Goal: Task Accomplishment & Management: Complete application form

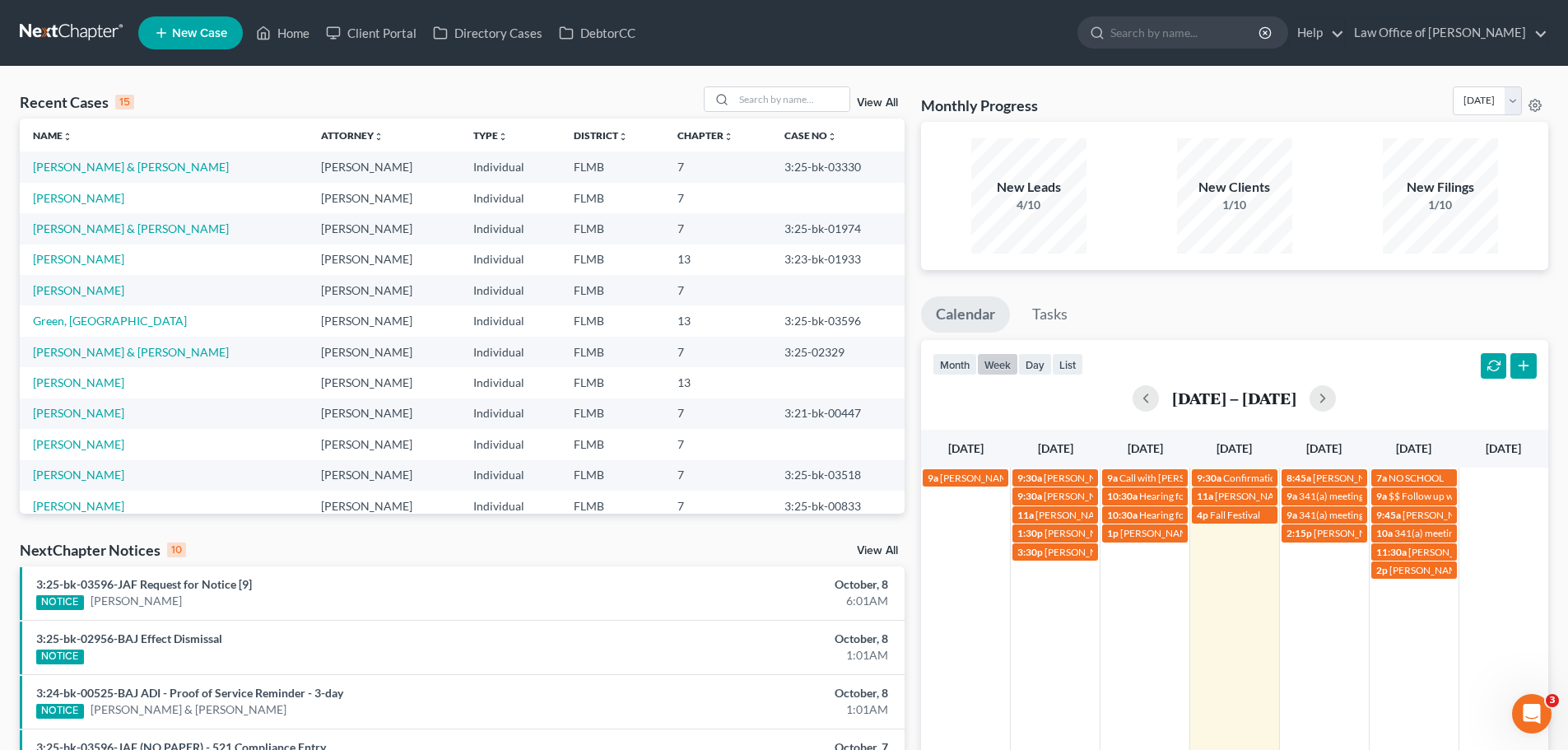
click at [1250, 556] on td "4p Fall Festival" at bounding box center [1234, 542] width 89 height 74
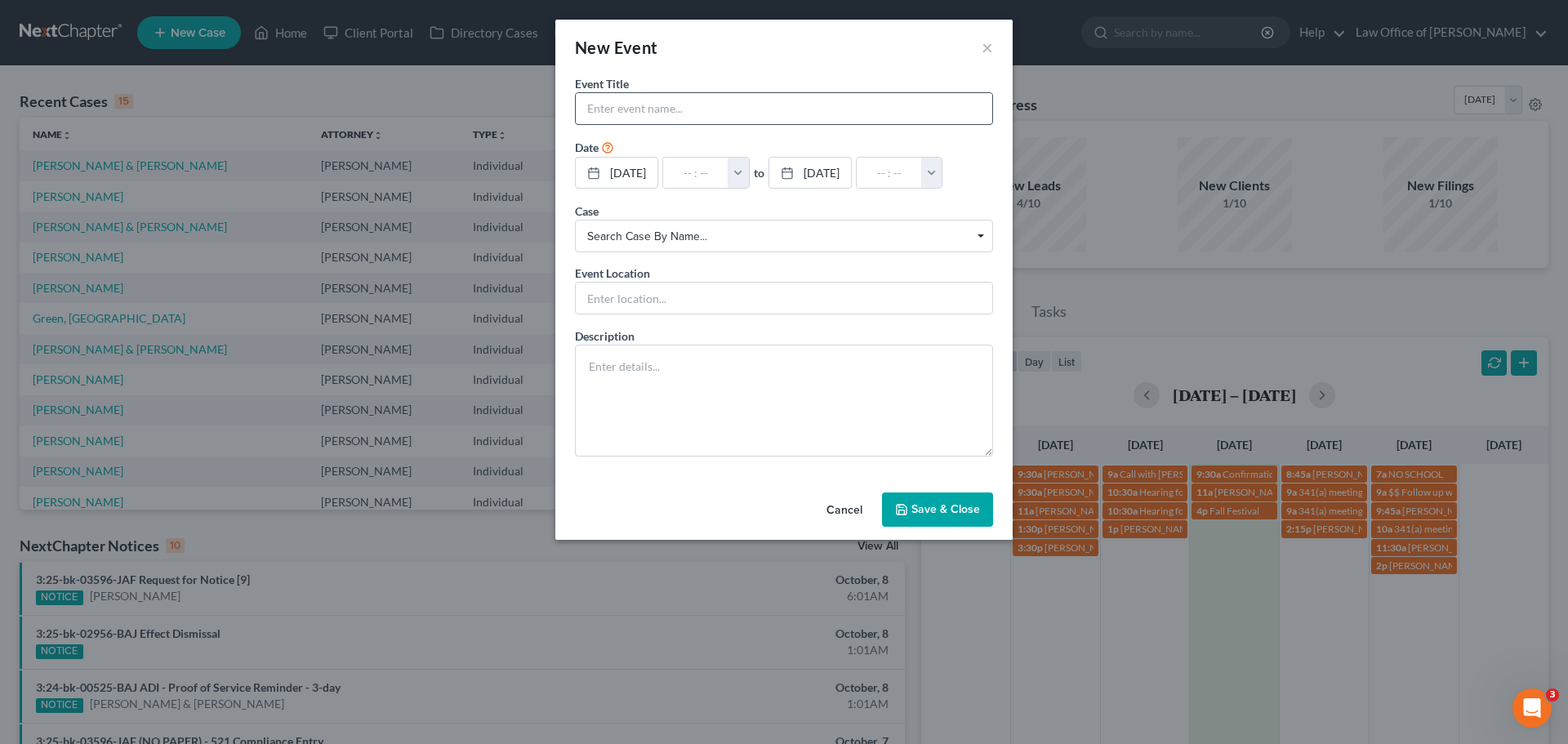
click at [598, 100] on input "text" at bounding box center [784, 108] width 417 height 31
type input "[PERSON_NAME] - pull credit reports [PERSON_NAME] & Husband"
click at [708, 167] on input "text" at bounding box center [696, 173] width 66 height 31
type input "1"
type input "01:00am"
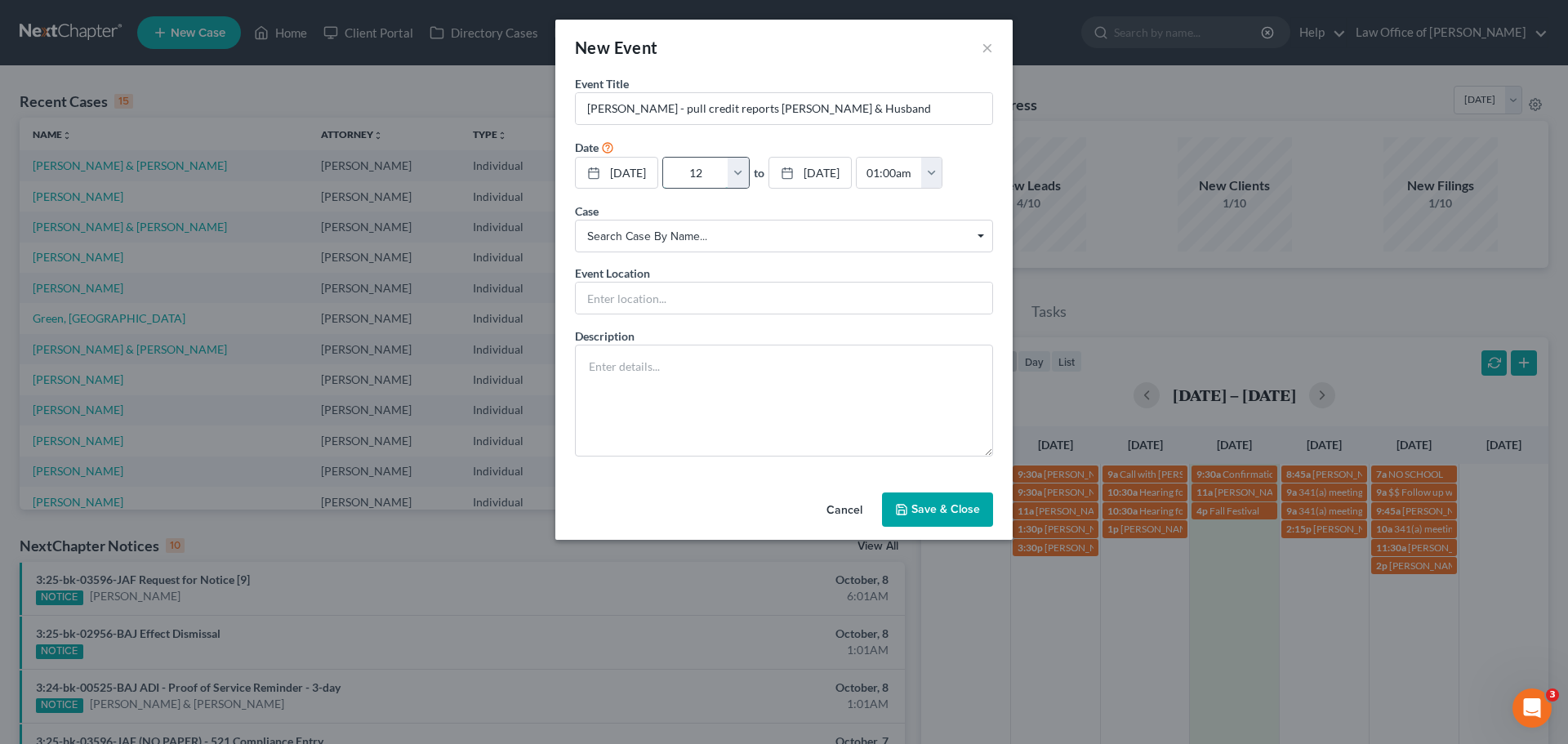
type input "12:"
type input "01:00pm"
type input "12:1"
type input "01:00am"
type input "12:15"
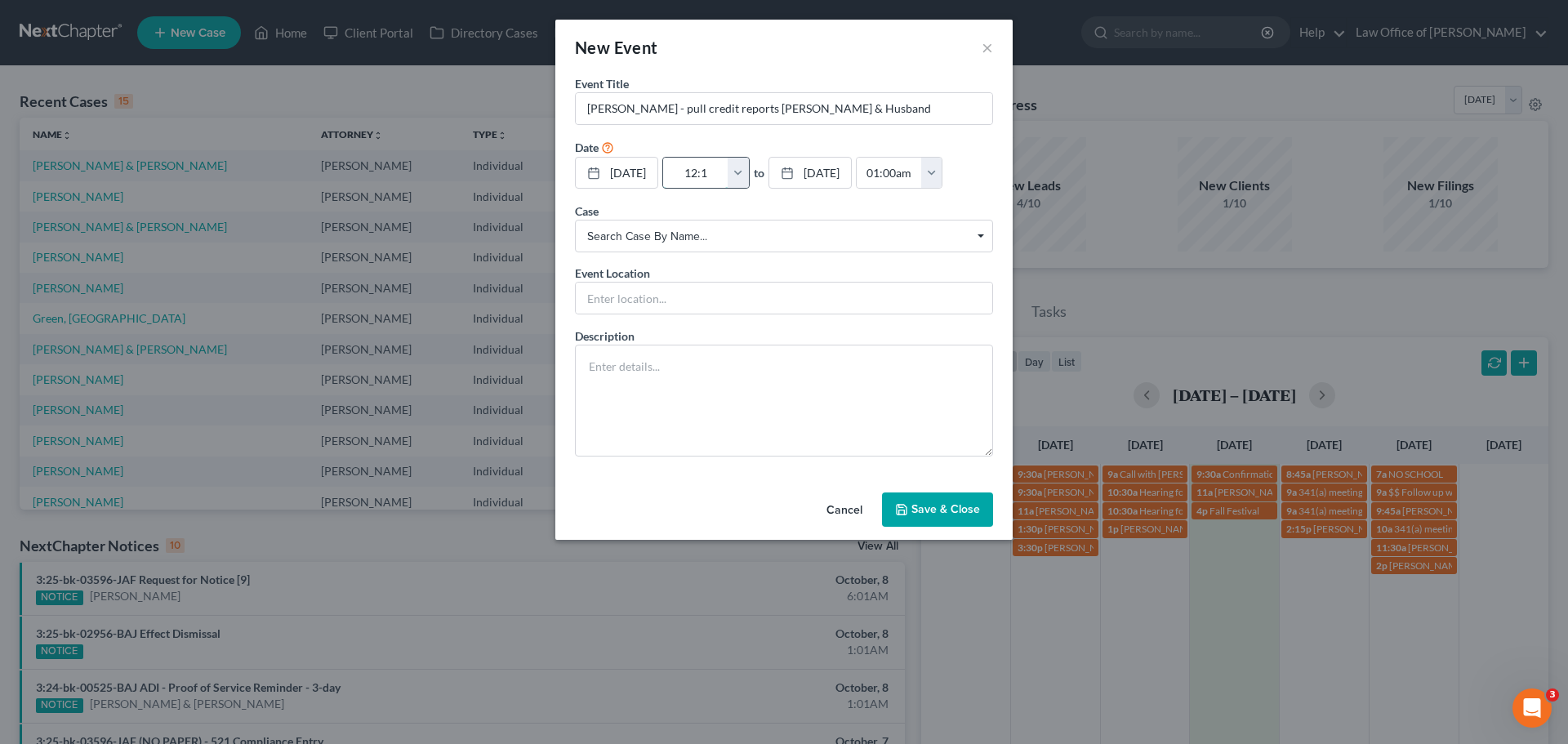
type input "01:15pm"
type input "12:15p"
type input "01:00am"
type input "12:15pm"
type input "01:15pm"
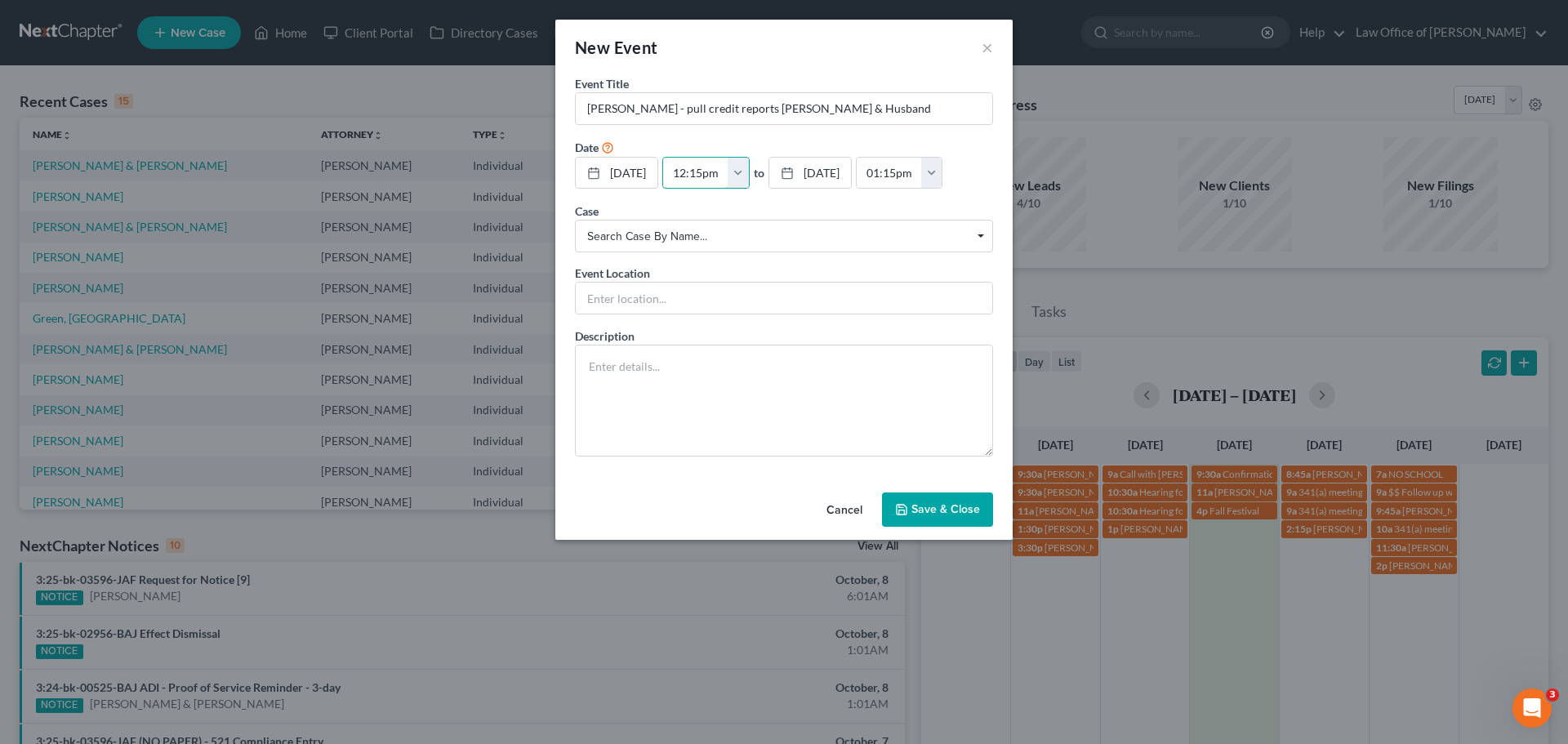
type input "12:15pm"
click at [953, 515] on button "Save & Close" at bounding box center [937, 509] width 111 height 35
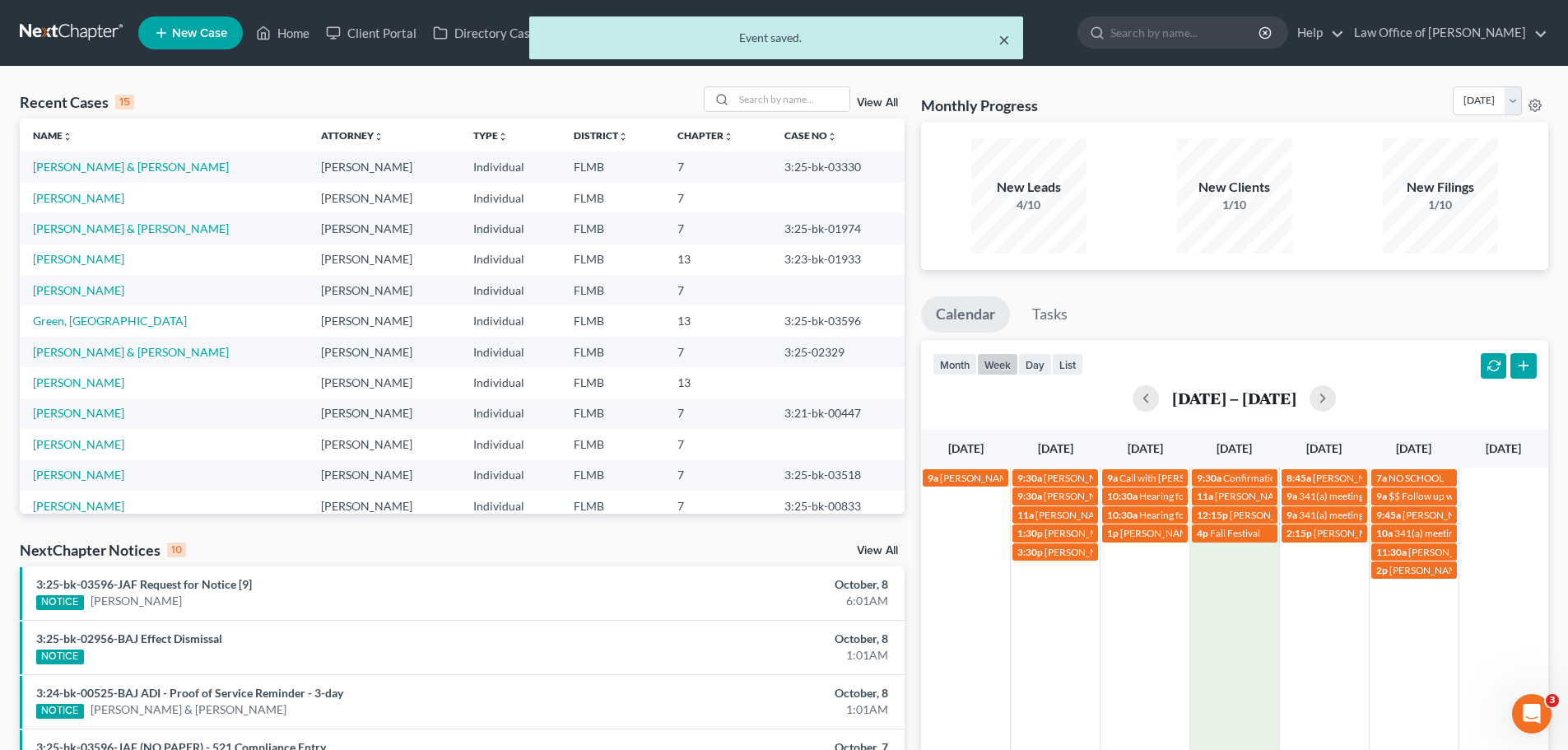
click at [1003, 34] on button "×" at bounding box center [1004, 39] width 12 height 20
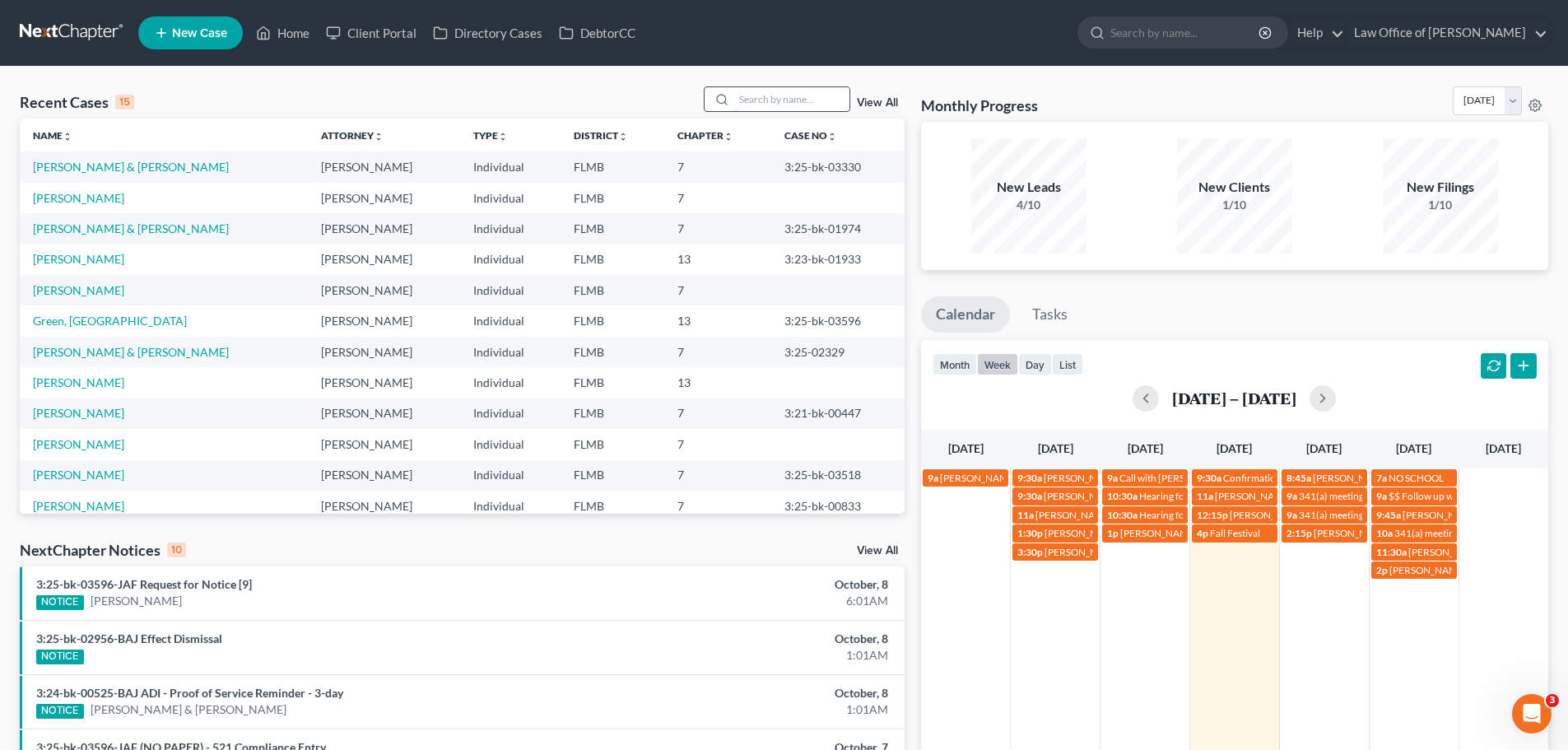
click at [736, 98] on div at bounding box center [777, 99] width 147 height 26
click at [771, 97] on input "search" at bounding box center [791, 99] width 115 height 24
type input "[PERSON_NAME]"
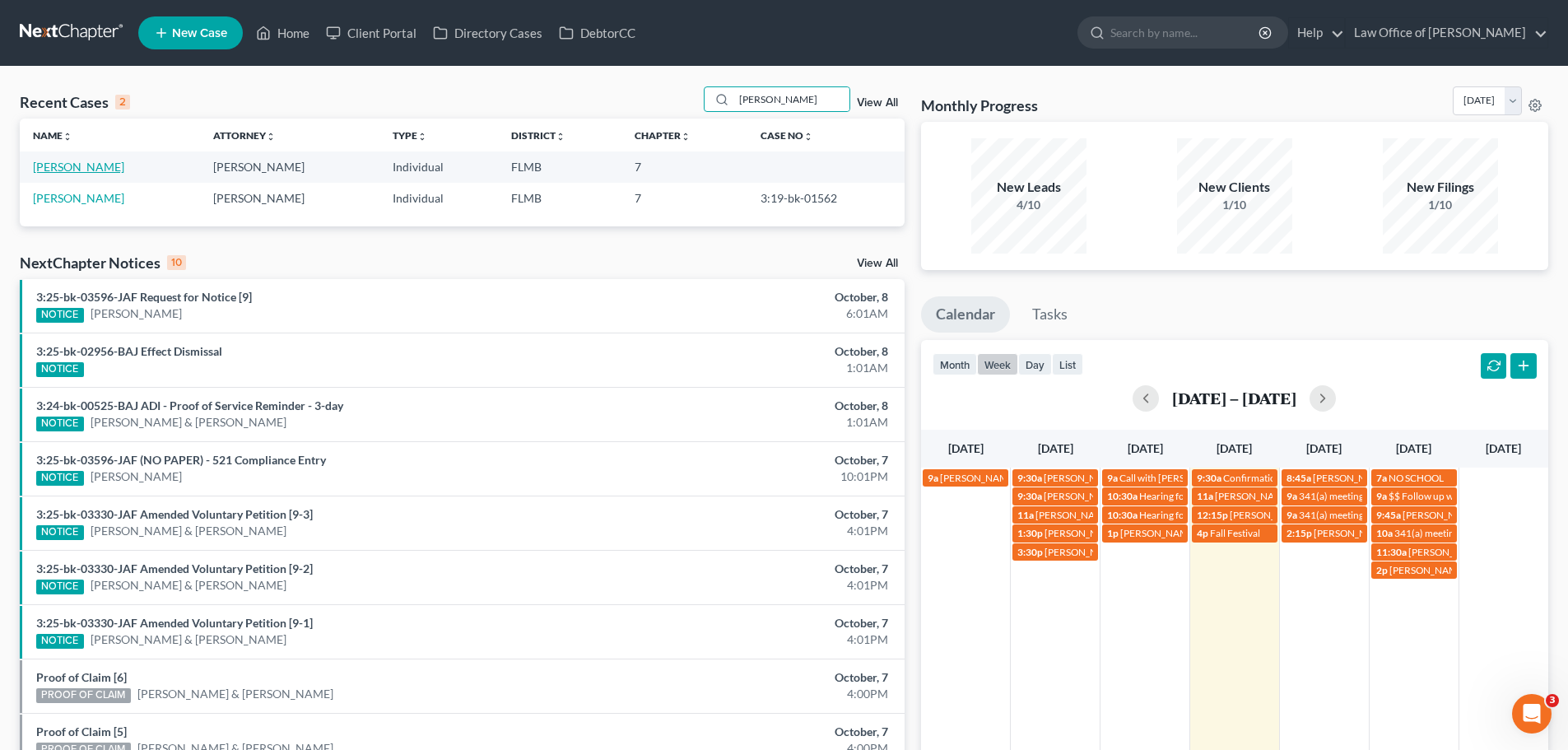
click at [74, 164] on link "[PERSON_NAME]" at bounding box center [79, 167] width 91 height 14
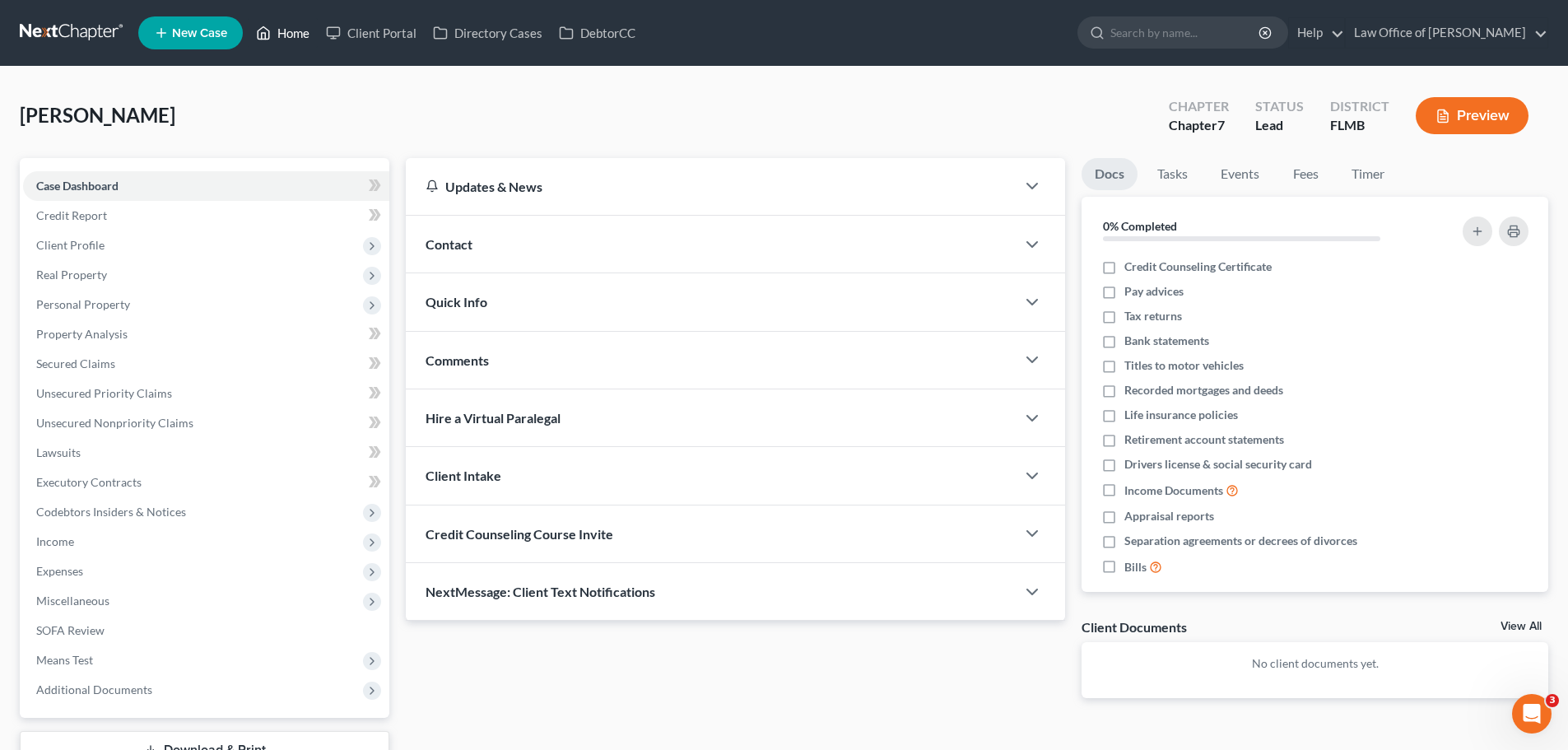
click at [278, 26] on link "Home" at bounding box center [282, 32] width 70 height 29
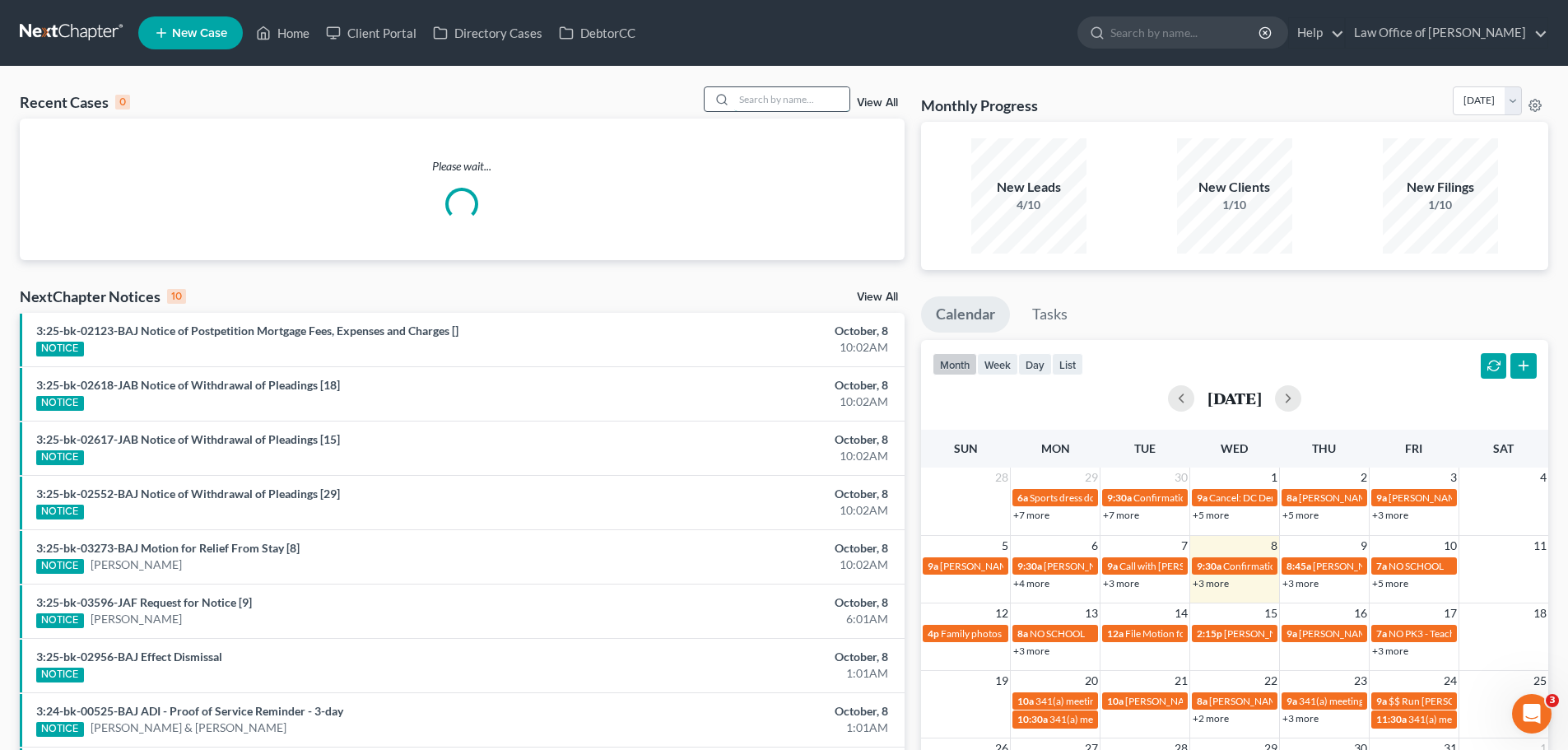
click at [739, 105] on input "search" at bounding box center [791, 99] width 115 height 24
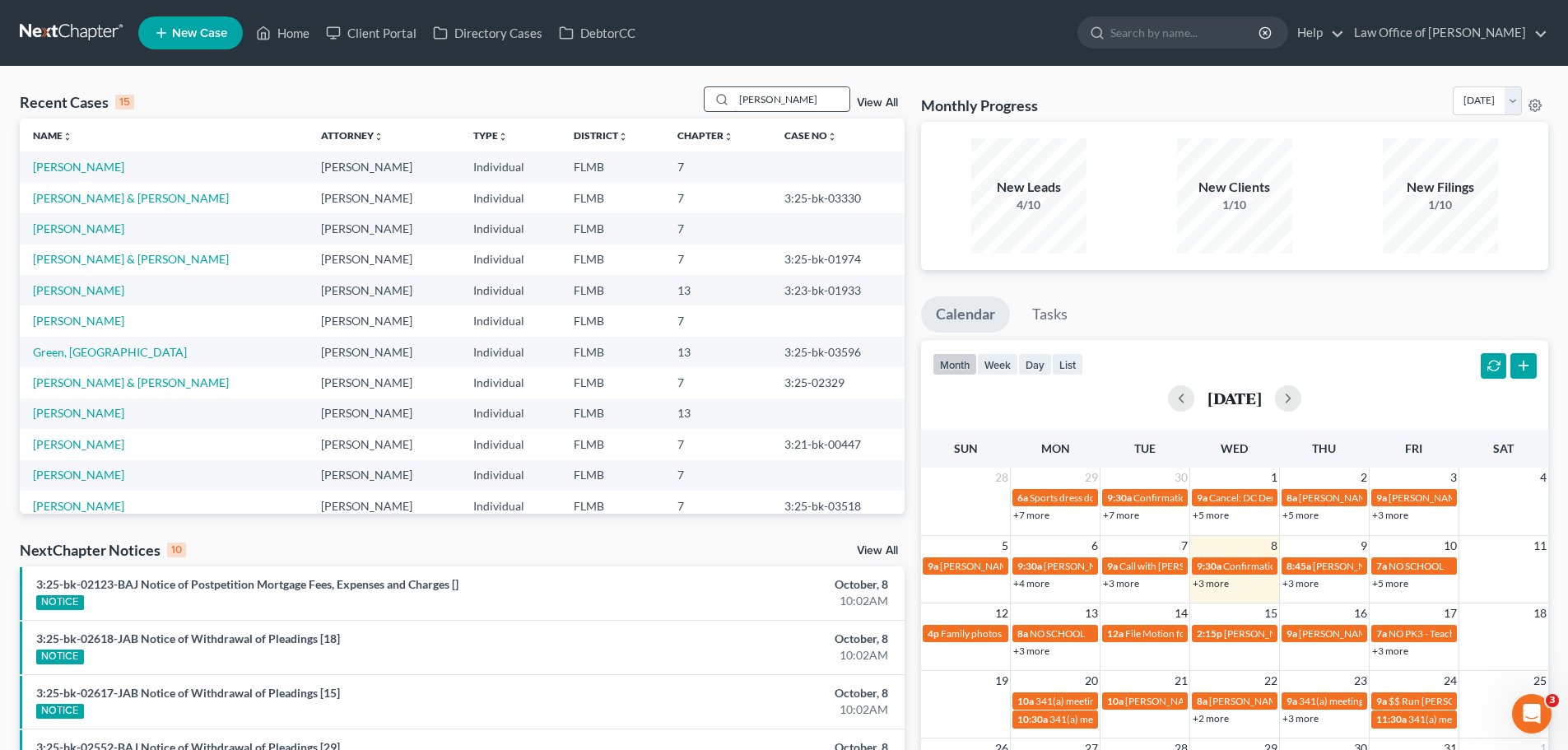
type input "[PERSON_NAME]"
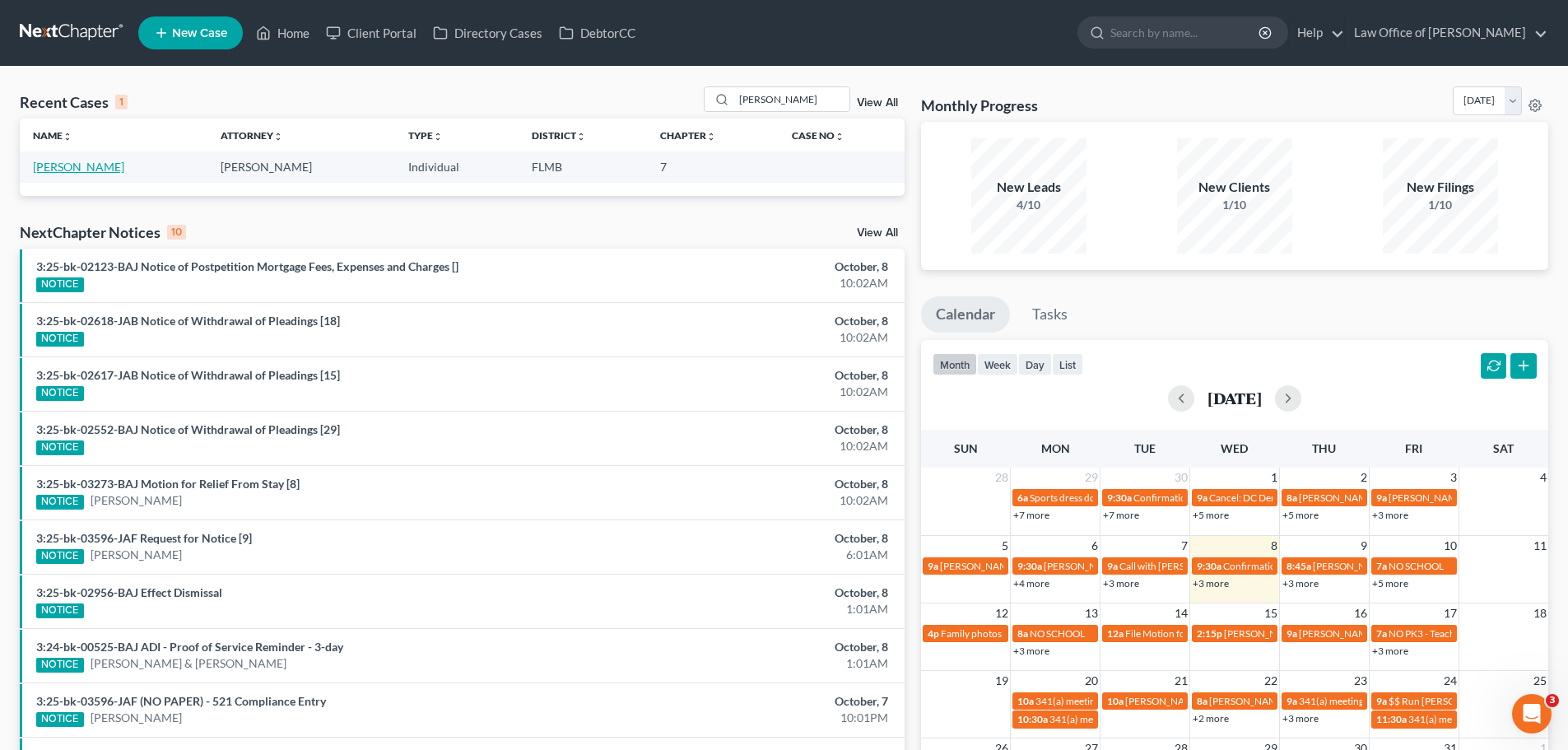
click at [50, 169] on link "[PERSON_NAME]" at bounding box center [79, 167] width 91 height 14
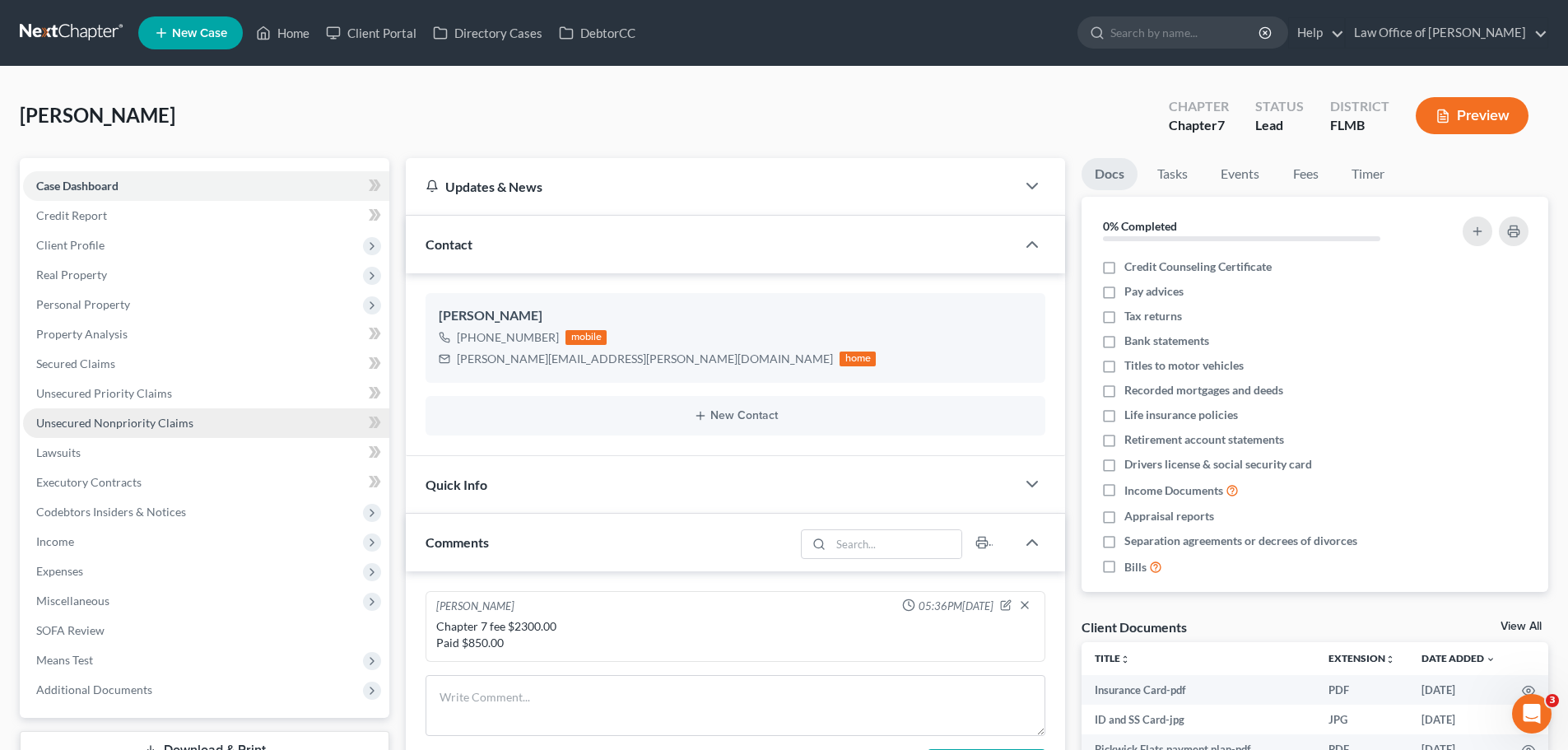
click at [108, 428] on span "Unsecured Nonpriority Claims" at bounding box center [115, 423] width 157 height 14
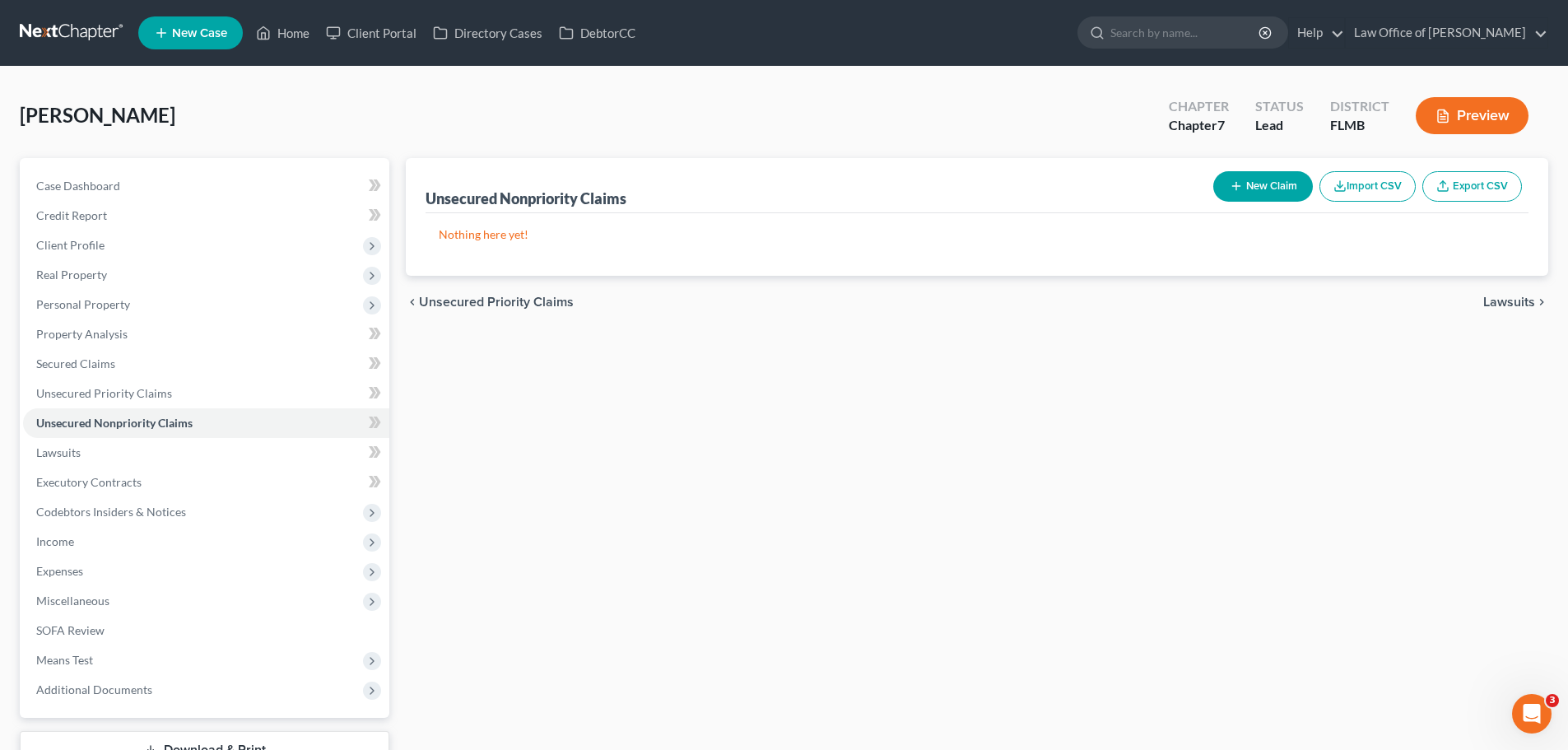
click at [1258, 191] on button "New Claim" at bounding box center [1262, 187] width 99 height 30
select select "0"
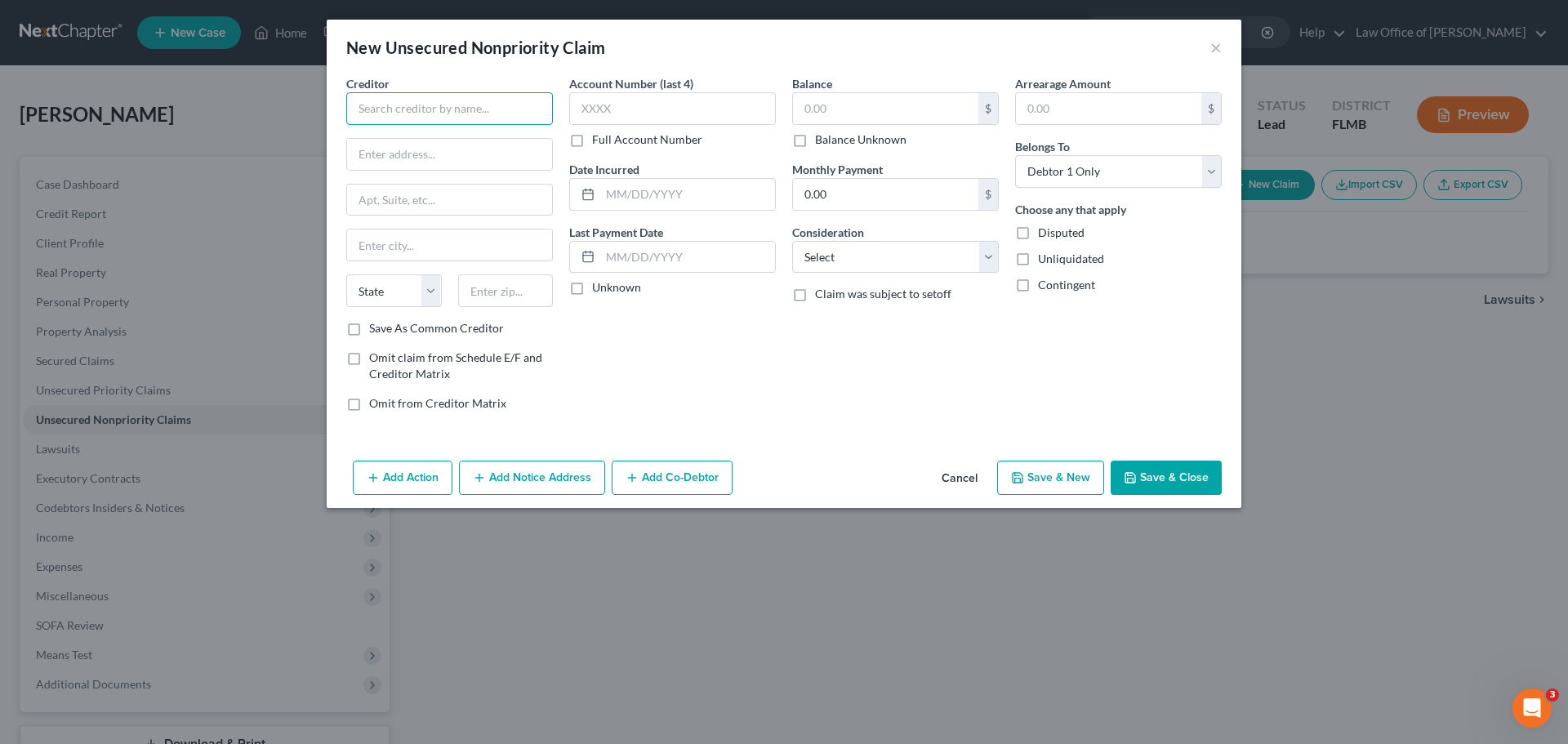
click at [419, 114] on input "text" at bounding box center [449, 108] width 207 height 33
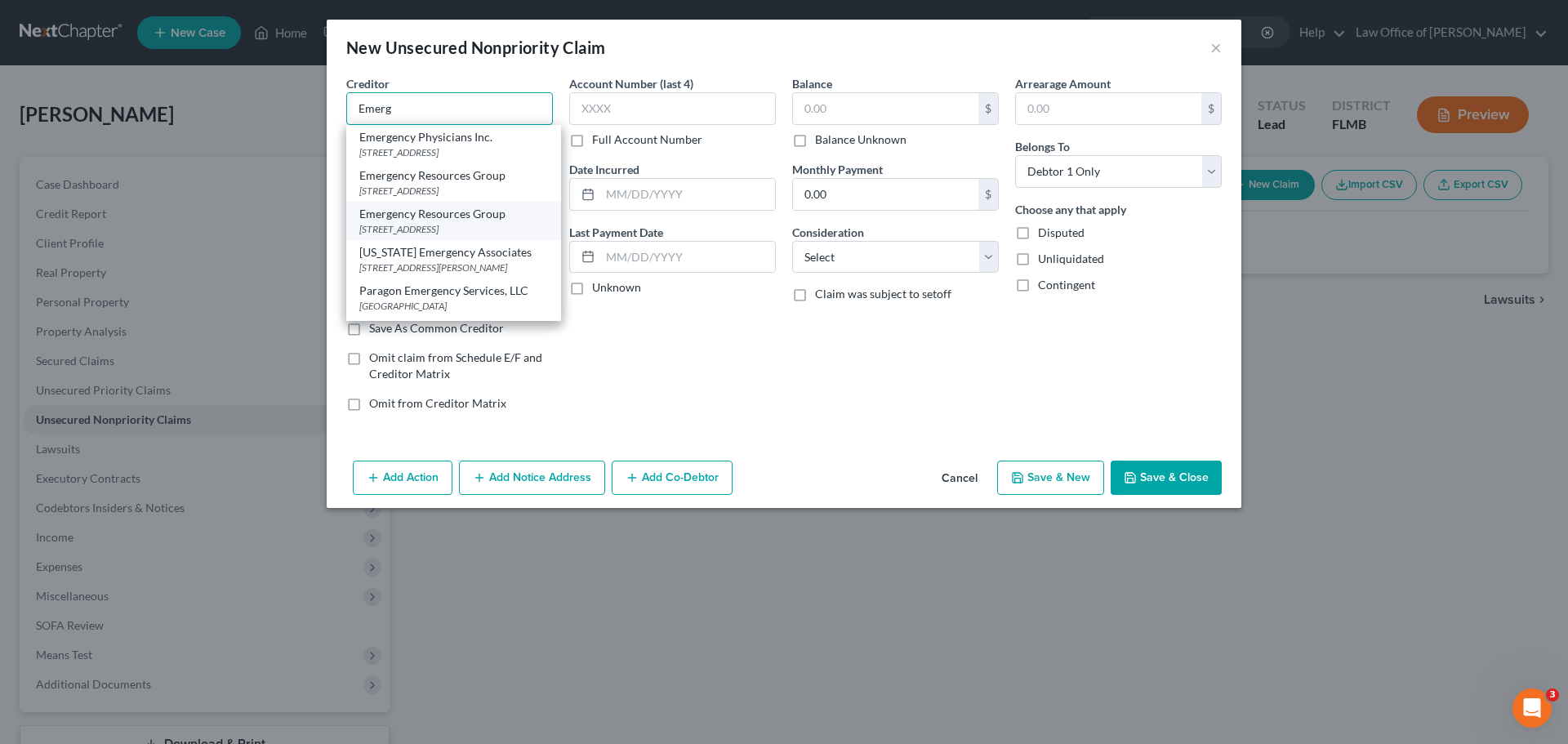
scroll to position [82, 0]
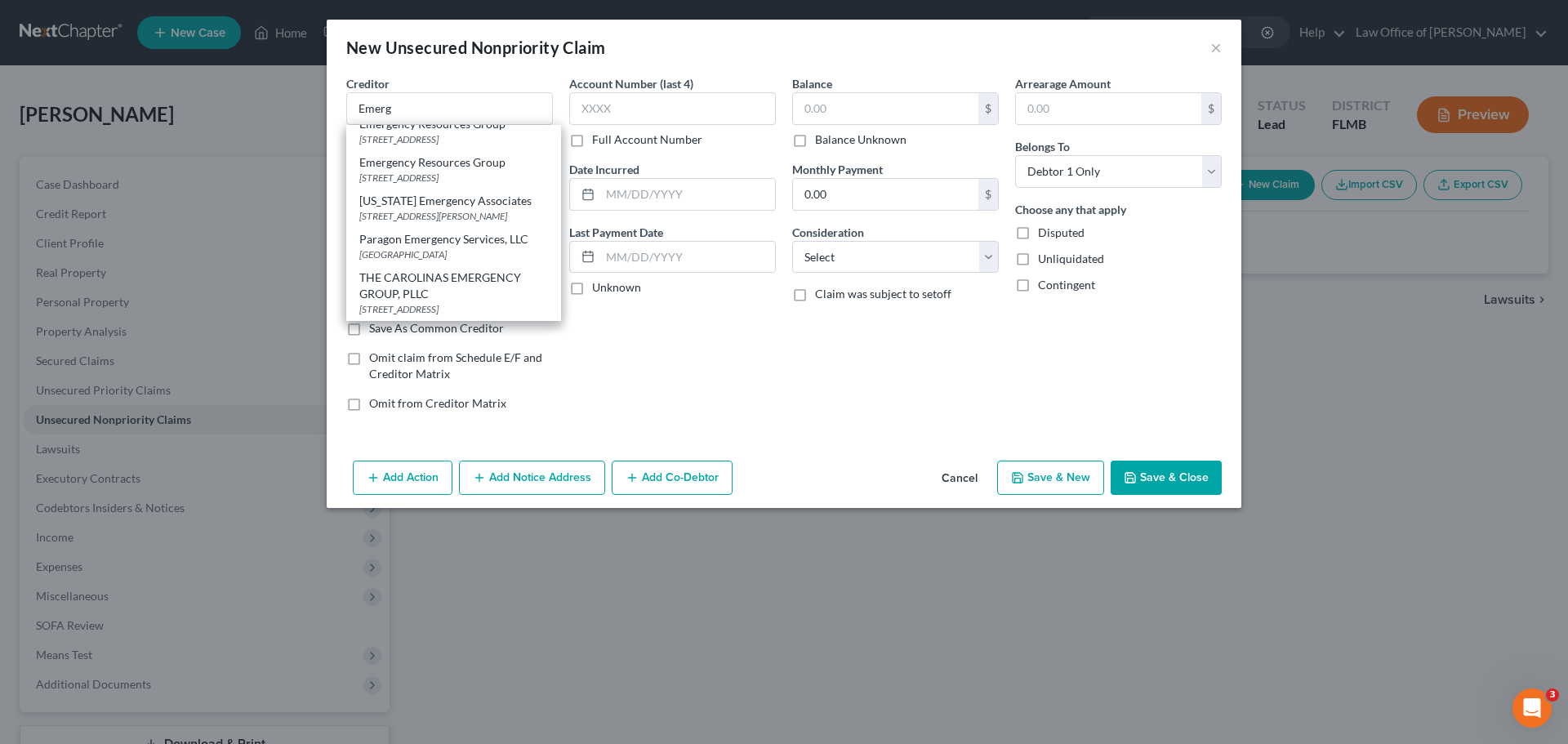
click at [484, 170] on div "[STREET_ADDRESS]" at bounding box center [453, 177] width 189 height 14
type input "Emergency Resources Group"
type input "[STREET_ADDRESS]"
type input "[GEOGRAPHIC_DATA]"
select select "9"
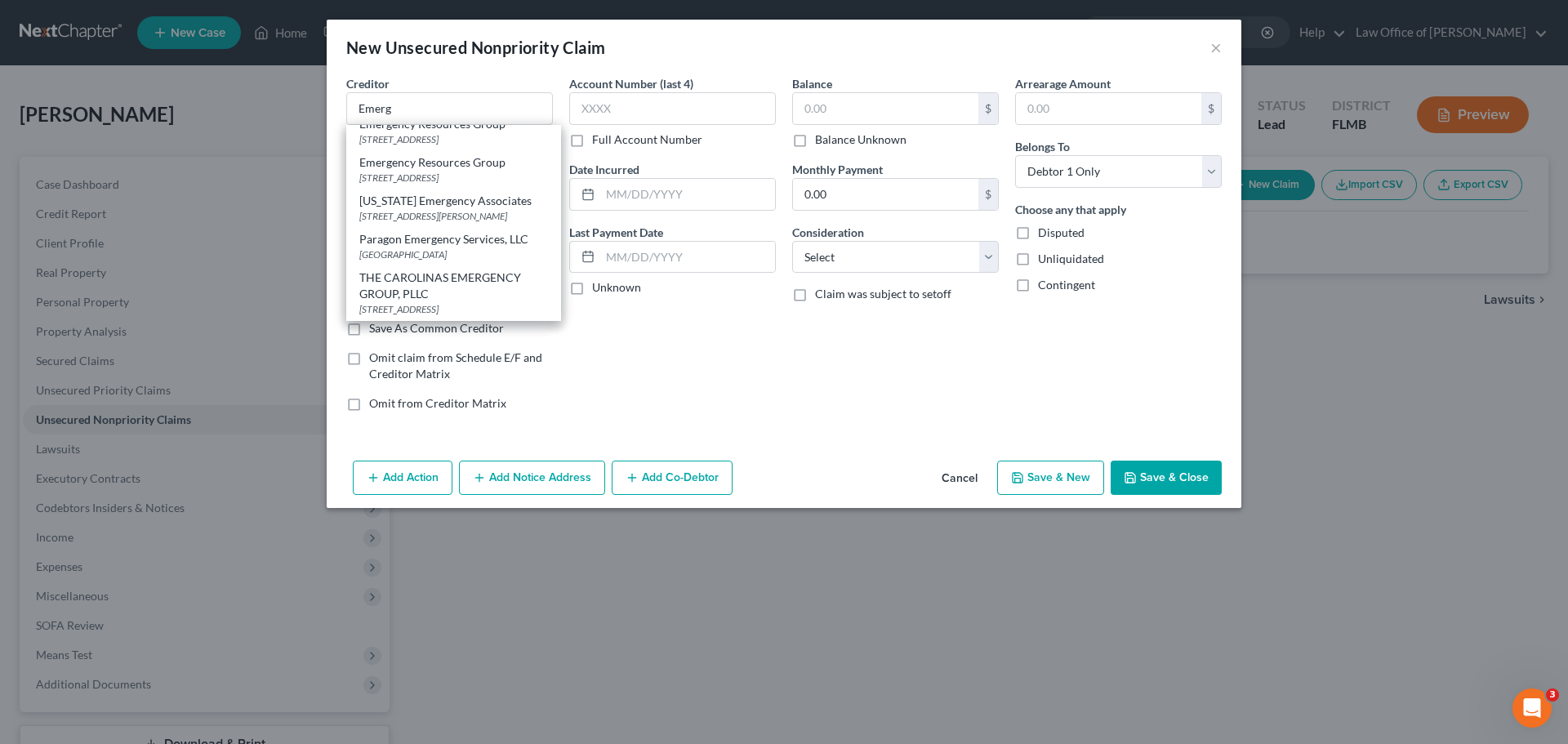
type input "32207"
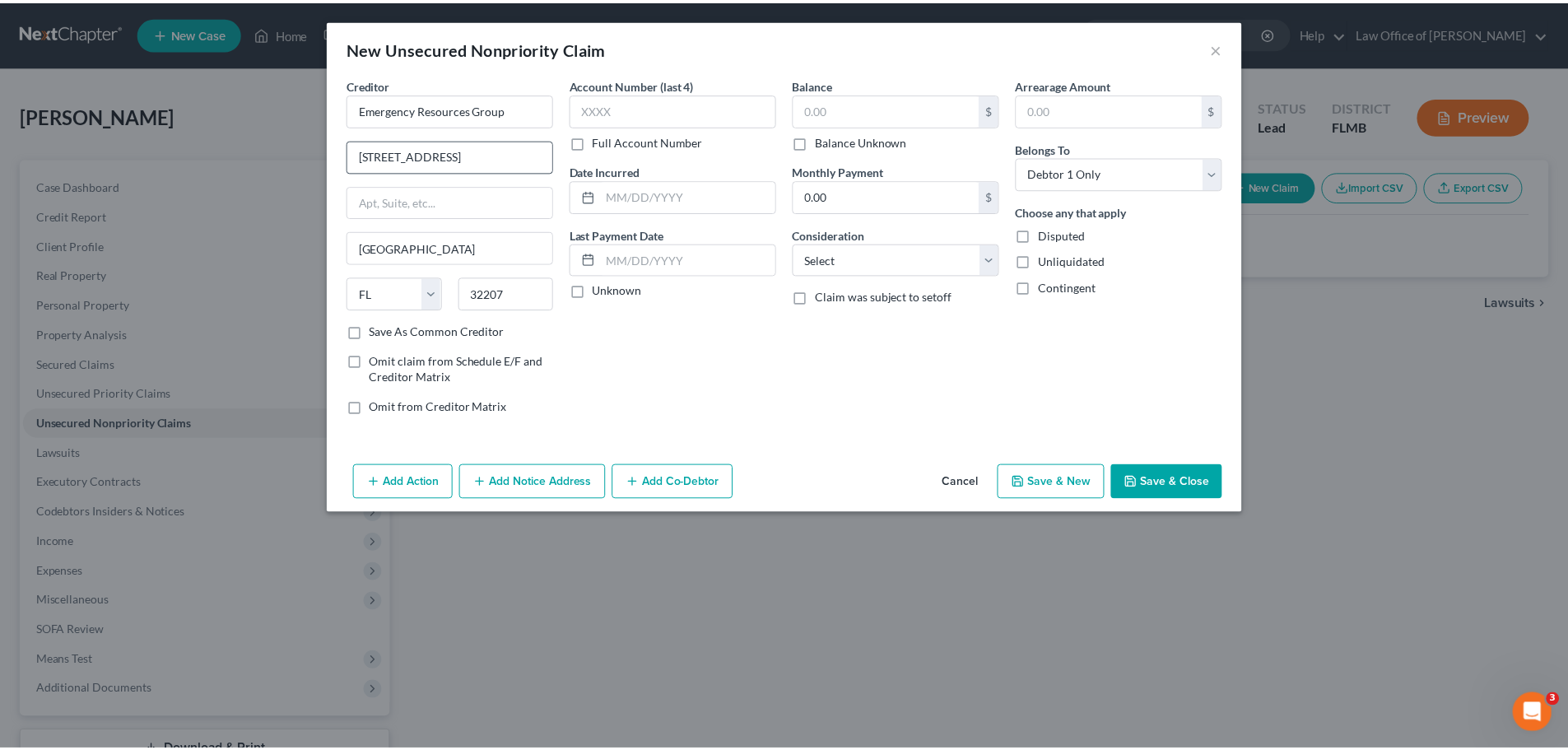
scroll to position [0, 0]
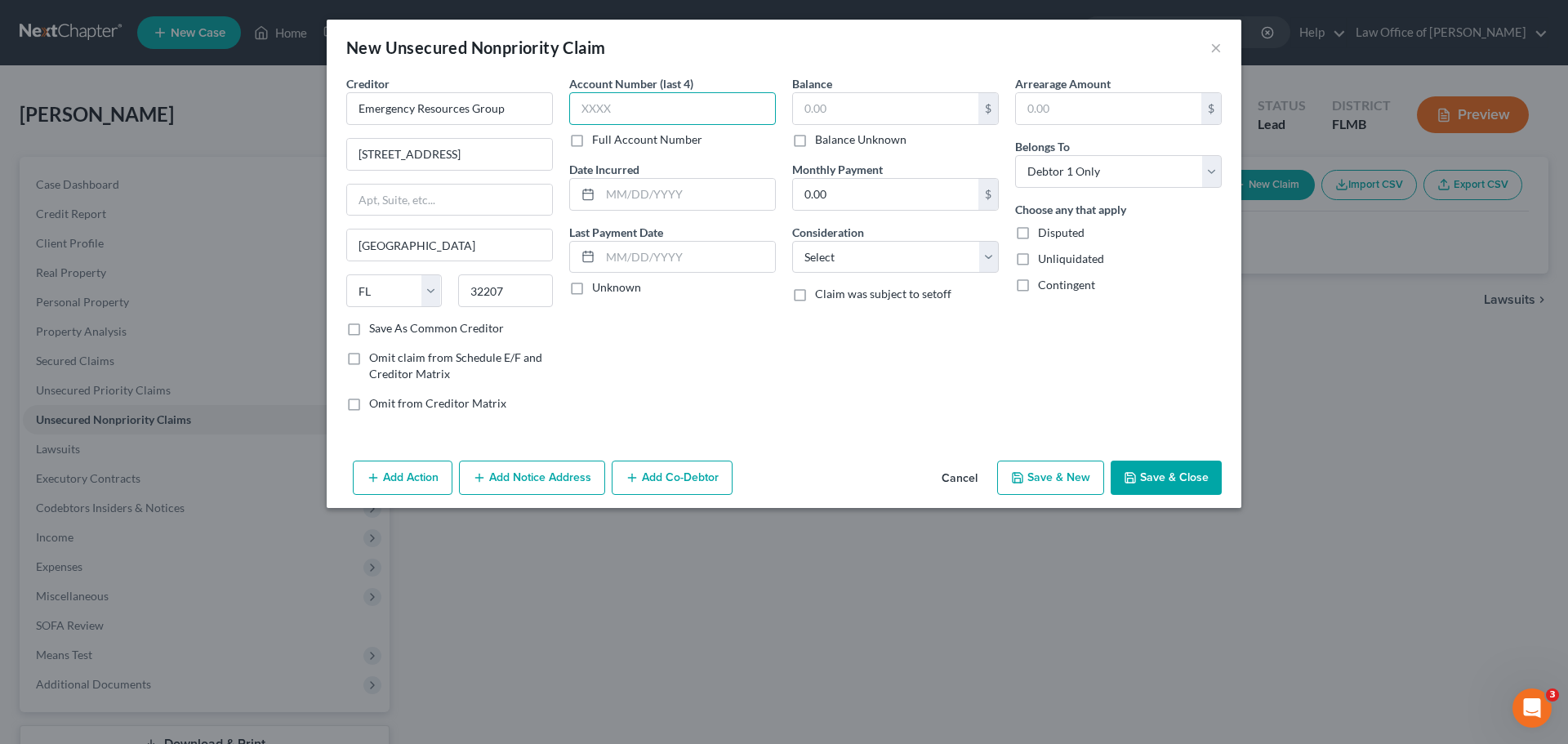
click at [587, 112] on input "text" at bounding box center [672, 108] width 207 height 33
click at [592, 143] on label "Full Account Number" at bounding box center [647, 139] width 110 height 16
click at [599, 142] on input "Full Account Number" at bounding box center [604, 137] width 11 height 11
click at [586, 112] on input "text" at bounding box center [672, 108] width 207 height 33
type input "842428"
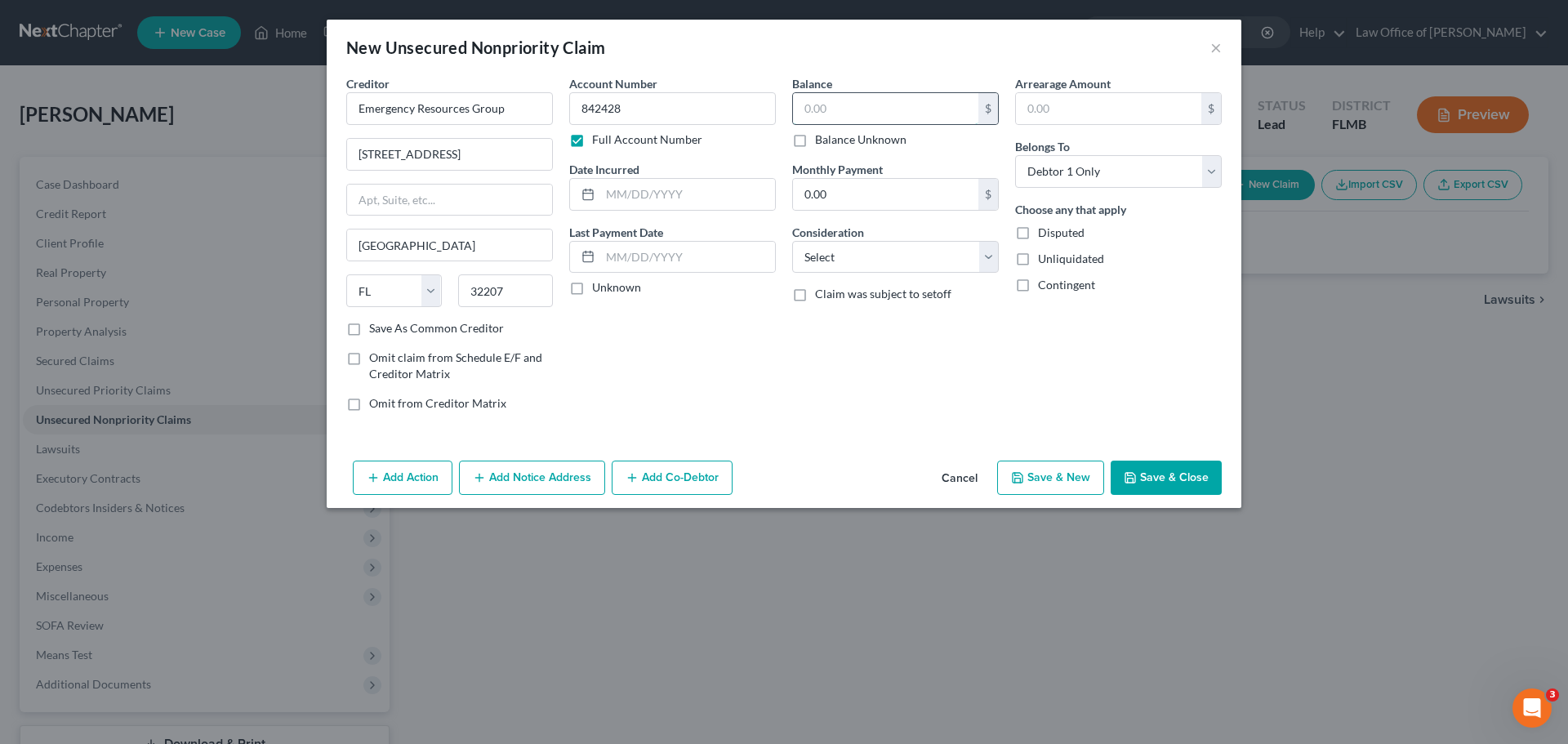
click at [839, 102] on input "text" at bounding box center [885, 108] width 185 height 31
type input "300.00"
click at [1147, 477] on button "Save & Close" at bounding box center [1165, 477] width 111 height 35
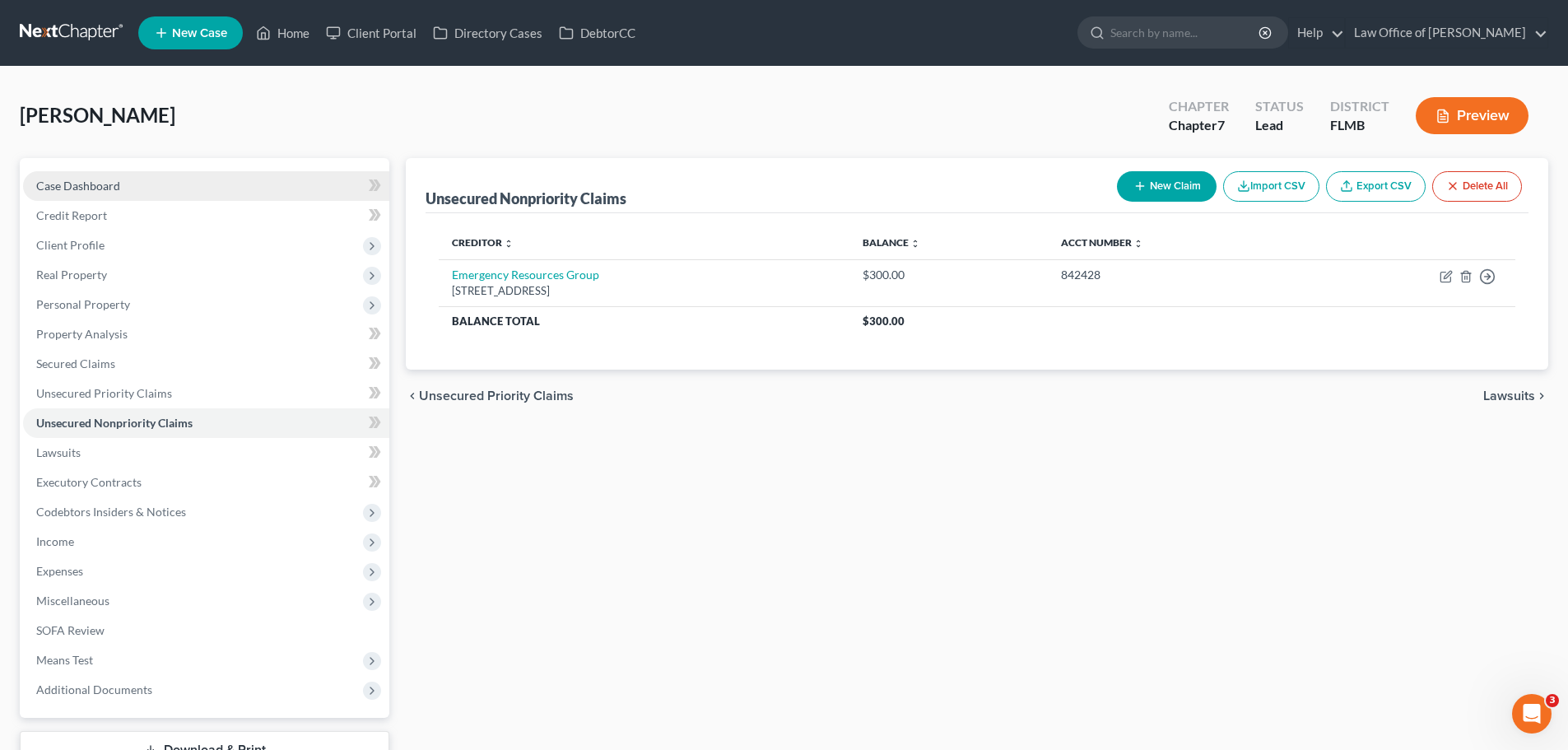
click at [140, 192] on link "Case Dashboard" at bounding box center [207, 186] width 367 height 29
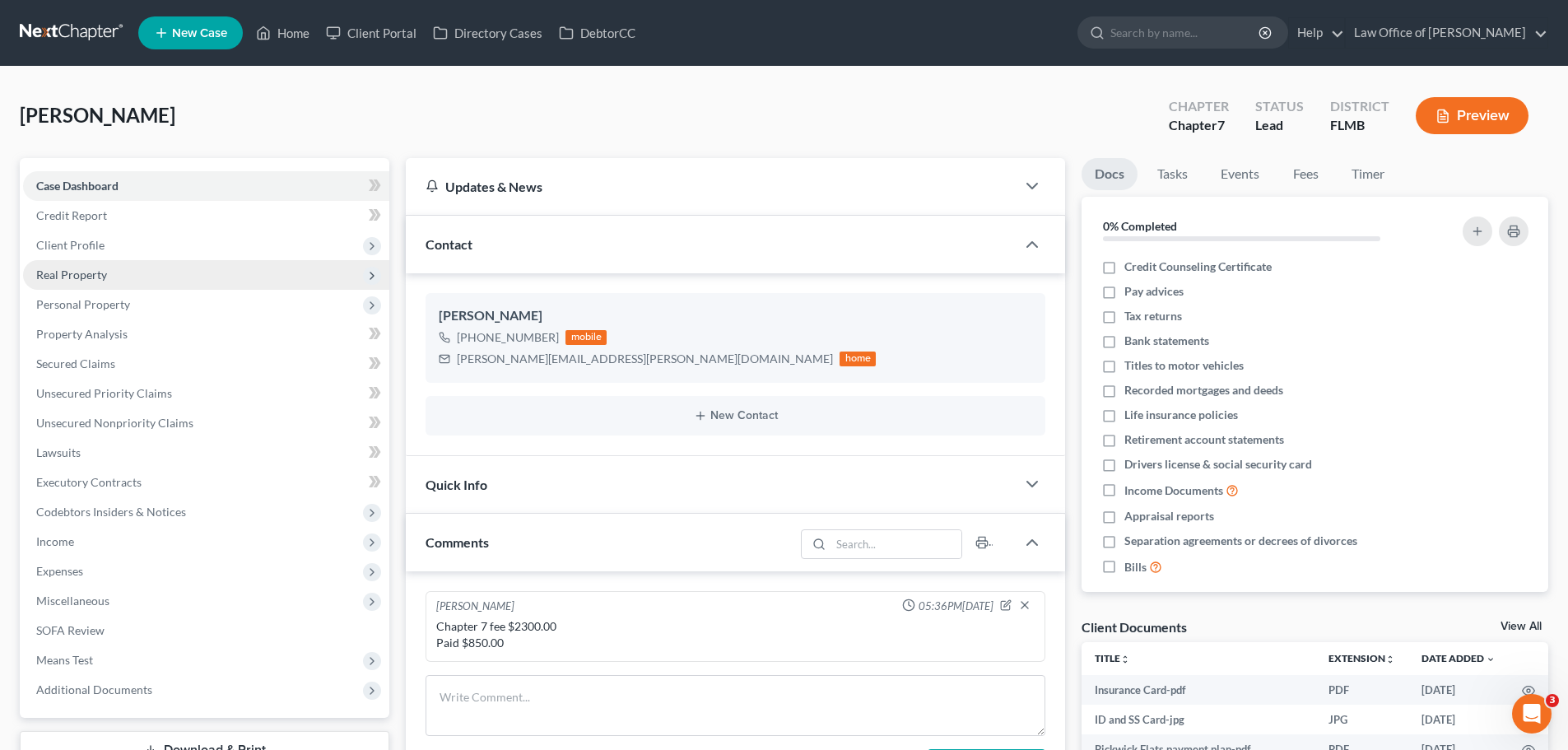
click at [118, 278] on span "Real Property" at bounding box center [207, 274] width 367 height 29
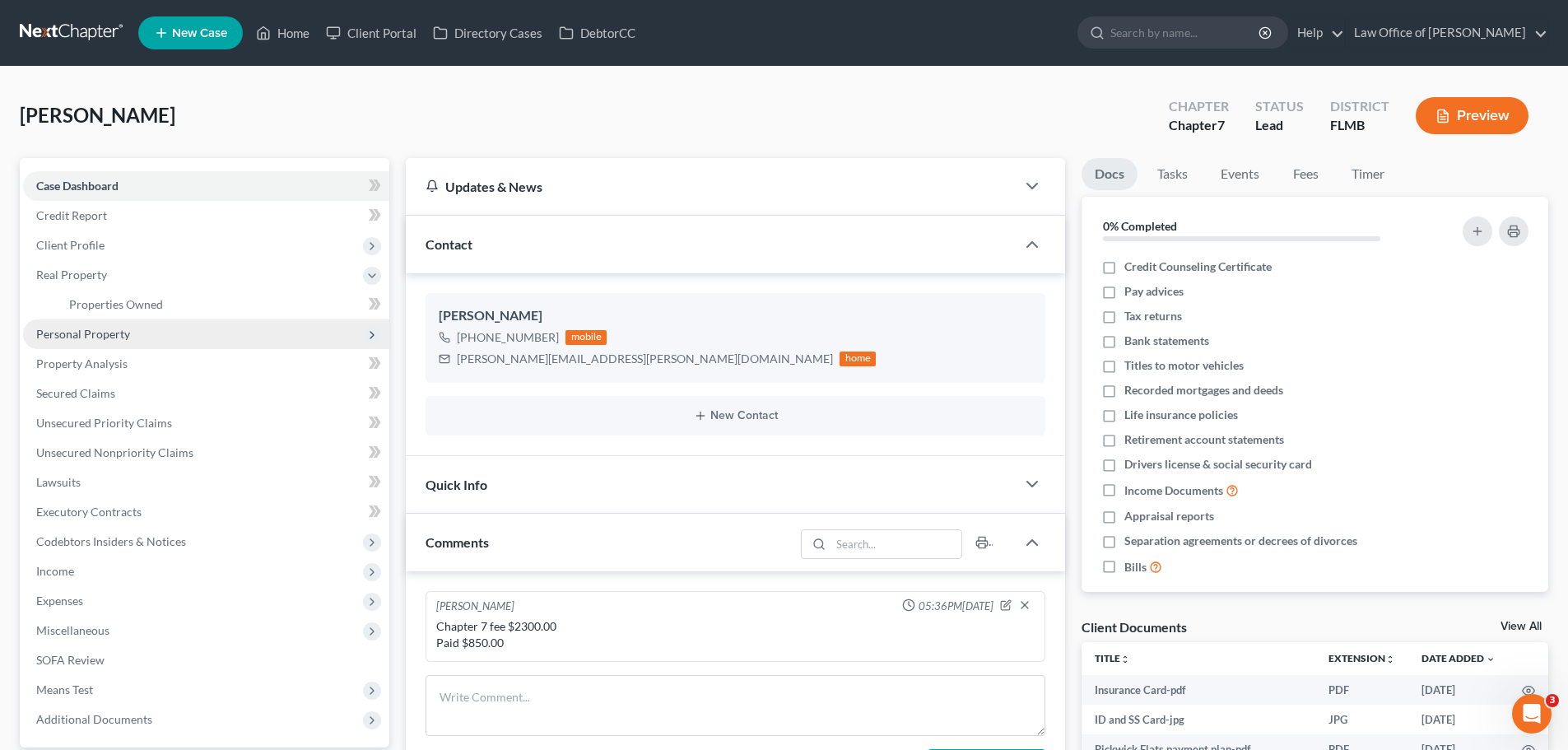
click at [121, 329] on span "Personal Property" at bounding box center [83, 334] width 94 height 14
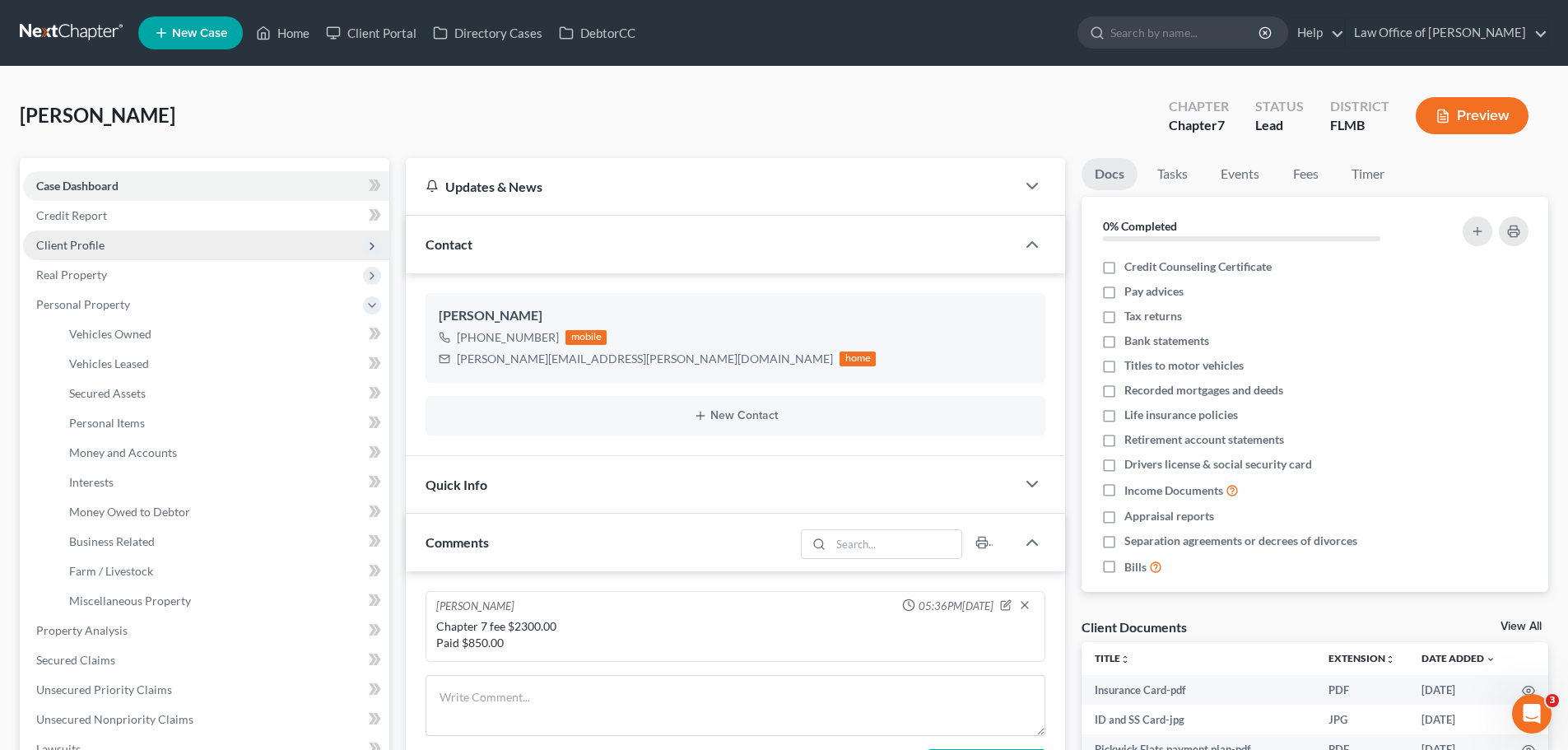
click at [93, 239] on span "Client Profile" at bounding box center [71, 245] width 68 height 14
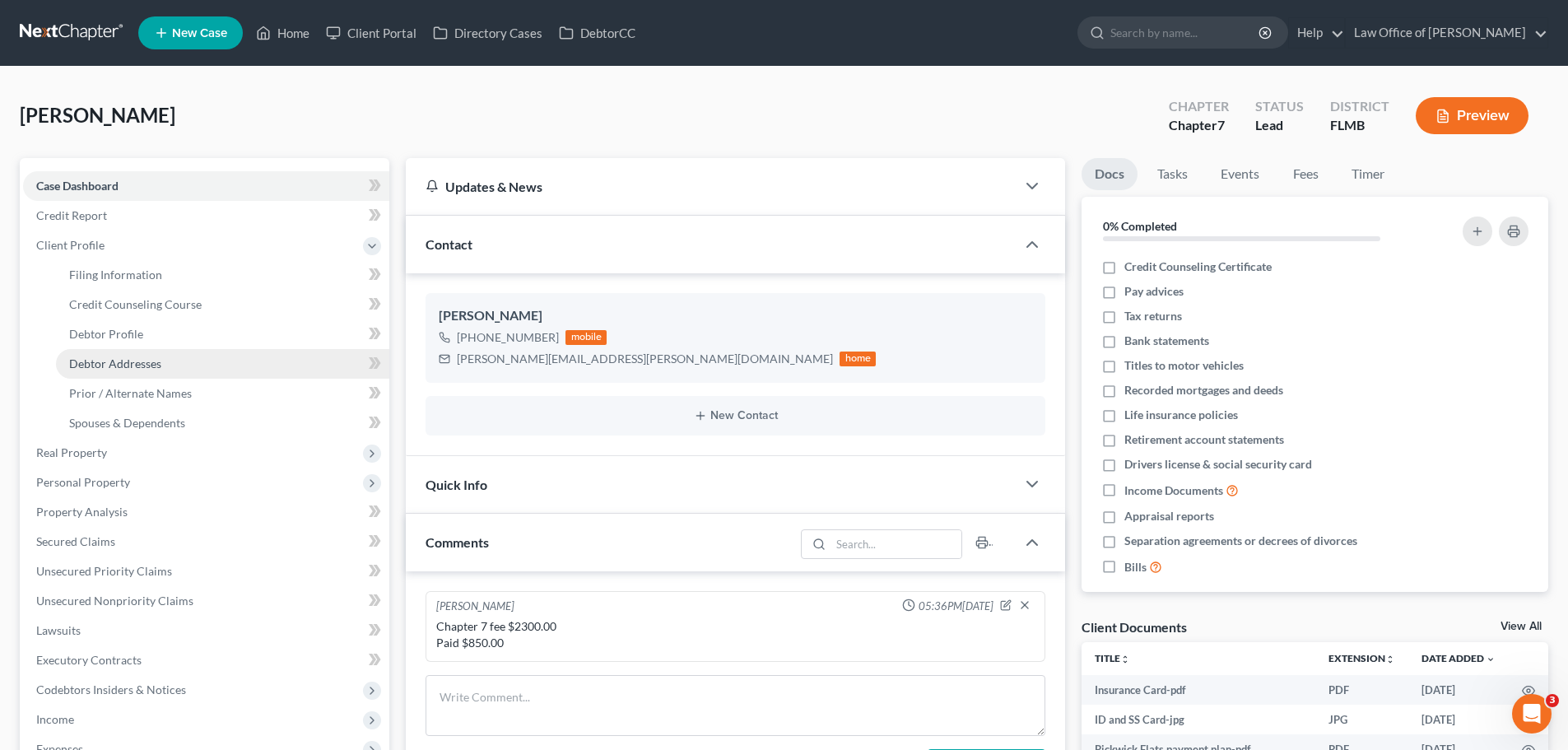
click at [142, 366] on span "Debtor Addresses" at bounding box center [114, 364] width 92 height 14
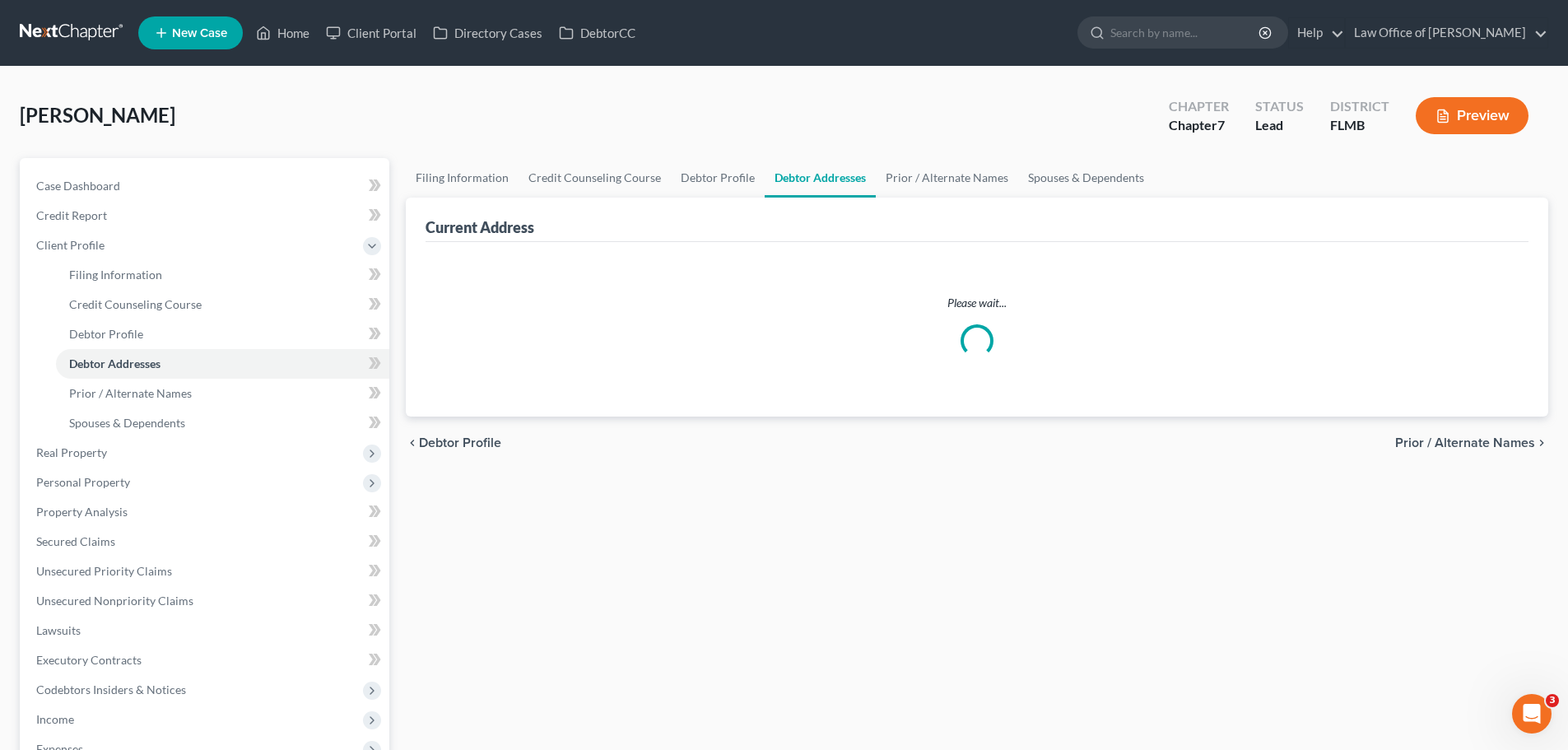
select select "0"
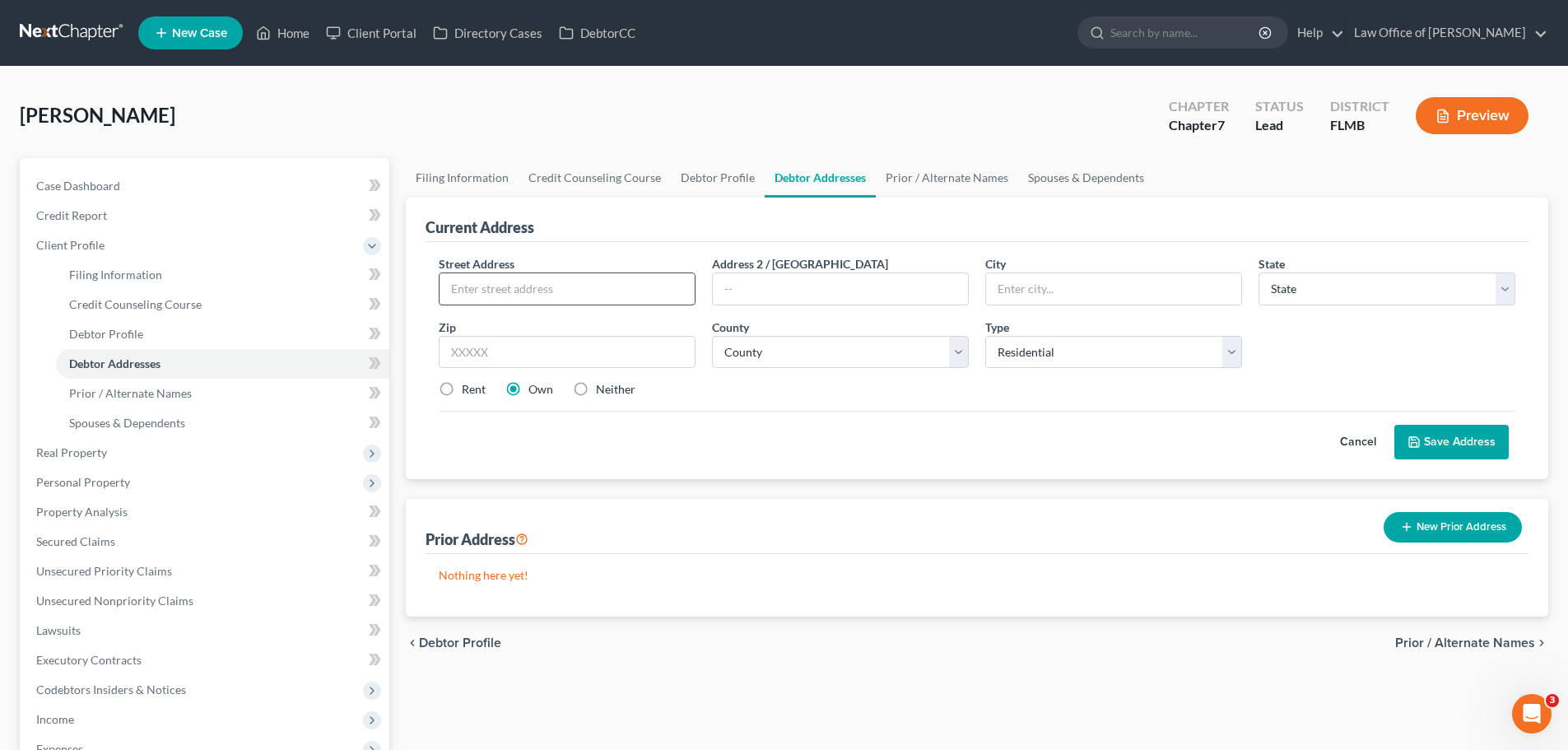
click at [493, 290] on input "text" at bounding box center [567, 289] width 255 height 31
type input "[STREET_ADDRESS]"
click at [734, 294] on input "text" at bounding box center [839, 289] width 255 height 31
type input "Apt 1618"
type input "[GEOGRAPHIC_DATA]"
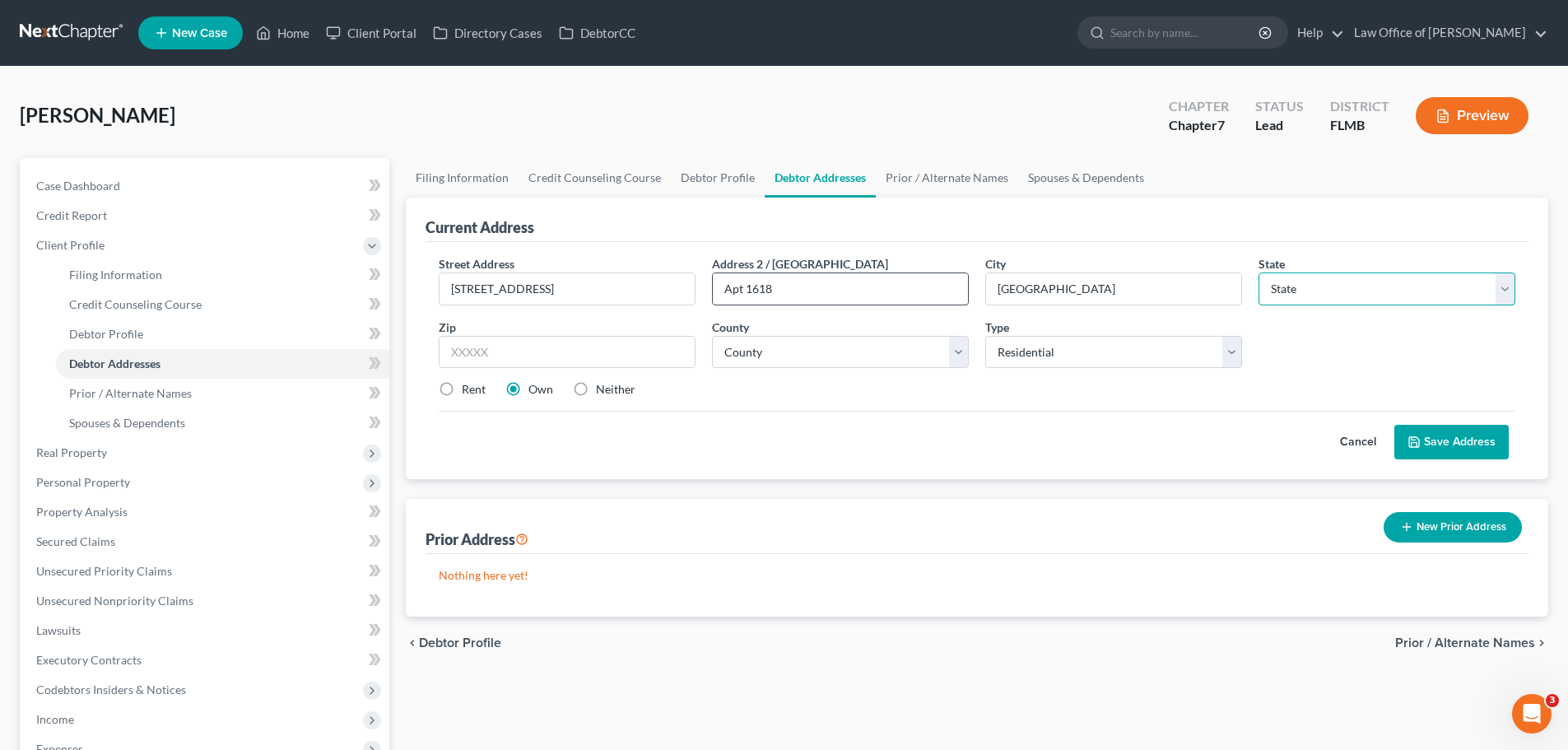
select select "9"
type input "32224"
click at [462, 389] on label "Rent" at bounding box center [474, 389] width 24 height 16
click at [468, 389] on input "Rent" at bounding box center [474, 386] width 11 height 11
radio input "true"
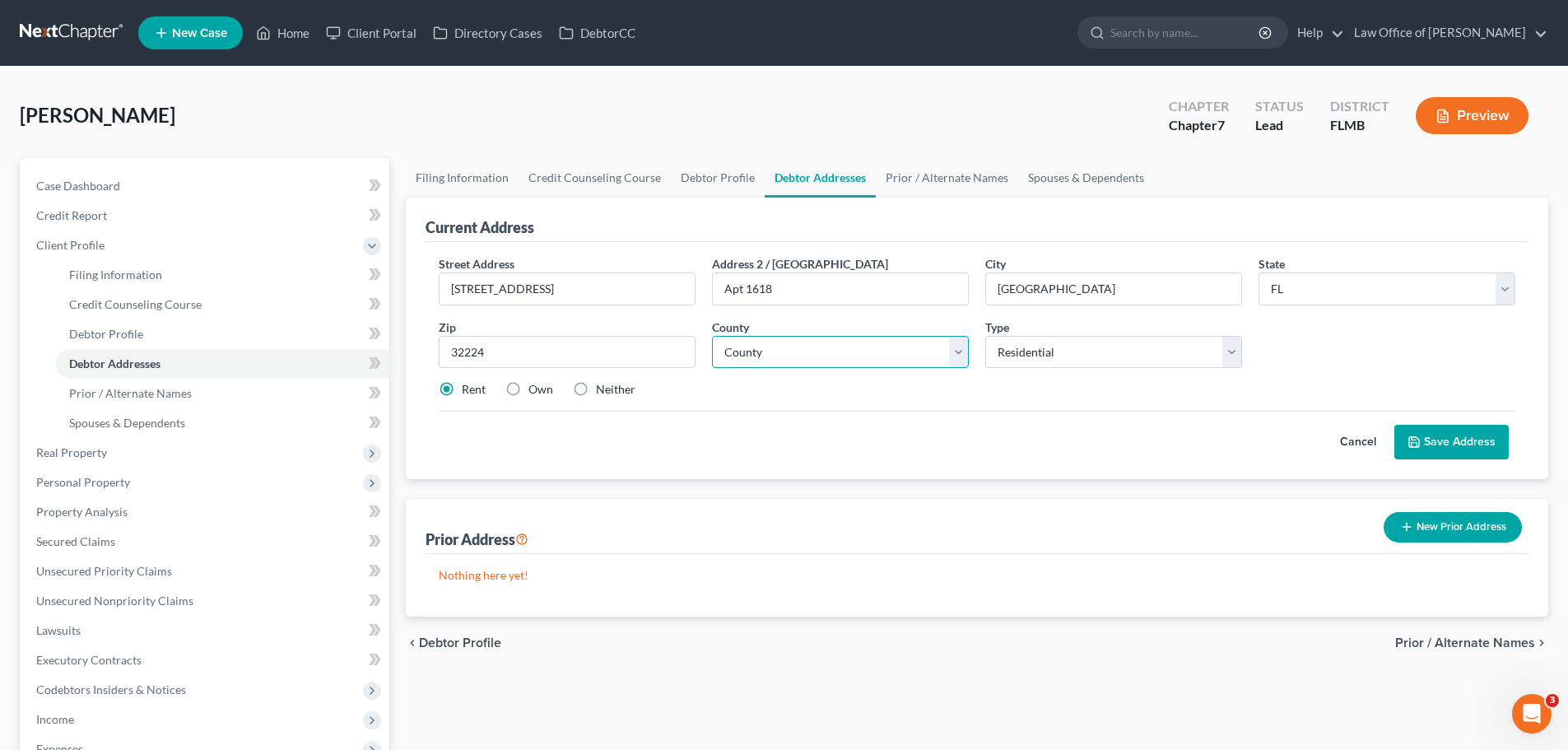
click at [814, 362] on select "County [GEOGRAPHIC_DATA] [GEOGRAPHIC_DATA] [GEOGRAPHIC_DATA] [GEOGRAPHIC_DATA] …" at bounding box center [839, 352] width 257 height 33
select select "14"
click at [712, 336] on select "County [GEOGRAPHIC_DATA] [GEOGRAPHIC_DATA] [GEOGRAPHIC_DATA] [GEOGRAPHIC_DATA] …" at bounding box center [839, 352] width 257 height 33
click at [1468, 433] on button "Save Address" at bounding box center [1452, 442] width 114 height 35
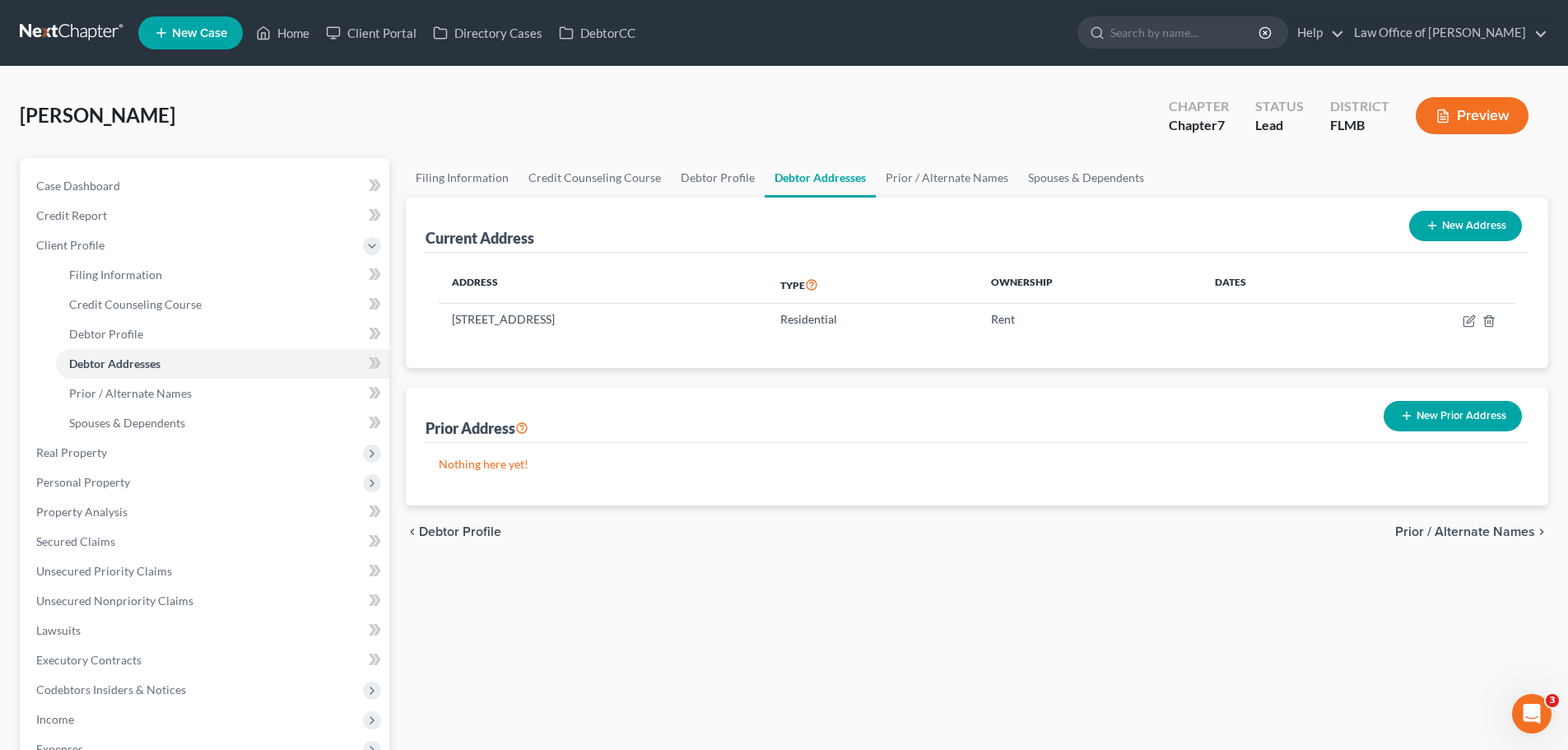
click at [1460, 420] on button "New Prior Address" at bounding box center [1453, 416] width 139 height 30
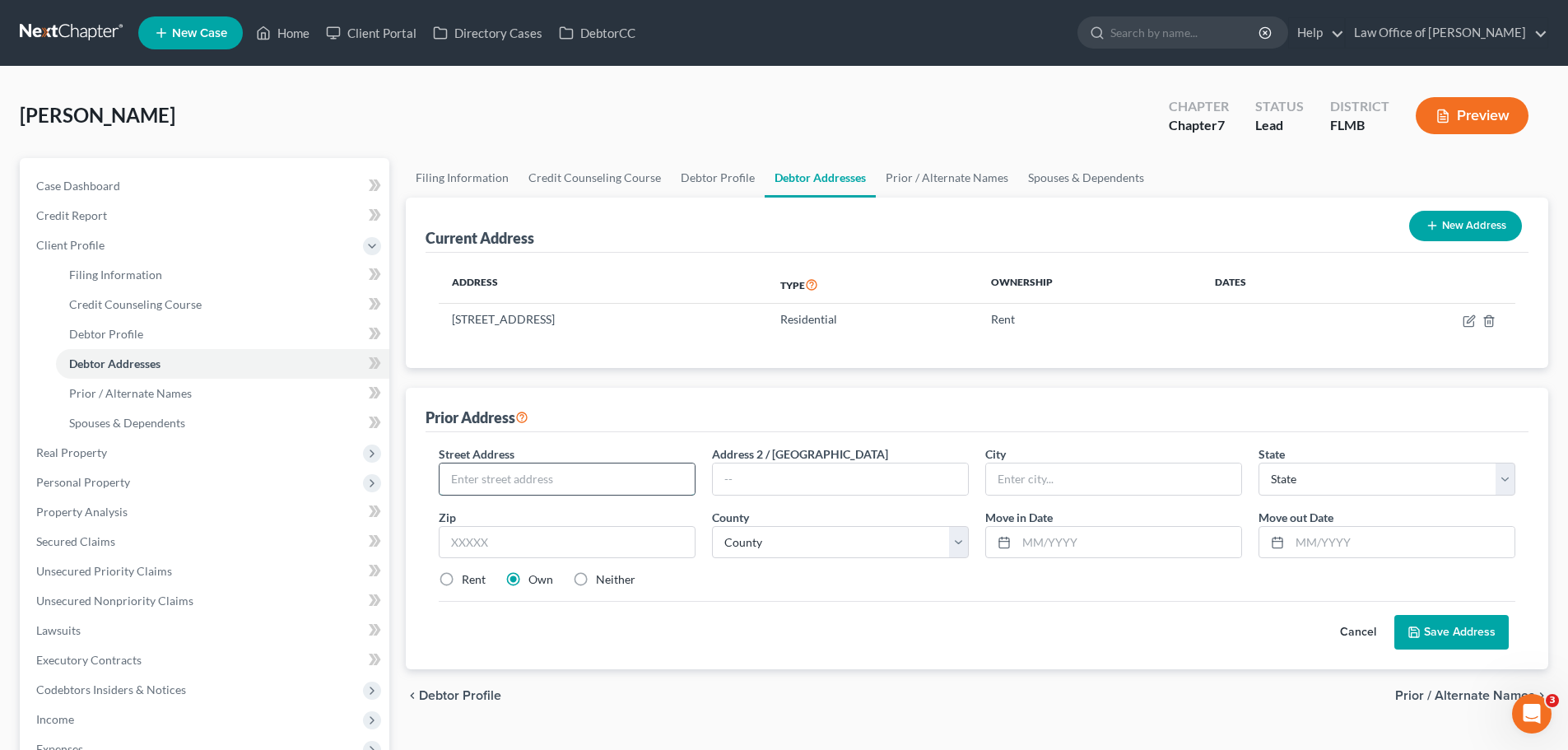
click at [524, 470] on input "text" at bounding box center [567, 478] width 255 height 31
click at [490, 485] on input "text" at bounding box center [567, 478] width 255 height 31
type input "[STREET_ADDRESS]"
type input "a"
type input "Apt 2105"
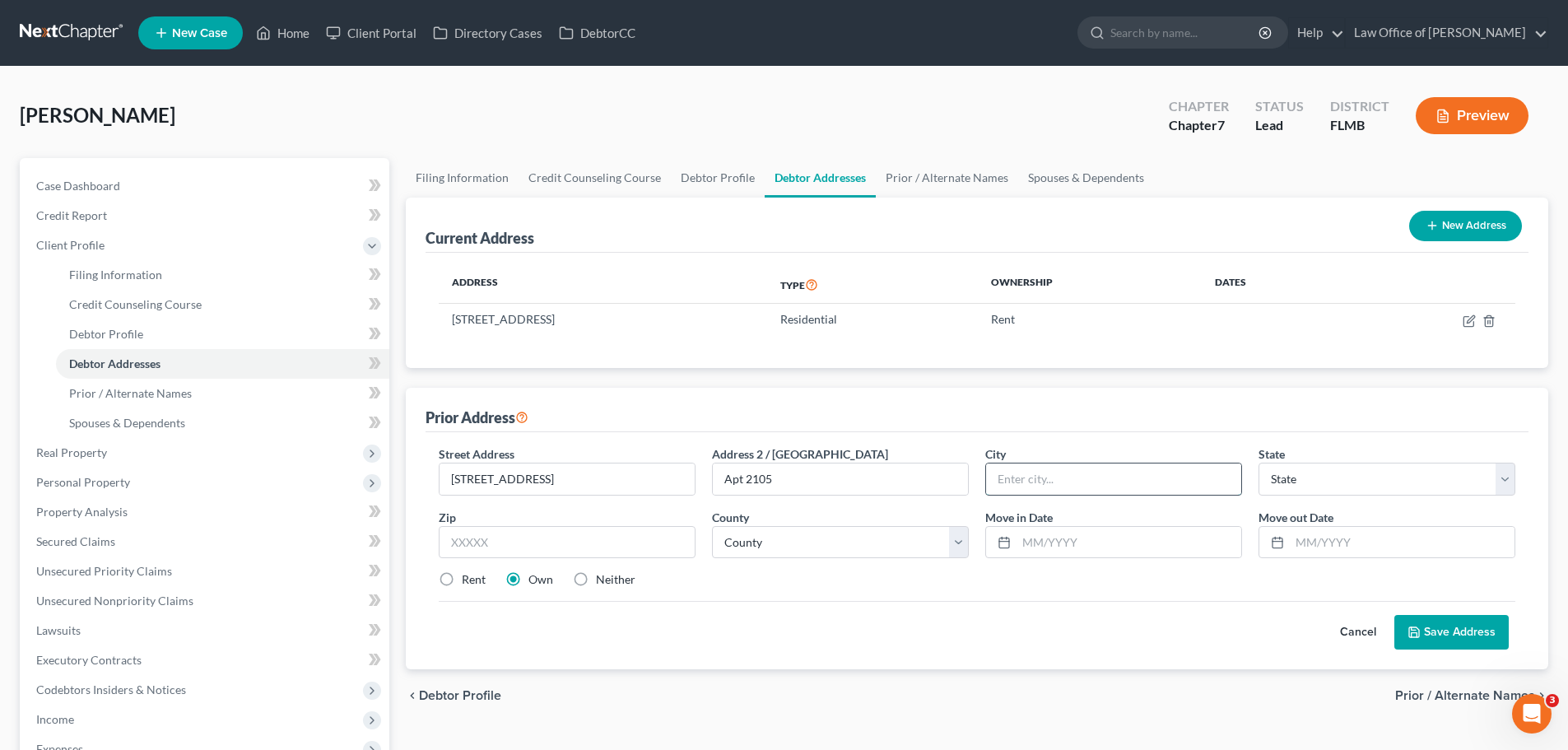
click at [991, 474] on input "text" at bounding box center [1113, 478] width 255 height 31
type input "Jac"
click at [479, 549] on input "text" at bounding box center [567, 542] width 257 height 33
type input "32257"
click at [813, 548] on select "County" at bounding box center [839, 542] width 257 height 33
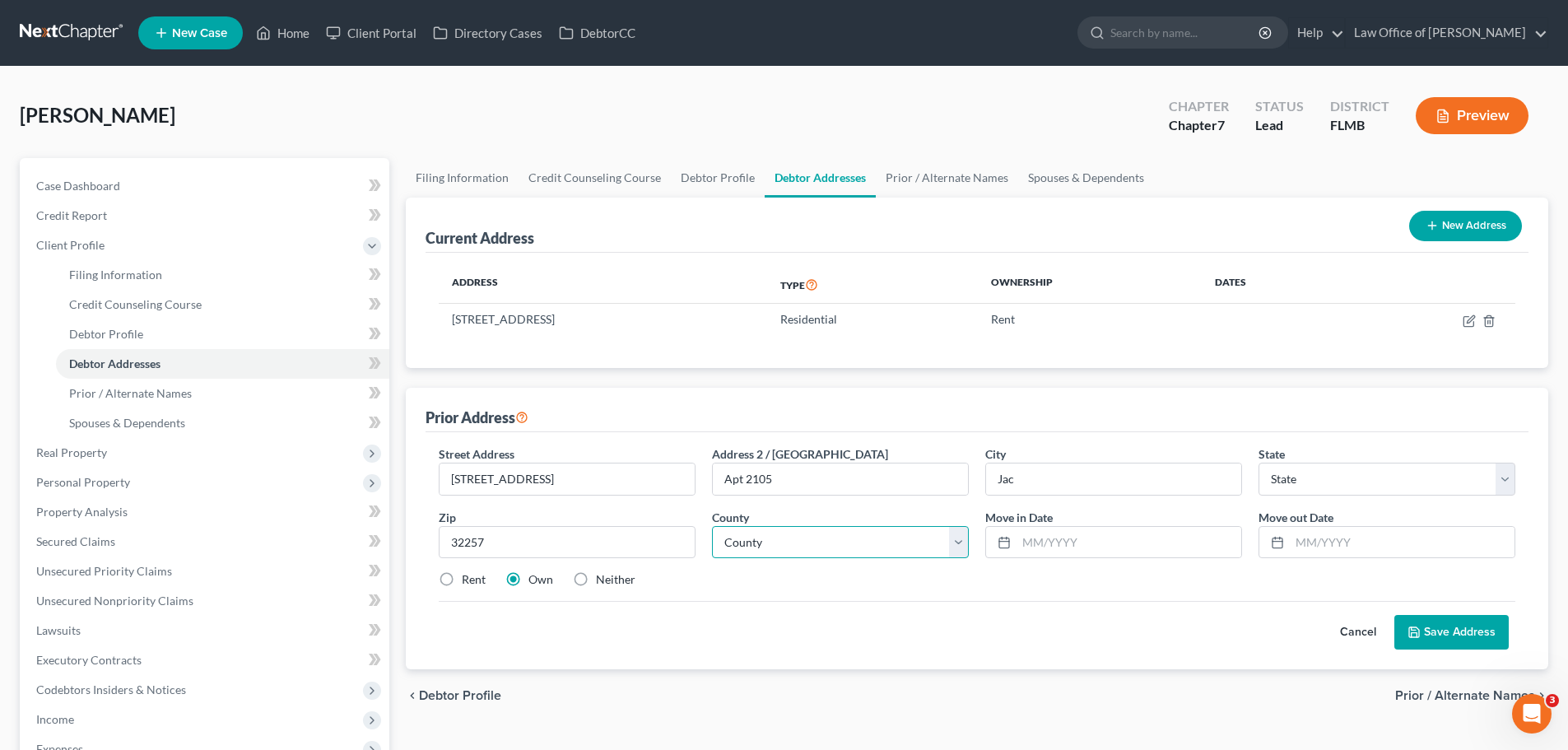
type input "[GEOGRAPHIC_DATA]"
select select "9"
click at [809, 548] on select "County" at bounding box center [839, 542] width 257 height 33
click at [860, 549] on select "County [GEOGRAPHIC_DATA] [GEOGRAPHIC_DATA] [GEOGRAPHIC_DATA] [GEOGRAPHIC_DATA] …" at bounding box center [839, 542] width 257 height 33
select select "14"
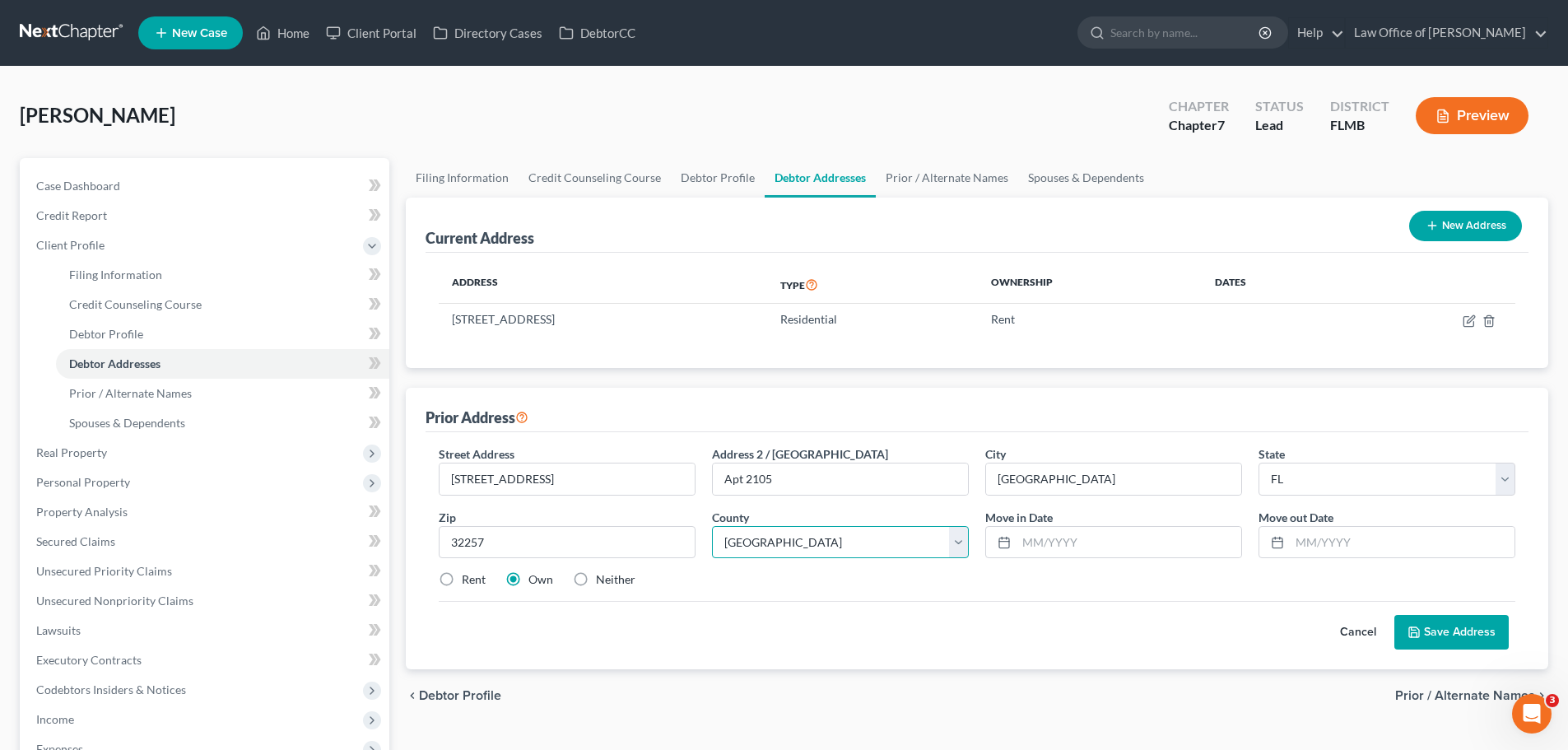
click at [712, 526] on select "County [GEOGRAPHIC_DATA] [GEOGRAPHIC_DATA] [GEOGRAPHIC_DATA] [GEOGRAPHIC_DATA] …" at bounding box center [839, 542] width 257 height 33
click at [1075, 545] on input "text" at bounding box center [1128, 542] width 224 height 31
type input "10/2022"
click at [1304, 533] on input "text" at bounding box center [1402, 542] width 224 height 31
type input "11/2024"
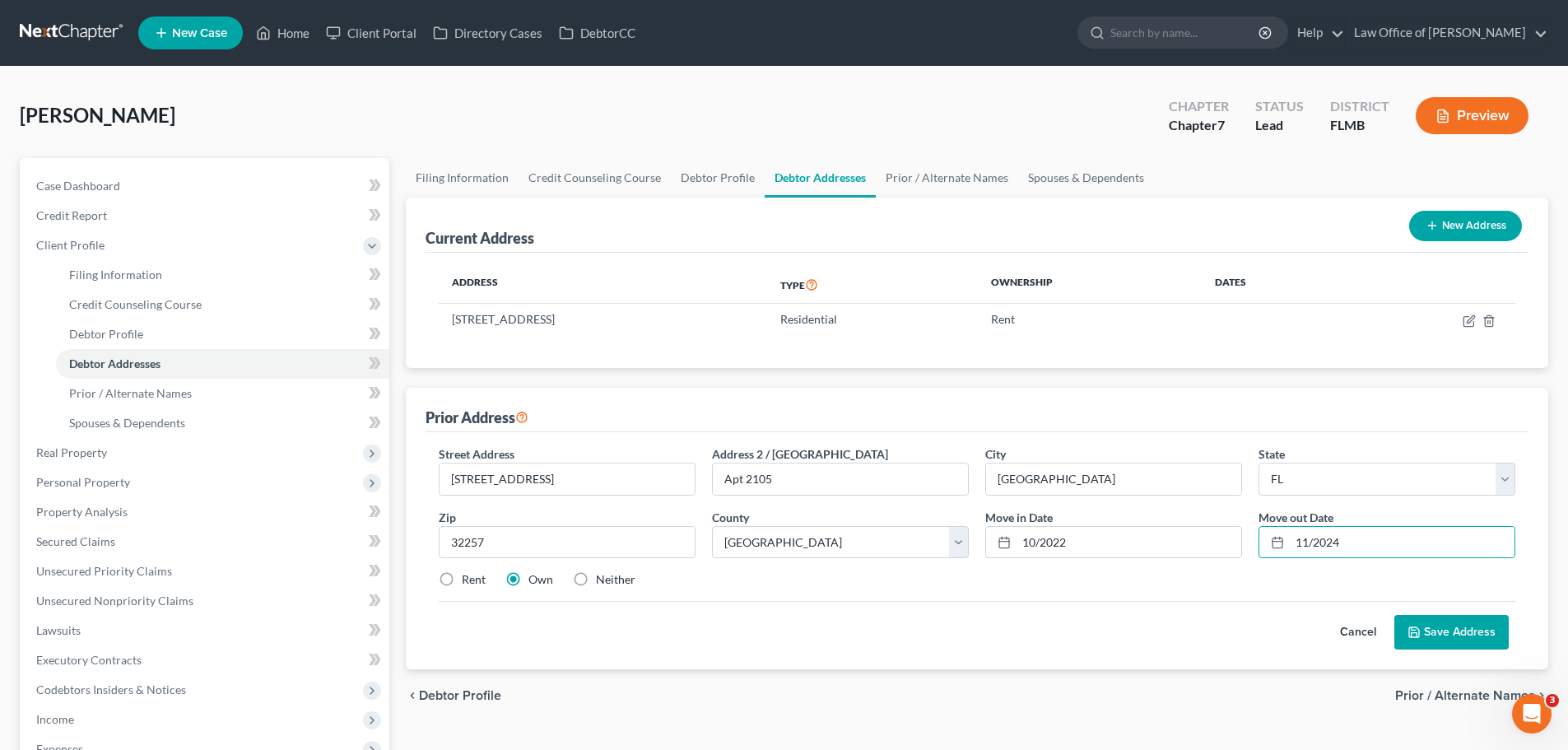
click at [1459, 628] on button "Save Address" at bounding box center [1452, 632] width 114 height 35
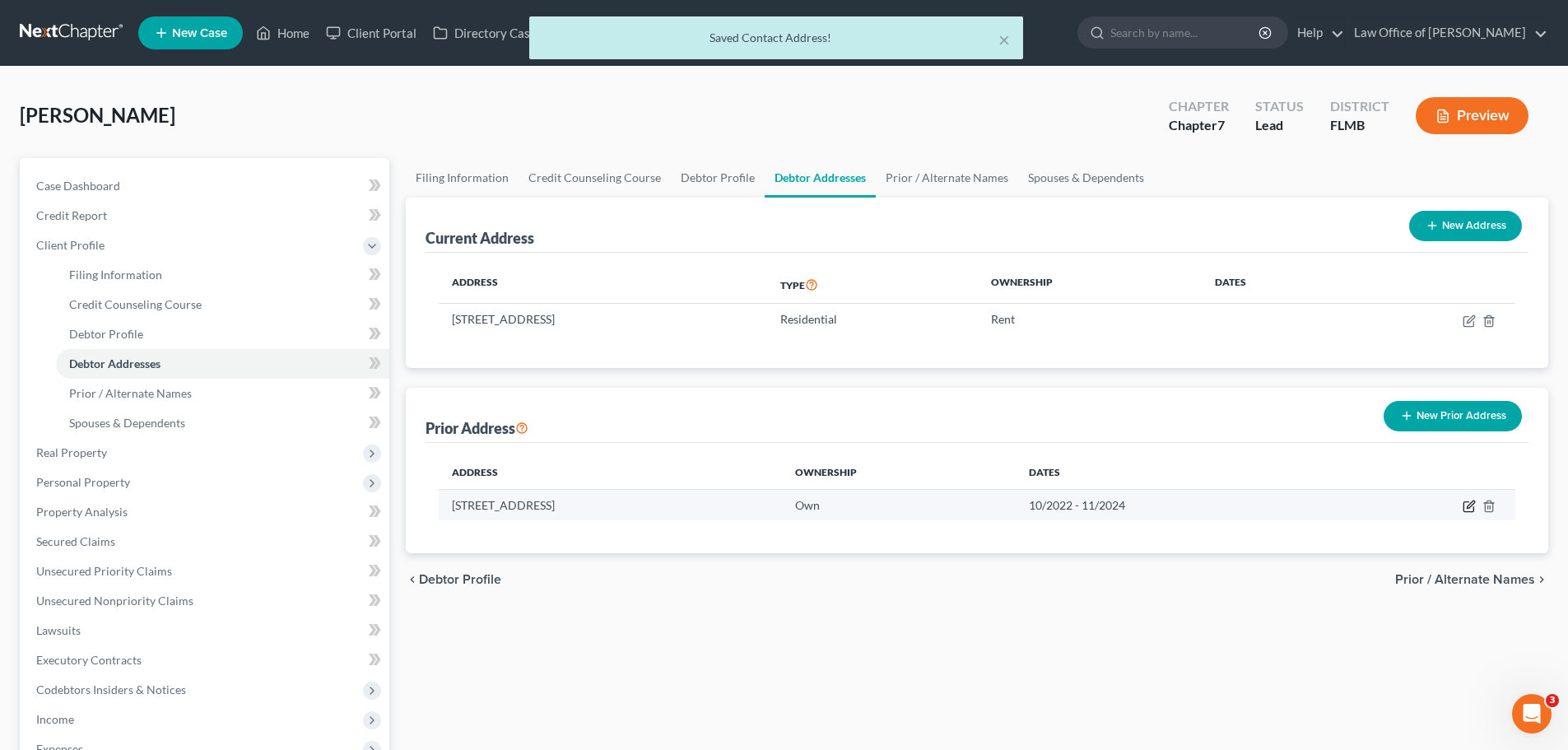
click at [1469, 504] on icon "button" at bounding box center [1471, 504] width 7 height 7
select select "9"
select select "14"
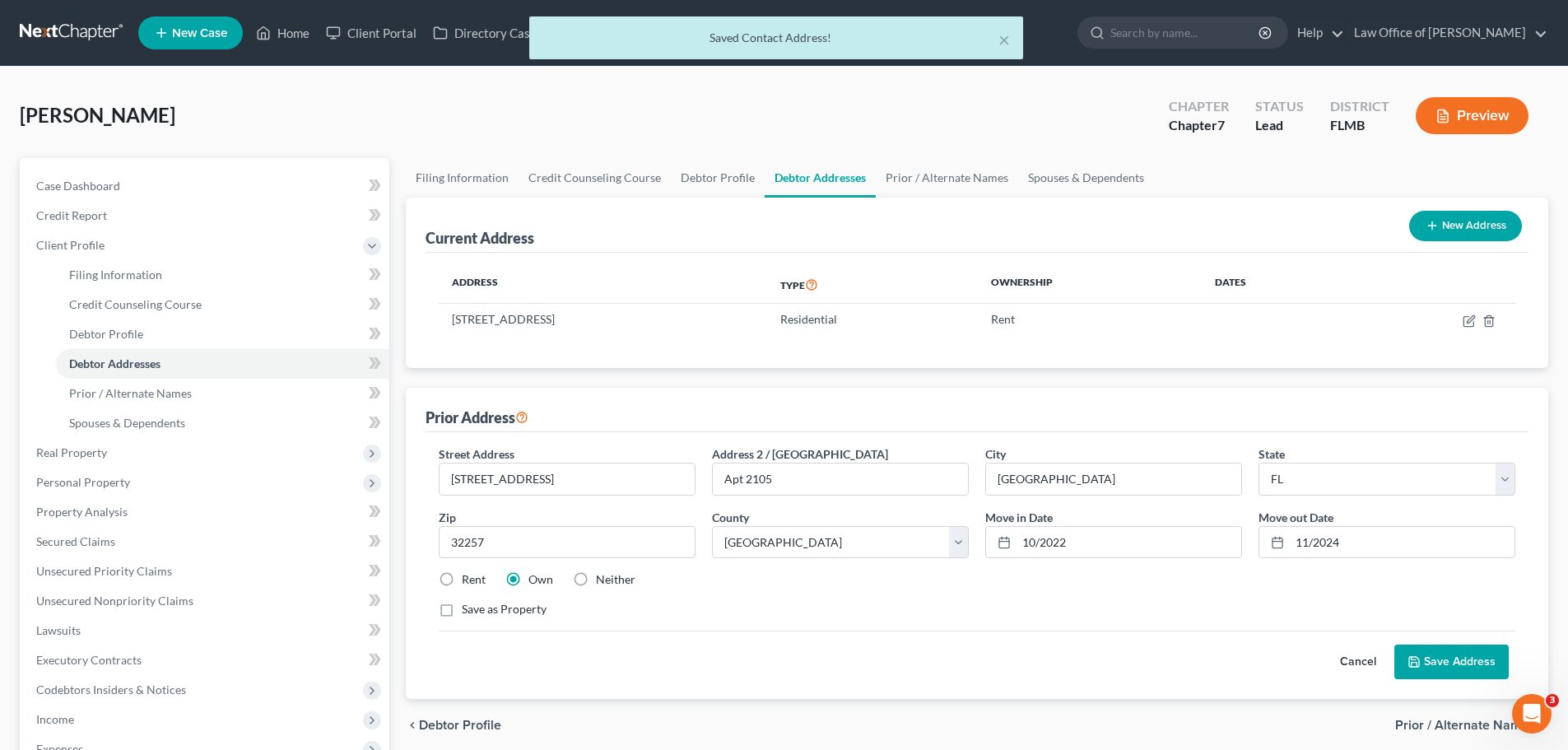
click at [463, 577] on label "Rent" at bounding box center [474, 579] width 24 height 16
click at [468, 577] on input "Rent" at bounding box center [474, 577] width 11 height 11
radio input "true"
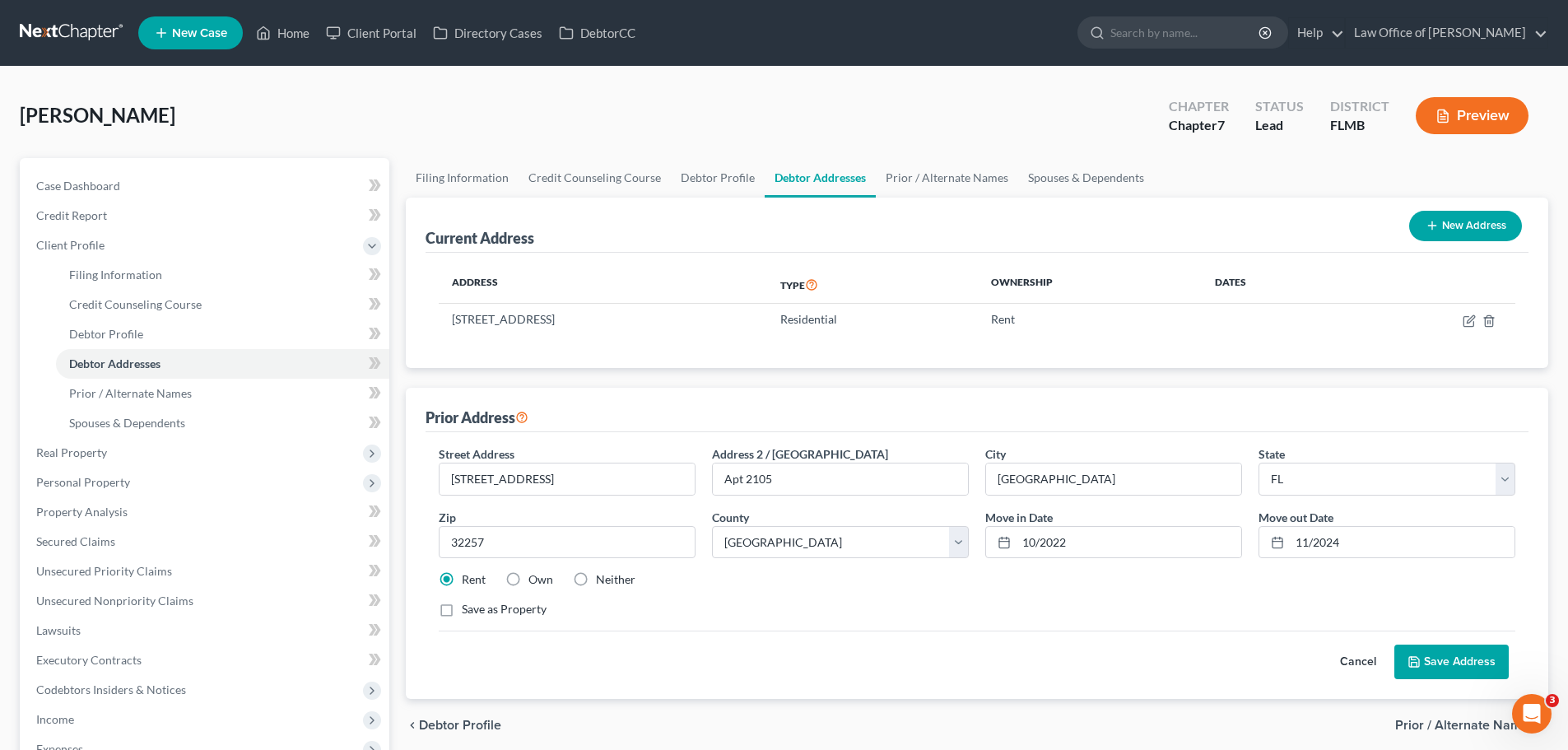
click at [1441, 652] on button "Save Address" at bounding box center [1452, 662] width 114 height 35
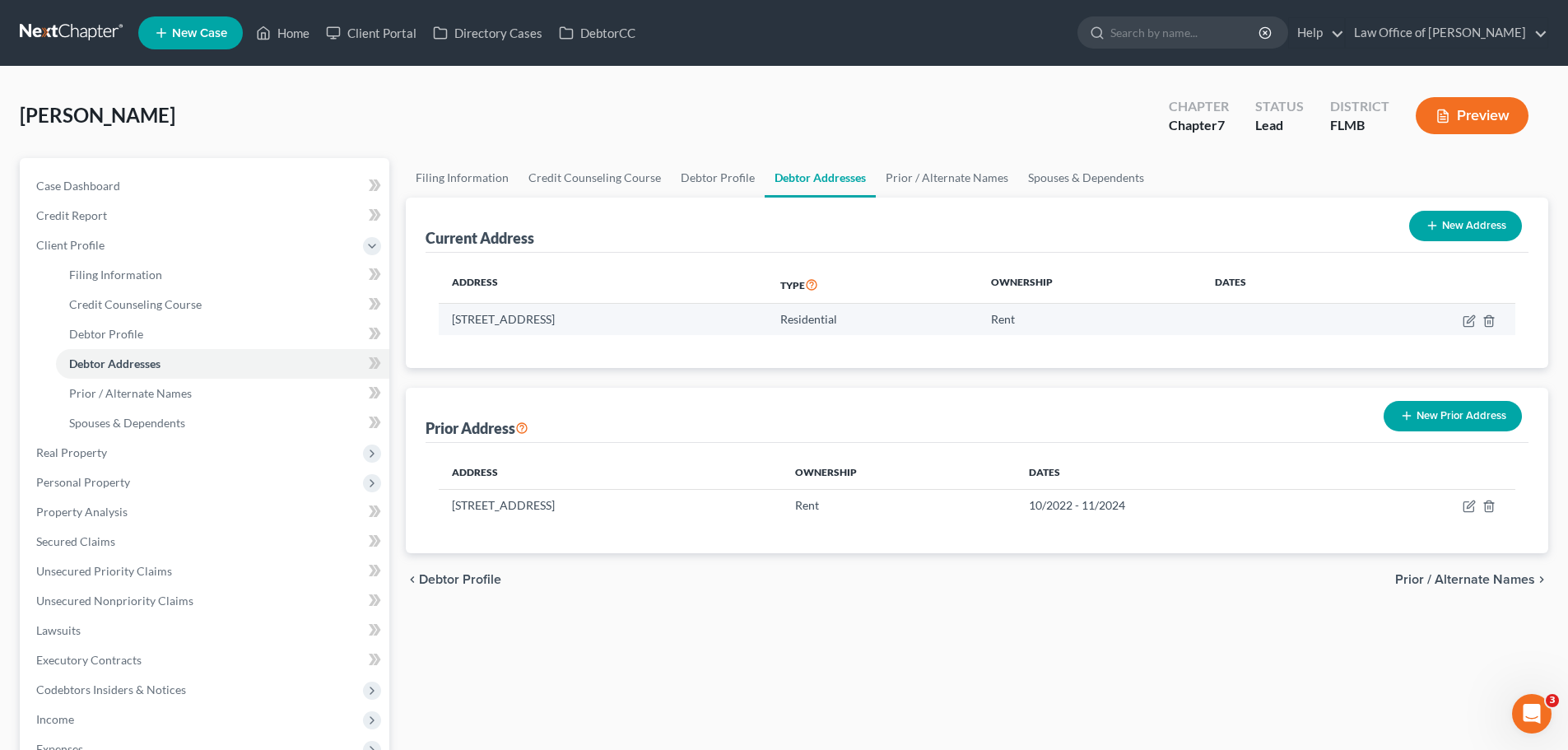
drag, startPoint x: 578, startPoint y: 317, endPoint x: 442, endPoint y: 324, distance: 136.2
click at [442, 324] on td "[STREET_ADDRESS]" at bounding box center [603, 319] width 328 height 31
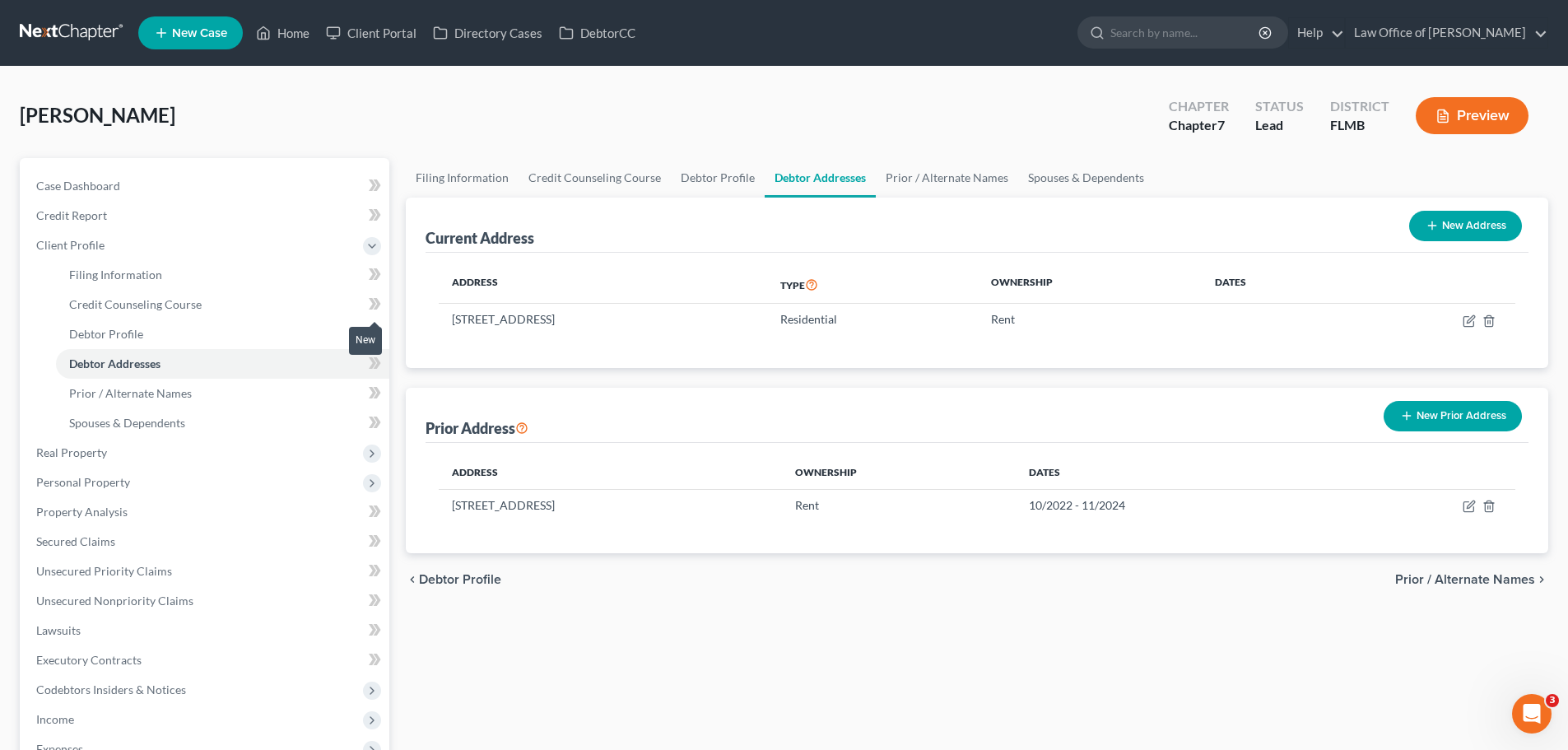
copy td "[STREET_ADDRESS]"
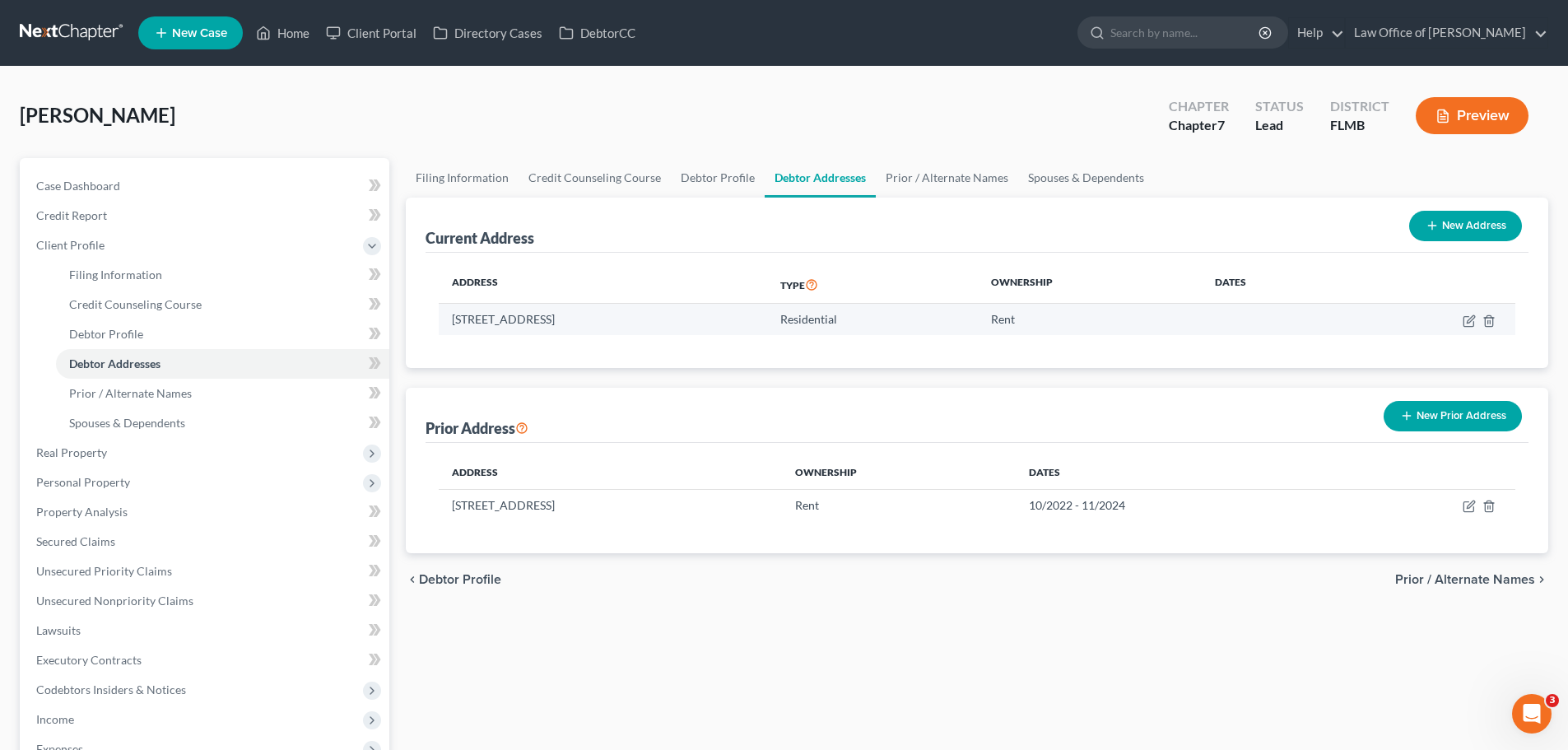
drag, startPoint x: 741, startPoint y: 319, endPoint x: 716, endPoint y: 320, distance: 25.0
click at [716, 320] on td "[STREET_ADDRESS]" at bounding box center [603, 319] width 328 height 31
copy td "32224"
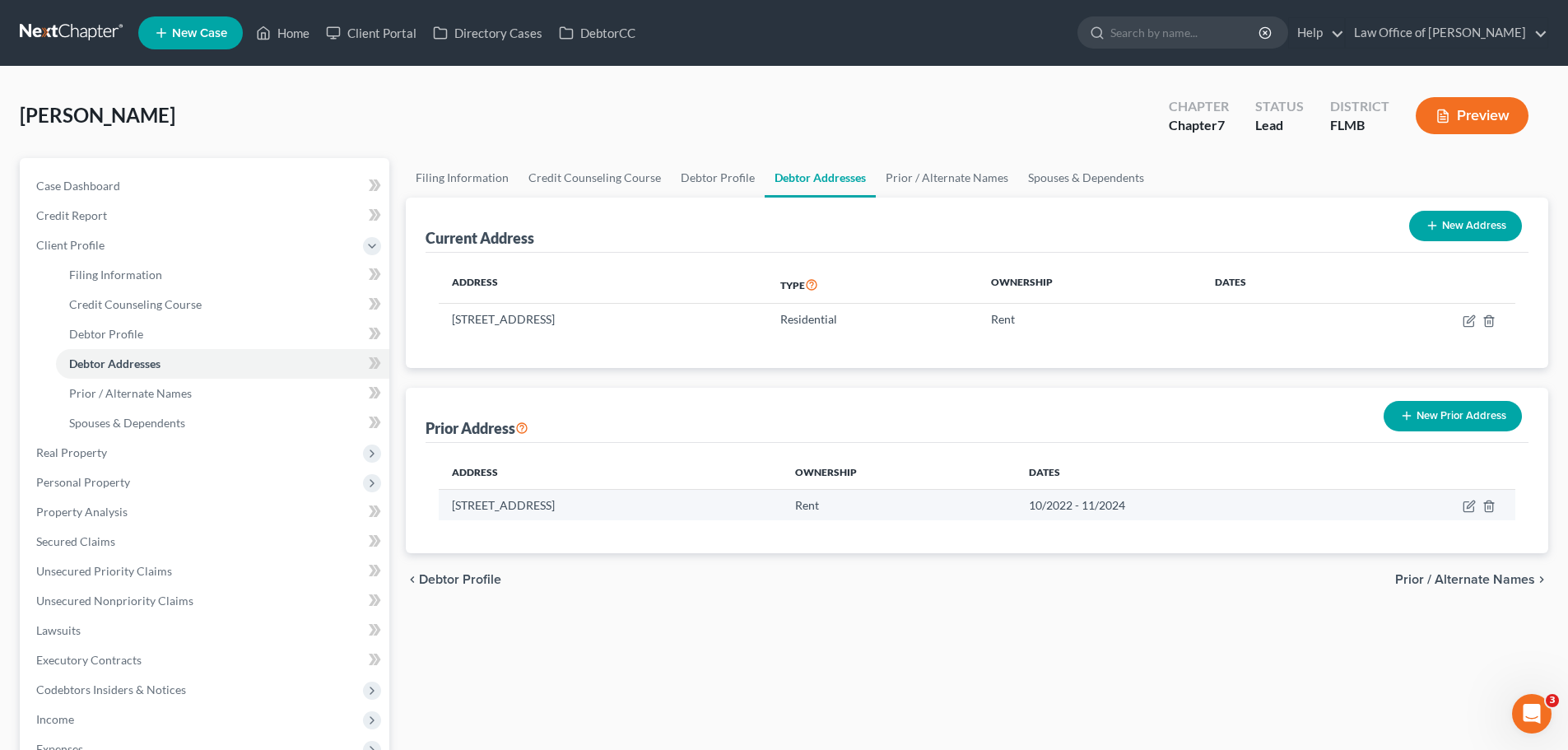
drag, startPoint x: 553, startPoint y: 504, endPoint x: 443, endPoint y: 508, distance: 110.1
click at [443, 508] on td "[STREET_ADDRESS]" at bounding box center [610, 504] width 342 height 31
copy td "[STREET_ADDRESS]"
click at [112, 188] on span "Case Dashboard" at bounding box center [79, 186] width 84 height 14
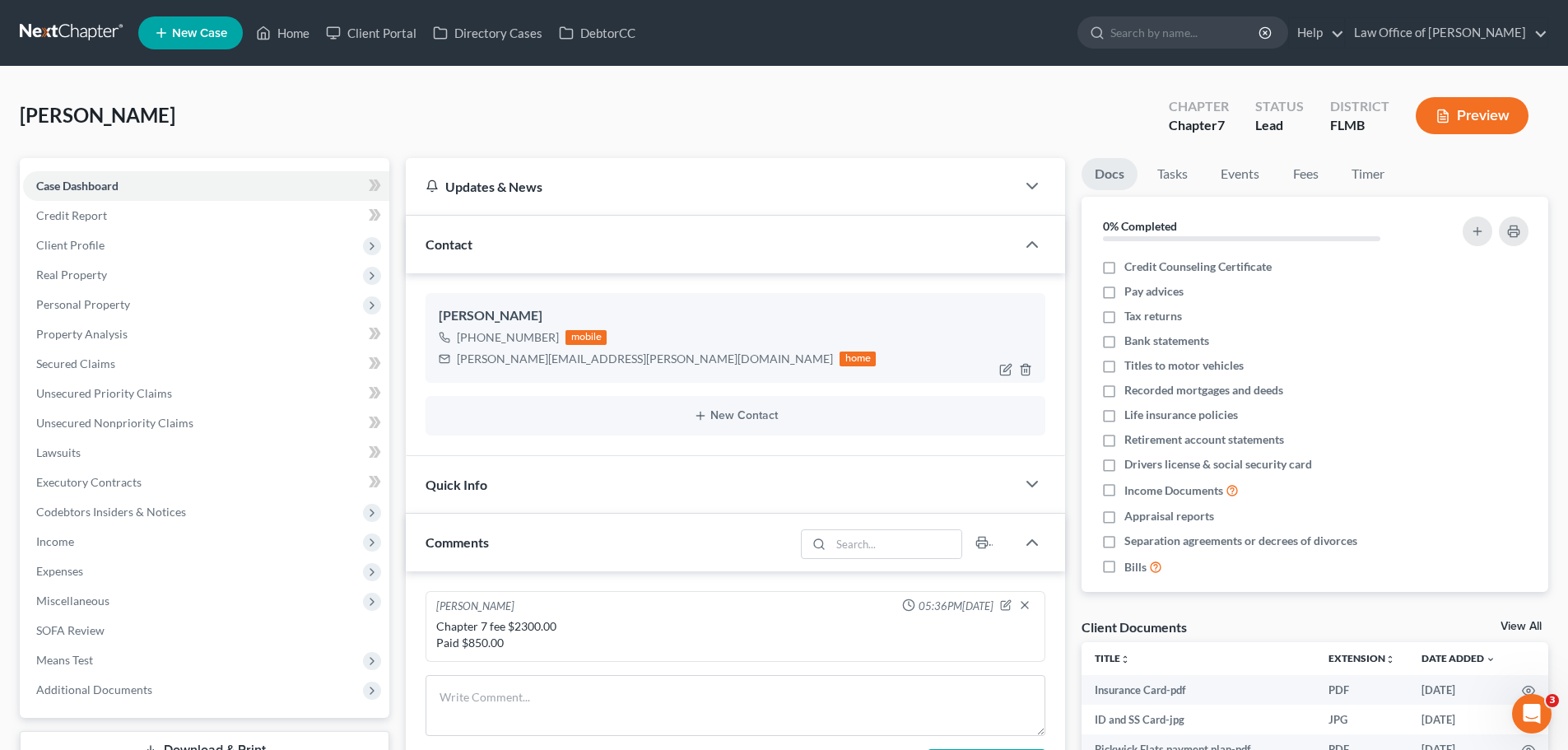
drag, startPoint x: 553, startPoint y: 336, endPoint x: 469, endPoint y: 346, distance: 84.6
click at [469, 346] on div "[PHONE_NUMBER] mobile" at bounding box center [657, 338] width 437 height 21
copy div "[PHONE_NUMBER]"
click at [568, 368] on div "[PERSON_NAME][EMAIL_ADDRESS][PERSON_NAME][DOMAIN_NAME] home" at bounding box center [657, 358] width 437 height 21
drag, startPoint x: 580, startPoint y: 358, endPoint x: 451, endPoint y: 364, distance: 129.1
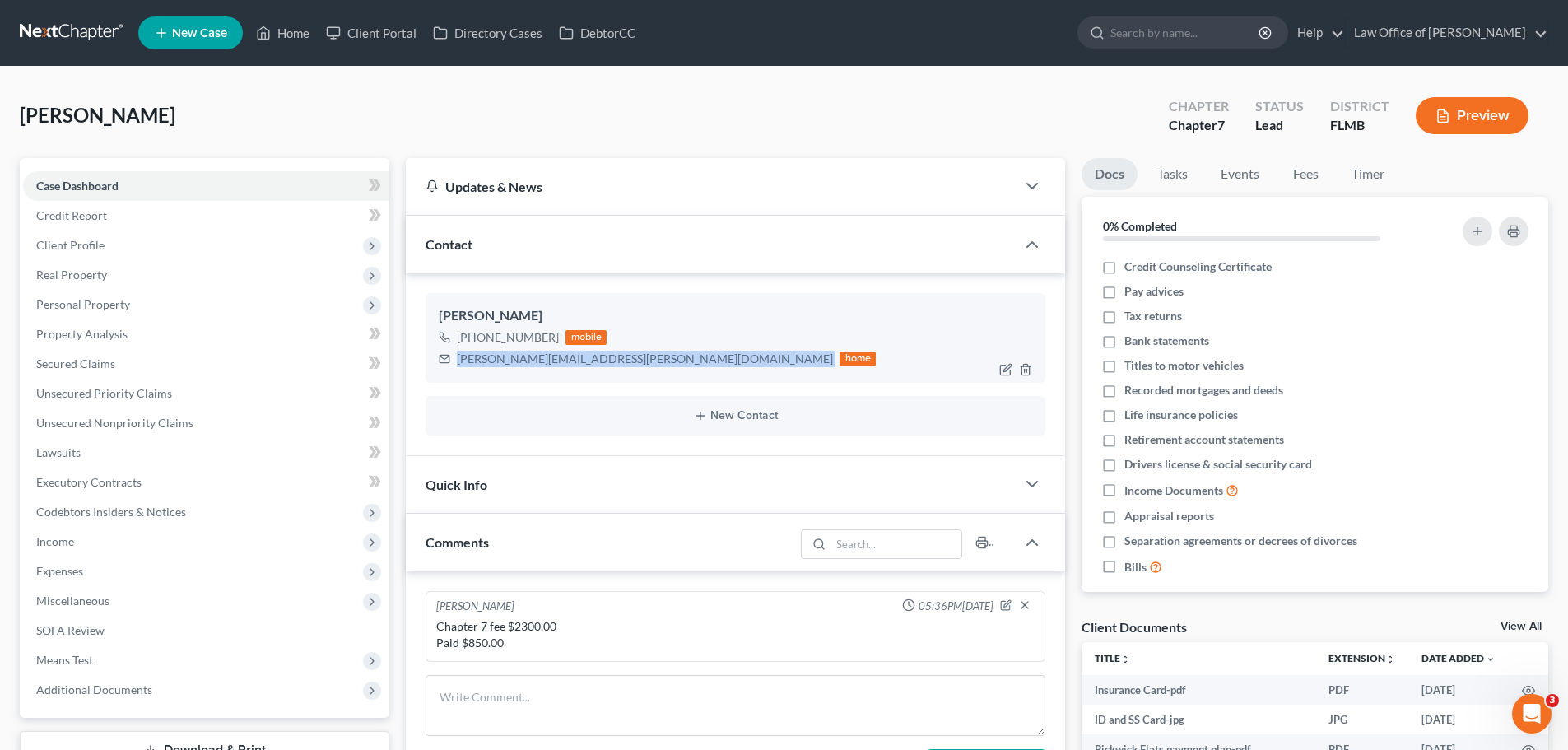
click at [451, 364] on div "[PERSON_NAME][EMAIL_ADDRESS][PERSON_NAME][DOMAIN_NAME] home" at bounding box center [657, 358] width 437 height 21
copy div "[PERSON_NAME][EMAIL_ADDRESS][PERSON_NAME][DOMAIN_NAME]"
drag, startPoint x: 554, startPoint y: 337, endPoint x: 472, endPoint y: 344, distance: 82.3
click at [472, 344] on div "[PHONE_NUMBER] mobile" at bounding box center [657, 338] width 437 height 21
copy div "[PHONE_NUMBER]"
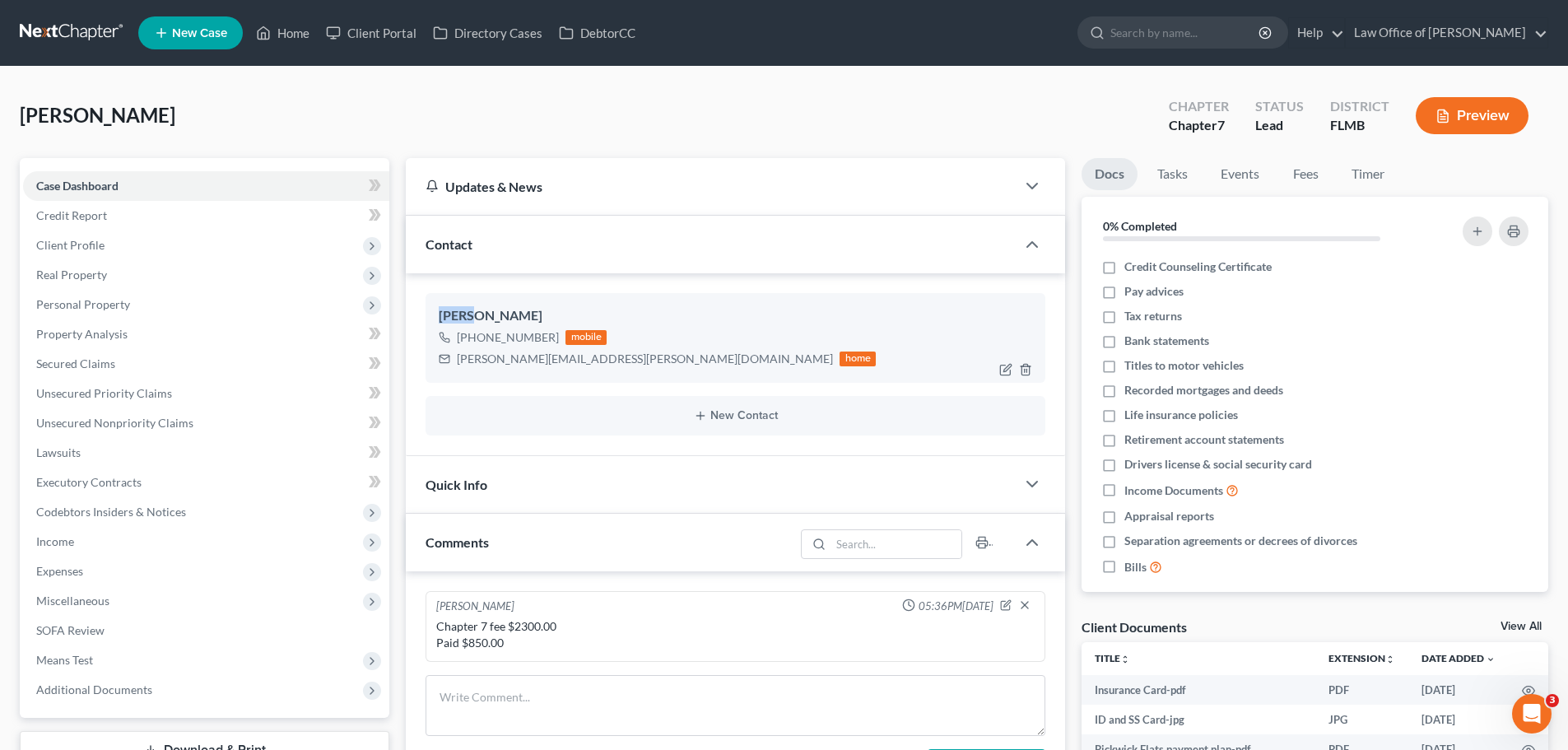
drag, startPoint x: 468, startPoint y: 315, endPoint x: 433, endPoint y: 312, distance: 35.1
click at [433, 312] on div "[PERSON_NAME] [PHONE_NUMBER] mobile [PERSON_NAME][EMAIL_ADDRESS][PERSON_NAME][D…" at bounding box center [735, 337] width 620 height 88
copy div "[PERSON_NAME]"
click at [89, 240] on span "Client Profile" at bounding box center [71, 245] width 68 height 14
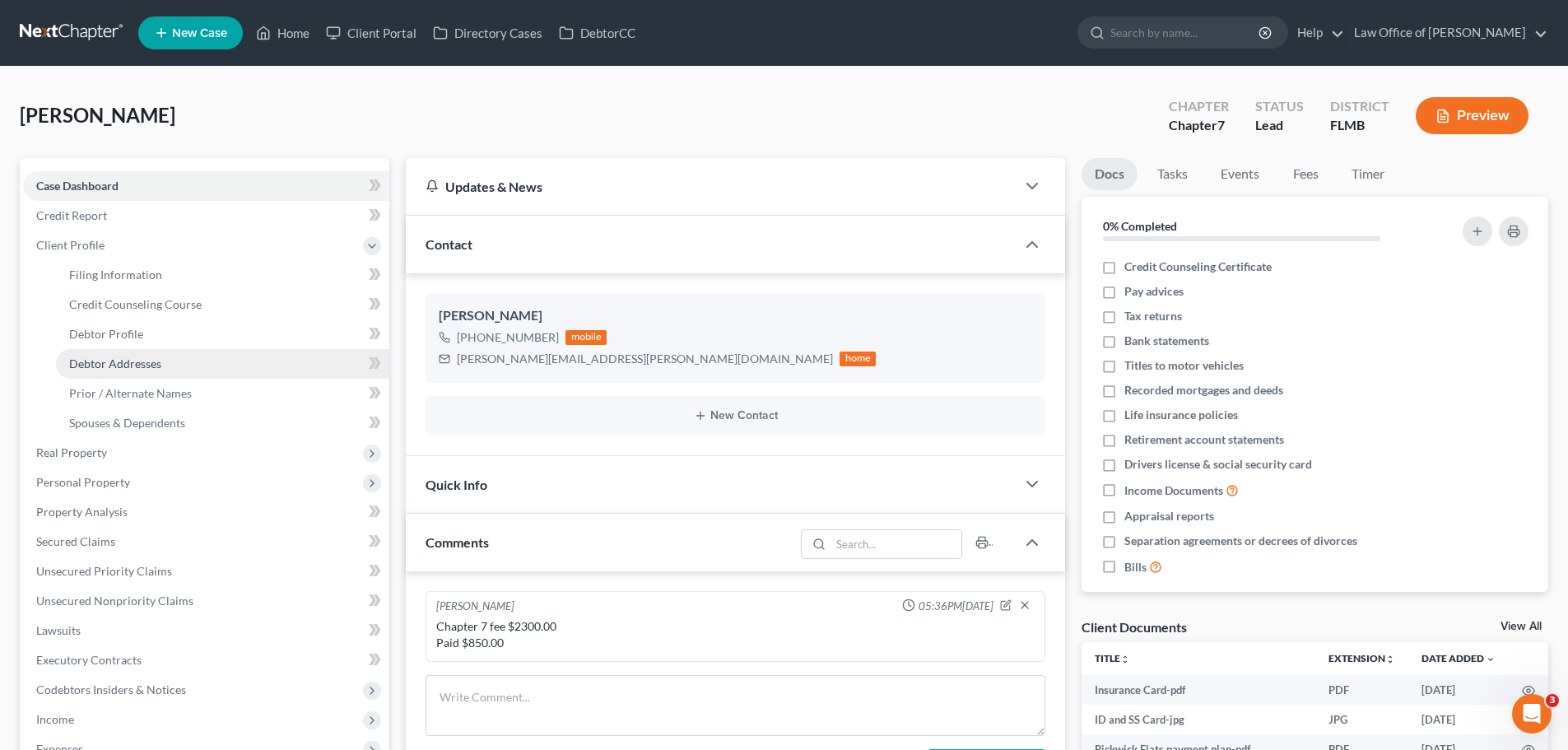
click at [142, 367] on span "Debtor Addresses" at bounding box center [114, 364] width 92 height 14
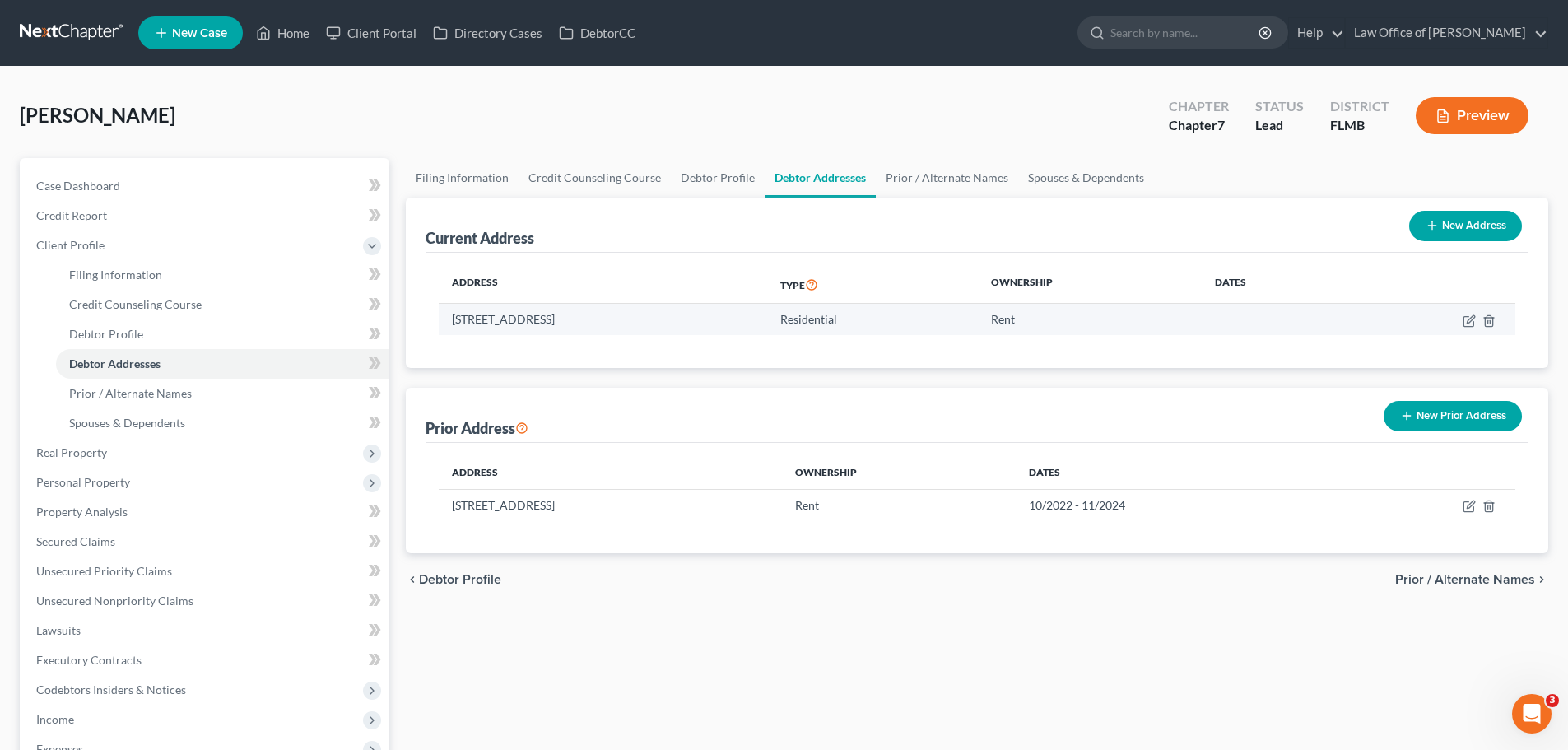
drag, startPoint x: 576, startPoint y: 324, endPoint x: 455, endPoint y: 322, distance: 121.0
click at [455, 322] on td "[STREET_ADDRESS]" at bounding box center [603, 319] width 328 height 31
copy td "[STREET_ADDRESS]"
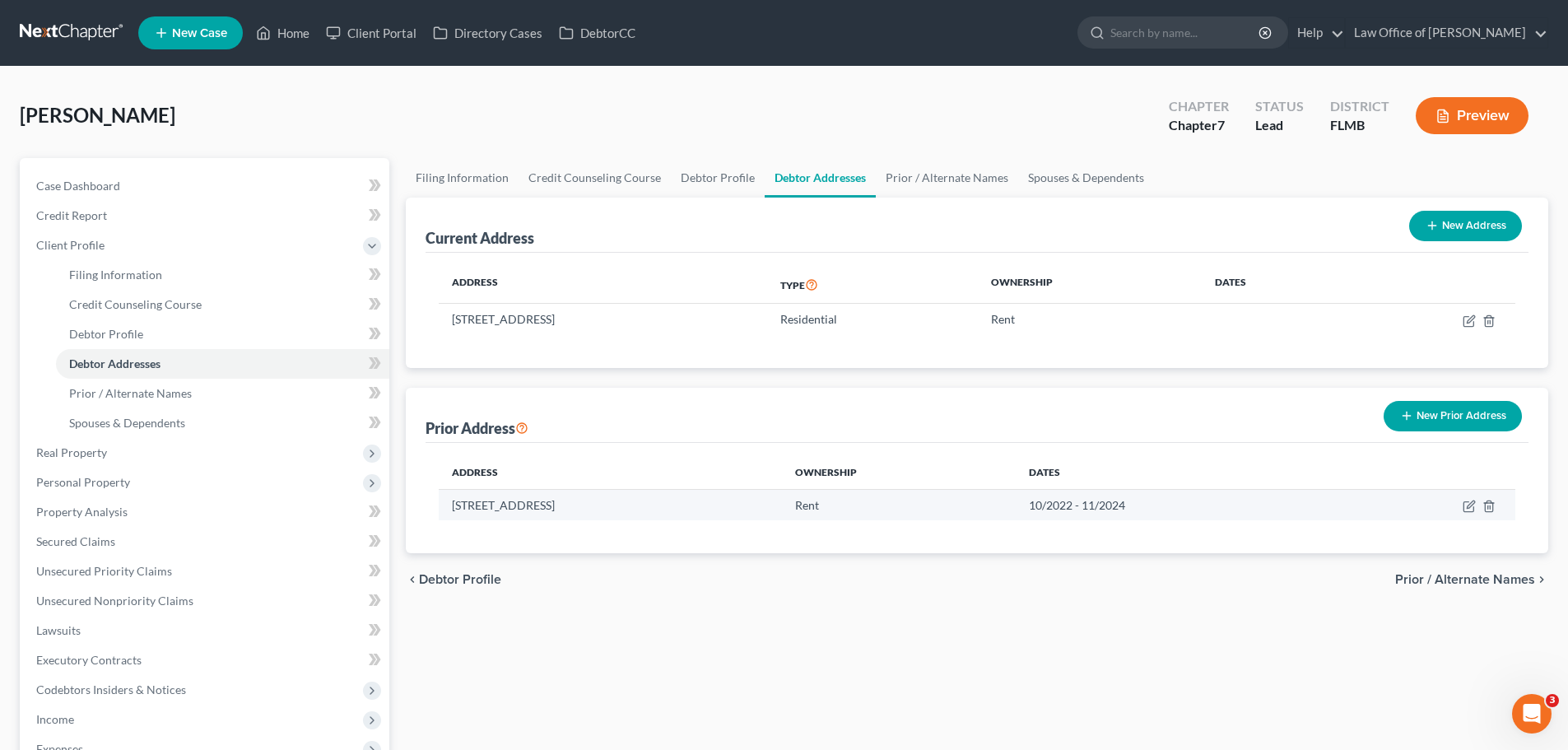
drag, startPoint x: 554, startPoint y: 510, endPoint x: 443, endPoint y: 513, distance: 111.0
click at [443, 513] on td "[STREET_ADDRESS]" at bounding box center [610, 504] width 342 height 31
copy td "[STREET_ADDRESS]"
click at [125, 188] on link "Case Dashboard" at bounding box center [207, 186] width 367 height 29
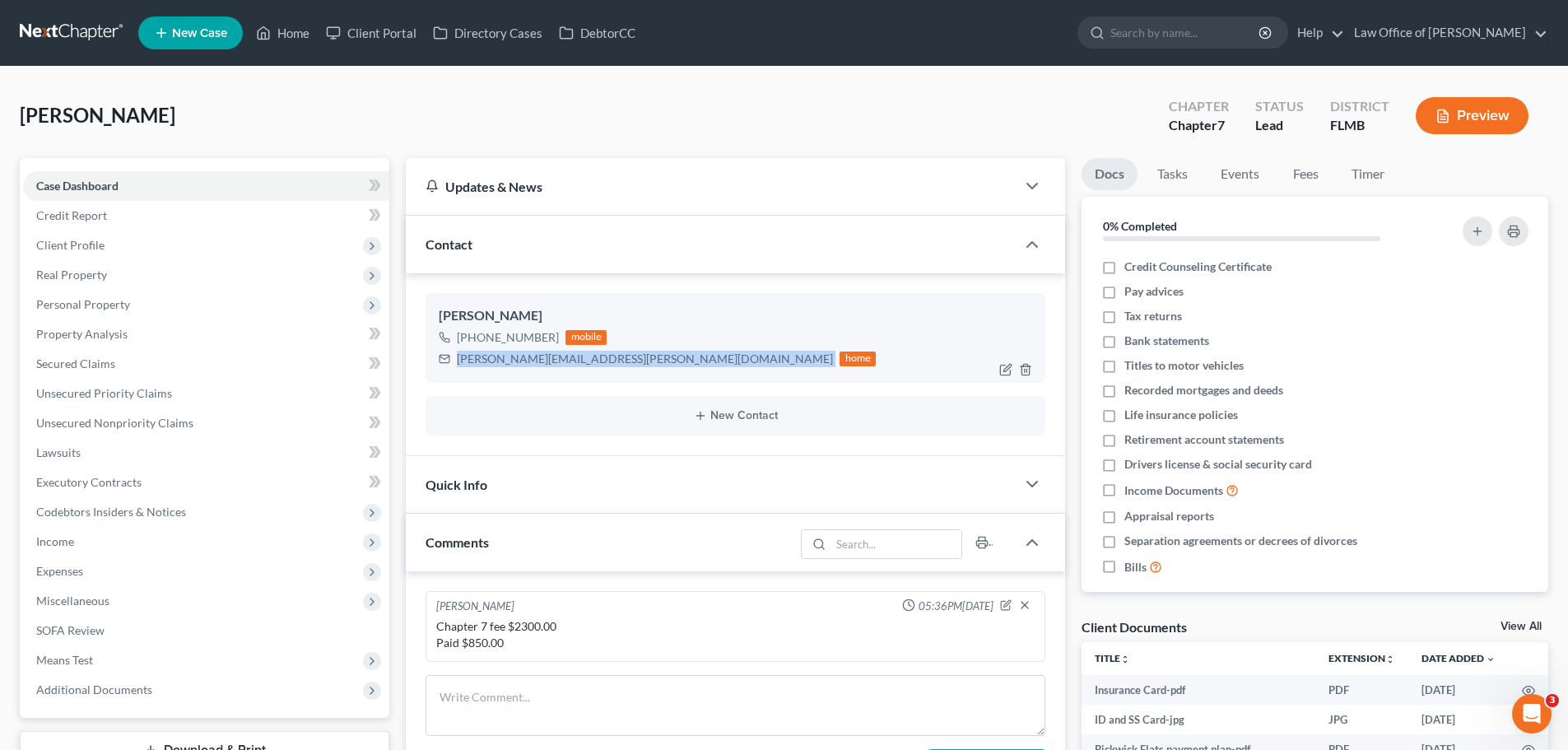
drag, startPoint x: 580, startPoint y: 362, endPoint x: 458, endPoint y: 361, distance: 122.0
click at [458, 361] on div "[PERSON_NAME][EMAIL_ADDRESS][PERSON_NAME][DOMAIN_NAME] home" at bounding box center [657, 358] width 437 height 21
copy div "[PERSON_NAME][EMAIL_ADDRESS][PERSON_NAME][DOMAIN_NAME]"
drag, startPoint x: 551, startPoint y: 338, endPoint x: 472, endPoint y: 339, distance: 79.0
click at [472, 339] on div "[PHONE_NUMBER]" at bounding box center [508, 337] width 102 height 16
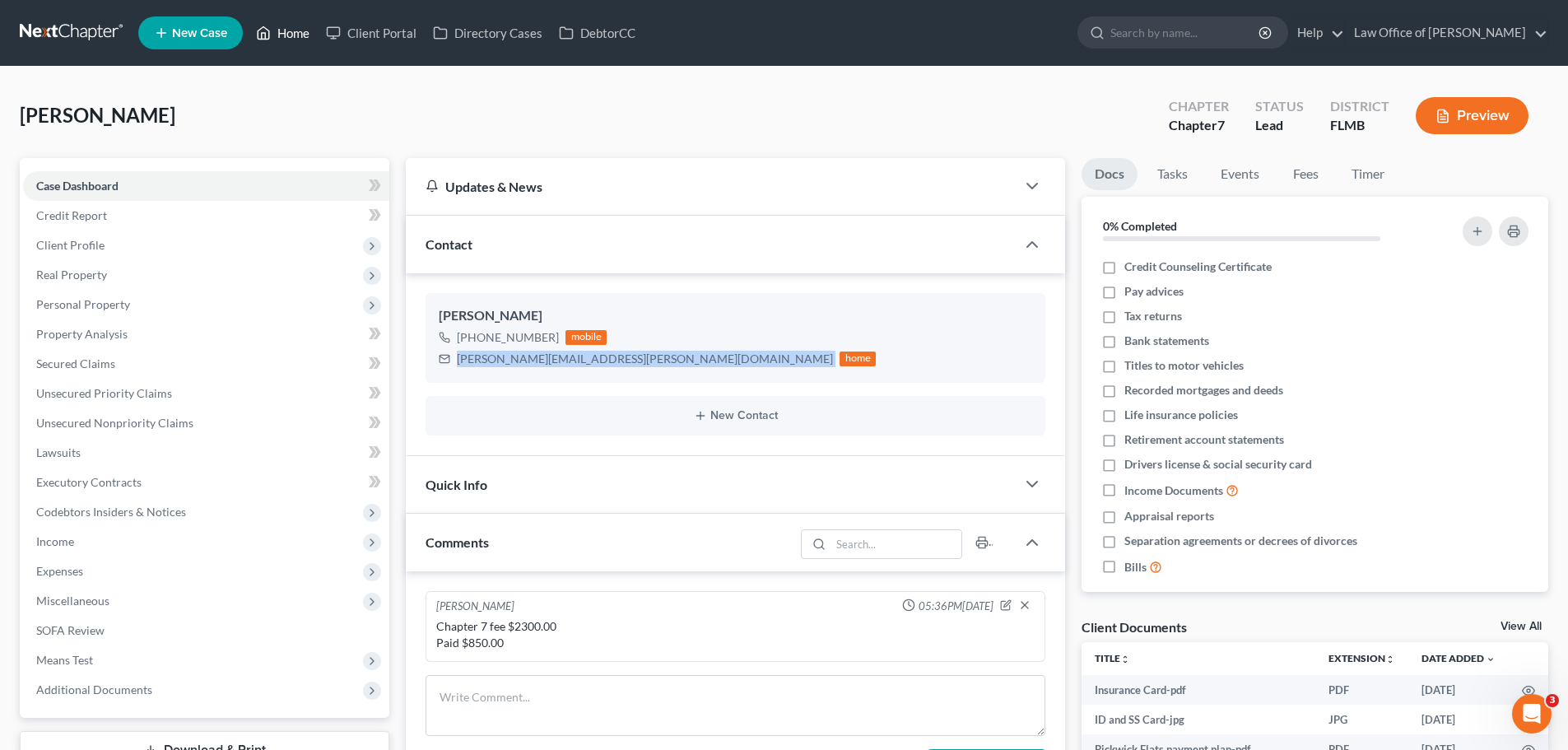
click at [274, 35] on link "Home" at bounding box center [282, 32] width 70 height 29
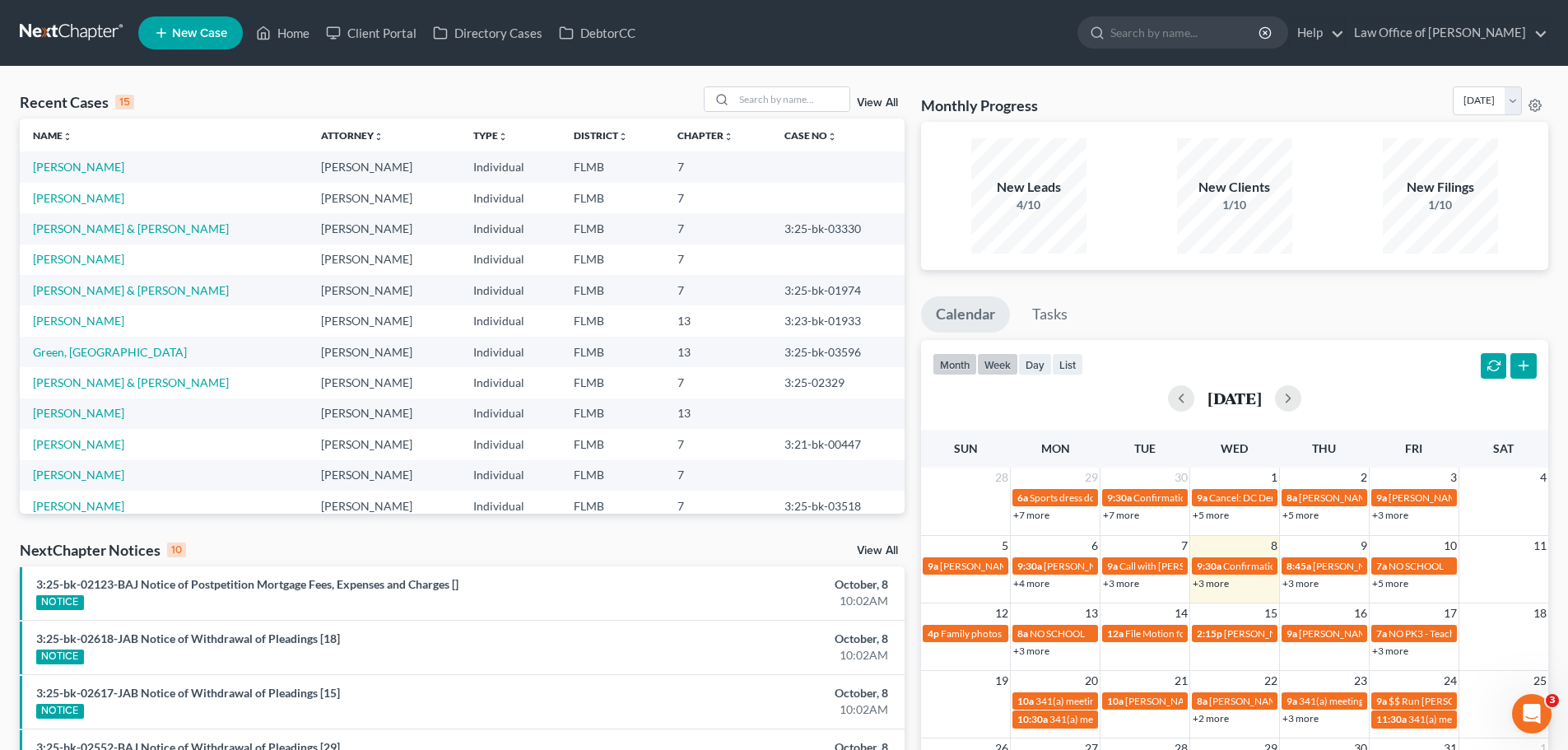
click at [999, 362] on button "week" at bounding box center [998, 364] width 41 height 22
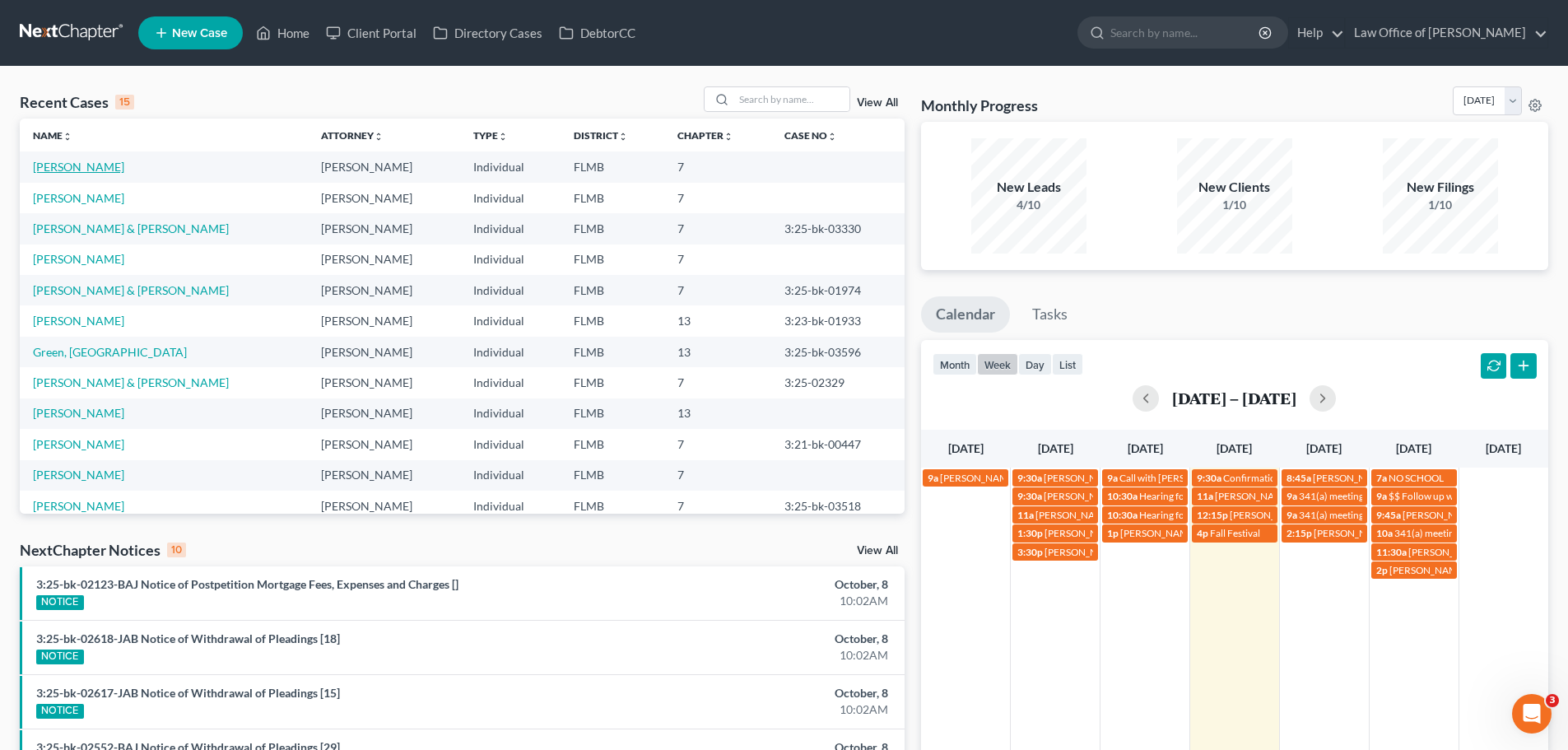
click at [77, 170] on link "[PERSON_NAME]" at bounding box center [79, 167] width 91 height 14
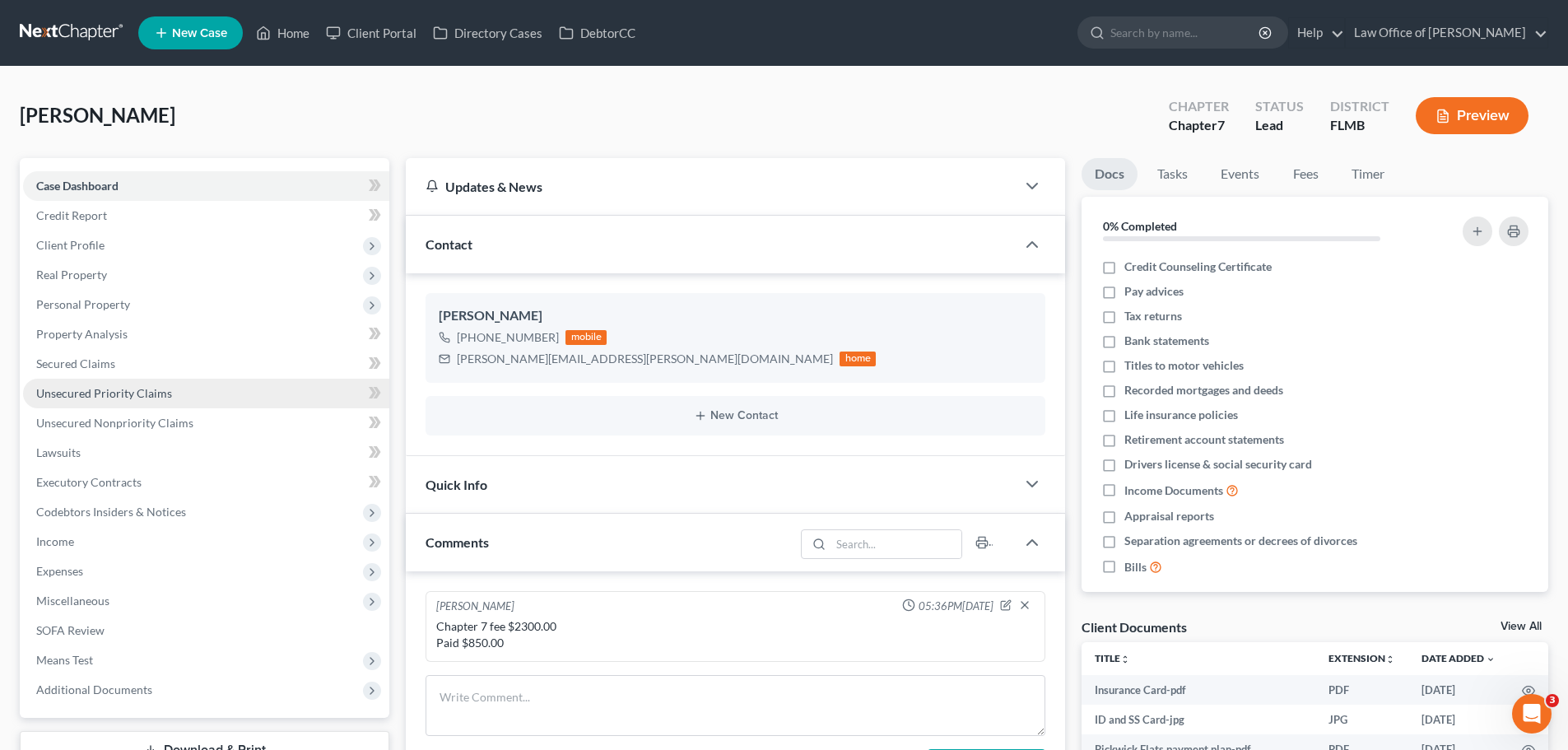
click at [178, 393] on link "Unsecured Priority Claims" at bounding box center [207, 393] width 367 height 29
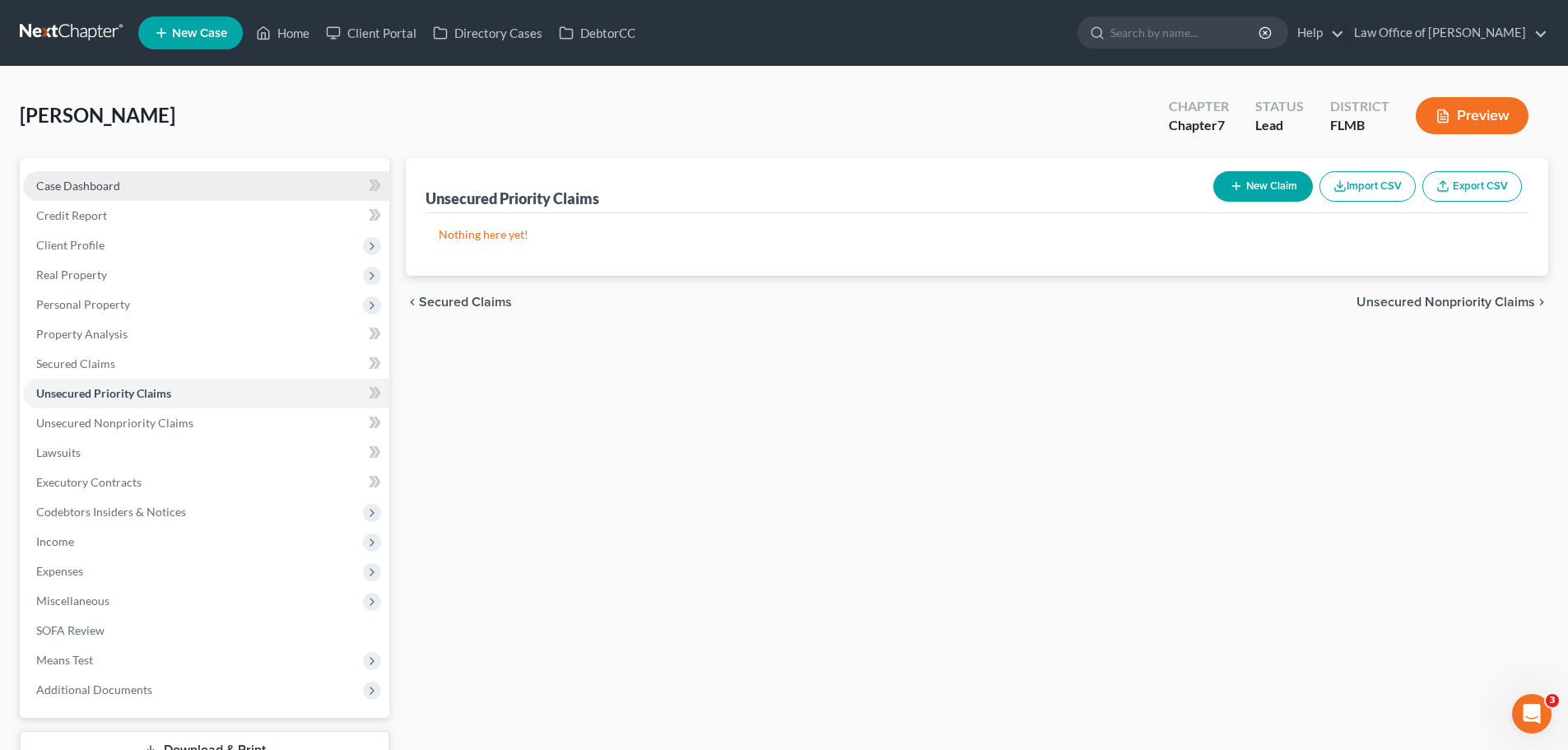
click at [140, 181] on link "Case Dashboard" at bounding box center [207, 186] width 367 height 29
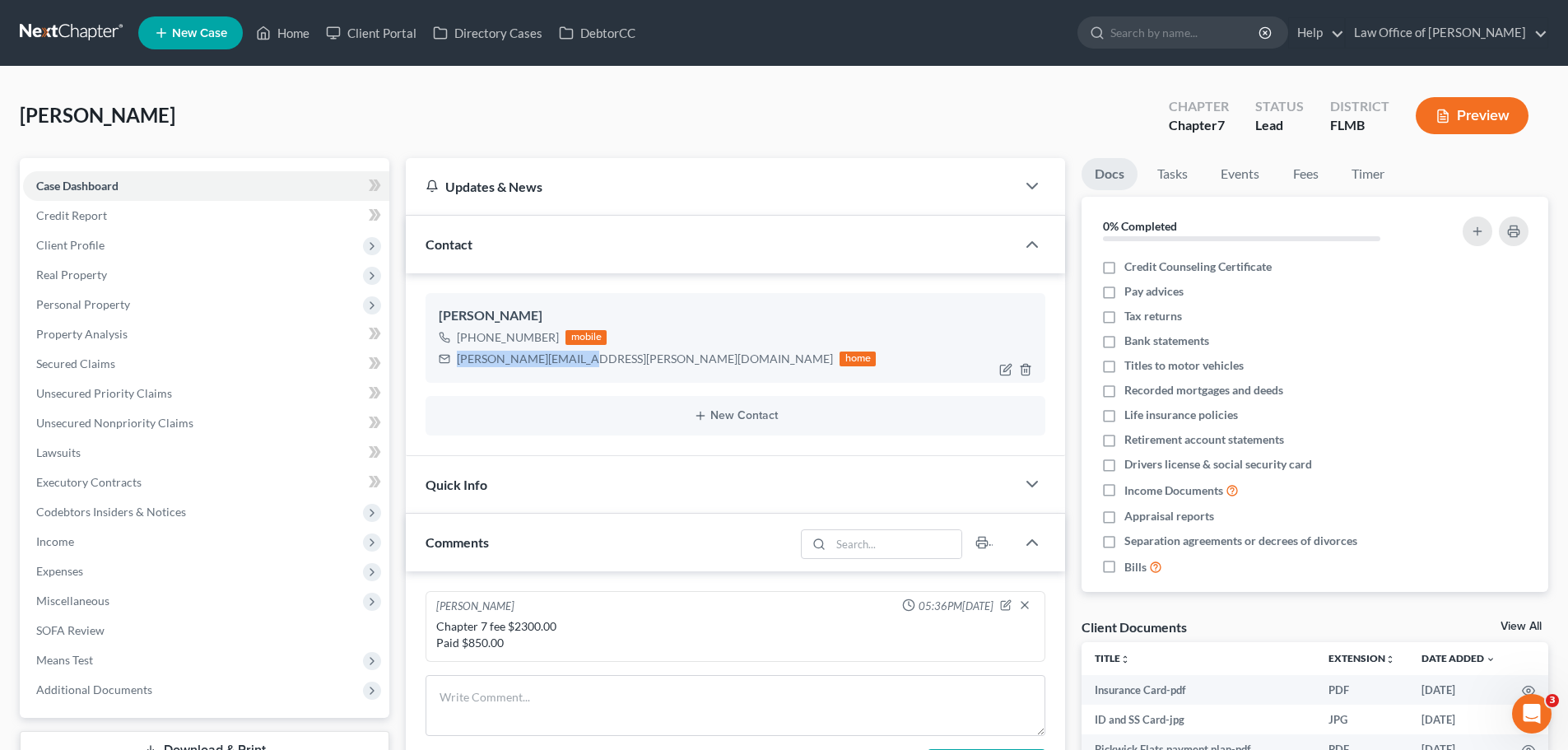
drag, startPoint x: 575, startPoint y: 363, endPoint x: 456, endPoint y: 367, distance: 119.1
click at [456, 367] on div "[PERSON_NAME][EMAIL_ADDRESS][PERSON_NAME][DOMAIN_NAME] home" at bounding box center [657, 358] width 437 height 21
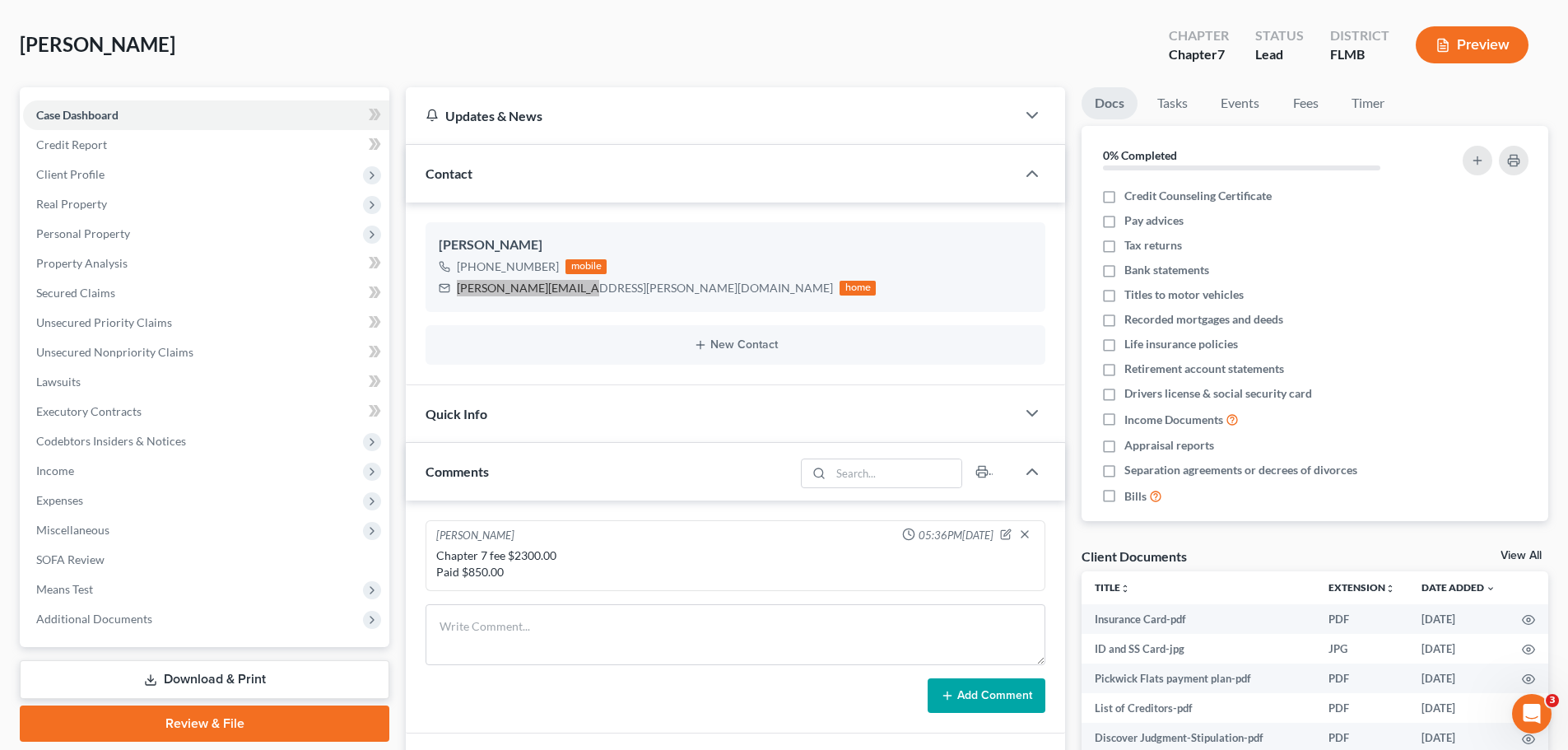
scroll to position [164, 0]
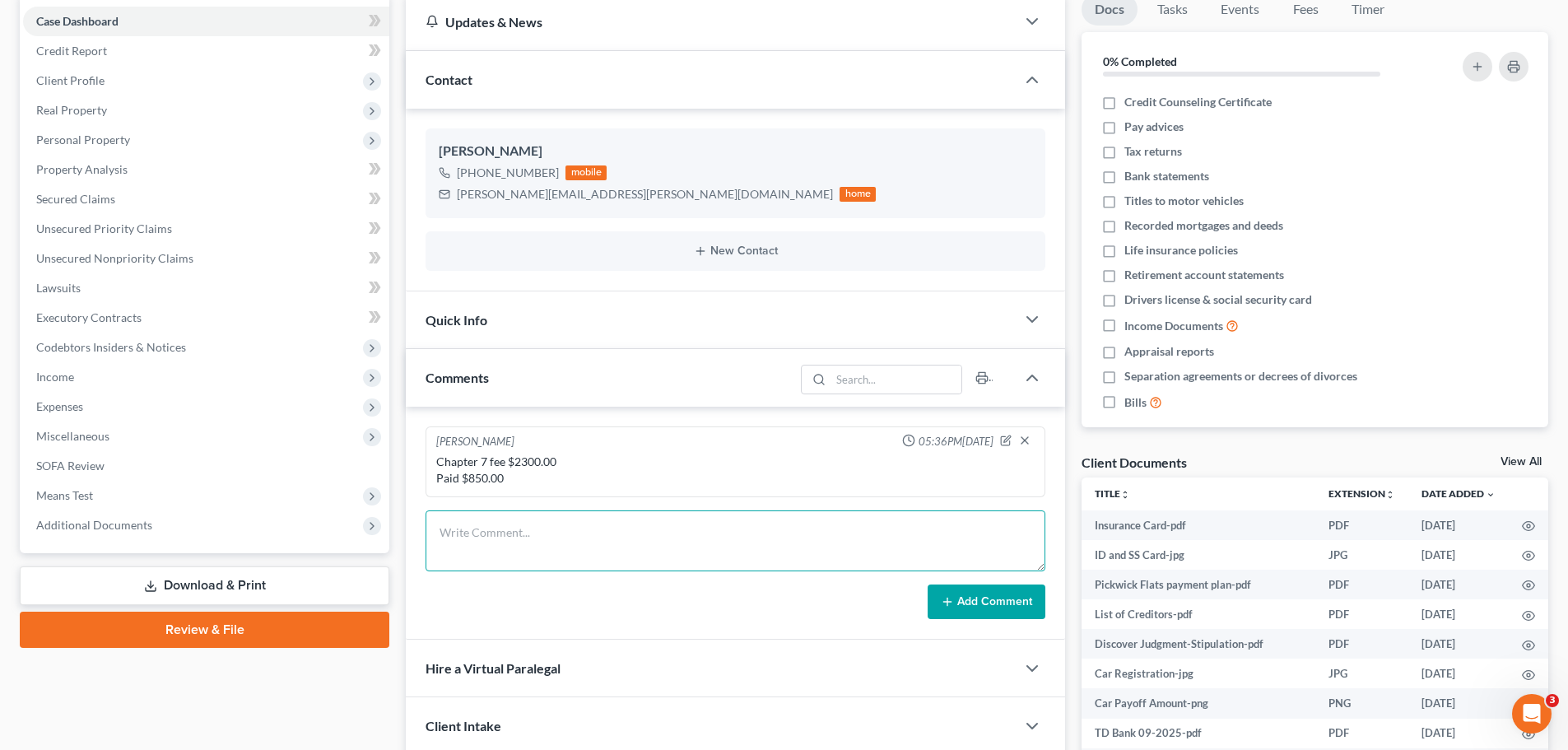
click at [565, 550] on textarea at bounding box center [735, 541] width 620 height 61
type textarea "SSDI application pending"
click at [949, 608] on icon at bounding box center [947, 602] width 13 height 13
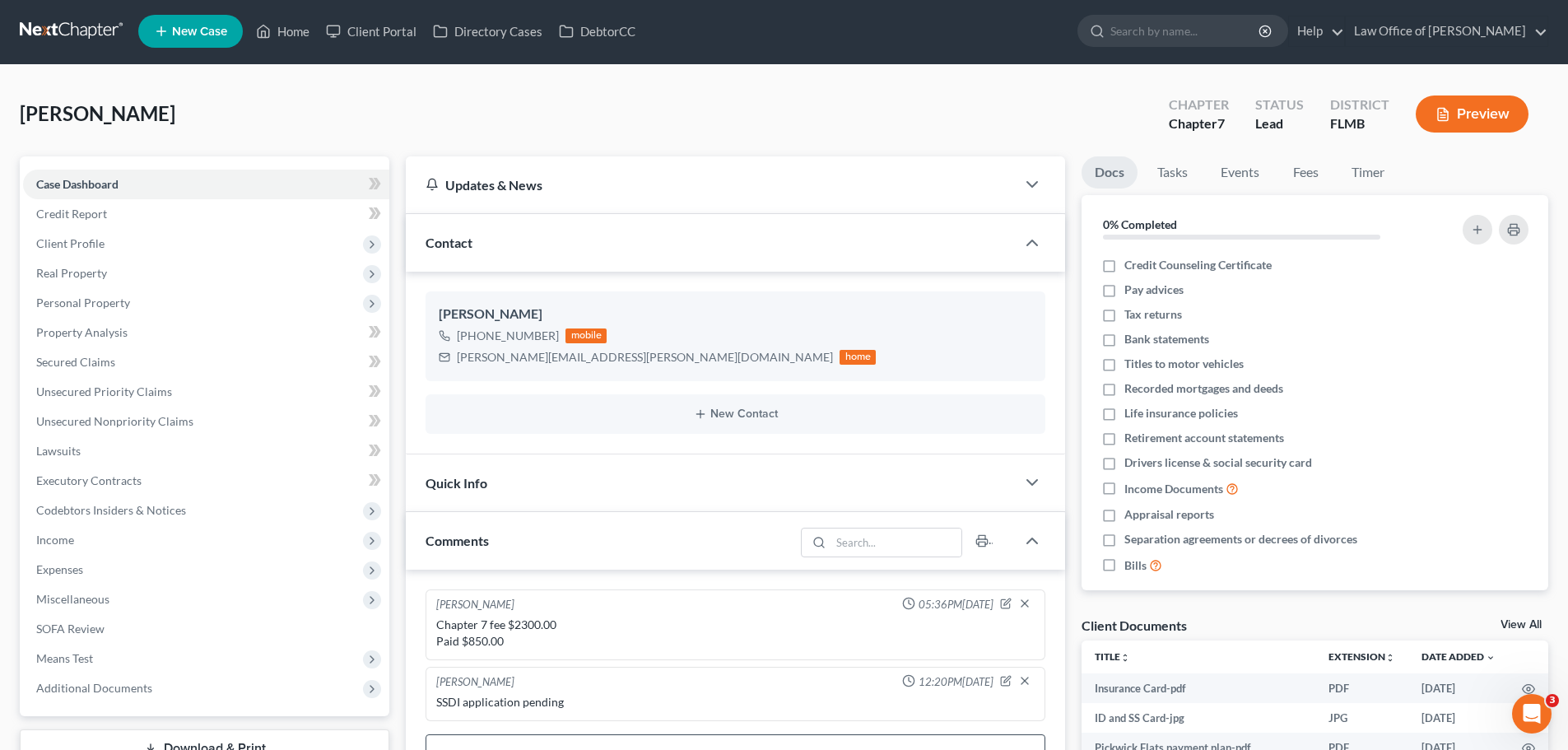
scroll to position [0, 0]
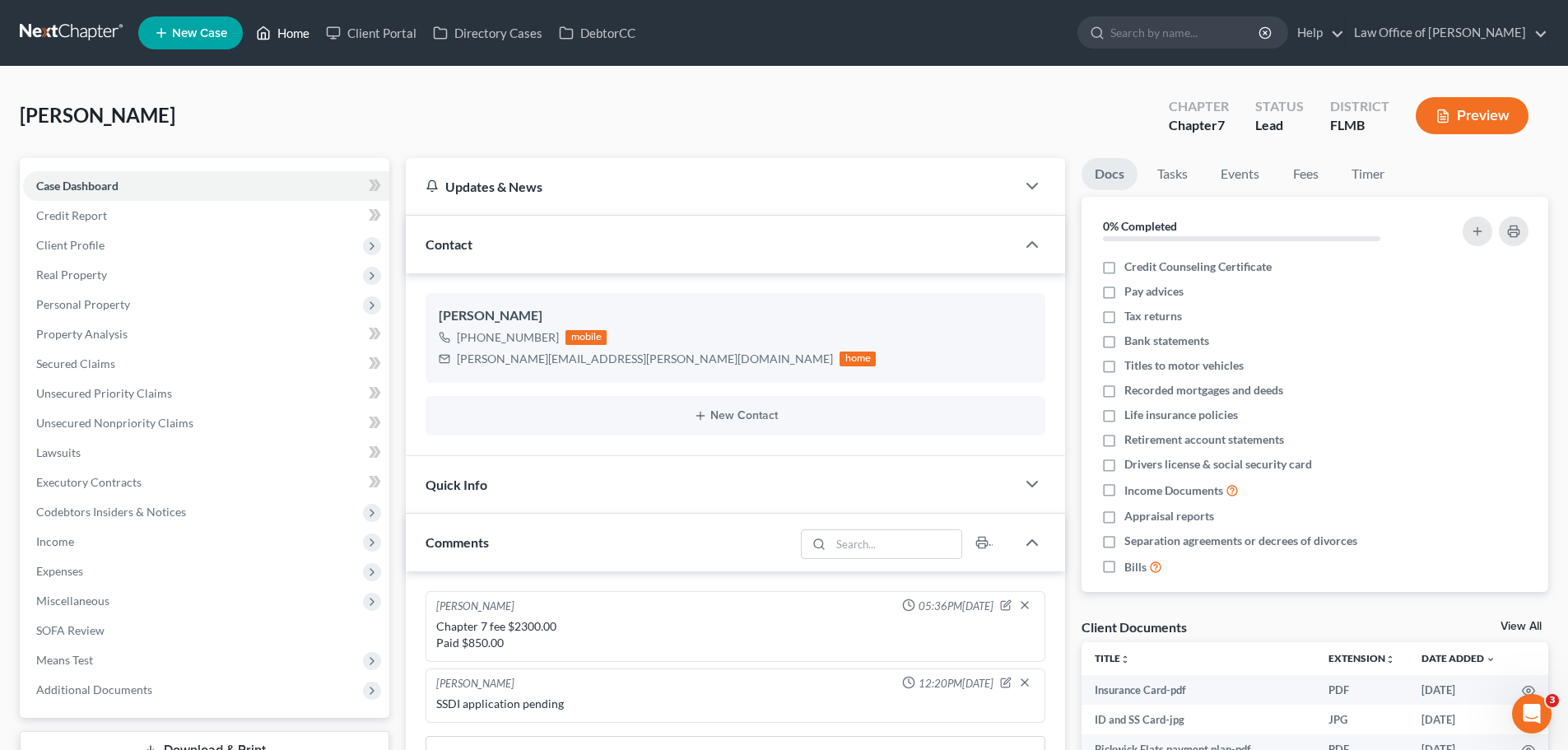
click at [274, 31] on link "Home" at bounding box center [282, 32] width 70 height 29
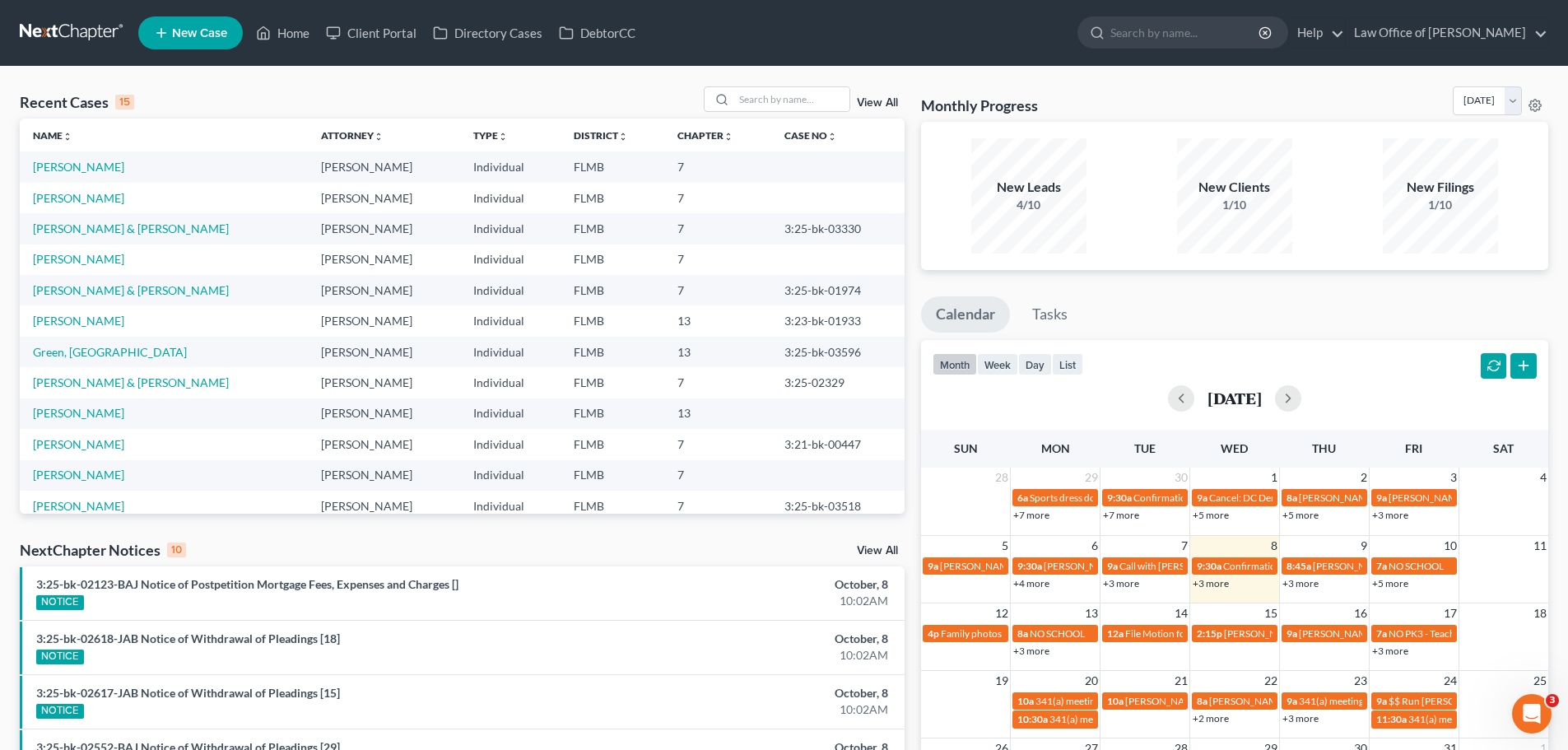
click at [1221, 586] on link "+3 more" at bounding box center [1210, 583] width 37 height 13
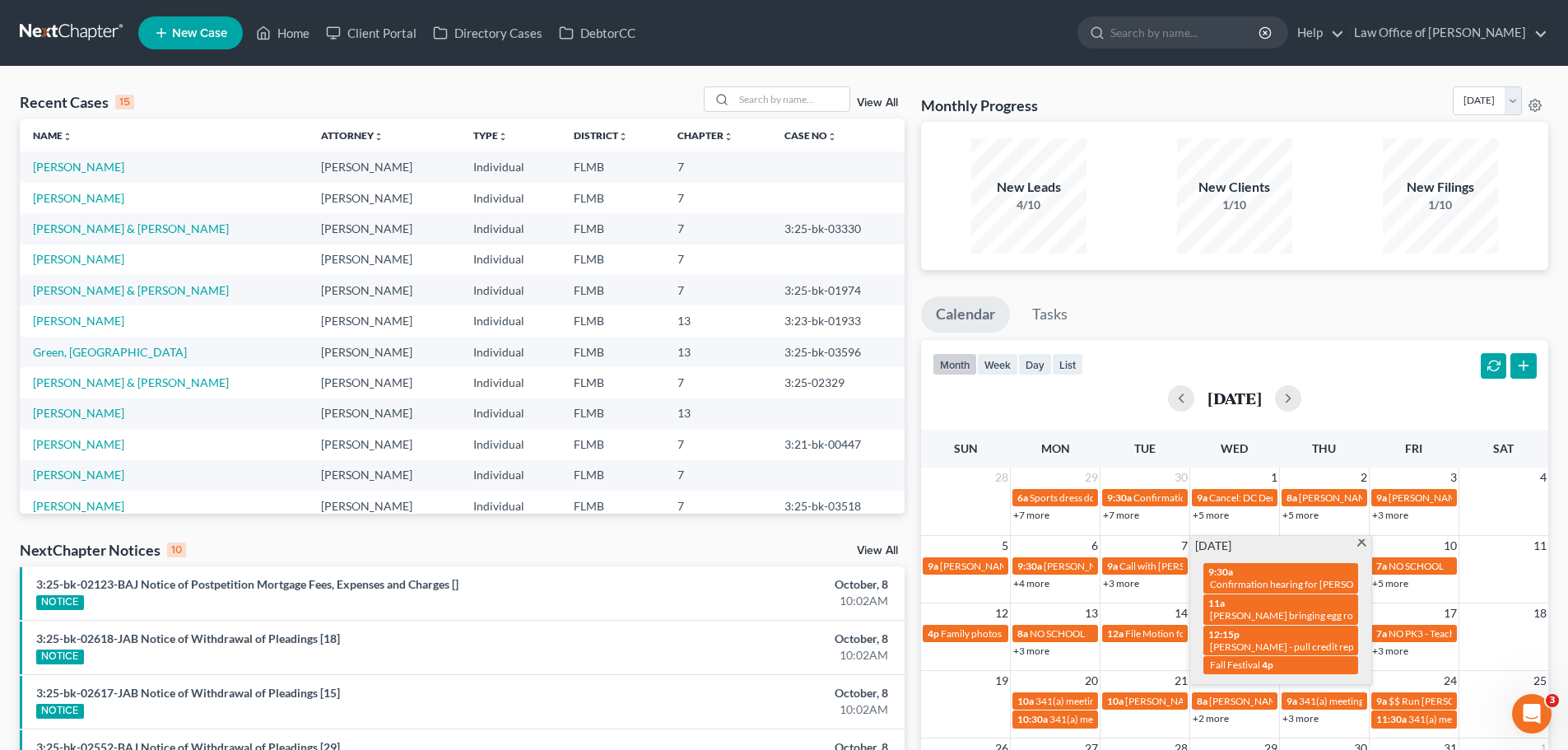
click at [1219, 359] on div "month week day list [DATE]" at bounding box center [1235, 379] width 644 height 79
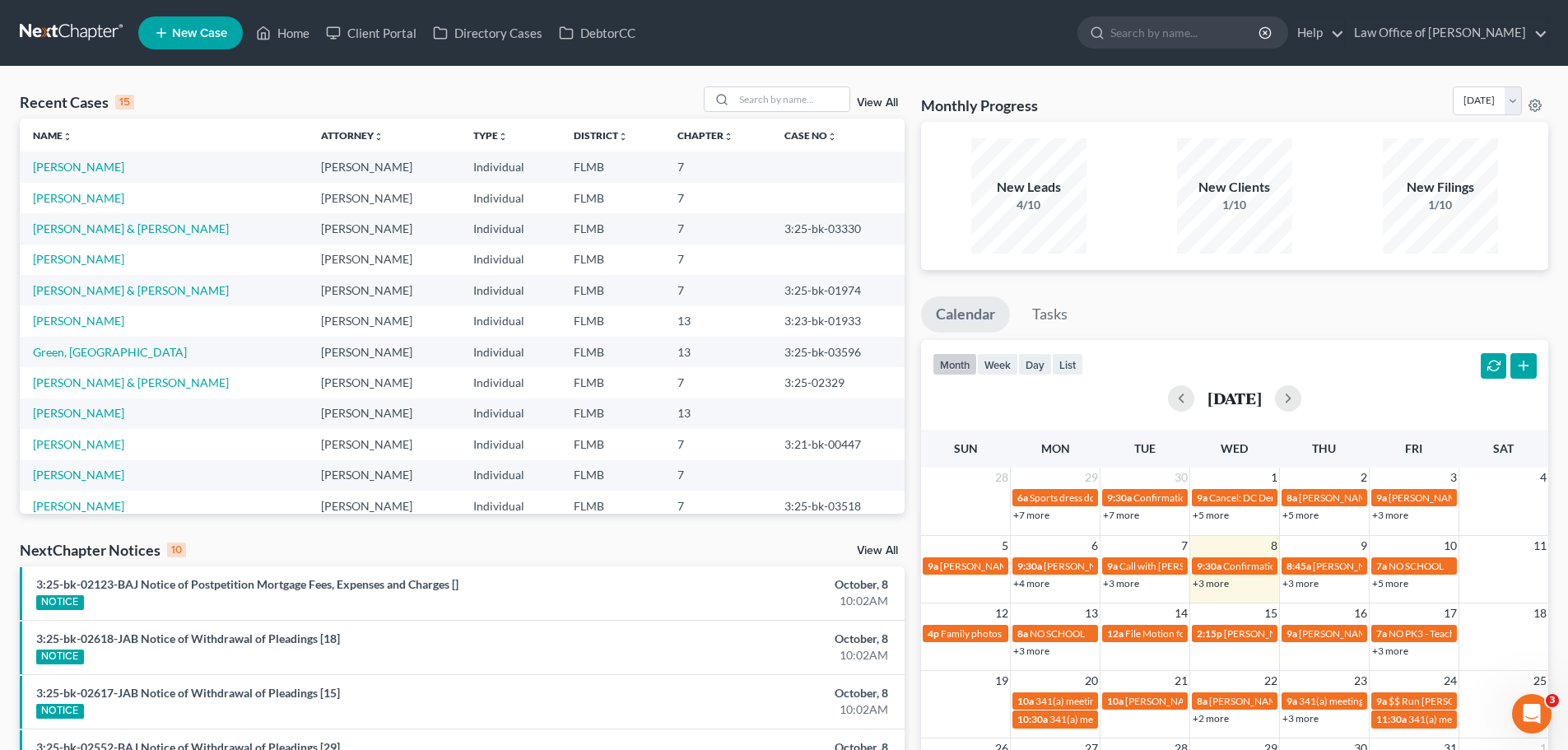
click at [79, 156] on td "[PERSON_NAME]" at bounding box center [164, 166] width 288 height 30
click at [82, 164] on link "[PERSON_NAME]" at bounding box center [79, 167] width 91 height 14
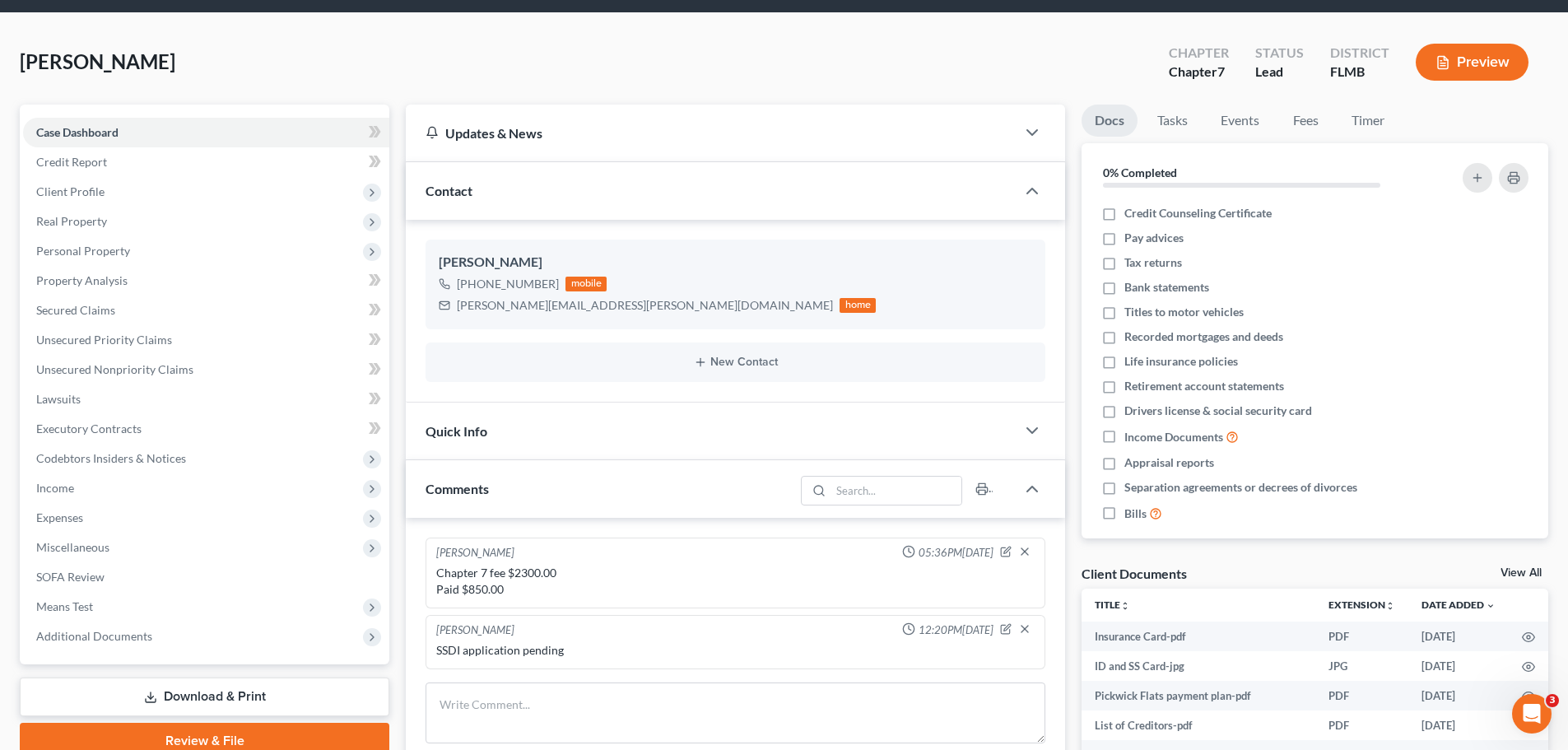
scroll to position [82, 0]
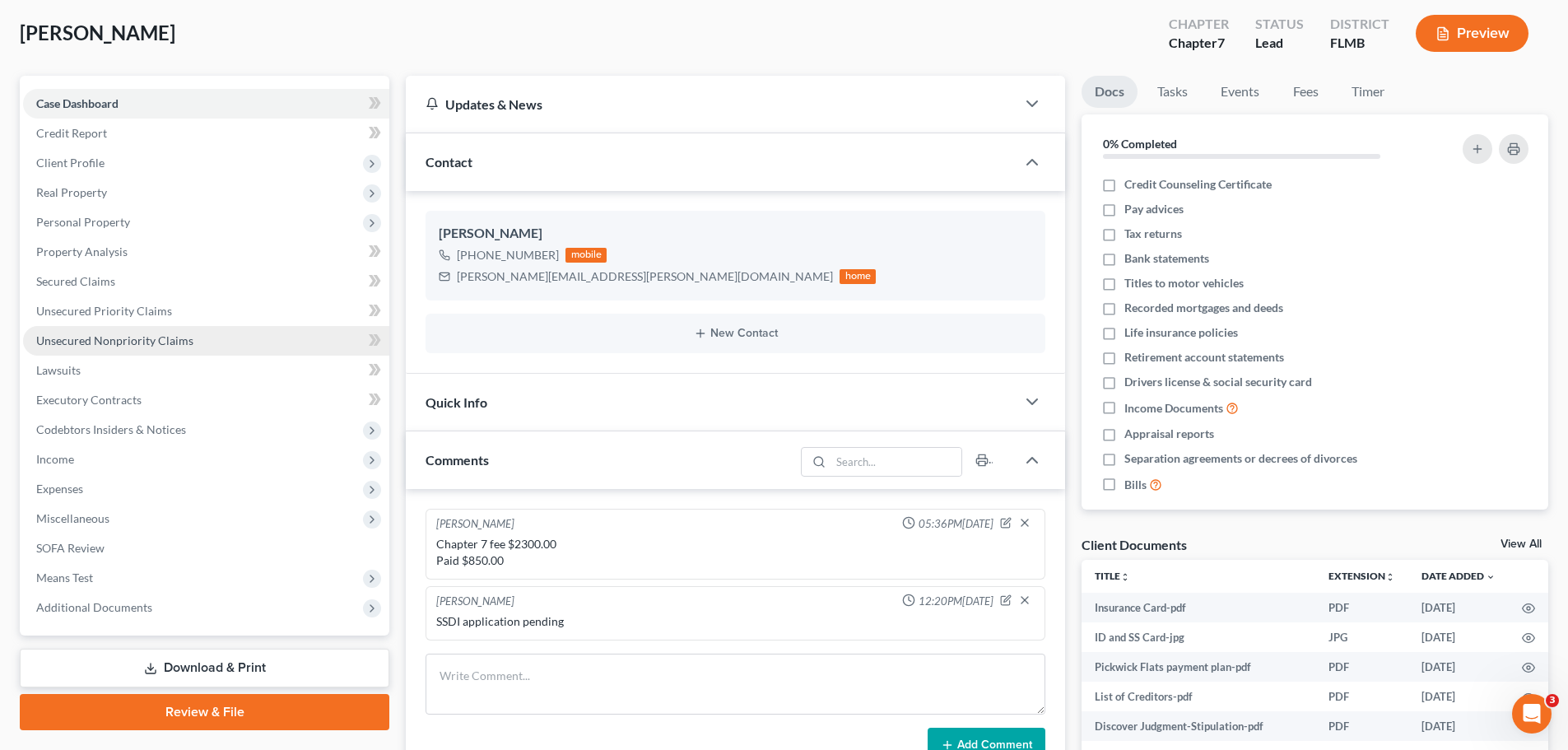
click at [150, 350] on link "Unsecured Nonpriority Claims" at bounding box center [207, 341] width 367 height 29
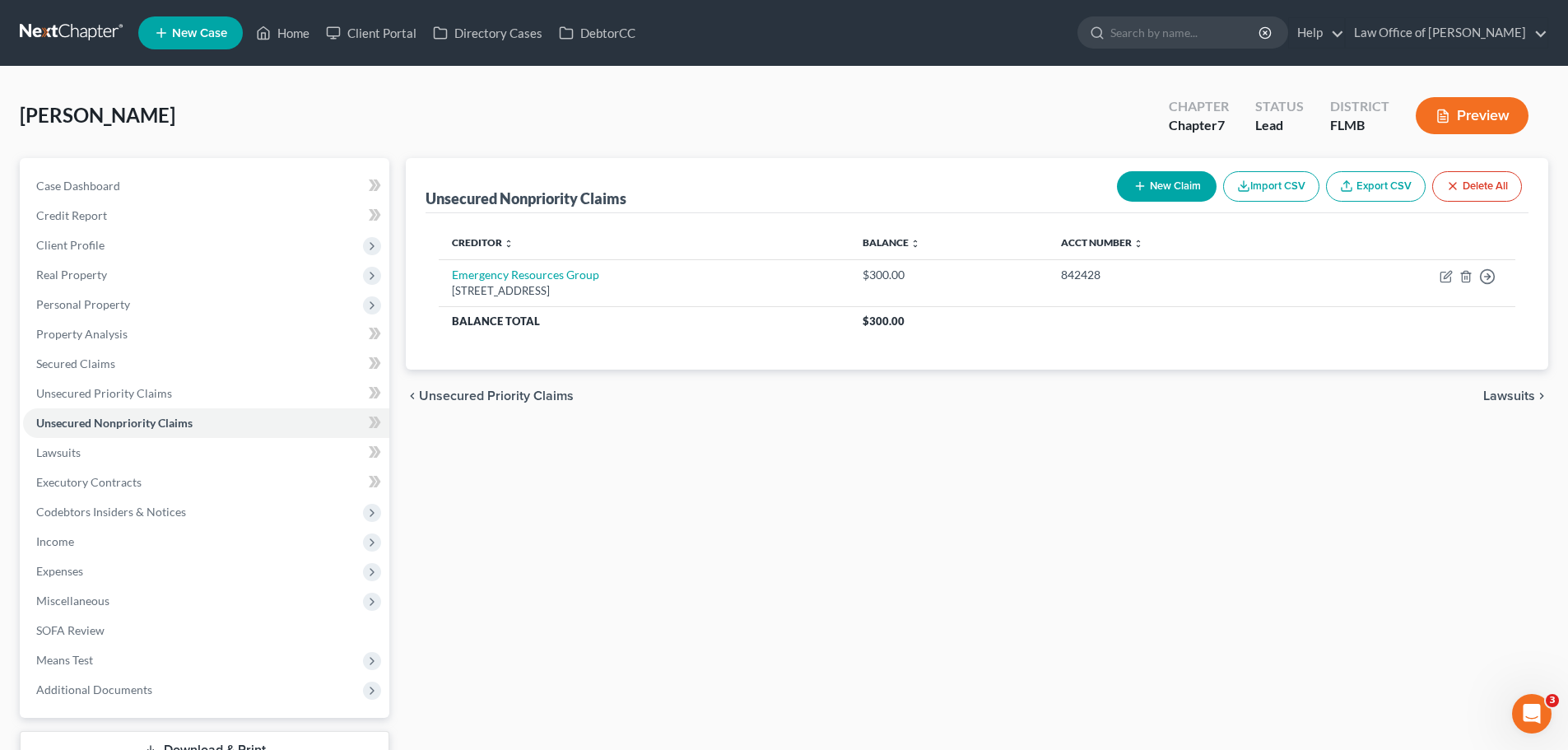
click at [1179, 190] on button "New Claim" at bounding box center [1166, 187] width 99 height 30
select select "0"
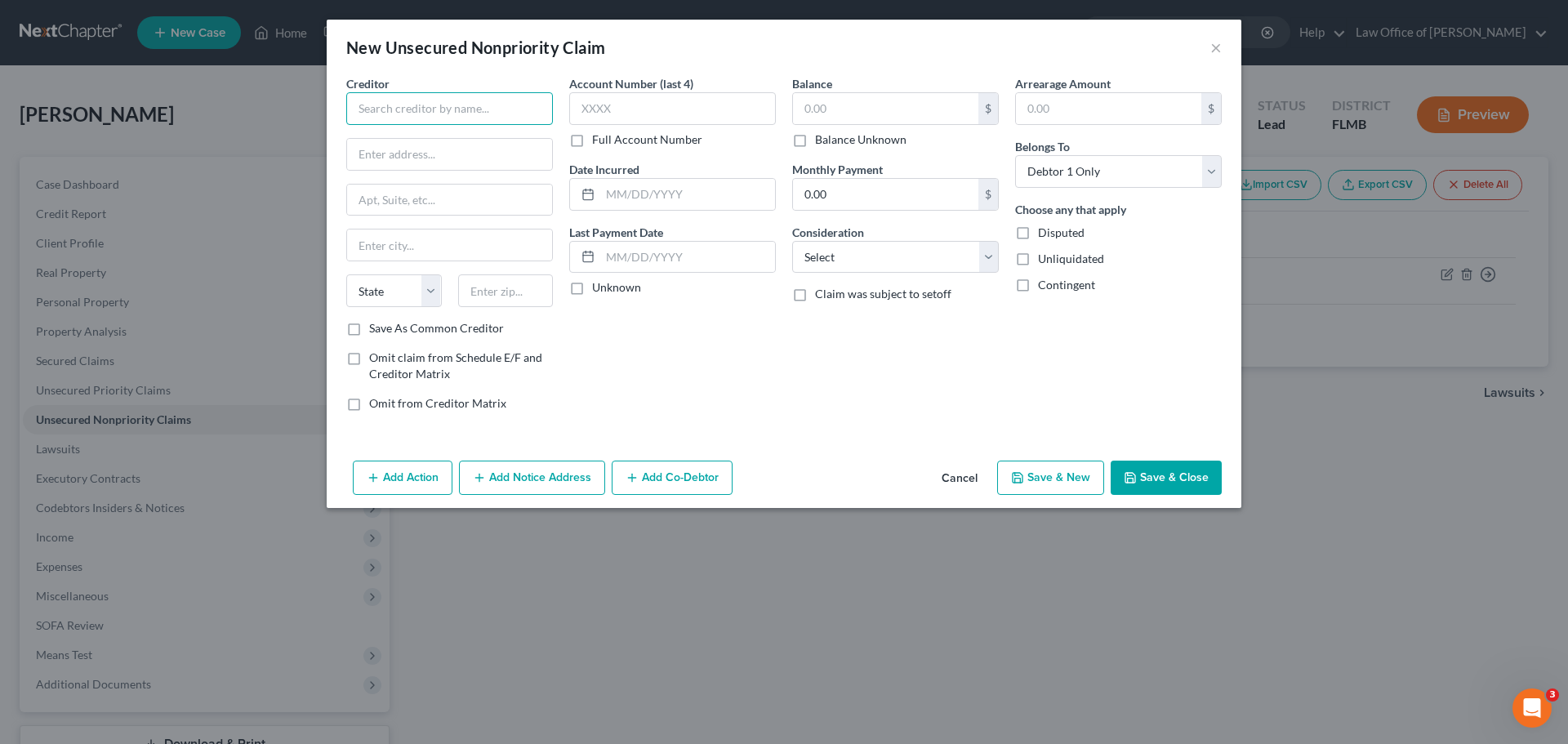
click at [423, 114] on input "text" at bounding box center [449, 108] width 207 height 33
paste input "MIDLAND CREDIT MANAGEMENT"
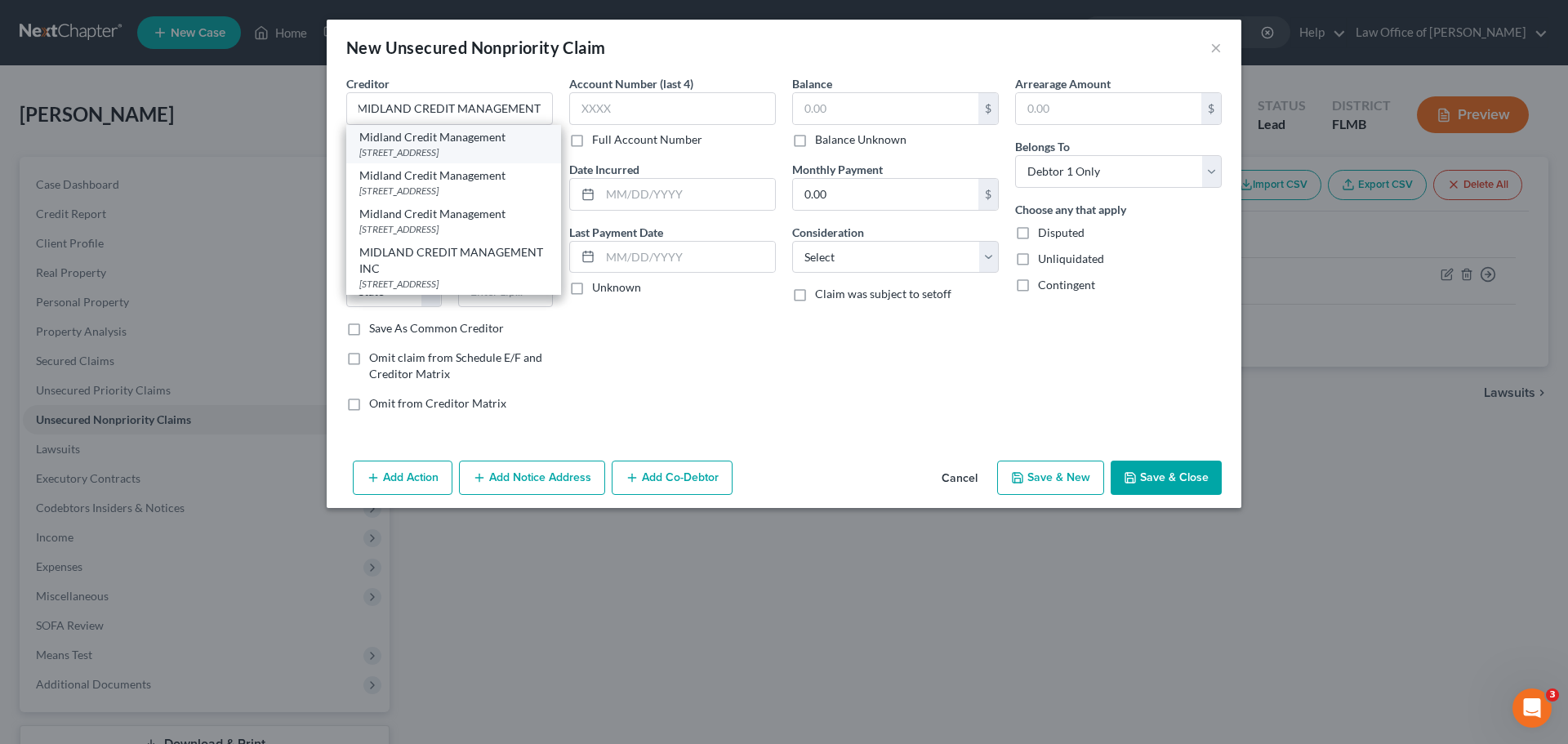
click at [528, 145] on div "[STREET_ADDRESS]" at bounding box center [453, 153] width 189 height 14
type input "Midland Credit Management"
type input "[STREET_ADDRESS]"
type input "Ste 300"
type input "[PERSON_NAME]"
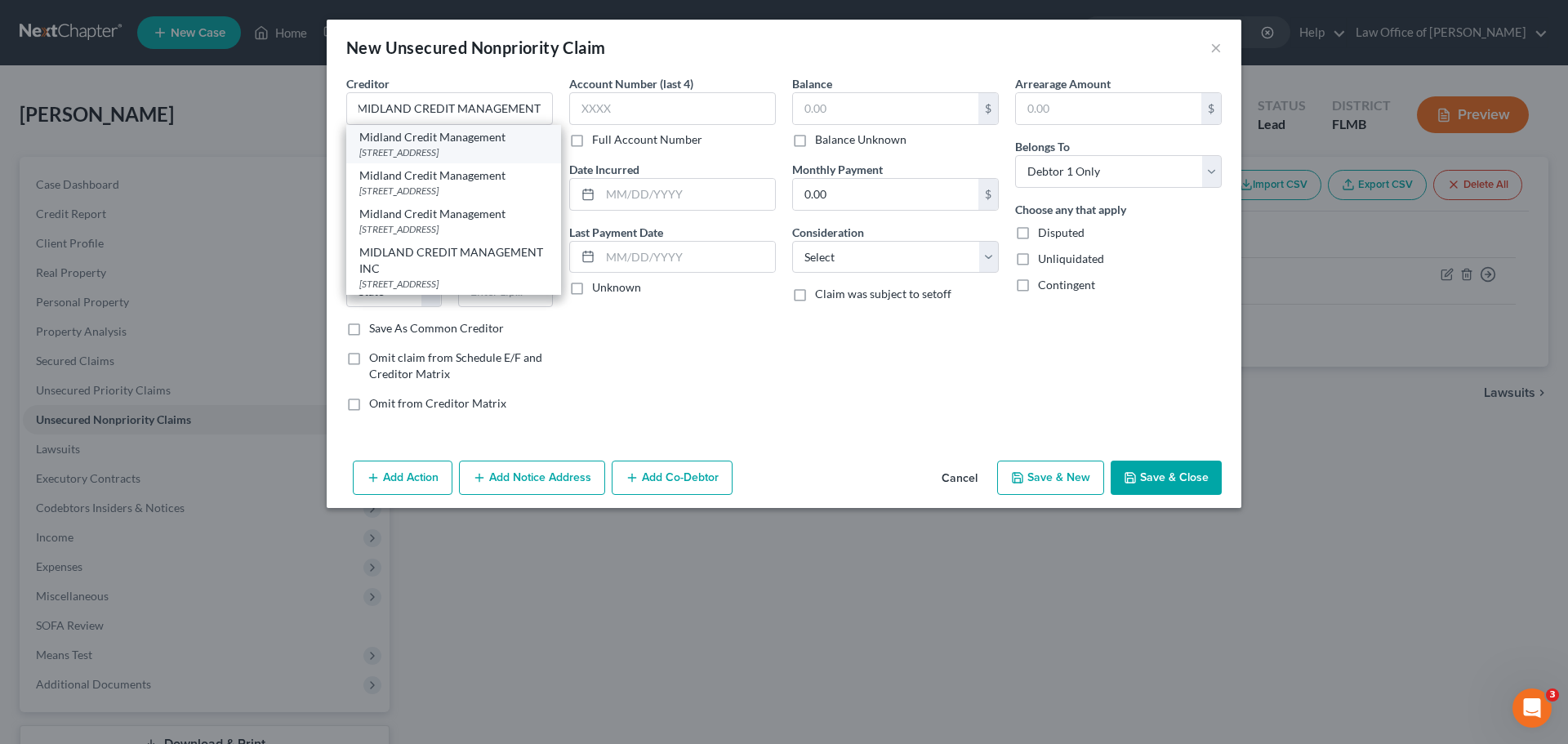
select select "23"
type input "48083"
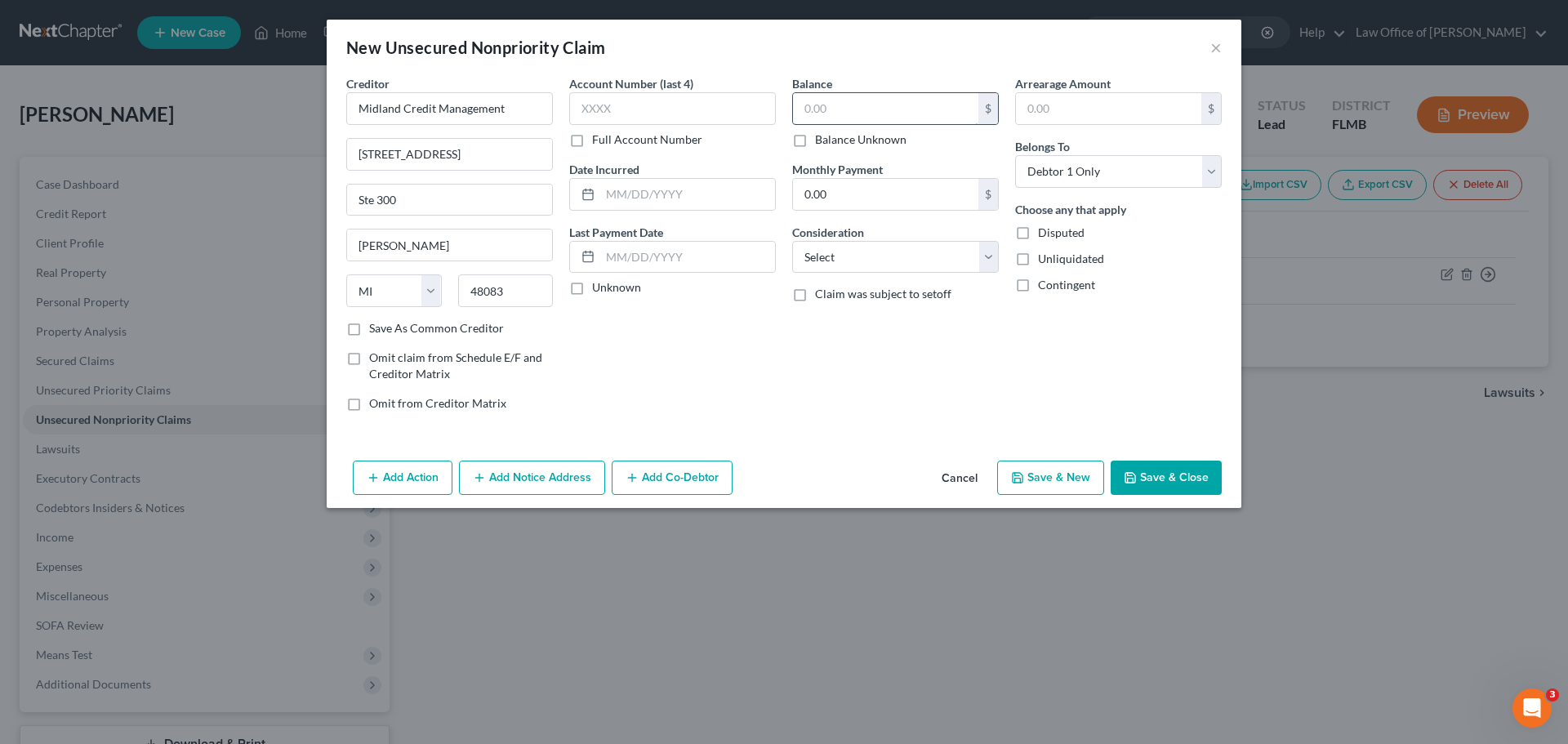
click at [827, 108] on input "text" at bounding box center [885, 108] width 185 height 31
type input "2,535.00"
click at [822, 362] on div "Balance 2,535.00 $ Balance Unknown Balance Undetermined 2,535.00 $ Balance Unkn…" at bounding box center [895, 250] width 223 height 349
click at [1031, 479] on button "Save & New" at bounding box center [1050, 477] width 107 height 35
select select "0"
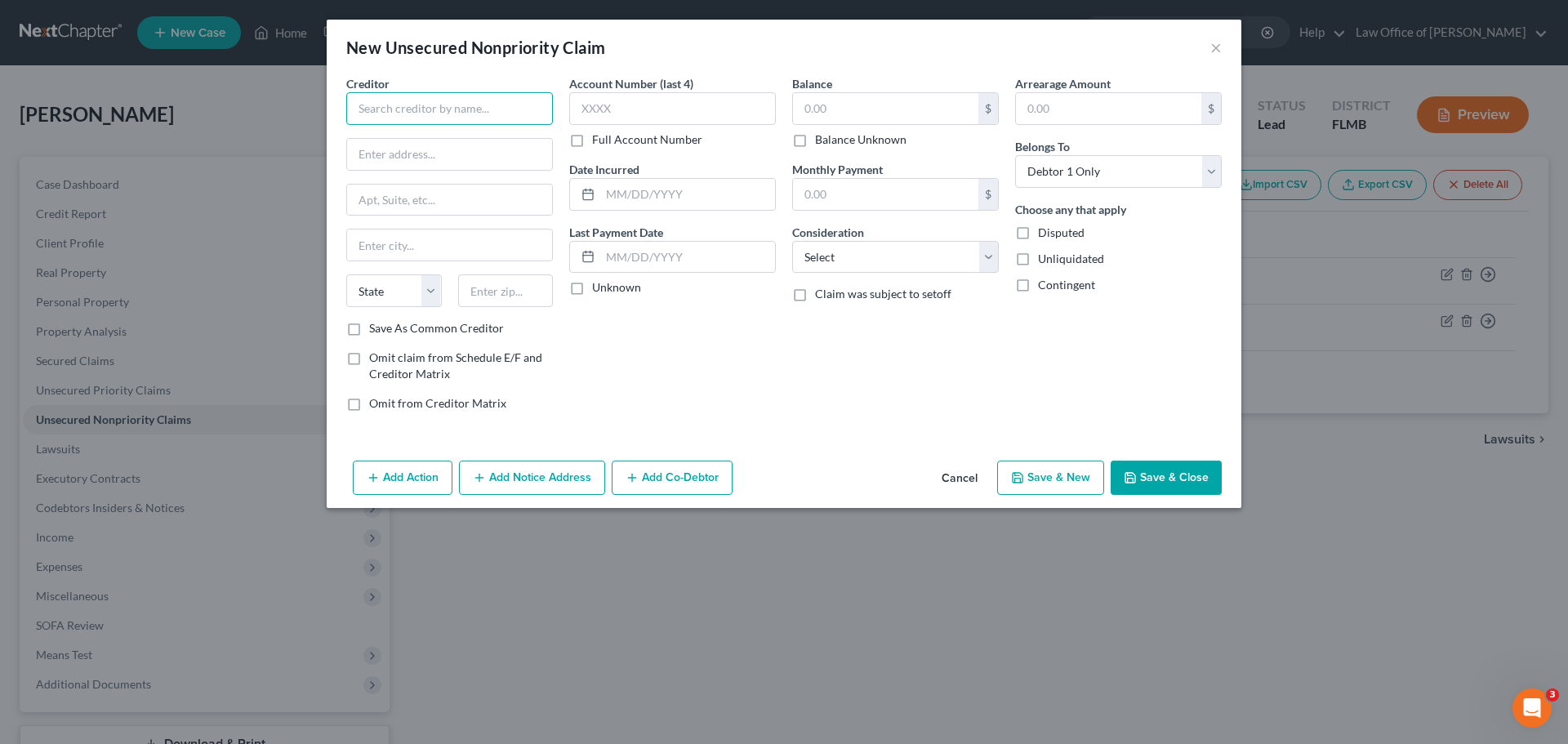
click at [397, 119] on input "text" at bounding box center [449, 108] width 207 height 33
paste input "DISCOVER CARD"
click at [361, 113] on input "DISCOVER CARD" at bounding box center [449, 108] width 207 height 33
click at [365, 109] on input "DISCOVER CARD" at bounding box center [449, 108] width 207 height 33
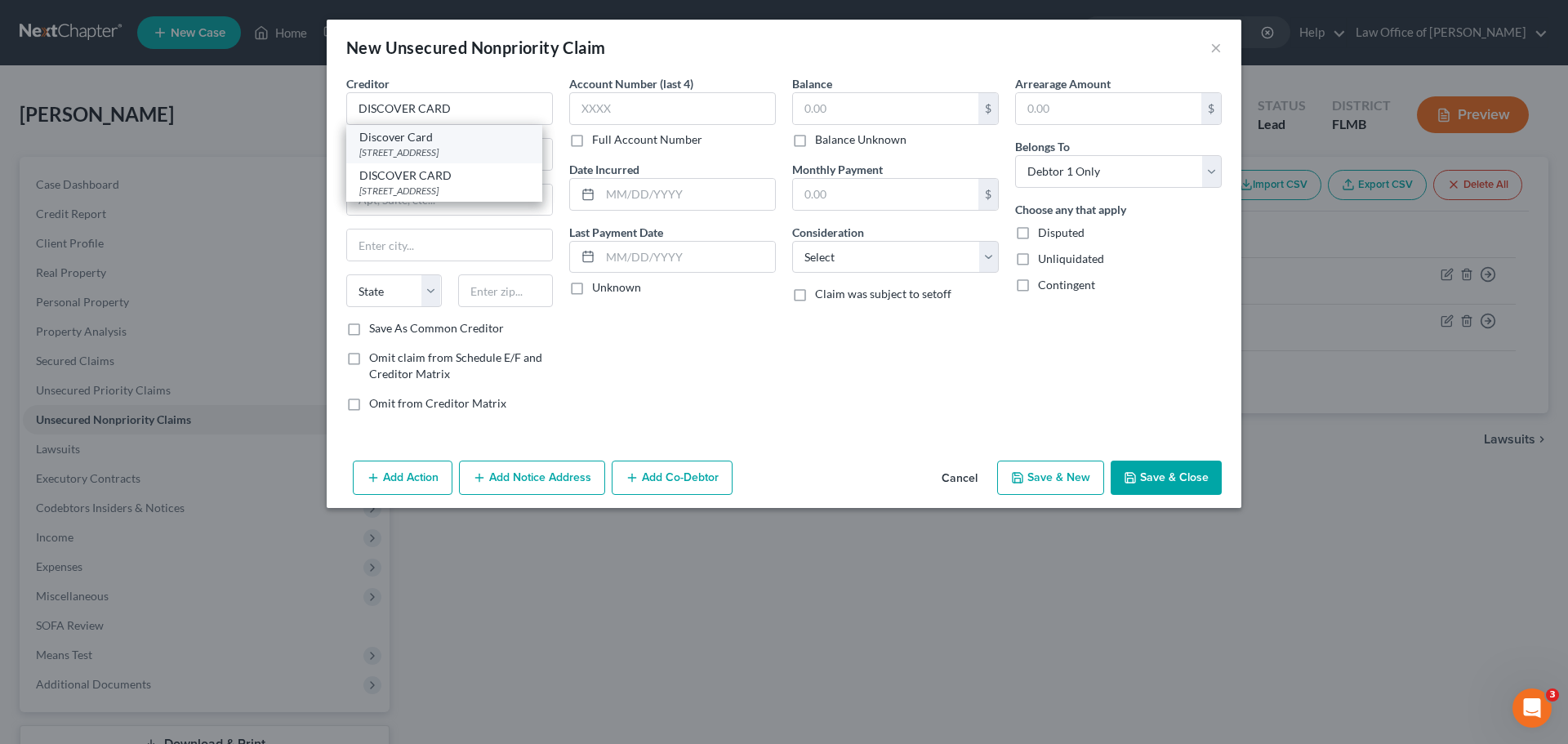
click at [423, 140] on div "Discover Card" at bounding box center [444, 137] width 170 height 16
type input "Discover Card"
type input "PO BOX 30939"
type input "[GEOGRAPHIC_DATA]"
select select "46"
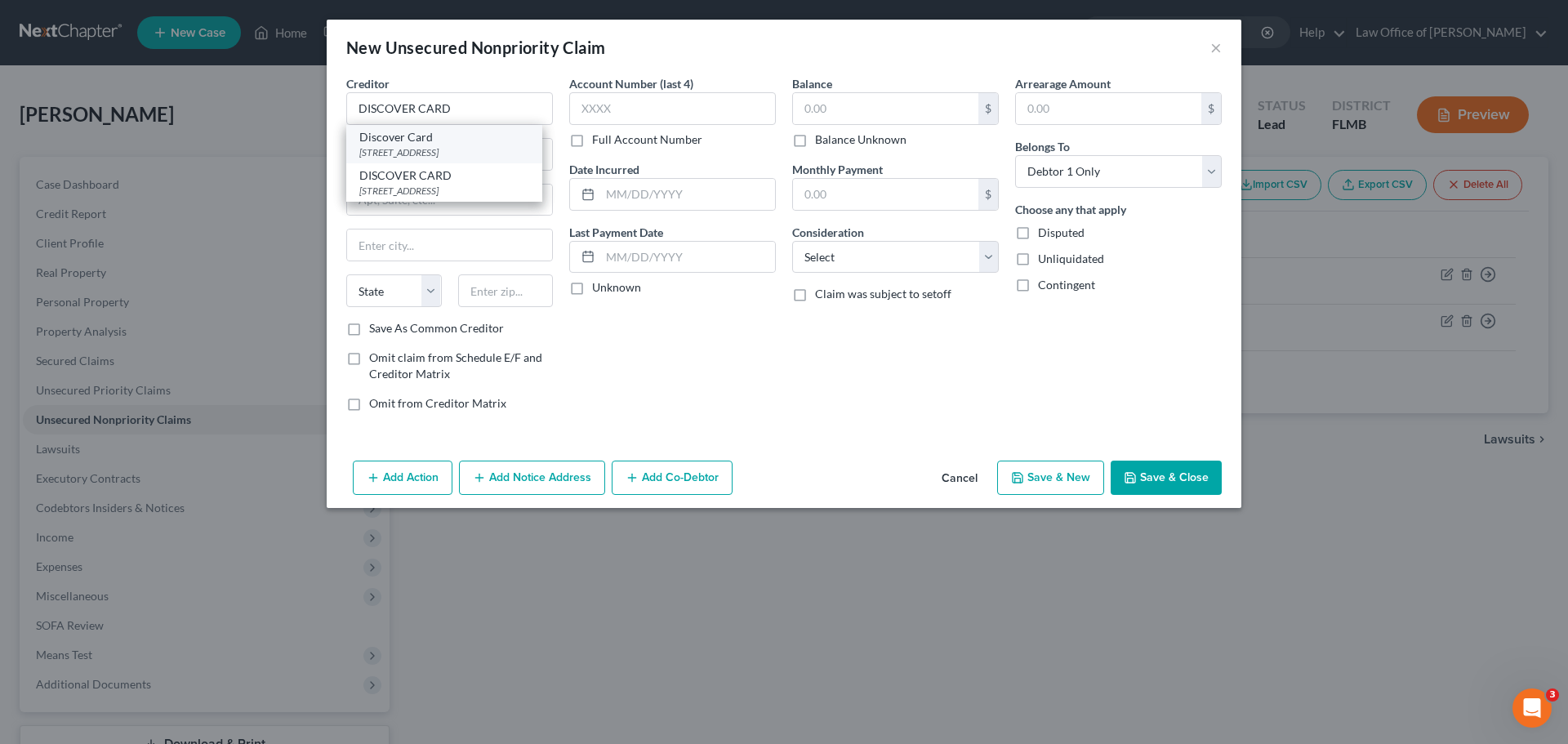
type input "84130"
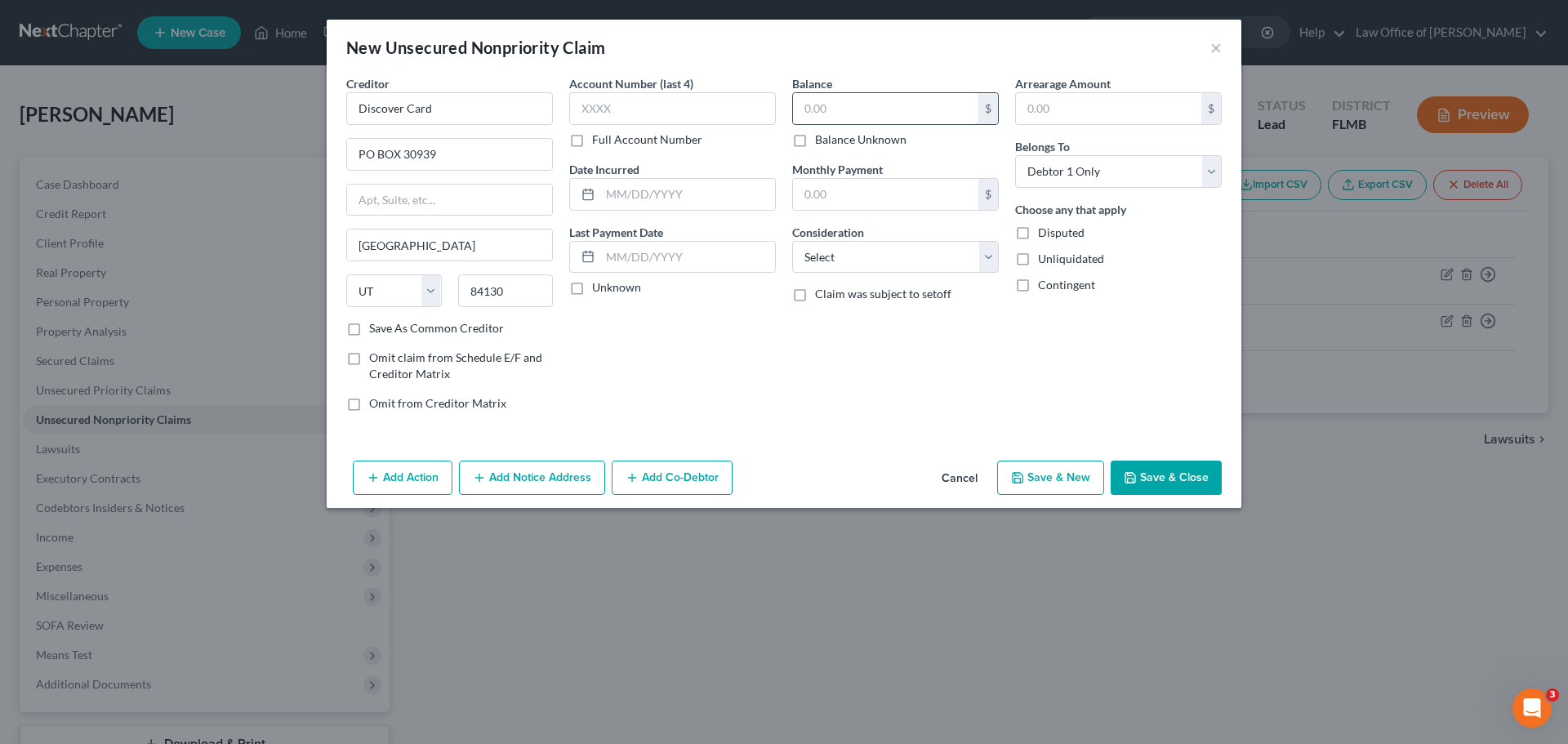
click at [854, 117] on input "text" at bounding box center [885, 108] width 185 height 31
type input "1,720.00"
click at [774, 361] on div "Account Number (last 4) Full Account Number Date Incurred Last Payment Date Unk…" at bounding box center [672, 250] width 223 height 349
click at [1019, 482] on icon "button" at bounding box center [1017, 477] width 13 height 13
select select "0"
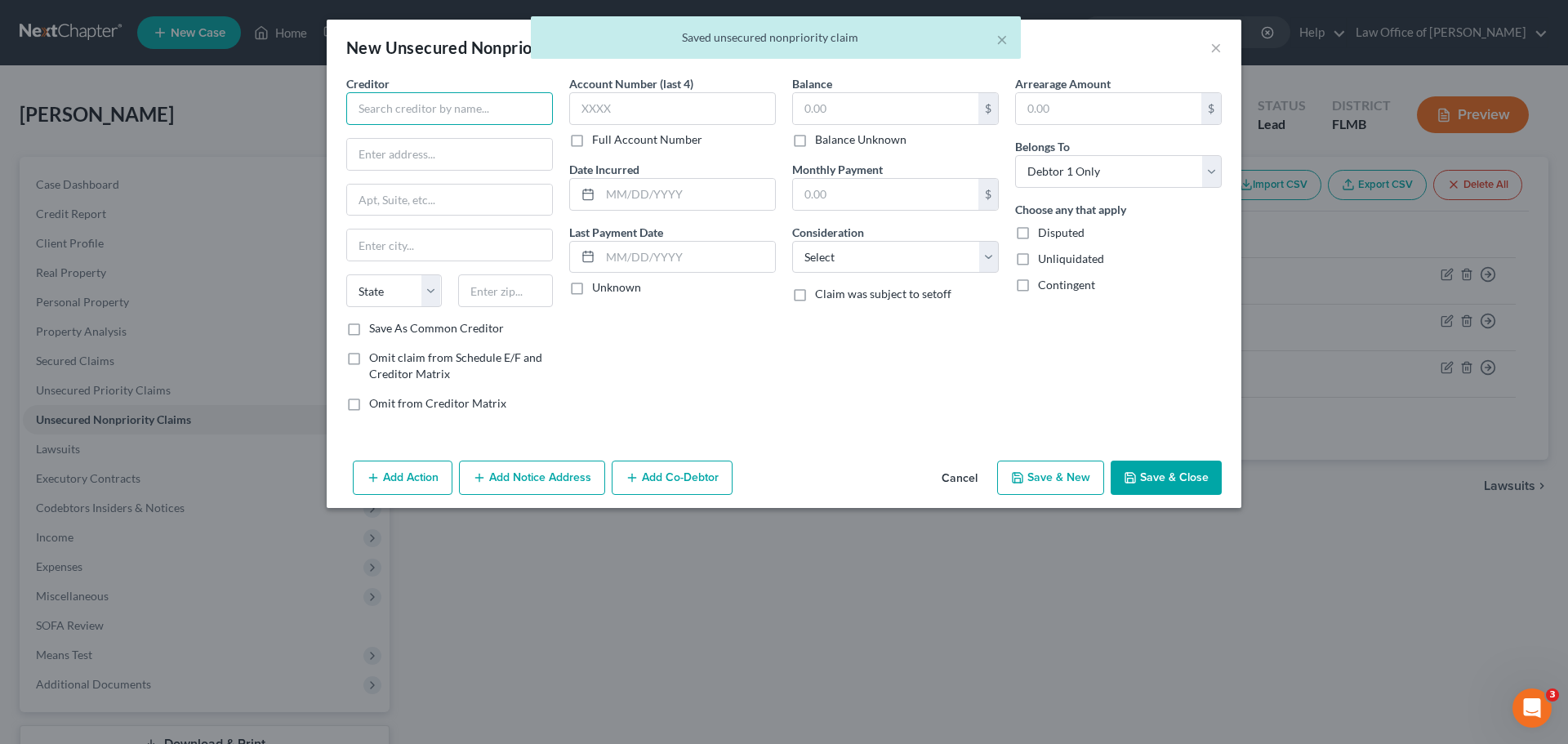
click at [451, 115] on input "text" at bounding box center [449, 108] width 207 height 33
paste input "GOODYEAR TIRE/CBNA -"
type input "GOODYEAR TIRE/CBNA"
click at [463, 167] on input "text" at bounding box center [449, 154] width 205 height 31
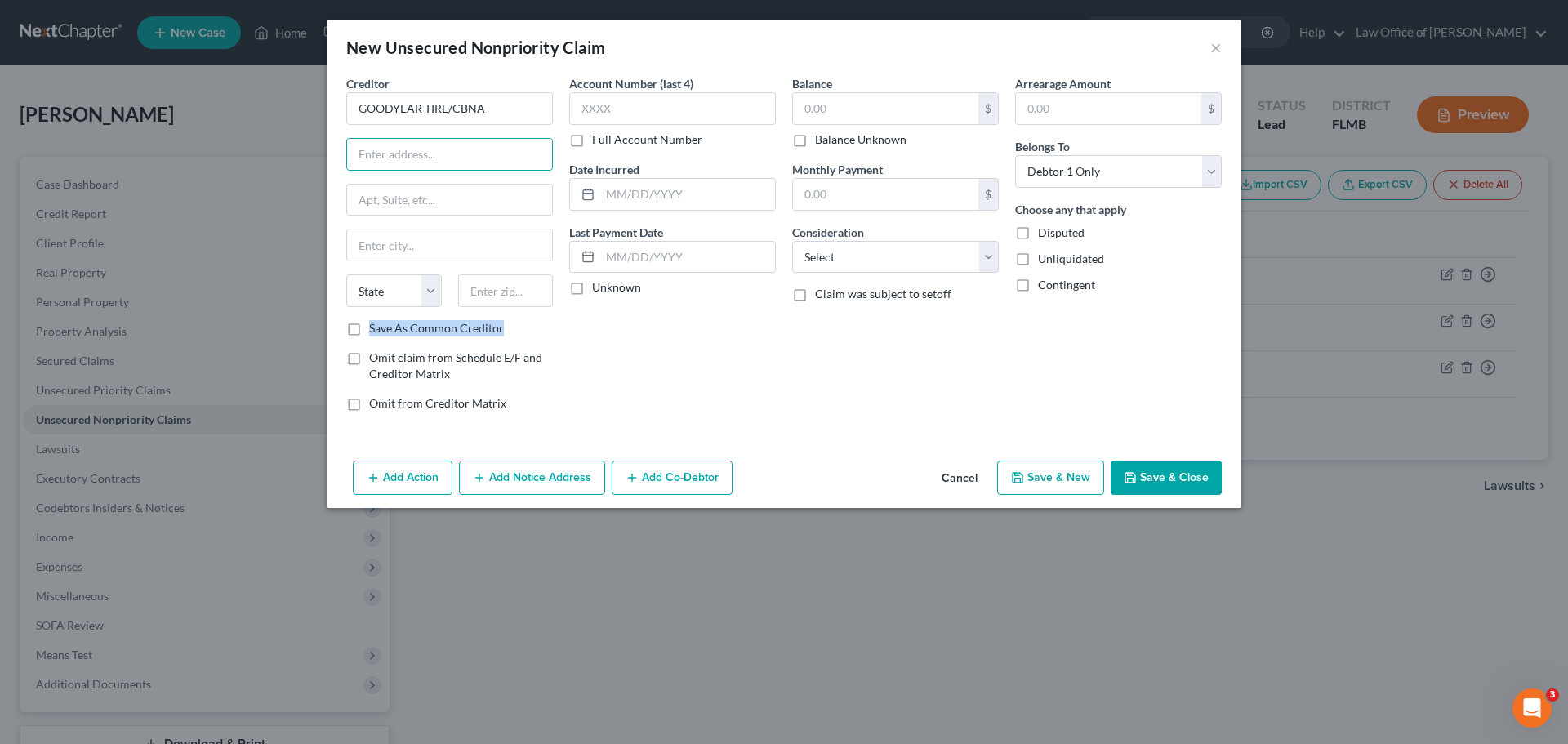
click at [369, 336] on label "Save As Common Creditor" at bounding box center [436, 328] width 135 height 16
click at [369, 333] on label "Save As Common Creditor" at bounding box center [436, 328] width 135 height 16
click at [376, 331] on input "Save As Common Creditor" at bounding box center [381, 325] width 11 height 11
checkbox input "true"
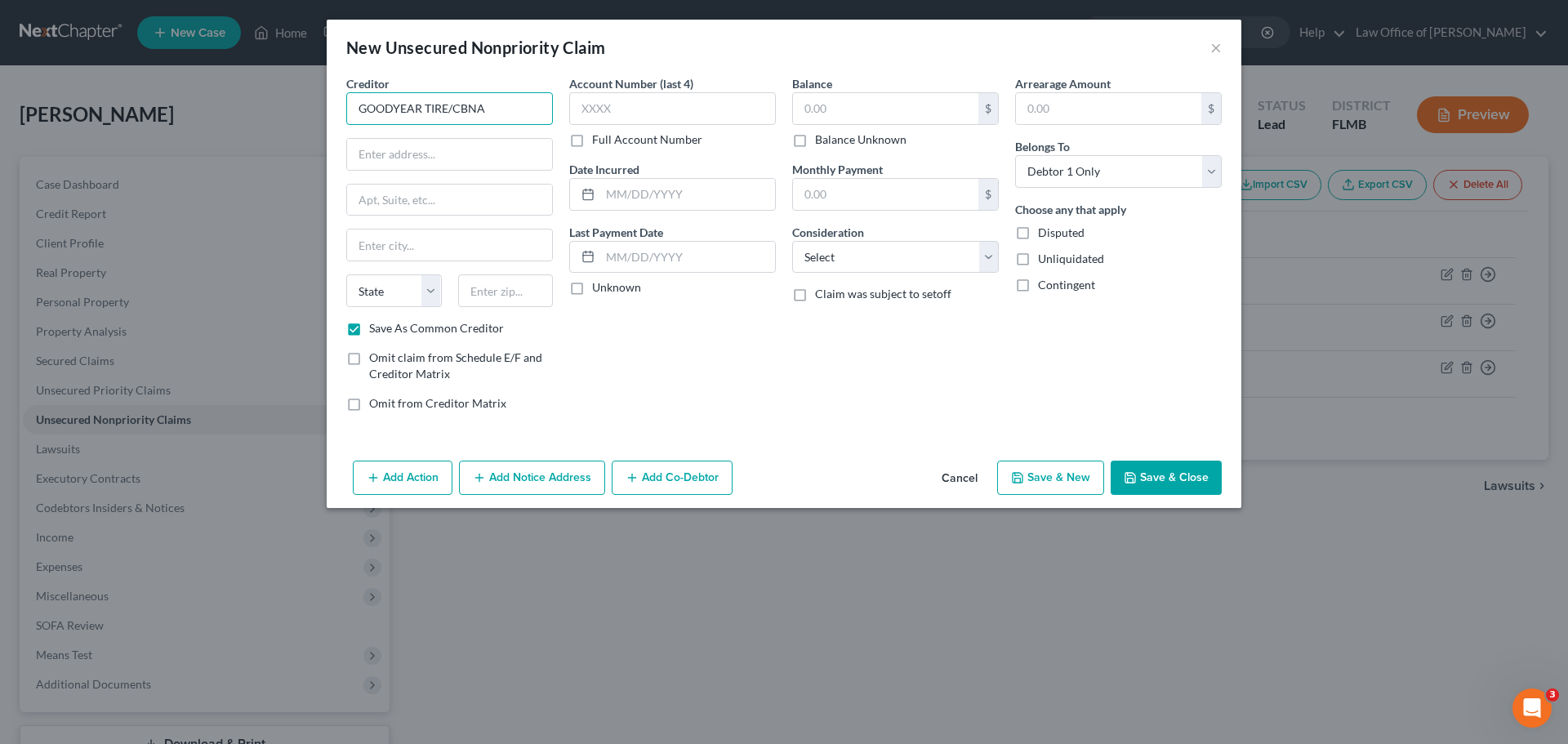
click at [362, 107] on input "GOODYEAR TIRE/CBNA" at bounding box center [449, 108] width 207 height 33
click at [465, 139] on input "text" at bounding box center [449, 154] width 205 height 31
click at [385, 147] on input "text" at bounding box center [449, 154] width 205 height 31
paste input "[STREET_ADDRESS]"
drag, startPoint x: 357, startPoint y: 153, endPoint x: 365, endPoint y: 158, distance: 9.4
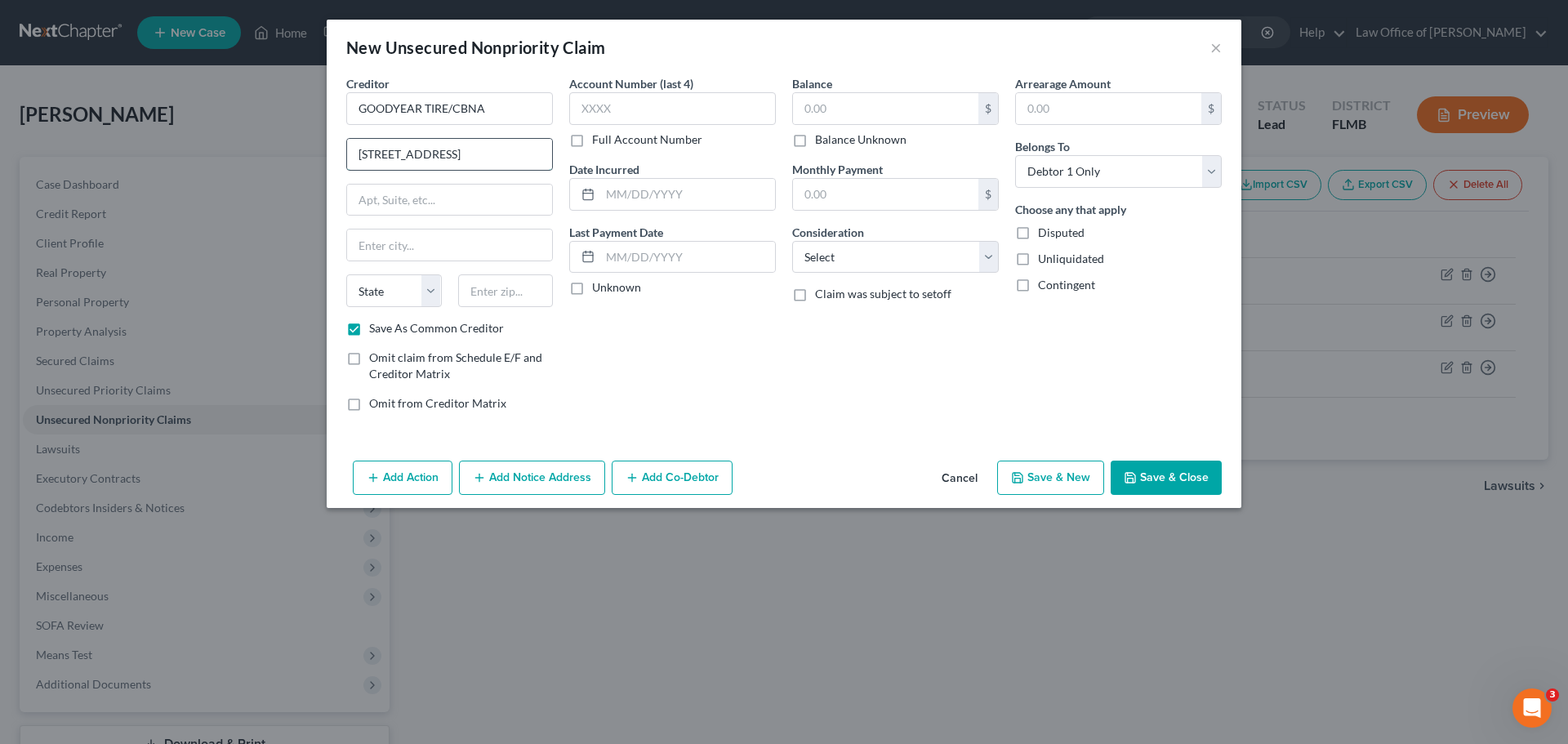
click at [365, 157] on input "[STREET_ADDRESS]" at bounding box center [449, 154] width 205 height 31
click at [359, 154] on input "[STREET_ADDRESS]" at bounding box center [449, 154] width 205 height 31
click at [359, 156] on input "[STREET_ADDRESS]" at bounding box center [449, 154] width 205 height 31
type input "[STREET_ADDRESS]"
click at [391, 302] on select "State [US_STATE] AK AR AZ CA CO CT DE DC [GEOGRAPHIC_DATA] [GEOGRAPHIC_DATA] GU…" at bounding box center [394, 290] width 96 height 33
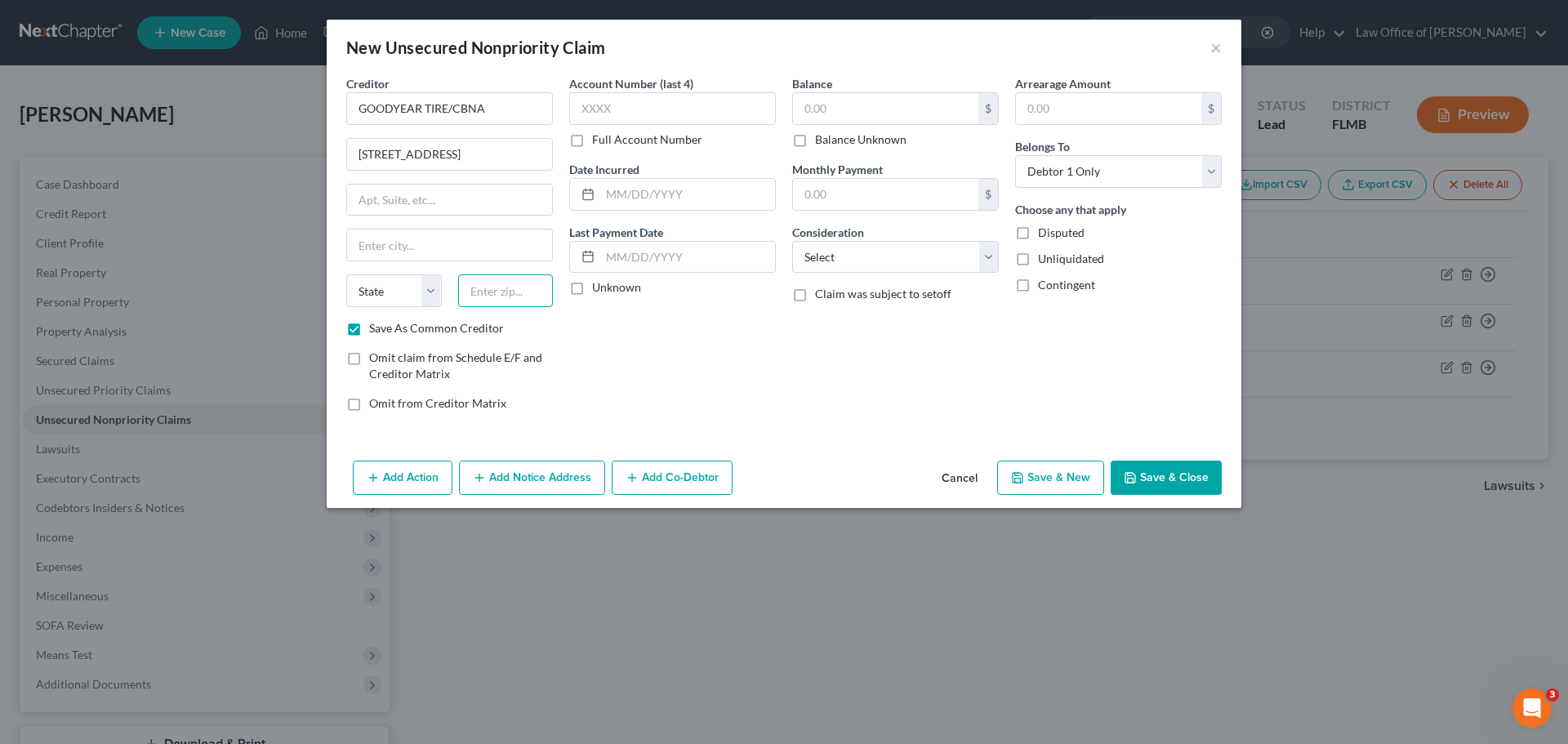
click at [541, 286] on input "text" at bounding box center [506, 290] width 96 height 33
type input "57108"
click at [538, 349] on label "Omit claim from Schedule E/F and Creditor Matrix" at bounding box center [460, 365] width 184 height 33
type input "[GEOGRAPHIC_DATA]"
select select "43"
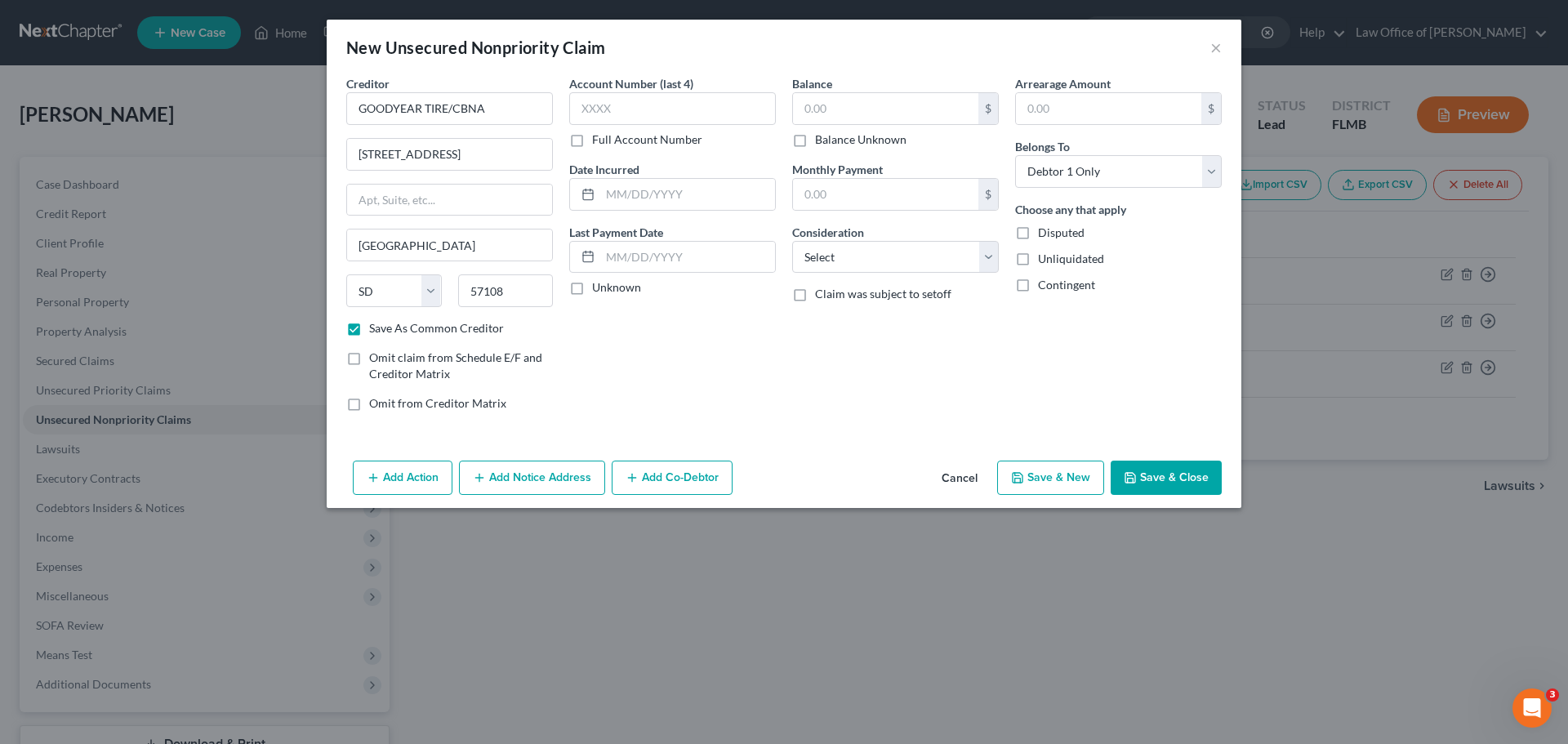
click at [624, 336] on div "Account Number (last 4) Full Account Number Date Incurred Last Payment Date Unk…" at bounding box center [672, 250] width 223 height 349
click at [836, 112] on input "text" at bounding box center [885, 108] width 185 height 31
type input "1,090.00"
click at [772, 360] on div "Account Number (last 4) Full Account Number Date Incurred Last Payment Date Unk…" at bounding box center [672, 250] width 223 height 349
click at [1151, 479] on button "Save & Close" at bounding box center [1165, 477] width 111 height 35
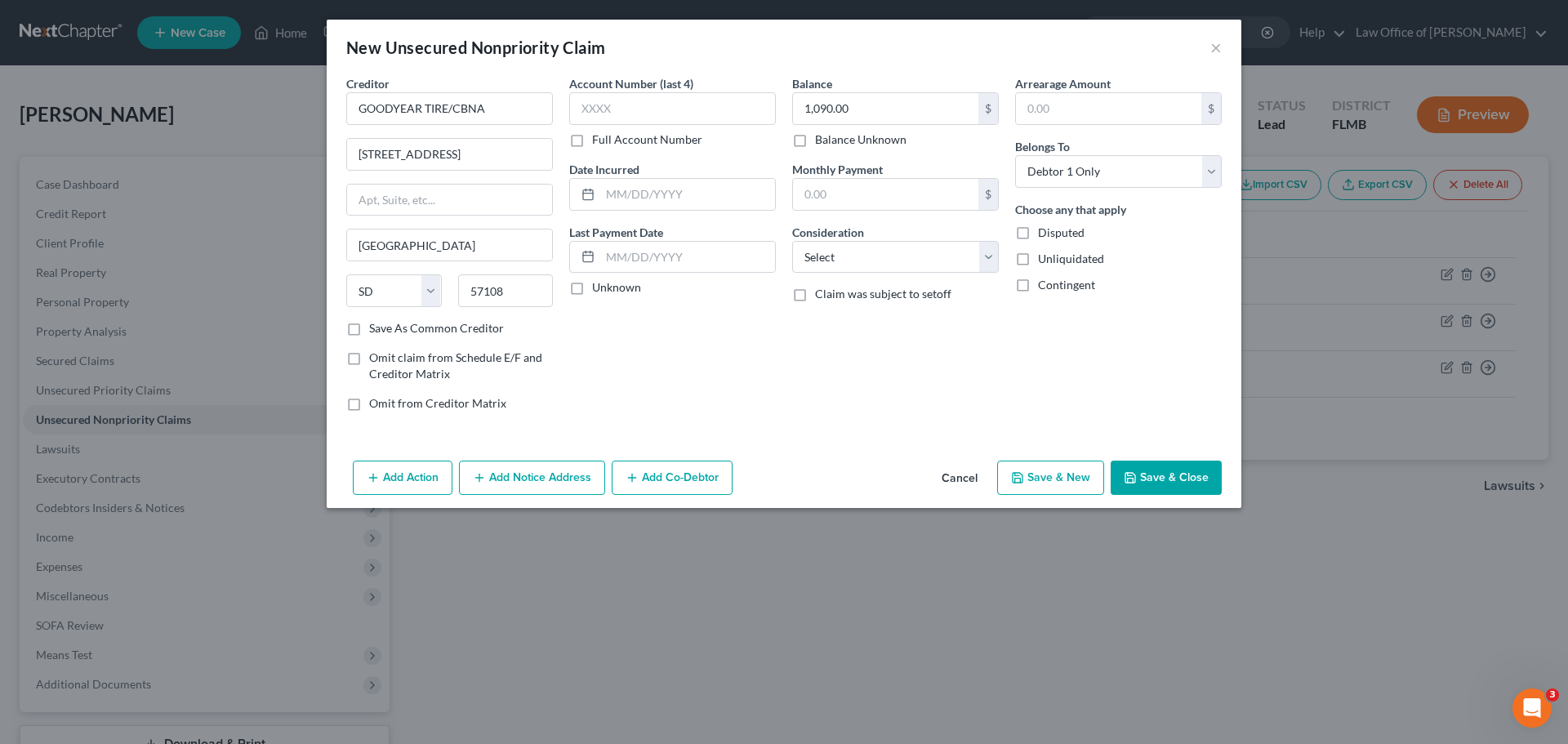
checkbox input "false"
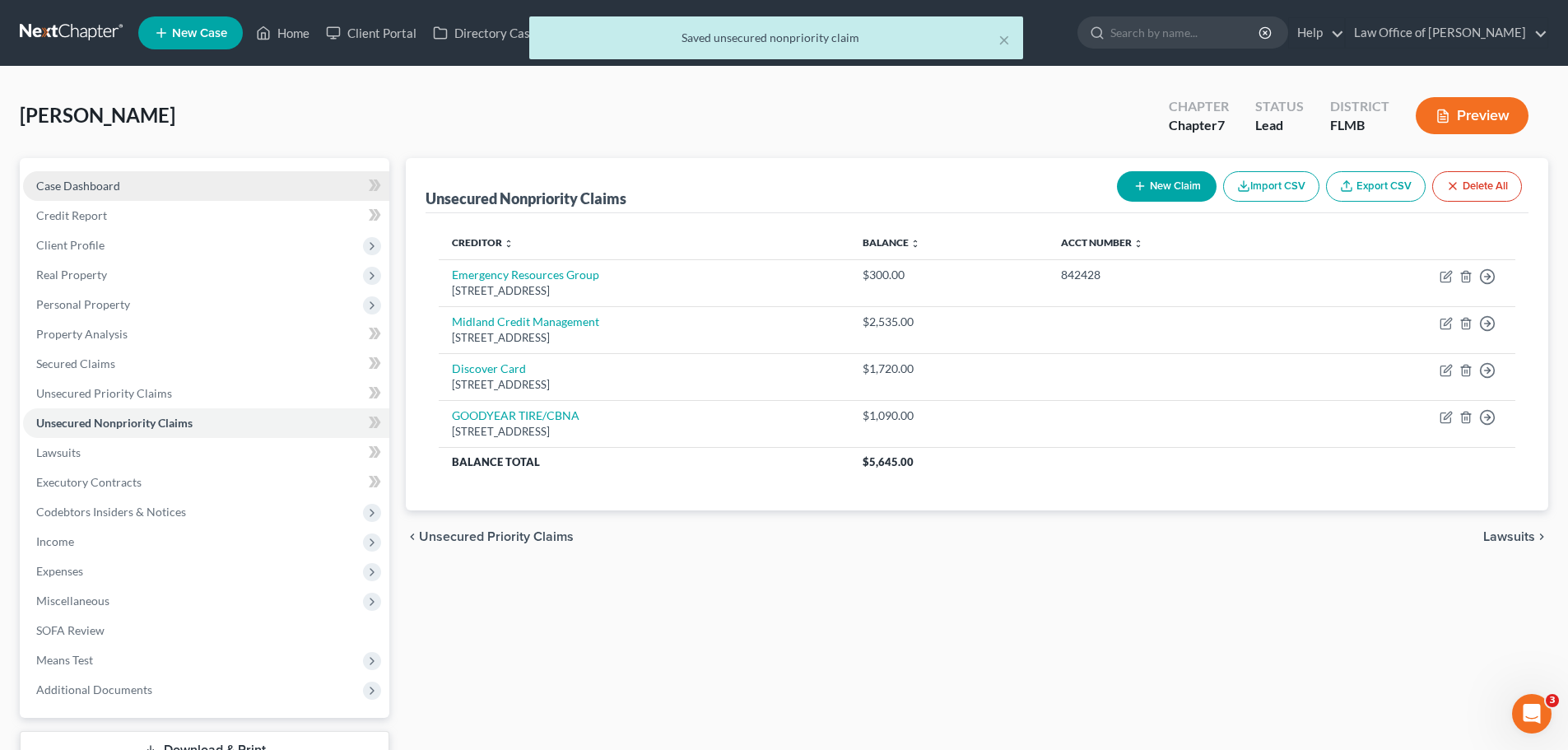
click at [148, 188] on link "Case Dashboard" at bounding box center [207, 186] width 367 height 29
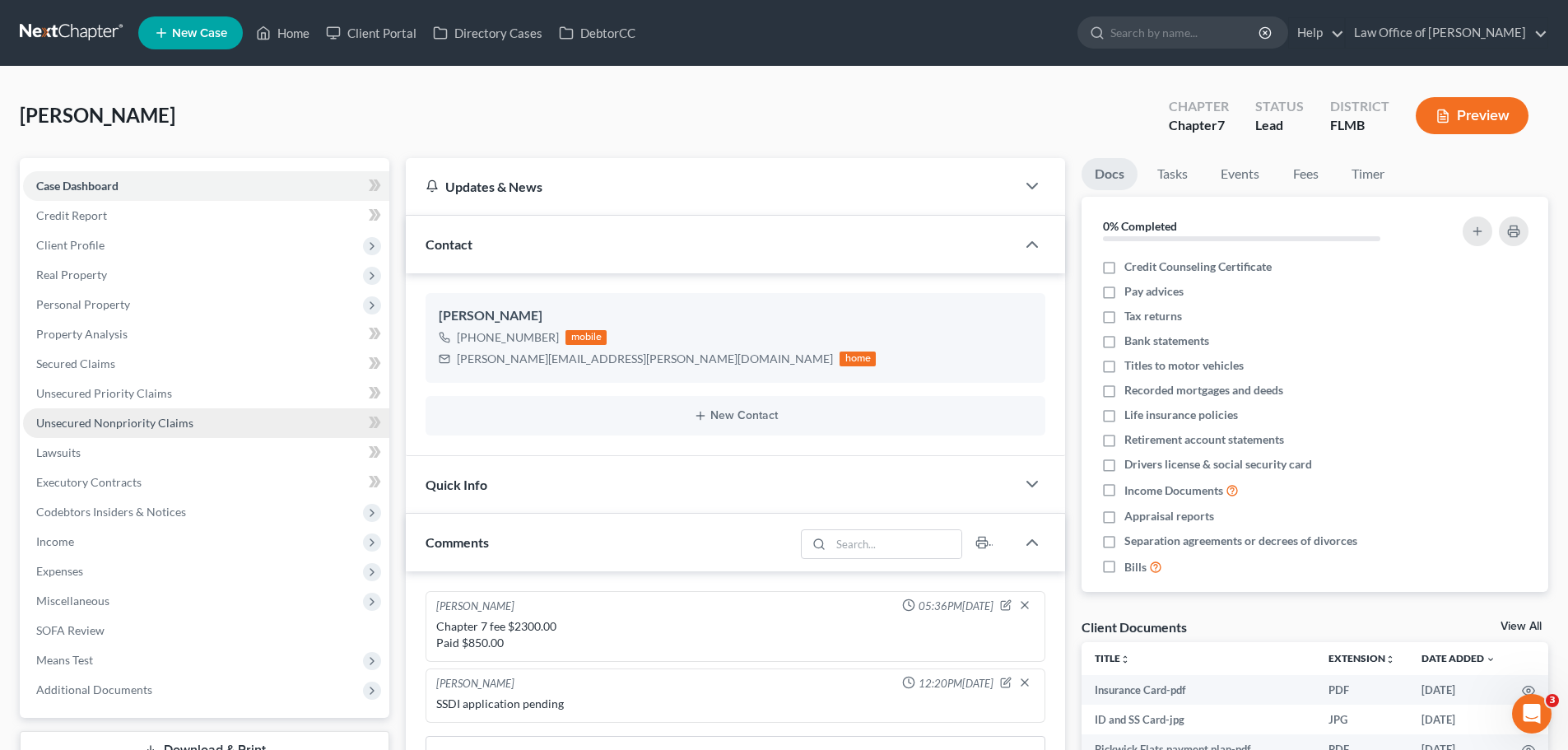
click at [133, 431] on link "Unsecured Nonpriority Claims" at bounding box center [207, 423] width 367 height 29
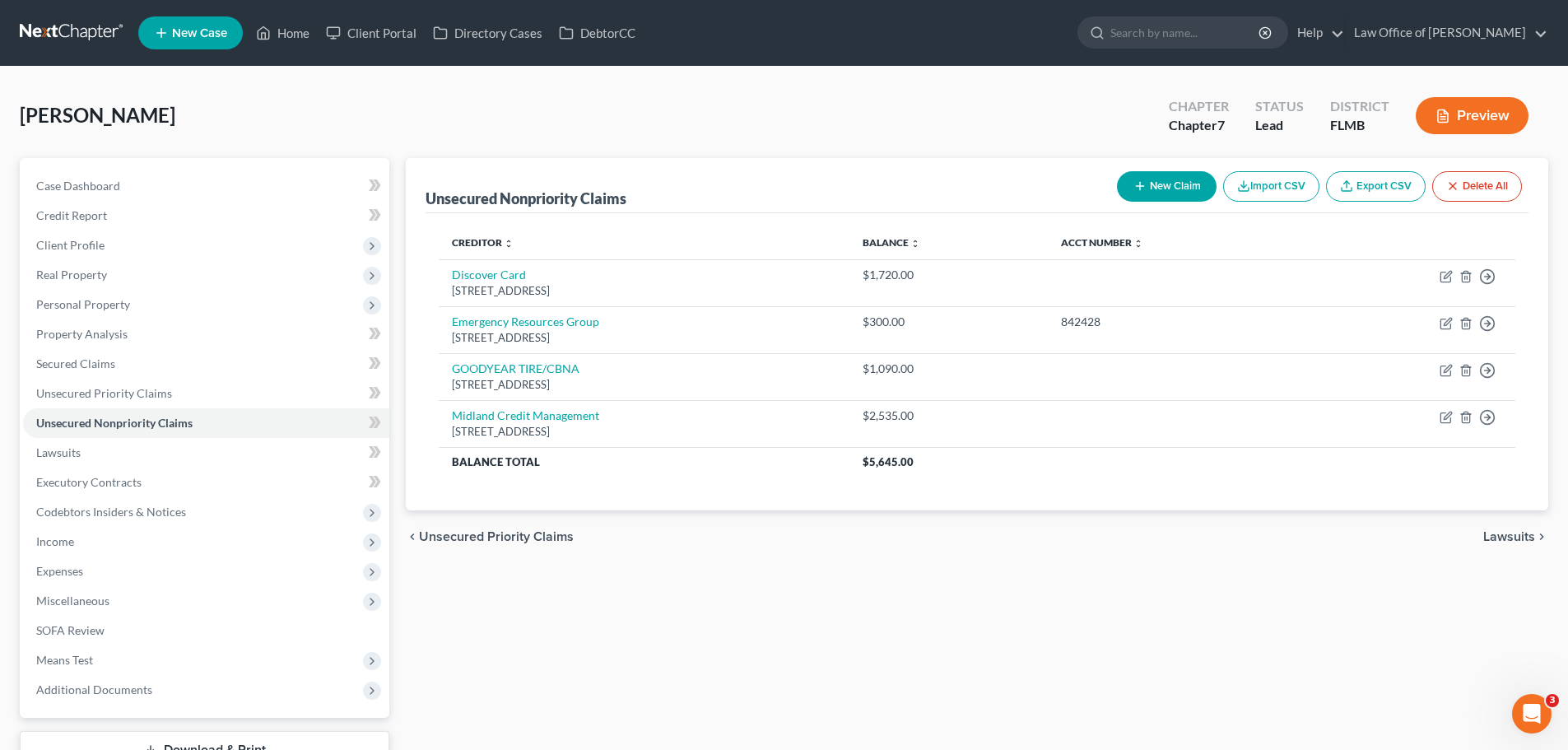
click at [1156, 186] on button "New Claim" at bounding box center [1166, 187] width 99 height 30
select select "0"
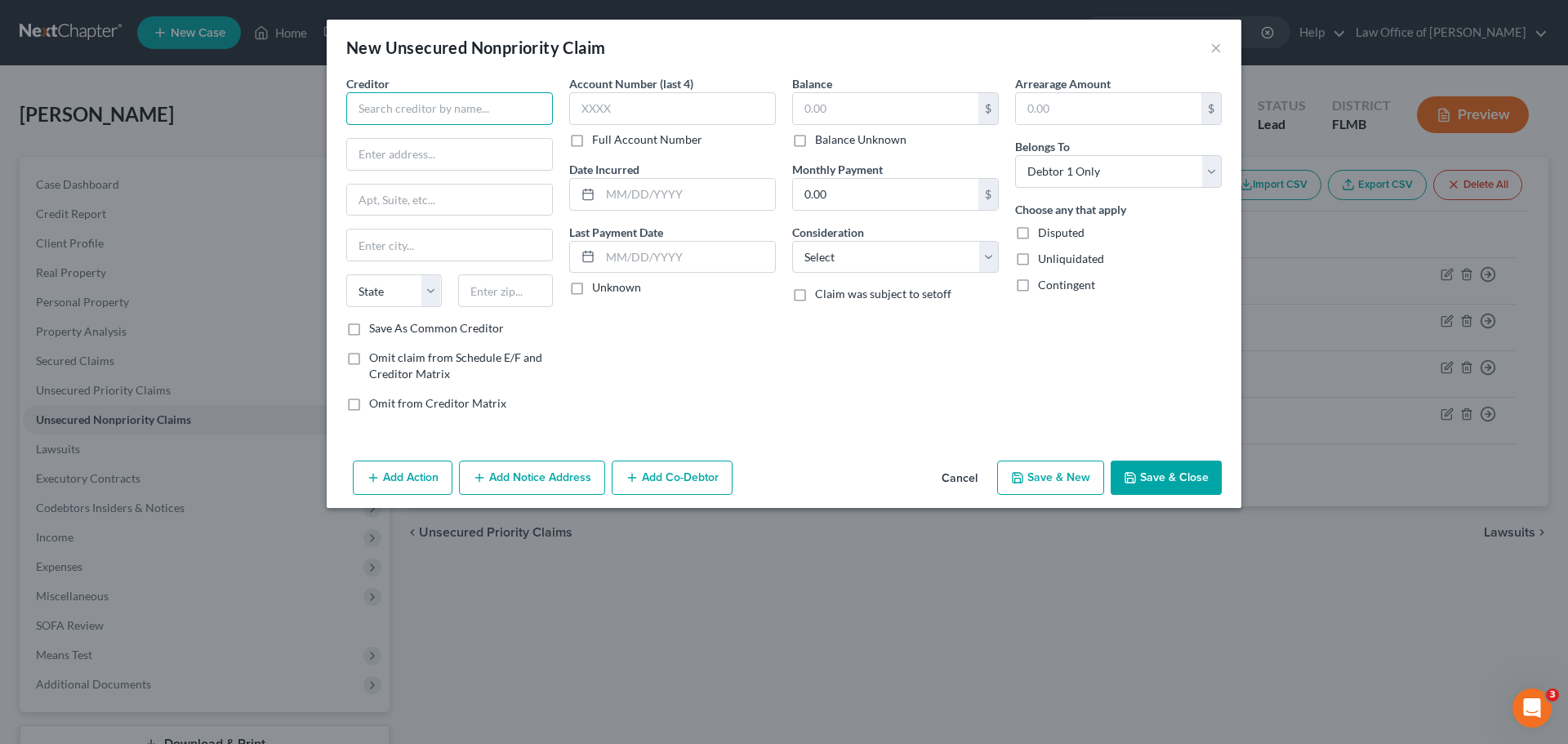
click at [438, 109] on input "text" at bounding box center [449, 108] width 207 height 33
paste input "Bank of America"
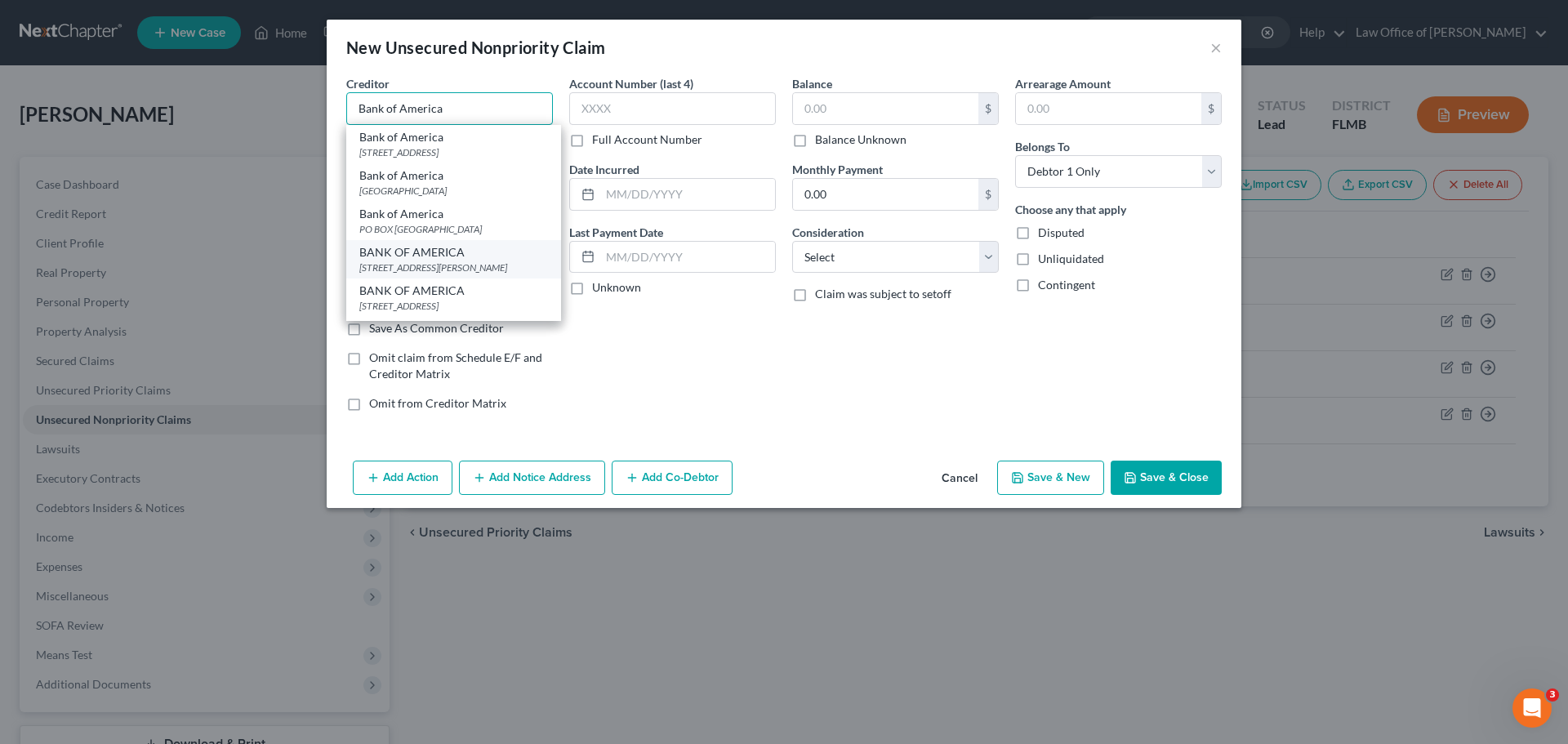
scroll to position [63, 0]
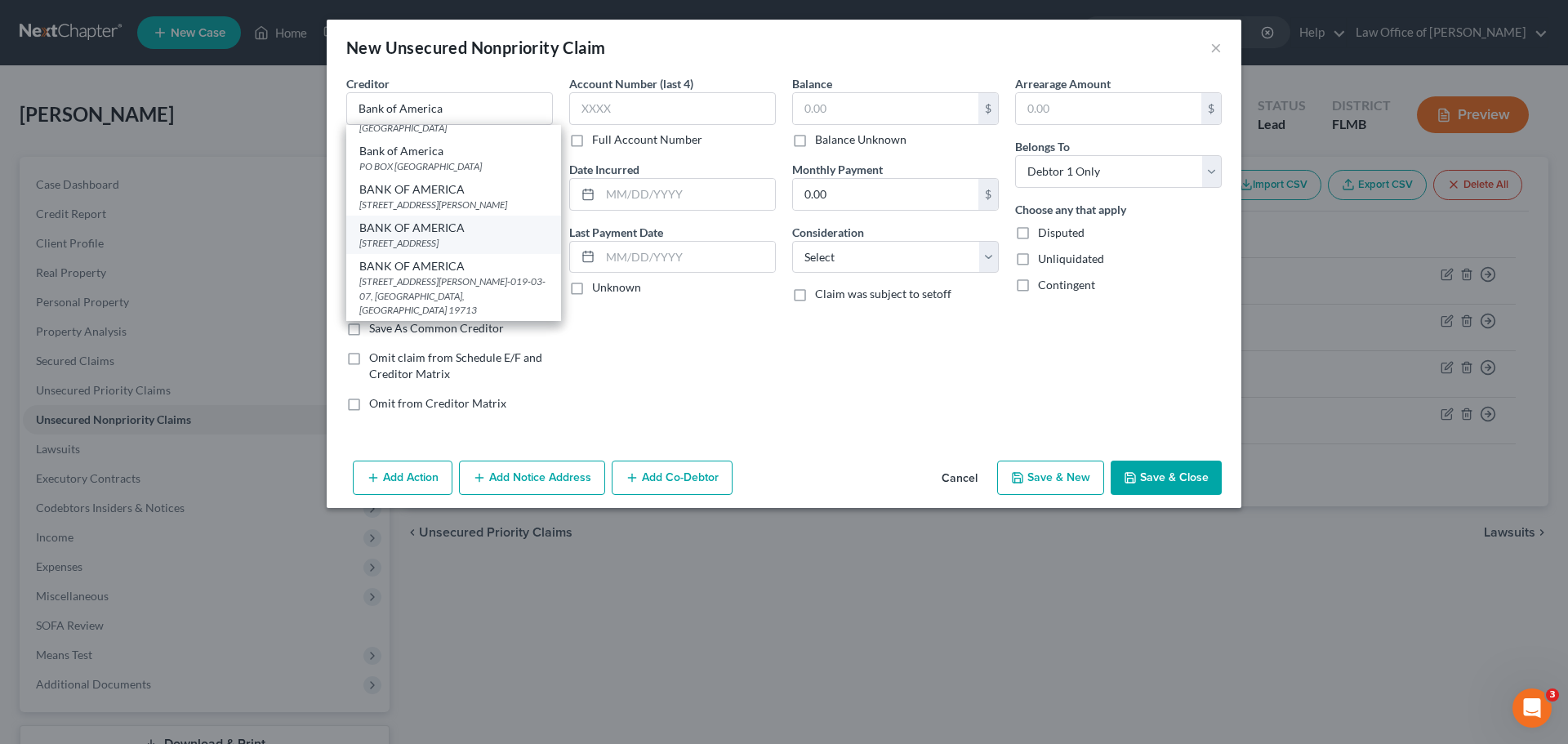
click at [506, 250] on div "[STREET_ADDRESS]" at bounding box center [453, 243] width 189 height 14
type input "BANK OF AMERICA"
type input "PO Box 982238"
type input "[GEOGRAPHIC_DATA]"
select select "45"
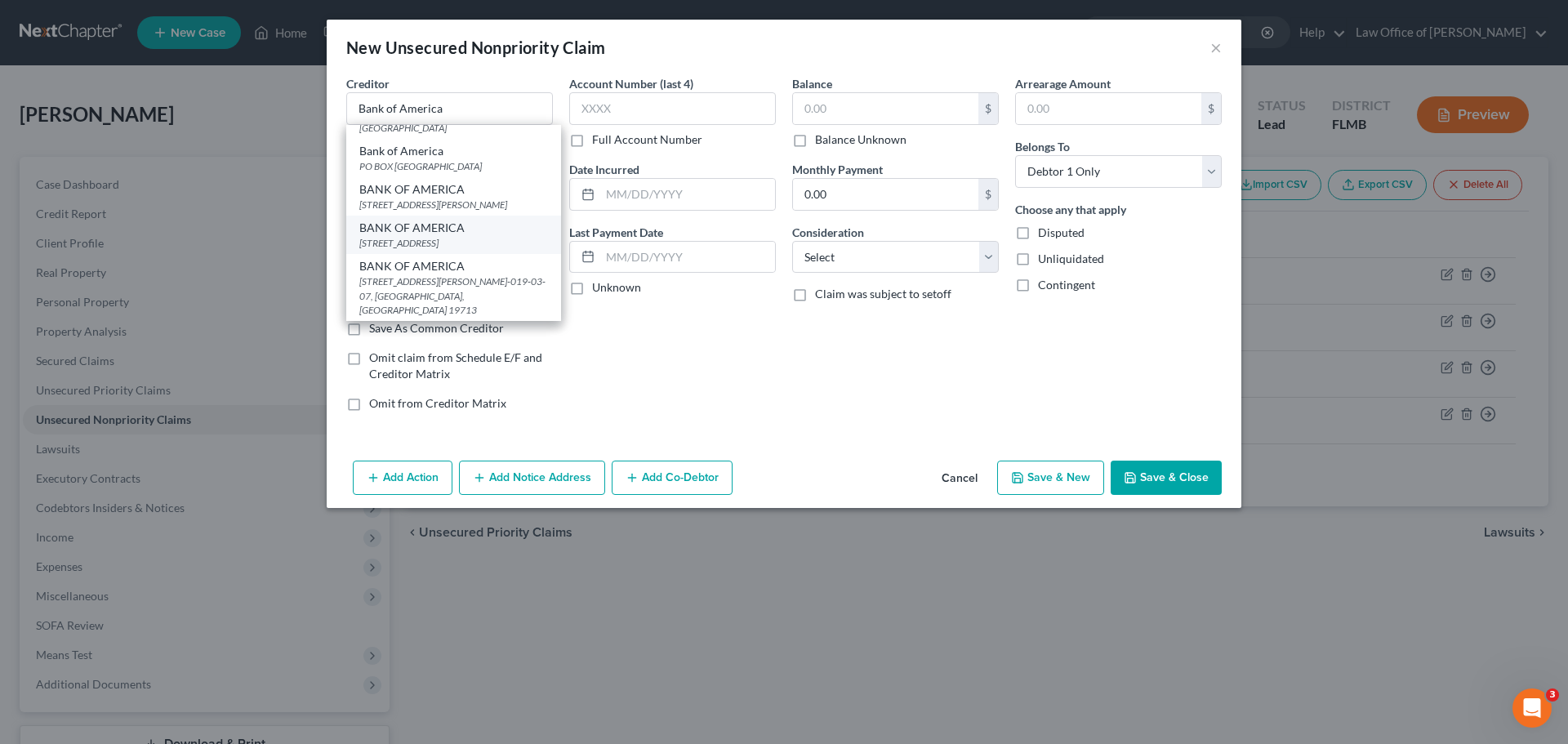
type input "79998"
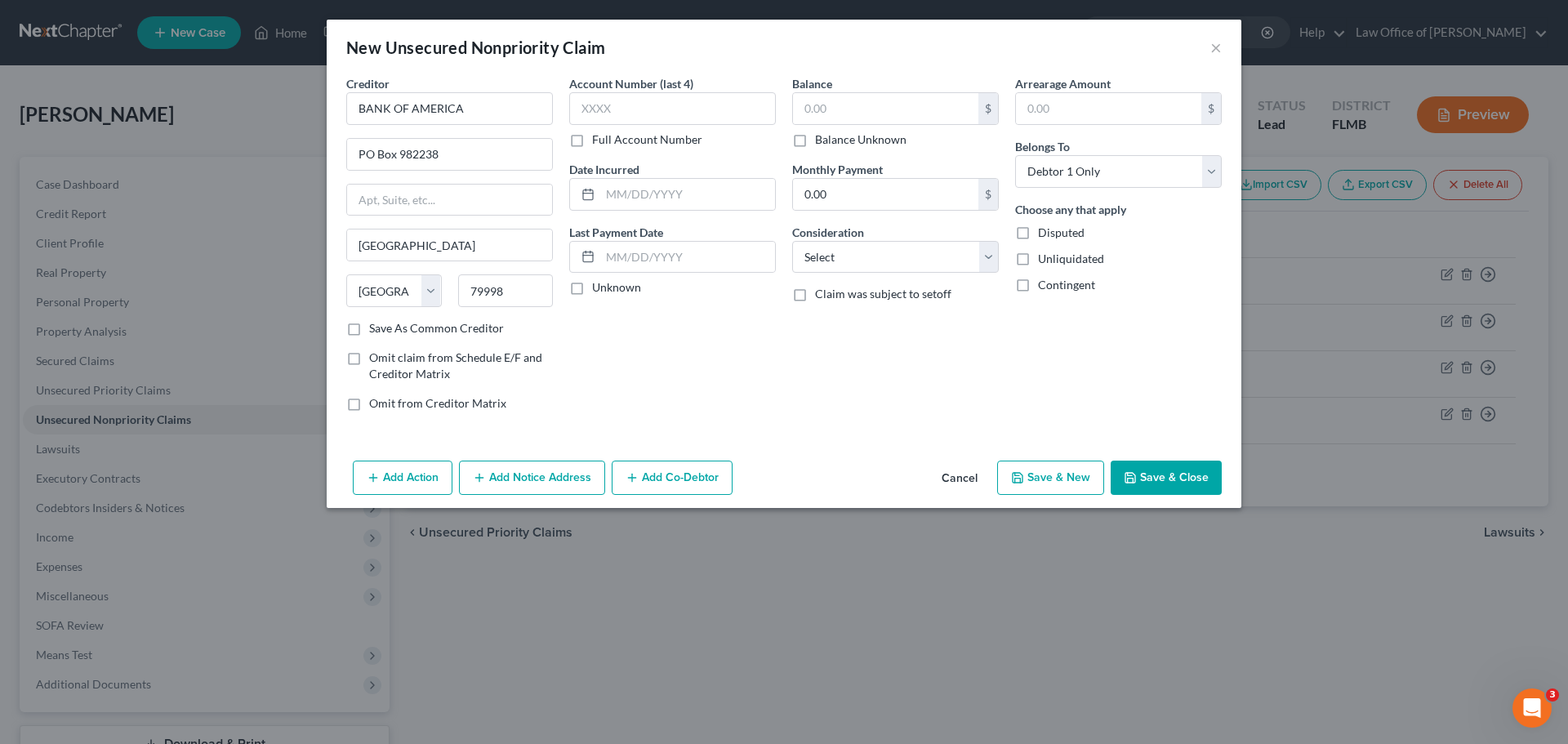
scroll to position [0, 0]
click at [835, 108] on input "text" at bounding box center [885, 108] width 185 height 31
type input "70.00"
click at [1036, 468] on button "Save & New" at bounding box center [1050, 477] width 107 height 35
select select "0"
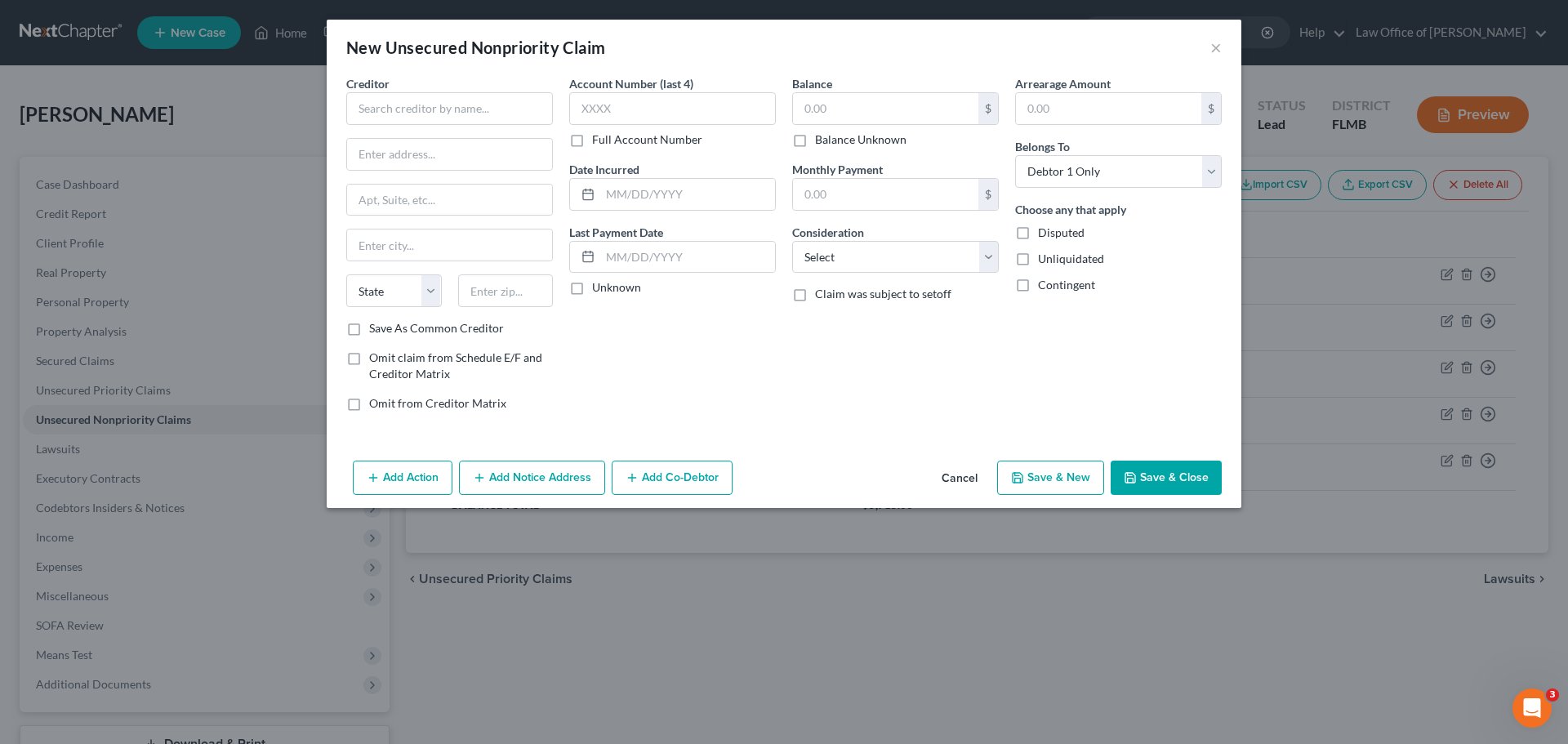
click at [969, 473] on button "Cancel" at bounding box center [960, 478] width 62 height 33
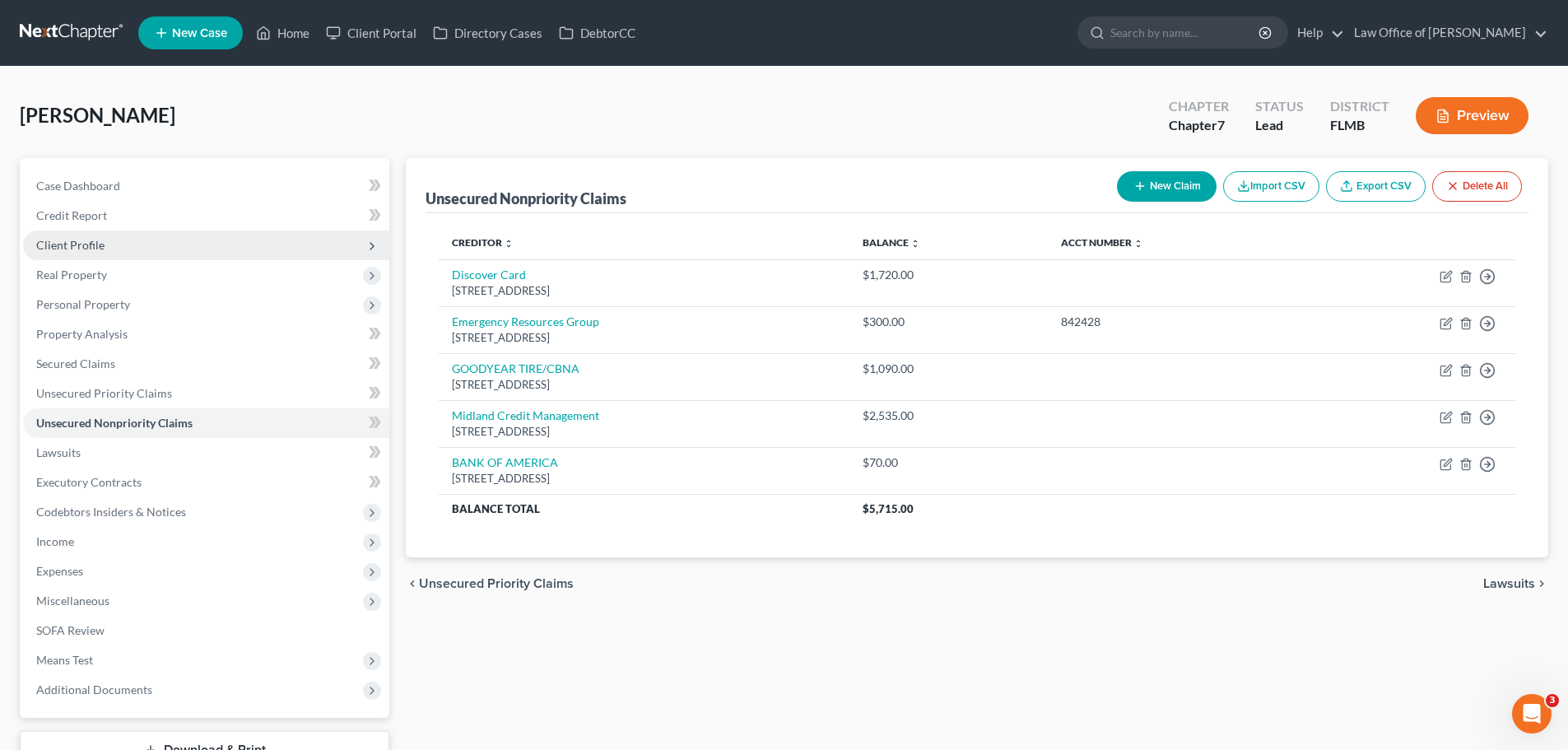
click at [92, 246] on span "Client Profile" at bounding box center [71, 245] width 68 height 14
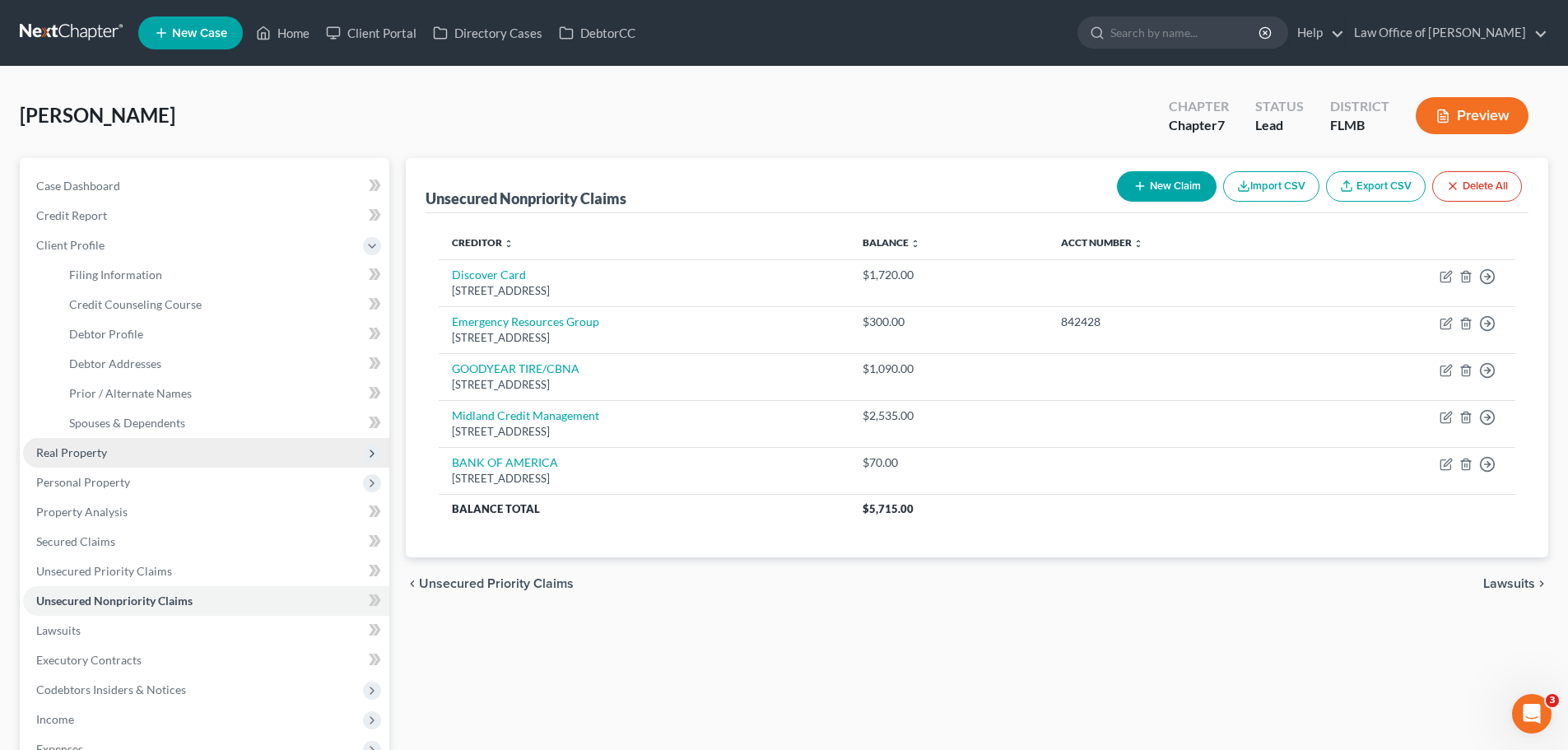
click at [93, 459] on span "Real Property" at bounding box center [72, 452] width 71 height 14
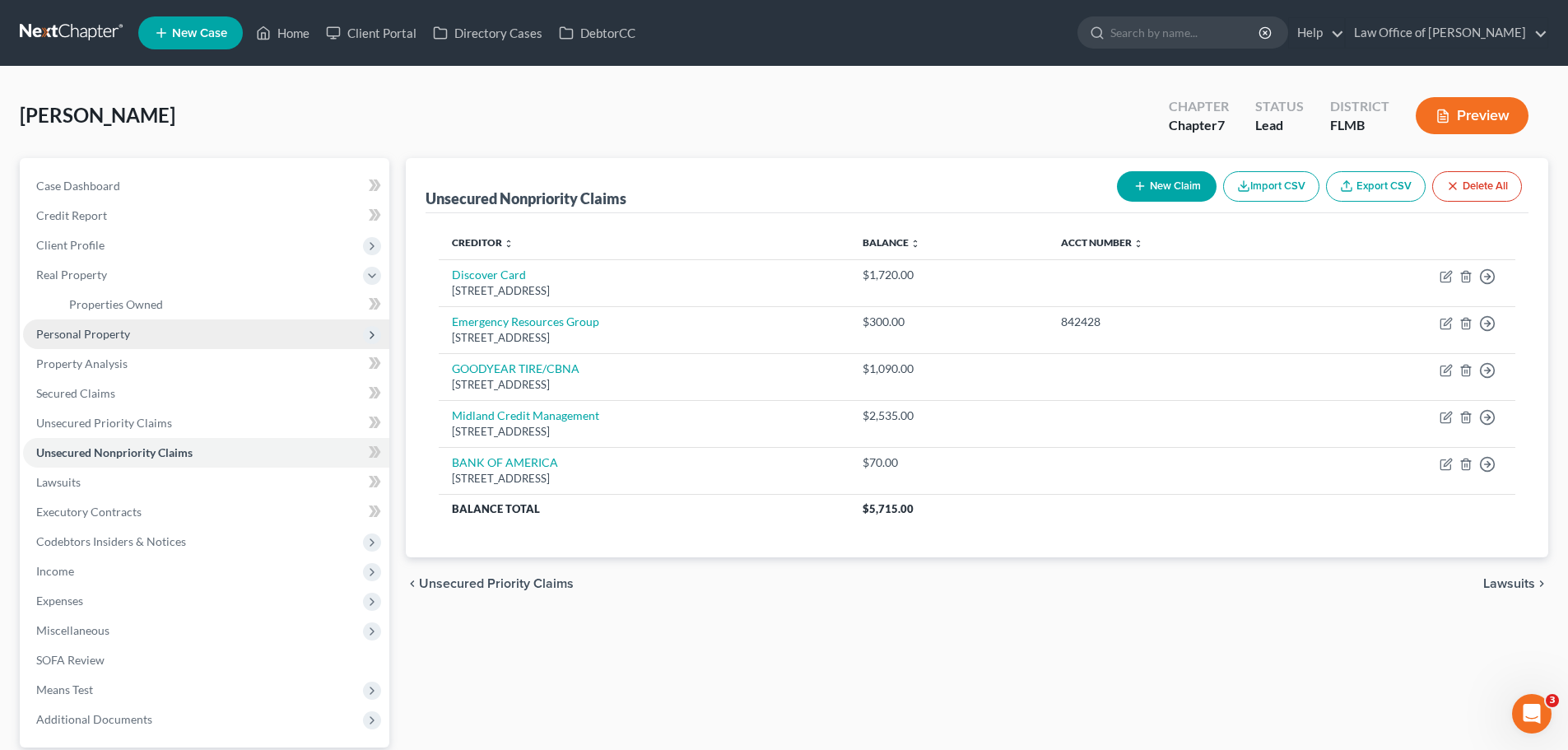
click at [145, 338] on span "Personal Property" at bounding box center [207, 333] width 367 height 29
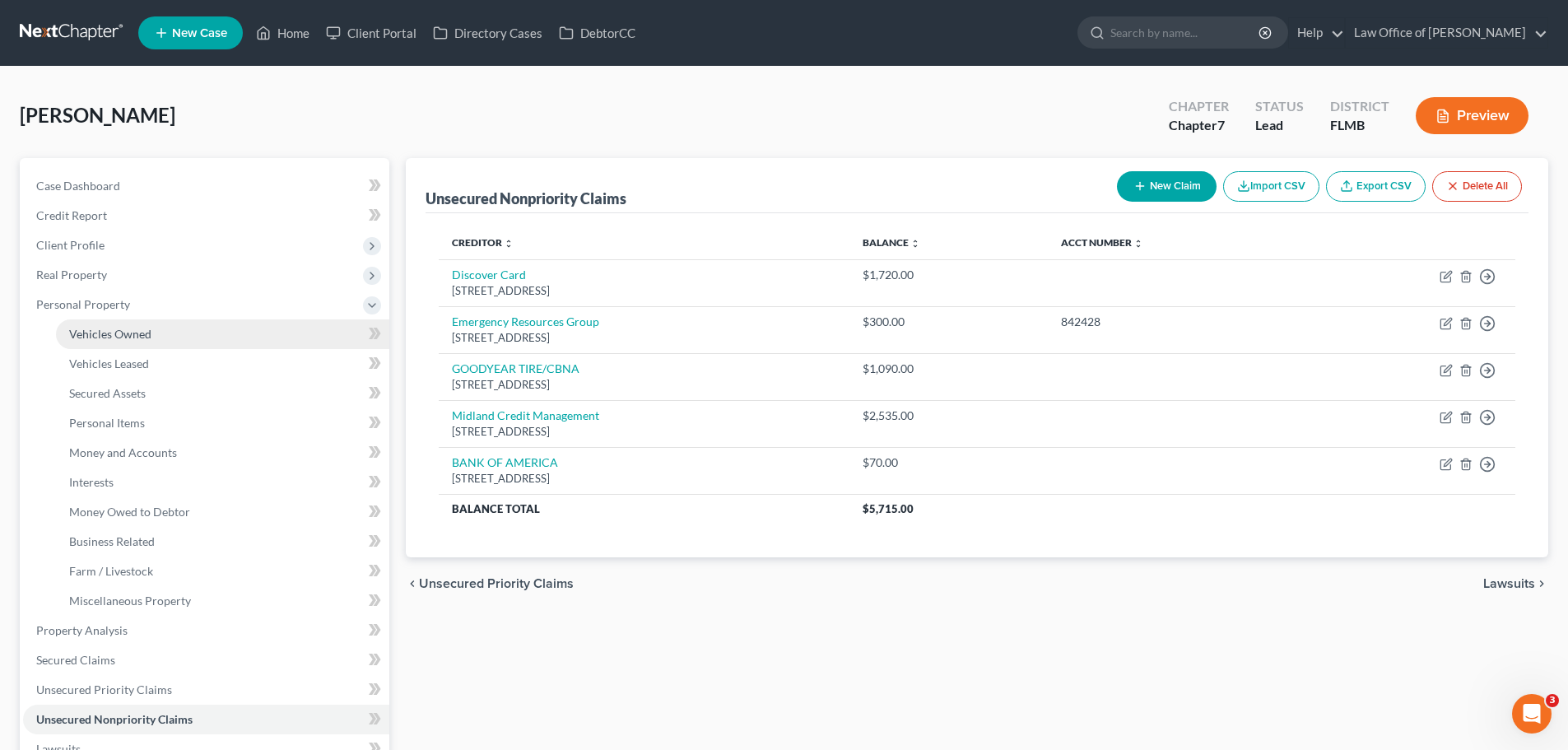
click at [136, 342] on link "Vehicles Owned" at bounding box center [223, 333] width 333 height 29
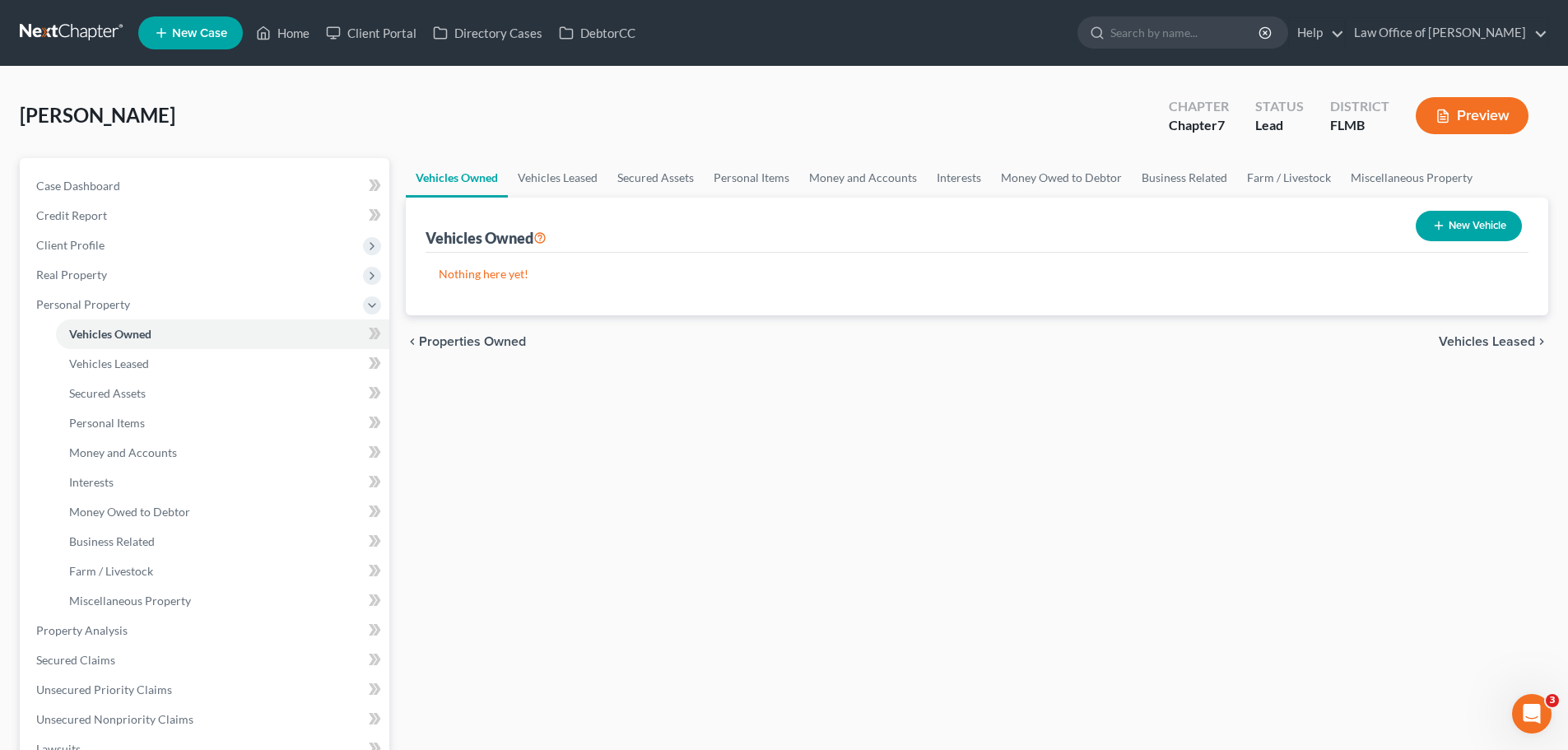
click at [1483, 221] on button "New Vehicle" at bounding box center [1469, 226] width 106 height 30
select select "0"
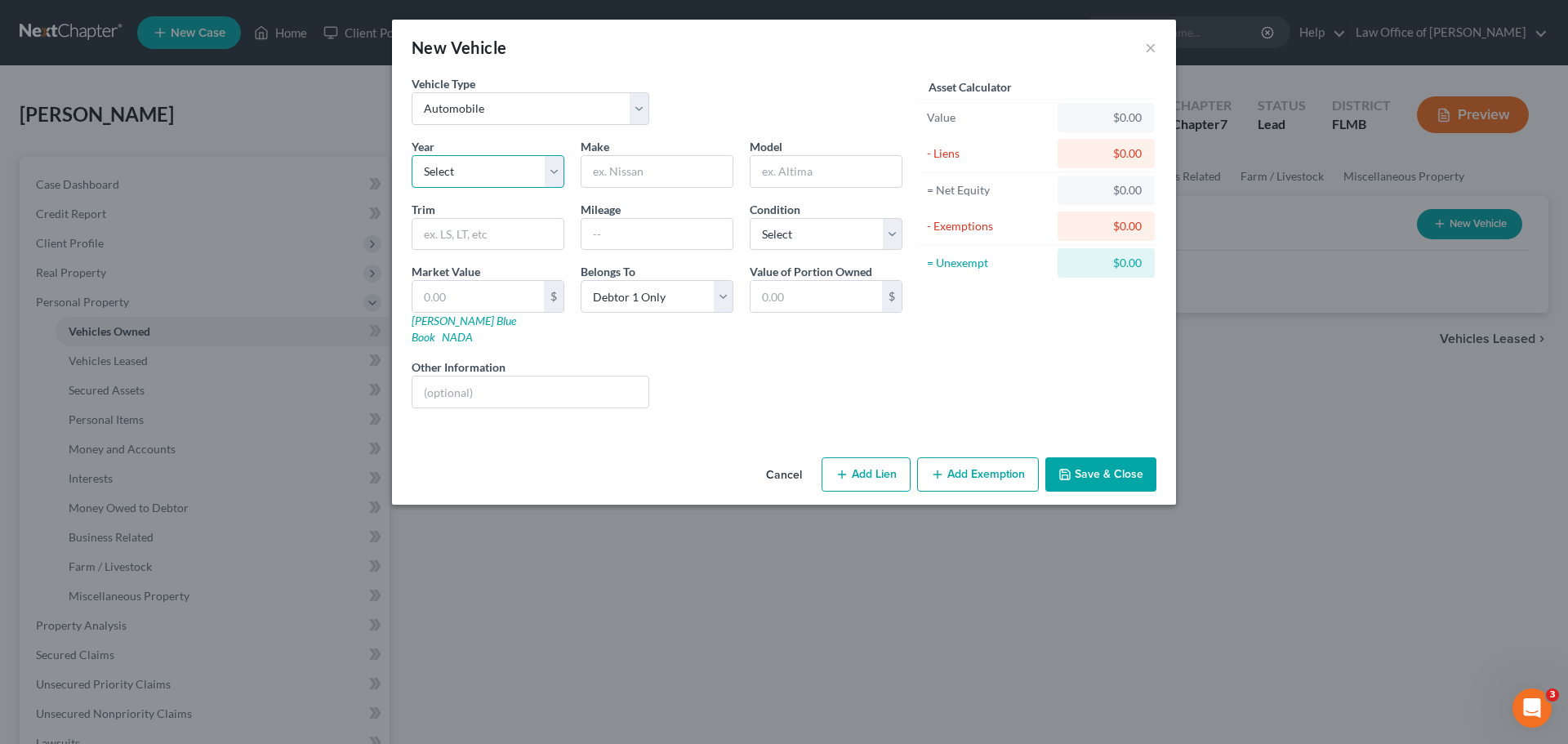
click at [501, 165] on select "Select 2026 2025 2024 2023 2022 2021 2020 2019 2018 2017 2016 2015 2014 2013 20…" at bounding box center [488, 171] width 153 height 33
click at [597, 172] on input "text" at bounding box center [657, 171] width 151 height 31
type input "CAR"
click at [751, 358] on div "Liens Select" at bounding box center [784, 383] width 254 height 50
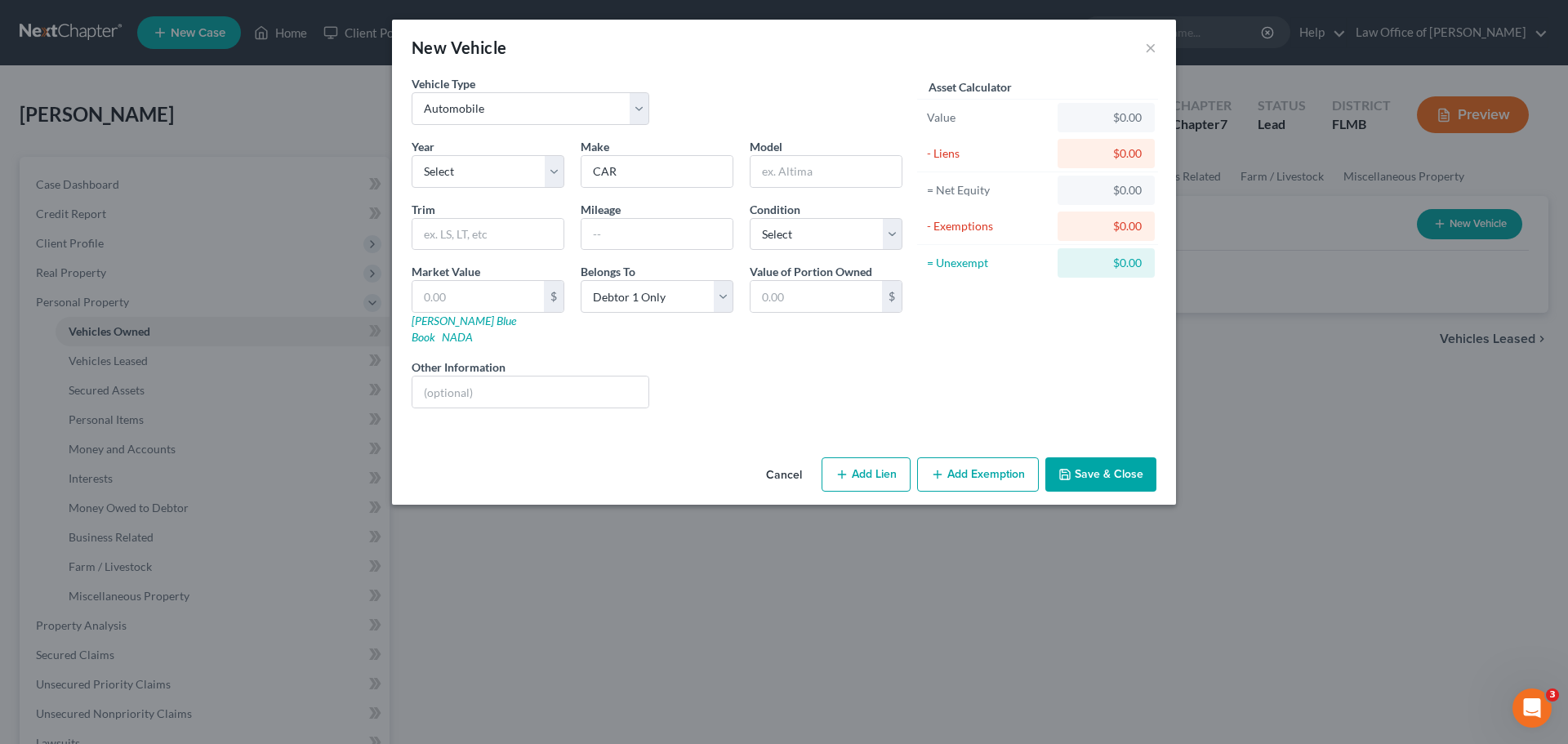
click at [881, 464] on button "Add Lien" at bounding box center [866, 474] width 89 height 35
select select "0"
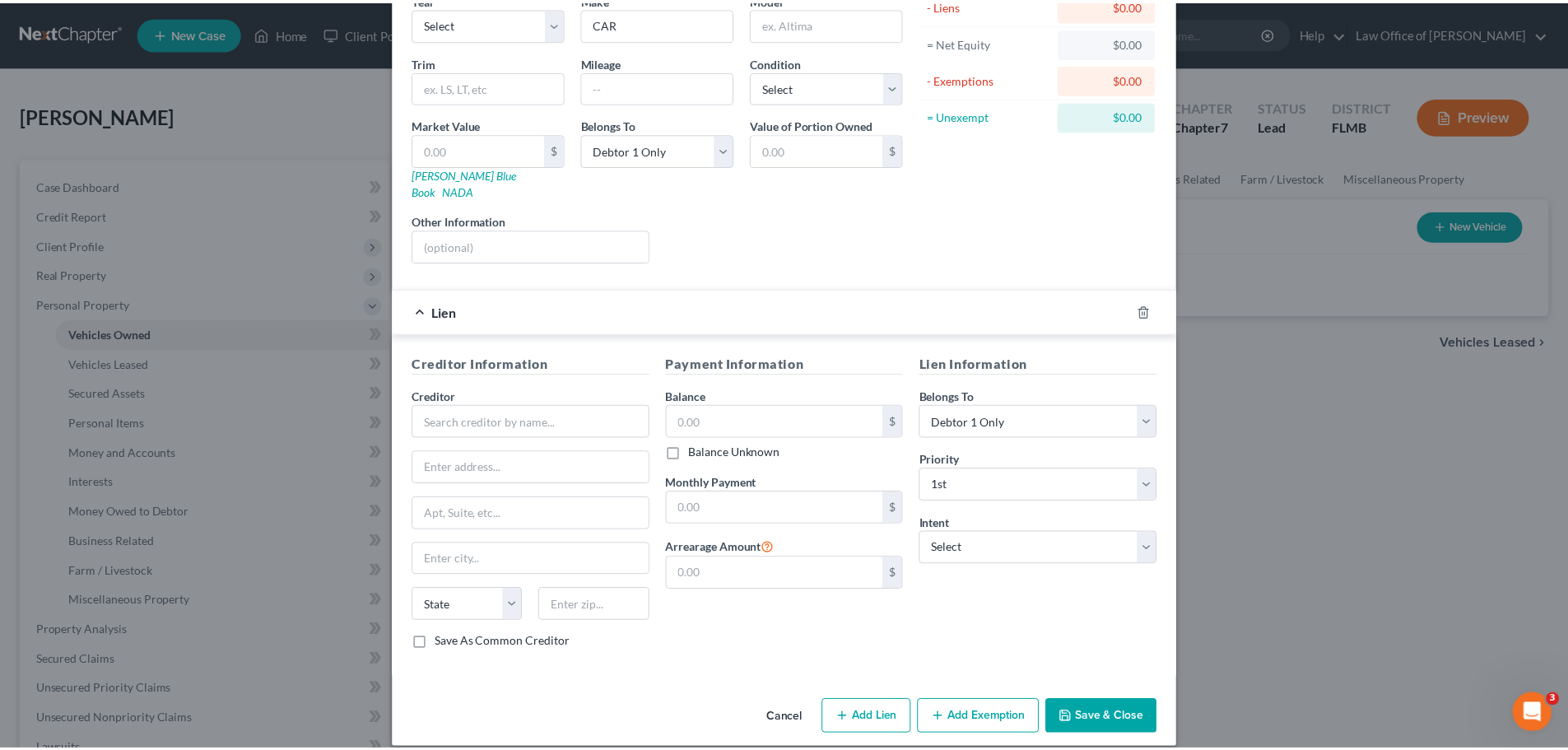
scroll to position [150, 0]
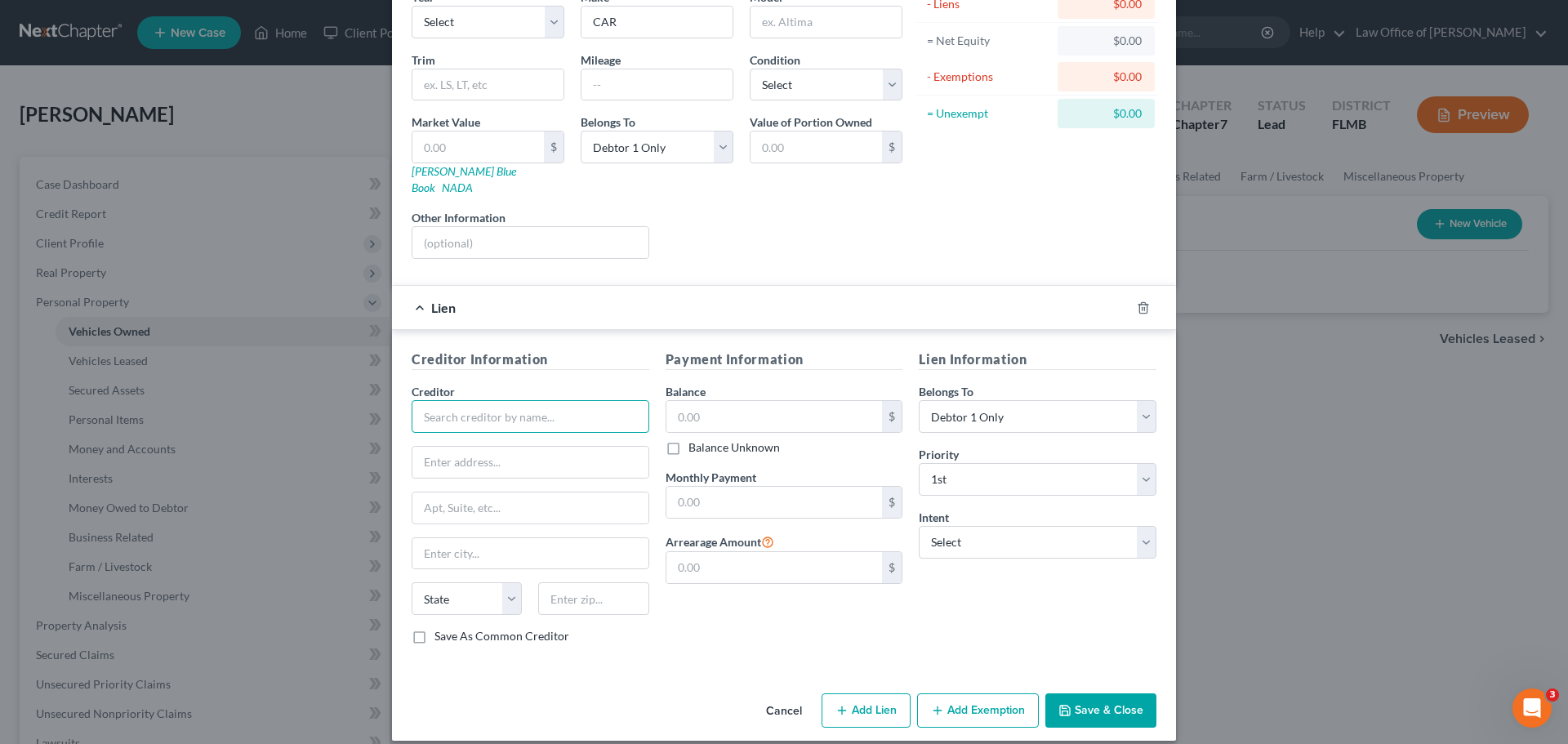
click at [476, 400] on input "text" at bounding box center [530, 416] width 238 height 33
paste input "JPMCB AUTO FINANCE"
type input "JPMCB AUTO FINANCE"
click at [571, 449] on input "text" at bounding box center [530, 462] width 236 height 31
paste input "700 [US_STATE][GEOGRAPHIC_DATA]"
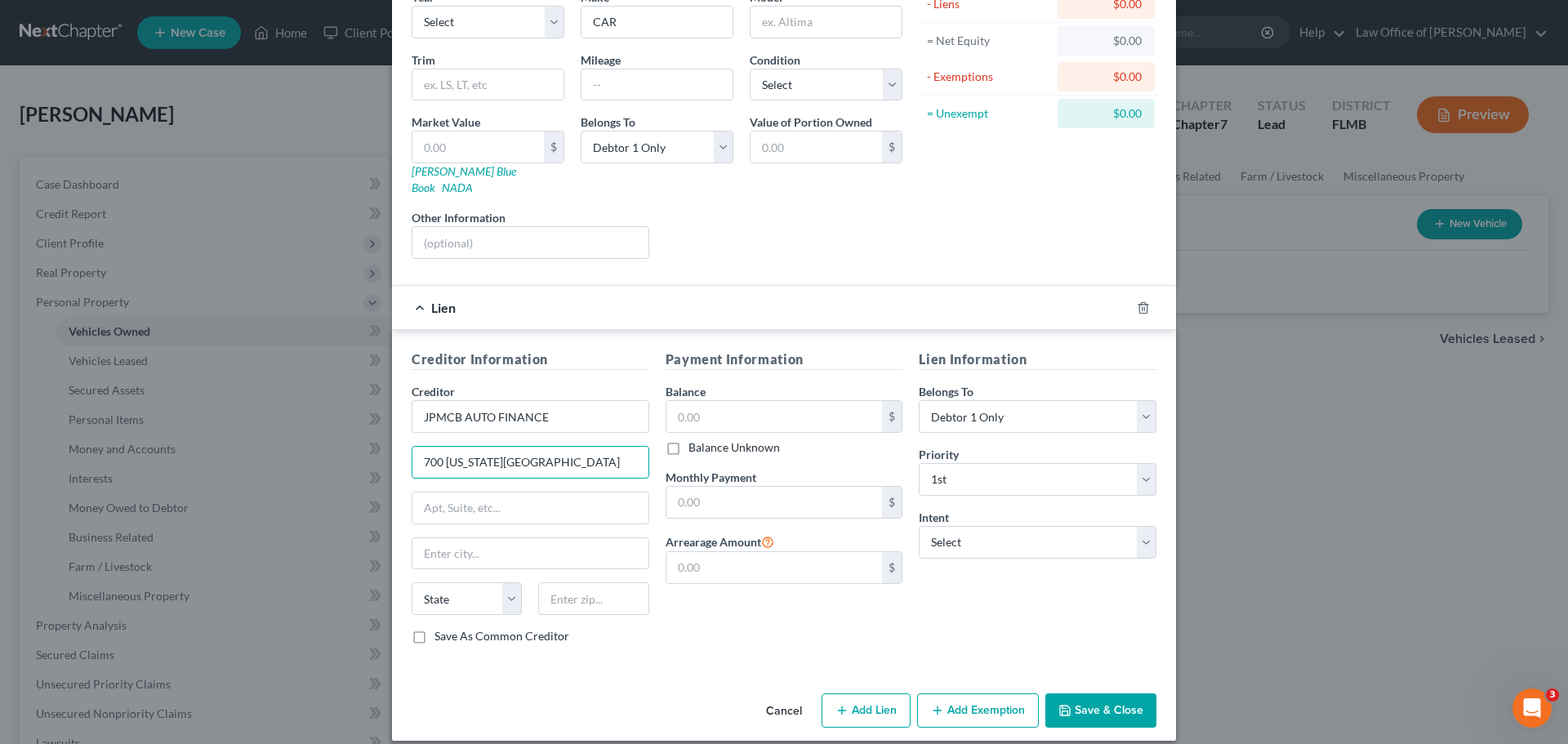
type input "700 [US_STATE][GEOGRAPHIC_DATA]"
click at [465, 494] on input "text" at bounding box center [530, 507] width 236 height 31
paste input "MAIL CODE LA 44025"
type input "MAIL CODE LA 44025"
click at [435, 628] on label "Save As Common Creditor" at bounding box center [502, 636] width 135 height 16
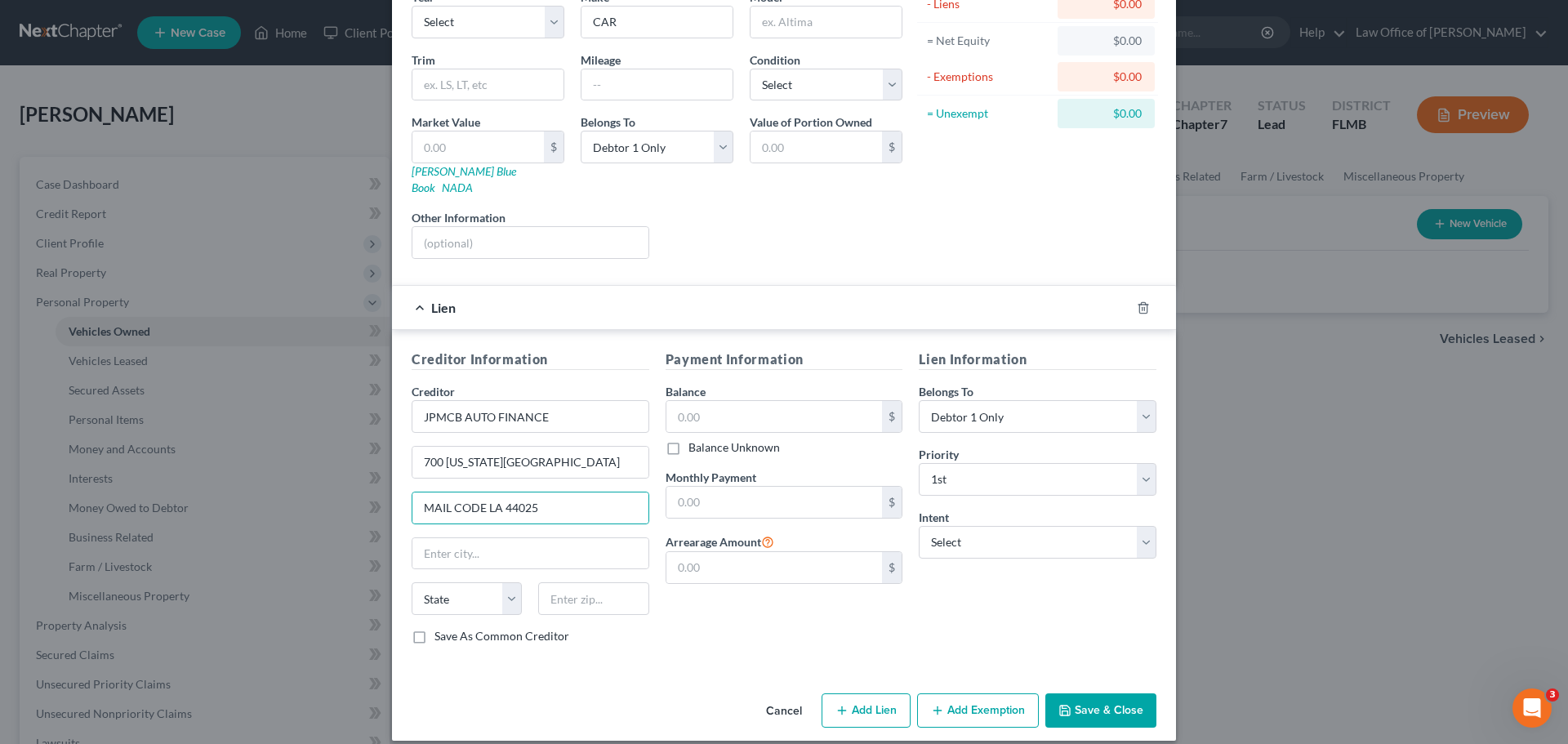
click at [441, 628] on input "Save As Common Creditor" at bounding box center [446, 633] width 11 height 11
checkbox input "true"
click at [578, 583] on input "text" at bounding box center [593, 598] width 110 height 33
type input "71203"
click at [574, 667] on div "Vehicle Type Select Automobile Truck Trailer Watercraft Aircraft Motor Home Atv…" at bounding box center [784, 306] width 784 height 761
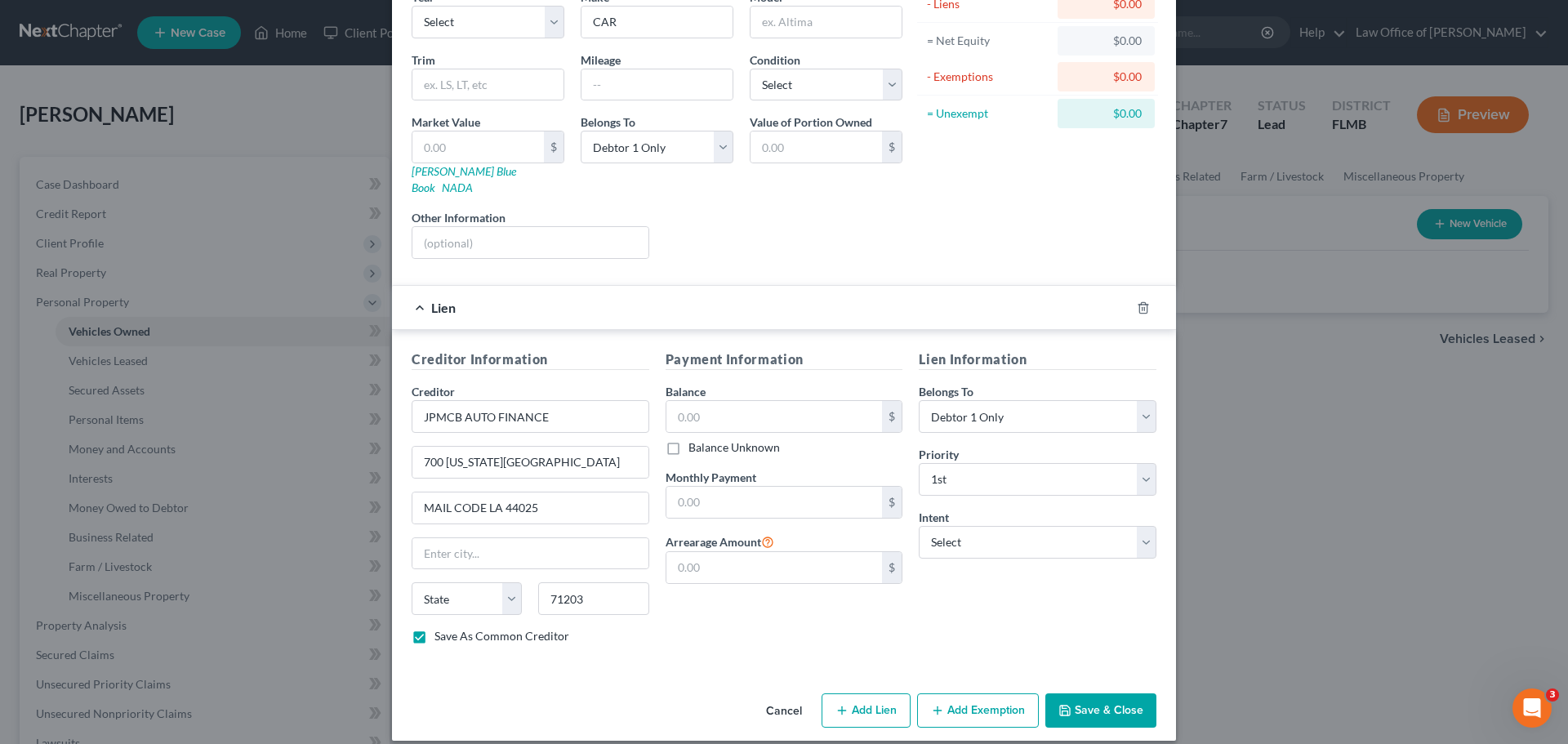
type input "Monroe"
select select "19"
drag, startPoint x: 692, startPoint y: 400, endPoint x: 676, endPoint y: 392, distance: 17.9
click at [688, 401] on input "text" at bounding box center [774, 416] width 216 height 31
type input "7,394.00"
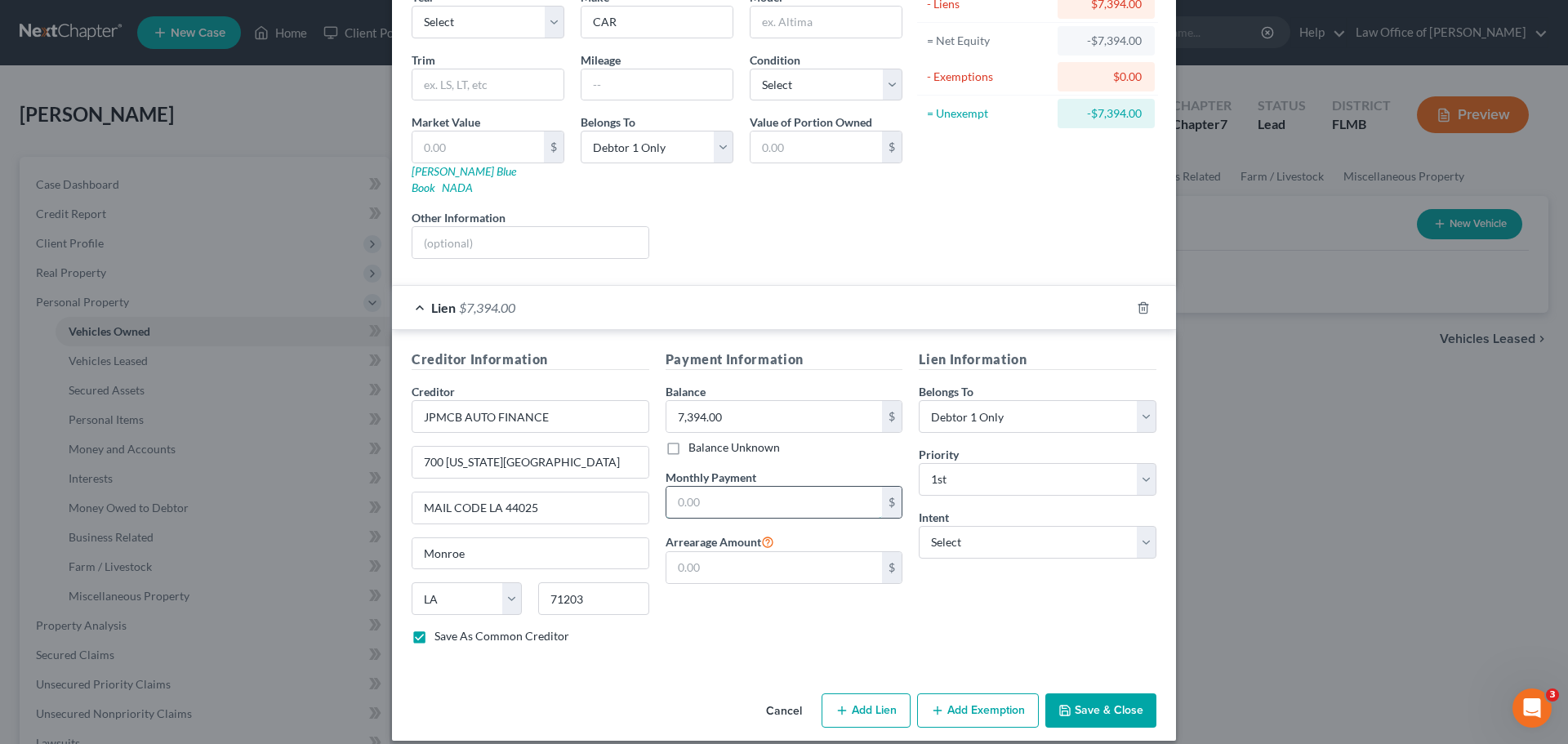
drag, startPoint x: 707, startPoint y: 490, endPoint x: 716, endPoint y: 497, distance: 11.4
click at [710, 492] on input "text" at bounding box center [774, 502] width 216 height 31
click at [992, 526] on select "Select Surrender Redeem Reaffirm Avoid Other" at bounding box center [1038, 542] width 238 height 33
click at [975, 463] on select "Select 1st 2nd 3rd 4th 5th 6th 7th 8th 9th 10th 11th 12th 13th 14th 15th 16th 1…" at bounding box center [1038, 479] width 238 height 33
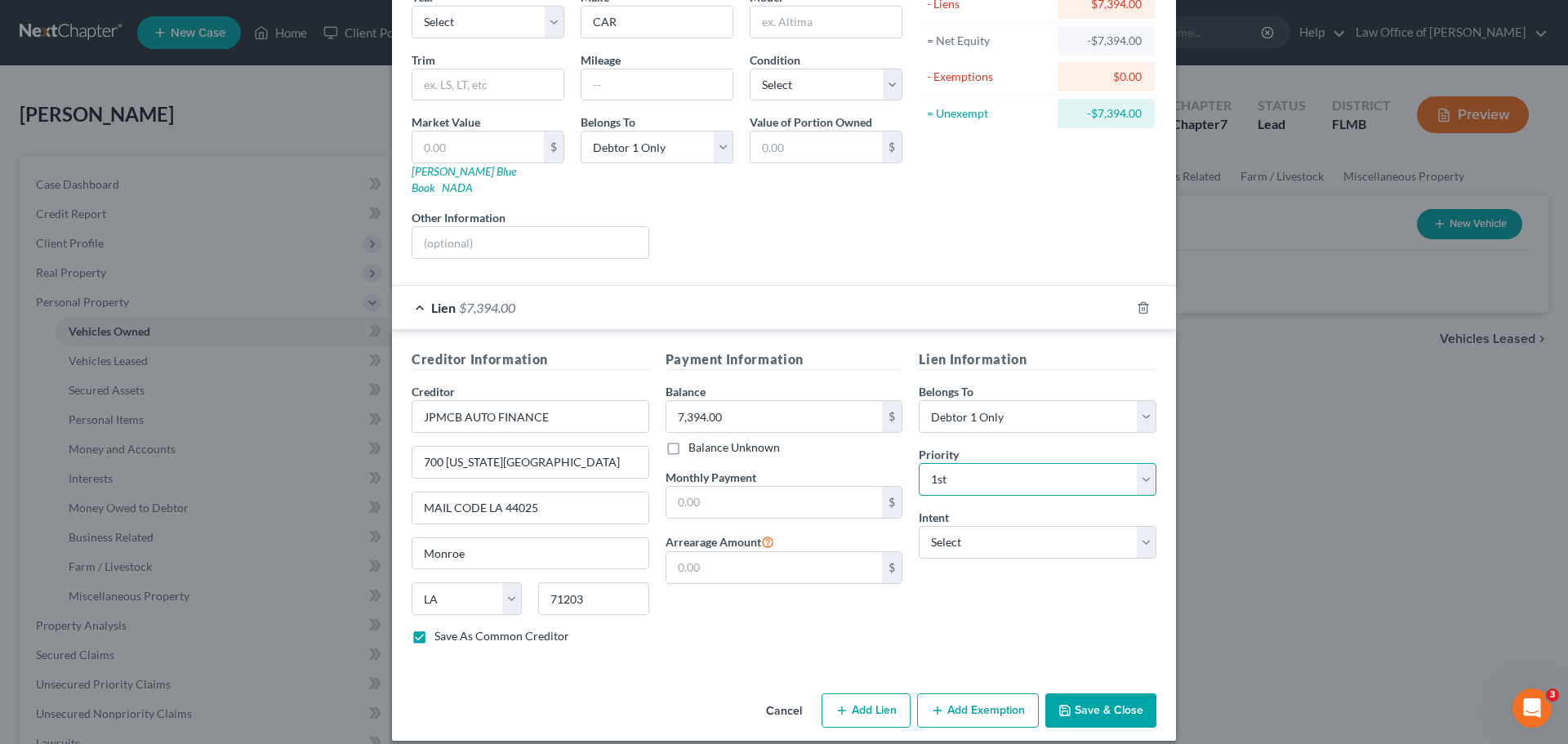
click at [975, 463] on select "Select 1st 2nd 3rd 4th 5th 6th 7th 8th 9th 10th 11th 12th 13th 14th 15th 16th 1…" at bounding box center [1038, 479] width 238 height 33
click at [969, 401] on select "Select Debtor 1 Only Debtor 2 Only Debtor 1 And Debtor 2 Only At Least One Of T…" at bounding box center [1038, 416] width 238 height 33
select select "3"
click at [919, 400] on select "Select Debtor 1 Only Debtor 2 Only Debtor 1 And Debtor 2 Only At Least One Of T…" at bounding box center [1038, 416] width 238 height 33
click at [736, 487] on input "text" at bounding box center [774, 502] width 216 height 31
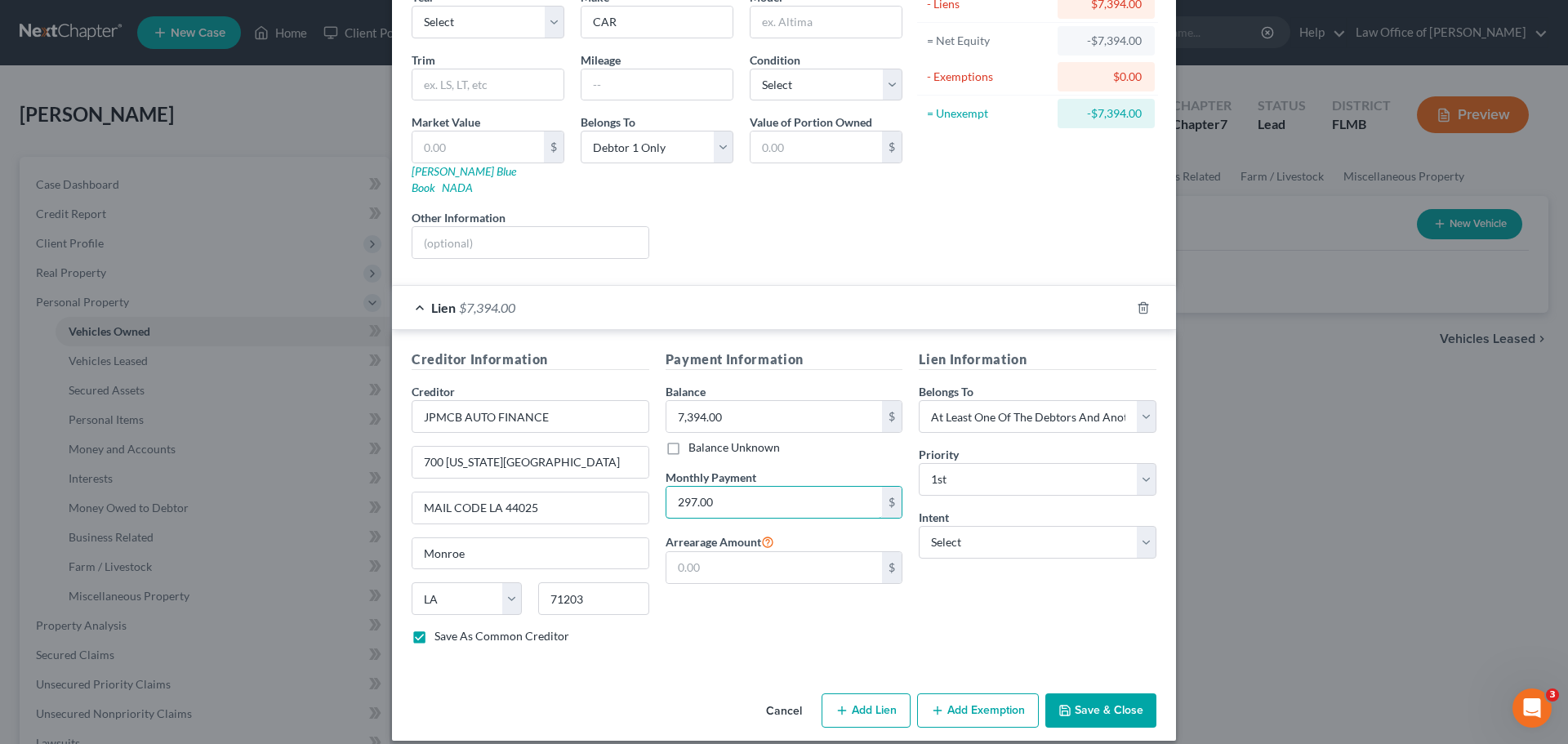
type input "297.00"
click at [843, 632] on div "Payment Information Balance 7,394.00 $ Balance Unknown Balance Undetermined 7,3…" at bounding box center [784, 503] width 254 height 308
click at [1115, 693] on button "Save & Close" at bounding box center [1101, 710] width 111 height 35
checkbox input "false"
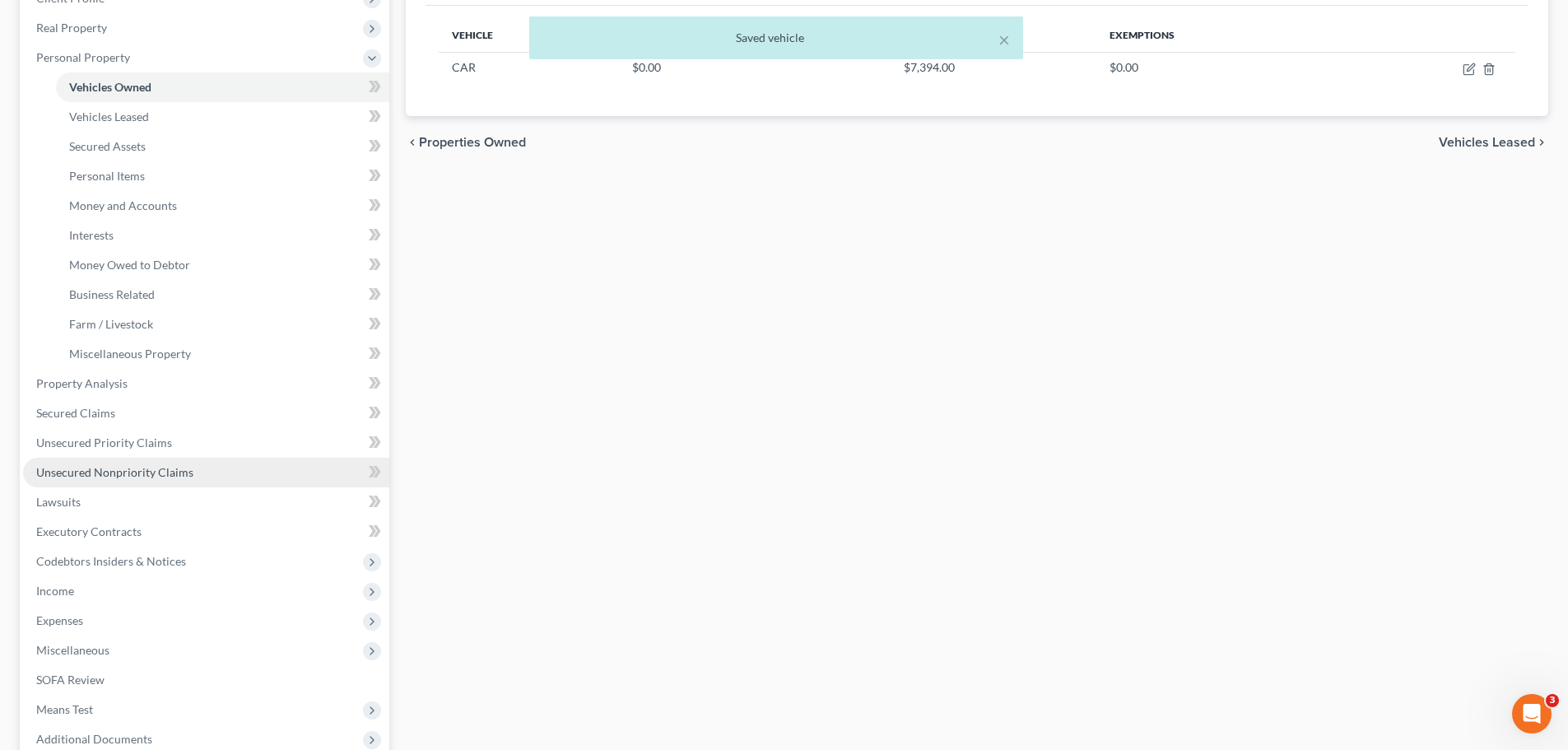
click at [105, 476] on span "Unsecured Nonpriority Claims" at bounding box center [115, 472] width 157 height 14
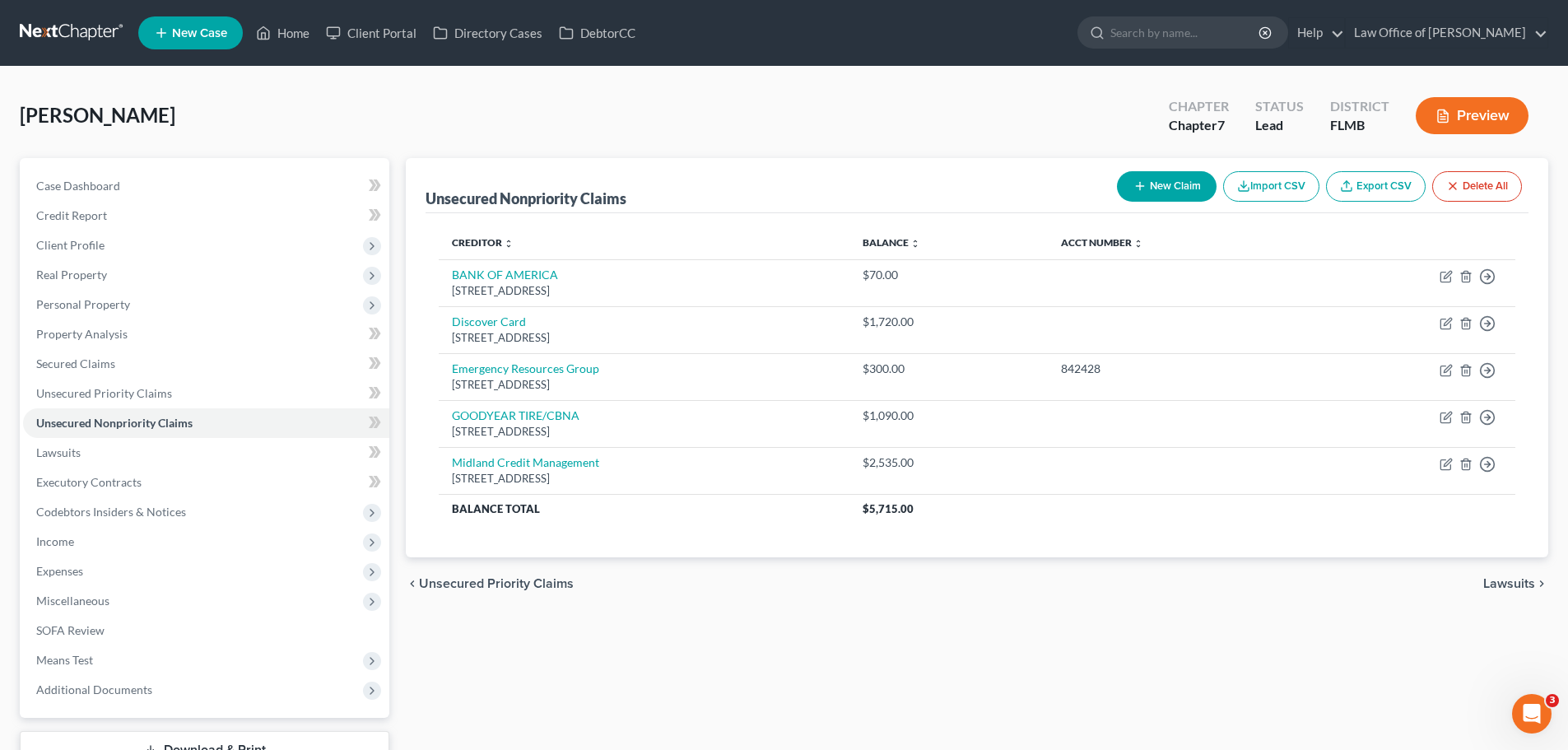
click at [1152, 186] on button "New Claim" at bounding box center [1166, 187] width 99 height 30
select select "0"
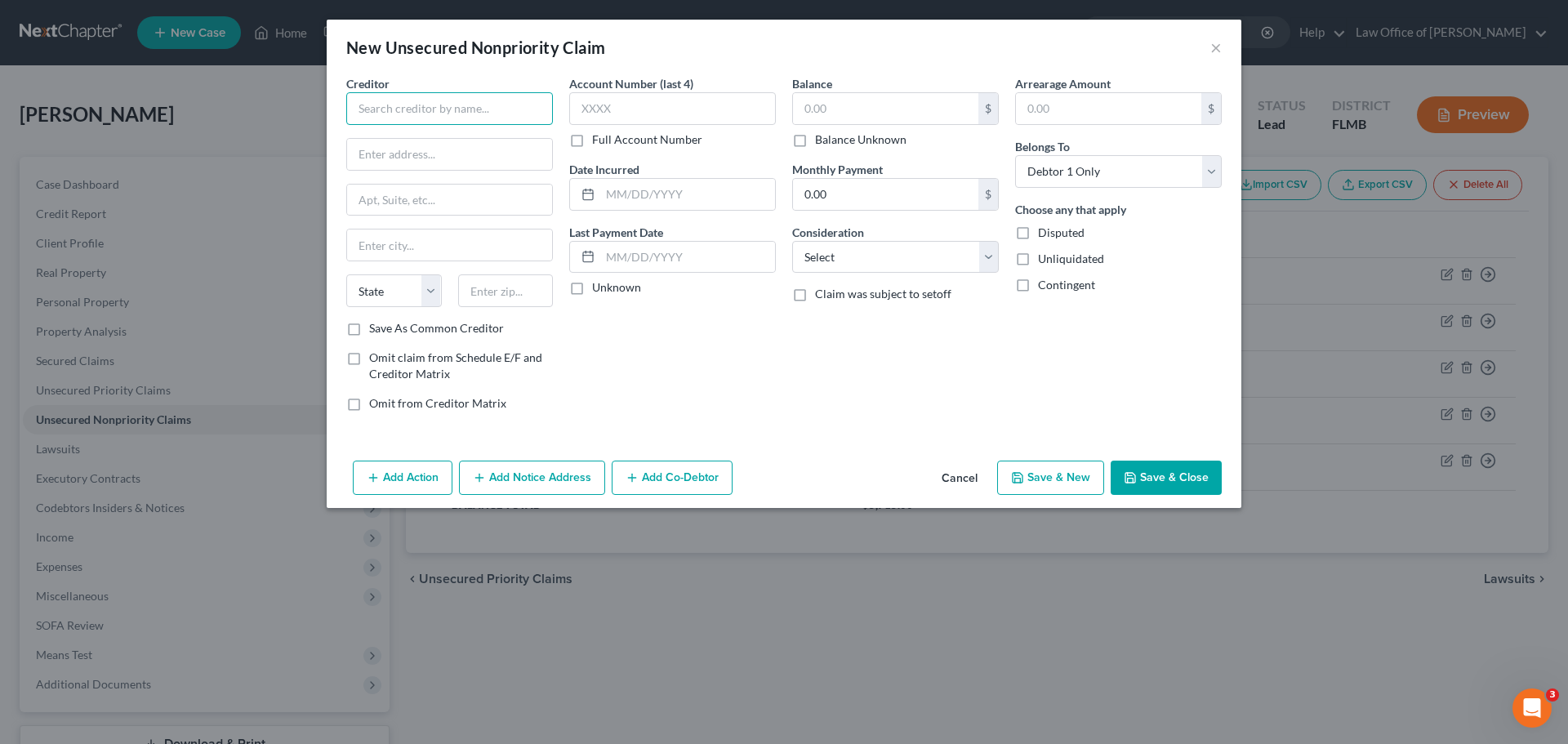
click at [374, 115] on input "text" at bounding box center [449, 108] width 207 height 33
paste input "DEPT OF ED/AIDVANTAGE"
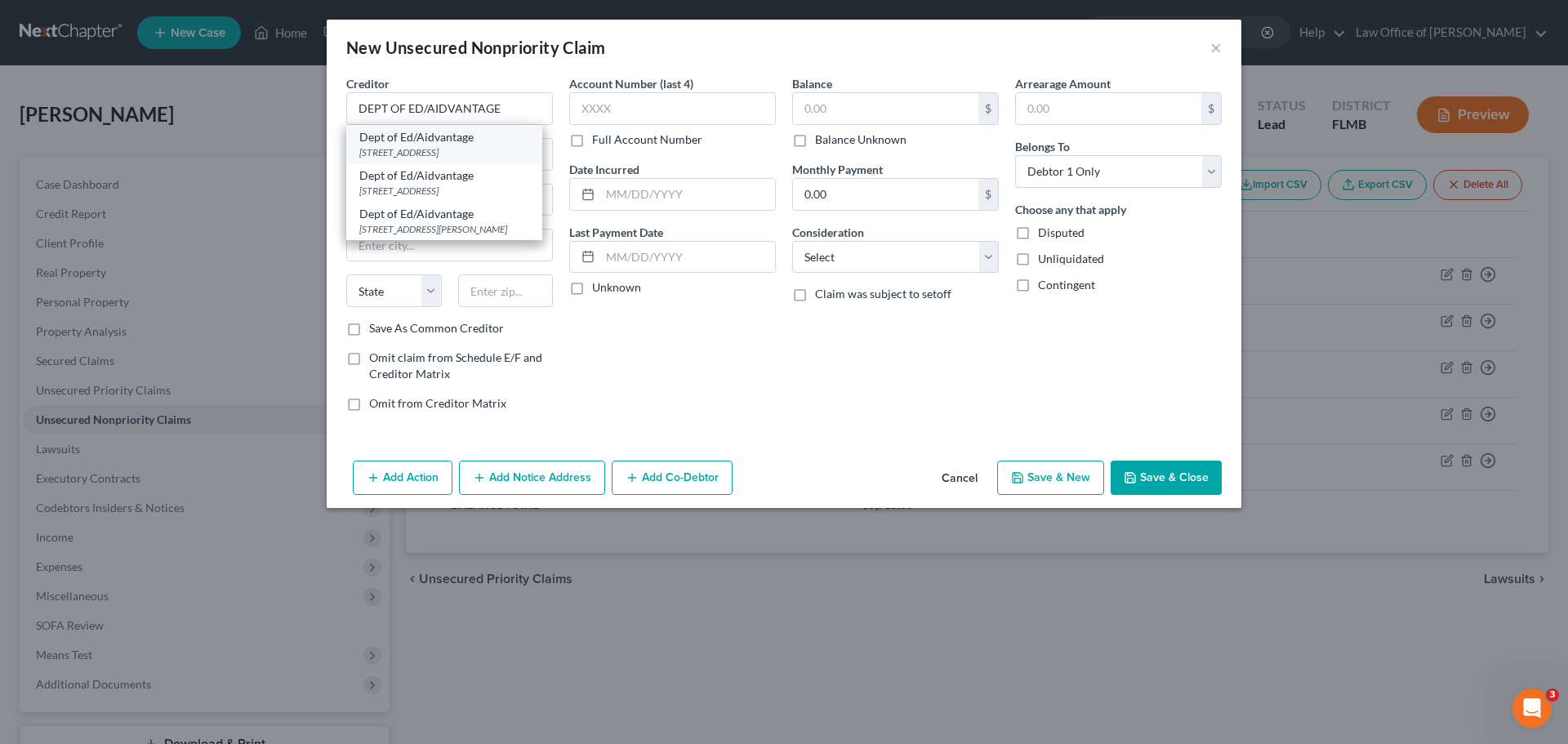
click at [425, 148] on div "[STREET_ADDRESS]" at bounding box center [444, 153] width 170 height 14
type input "Dept of Ed/Aidvantage"
type input "1891 [GEOGRAPHIC_DATA]"
type input "Reston"
select select "48"
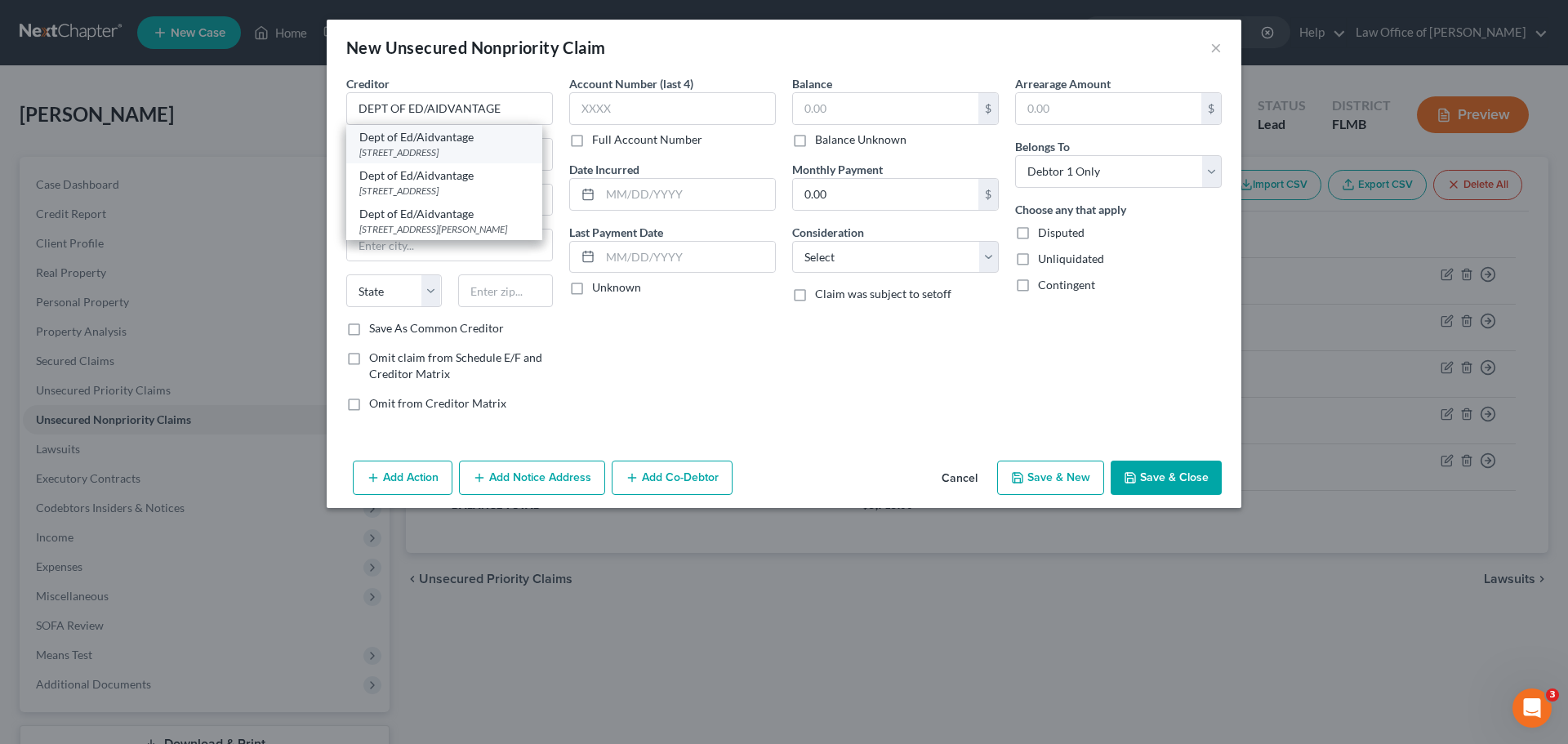
type input "20190"
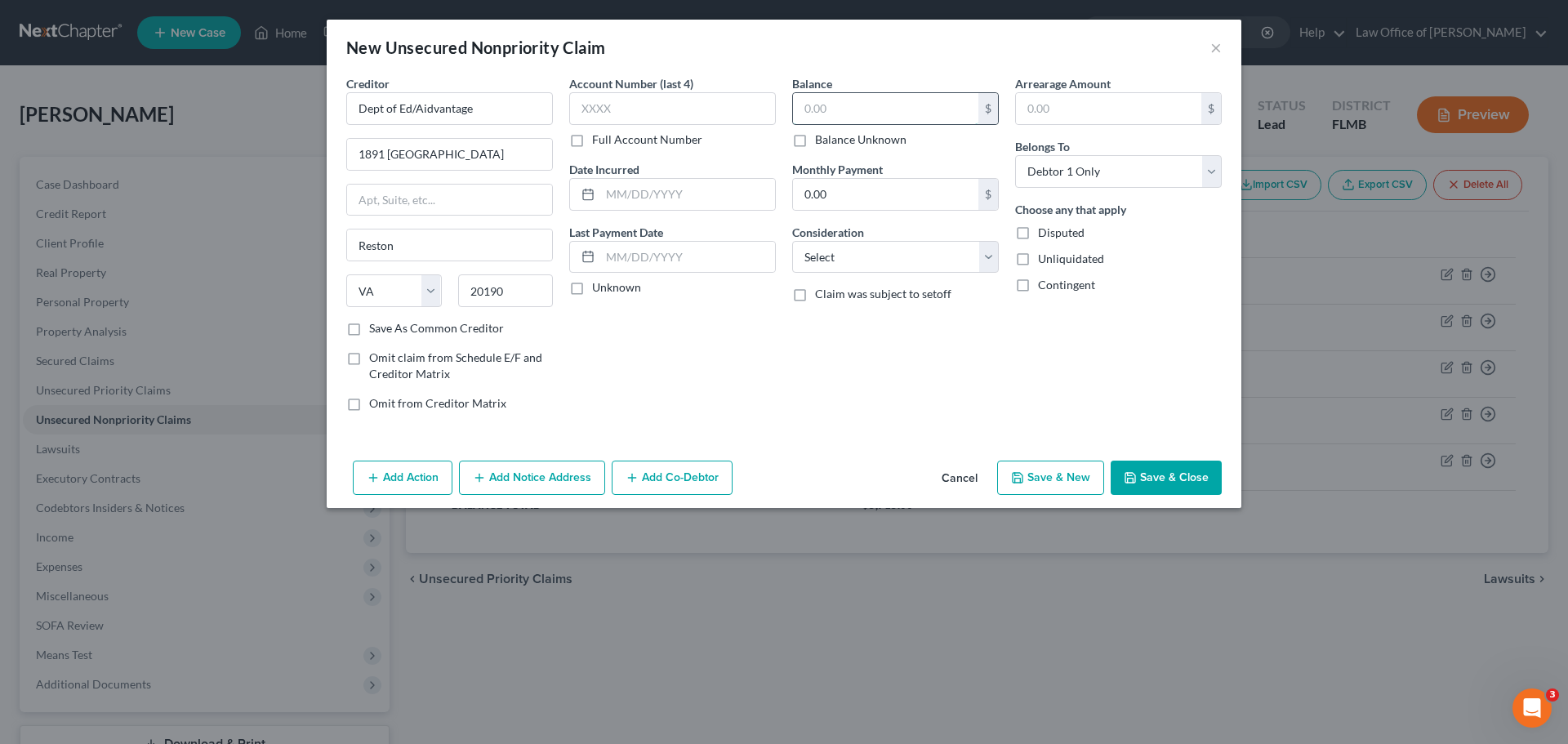
click at [851, 112] on input "text" at bounding box center [885, 108] width 185 height 31
type input "3,045.00"
click at [1042, 489] on button "Save & New" at bounding box center [1050, 477] width 107 height 35
select select "0"
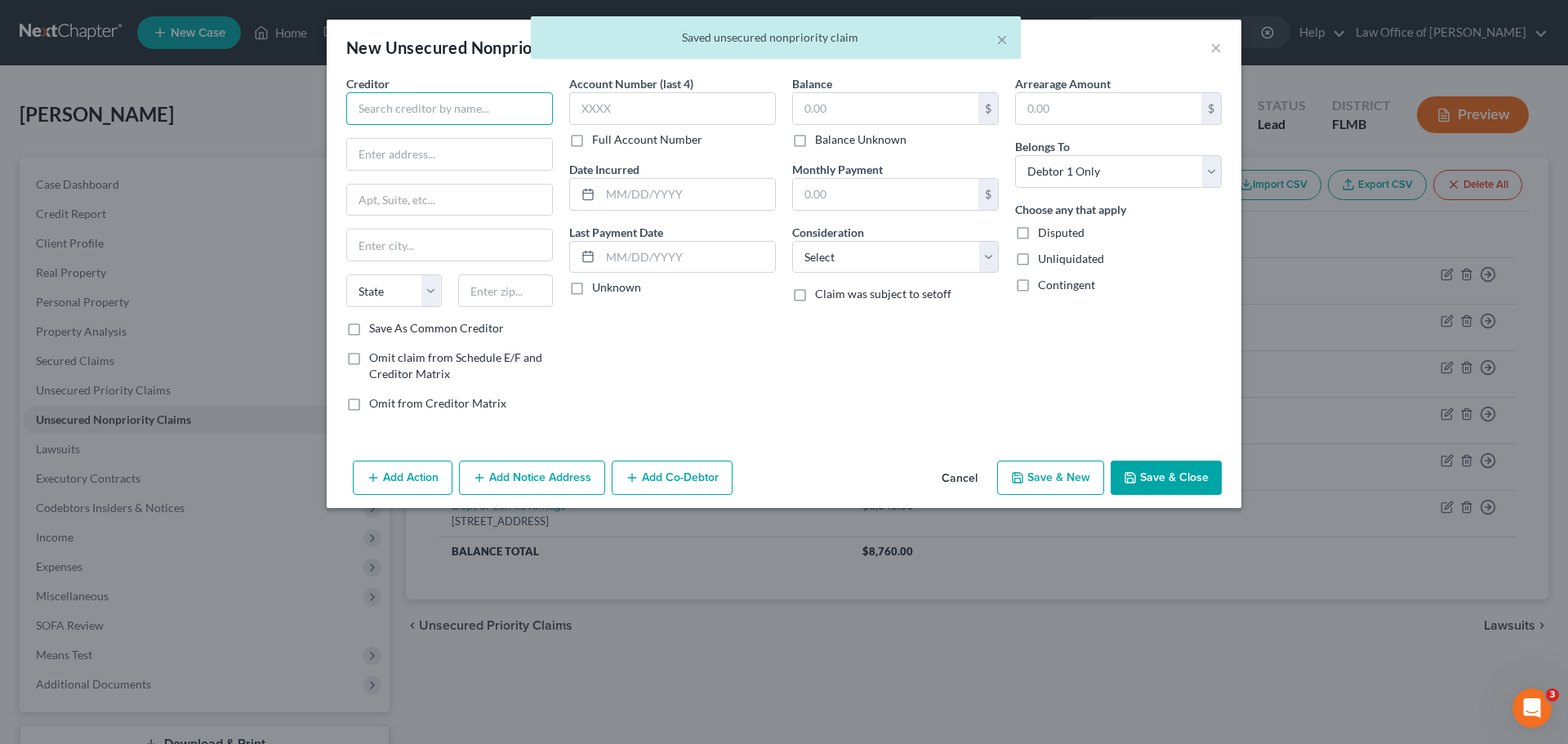
click at [383, 119] on input "text" at bounding box center [449, 108] width 207 height 33
paste input "DEPT OF ED/AIDVANTAGE"
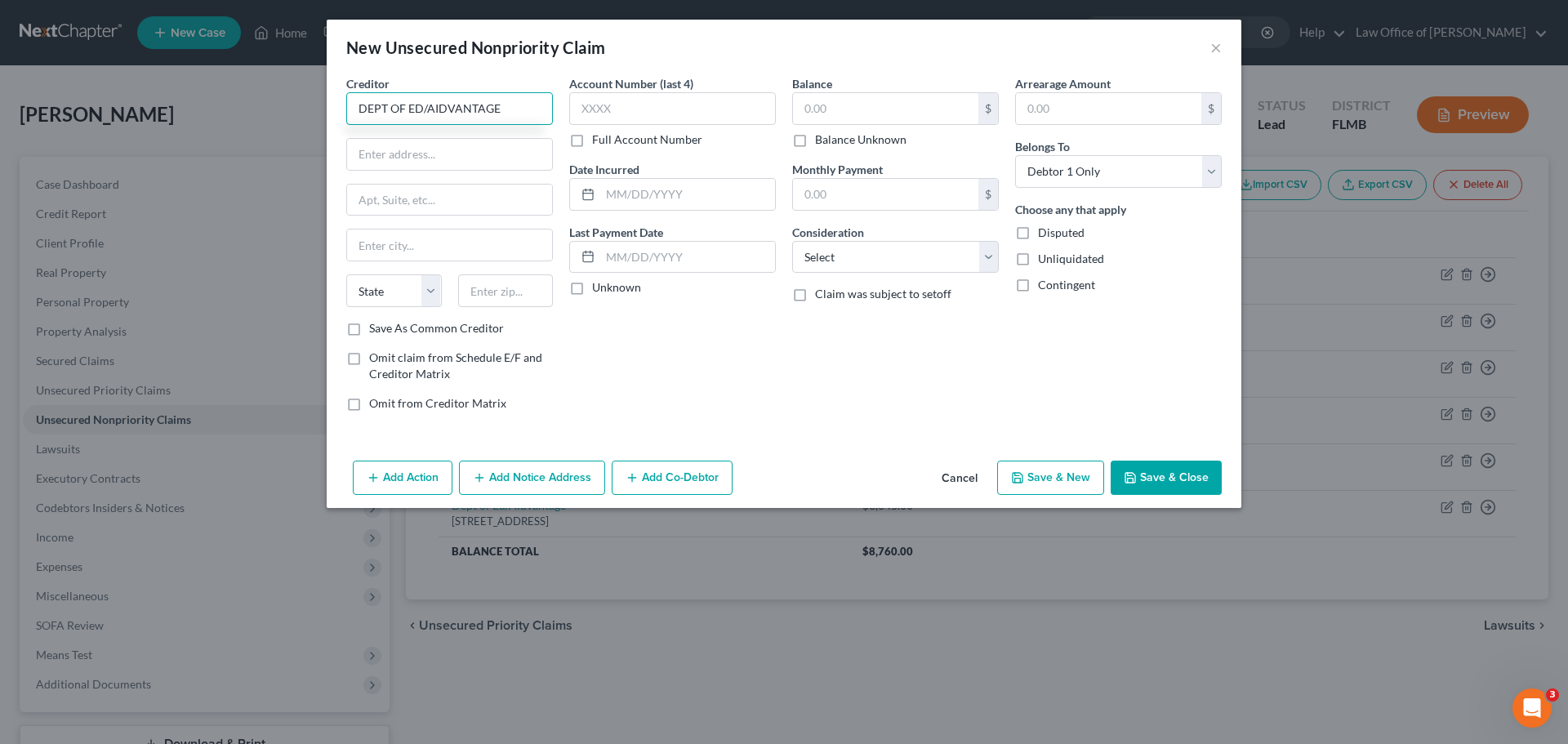
click at [365, 106] on input "DEPT OF ED/AIDVANTAGE" at bounding box center [449, 108] width 207 height 33
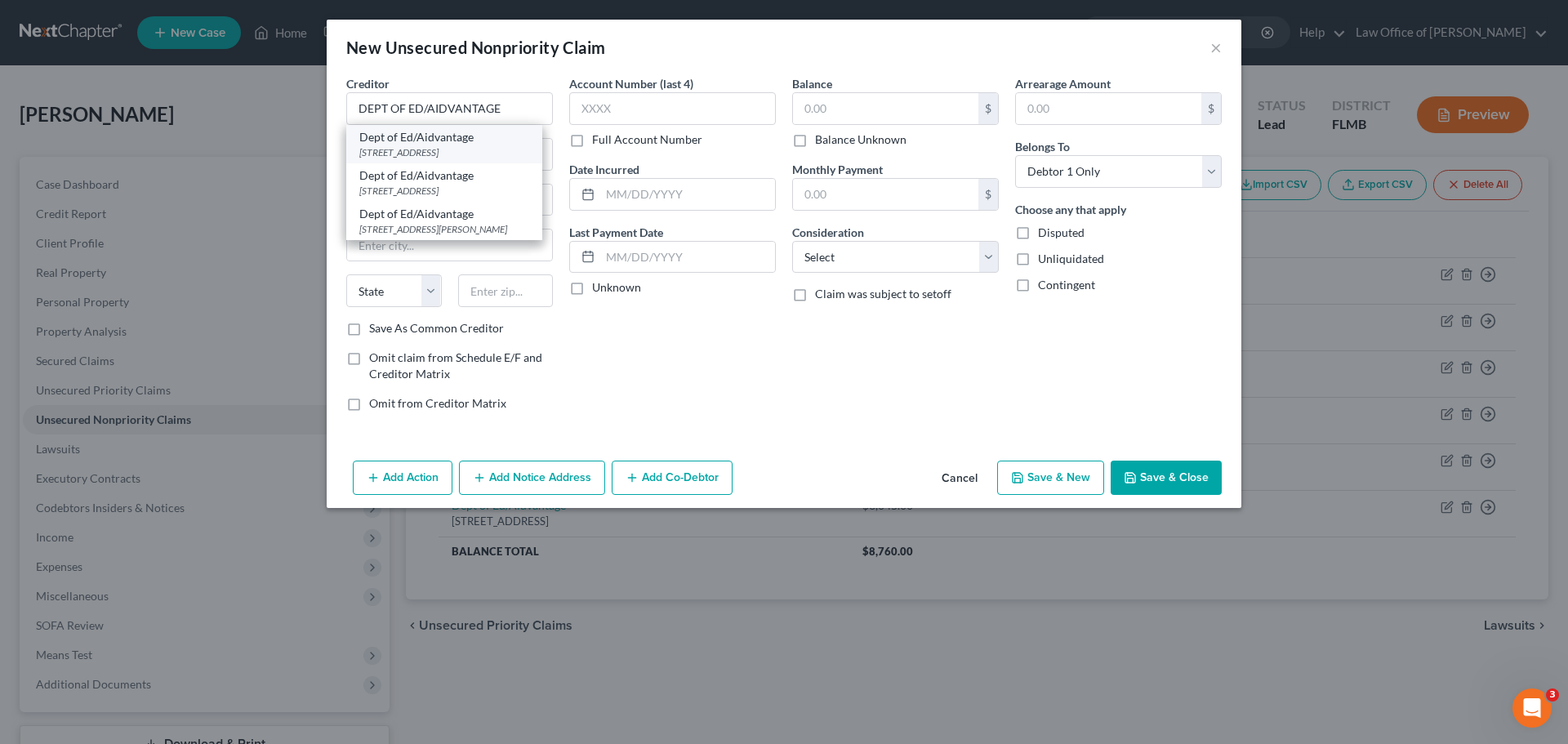
click at [443, 138] on div "Dept of Ed/Aidvantage" at bounding box center [444, 137] width 170 height 16
type input "Dept of Ed/Aidvantage"
type input "1891 [GEOGRAPHIC_DATA]"
type input "Reston"
select select "48"
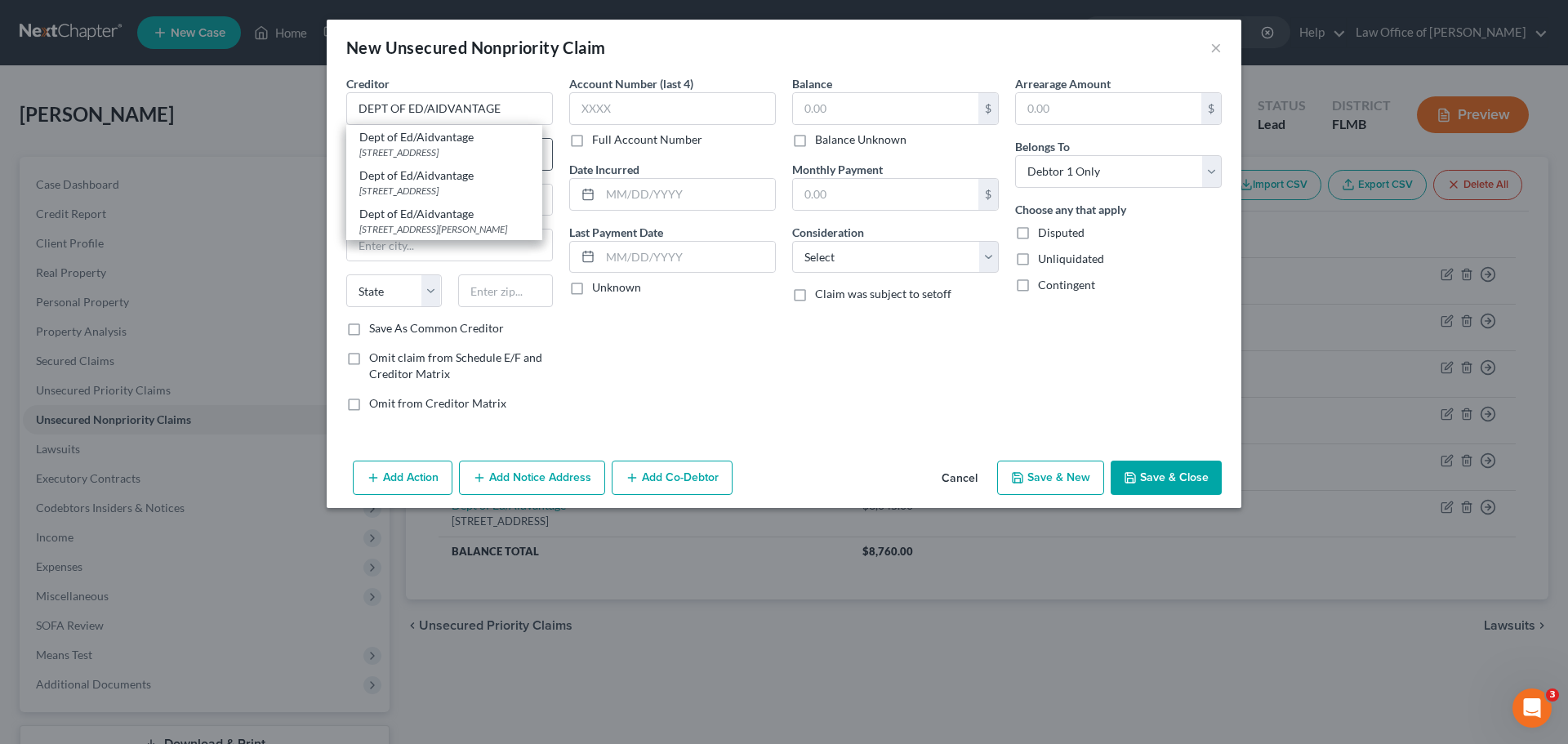
type input "20190"
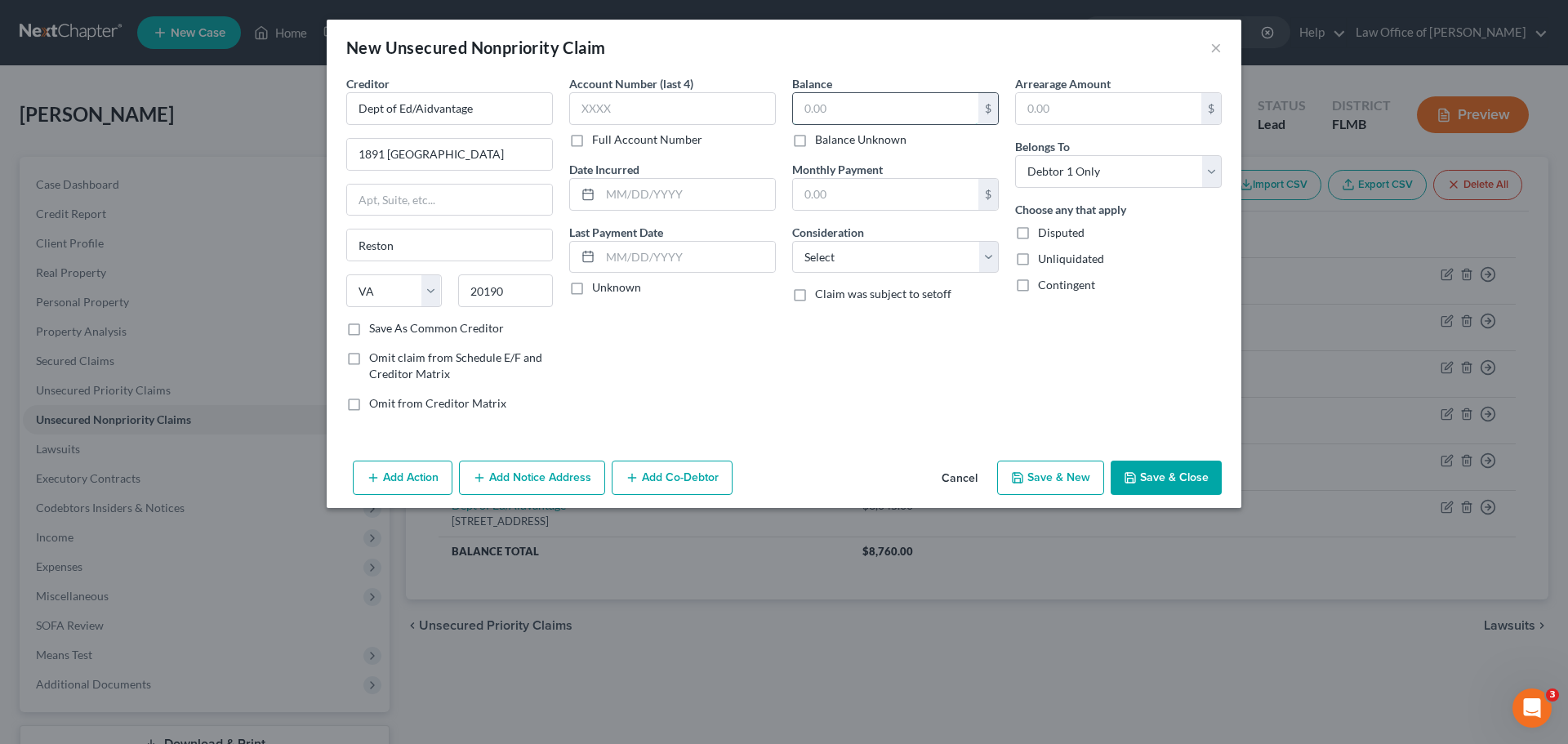
click at [853, 107] on input "text" at bounding box center [885, 108] width 185 height 31
type input "1,775.00"
click at [1054, 470] on button "Save & New" at bounding box center [1050, 477] width 107 height 35
type input "0.00"
select select "0"
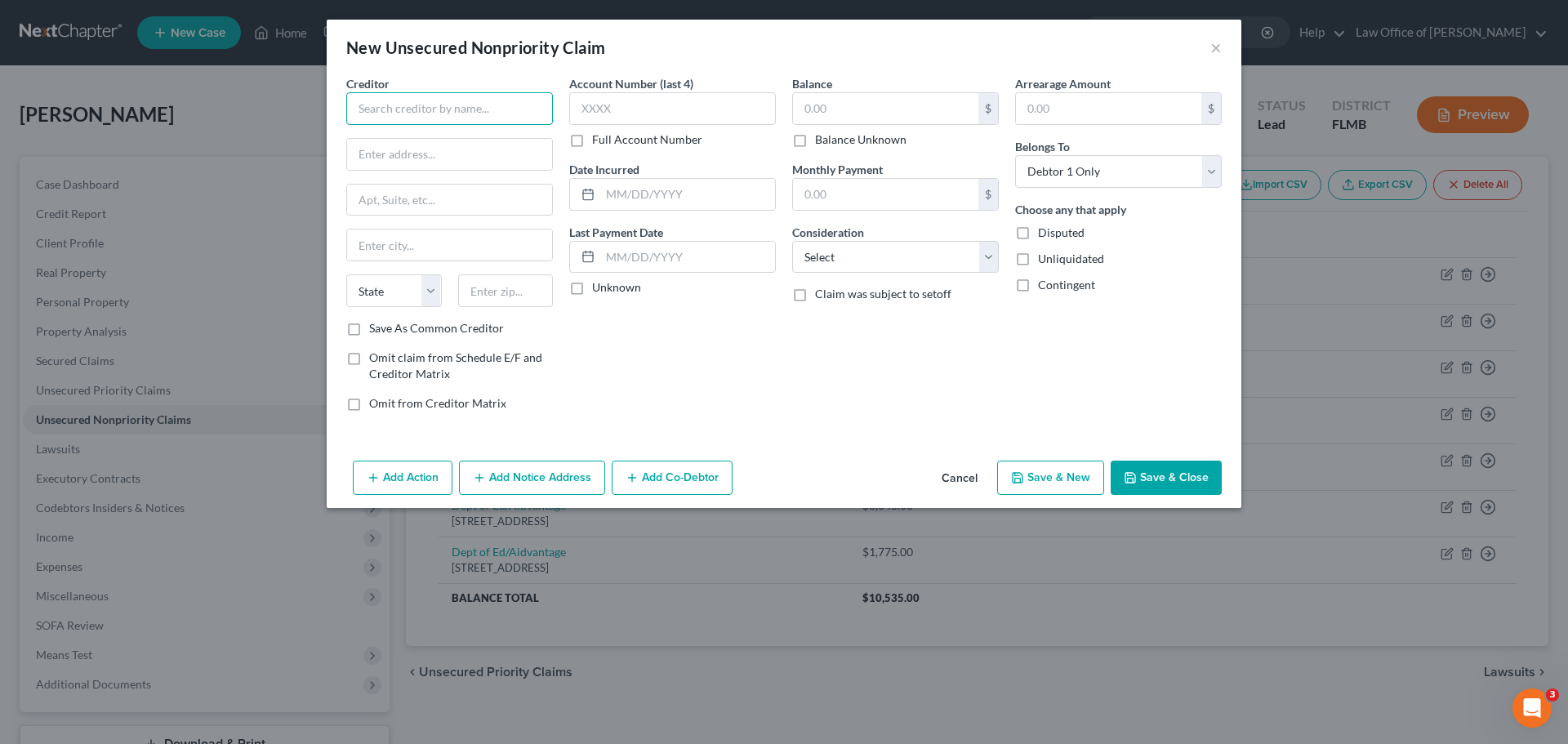
click at [437, 111] on input "text" at bounding box center [449, 108] width 207 height 33
paste input "MISSION LANE TAB BANK"
click at [448, 148] on div "[GEOGRAPHIC_DATA]" at bounding box center [444, 153] width 170 height 14
type input "Mission Lane Tab Bank"
type input "PO Box 105286"
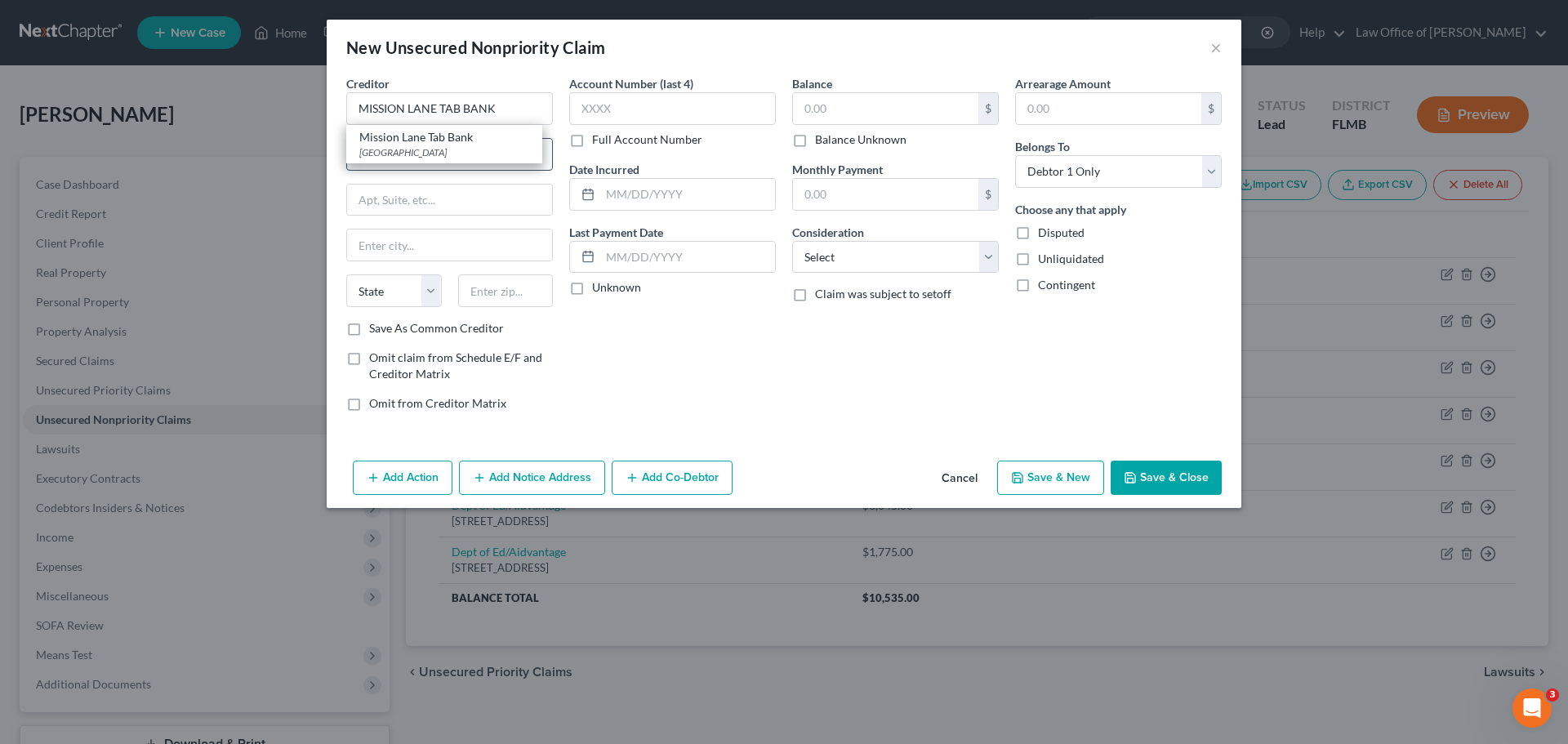
type input "[GEOGRAPHIC_DATA]"
select select "10"
type input "30304"
click at [881, 108] on input "text" at bounding box center [885, 108] width 185 height 31
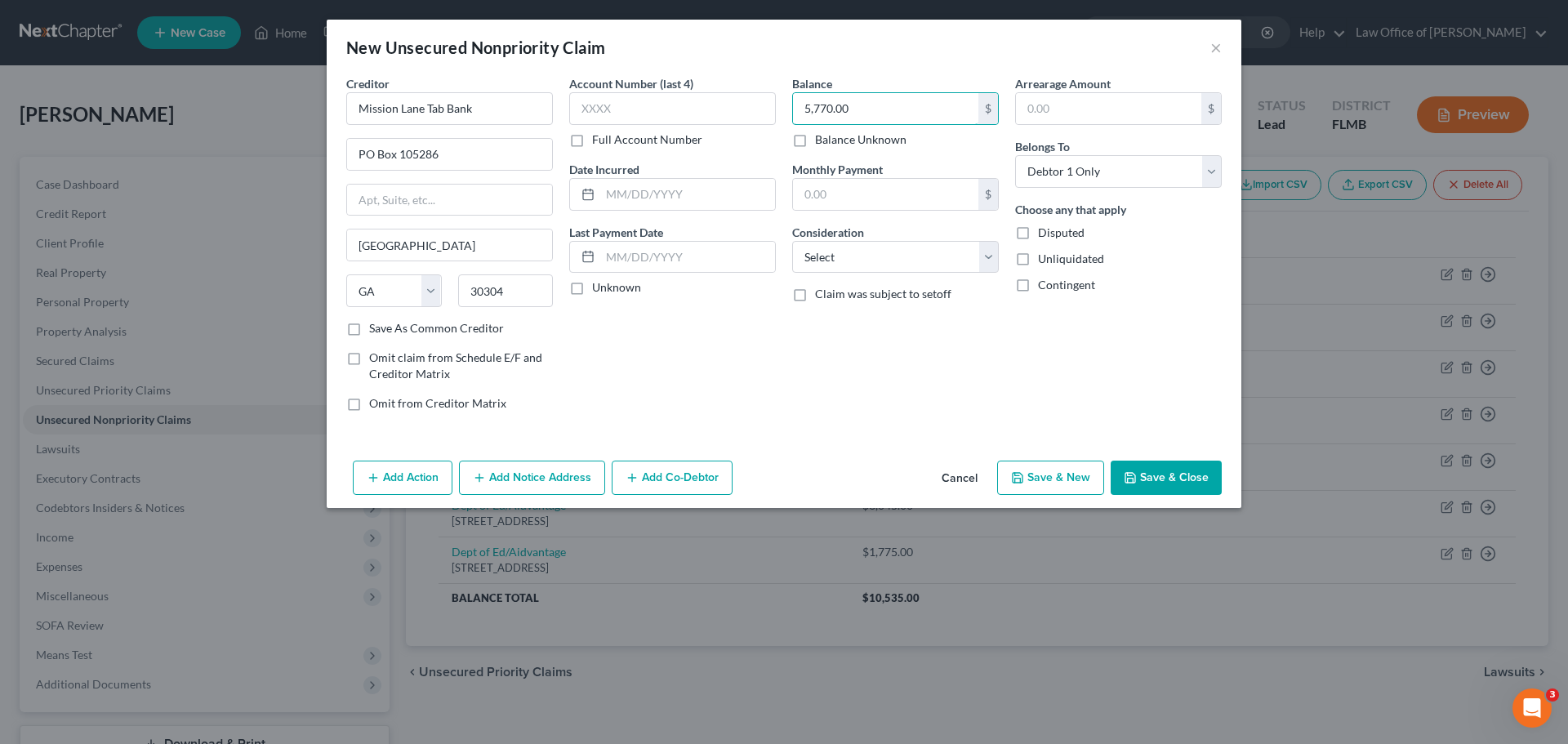
type input "5,770.00"
click at [1041, 471] on button "Save & New" at bounding box center [1050, 477] width 107 height 35
type input "0.00"
select select "0"
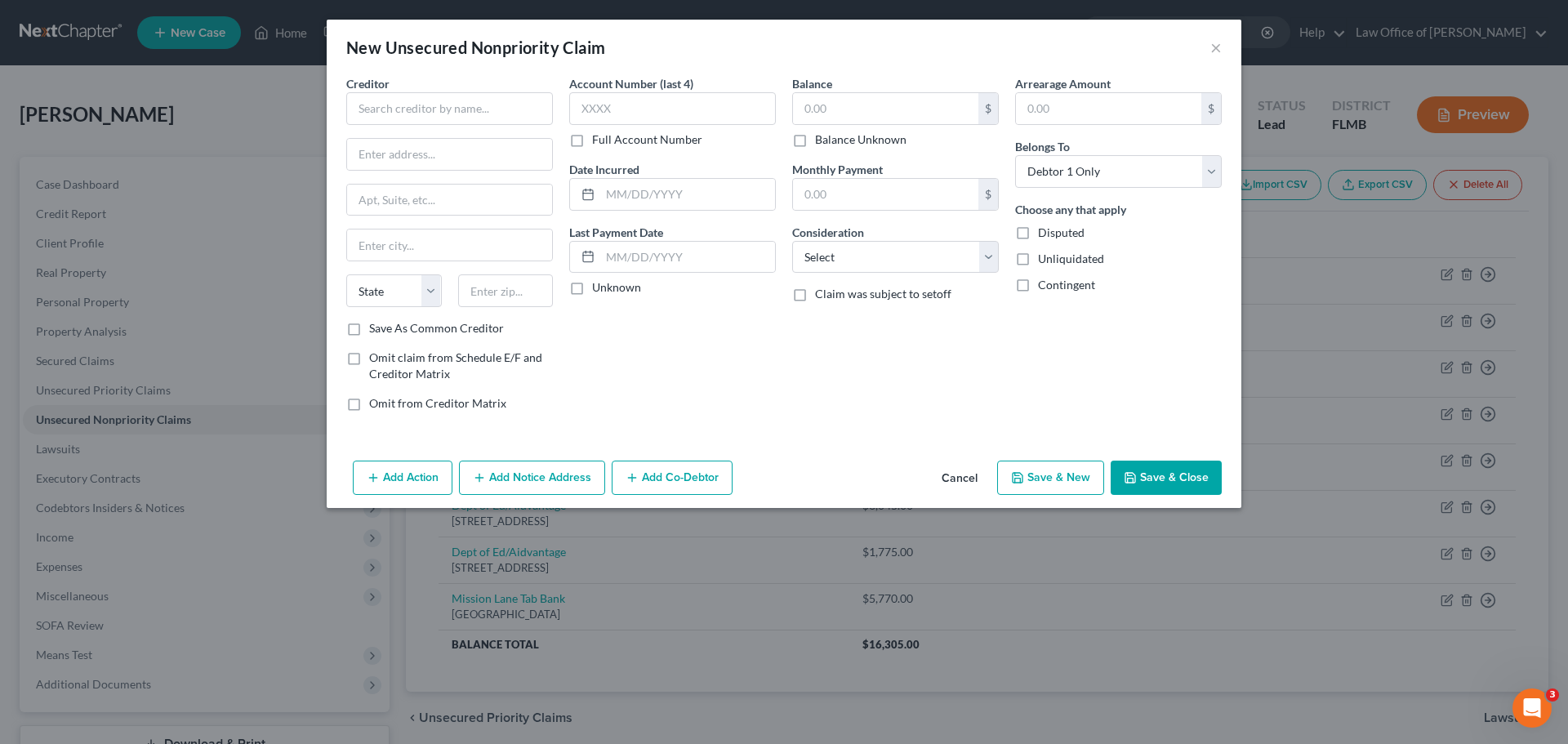
click at [957, 478] on button "Cancel" at bounding box center [960, 478] width 62 height 33
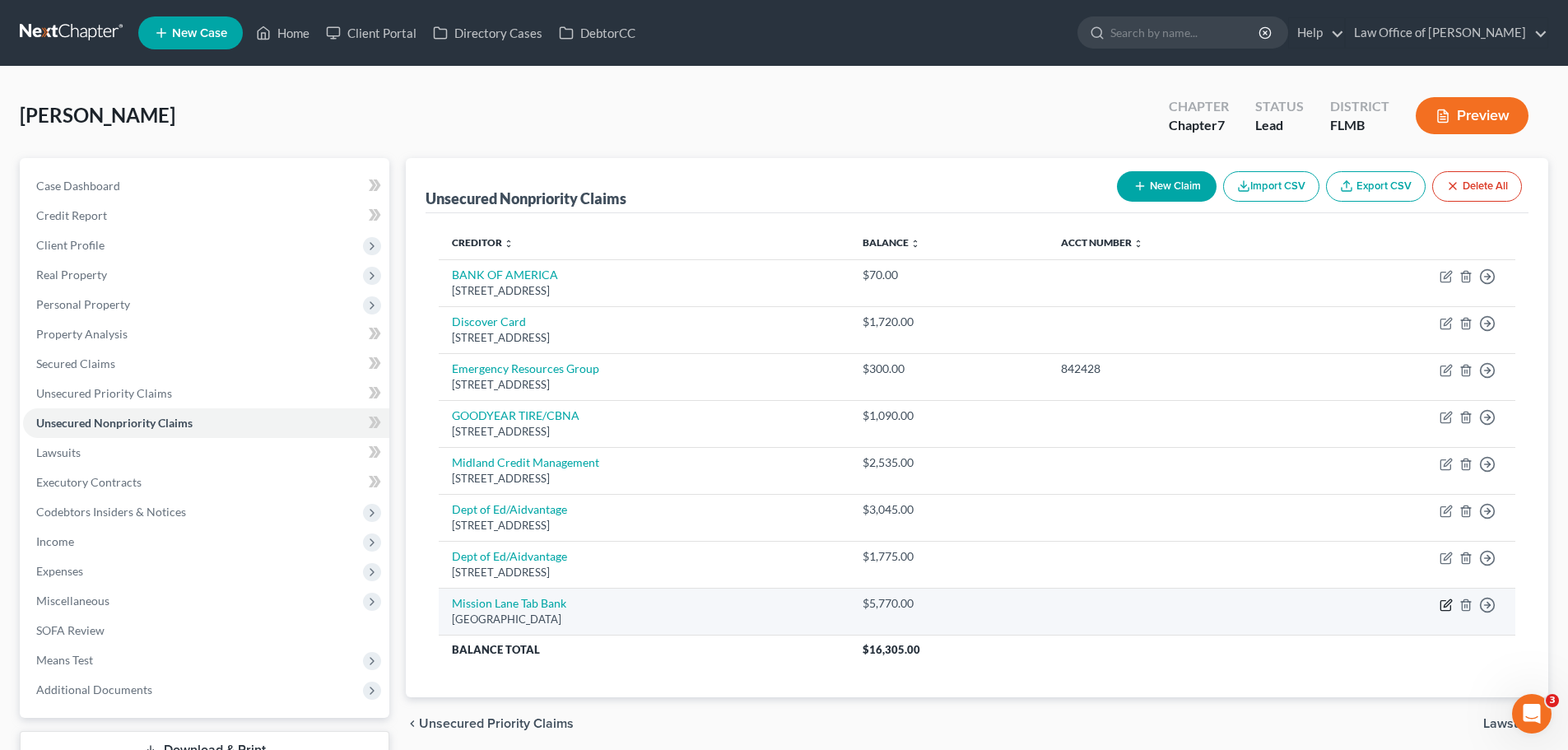
click at [1442, 603] on icon "button" at bounding box center [1446, 604] width 13 height 13
select select "10"
select select "0"
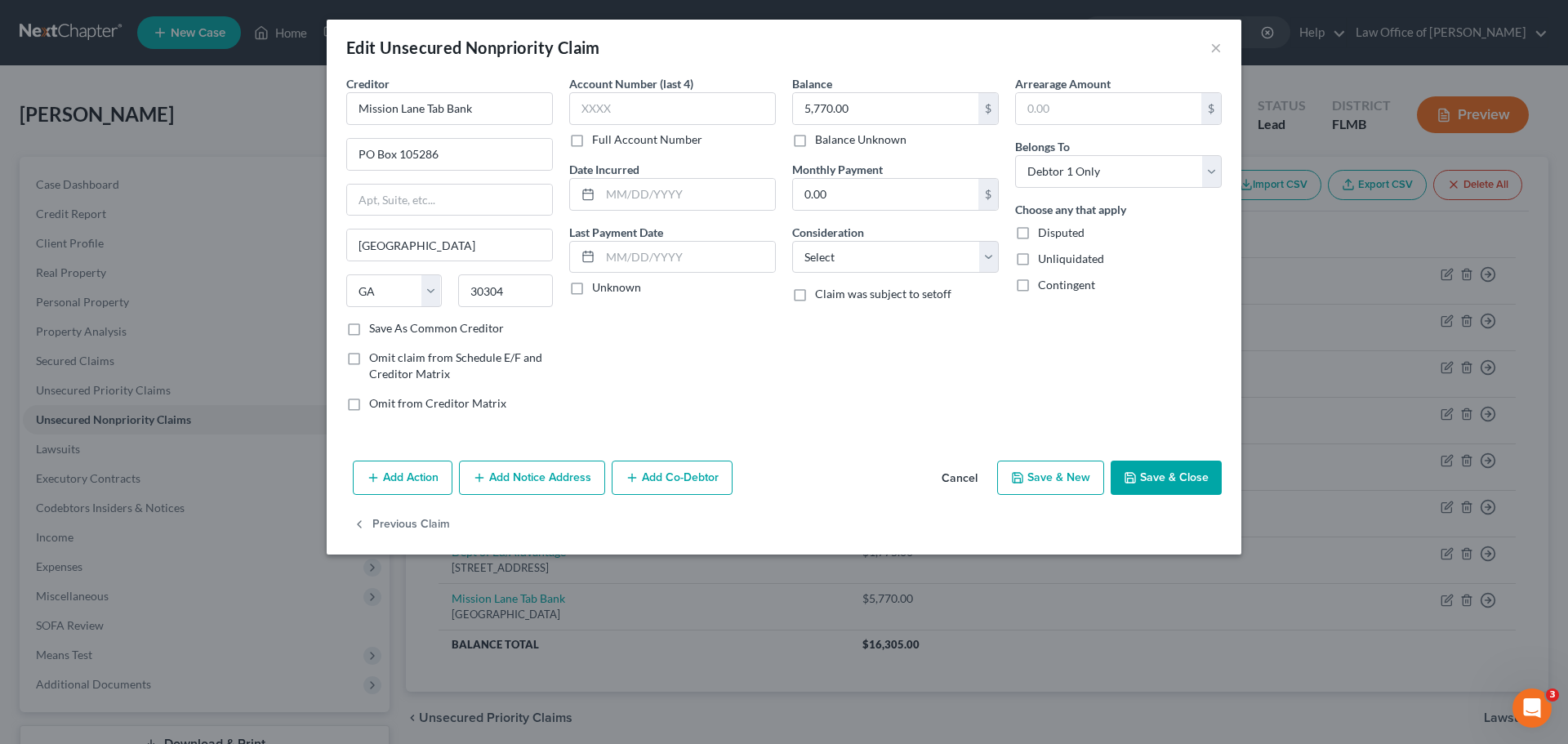
click at [545, 478] on button "Add Notice Address" at bounding box center [531, 477] width 146 height 35
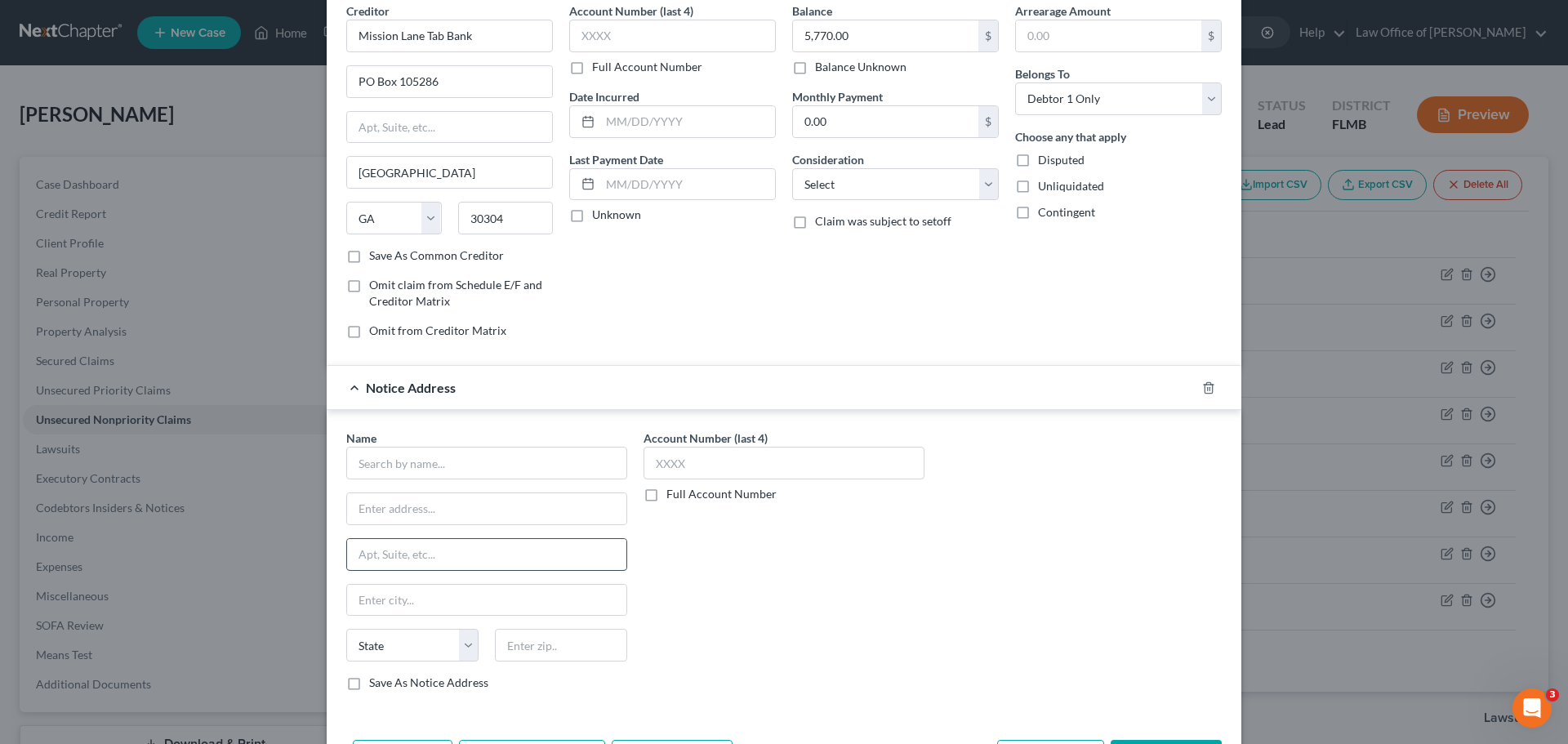
scroll to position [182, 0]
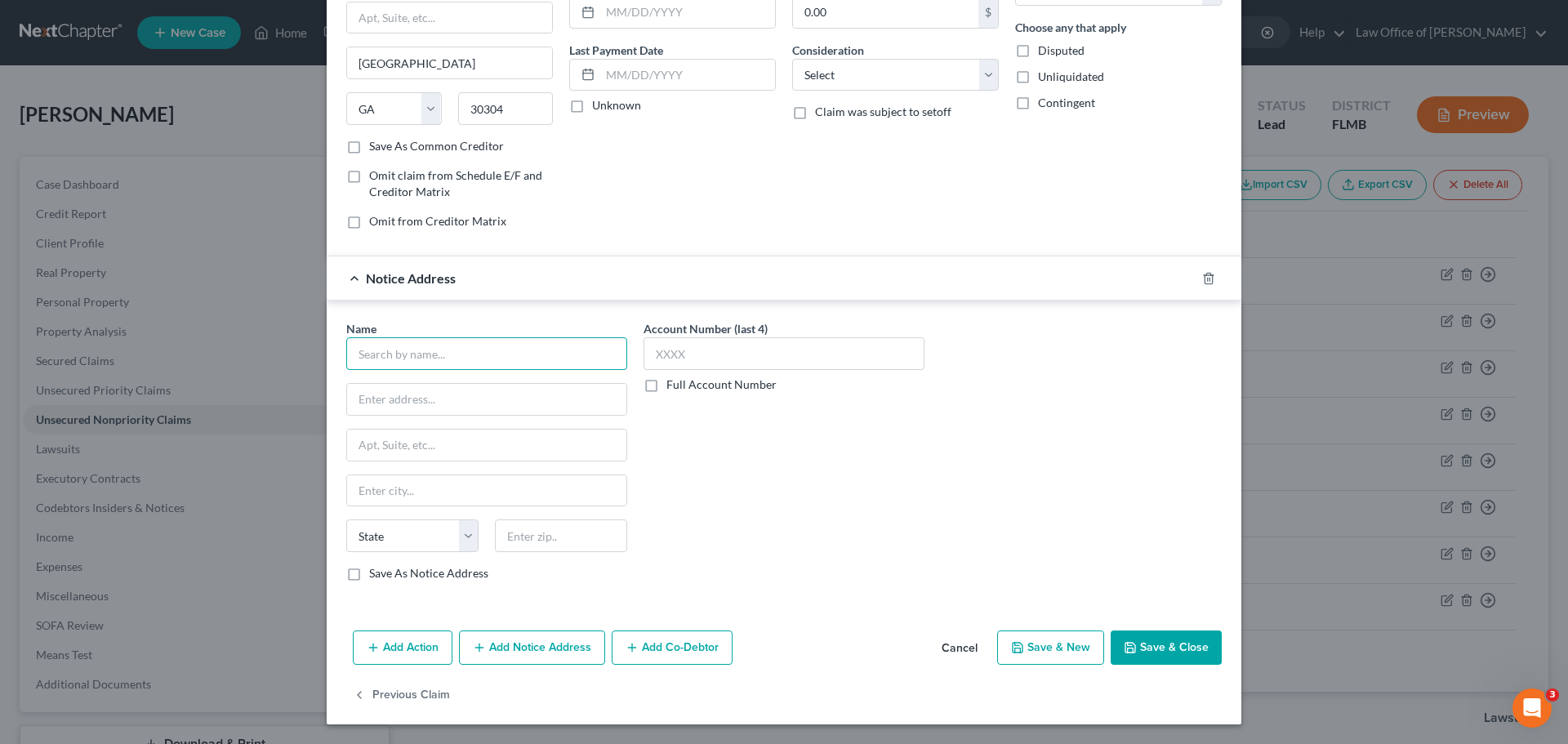
click at [390, 354] on input "text" at bounding box center [486, 353] width 281 height 33
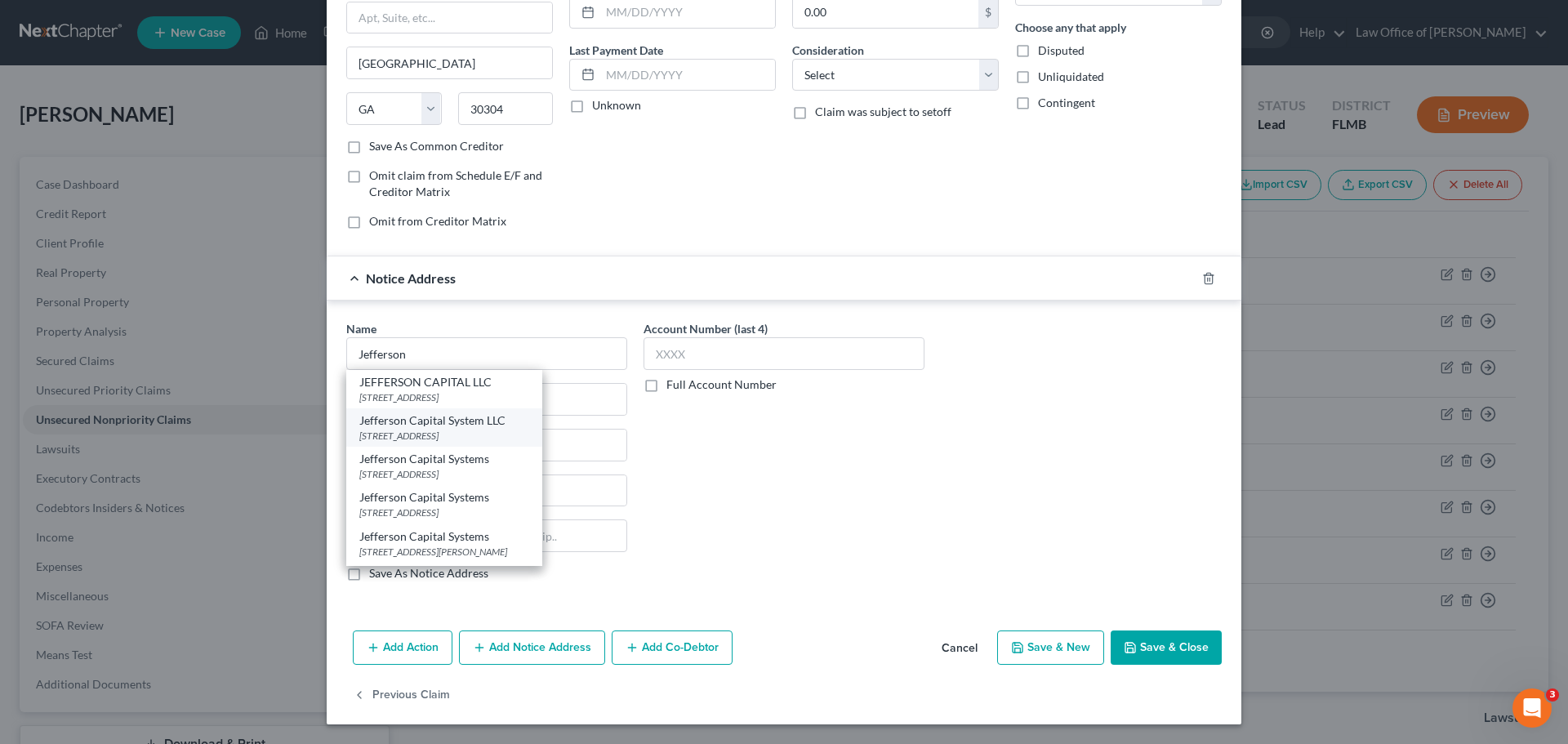
click at [522, 430] on div "[STREET_ADDRESS]" at bounding box center [444, 435] width 170 height 14
type input "Jefferson Capital System LLC"
type input "[STREET_ADDRESS]"
type input "Sartell"
select select "24"
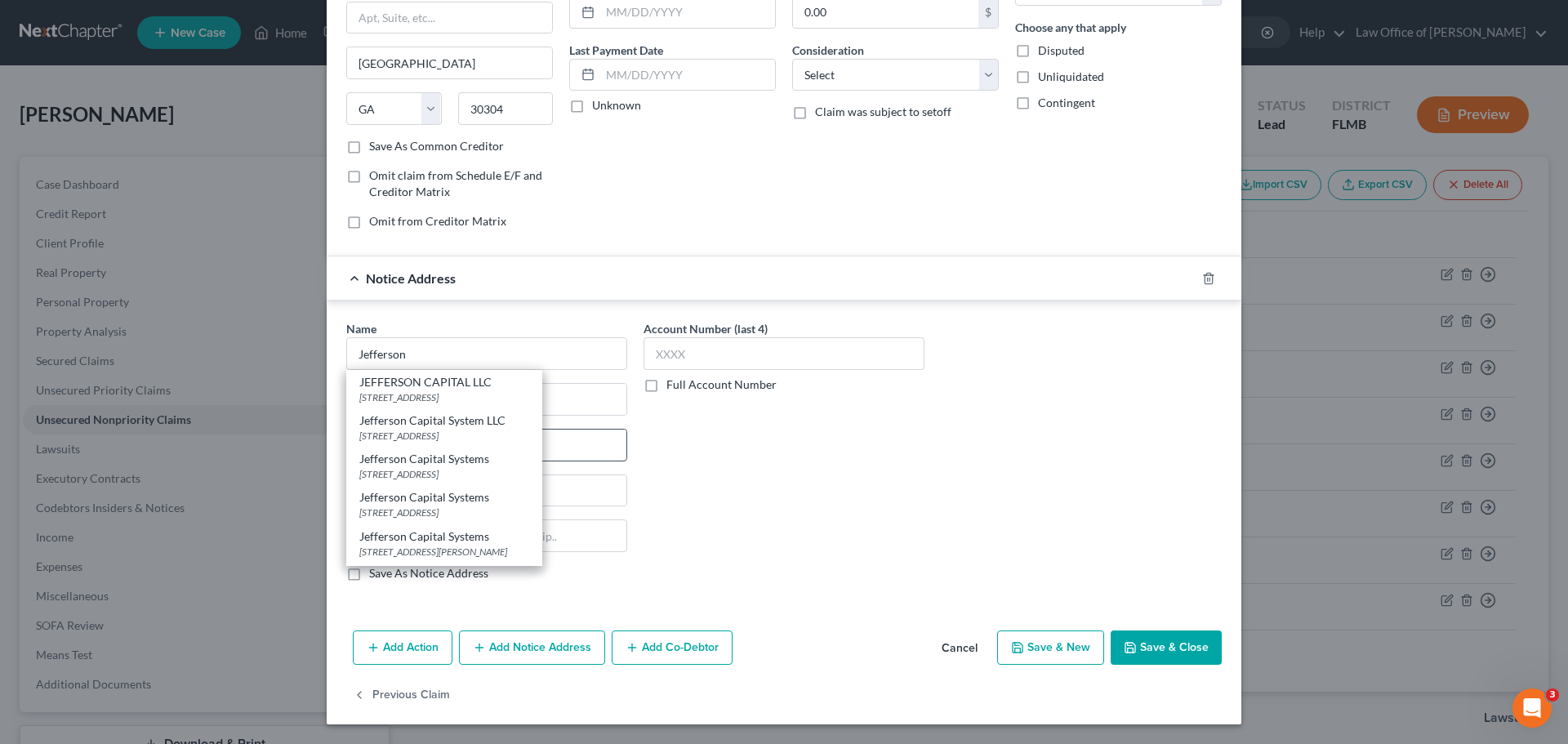
type input "56377"
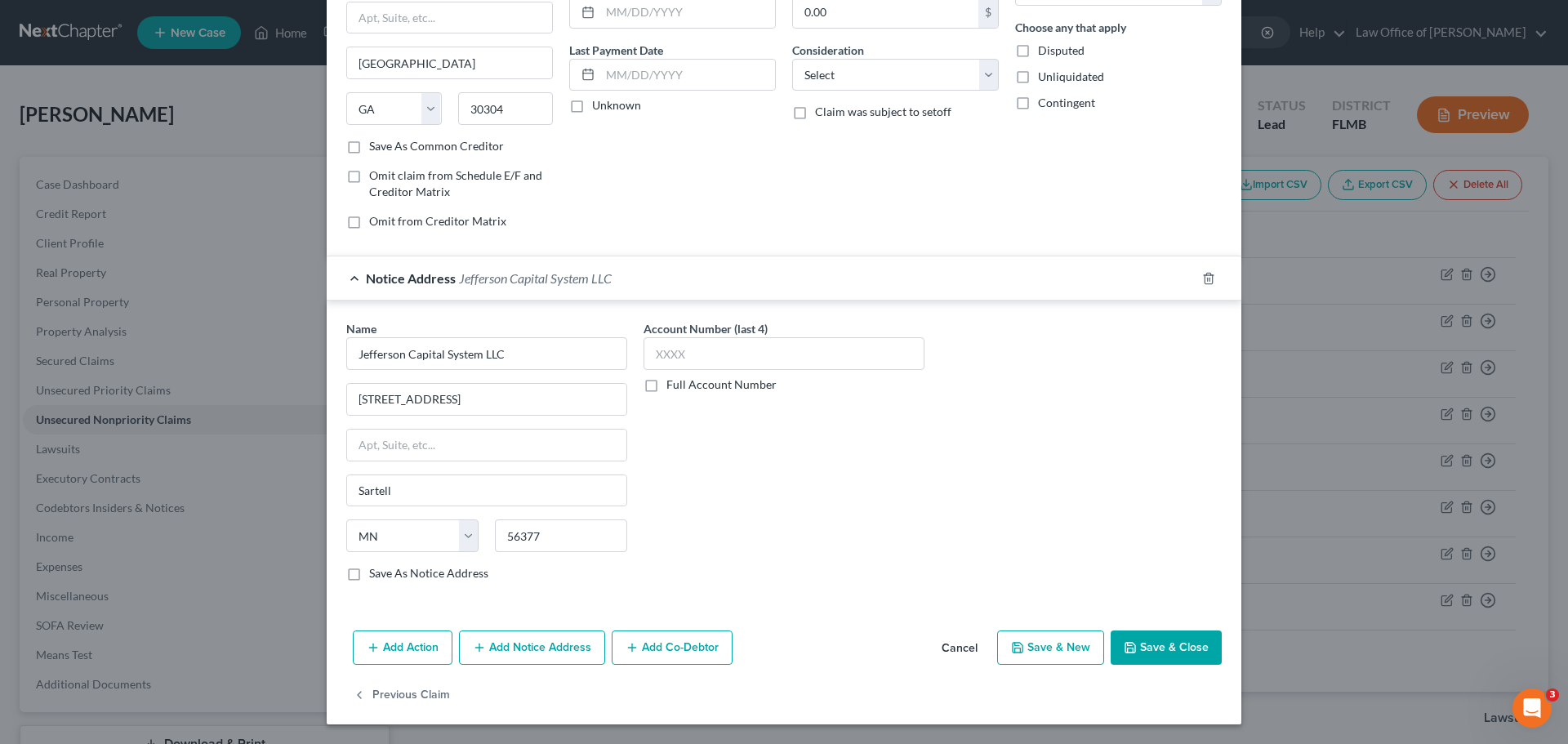
click at [1187, 649] on button "Save & Close" at bounding box center [1165, 647] width 111 height 35
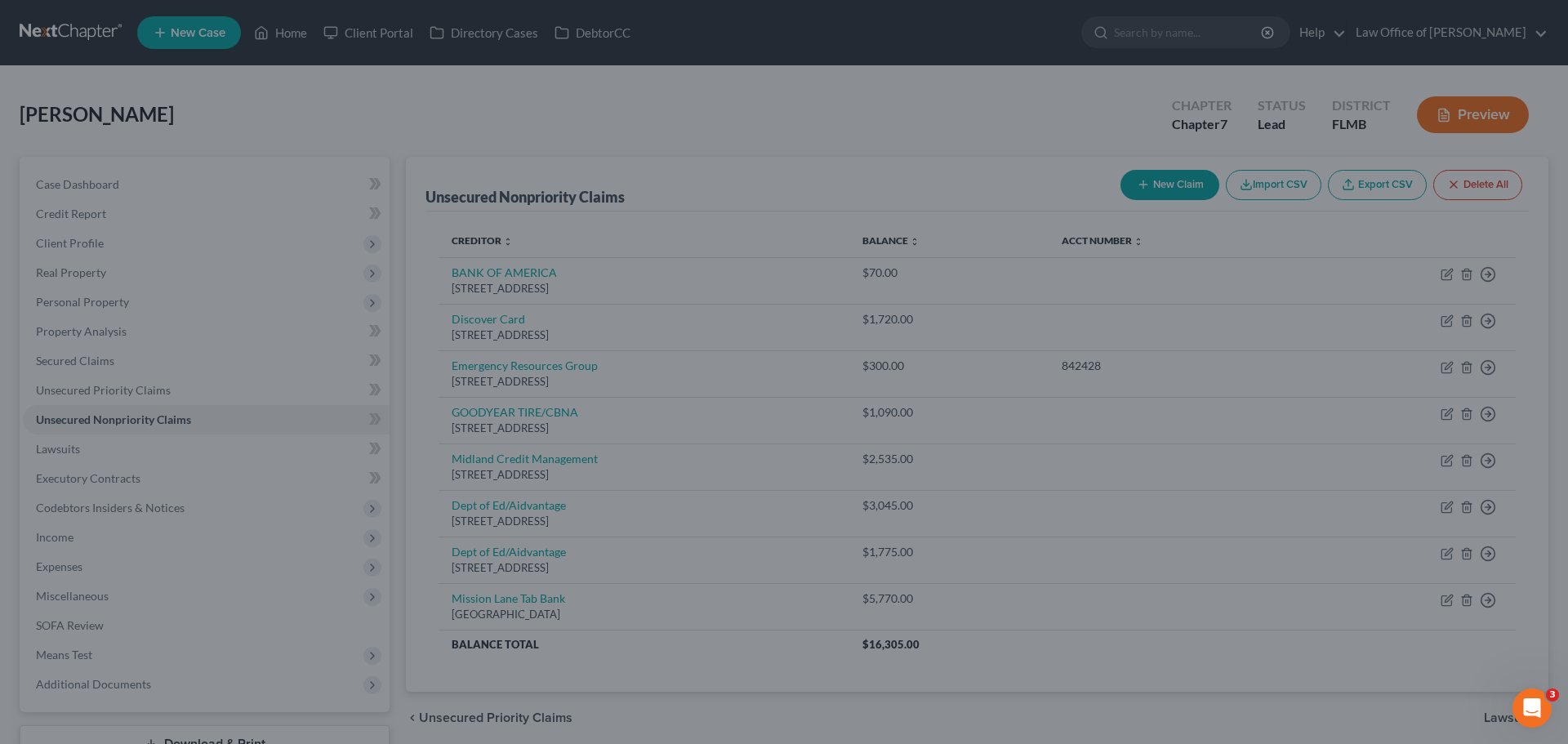
type input "0"
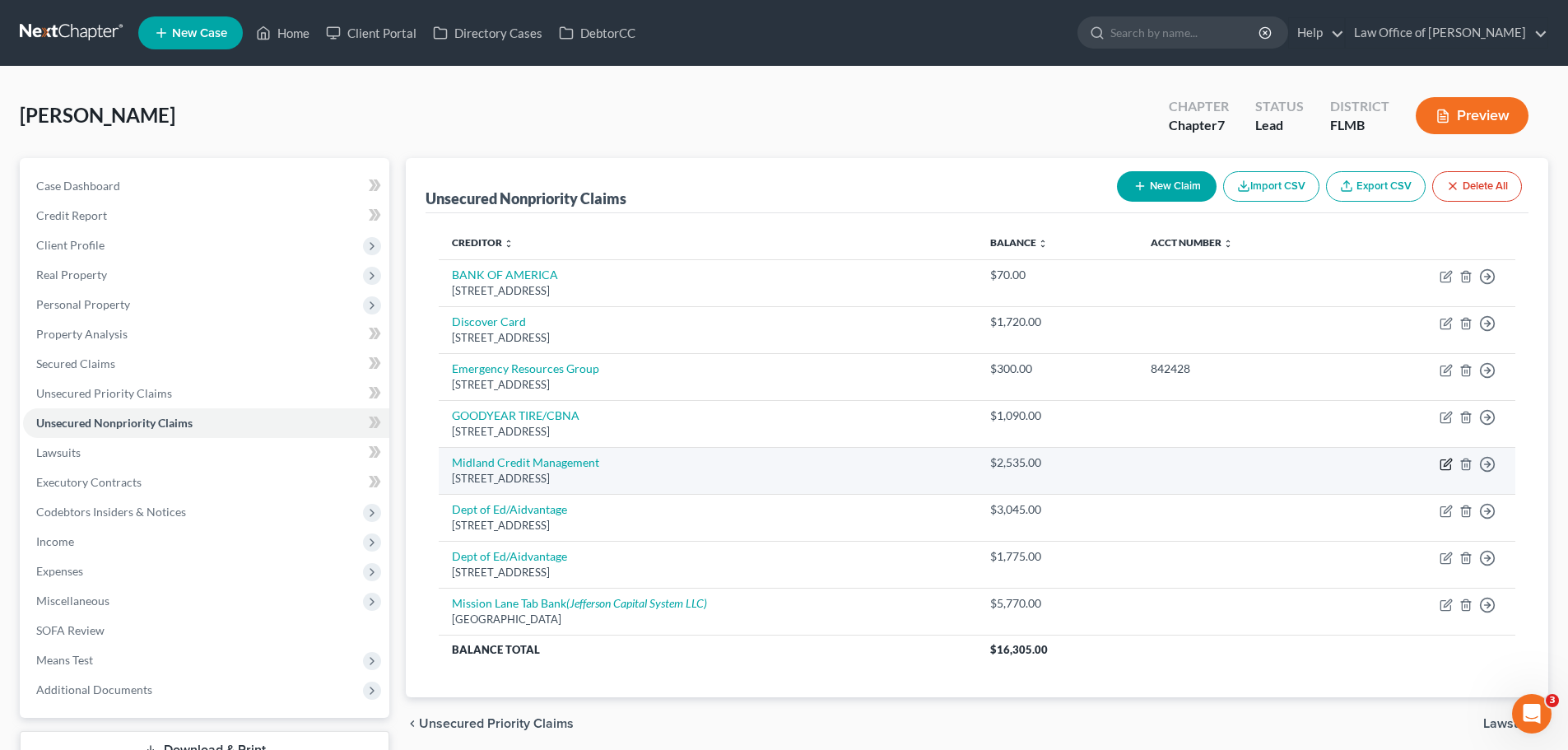
click at [1444, 463] on icon "button" at bounding box center [1446, 464] width 13 height 13
select select "23"
select select "0"
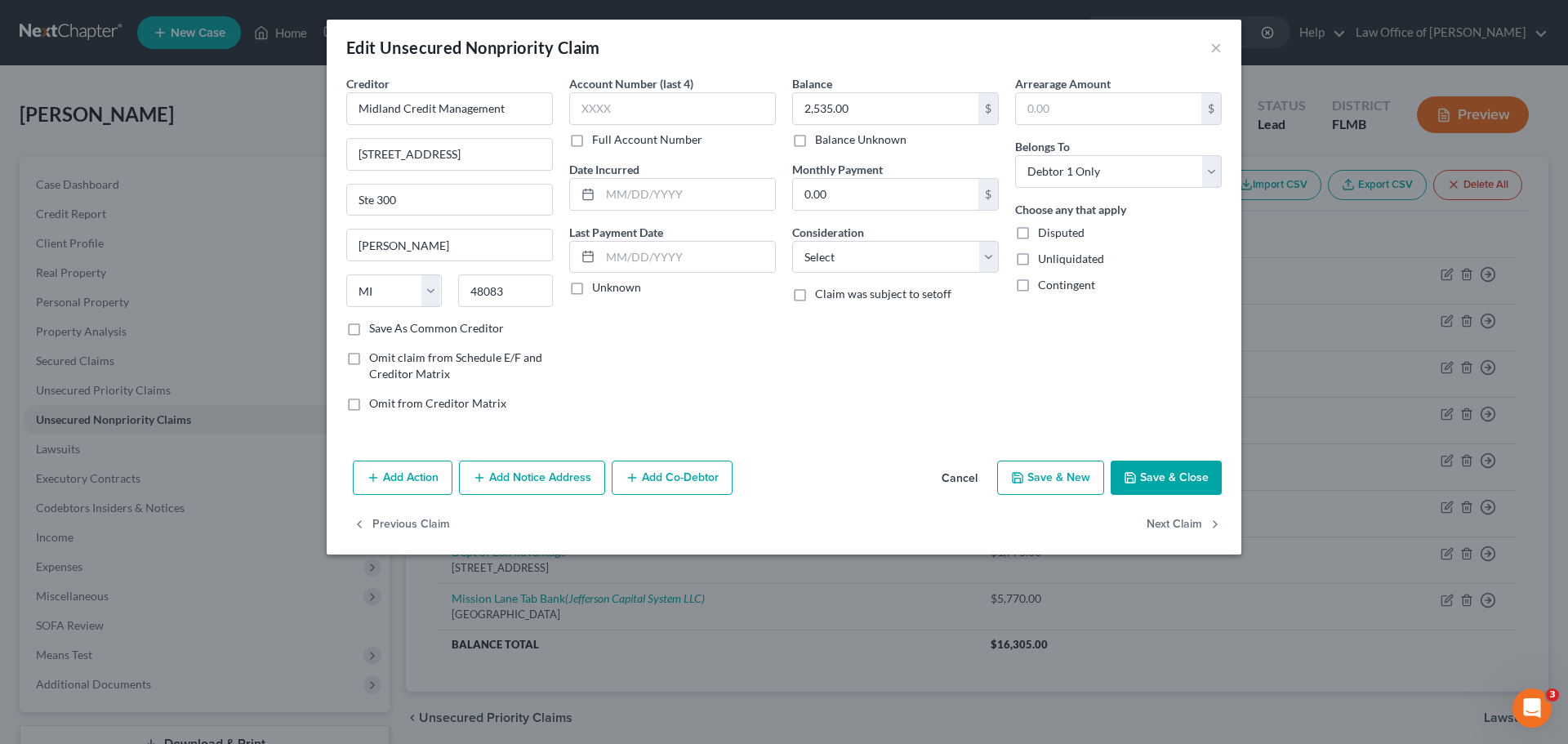
click at [555, 479] on button "Add Notice Address" at bounding box center [531, 477] width 146 height 35
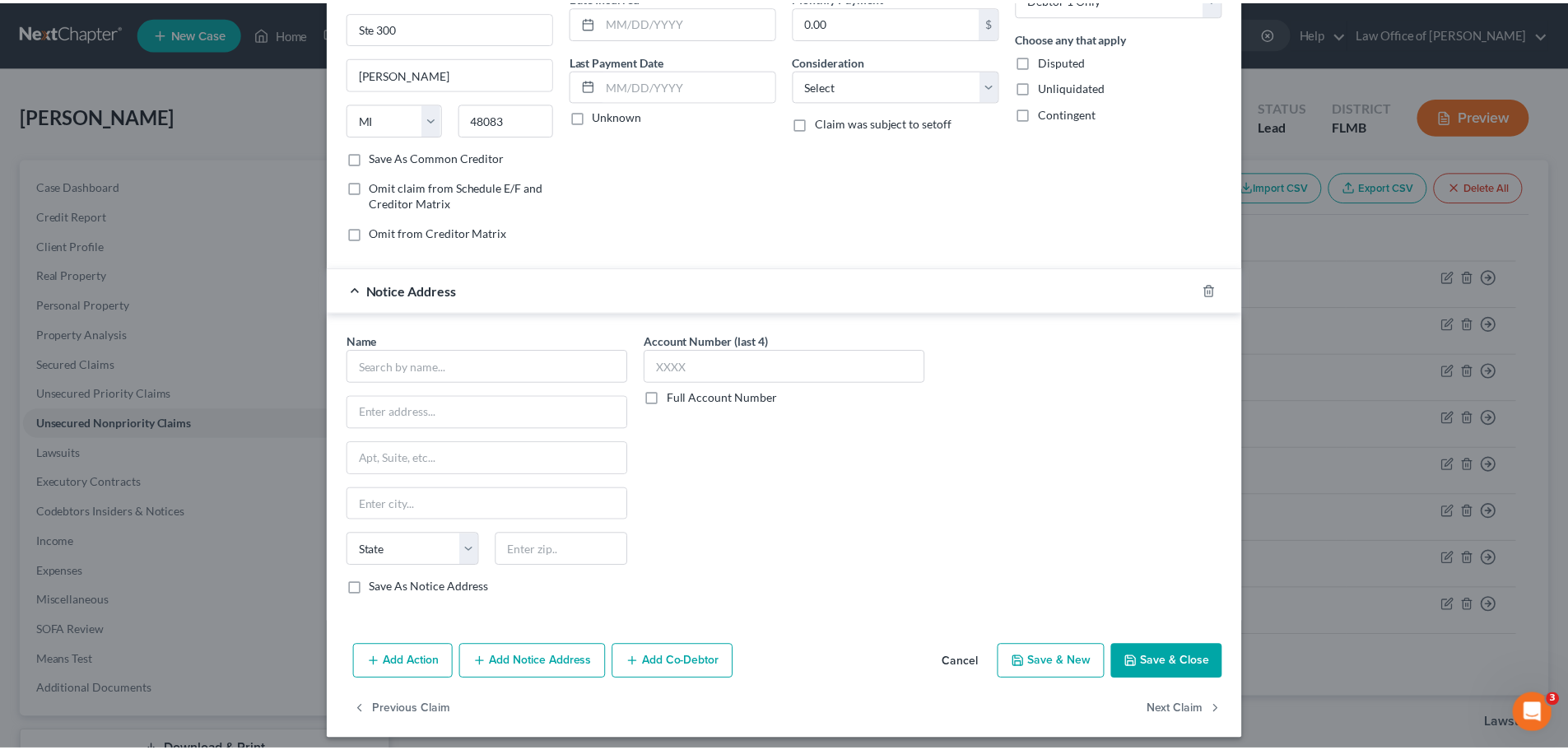
scroll to position [183, 0]
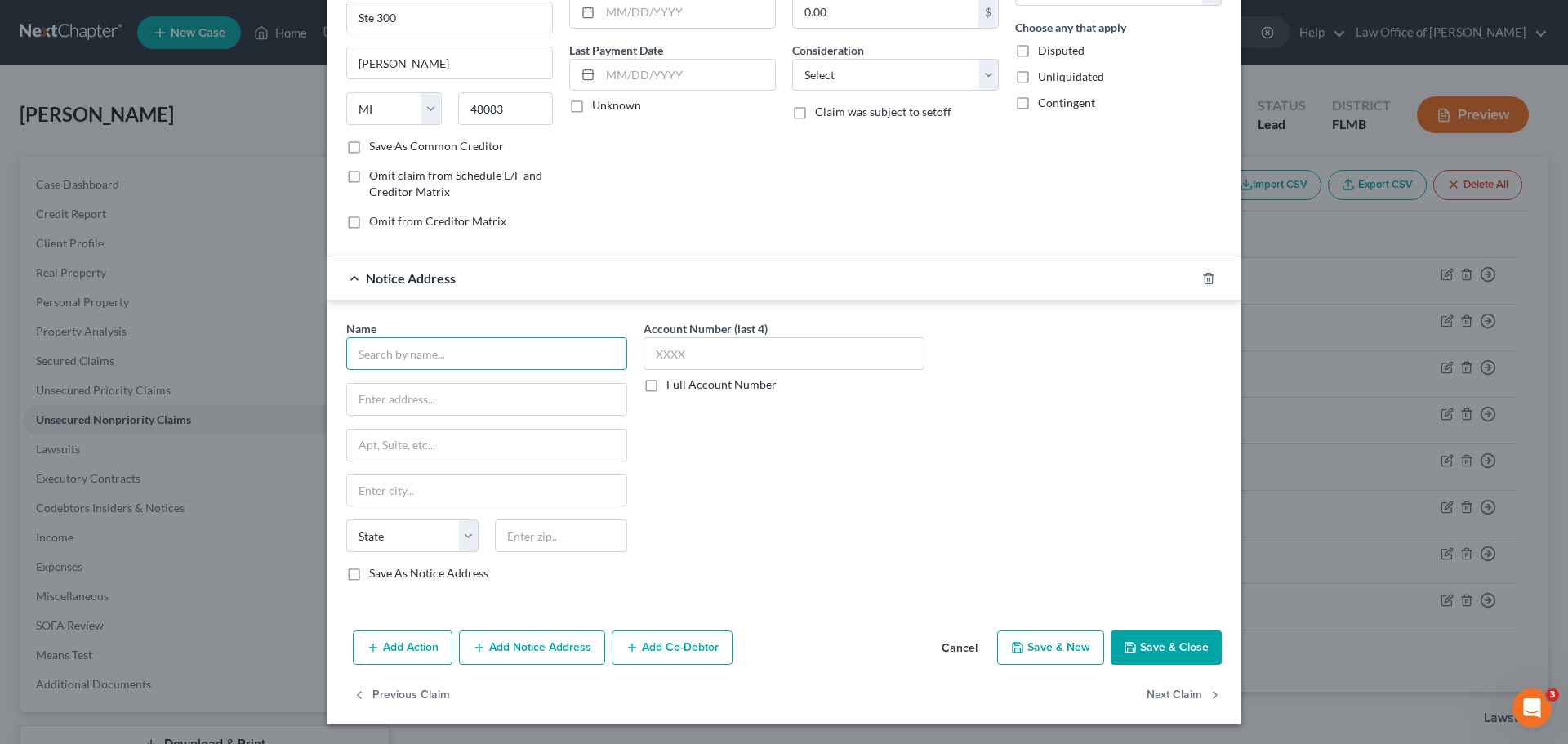
drag, startPoint x: 432, startPoint y: 356, endPoint x: 419, endPoint y: 345, distance: 17.0
click at [436, 356] on input "text" at bounding box center [486, 353] width 281 height 33
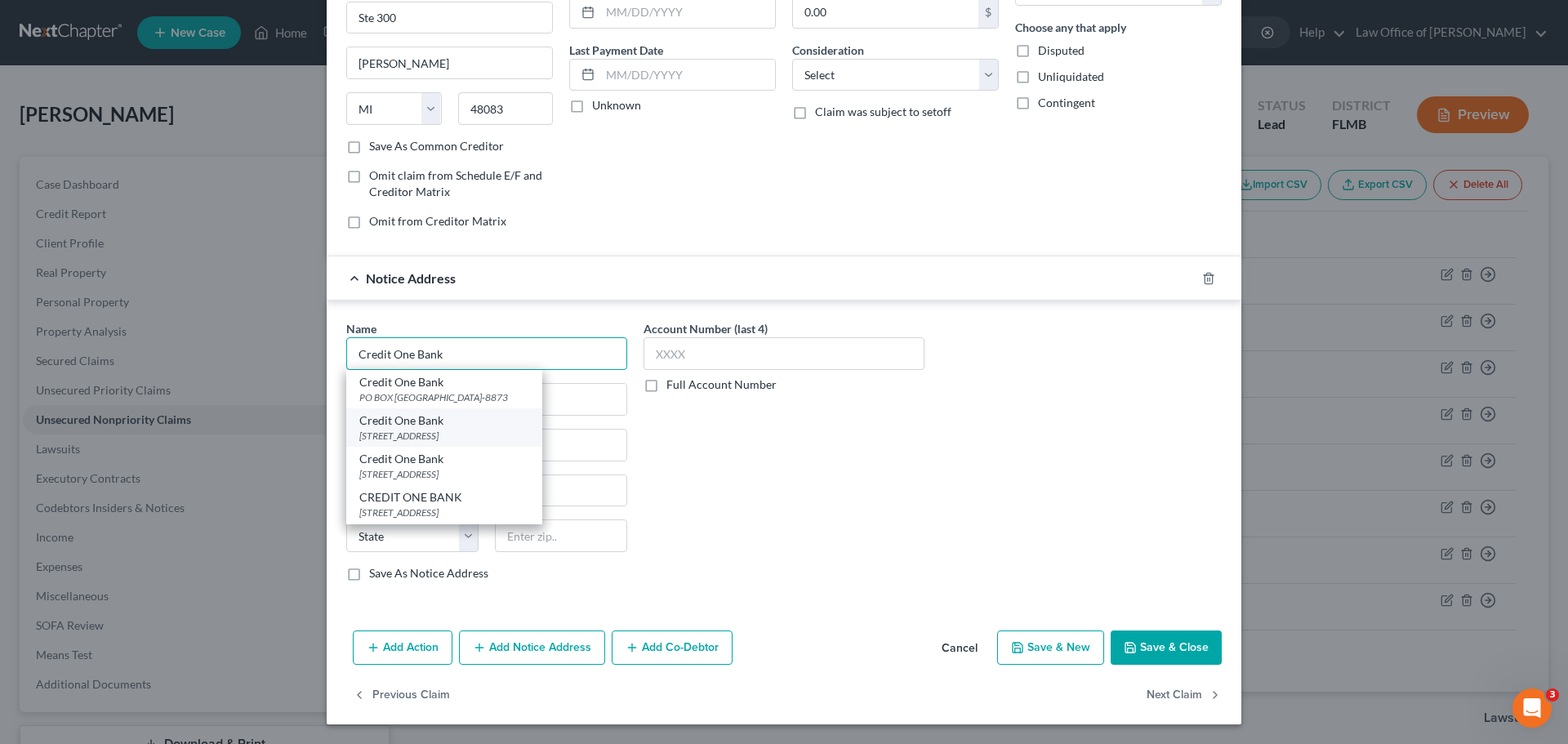
type input "Credit One Bank"
click at [454, 428] on div "Credit [GEOGRAPHIC_DATA][STREET_ADDRESS]" at bounding box center [443, 427] width 196 height 38
type input "PO BOX 98875"
type input "[GEOGRAPHIC_DATA]"
select select "31"
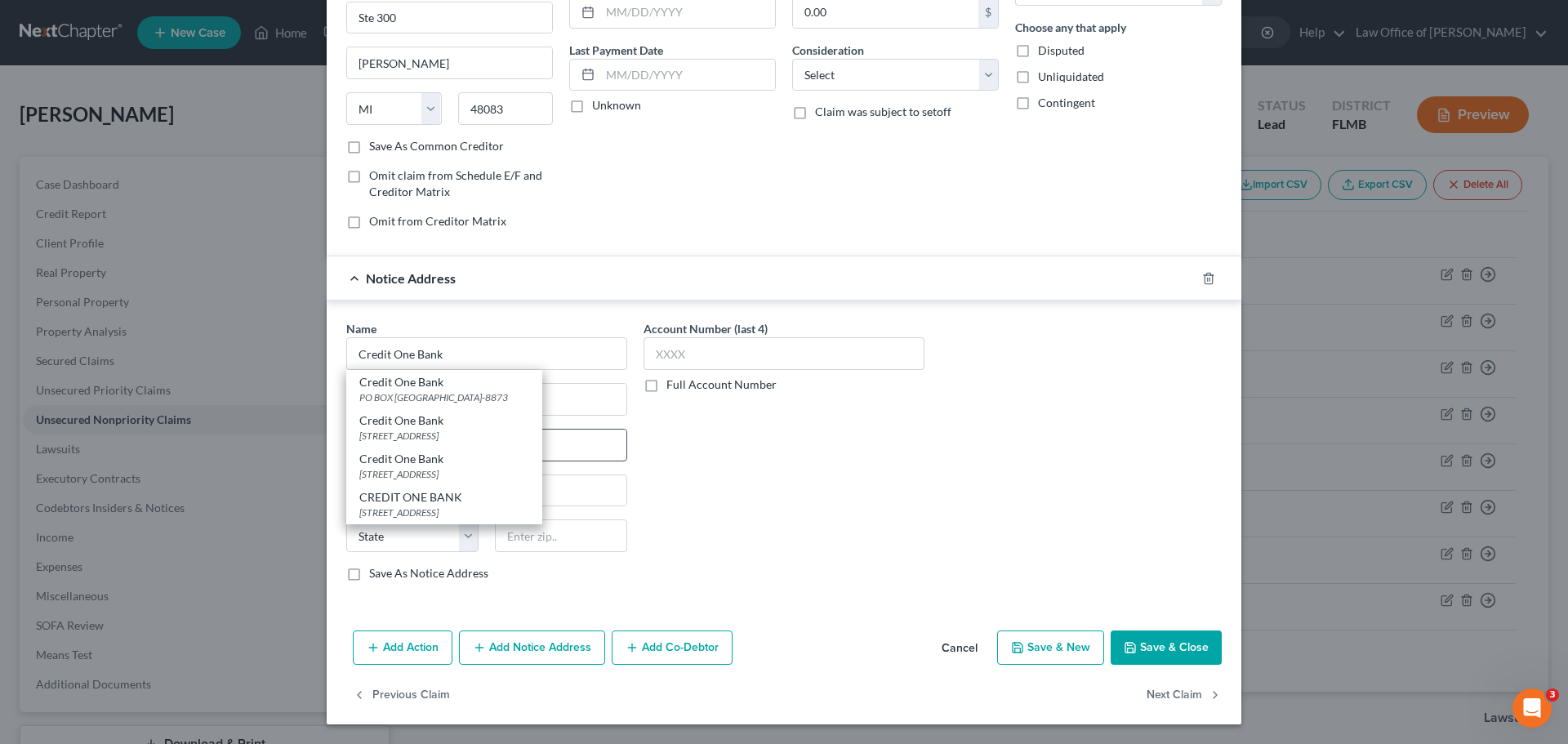
type input "89193"
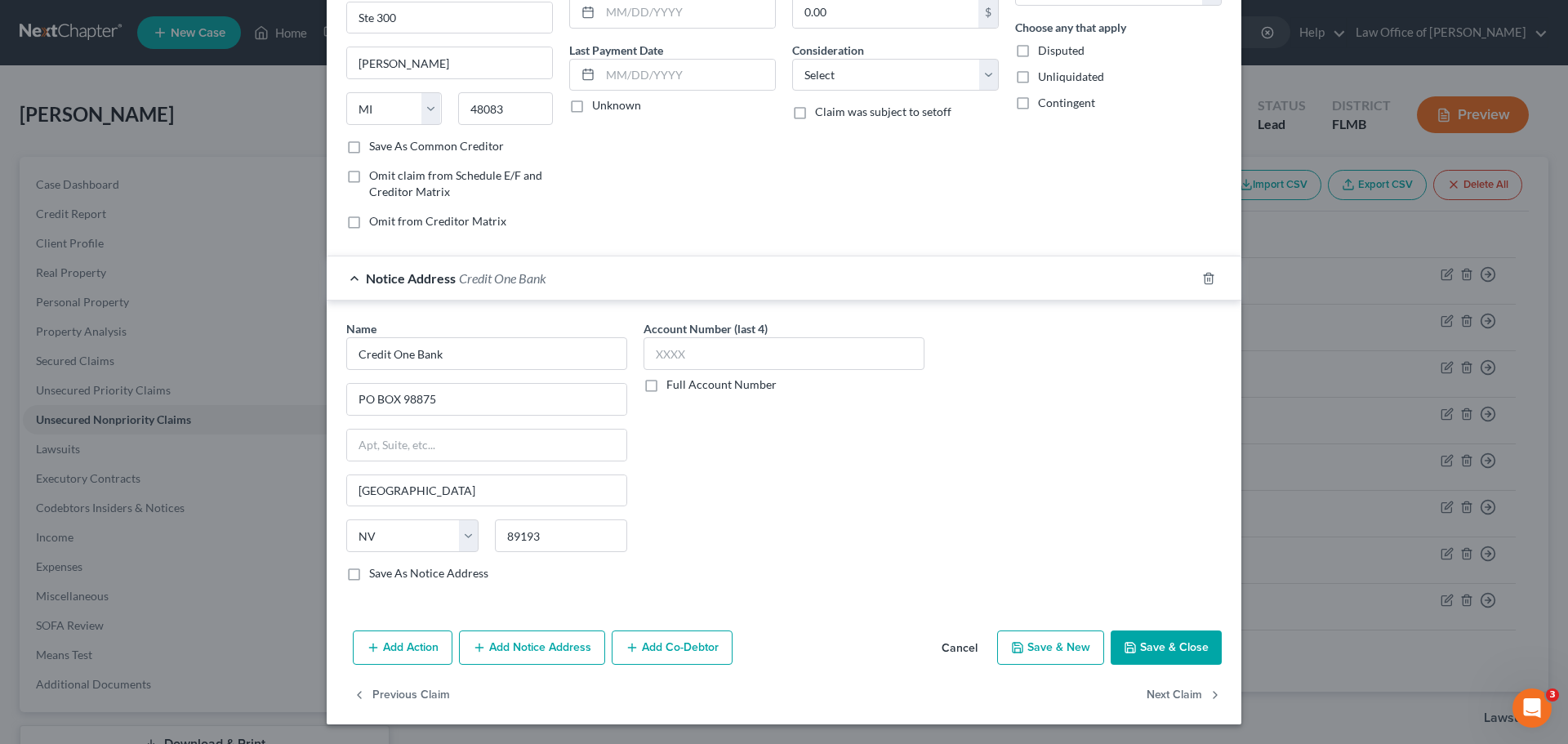
click at [1194, 650] on button "Save & Close" at bounding box center [1165, 647] width 111 height 35
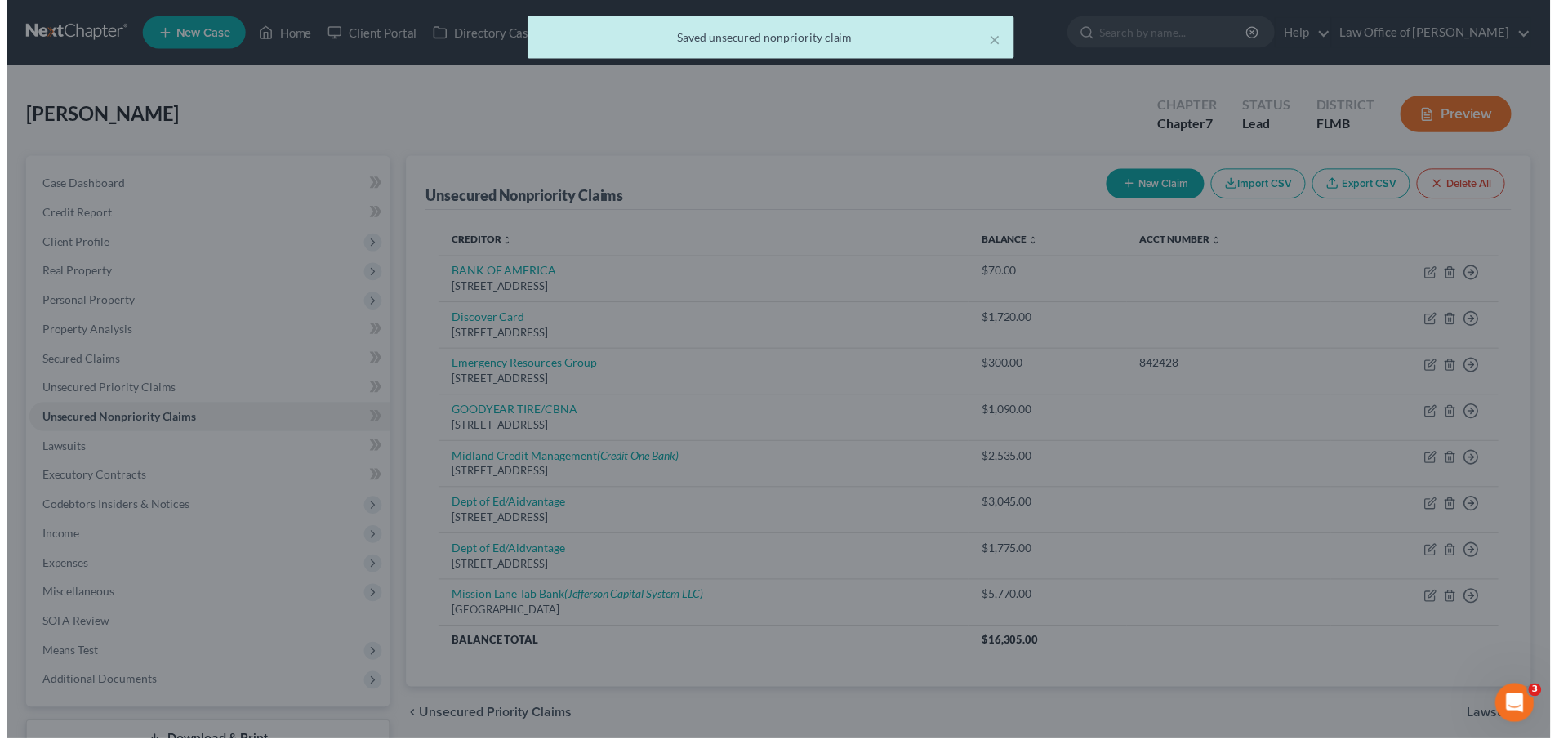
scroll to position [0, 0]
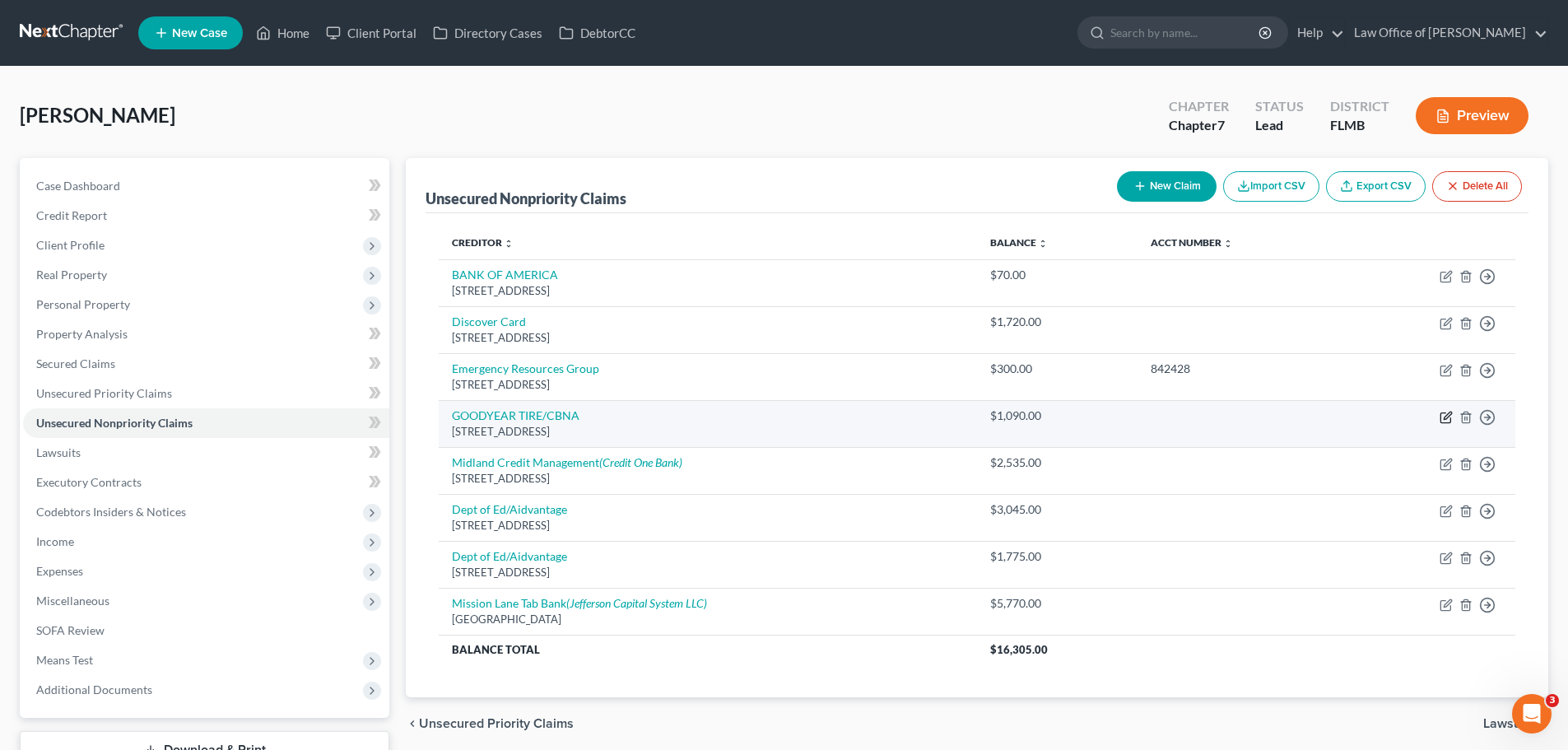
click at [1443, 416] on icon "button" at bounding box center [1446, 417] width 13 height 13
select select "43"
select select "0"
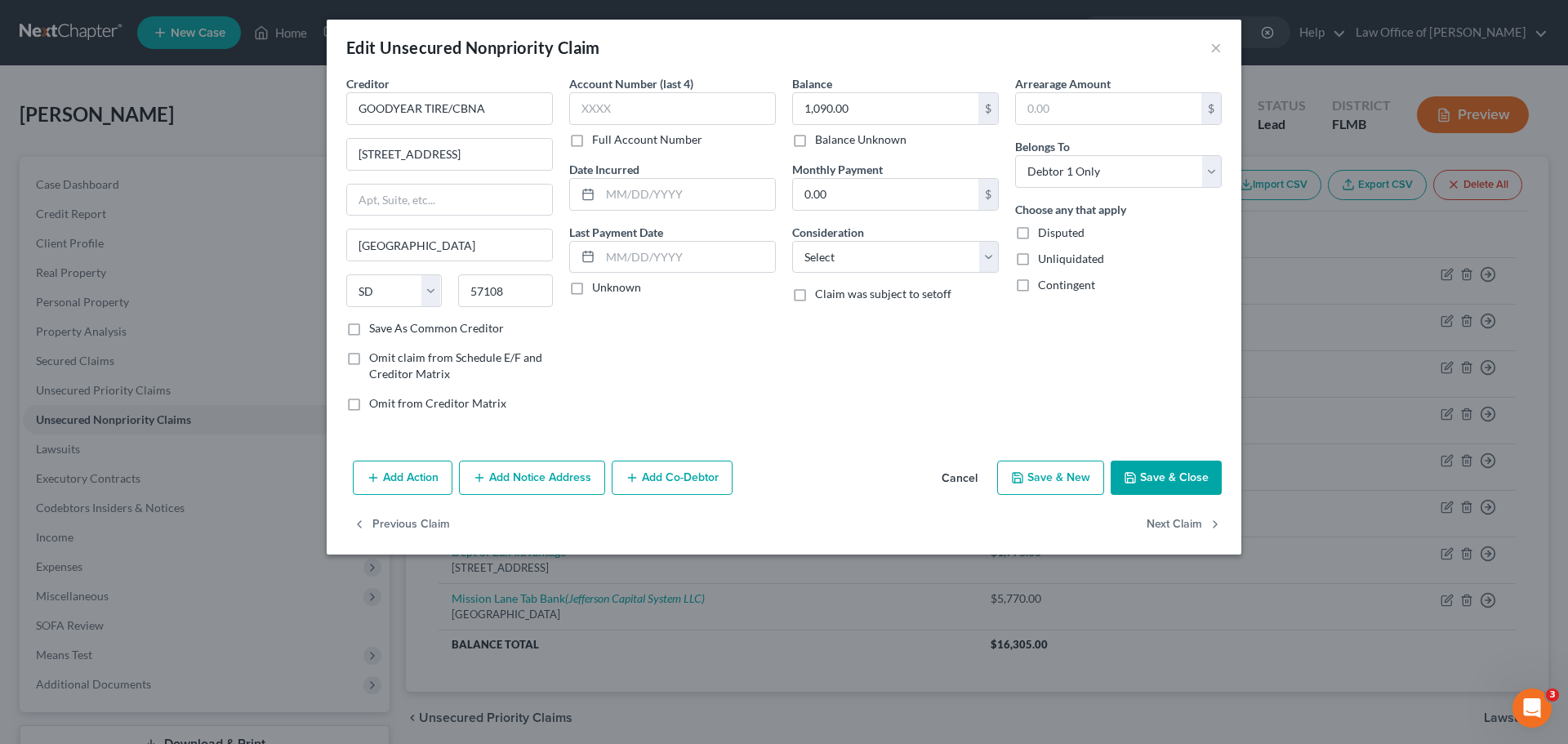
click at [492, 472] on button "Add Notice Address" at bounding box center [531, 477] width 146 height 35
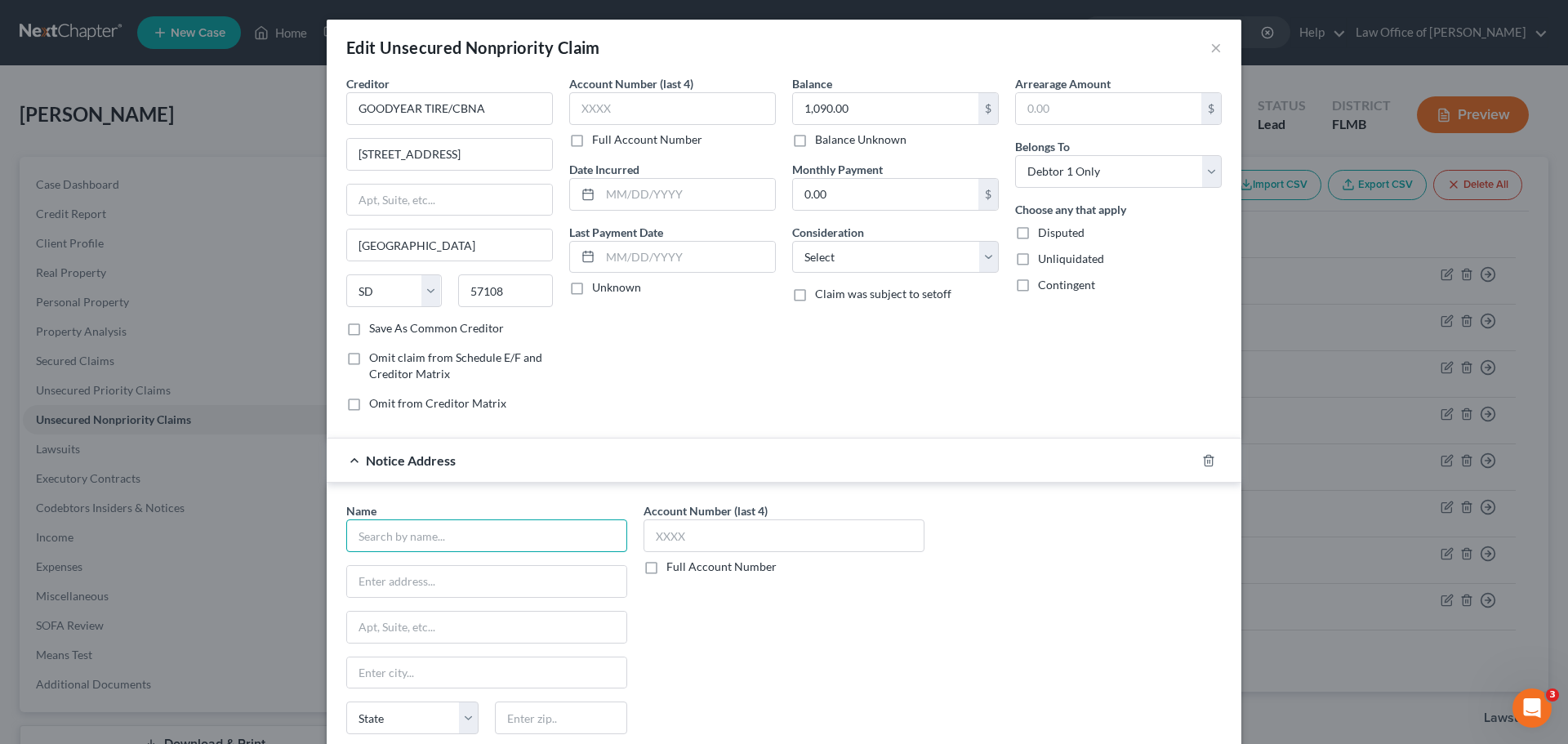
click at [432, 533] on input "text" at bounding box center [486, 536] width 281 height 33
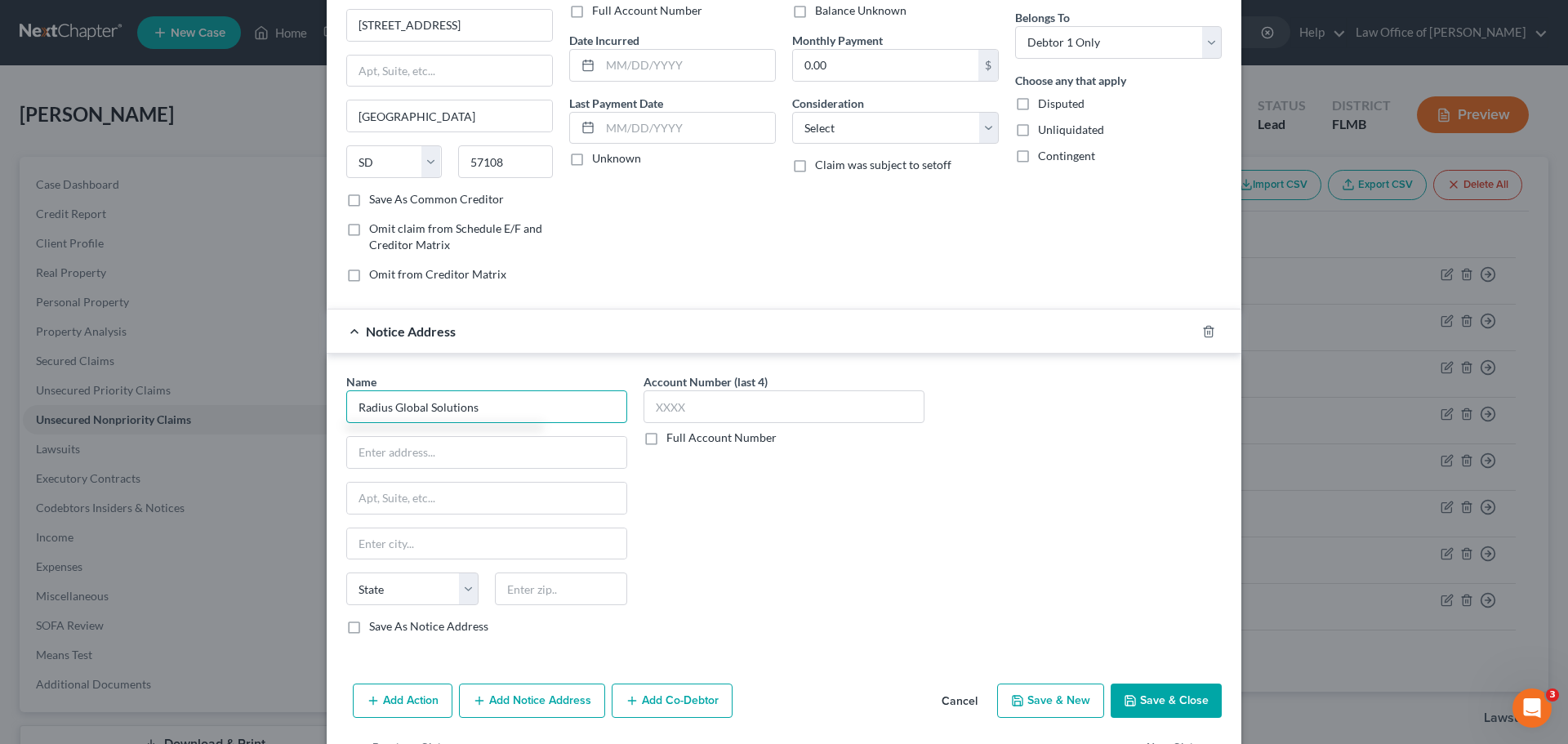
scroll to position [182, 0]
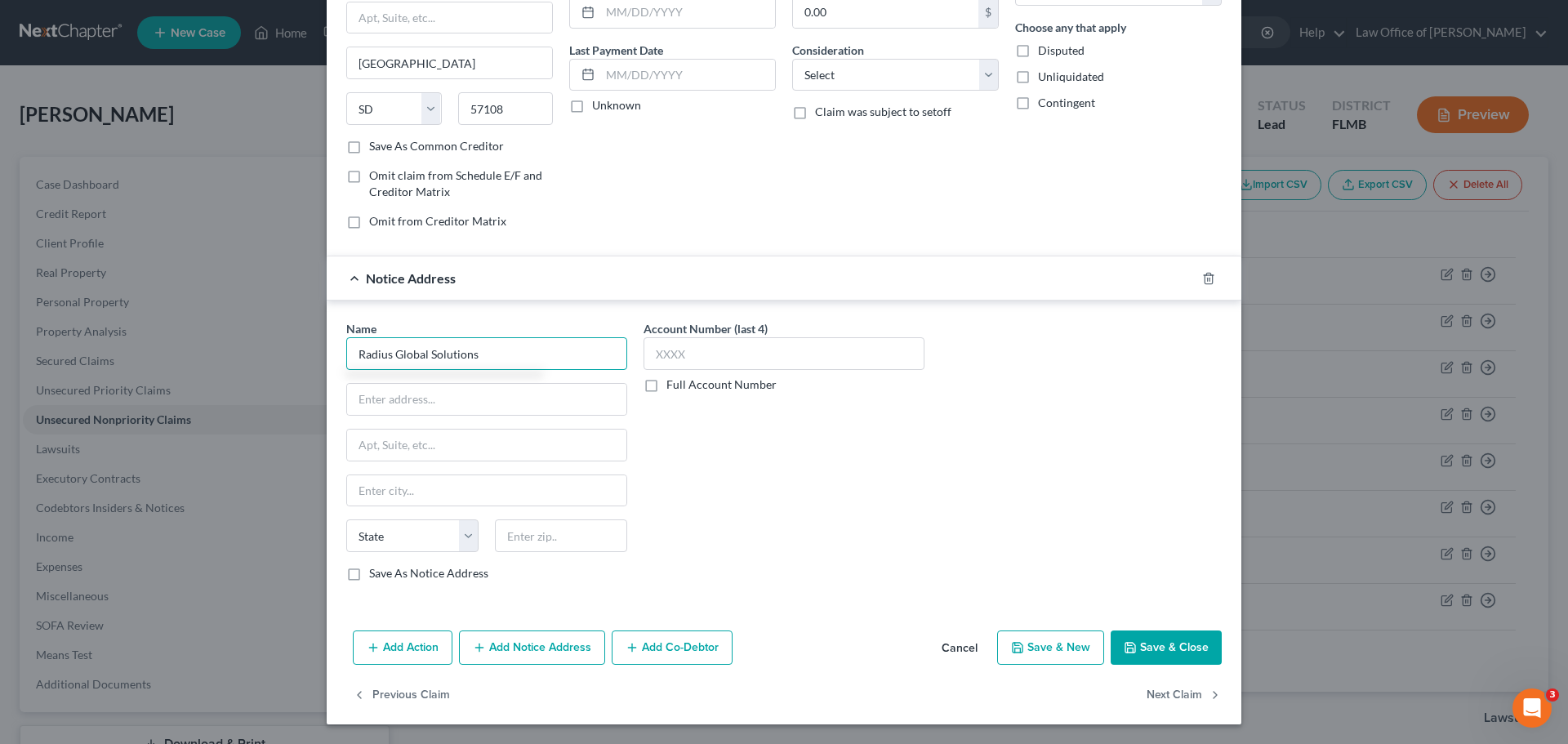
type input "Radius Global Solutions"
click at [369, 577] on label "Save As Notice Address" at bounding box center [428, 573] width 119 height 16
click at [369, 575] on label "Save As Notice Address" at bounding box center [428, 573] width 119 height 16
click at [376, 575] on input "Save As Notice Address" at bounding box center [381, 570] width 11 height 11
checkbox input "true"
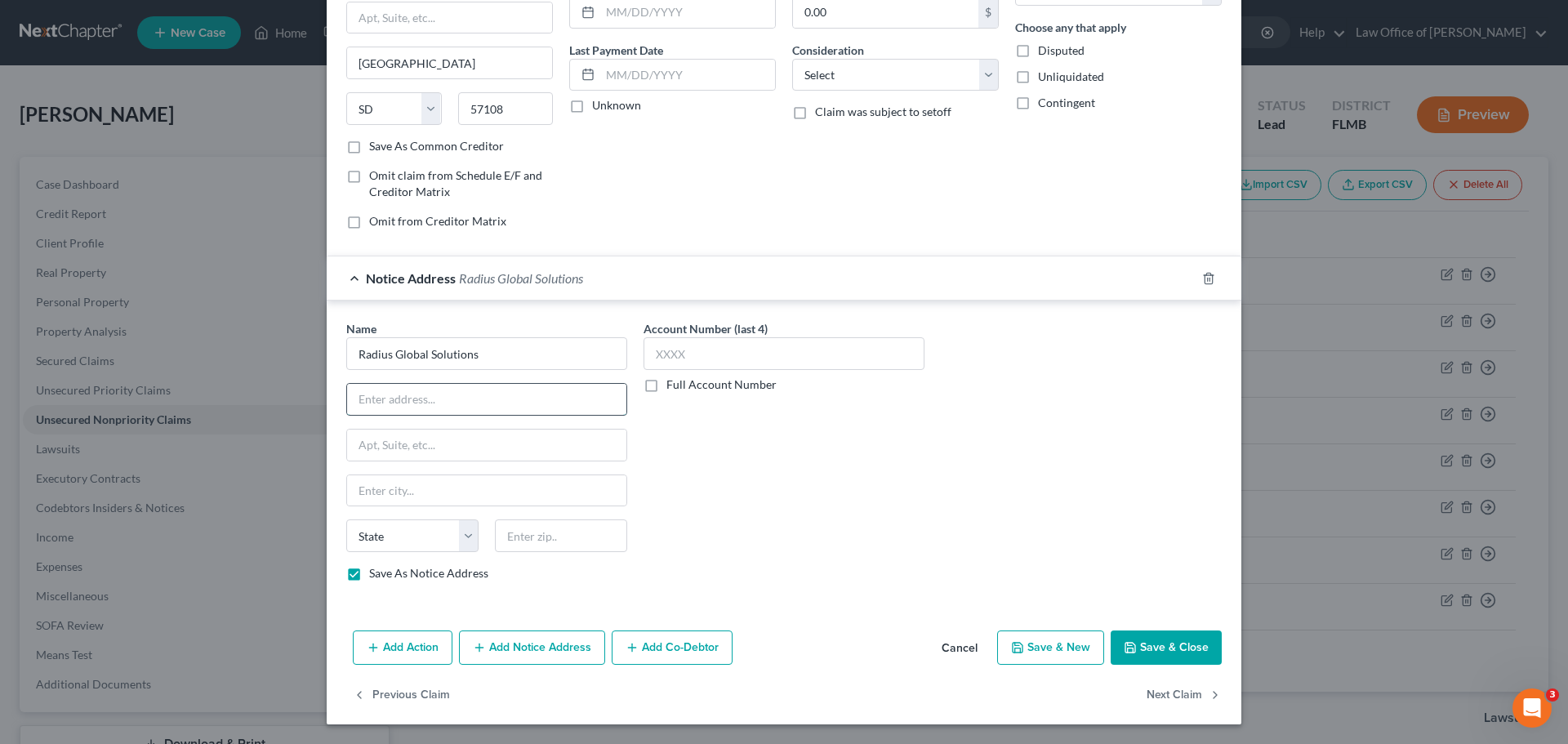
click at [424, 400] on input "text" at bounding box center [486, 399] width 279 height 31
type input "PO Box 390905"
click at [571, 536] on input "text" at bounding box center [561, 536] width 132 height 33
type input "55439"
click at [704, 499] on div "Account Number (last 4) Full Account Number" at bounding box center [783, 457] width 297 height 274
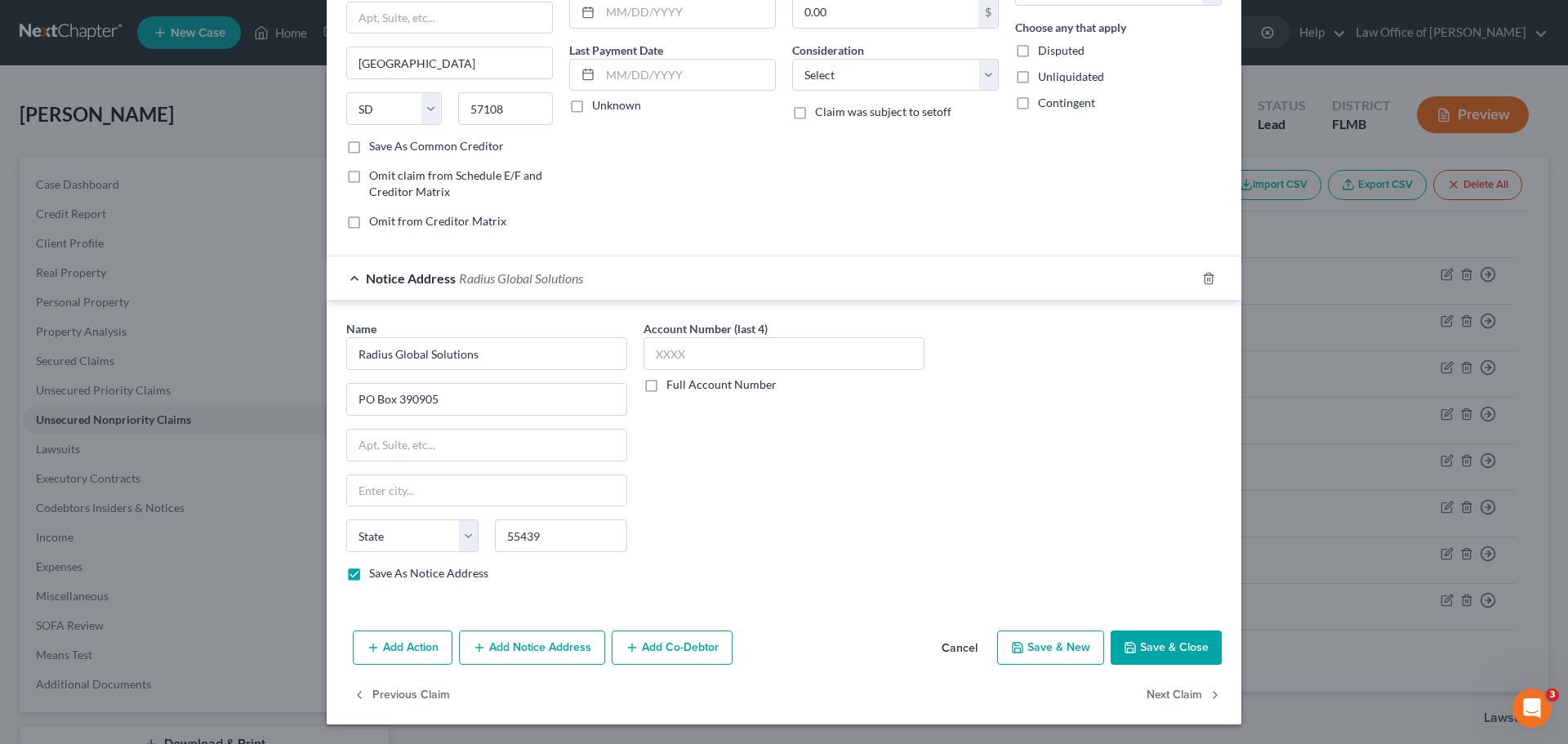
type input "[GEOGRAPHIC_DATA]"
select select "24"
click at [1165, 649] on button "Save & Close" at bounding box center [1165, 647] width 111 height 35
checkbox input "false"
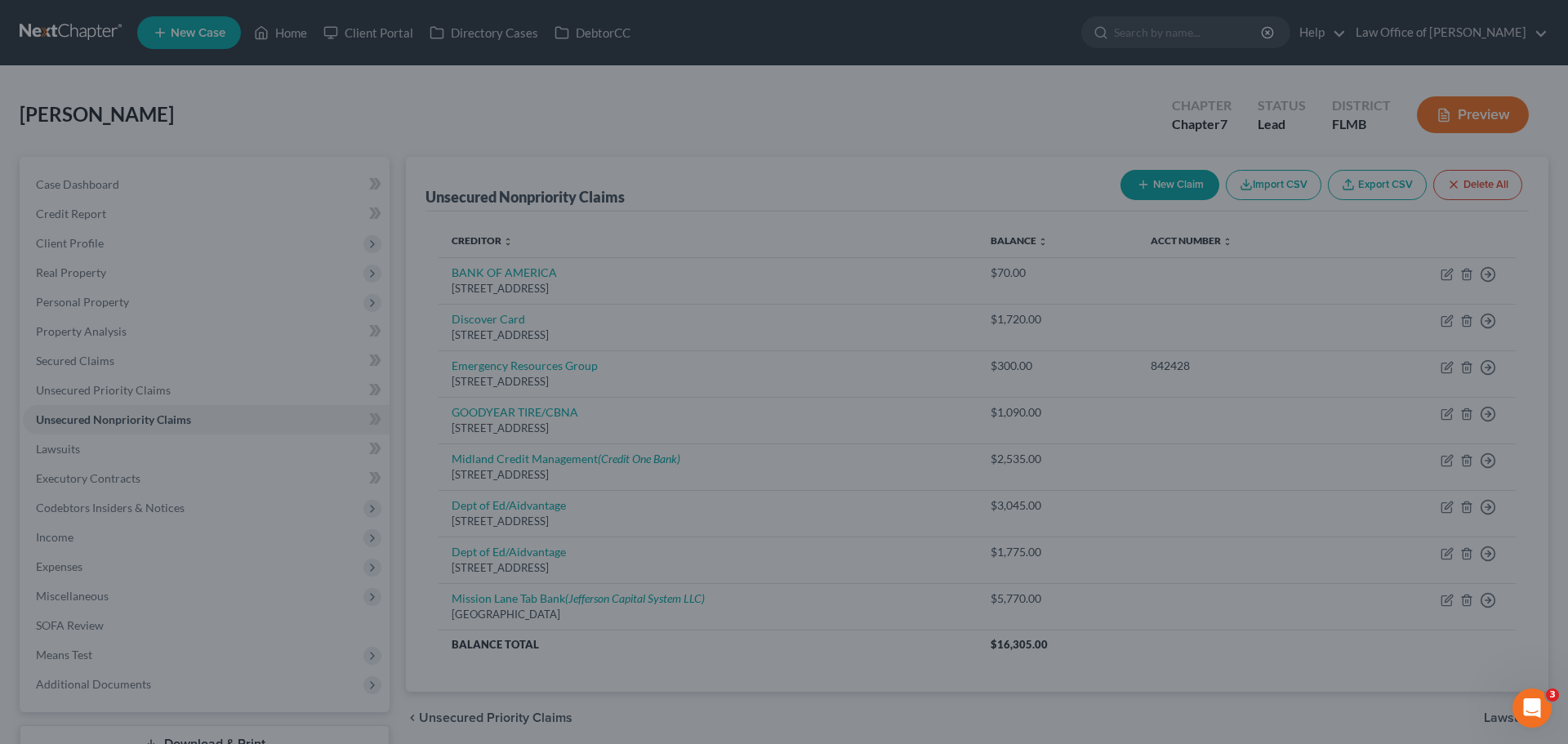
type input "0"
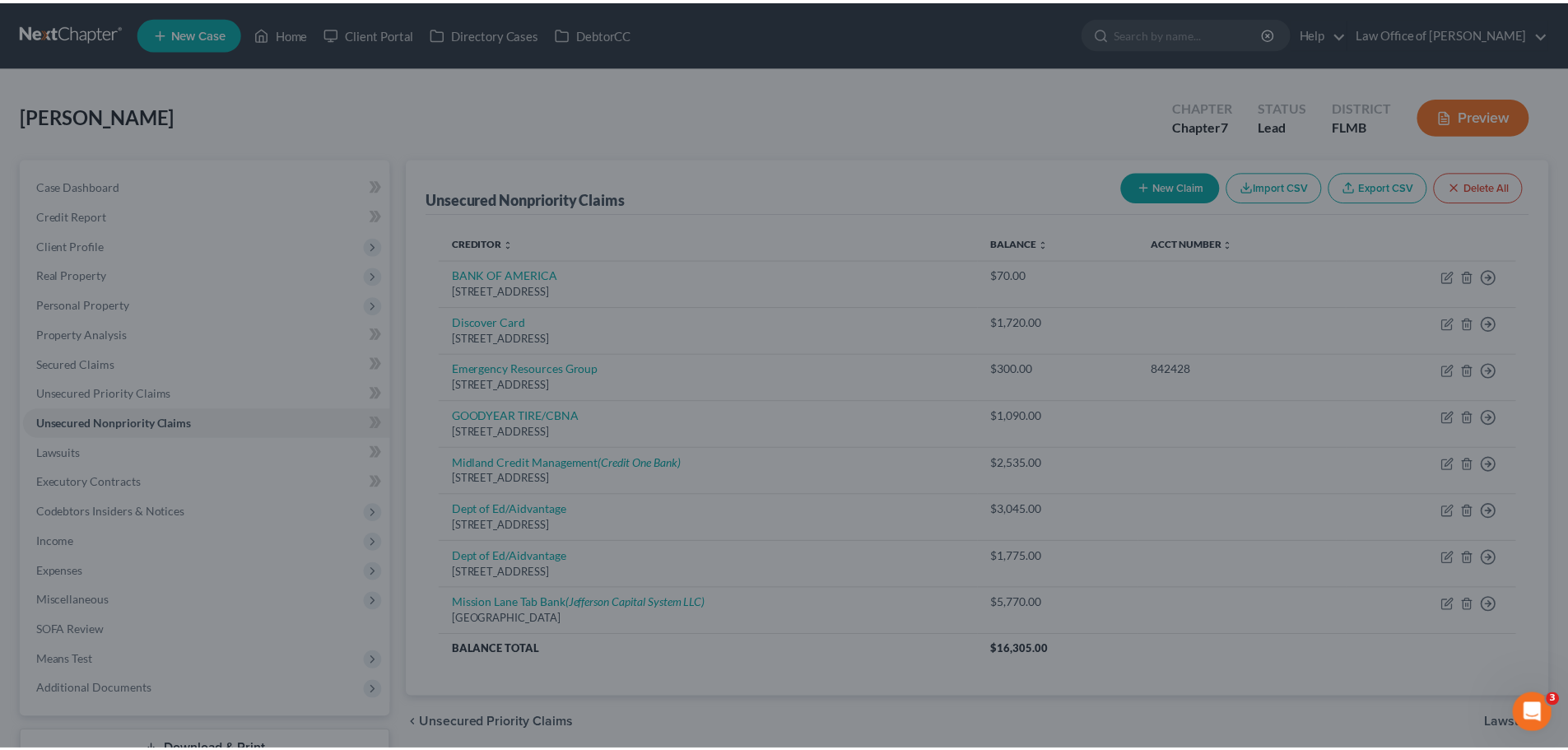
scroll to position [0, 0]
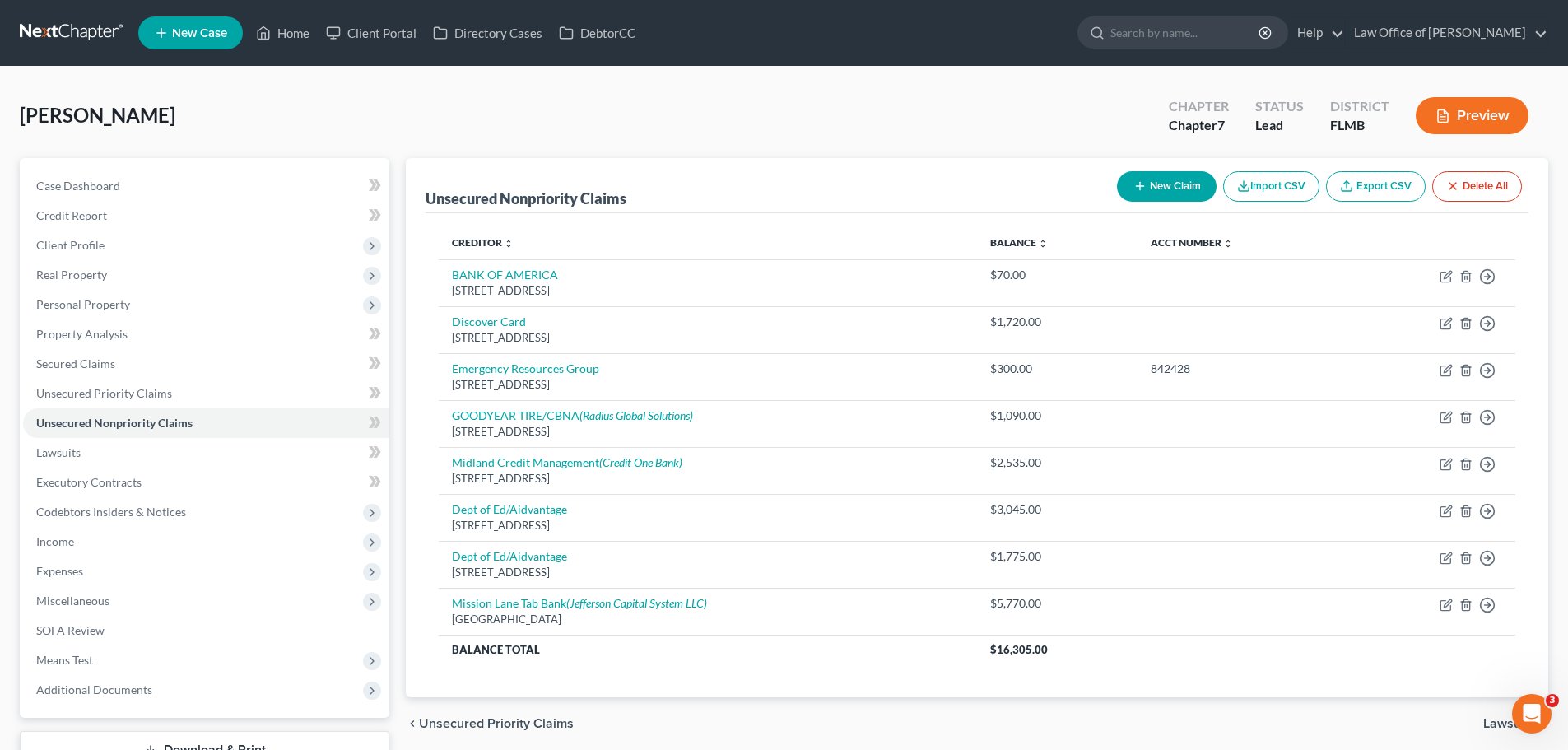
click at [1157, 185] on button "New Claim" at bounding box center [1166, 187] width 99 height 30
select select "0"
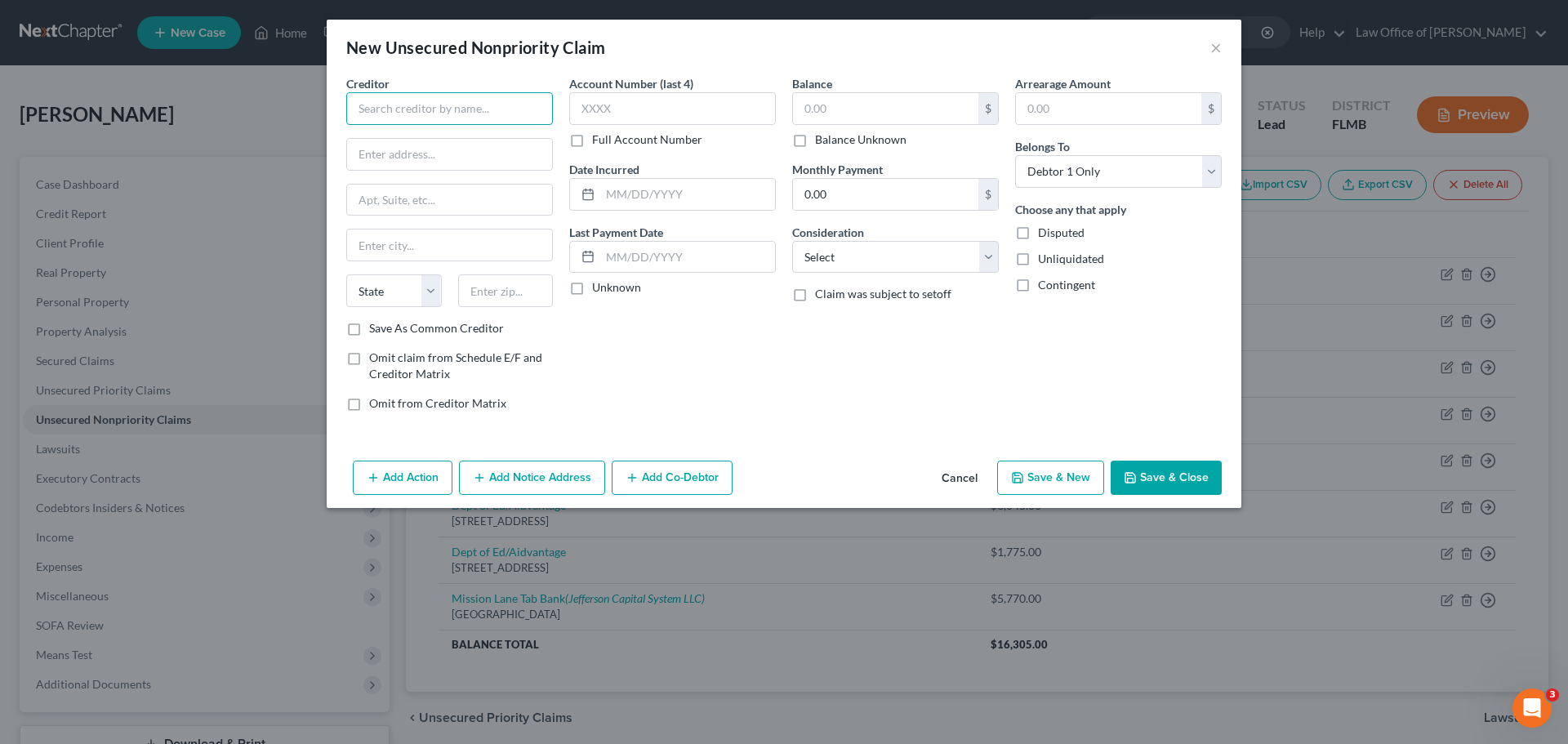
click at [448, 105] on input "text" at bounding box center [449, 108] width 207 height 33
type input "Jacksonville Hospitalists [GEOGRAPHIC_DATA]"
click at [369, 331] on label "Save As Common Creditor" at bounding box center [436, 328] width 135 height 16
click at [376, 331] on input "Save As Common Creditor" at bounding box center [381, 325] width 11 height 11
checkbox input "true"
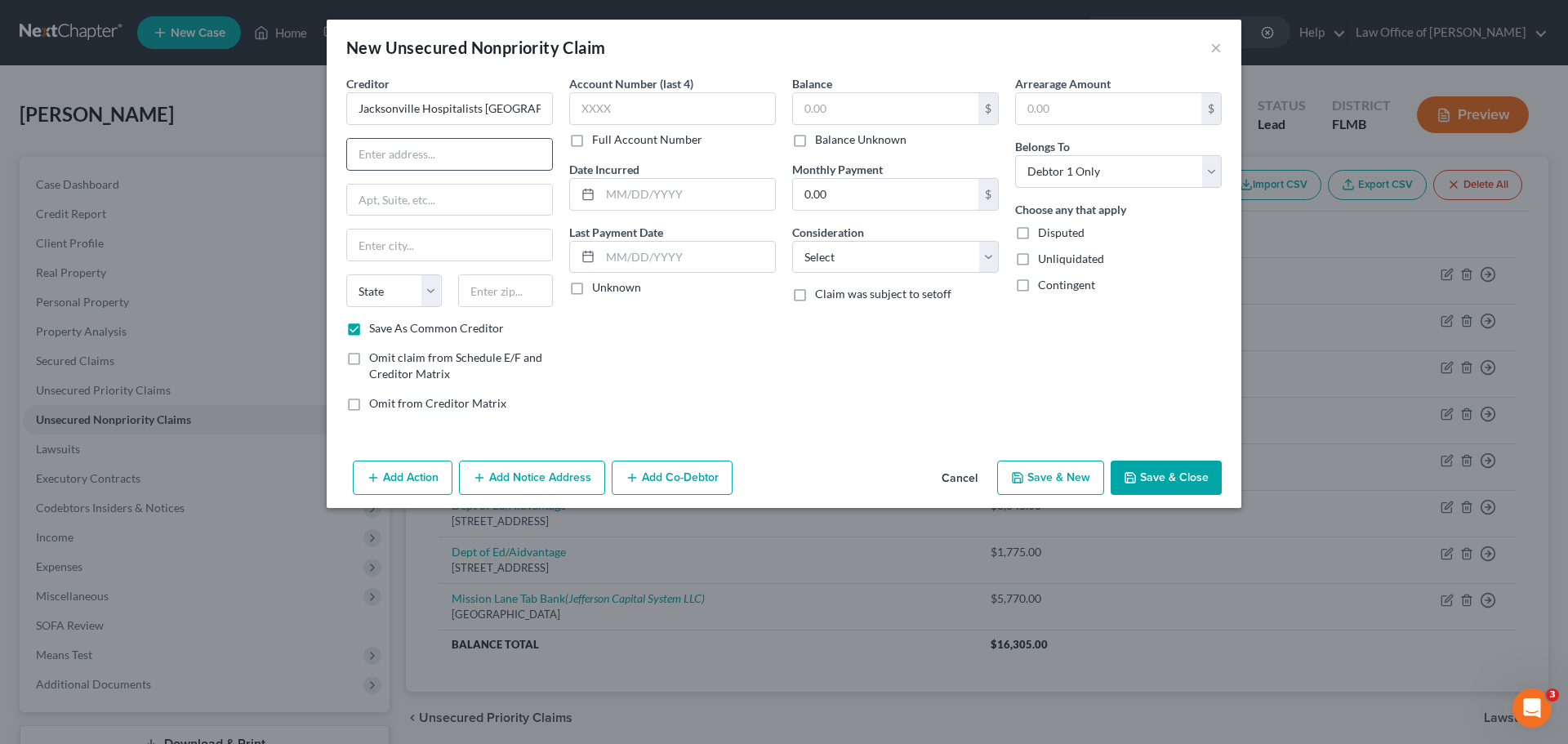
click at [401, 140] on input "text" at bounding box center [449, 154] width 205 height 31
type input "PO Box 161912"
click at [498, 291] on input "text" at bounding box center [506, 290] width 96 height 33
type input "32716"
type input "[GEOGRAPHIC_DATA]"
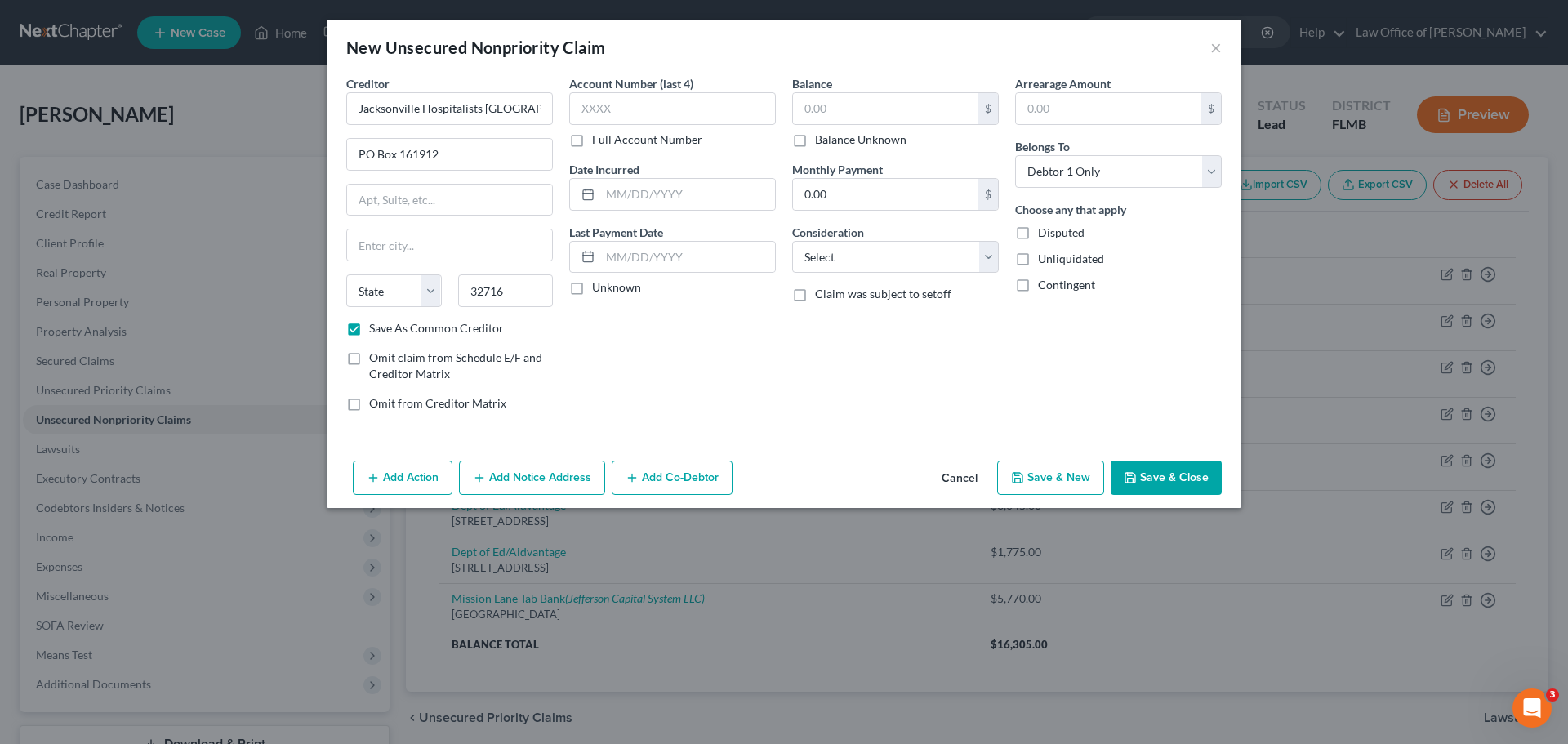
select select "9"
click at [633, 422] on div "Account Number (last 4) Full Account Number Date Incurred Last Payment Date Unk…" at bounding box center [672, 250] width 223 height 349
click at [860, 111] on input "text" at bounding box center [885, 108] width 185 height 31
type input "3"
type input "455.00"
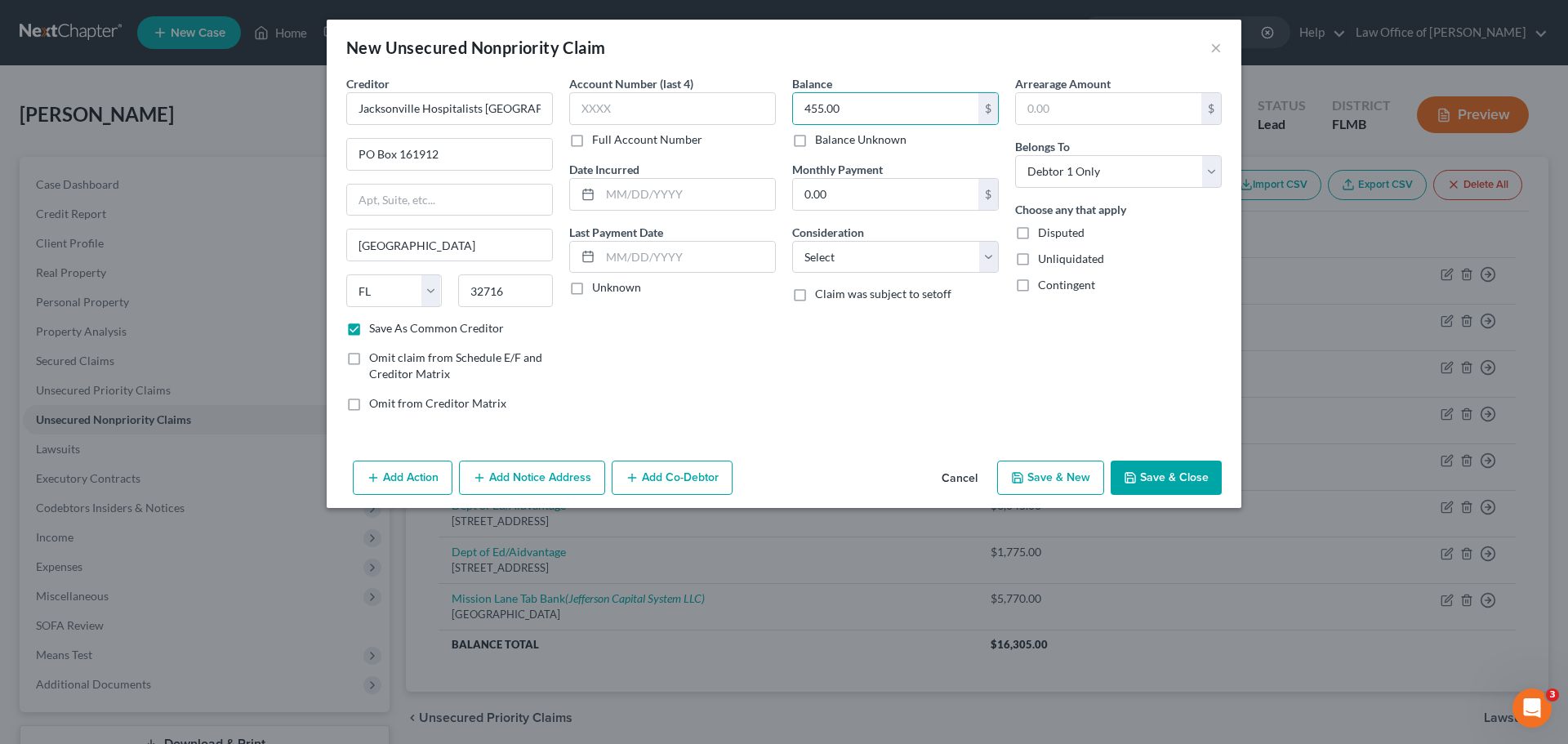
click at [1154, 484] on button "Save & Close" at bounding box center [1165, 477] width 111 height 35
checkbox input "false"
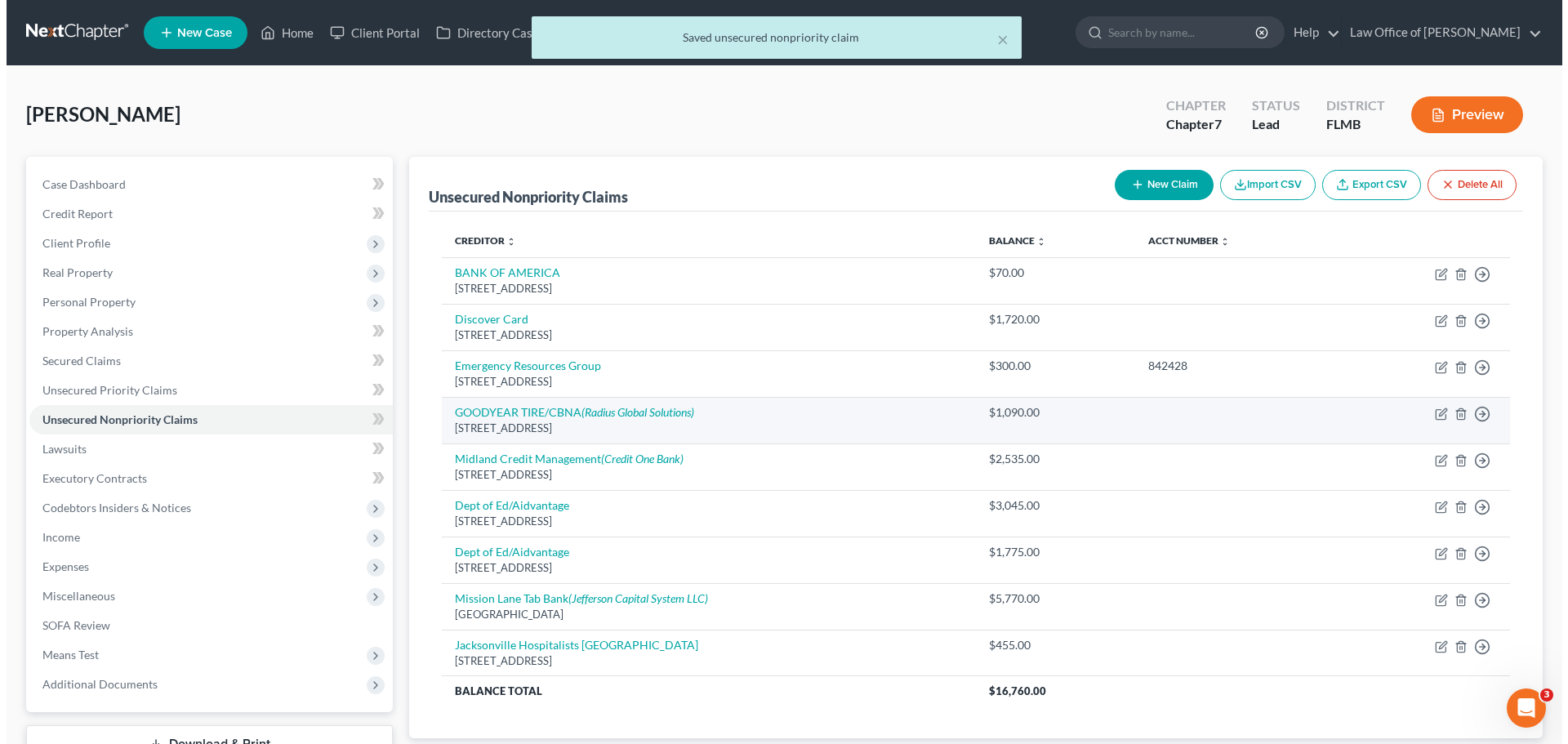
scroll to position [82, 0]
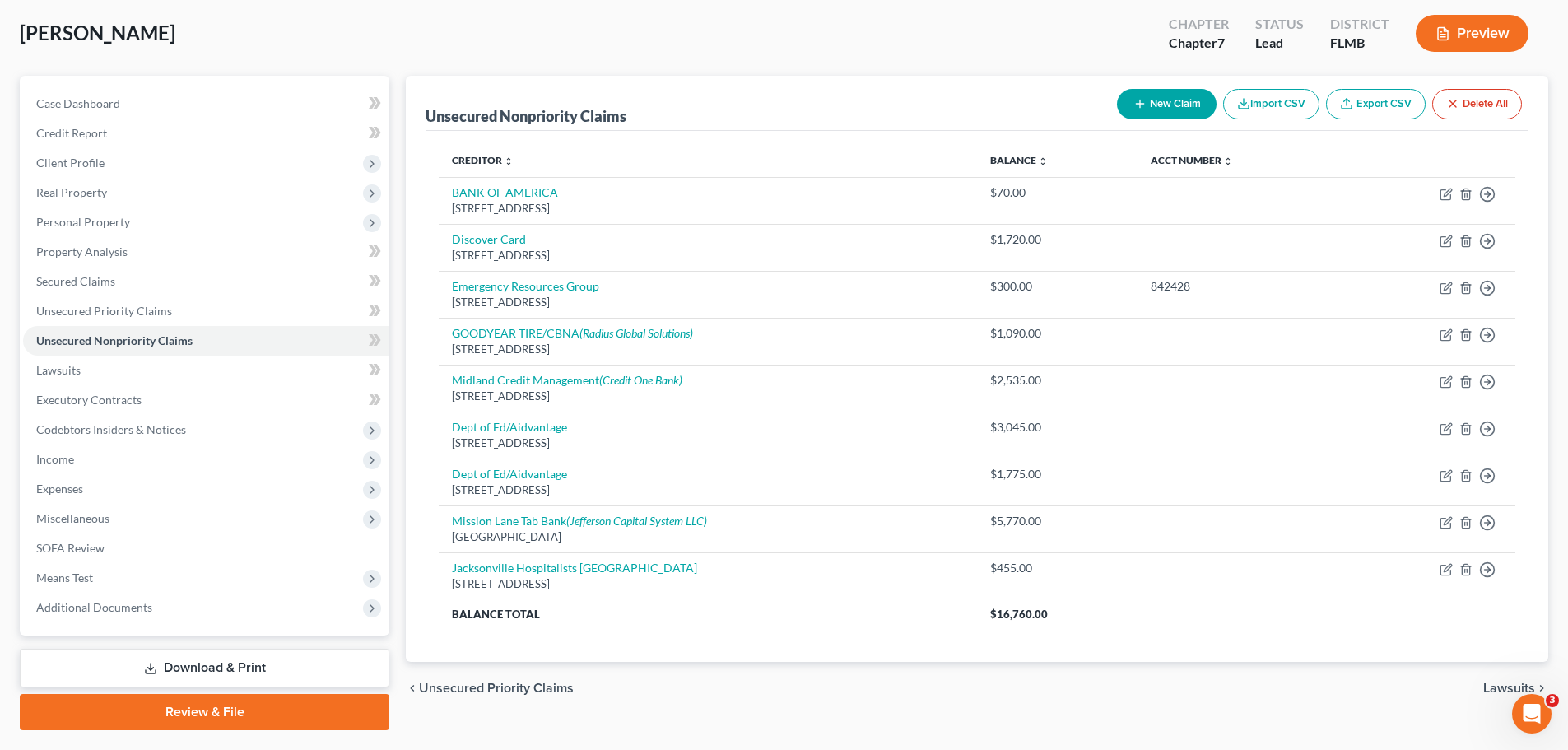
click at [1180, 91] on button "New Claim" at bounding box center [1166, 104] width 99 height 30
select select "0"
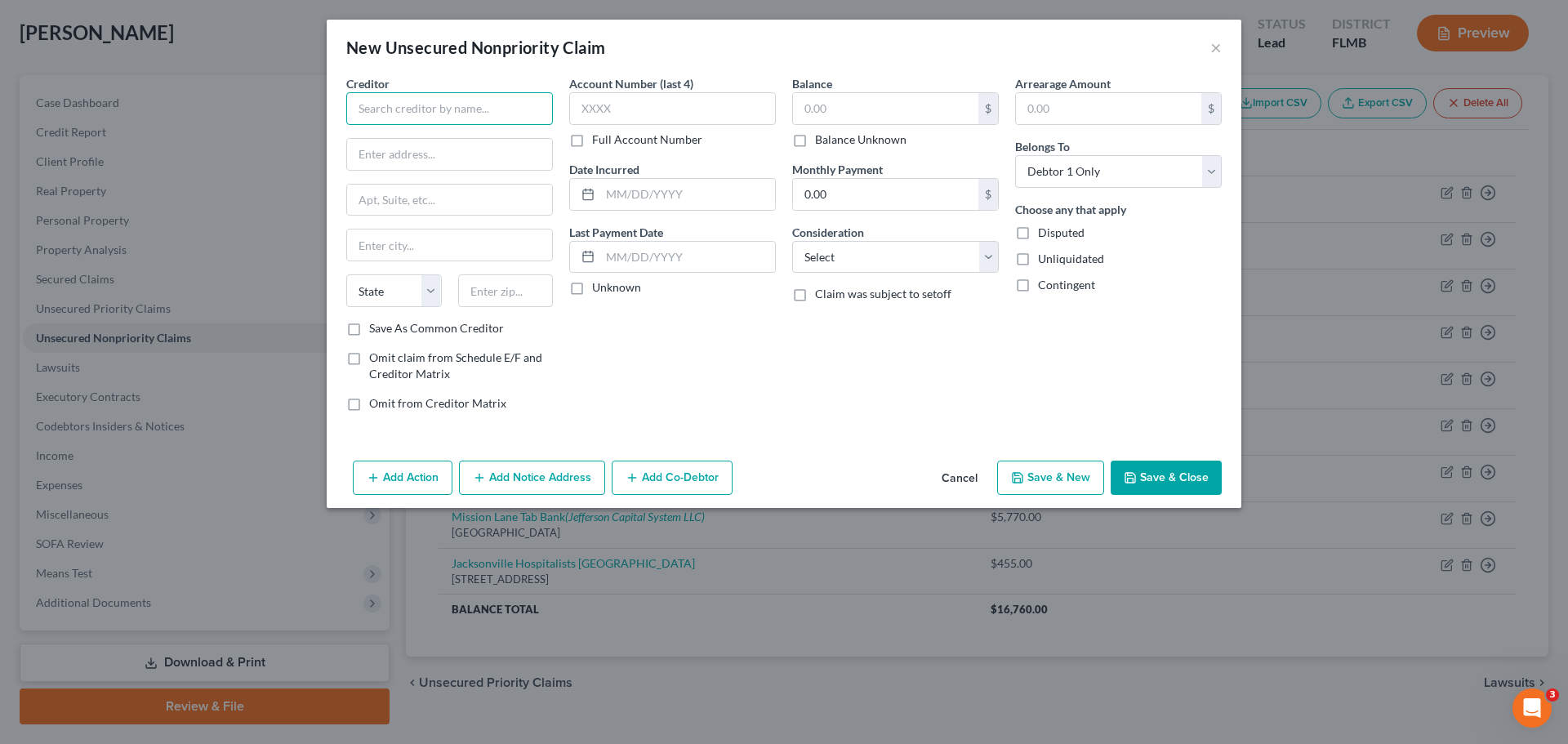
click at [373, 101] on input "text" at bounding box center [449, 108] width 207 height 33
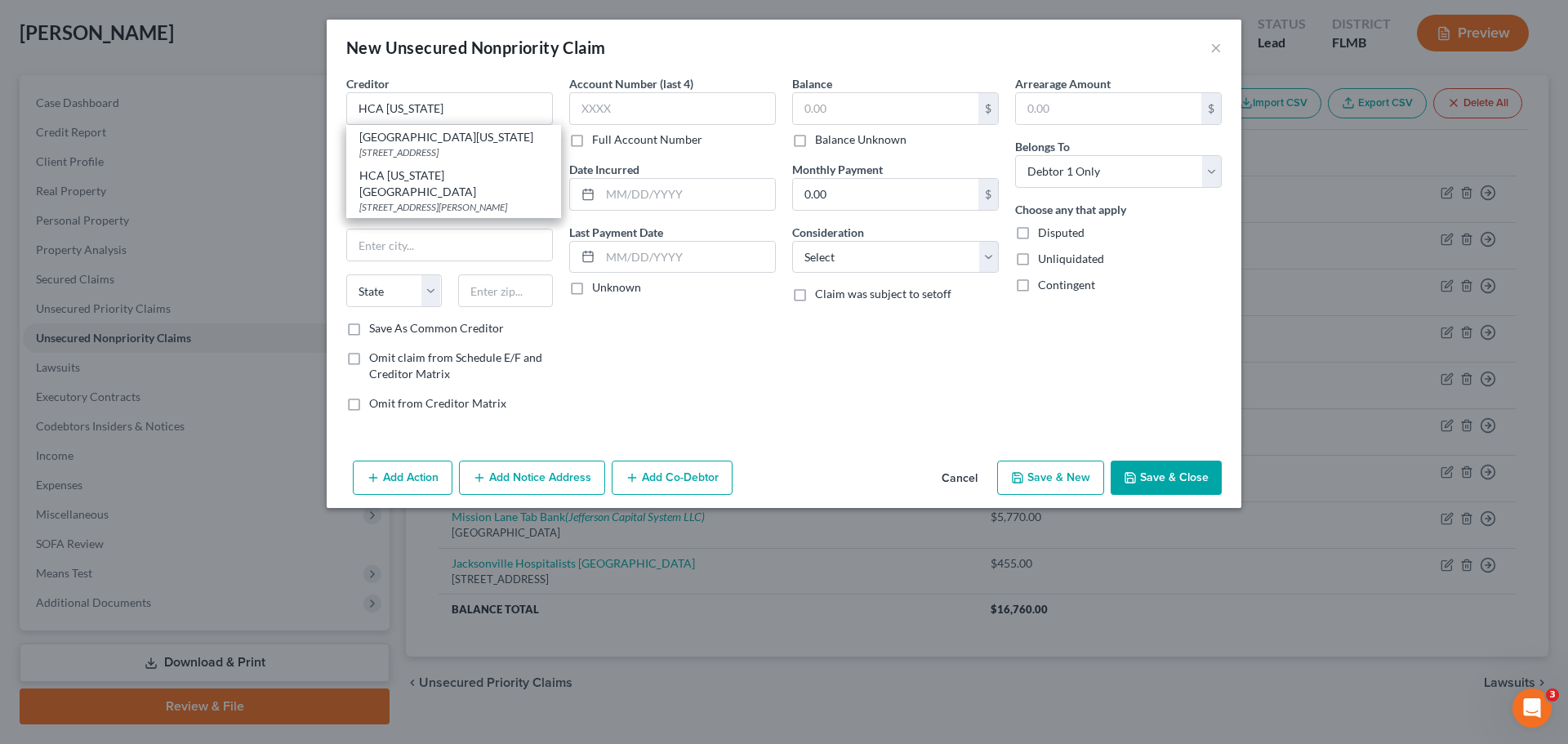
click at [464, 158] on div "[STREET_ADDRESS]" at bounding box center [453, 153] width 189 height 14
type input "[GEOGRAPHIC_DATA][US_STATE]"
type input "[STREET_ADDRESS]"
type input "Billing & patient accounts"
type input "[GEOGRAPHIC_DATA]"
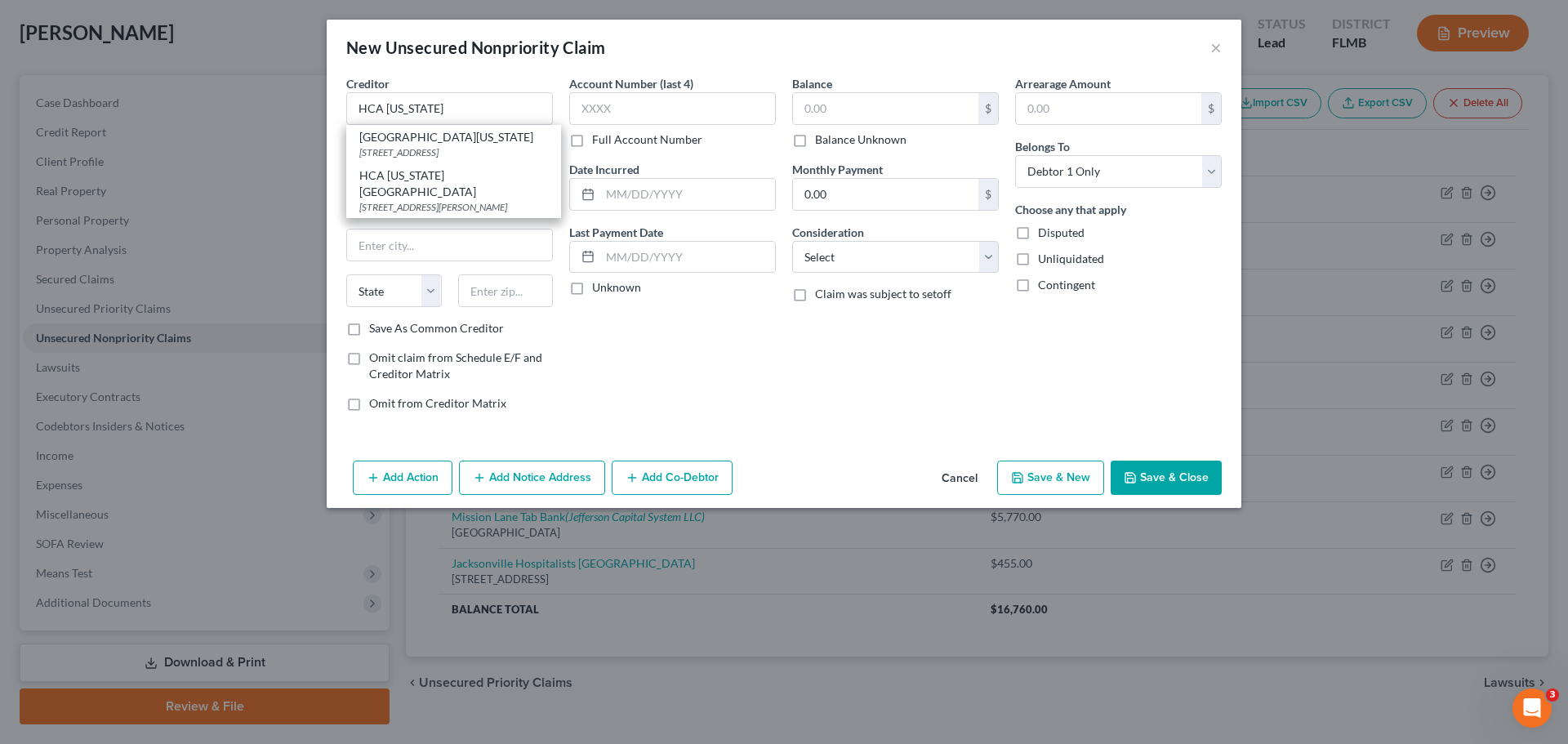
select select "9"
type input "32216"
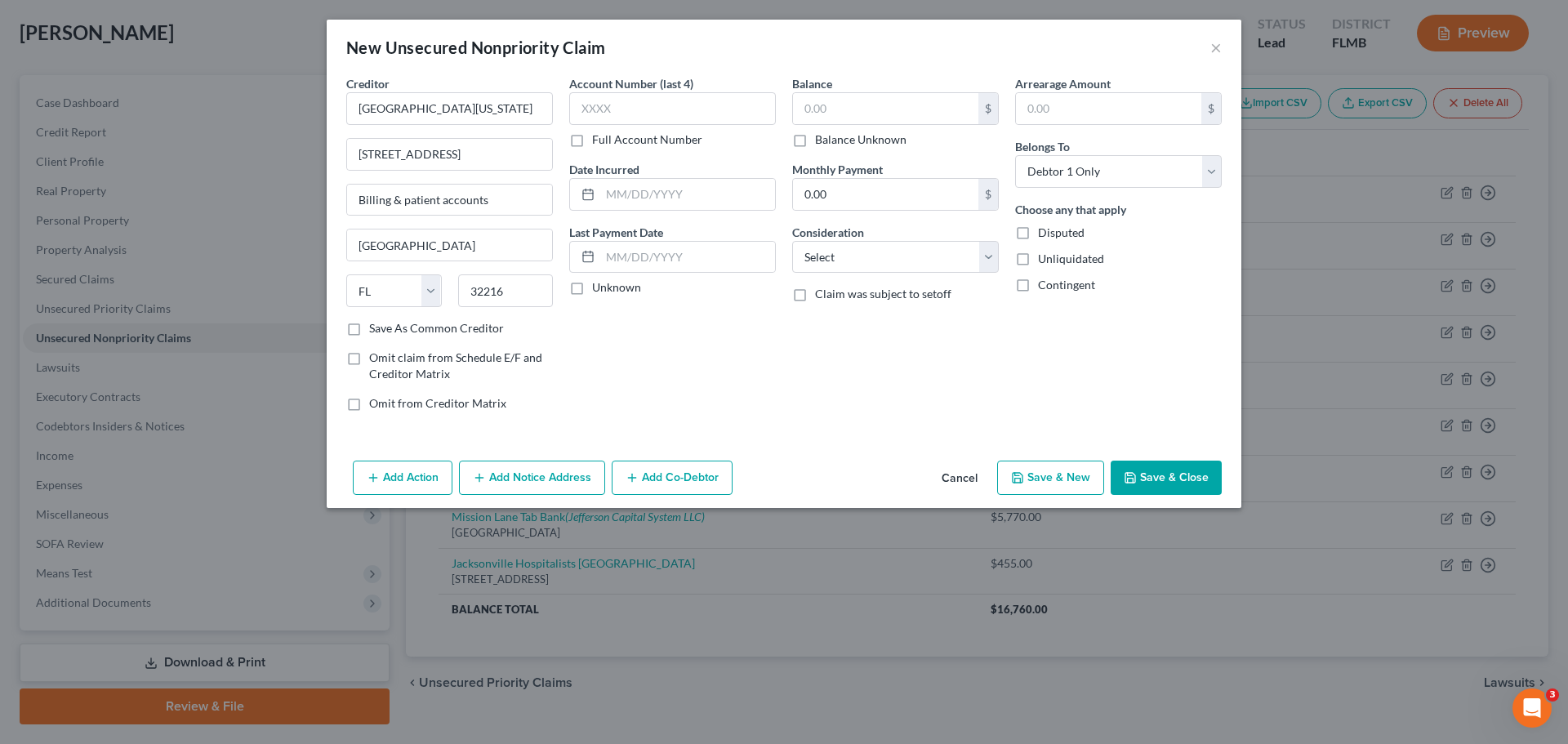
click at [592, 142] on label "Full Account Number" at bounding box center [647, 139] width 110 height 16
click at [599, 142] on input "Full Account Number" at bounding box center [604, 137] width 11 height 11
click at [606, 96] on input "text" at bounding box center [672, 108] width 207 height 33
type input "234103769"
click at [736, 346] on div "Account Number 234103769 Full Account Number Date Incurred Last Payment Date Un…" at bounding box center [672, 250] width 223 height 349
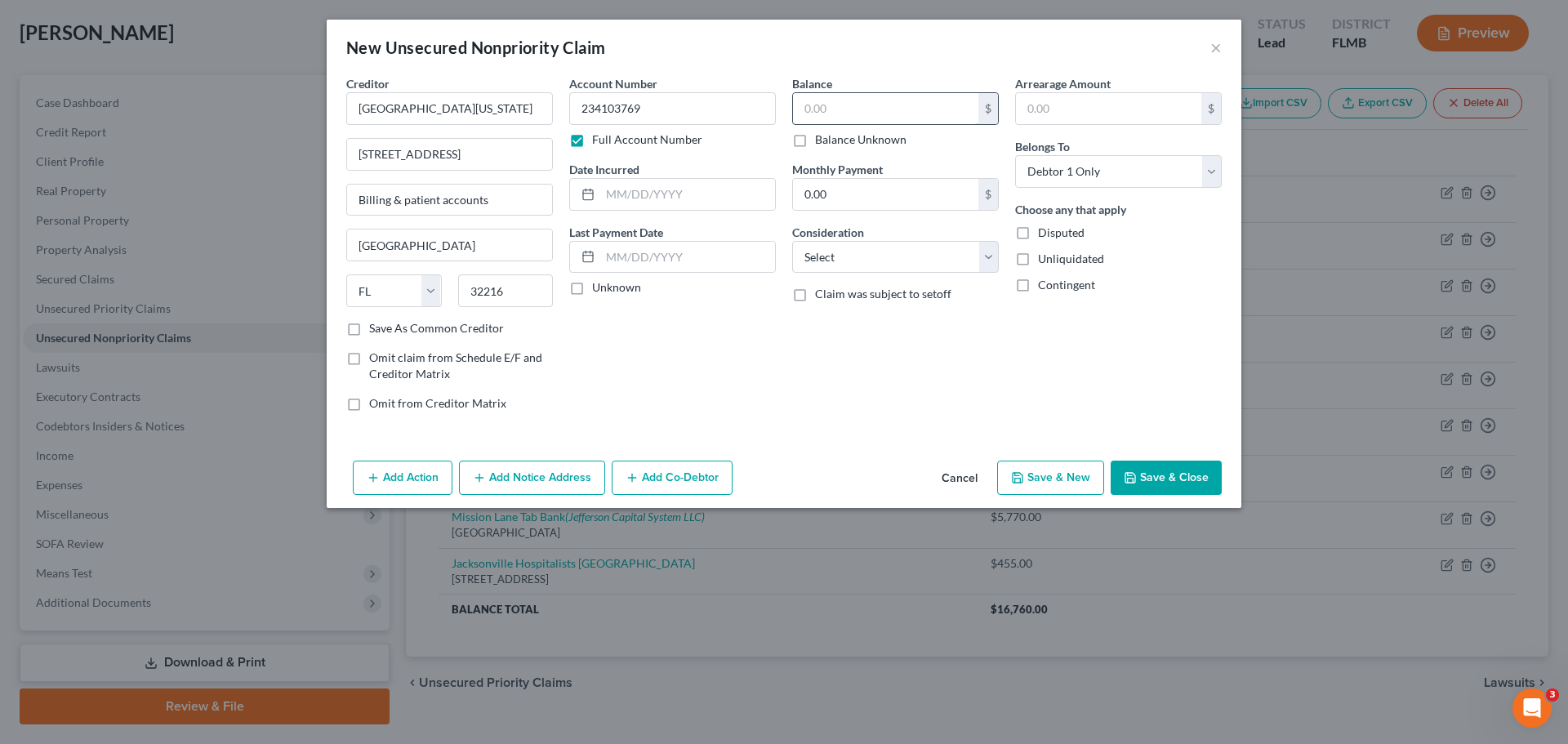
click at [852, 111] on input "text" at bounding box center [885, 108] width 185 height 31
type input "1,125.00"
click at [815, 334] on div "Balance 1,125.00 $ Balance Unknown Balance Undetermined 1,125.00 $ Balance Unkn…" at bounding box center [895, 250] width 223 height 349
click at [1205, 476] on button "Save & Close" at bounding box center [1165, 477] width 111 height 35
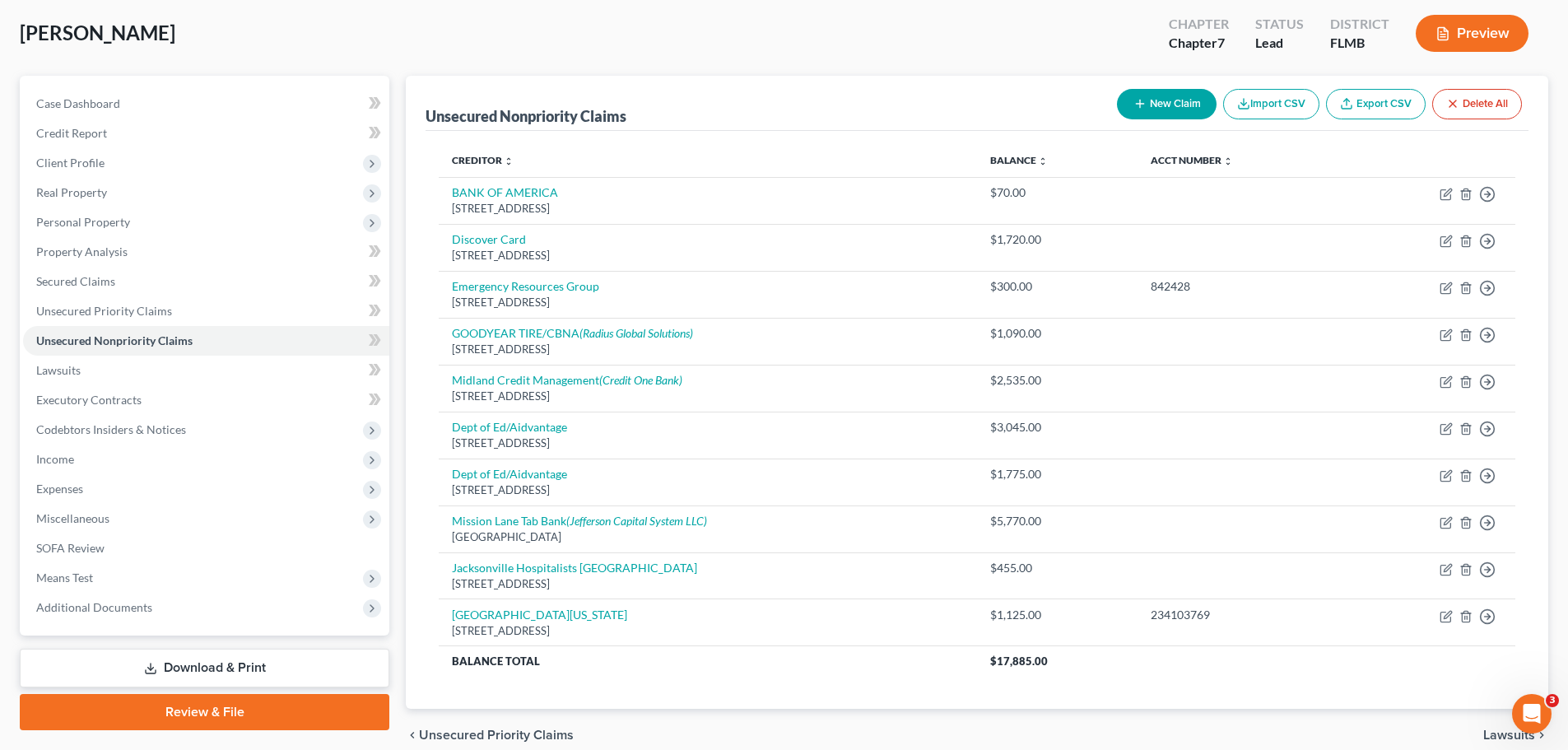
click at [1183, 98] on button "New Claim" at bounding box center [1166, 104] width 99 height 30
select select "0"
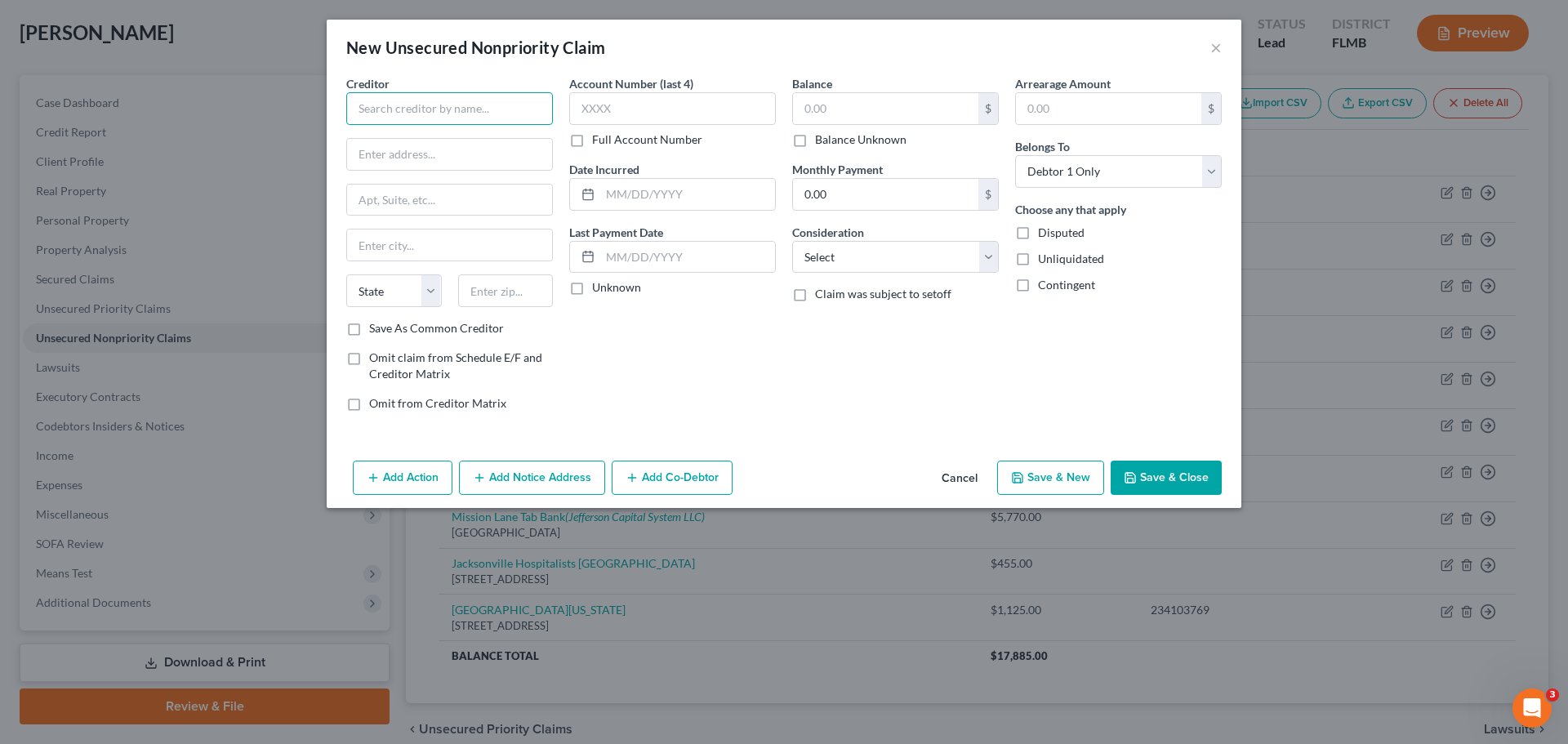
click at [486, 103] on input "text" at bounding box center [449, 108] width 207 height 33
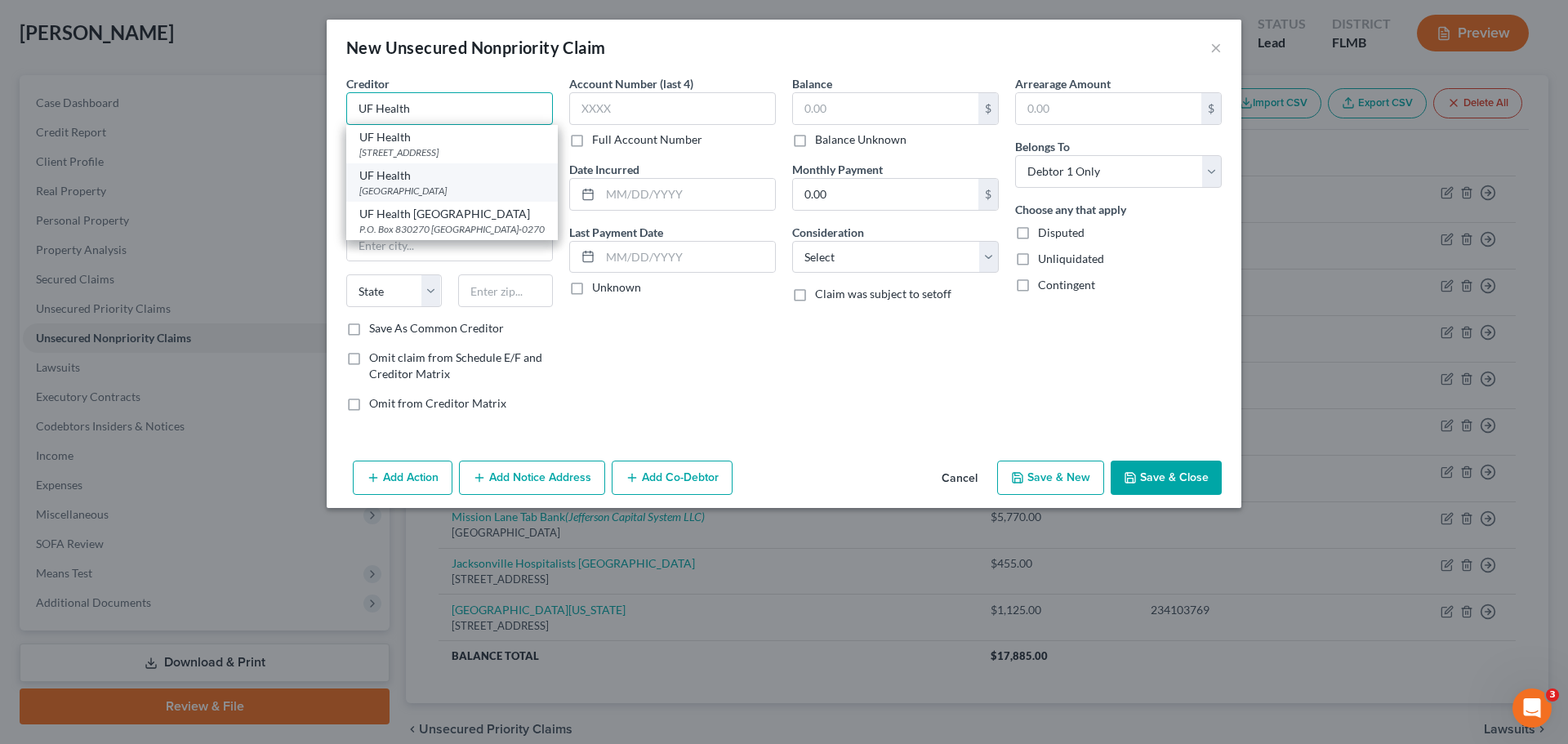
type input "UF Health"
click at [502, 184] on div "UF Health" at bounding box center [451, 176] width 185 height 16
type input "PO Box 743642"
type input "[GEOGRAPHIC_DATA]"
select select "10"
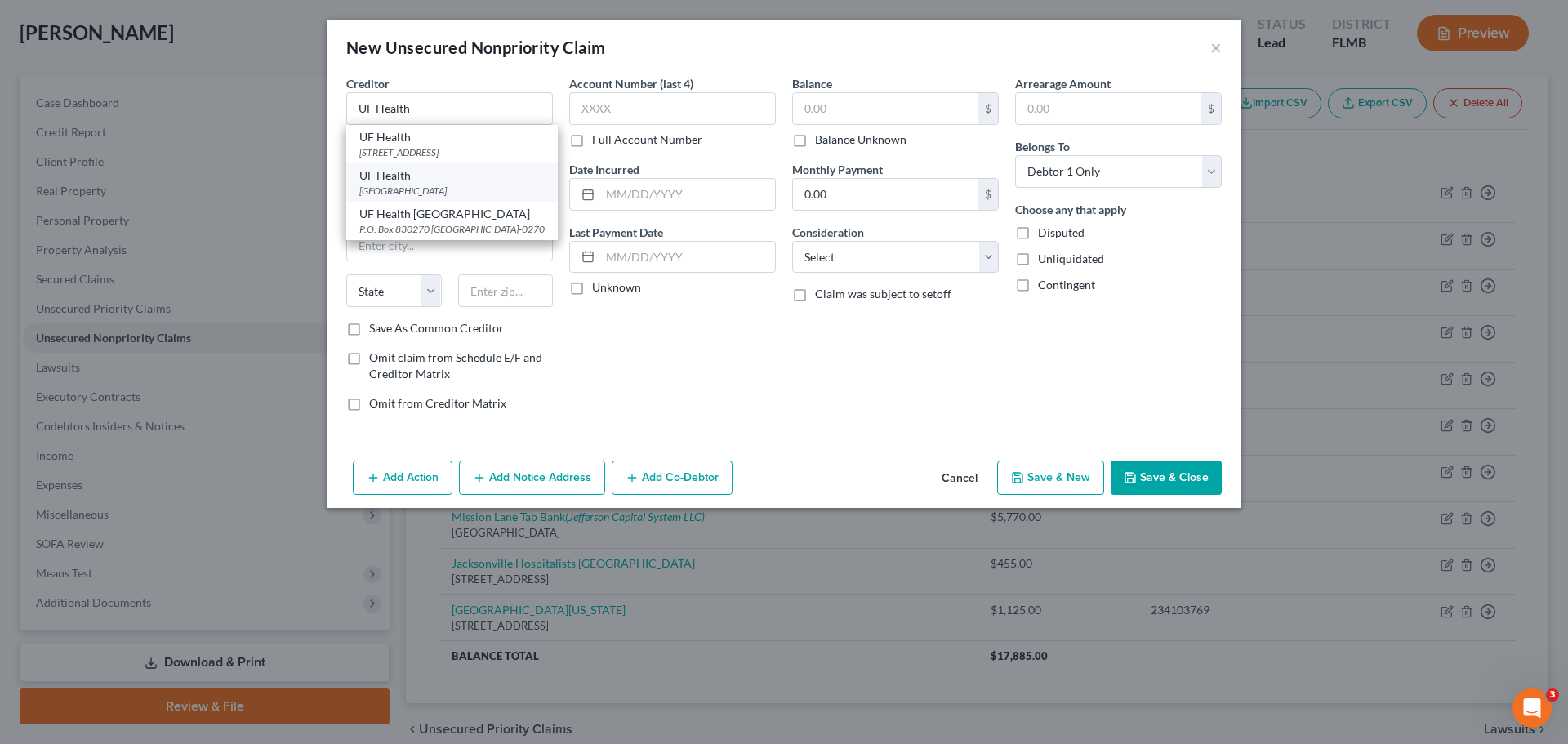
type input "30374"
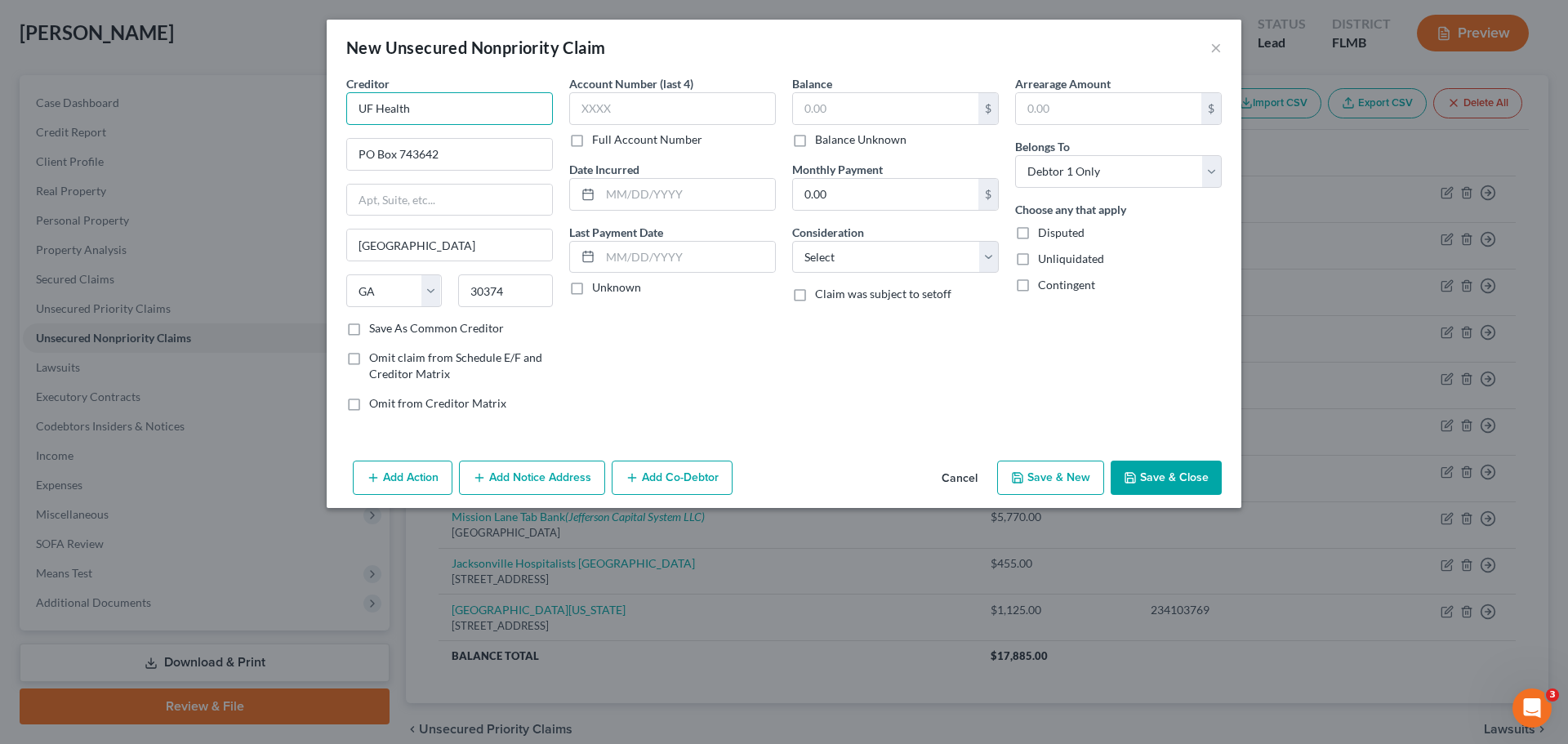
click at [442, 101] on input "UF Health" at bounding box center [449, 108] width 207 height 33
type input "UF Health in [GEOGRAPHIC_DATA]"
click at [369, 329] on label "Save As Common Creditor" at bounding box center [436, 328] width 135 height 16
click at [376, 329] on input "Save As Common Creditor" at bounding box center [381, 325] width 11 height 11
checkbox input "true"
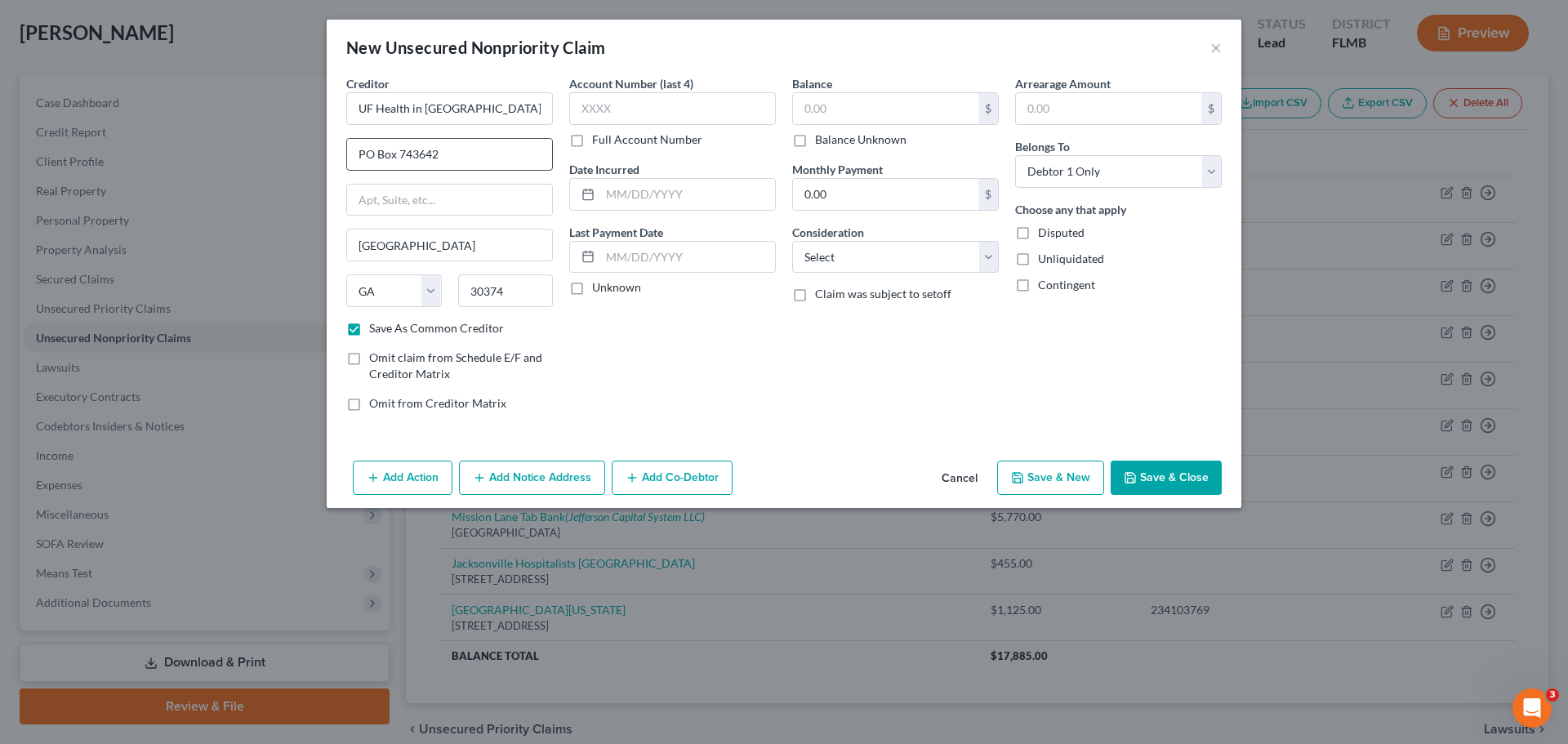
click at [448, 151] on input "PO Box 743642" at bounding box center [449, 154] width 205 height 31
type input "PO Box 746094"
click at [660, 351] on div "Account Number (last 4) Full Account Number Date Incurred Last Payment Date Unk…" at bounding box center [672, 250] width 223 height 349
click at [839, 111] on input "text" at bounding box center [885, 108] width 185 height 31
type input "300.00"
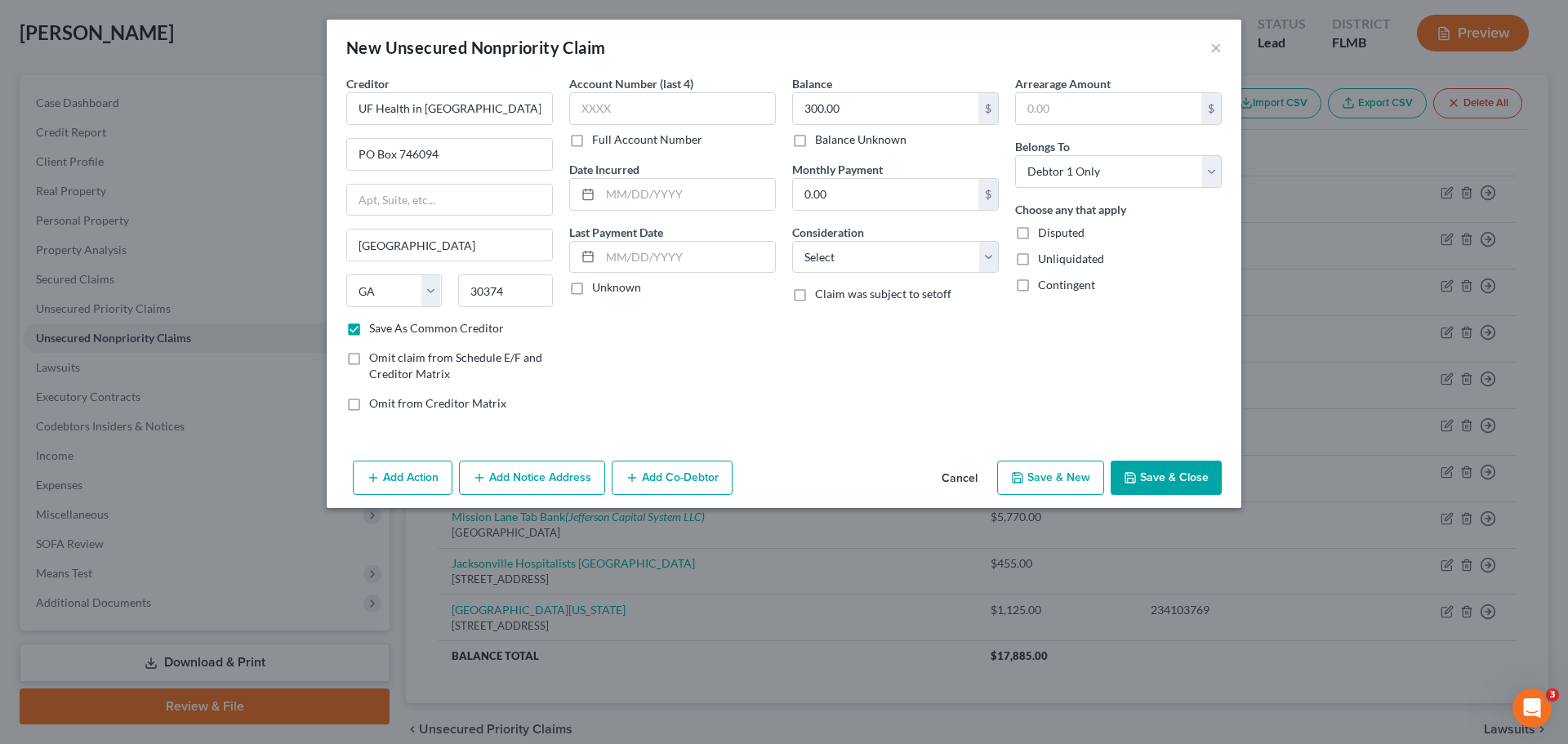
click at [1136, 477] on icon "button" at bounding box center [1130, 477] width 13 height 13
checkbox input "false"
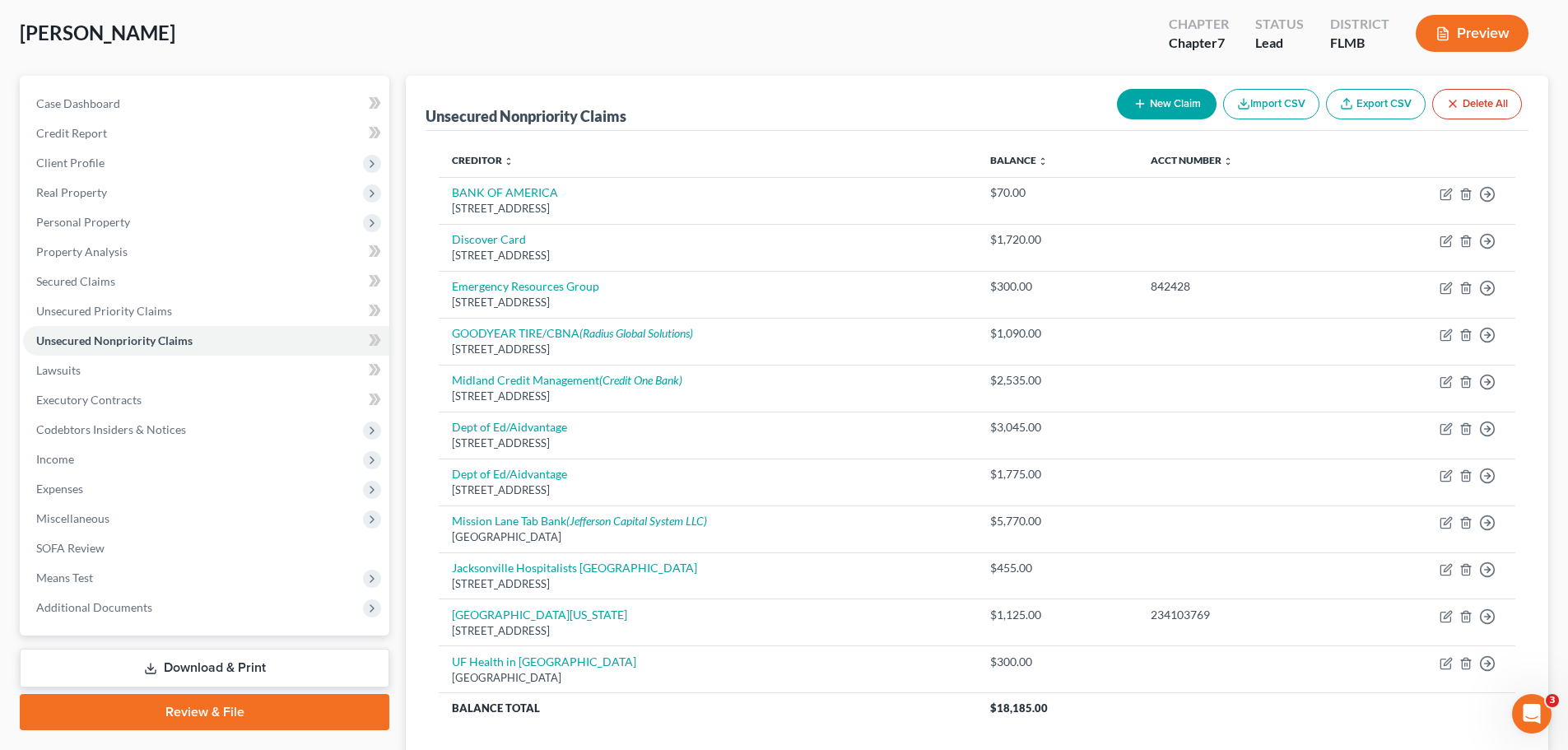
click at [1168, 97] on button "New Claim" at bounding box center [1166, 104] width 99 height 30
select select "0"
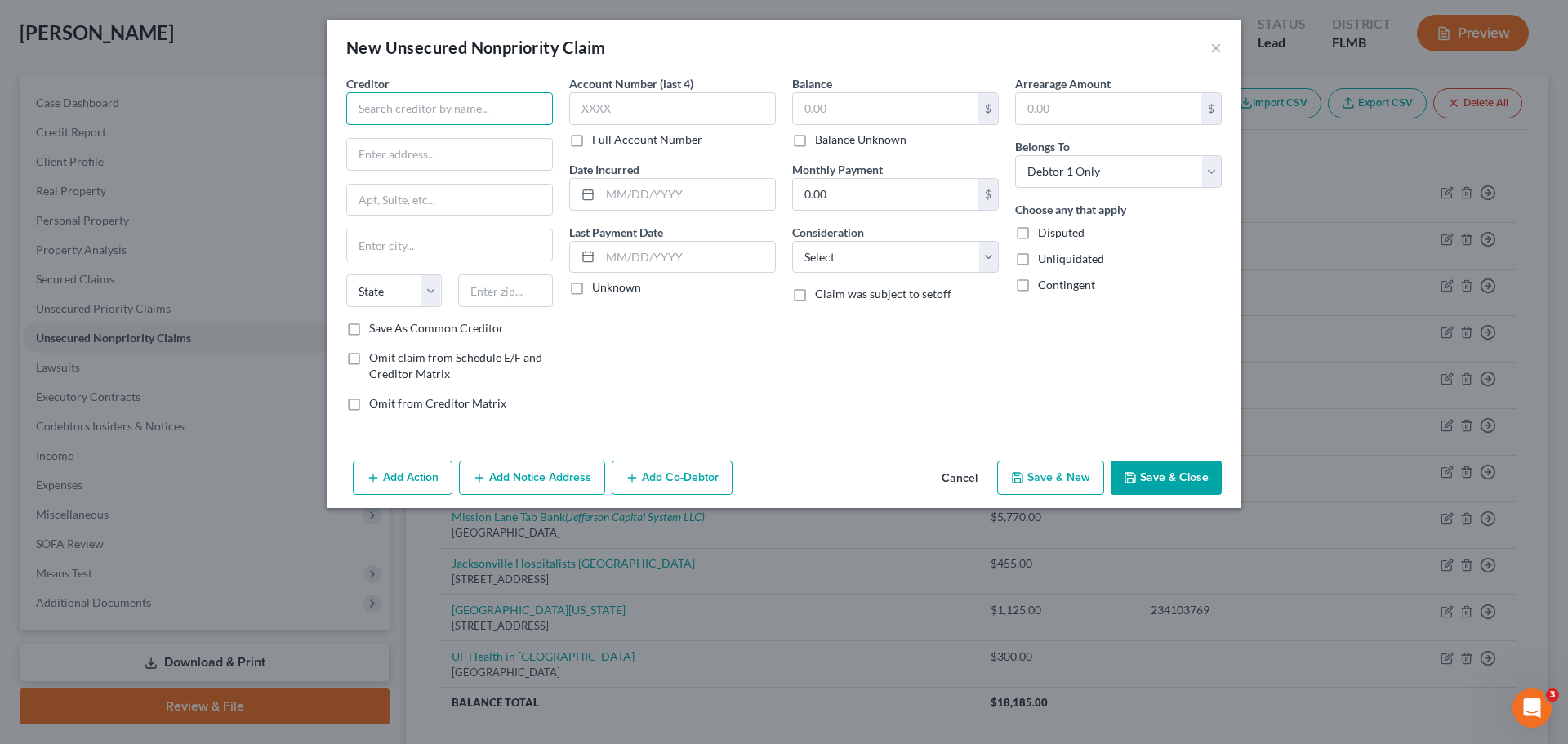
click at [444, 123] on input "text" at bounding box center [449, 108] width 207 height 33
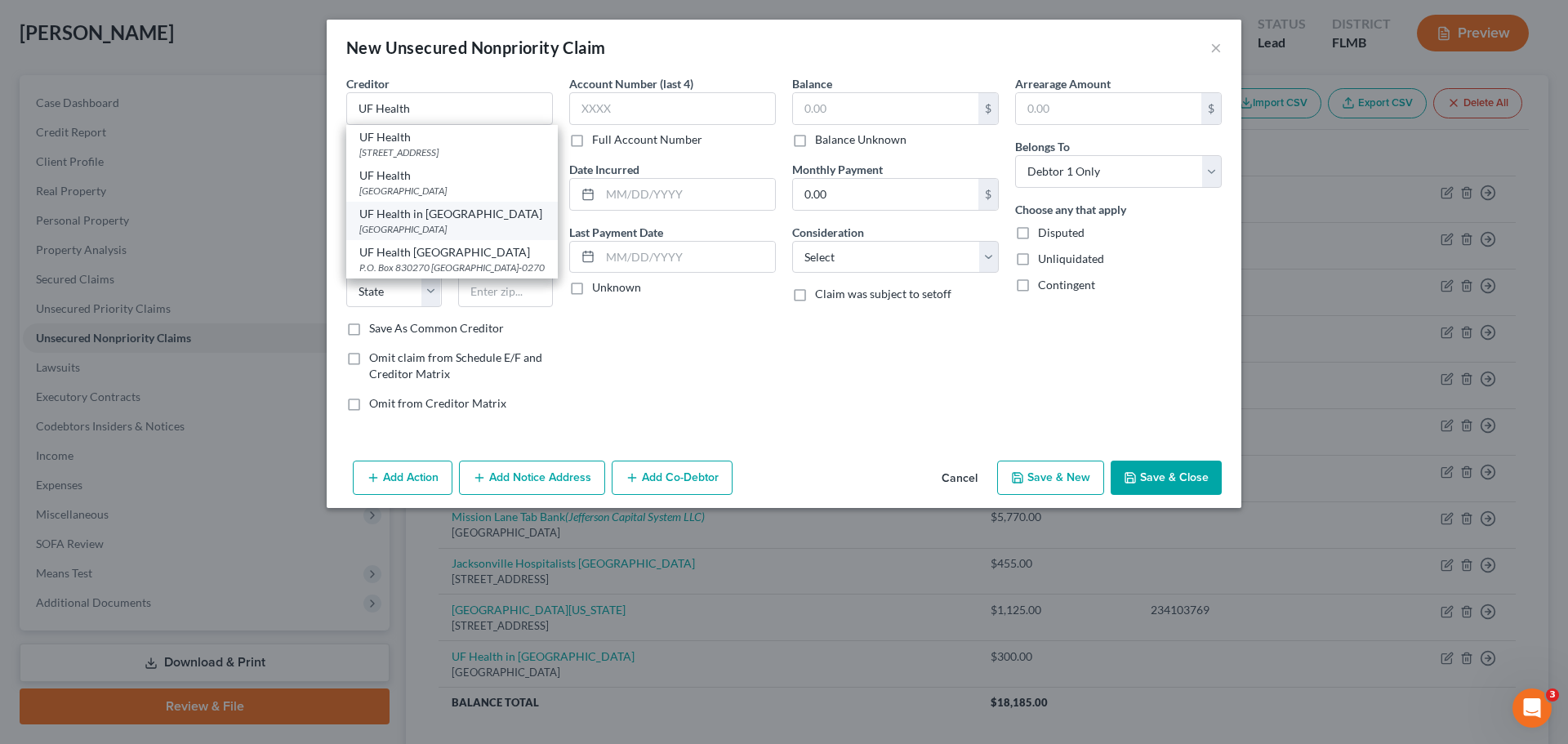
click at [486, 236] on div "[GEOGRAPHIC_DATA]" at bounding box center [451, 229] width 185 height 14
type input "UF Health in [GEOGRAPHIC_DATA]"
type input "PO Box 746094"
type input "[GEOGRAPHIC_DATA]"
select select "10"
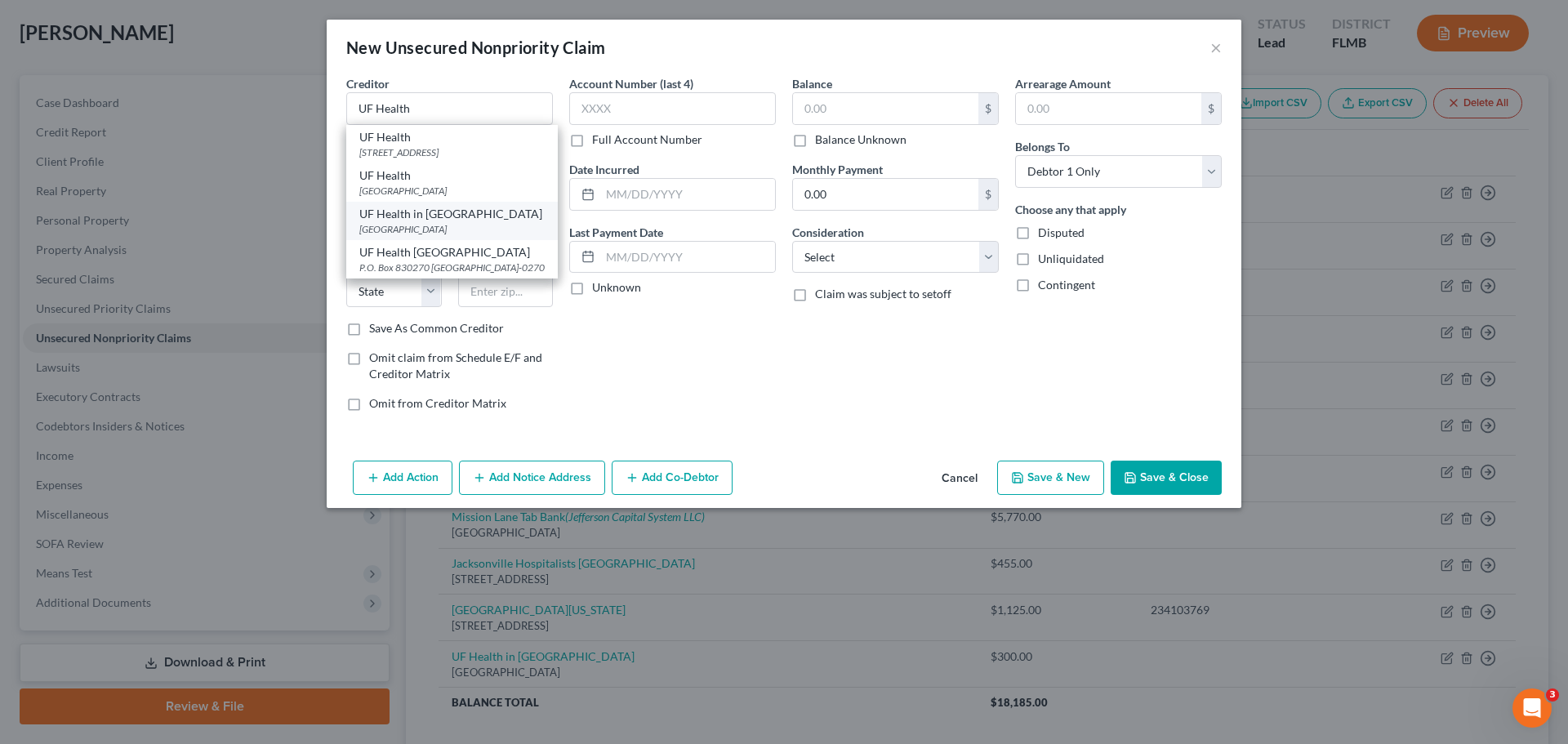
type input "30374"
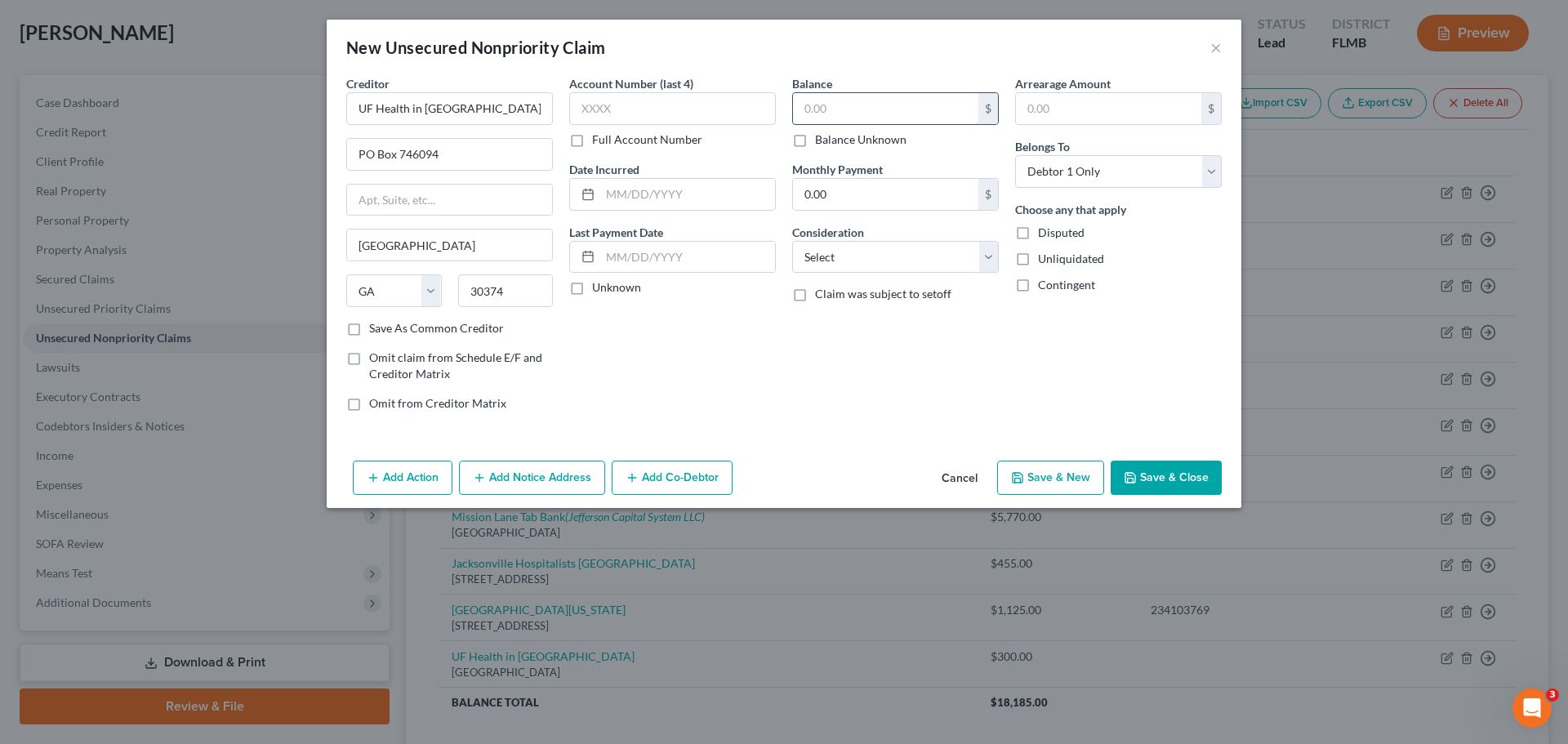
click at [884, 109] on input "text" at bounding box center [885, 108] width 185 height 31
type input "150.00"
click at [1062, 476] on button "Save & New" at bounding box center [1050, 477] width 107 height 35
select select "0"
click at [952, 480] on button "Cancel" at bounding box center [960, 478] width 62 height 33
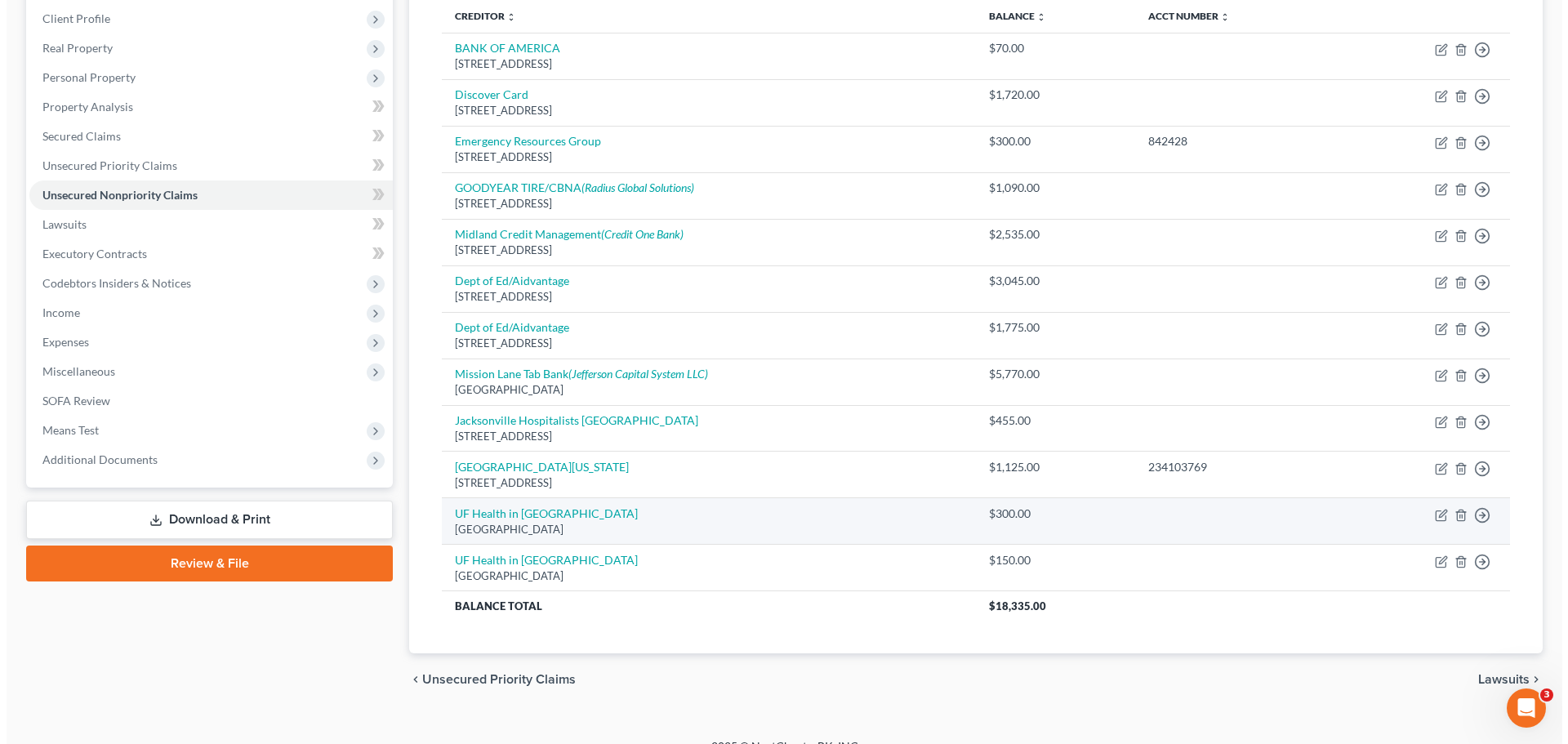
scroll to position [245, 0]
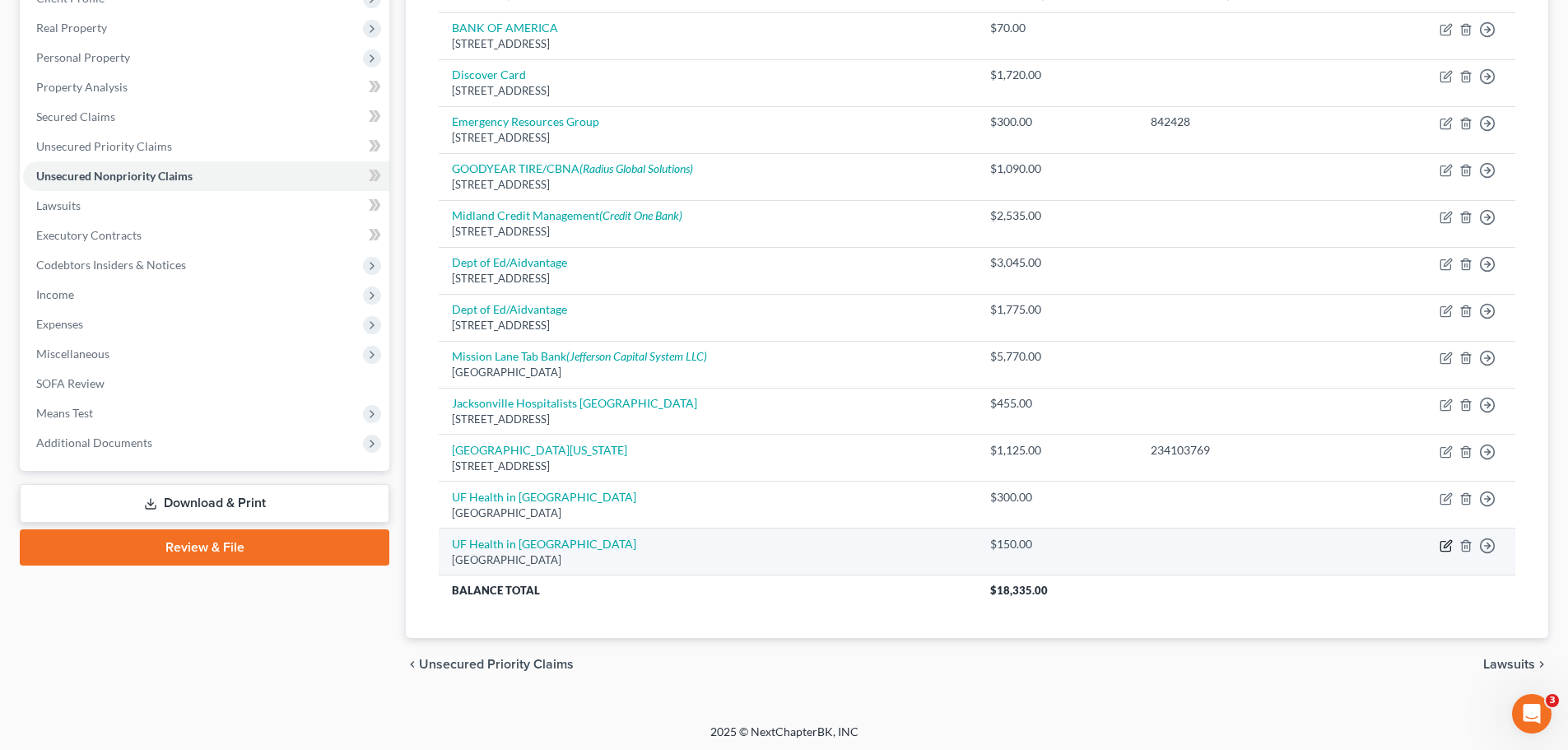
click at [1444, 550] on icon "button" at bounding box center [1446, 545] width 13 height 13
select select "10"
select select "0"
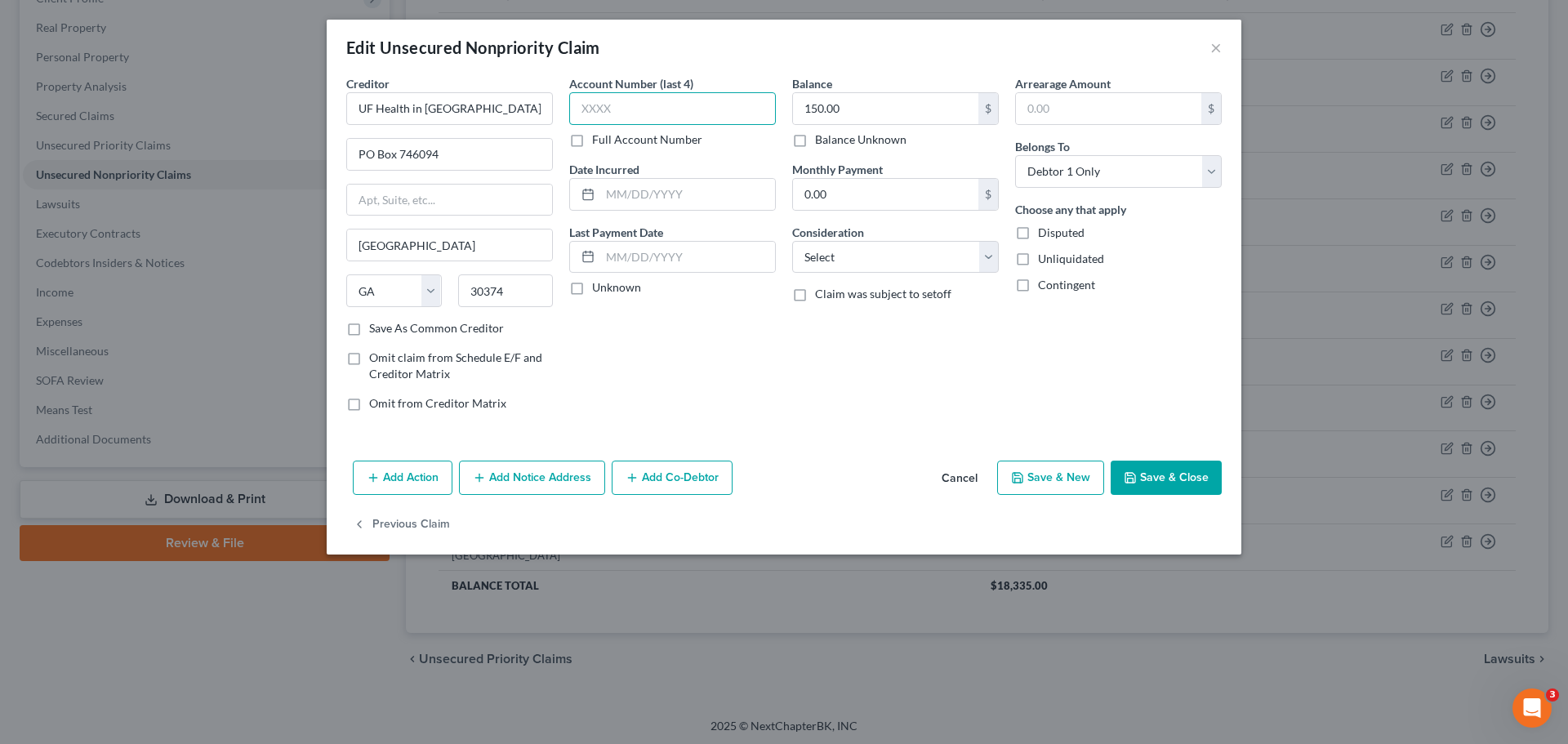
click at [613, 108] on input "text" at bounding box center [672, 108] width 207 height 33
click at [592, 144] on label "Full Account Number" at bounding box center [647, 139] width 110 height 16
click at [599, 142] on input "Full Account Number" at bounding box center [604, 137] width 11 height 11
click at [587, 108] on input "text" at bounding box center [672, 108] width 207 height 33
type input "104656294"
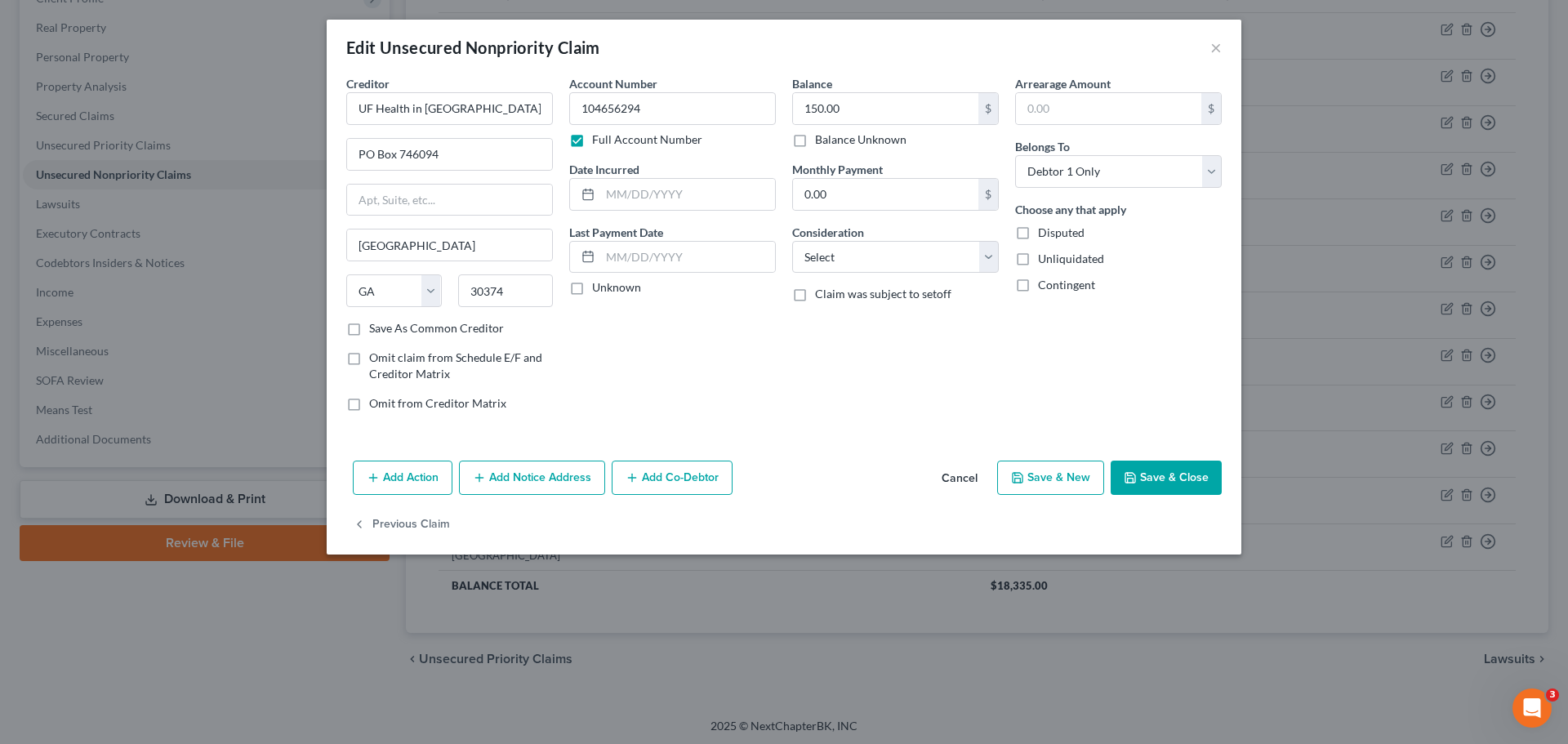
click at [1196, 489] on button "Save & Close" at bounding box center [1165, 477] width 111 height 35
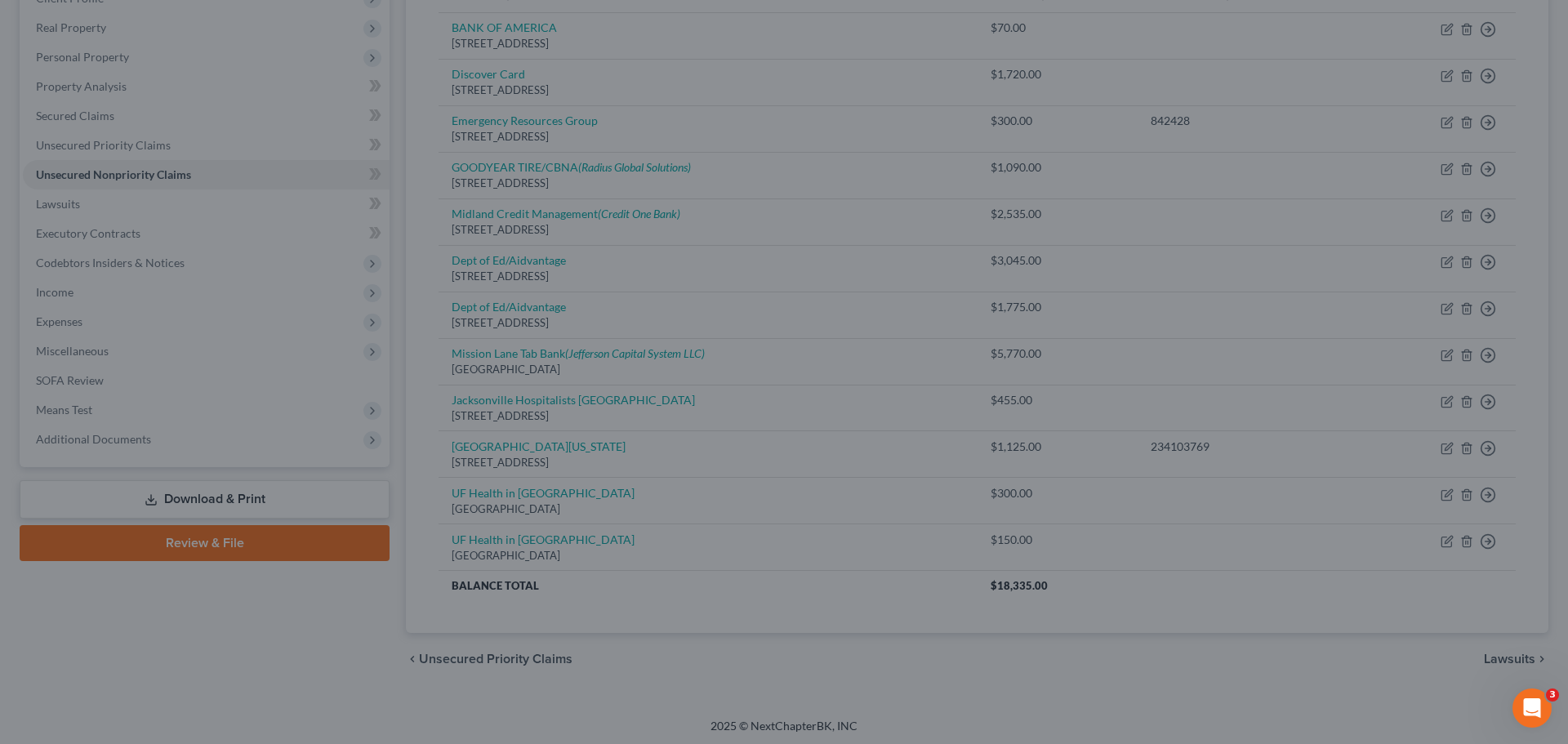
type input "0"
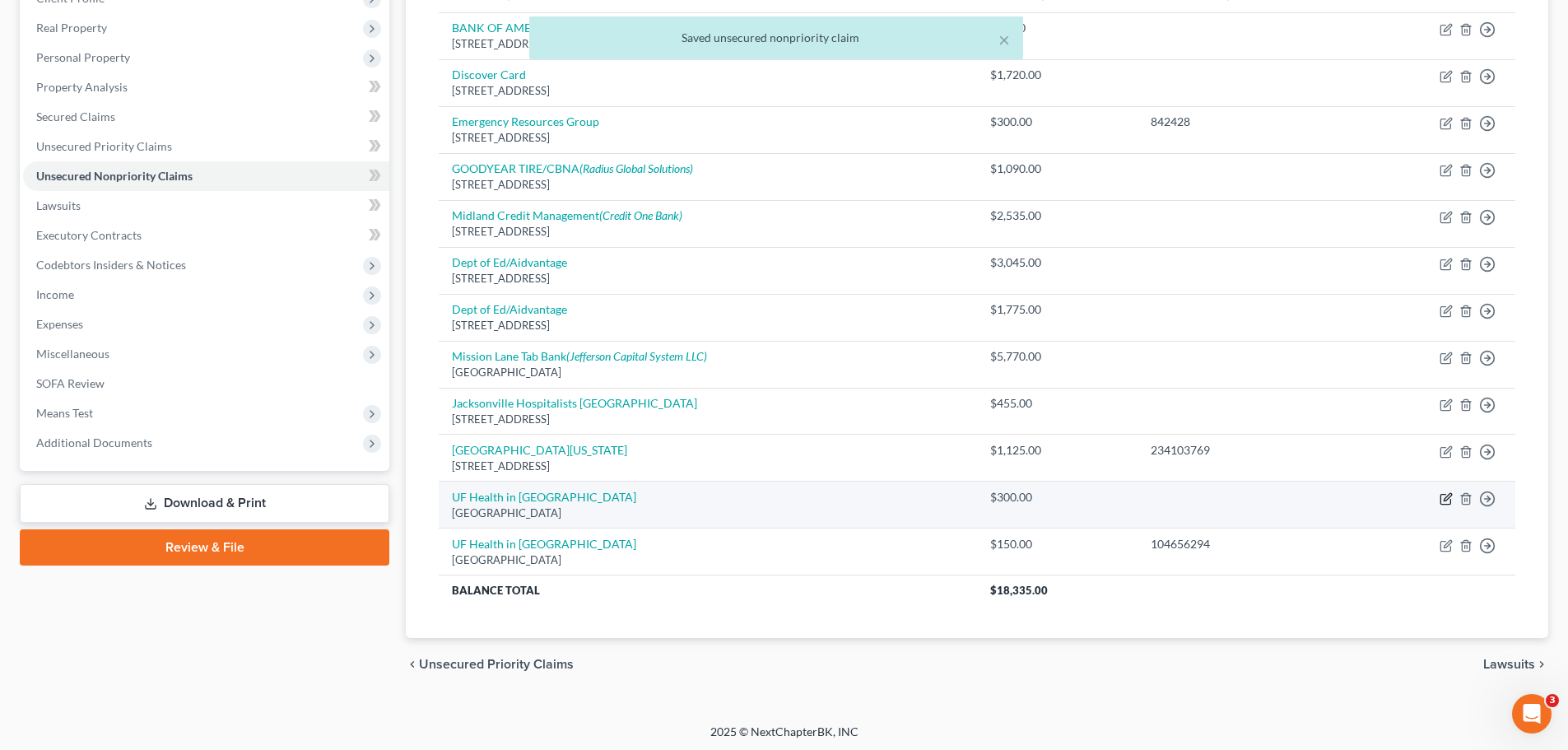
click at [1446, 496] on icon "button" at bounding box center [1447, 497] width 7 height 7
select select "10"
select select "0"
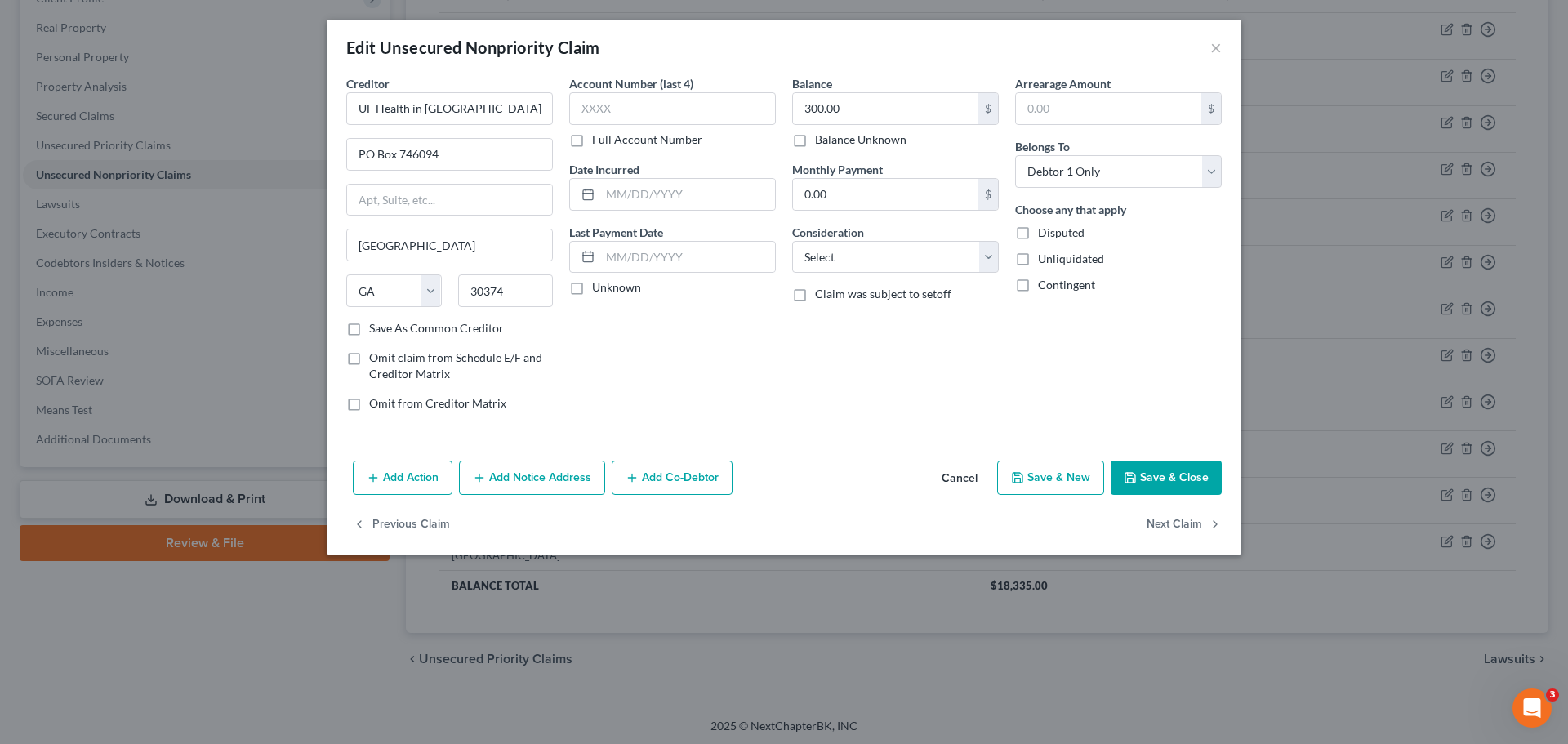
click at [592, 139] on label "Full Account Number" at bounding box center [647, 139] width 110 height 16
click at [599, 139] on input "Full Account Number" at bounding box center [604, 137] width 11 height 11
click at [600, 108] on input "text" at bounding box center [672, 108] width 207 height 33
type input "104656294"
click at [1158, 475] on button "Save & Close" at bounding box center [1165, 477] width 111 height 35
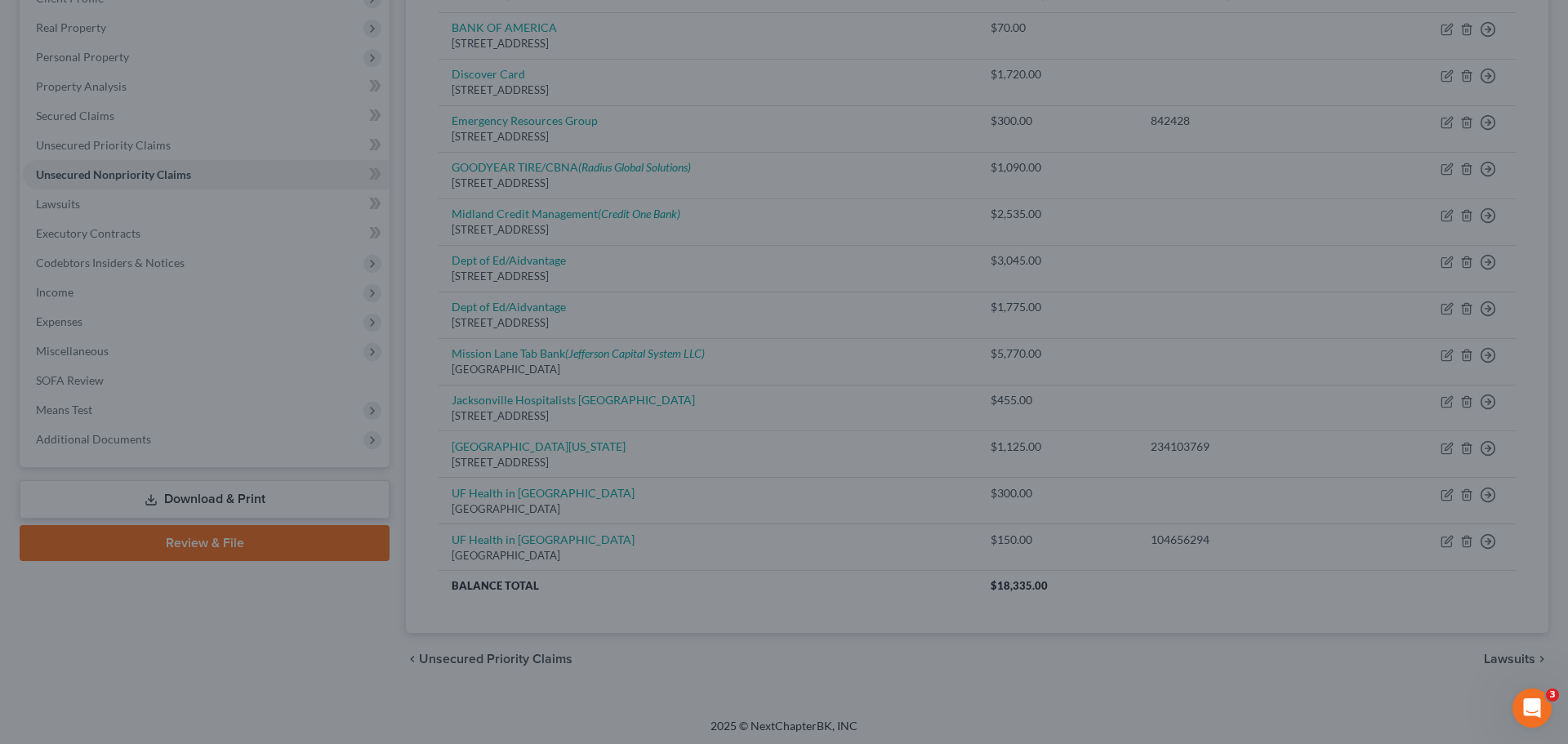
type input "0"
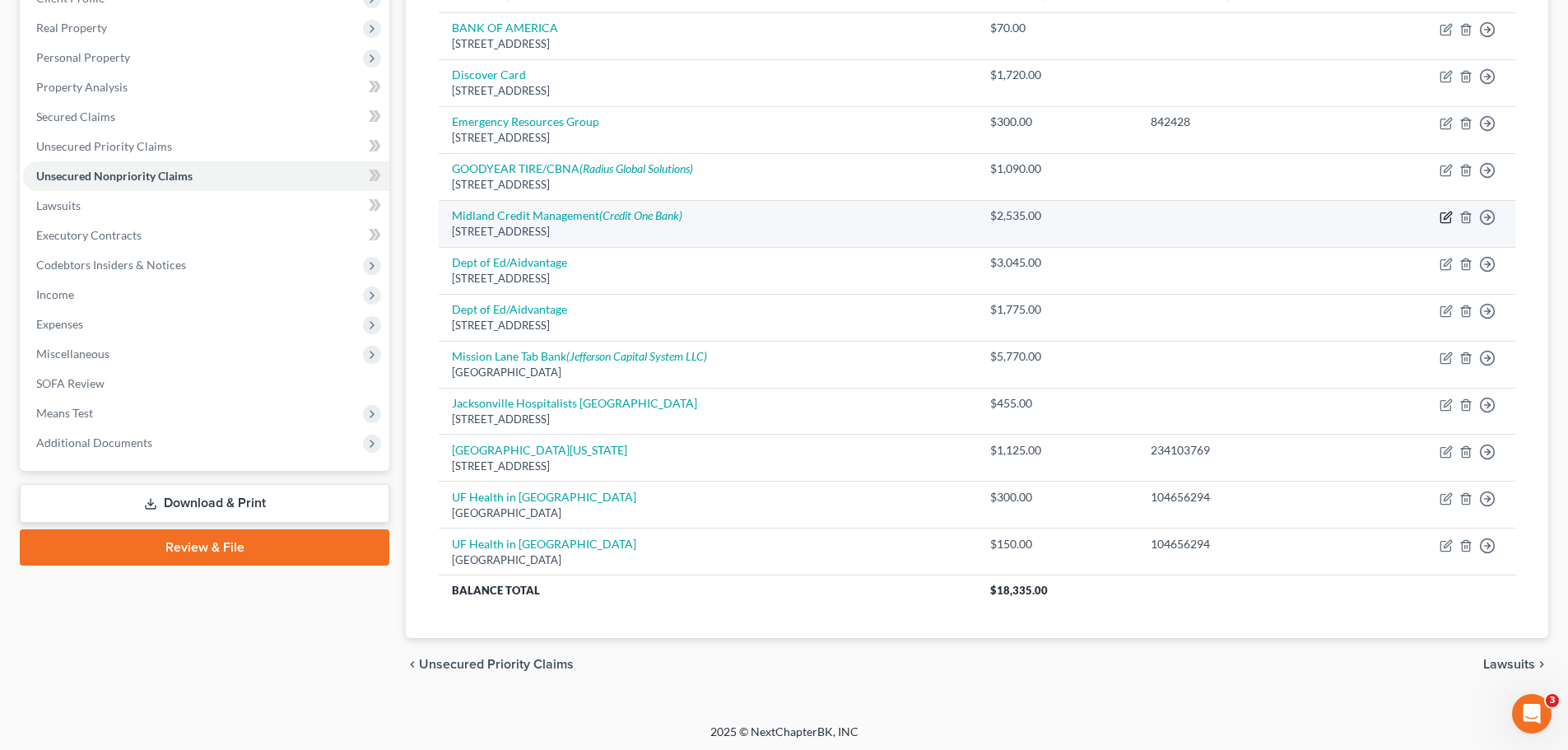
click at [1445, 213] on icon "button" at bounding box center [1445, 217] width 10 height 10
select select "23"
select select "0"
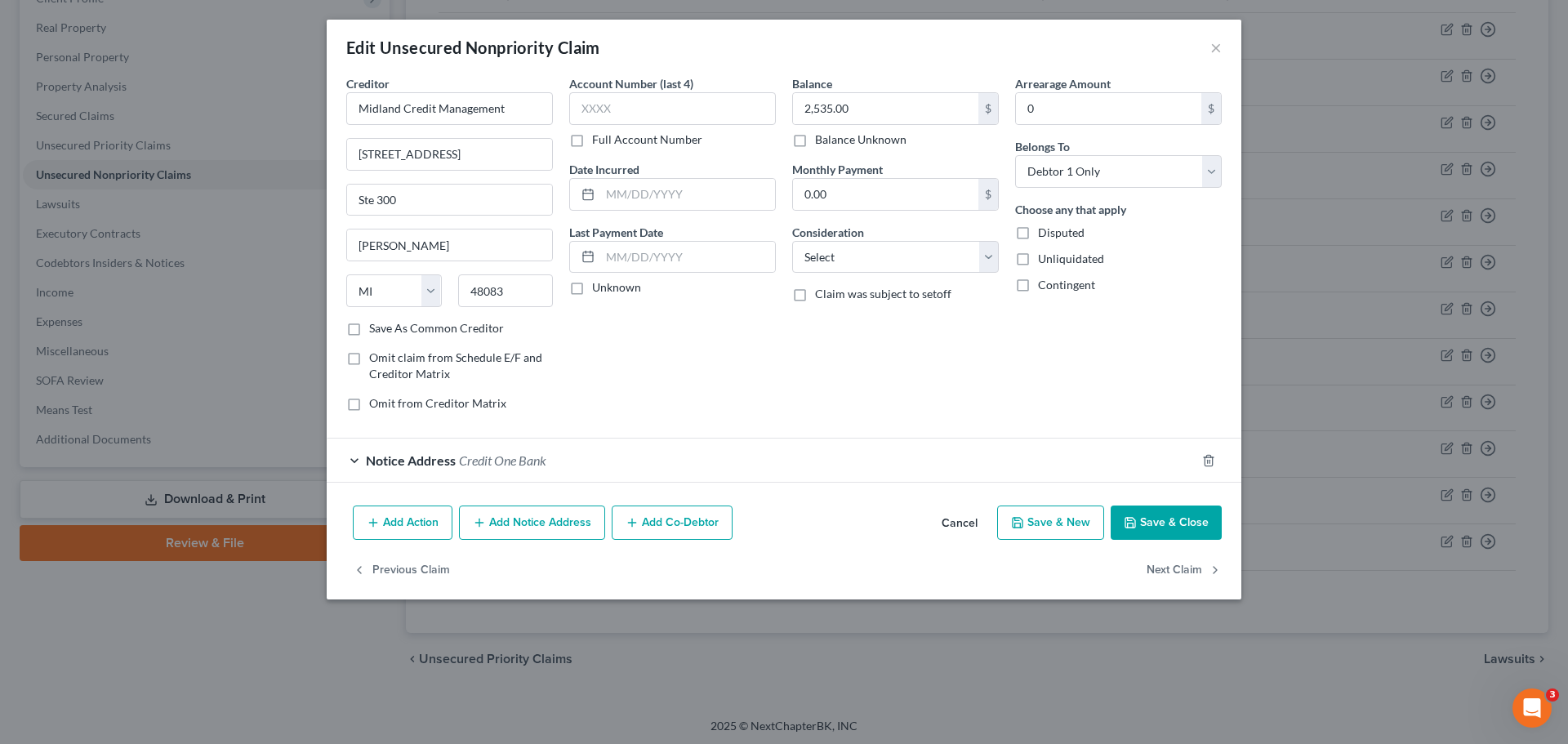
click at [514, 525] on button "Add Notice Address" at bounding box center [531, 522] width 146 height 35
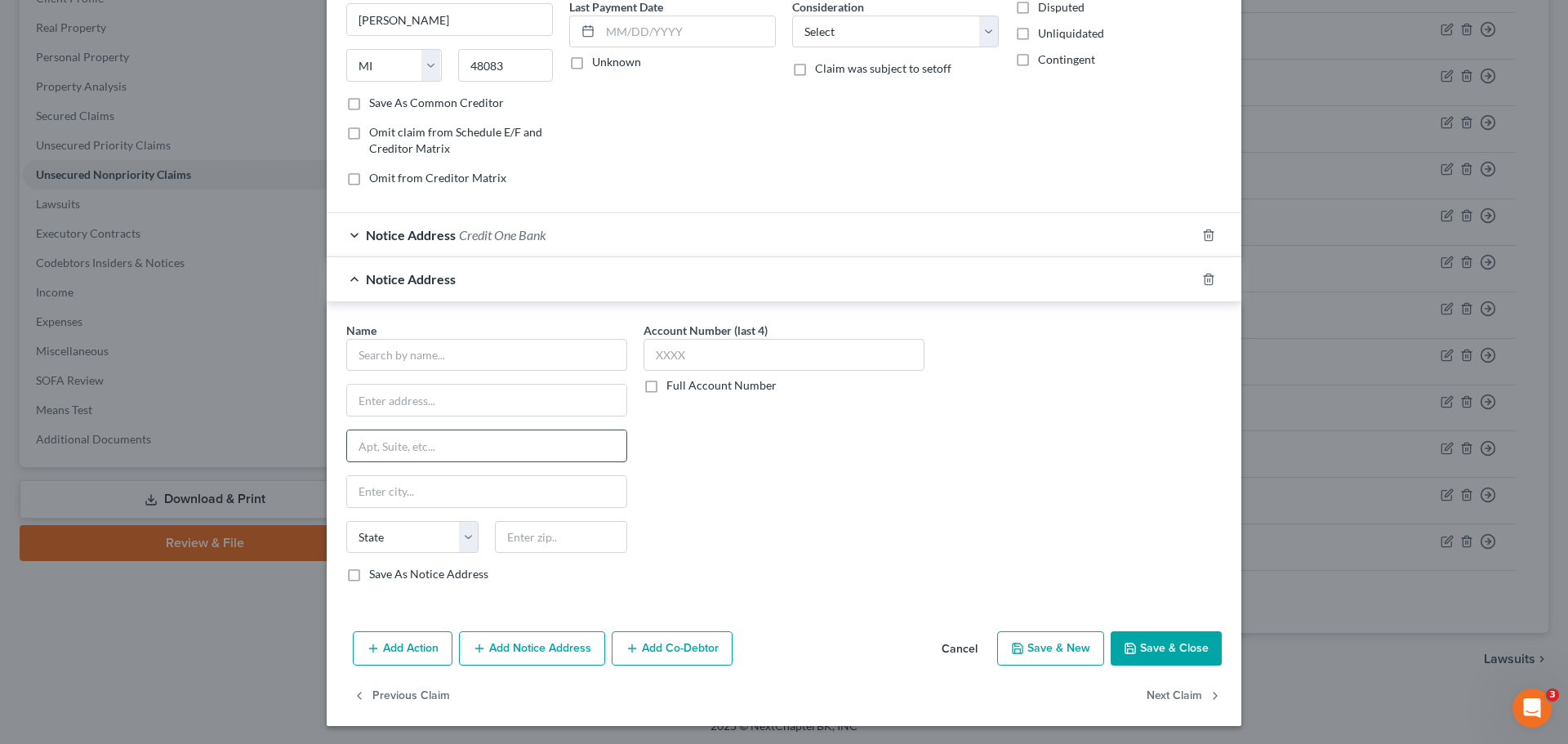
scroll to position [227, 0]
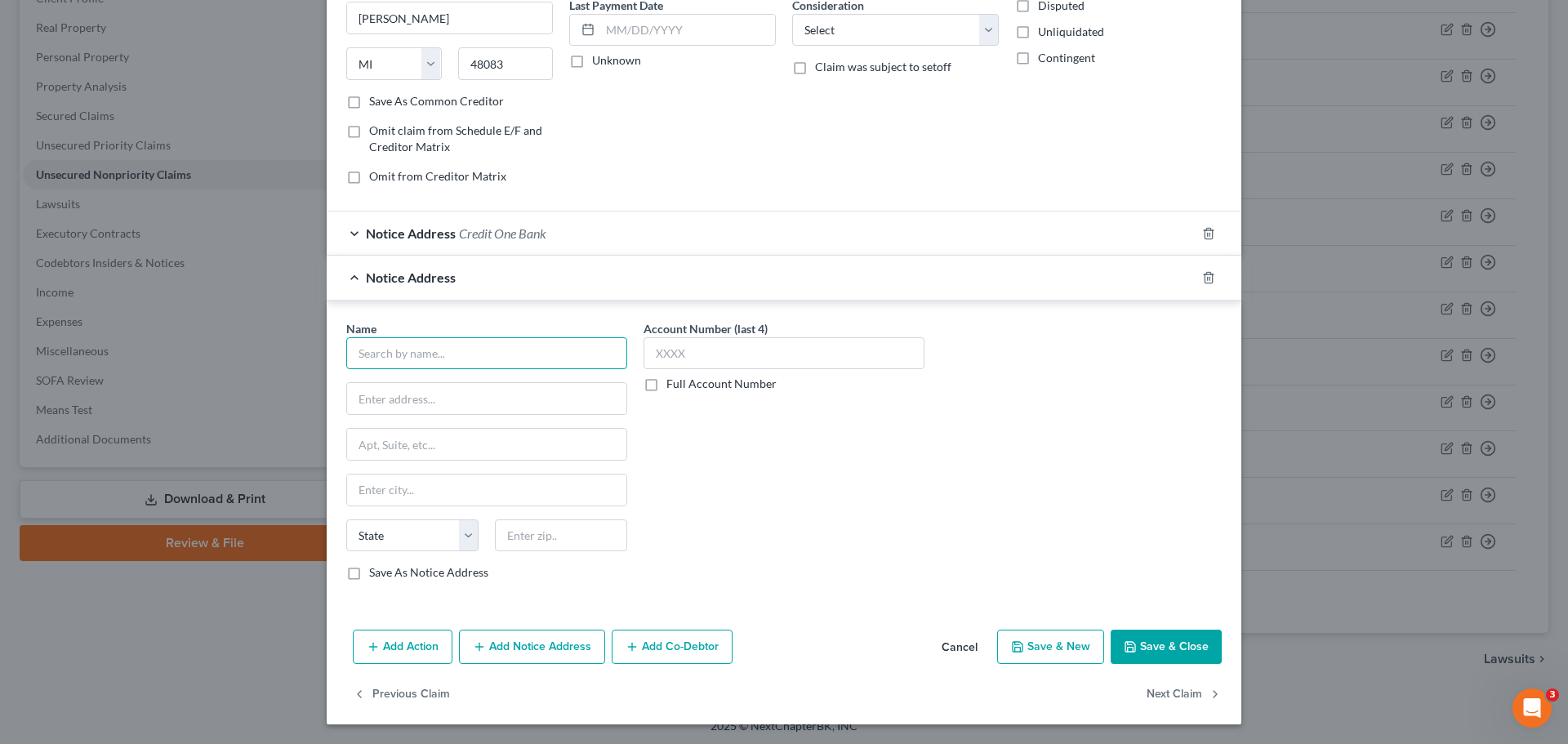
click at [407, 346] on input "text" at bounding box center [486, 353] width 281 height 33
click at [394, 388] on input "text" at bounding box center [486, 398] width 279 height 31
type input "Client Services, INC."
type input "PO Box 339"
click at [538, 545] on input "text" at bounding box center [561, 536] width 132 height 33
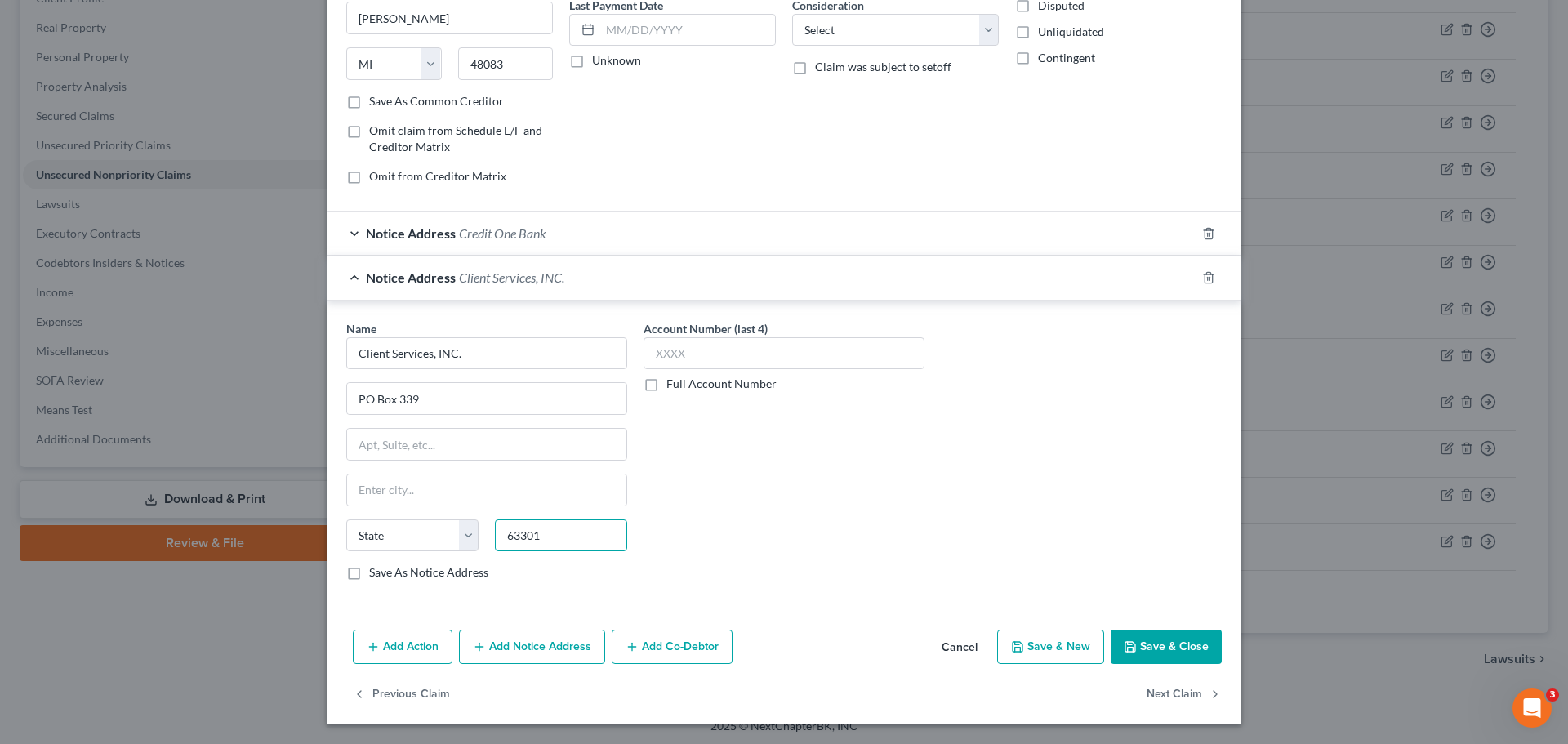
type input "63301"
click at [725, 479] on div "Account Number (last 4) Full Account Number" at bounding box center [783, 457] width 297 height 274
type input "Saint [PERSON_NAME]"
select select "26"
click at [369, 576] on label "Save As Notice Address" at bounding box center [428, 572] width 119 height 16
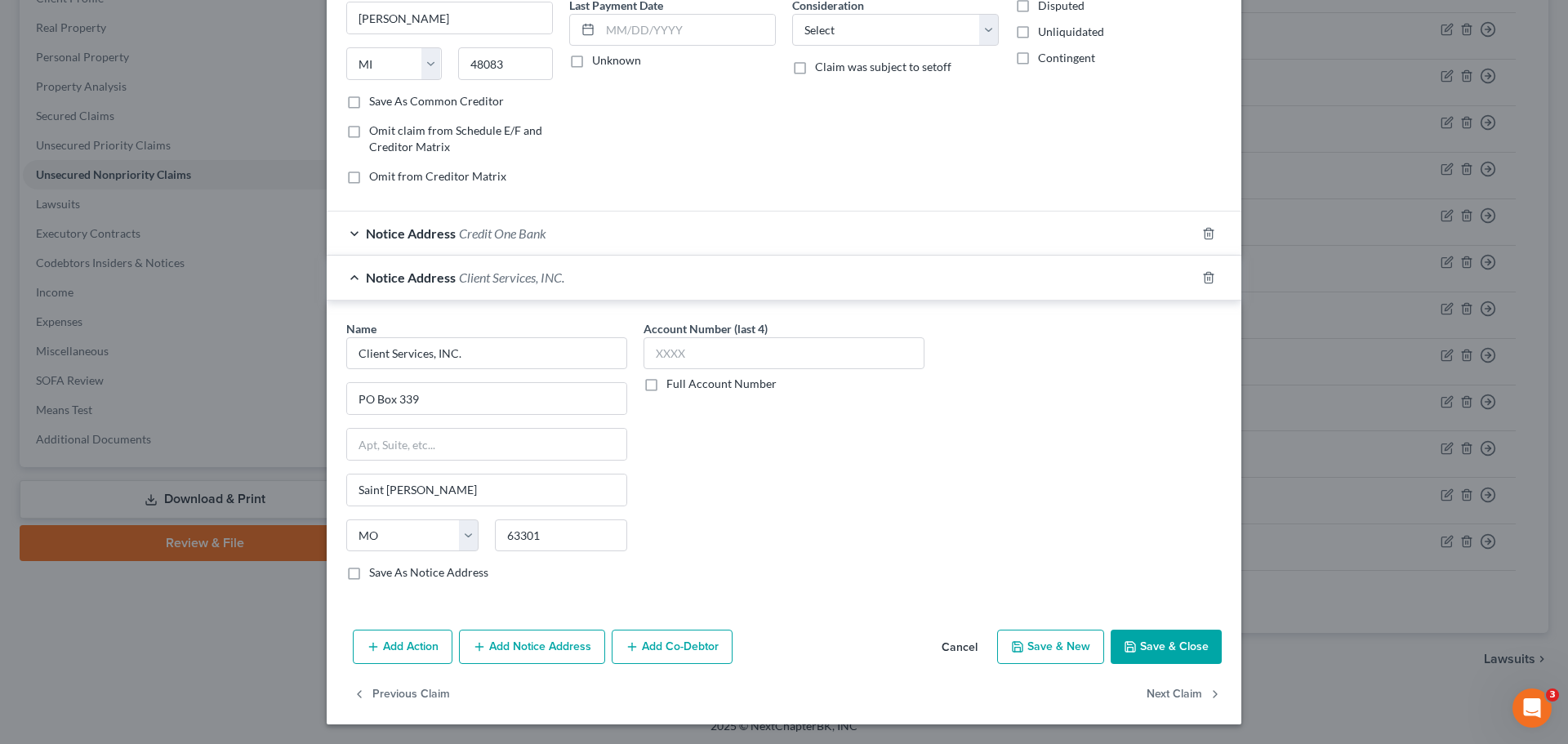
click at [376, 575] on input "Save As Notice Address" at bounding box center [381, 569] width 11 height 11
click at [1162, 645] on button "Save & Close" at bounding box center [1165, 646] width 111 height 35
checkbox input "false"
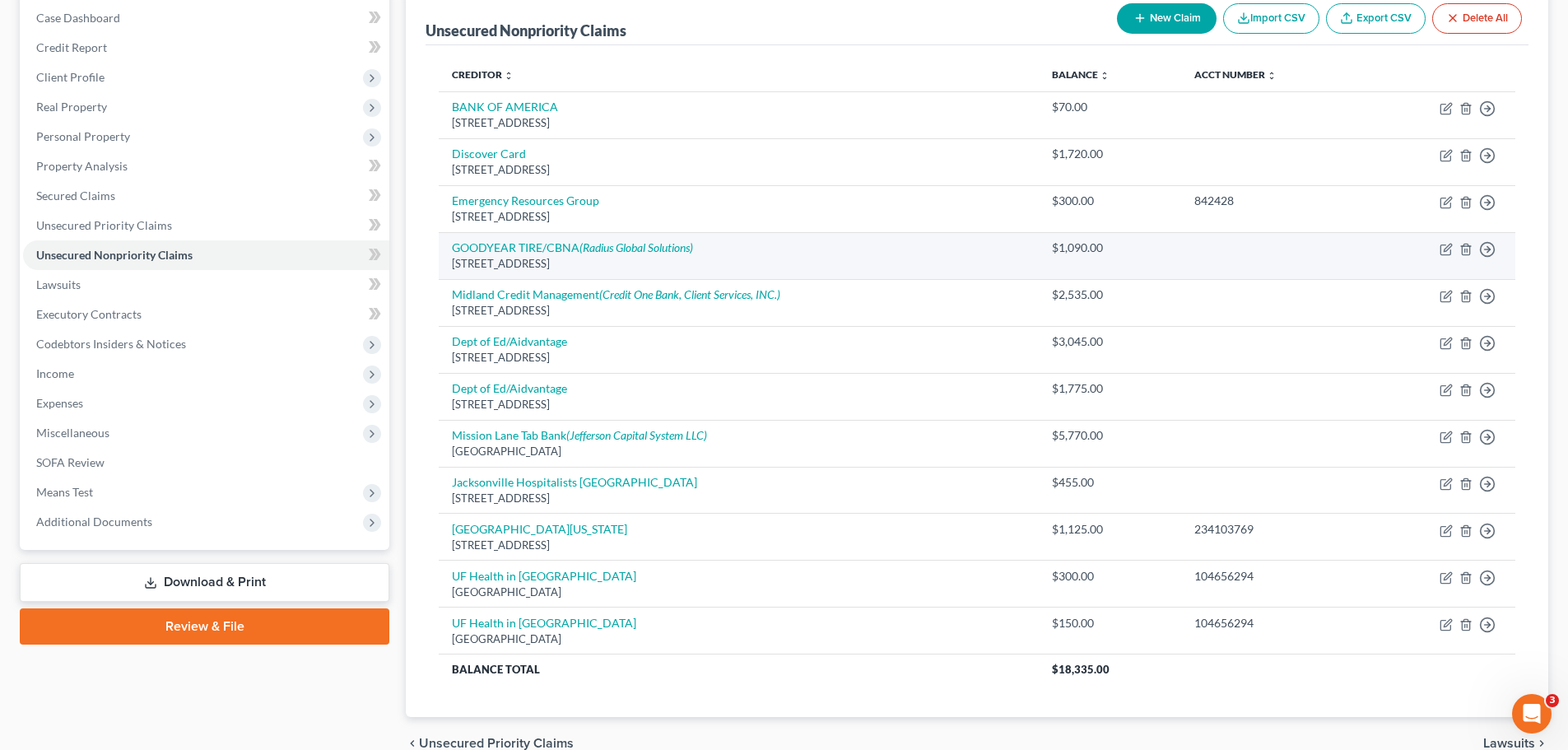
scroll to position [4, 0]
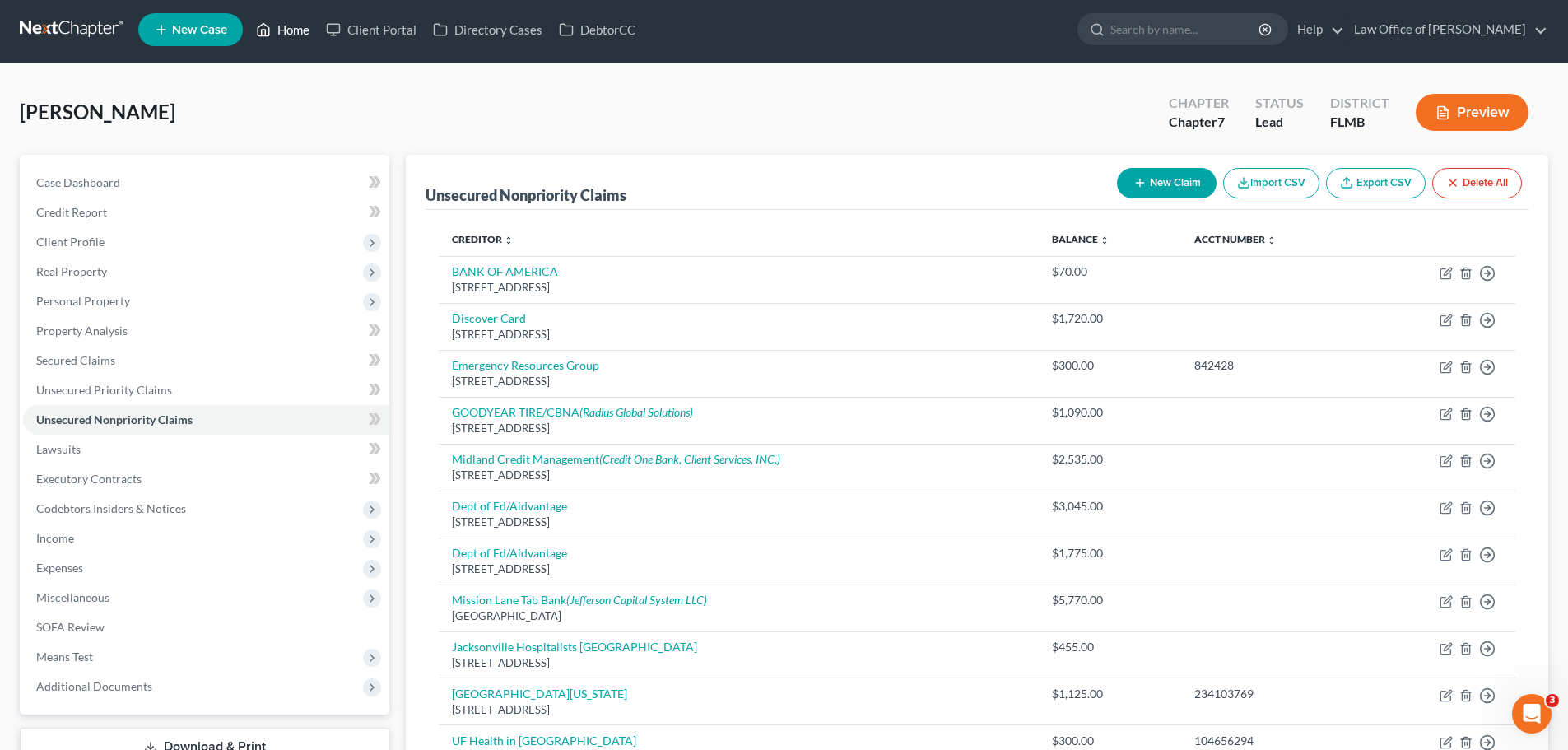
click at [282, 30] on link "Home" at bounding box center [282, 29] width 70 height 29
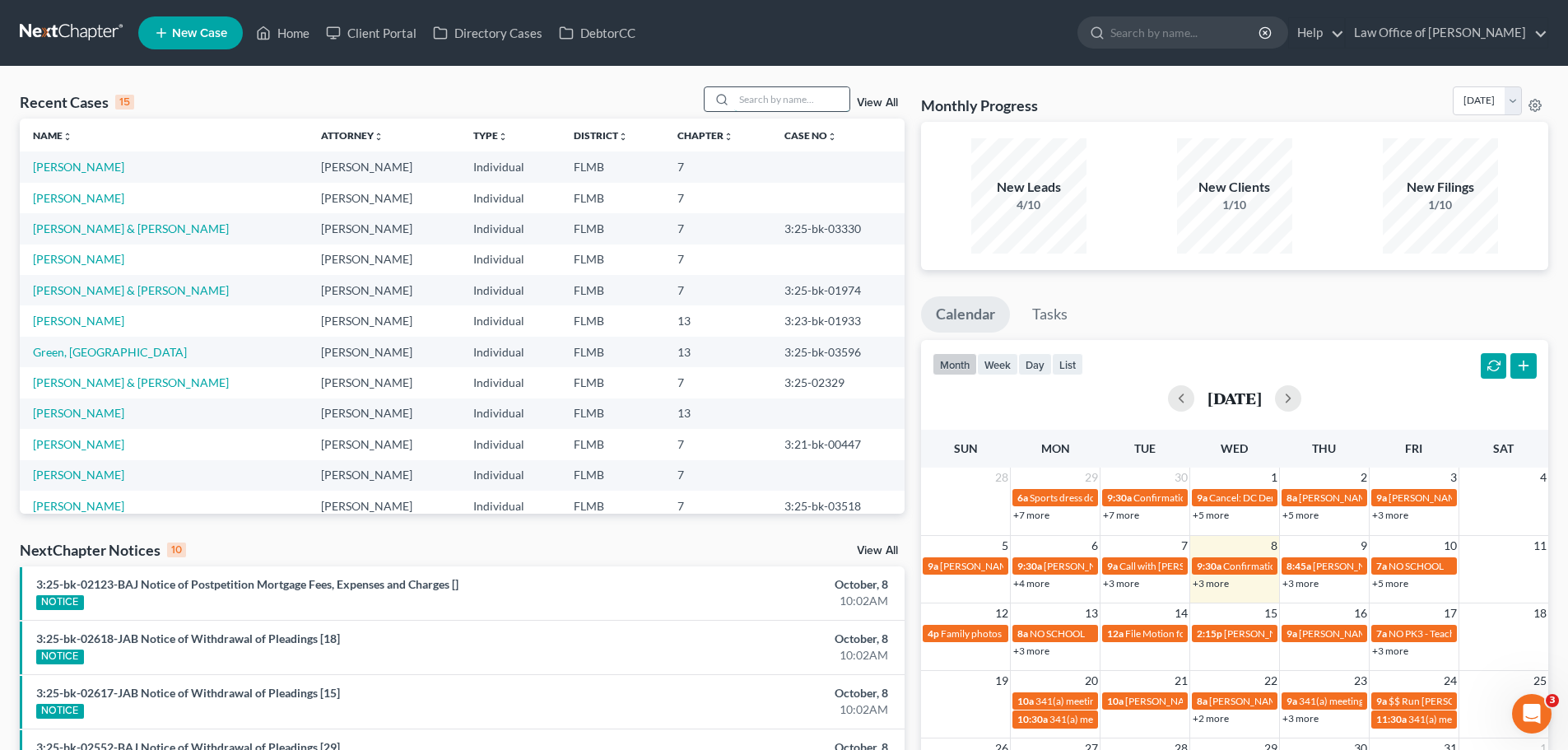
click at [781, 97] on input "search" at bounding box center [791, 99] width 115 height 24
type input "[PERSON_NAME]"
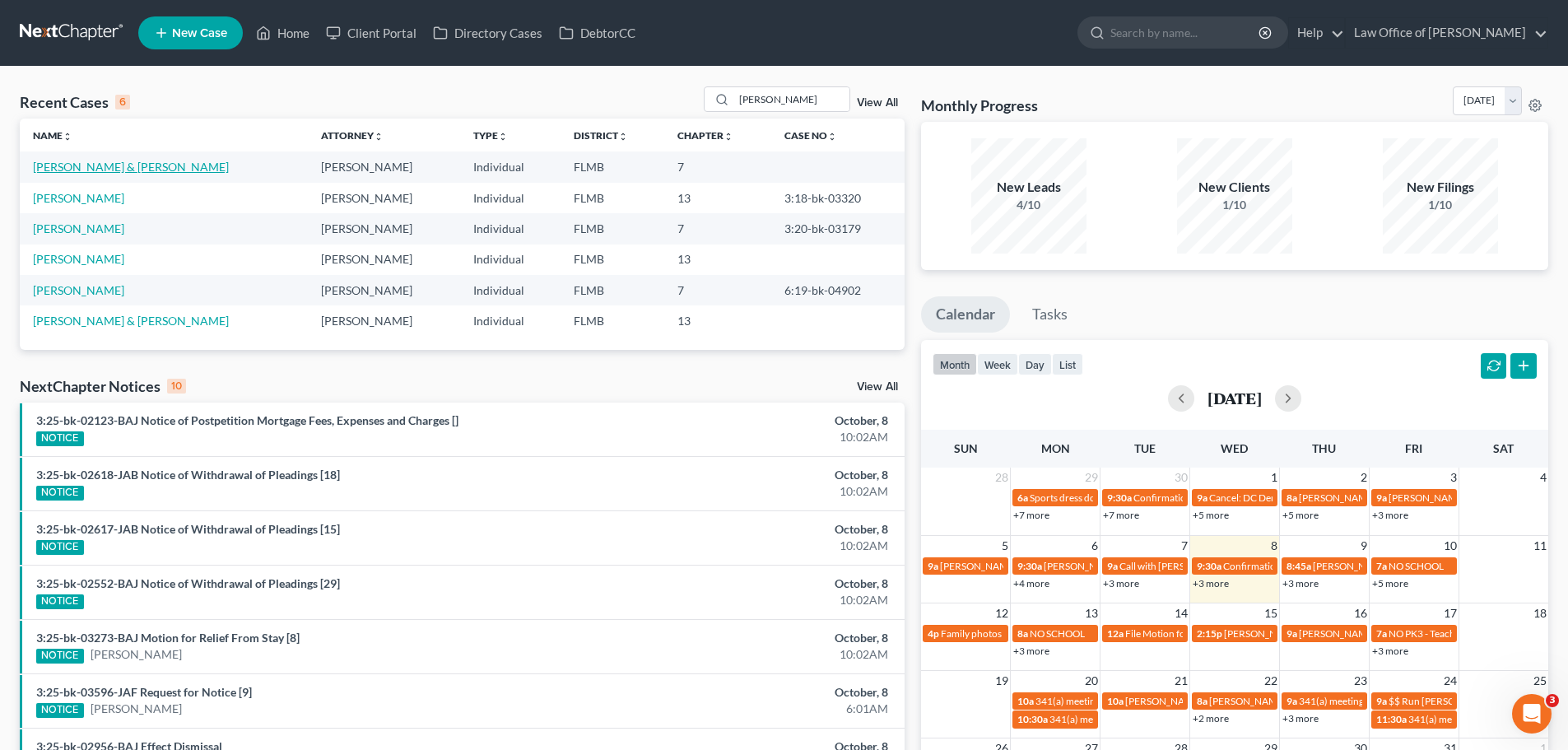
click at [85, 166] on link "[PERSON_NAME] & [PERSON_NAME]" at bounding box center [131, 167] width 196 height 14
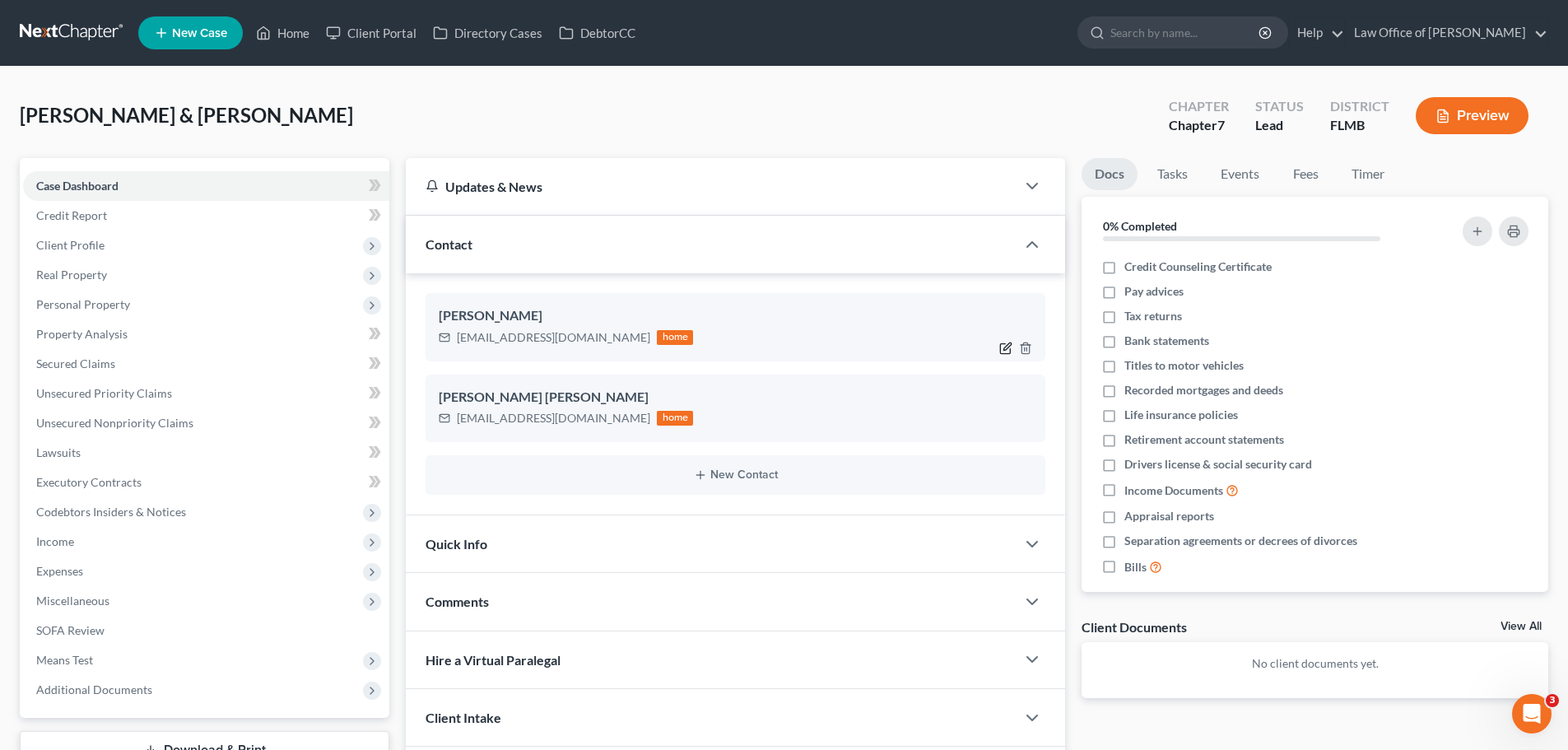
click at [1004, 349] on icon "button" at bounding box center [1007, 346] width 7 height 7
select select "1"
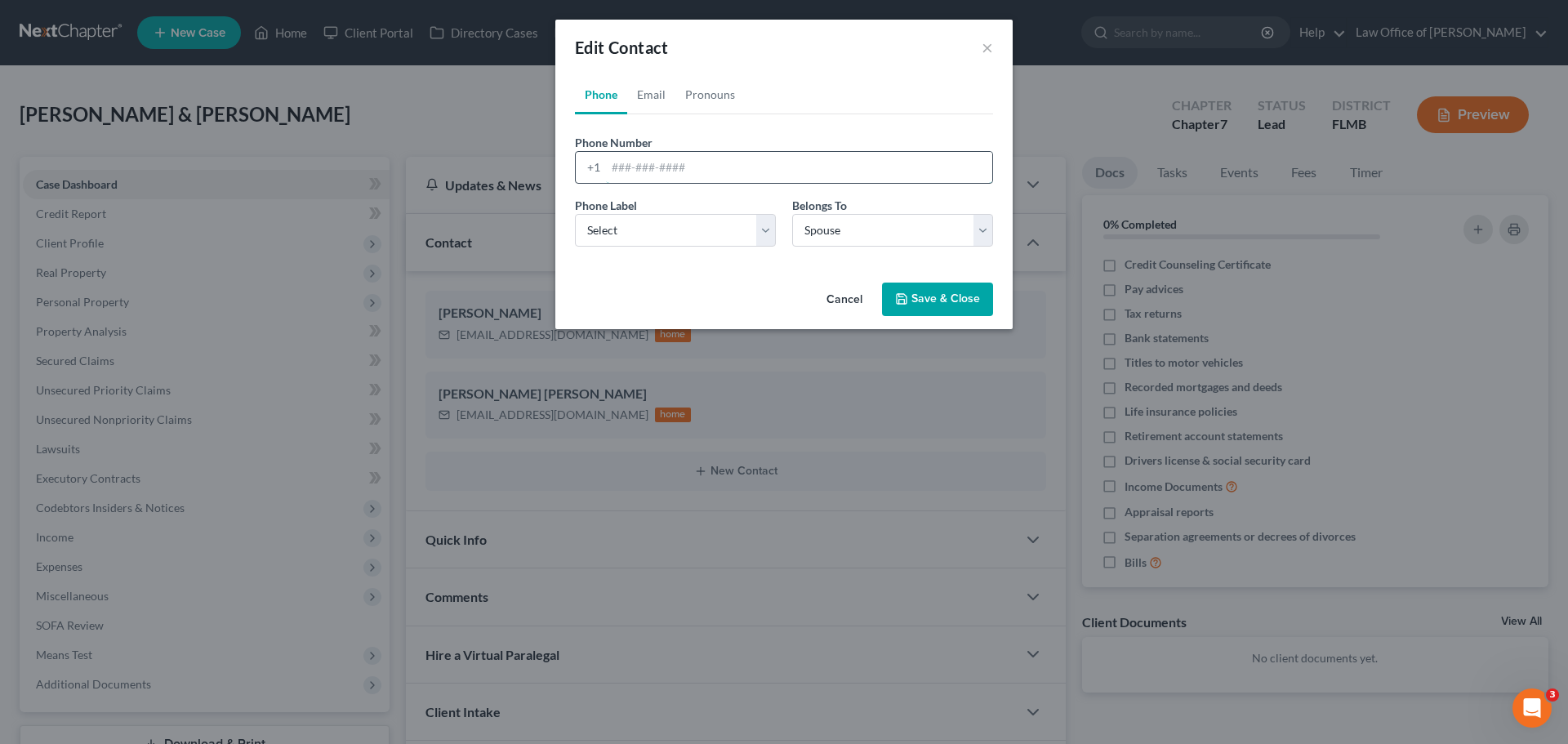
drag, startPoint x: 620, startPoint y: 169, endPoint x: 612, endPoint y: 167, distance: 8.2
click at [620, 169] on input "tel" at bounding box center [798, 167] width 386 height 31
click at [662, 235] on select "Select Mobile Home Work Other" at bounding box center [675, 230] width 200 height 33
click at [575, 214] on select "Select Mobile Home Work Other" at bounding box center [675, 230] width 200 height 33
click at [830, 231] on select "Select Client Spouse Other" at bounding box center [892, 230] width 200 height 33
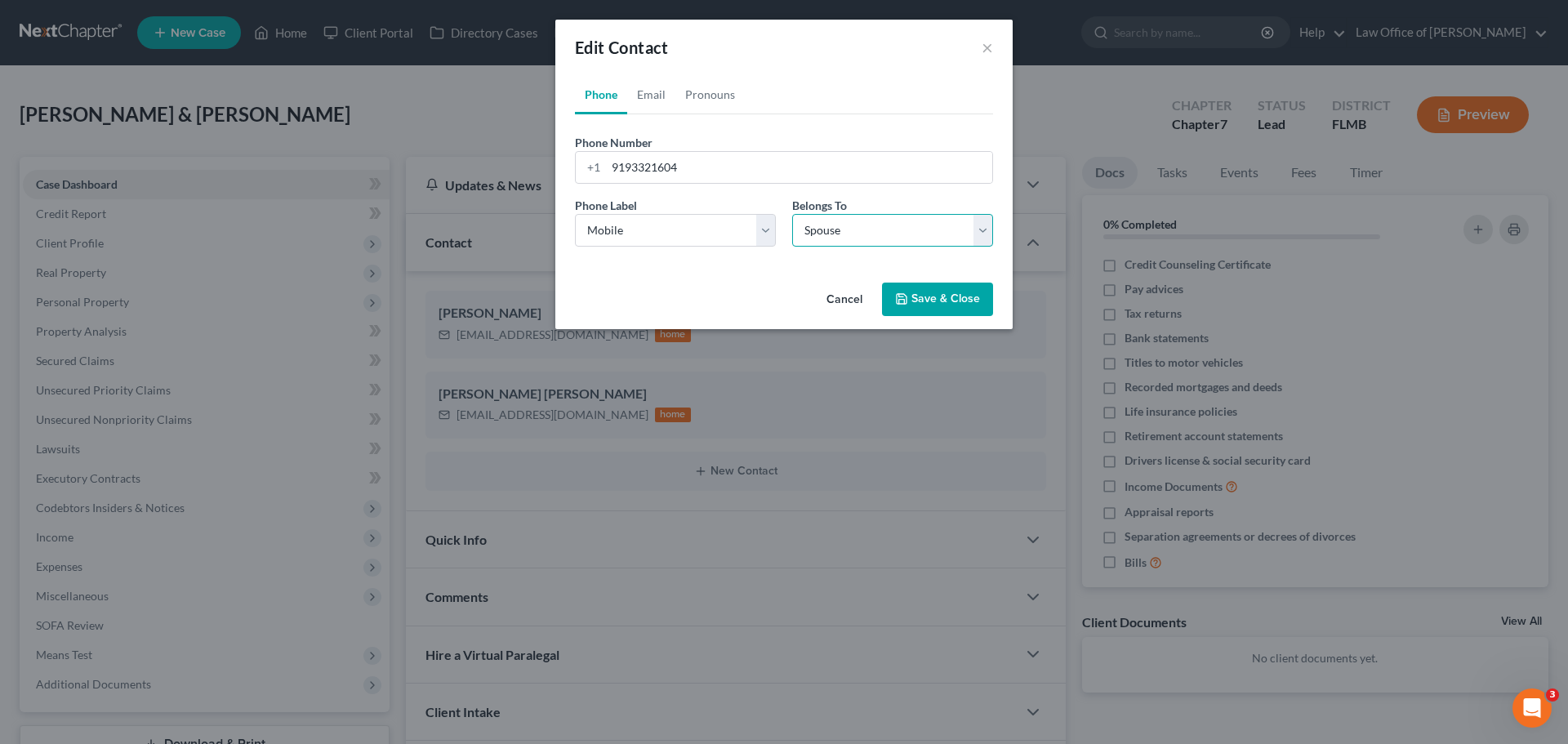
click at [830, 231] on select "Select Client Spouse Other" at bounding box center [892, 230] width 200 height 33
click at [914, 298] on button "Save & Close" at bounding box center [937, 300] width 111 height 35
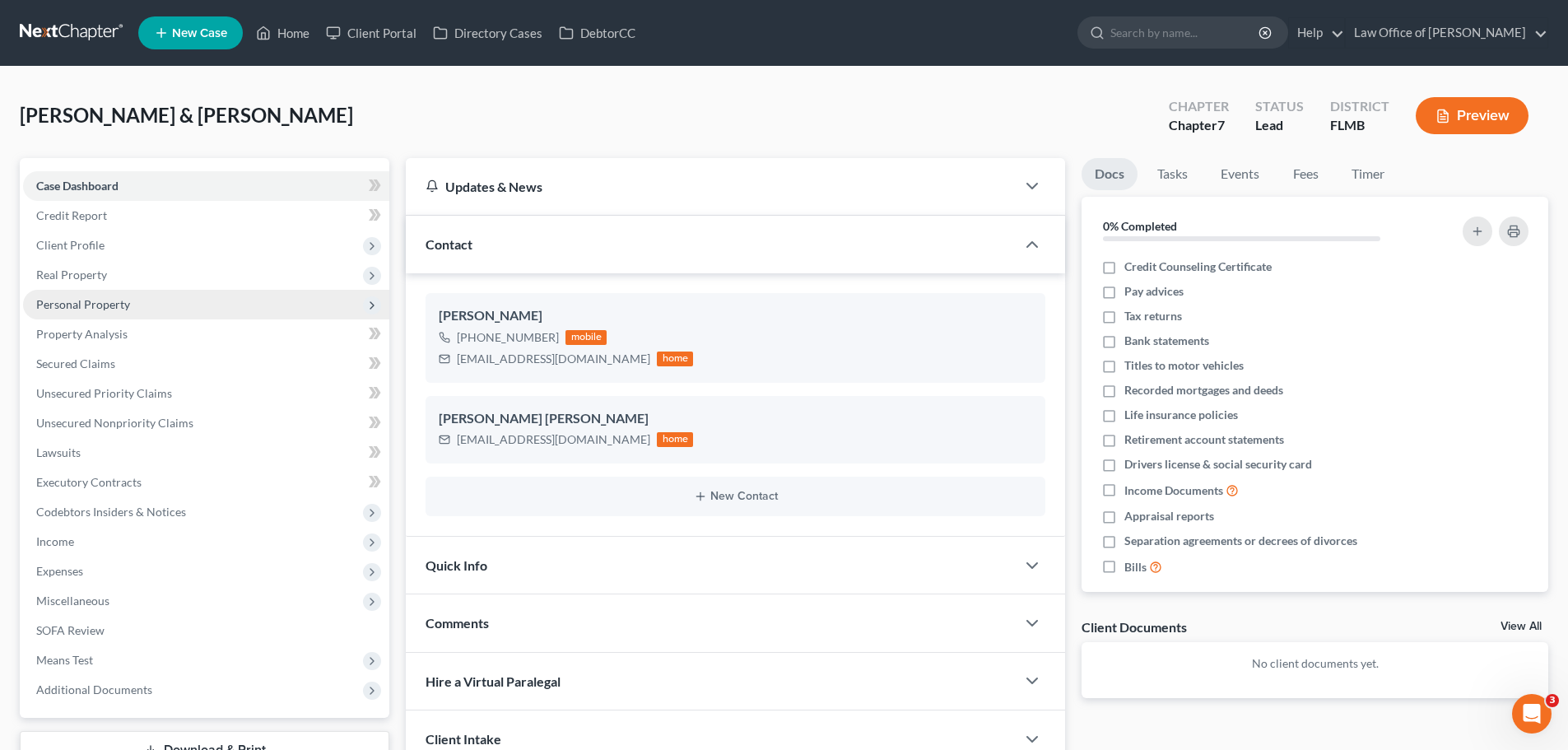
click at [120, 296] on span "Personal Property" at bounding box center [207, 304] width 367 height 29
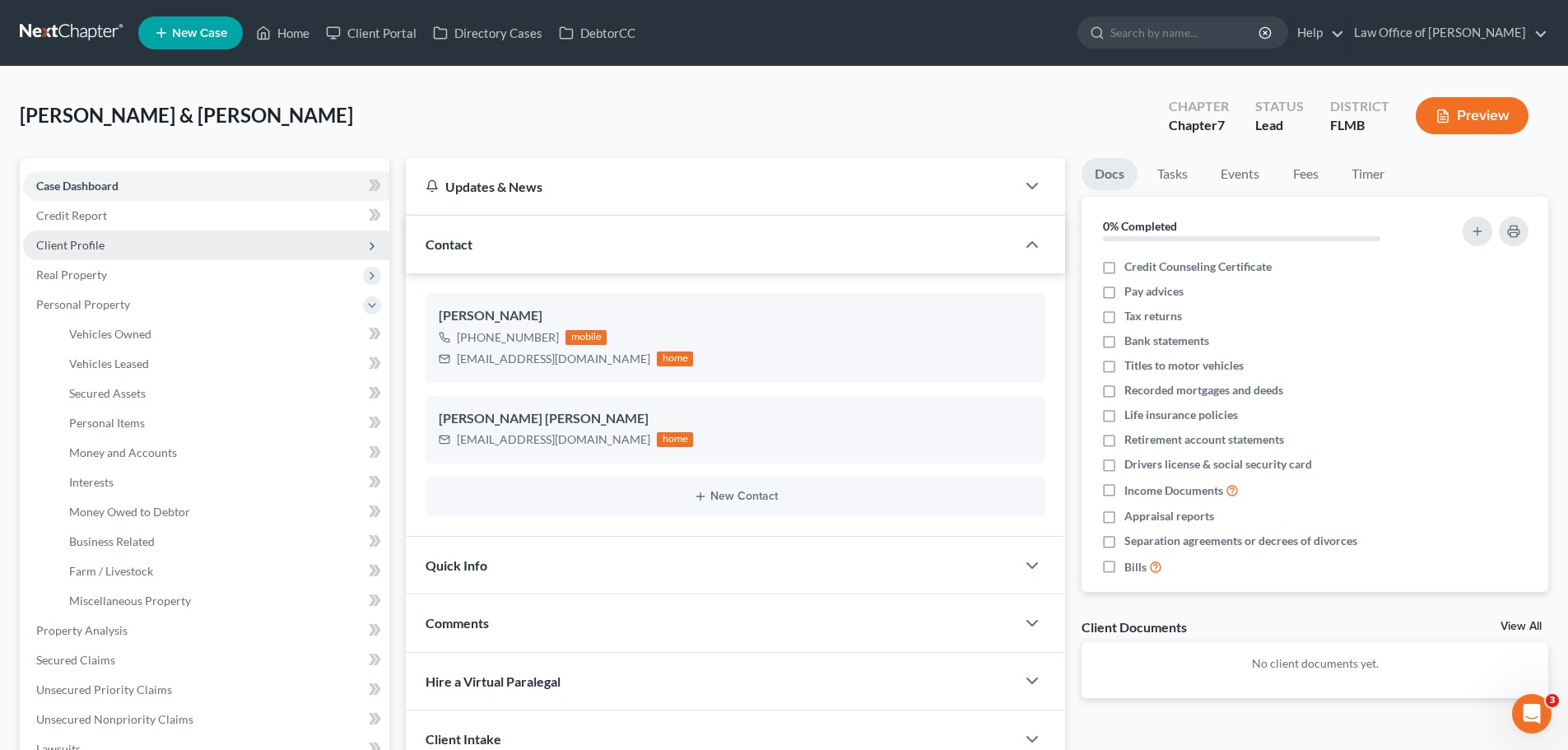
click at [100, 235] on span "Client Profile" at bounding box center [207, 245] width 367 height 29
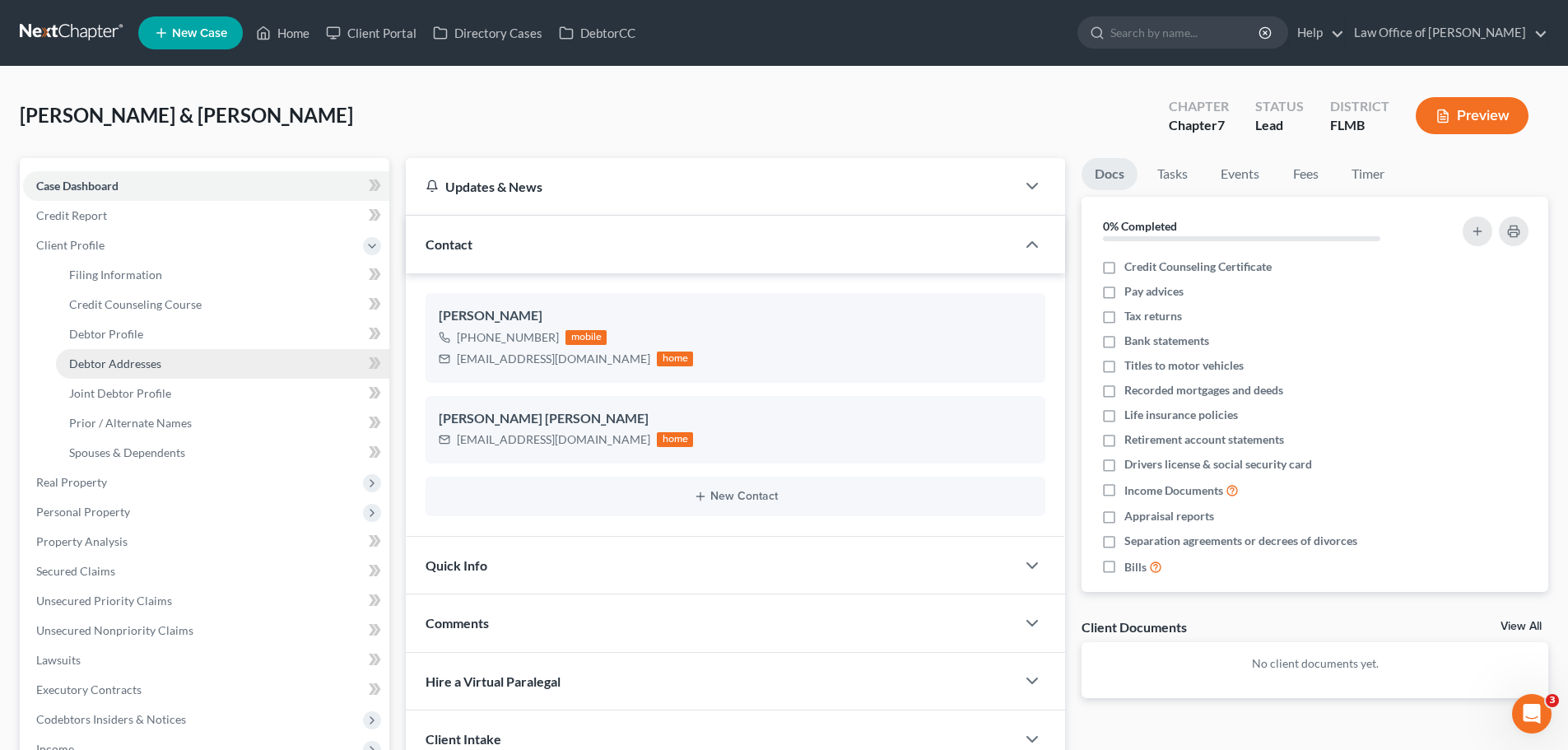
click at [171, 358] on link "Debtor Addresses" at bounding box center [223, 363] width 333 height 29
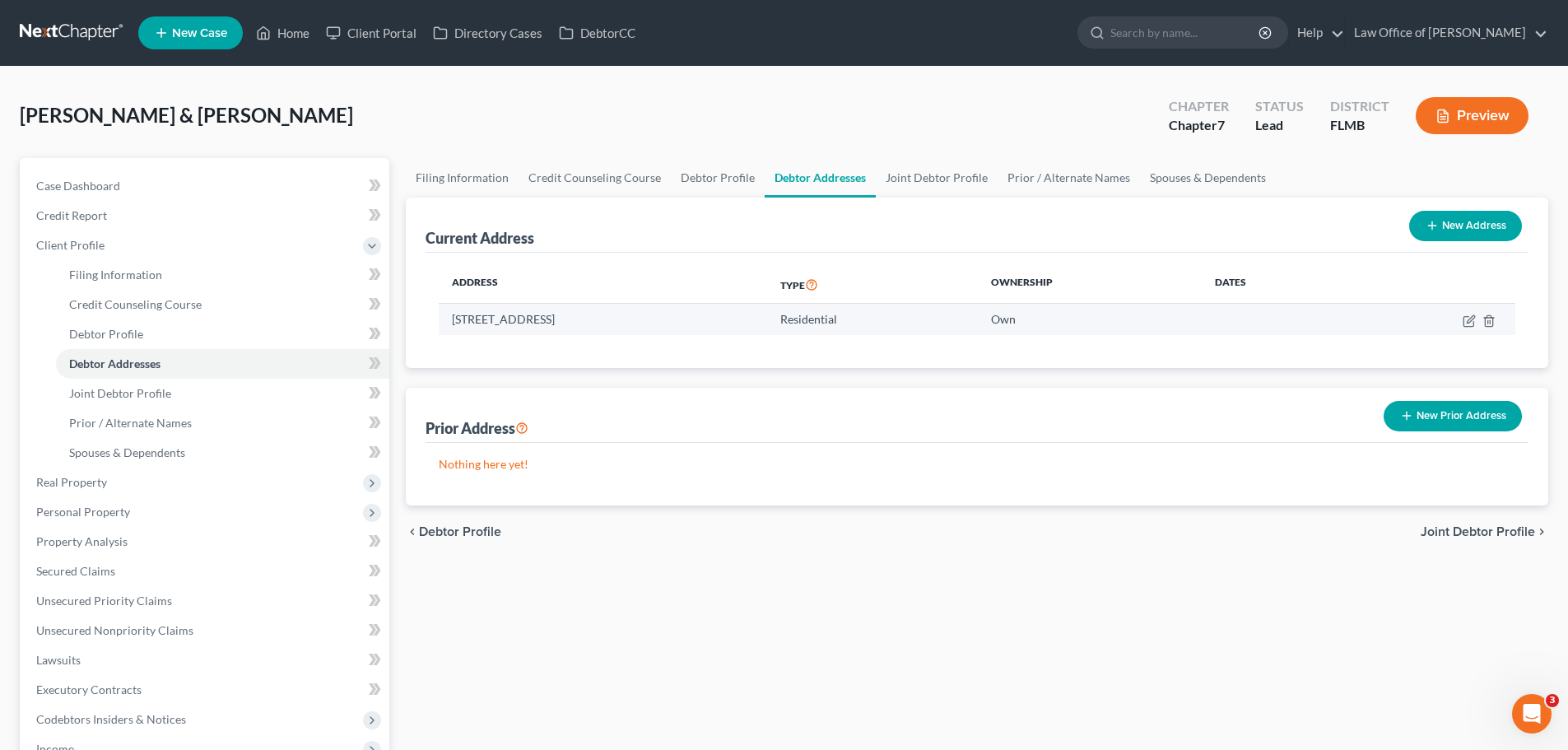
drag, startPoint x: 555, startPoint y: 321, endPoint x: 503, endPoint y: 316, distance: 52.2
click at [503, 316] on td "[STREET_ADDRESS]" at bounding box center [603, 319] width 328 height 31
drag, startPoint x: 559, startPoint y: 322, endPoint x: 446, endPoint y: 327, distance: 113.1
click at [446, 327] on td "[STREET_ADDRESS]" at bounding box center [603, 319] width 328 height 31
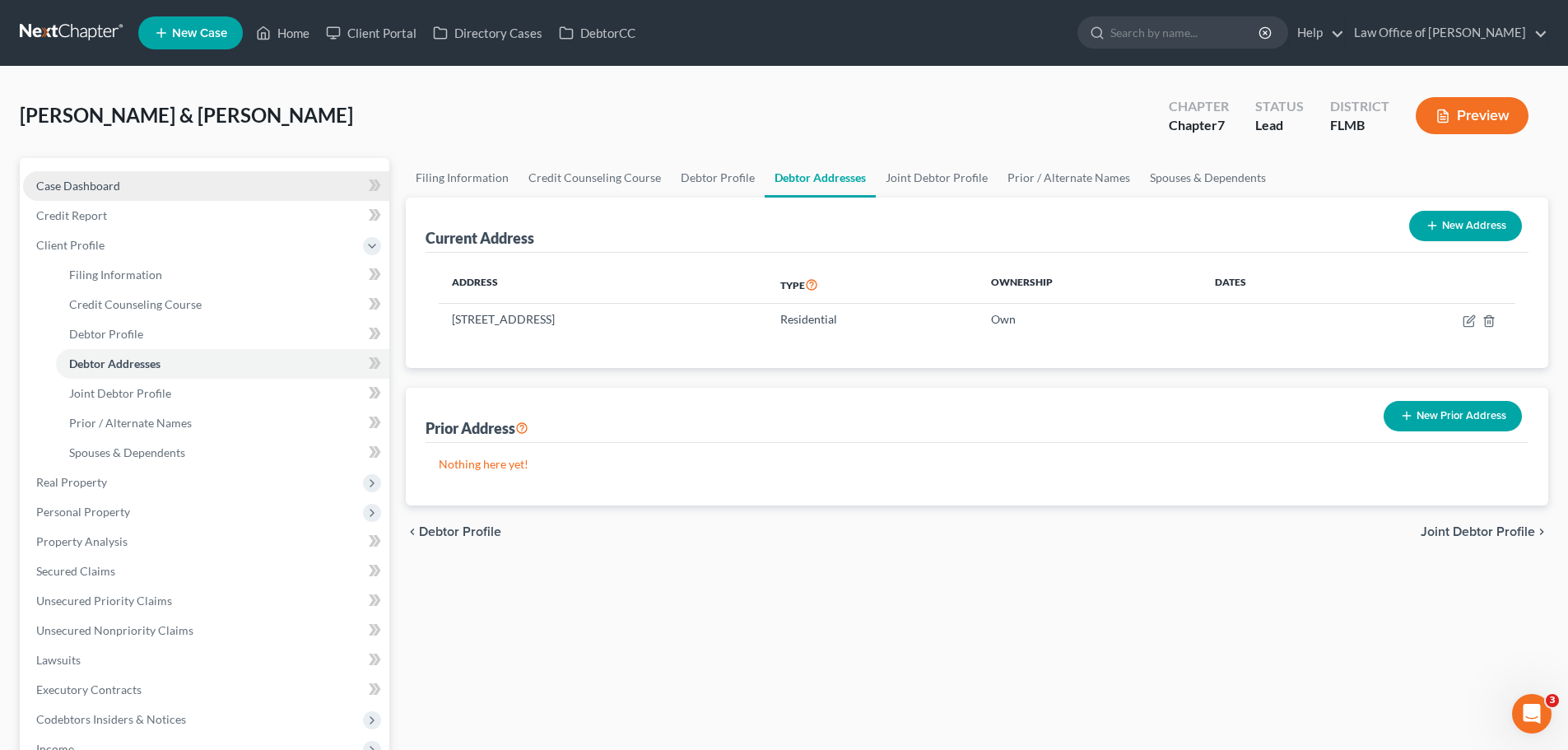
click at [108, 182] on span "Case Dashboard" at bounding box center [79, 186] width 84 height 14
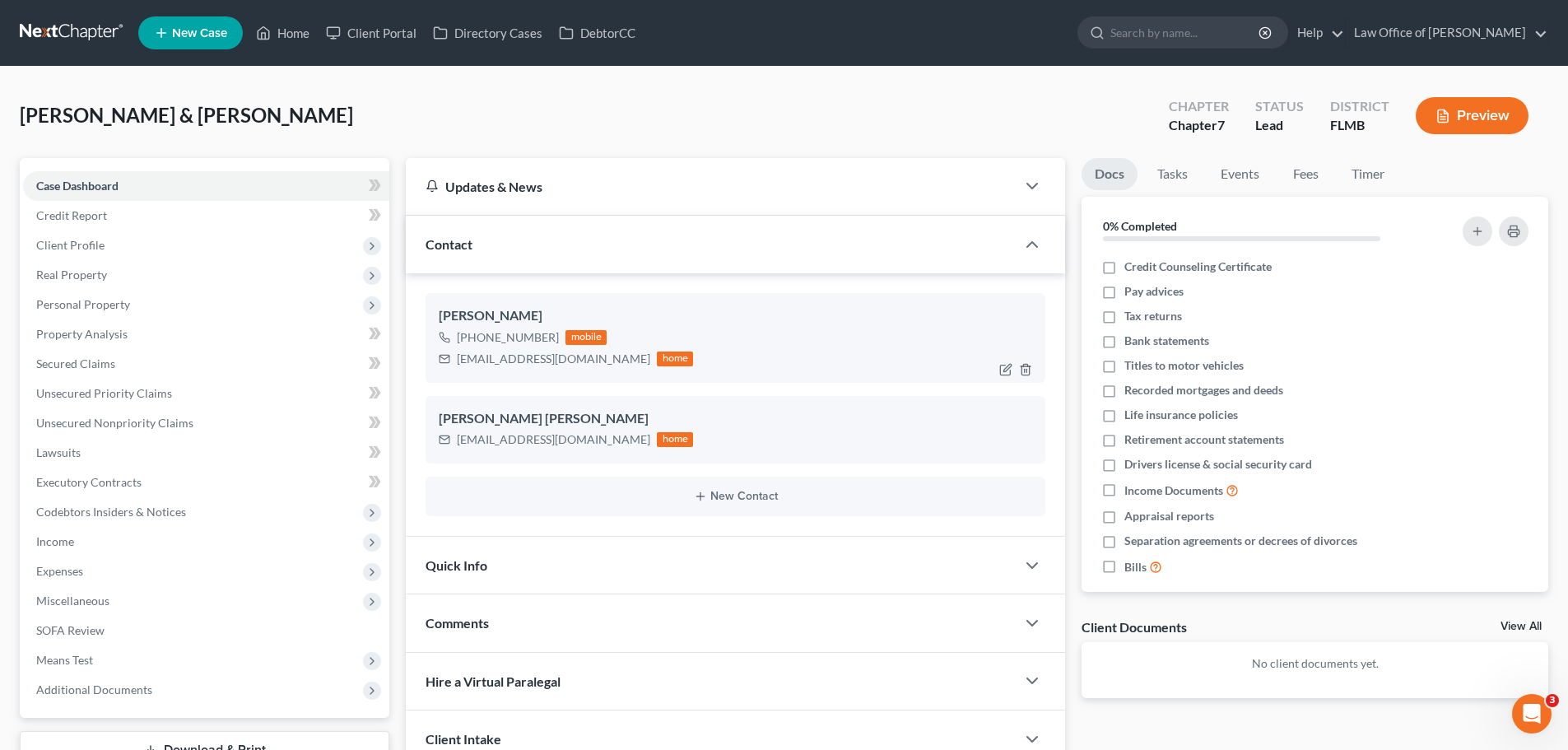
drag, startPoint x: 551, startPoint y: 338, endPoint x: 474, endPoint y: 335, distance: 77.1
click at [474, 335] on div "[PHONE_NUMBER]" at bounding box center [508, 337] width 102 height 16
drag, startPoint x: 568, startPoint y: 362, endPoint x: 457, endPoint y: 358, distance: 111.1
click at [457, 358] on div "[EMAIL_ADDRESS][DOMAIN_NAME]" at bounding box center [553, 358] width 193 height 16
click at [97, 307] on span "Personal Property" at bounding box center [83, 304] width 94 height 14
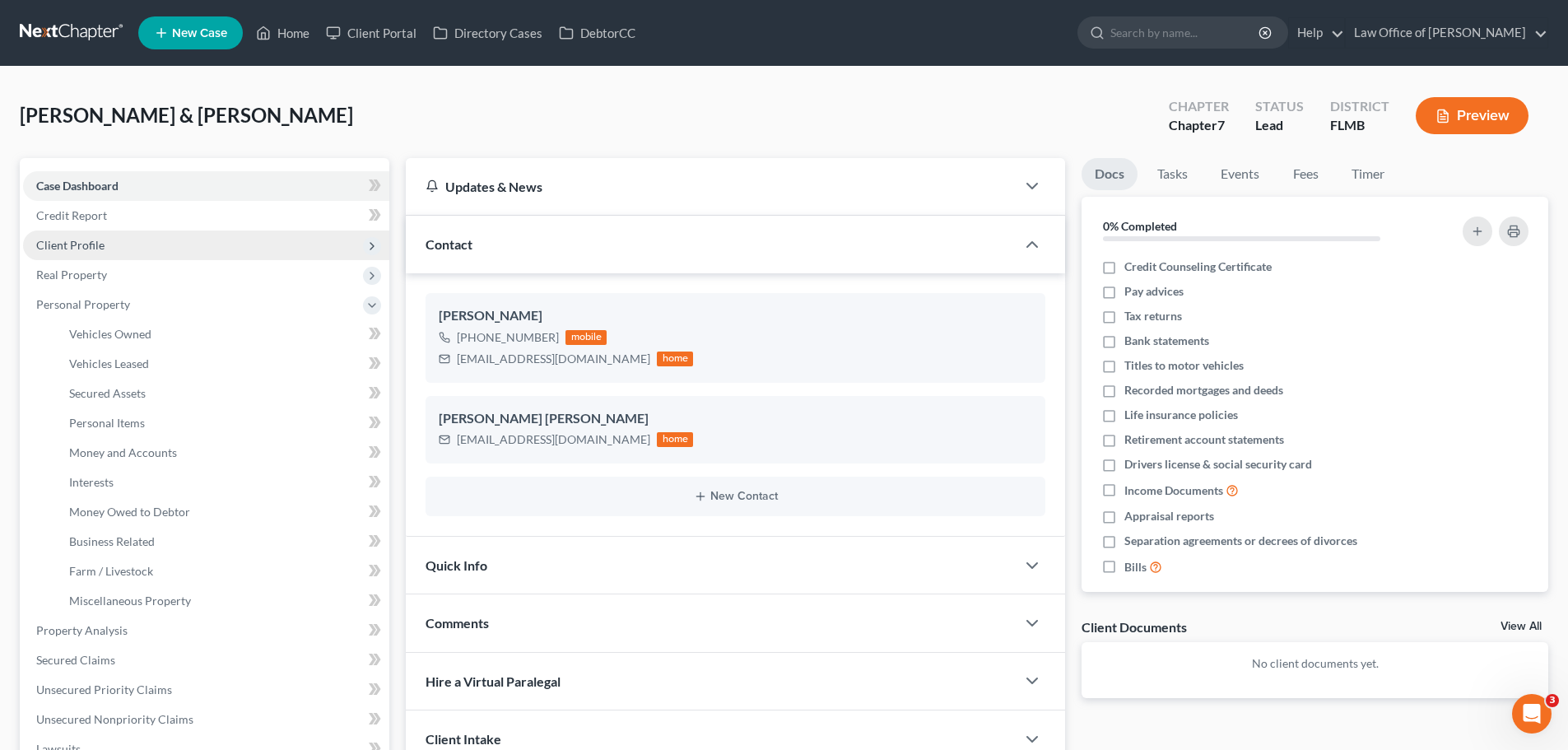
click at [122, 249] on span "Client Profile" at bounding box center [207, 245] width 367 height 29
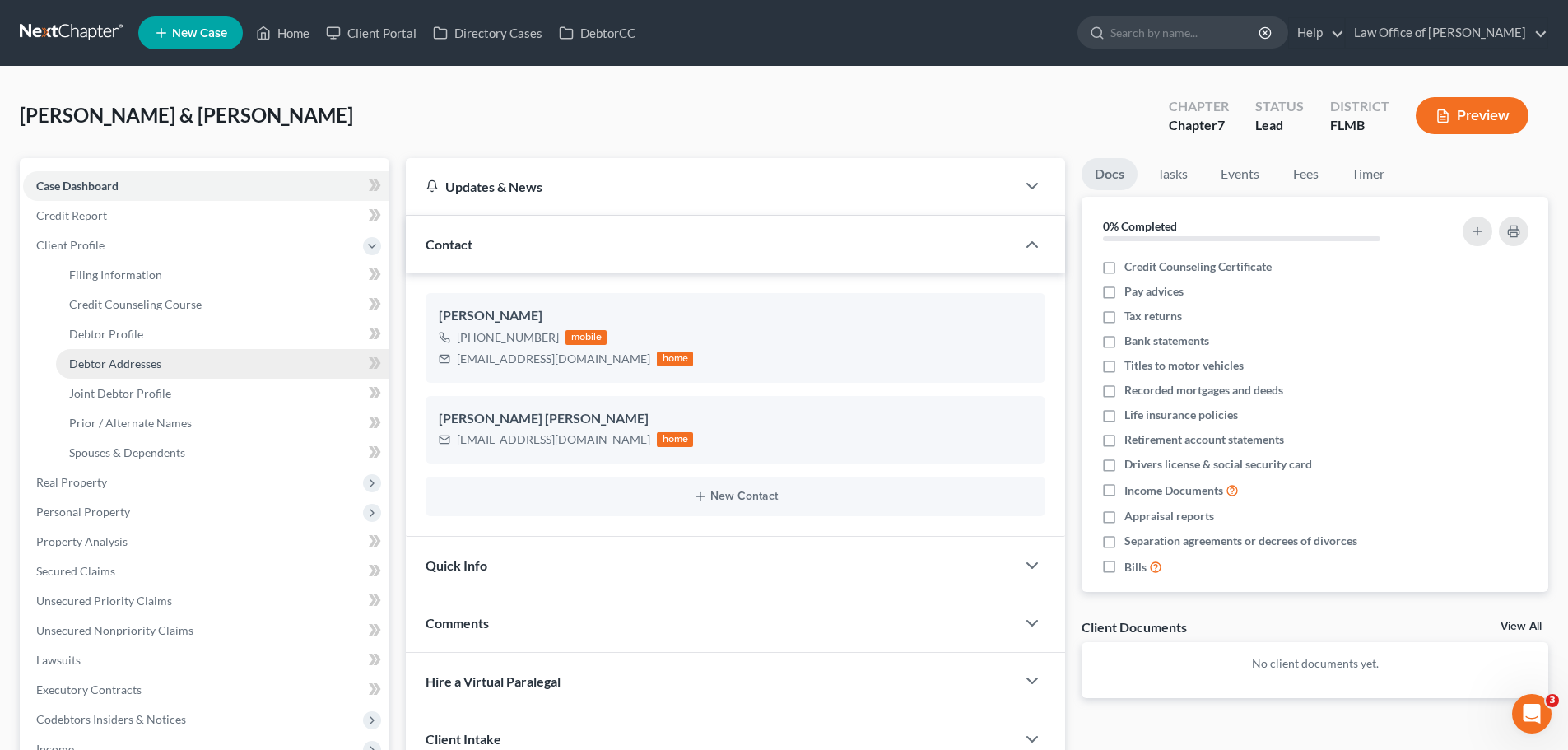
click at [113, 368] on span "Debtor Addresses" at bounding box center [114, 364] width 92 height 14
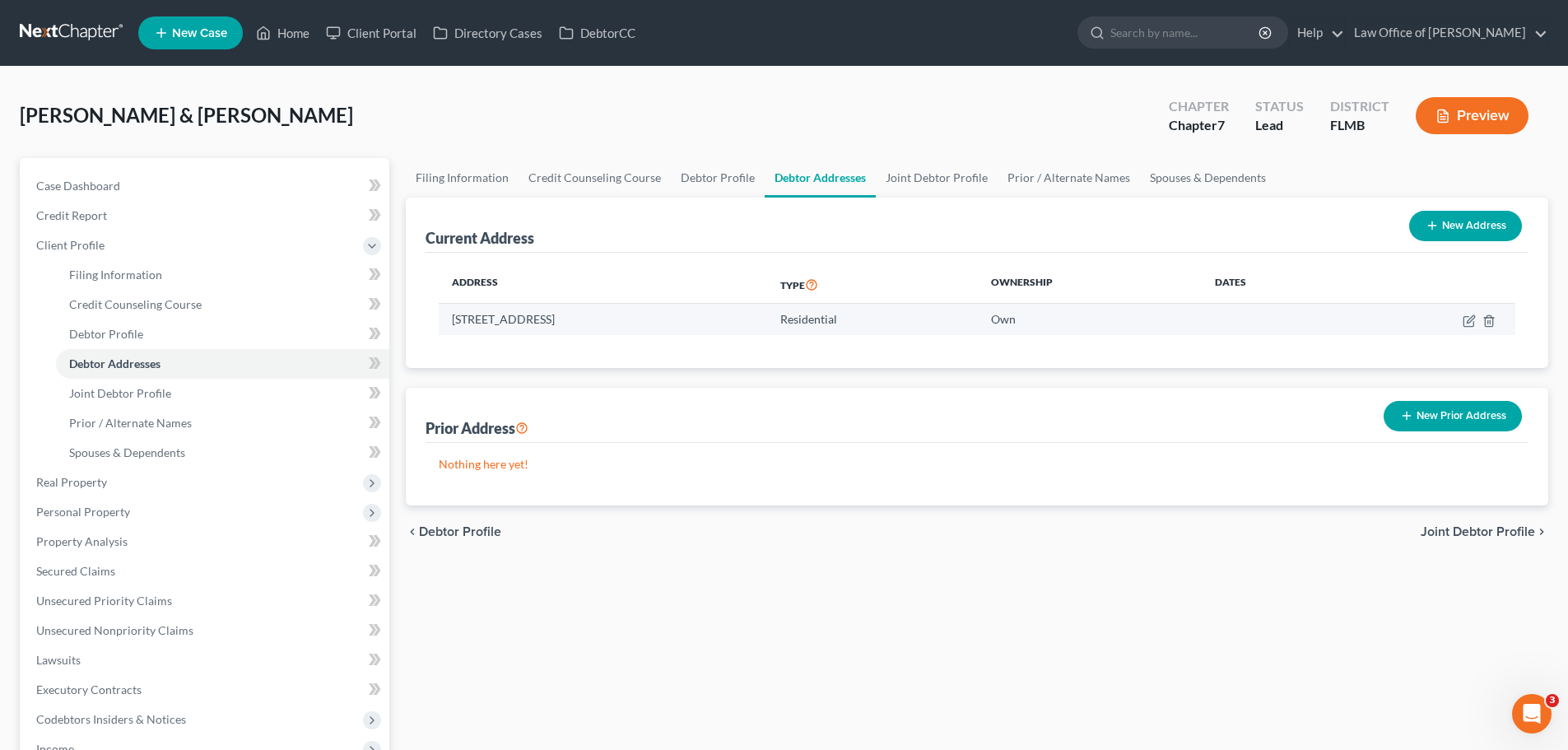
drag, startPoint x: 558, startPoint y: 317, endPoint x: 444, endPoint y: 318, distance: 114.0
click at [444, 318] on td "[STREET_ADDRESS]" at bounding box center [603, 319] width 328 height 31
drag, startPoint x: 627, startPoint y: 319, endPoint x: 565, endPoint y: 316, distance: 62.1
click at [565, 316] on td "[STREET_ADDRESS]" at bounding box center [603, 319] width 328 height 31
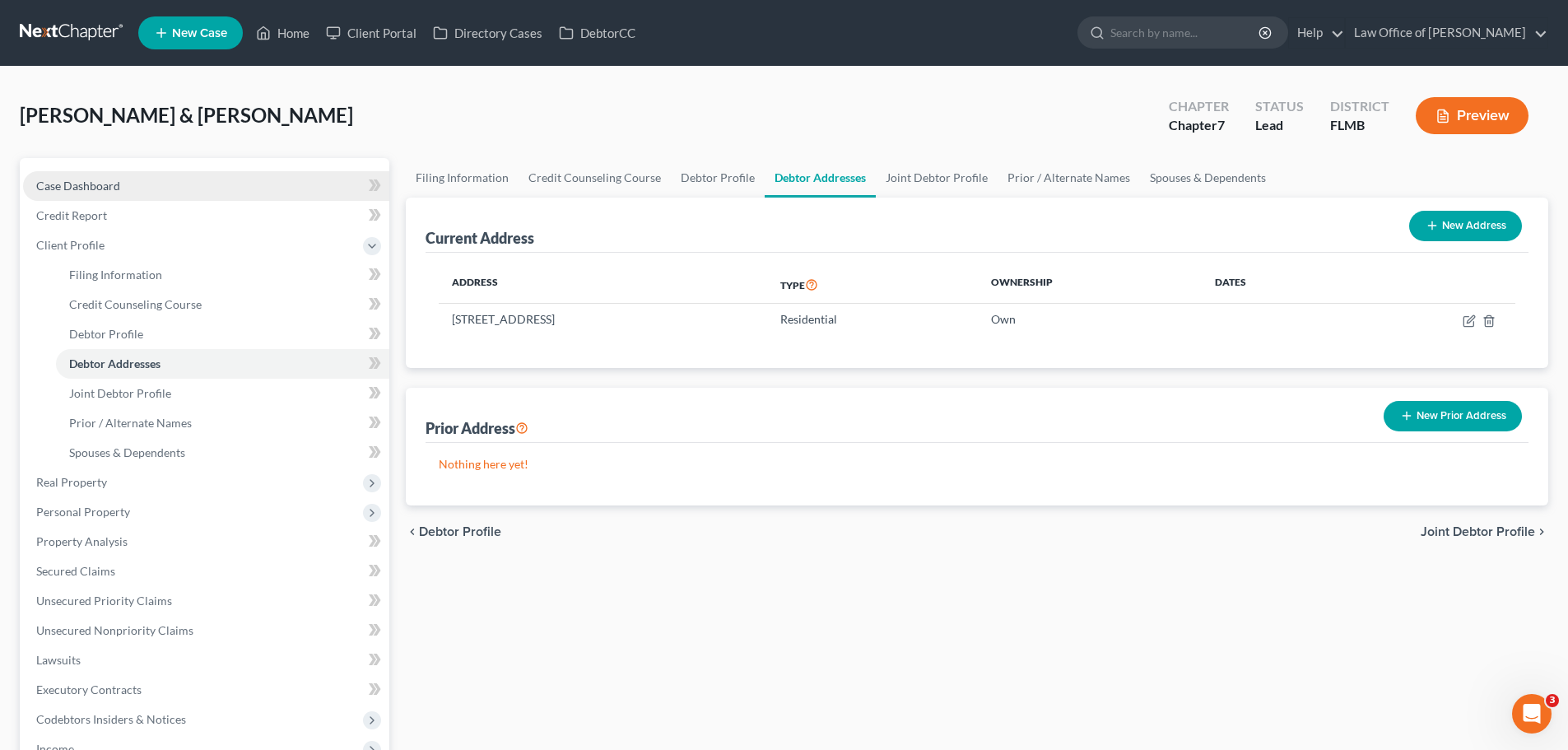
click at [181, 190] on link "Case Dashboard" at bounding box center [207, 186] width 367 height 29
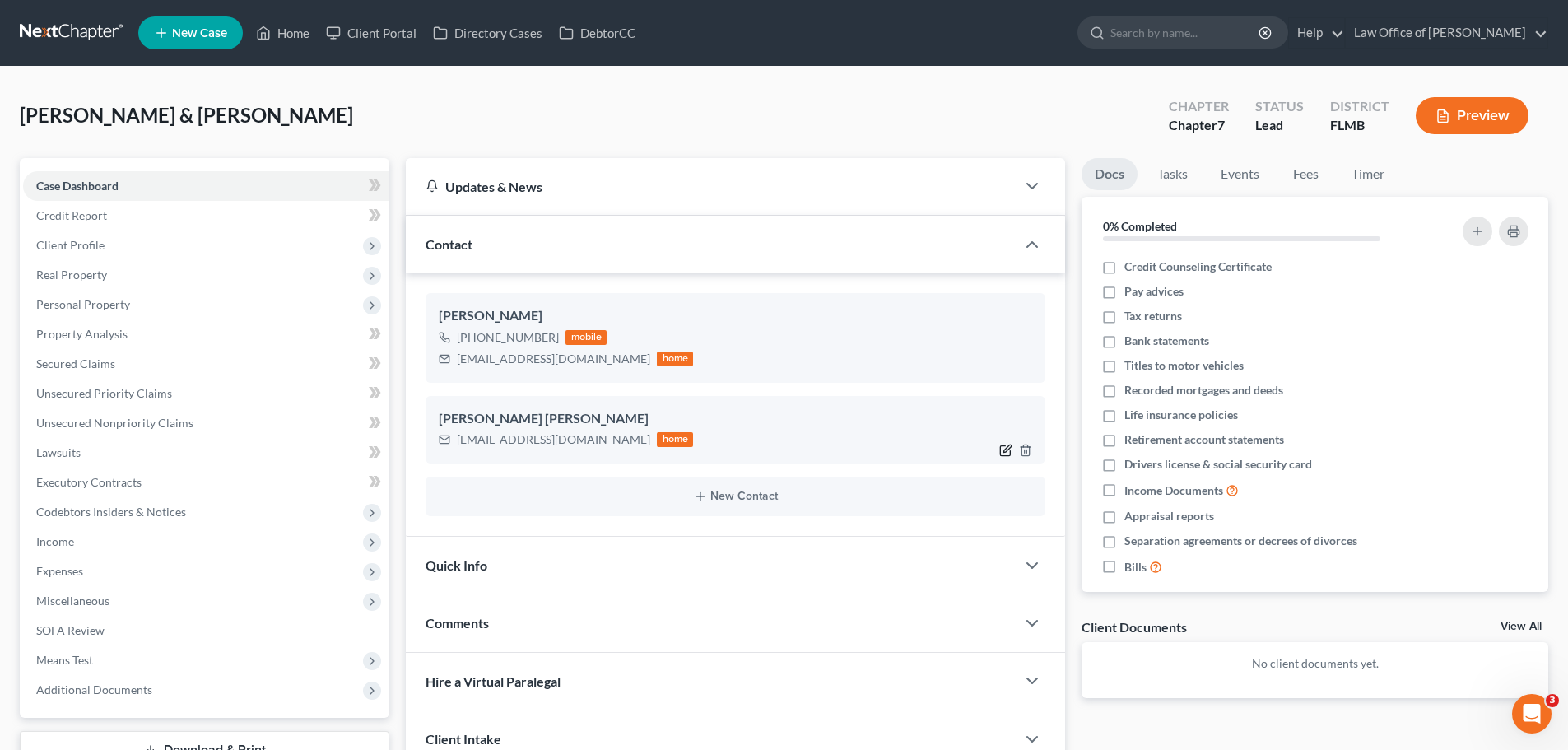
click at [1001, 451] on icon "button" at bounding box center [1006, 451] width 10 height 10
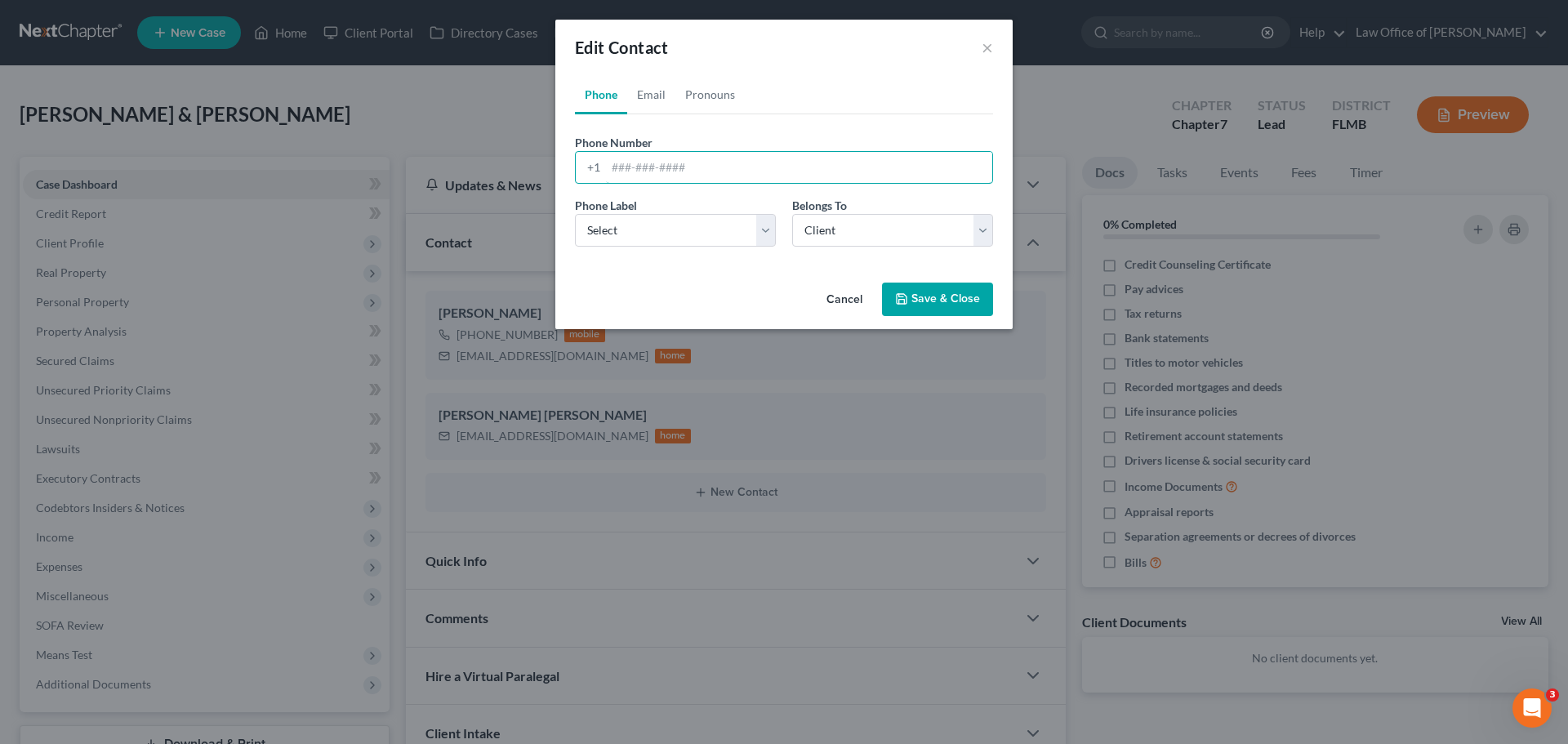
drag, startPoint x: 655, startPoint y: 171, endPoint x: 608, endPoint y: 140, distance: 56.3
click at [655, 171] on input "tel" at bounding box center [798, 167] width 386 height 31
click at [686, 229] on select "Select Mobile Home Work Other" at bounding box center [675, 230] width 200 height 33
click at [575, 214] on select "Select Mobile Home Work Other" at bounding box center [675, 230] width 200 height 33
click at [833, 230] on select "Select Client Spouse Other" at bounding box center [892, 230] width 200 height 33
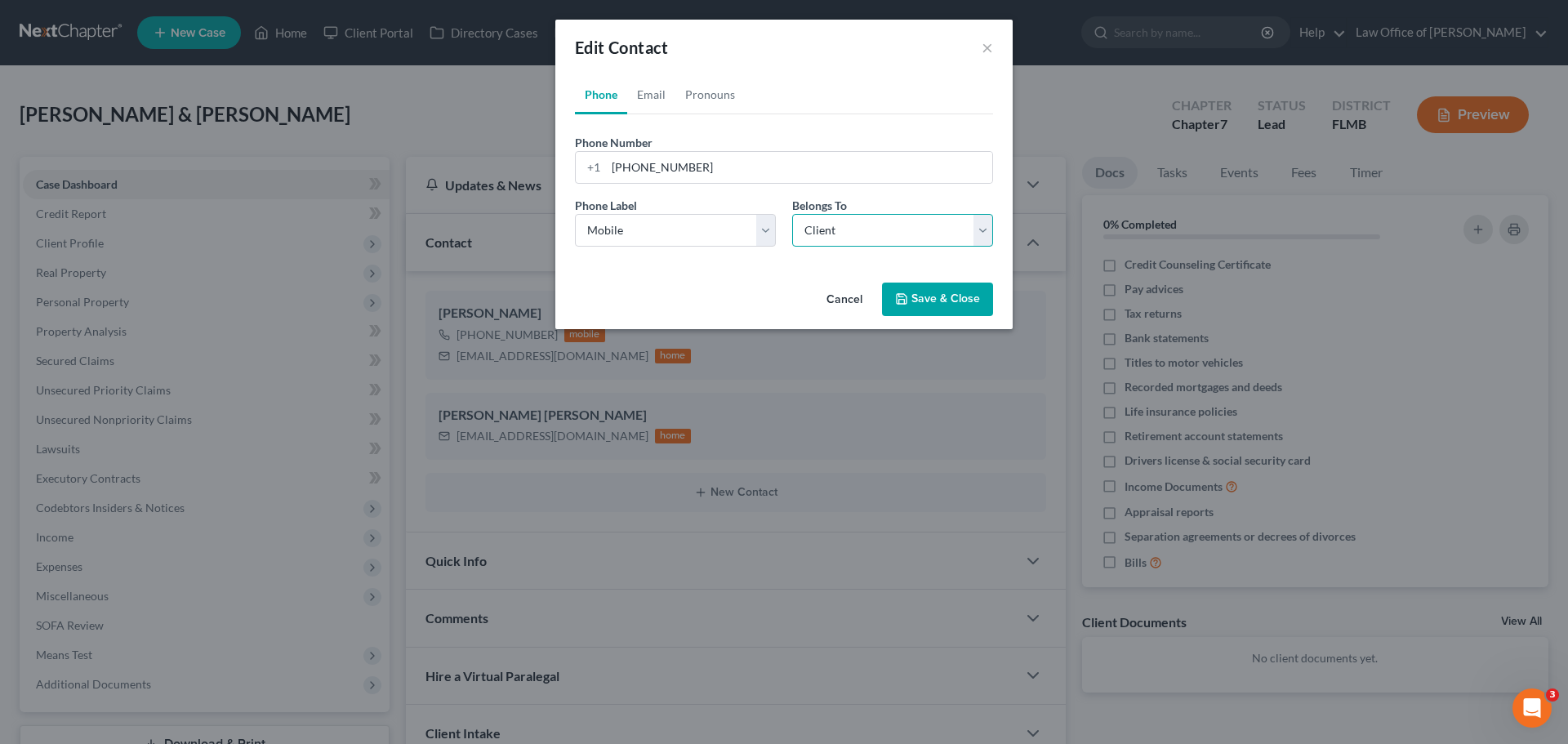
drag, startPoint x: 833, startPoint y: 230, endPoint x: 879, endPoint y: 257, distance: 53.3
click at [833, 230] on select "Select Client Spouse Other" at bounding box center [892, 230] width 200 height 33
click at [929, 302] on button "Save & Close" at bounding box center [937, 300] width 111 height 35
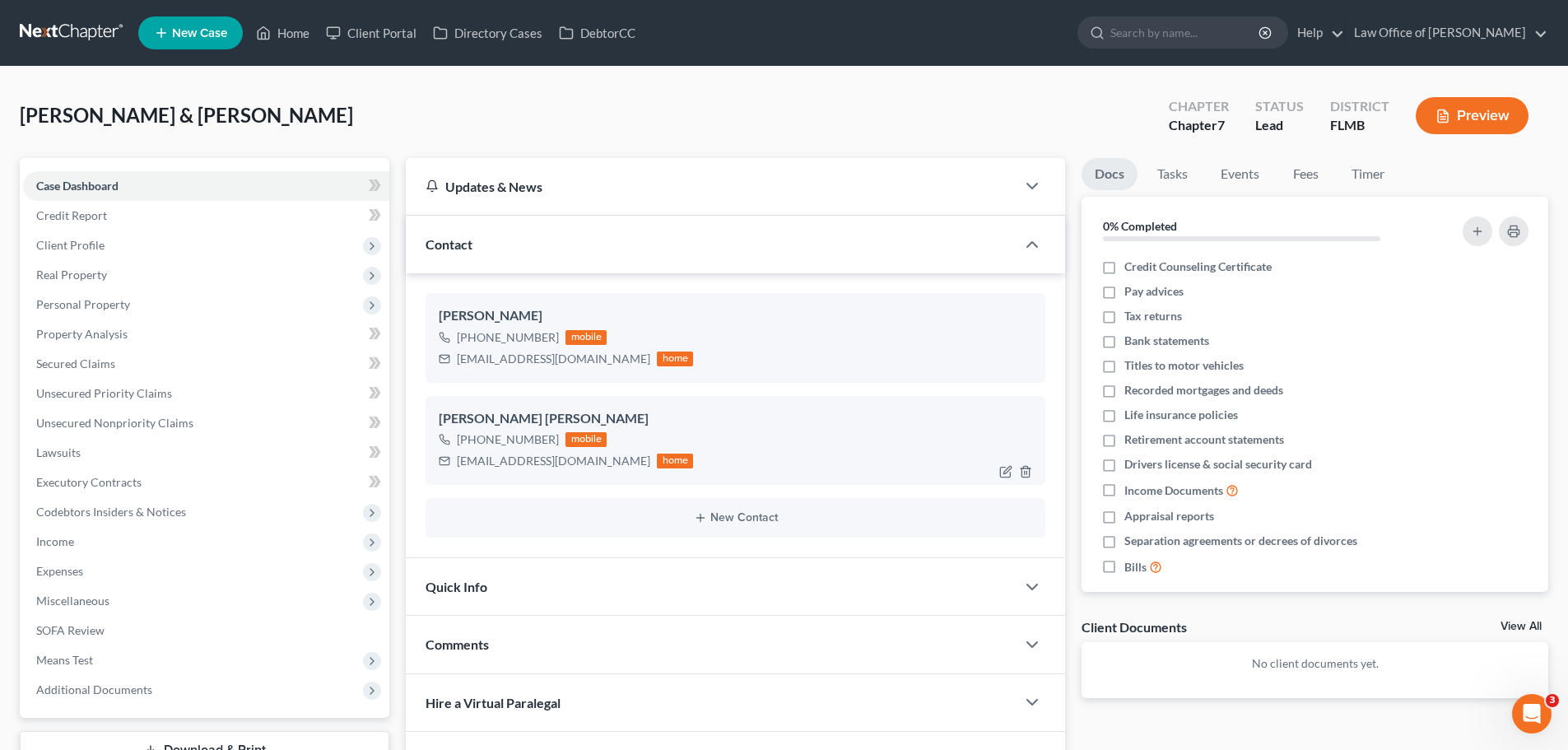
drag, startPoint x: 554, startPoint y: 438, endPoint x: 473, endPoint y: 443, distance: 81.2
click at [473, 443] on div "[PHONE_NUMBER] mobile" at bounding box center [566, 440] width 254 height 21
drag, startPoint x: 568, startPoint y: 464, endPoint x: 458, endPoint y: 468, distance: 110.1
click at [458, 468] on div "[EMAIL_ADDRESS][DOMAIN_NAME] home" at bounding box center [566, 461] width 254 height 21
click at [167, 539] on span "Income" at bounding box center [207, 541] width 367 height 29
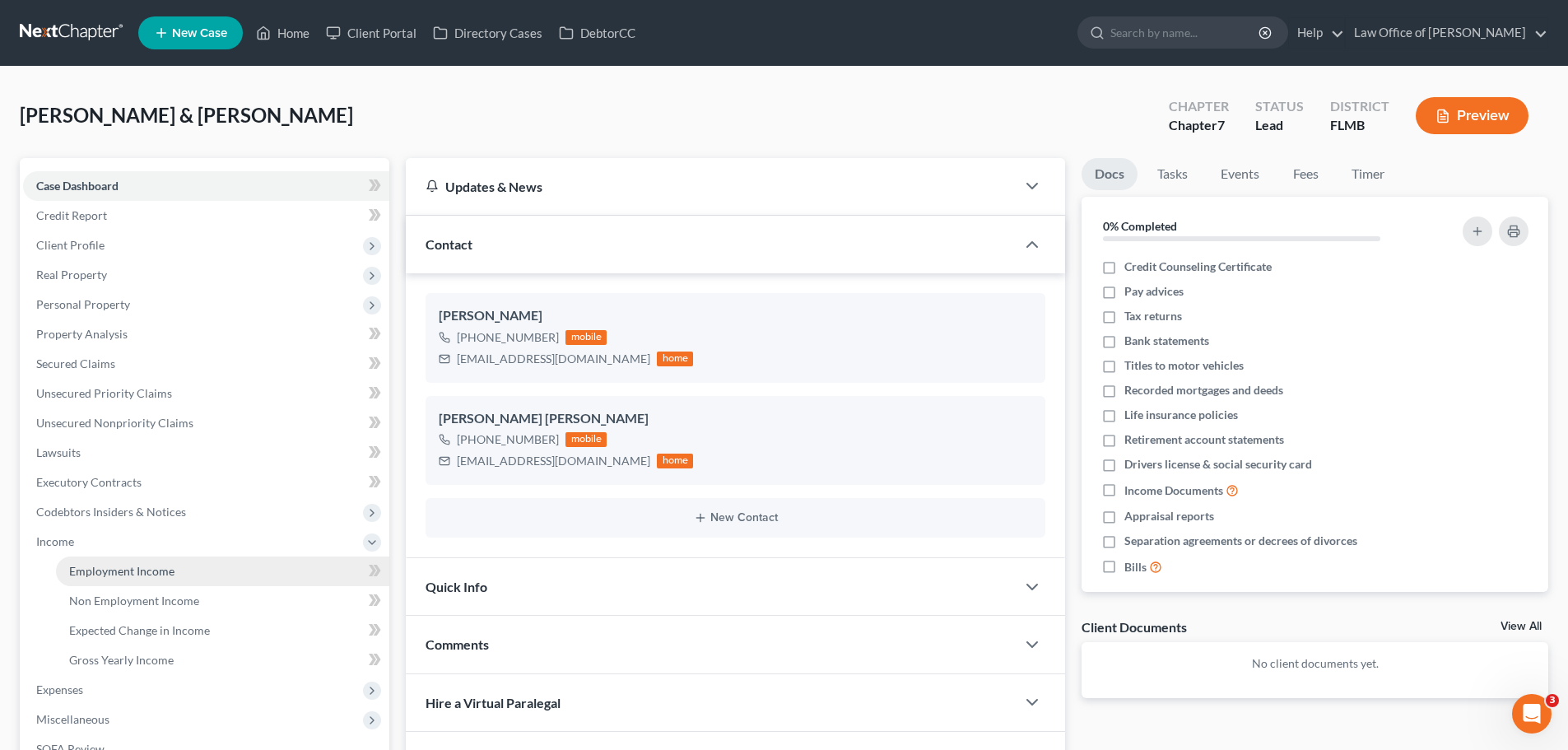
click at [139, 573] on span "Employment Income" at bounding box center [122, 571] width 105 height 14
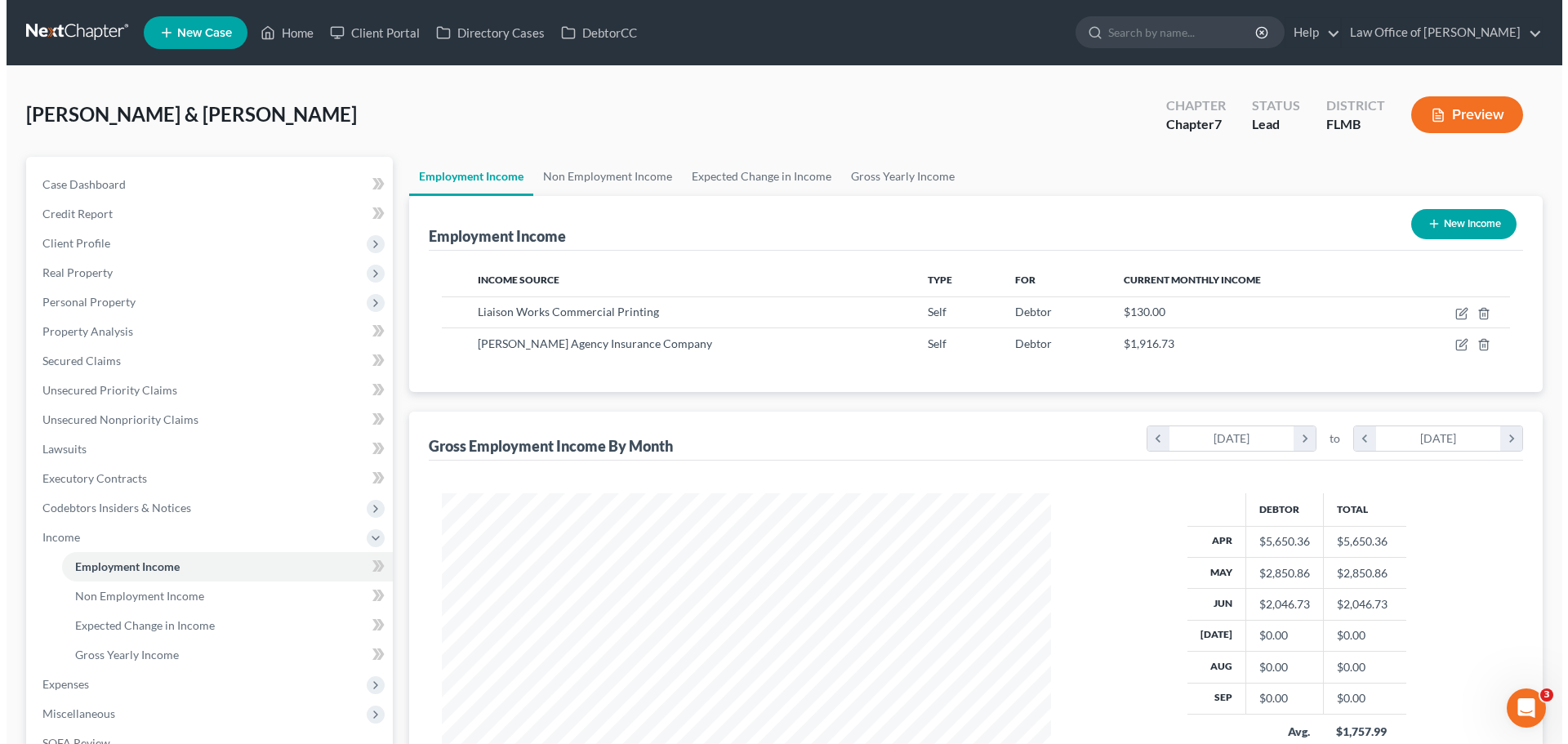
scroll to position [304, 642]
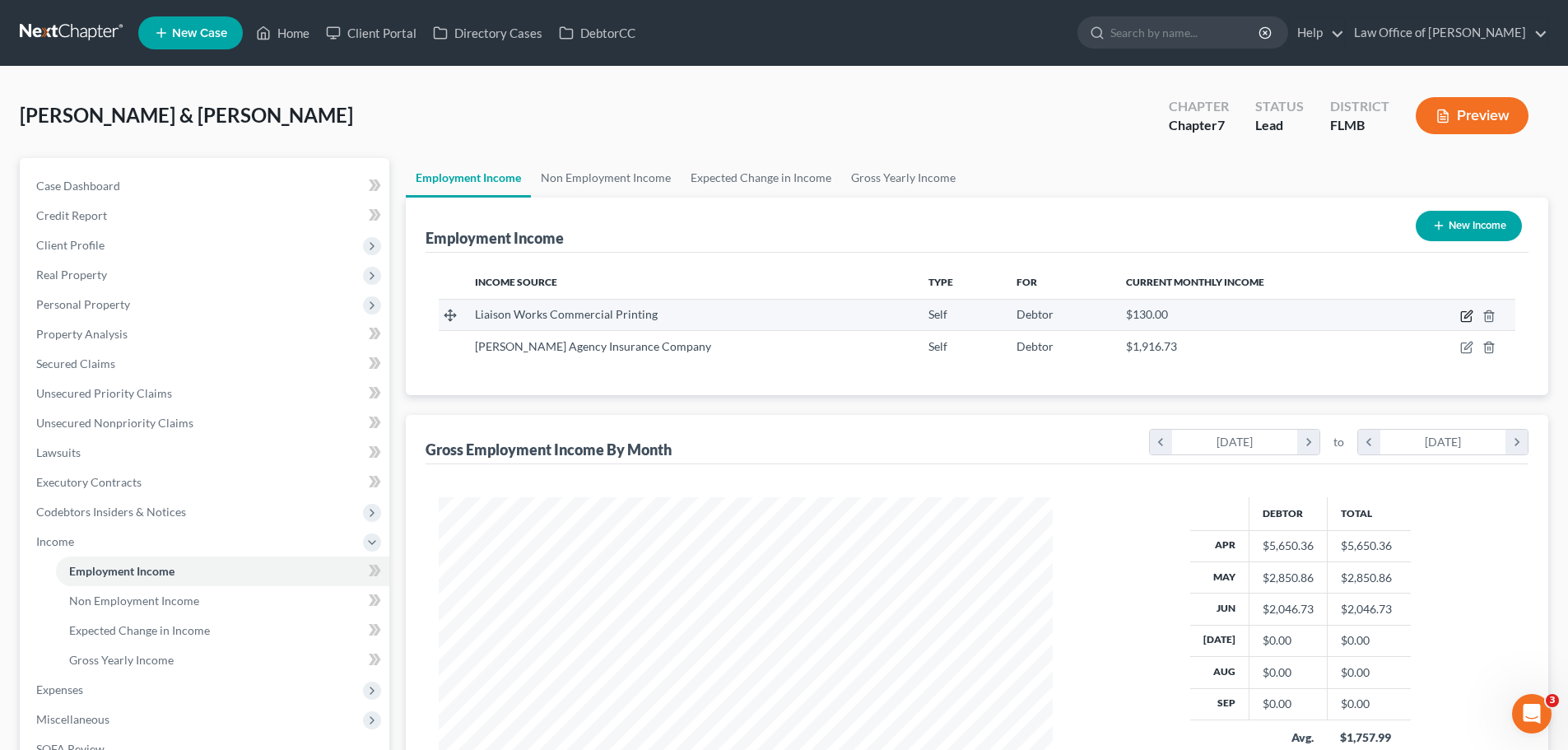
click at [1460, 319] on icon "button" at bounding box center [1466, 316] width 13 height 13
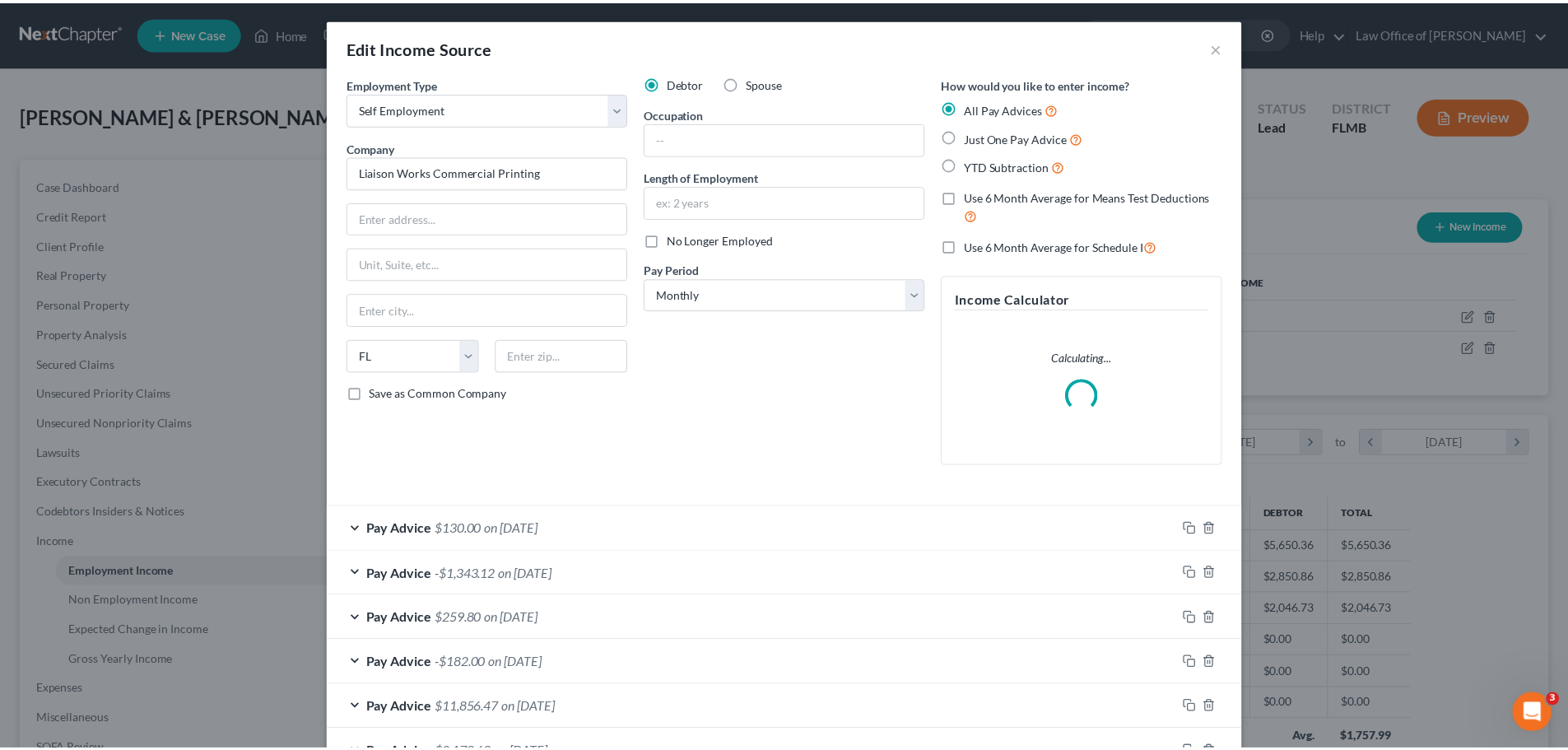
scroll to position [0, 0]
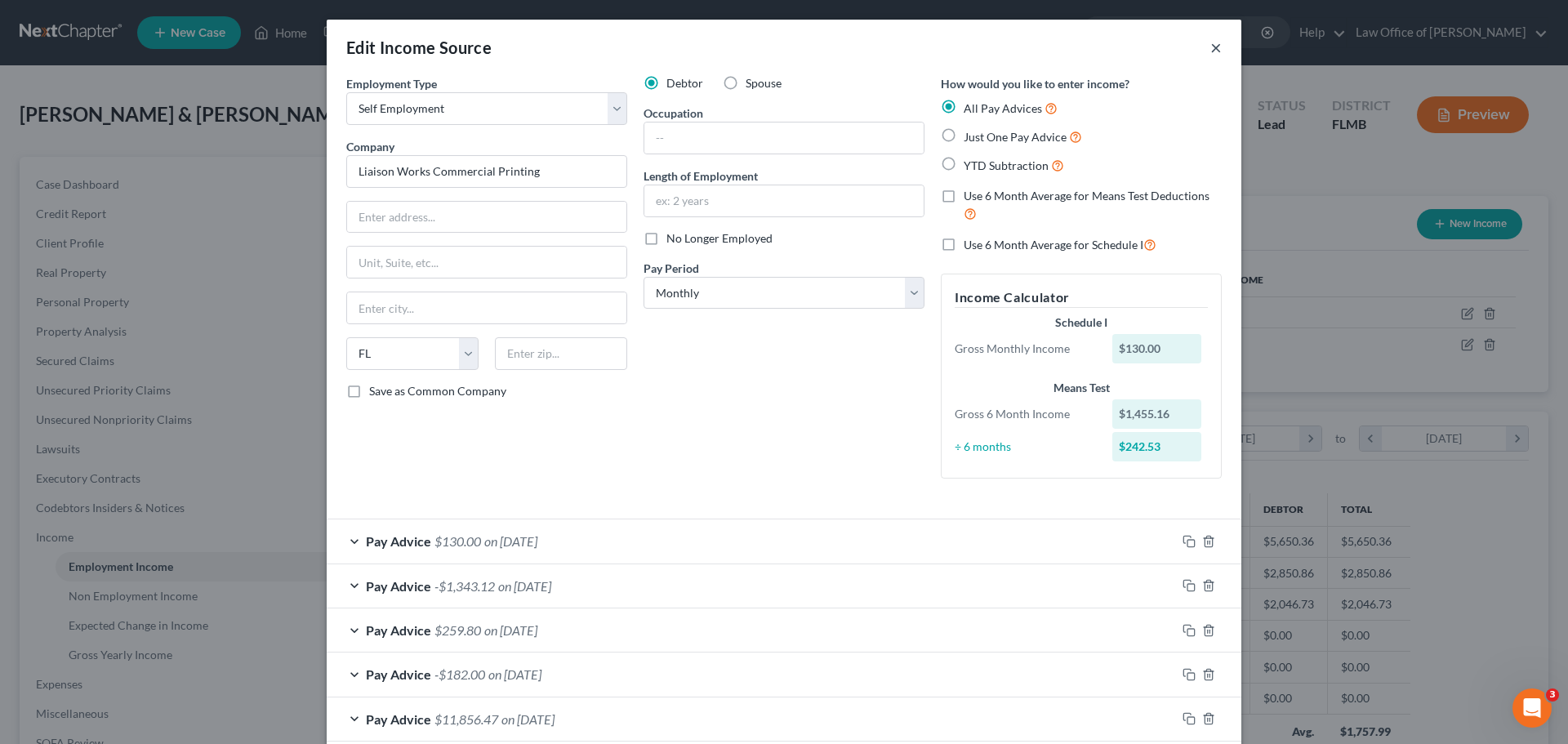
click at [1210, 46] on button "×" at bounding box center [1215, 47] width 12 height 20
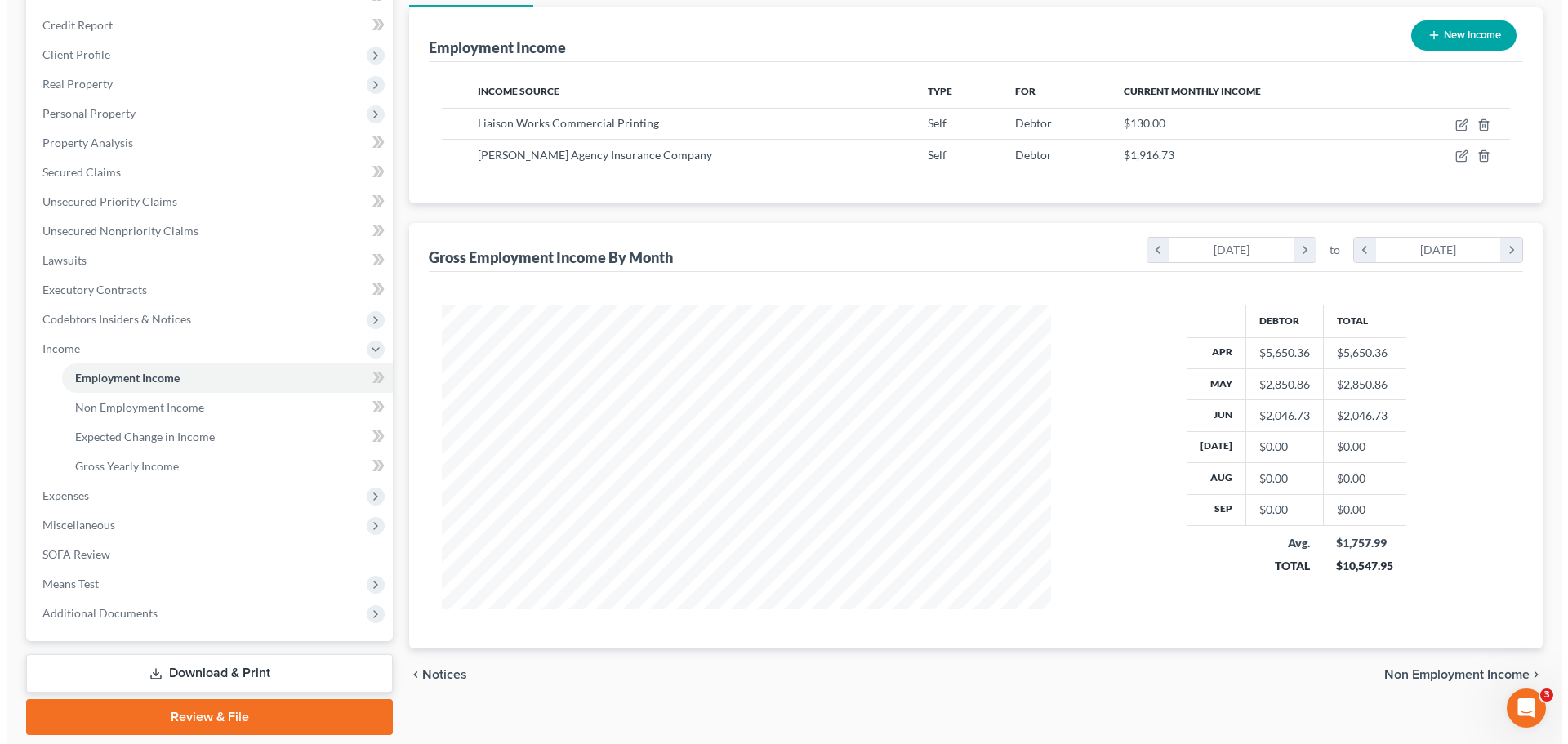
scroll to position [160, 0]
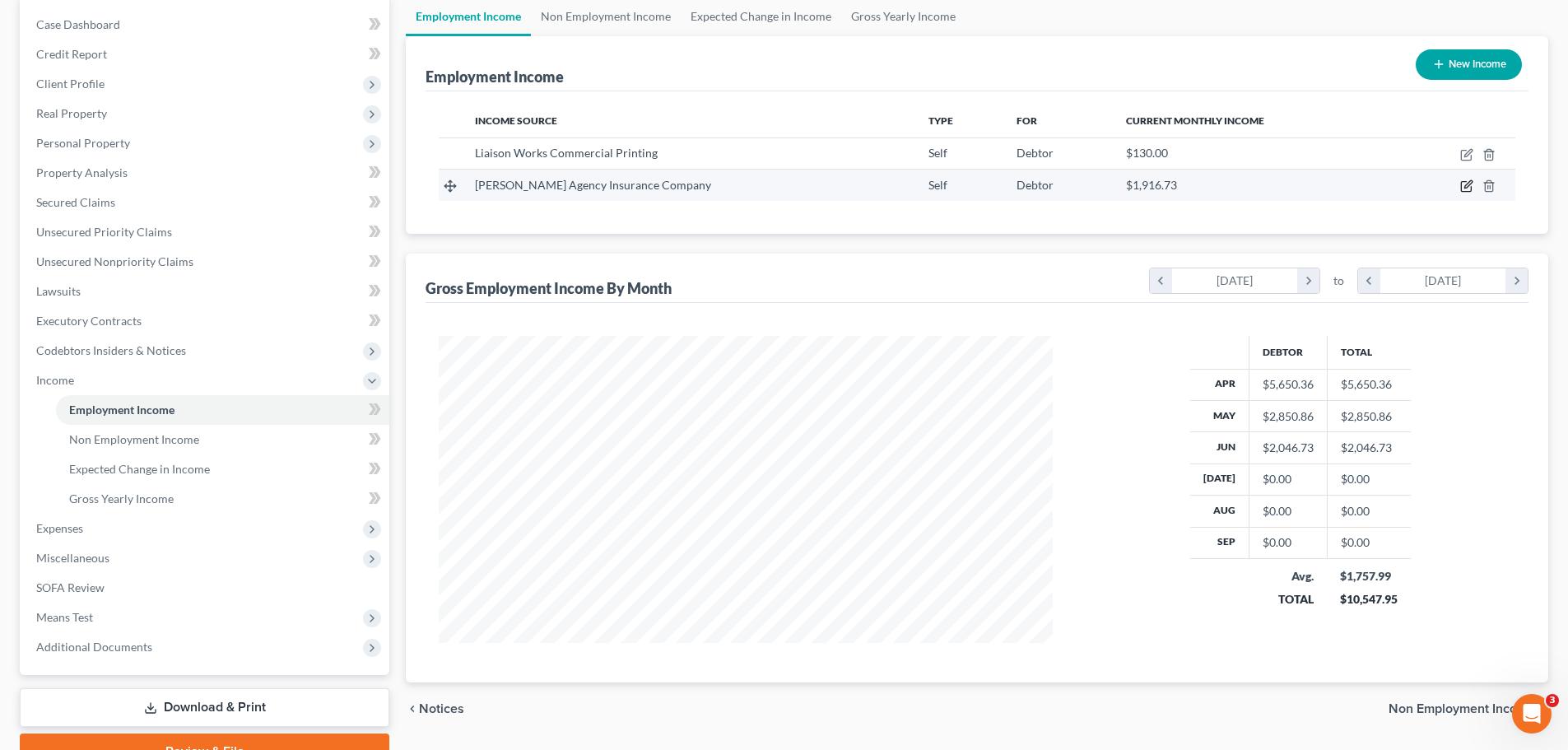
click at [1466, 183] on icon "button" at bounding box center [1466, 186] width 13 height 13
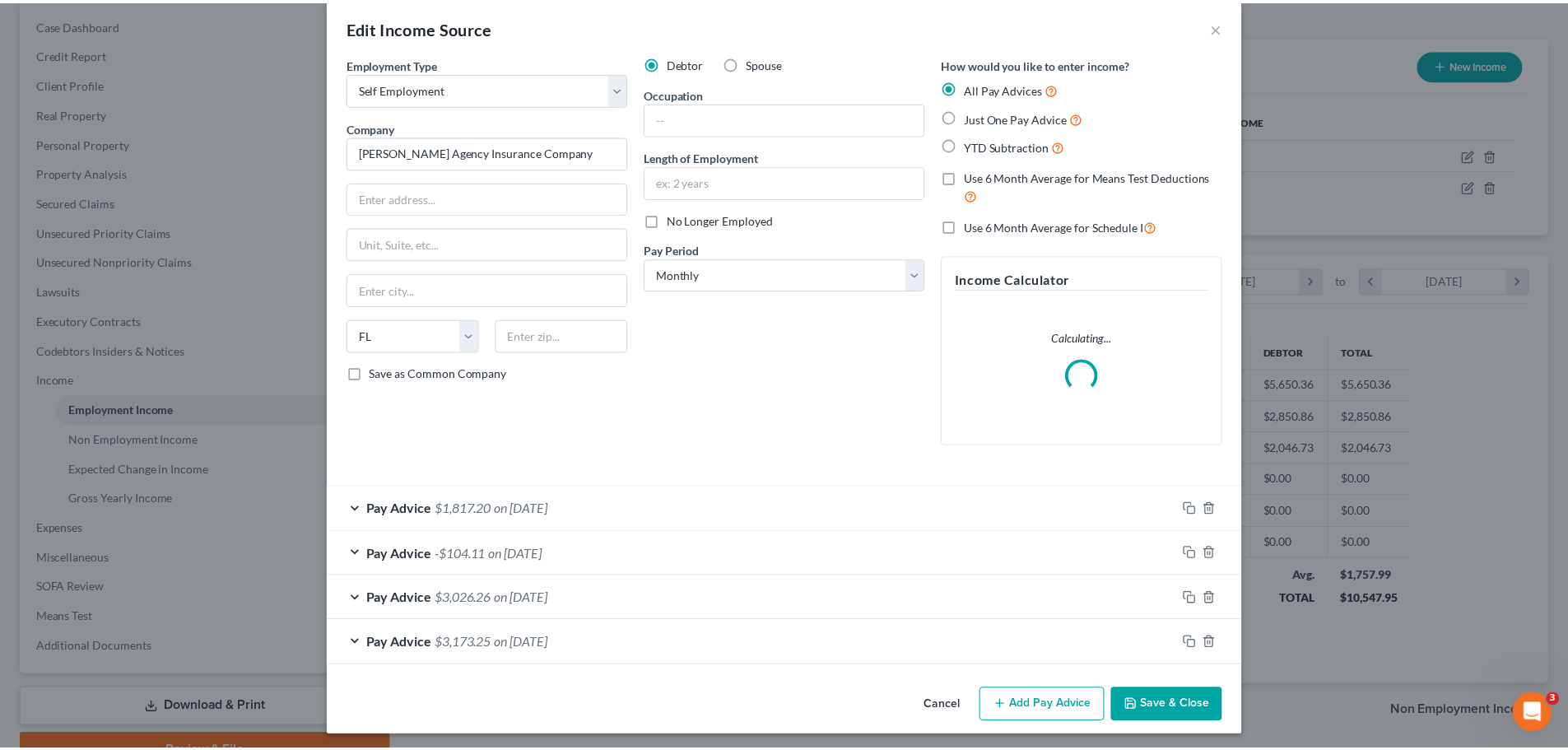
scroll to position [26, 0]
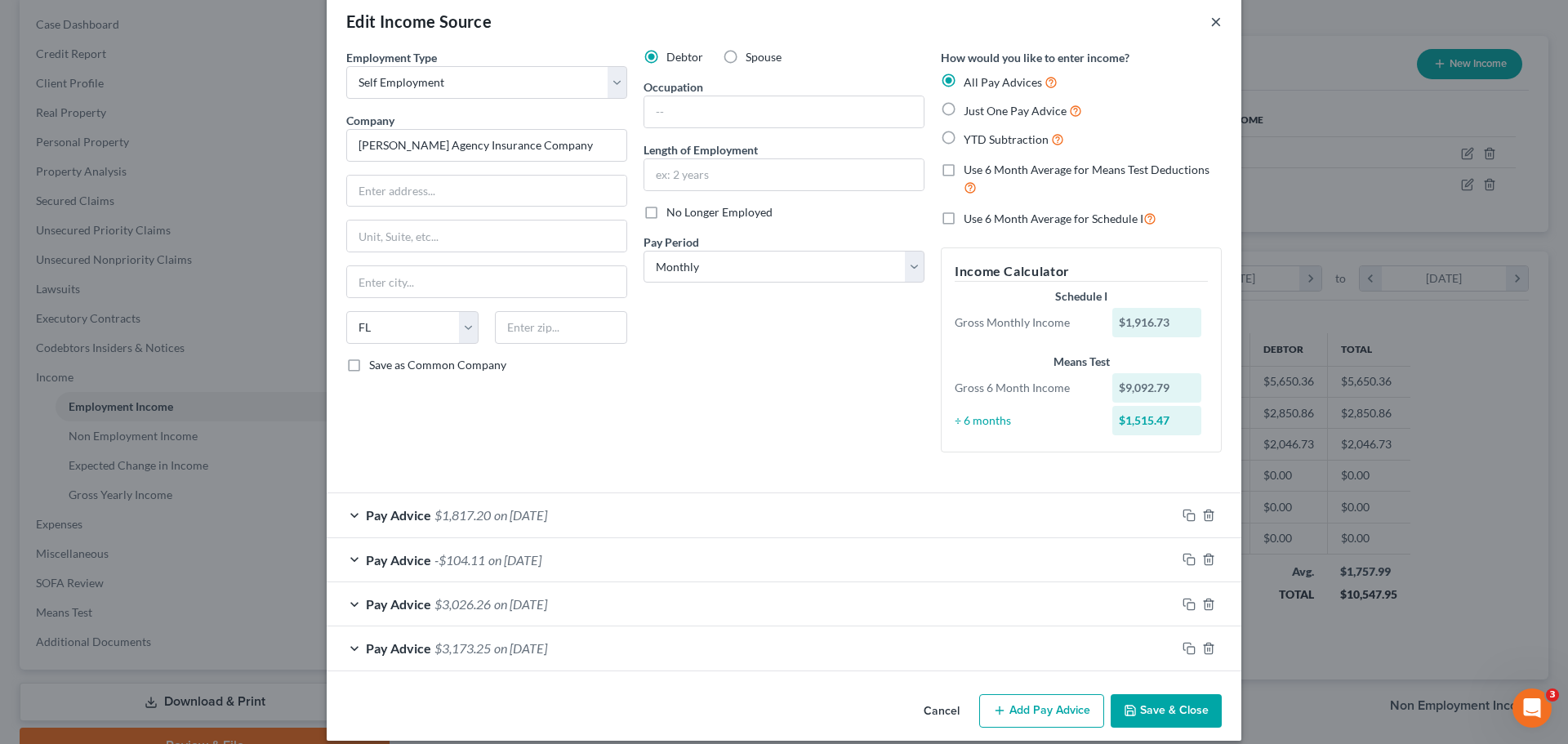
click at [1213, 24] on button "×" at bounding box center [1215, 21] width 12 height 20
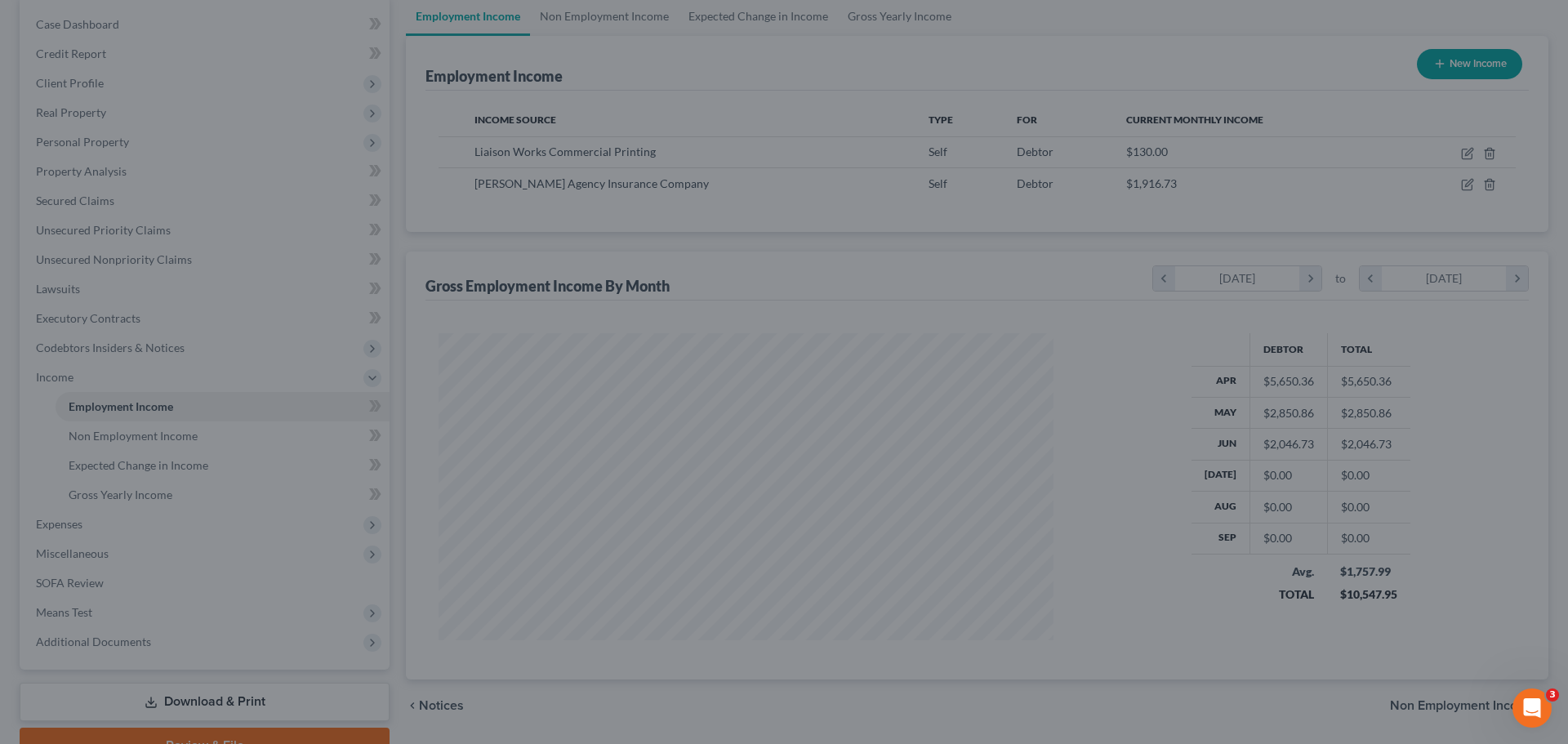
scroll to position [816153, 815914]
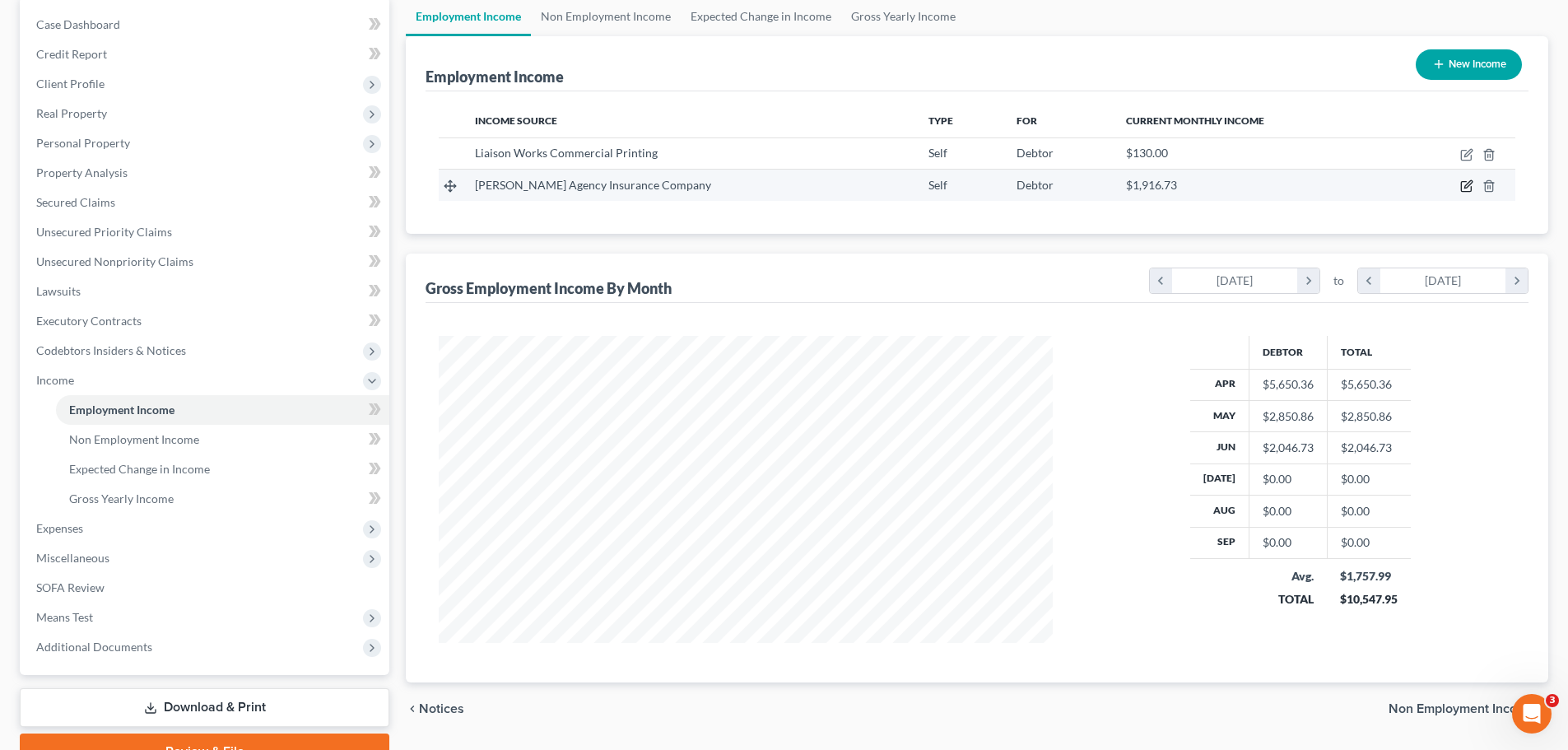
click at [1464, 181] on icon "button" at bounding box center [1465, 186] width 10 height 10
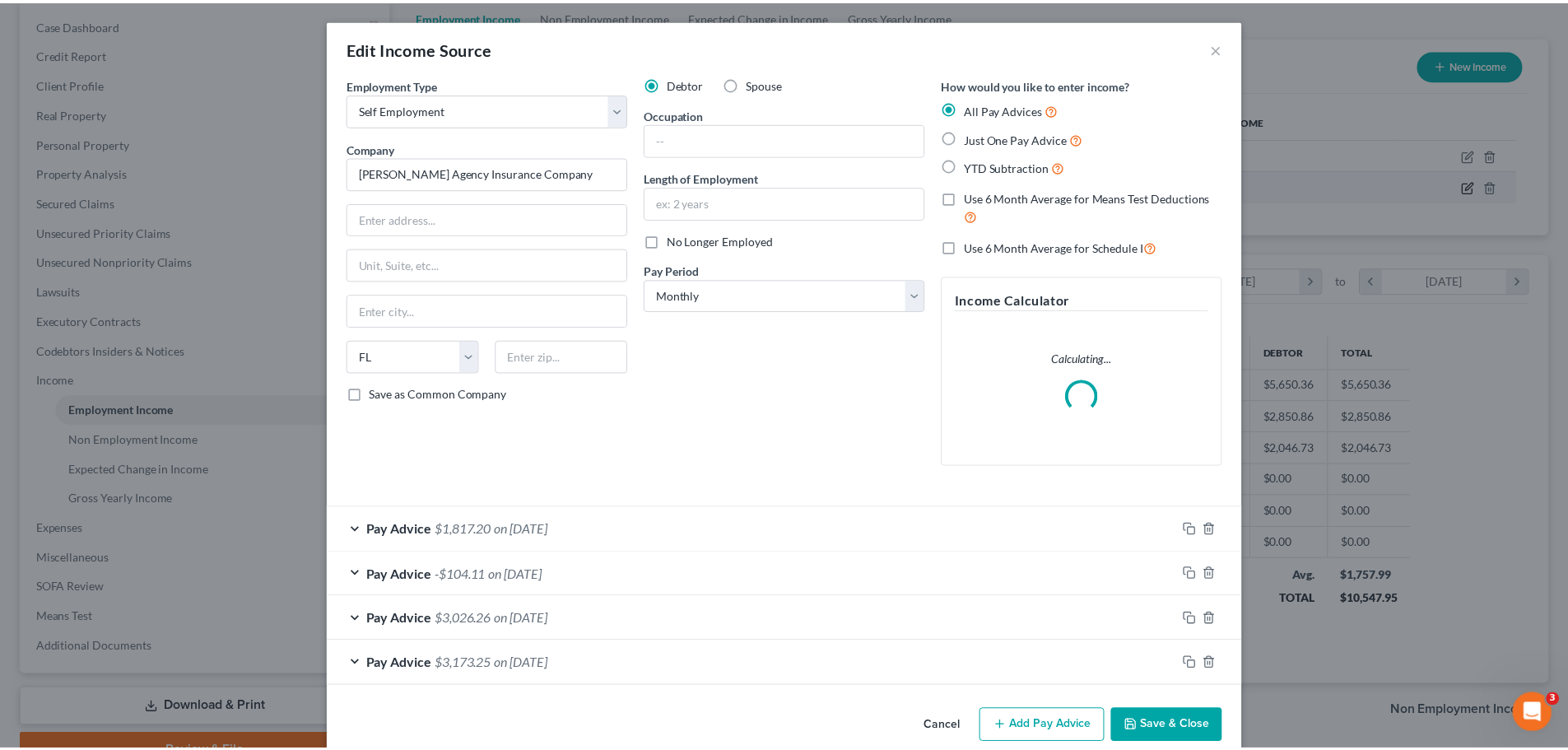
scroll to position [309, 653]
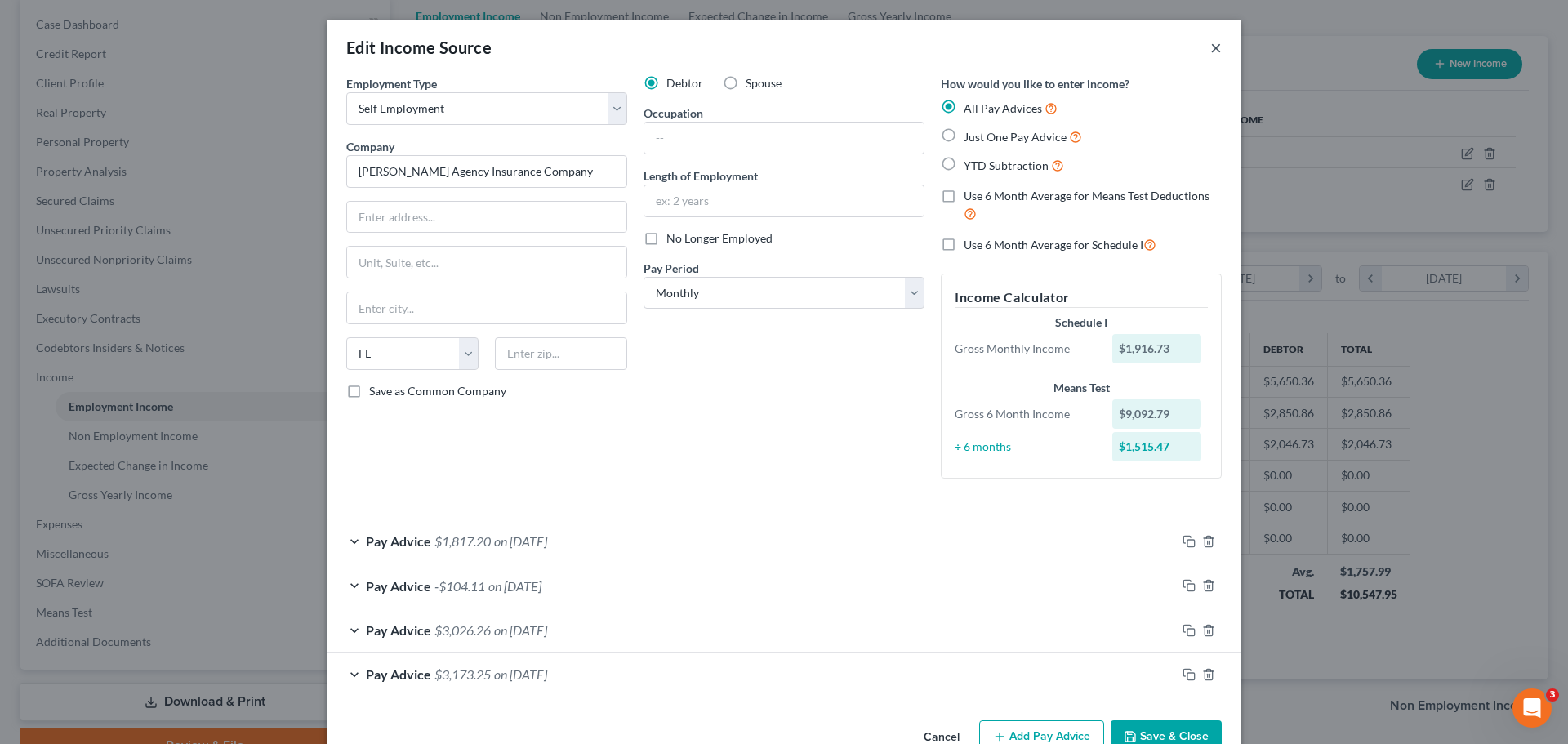
click at [1210, 47] on button "×" at bounding box center [1215, 47] width 12 height 20
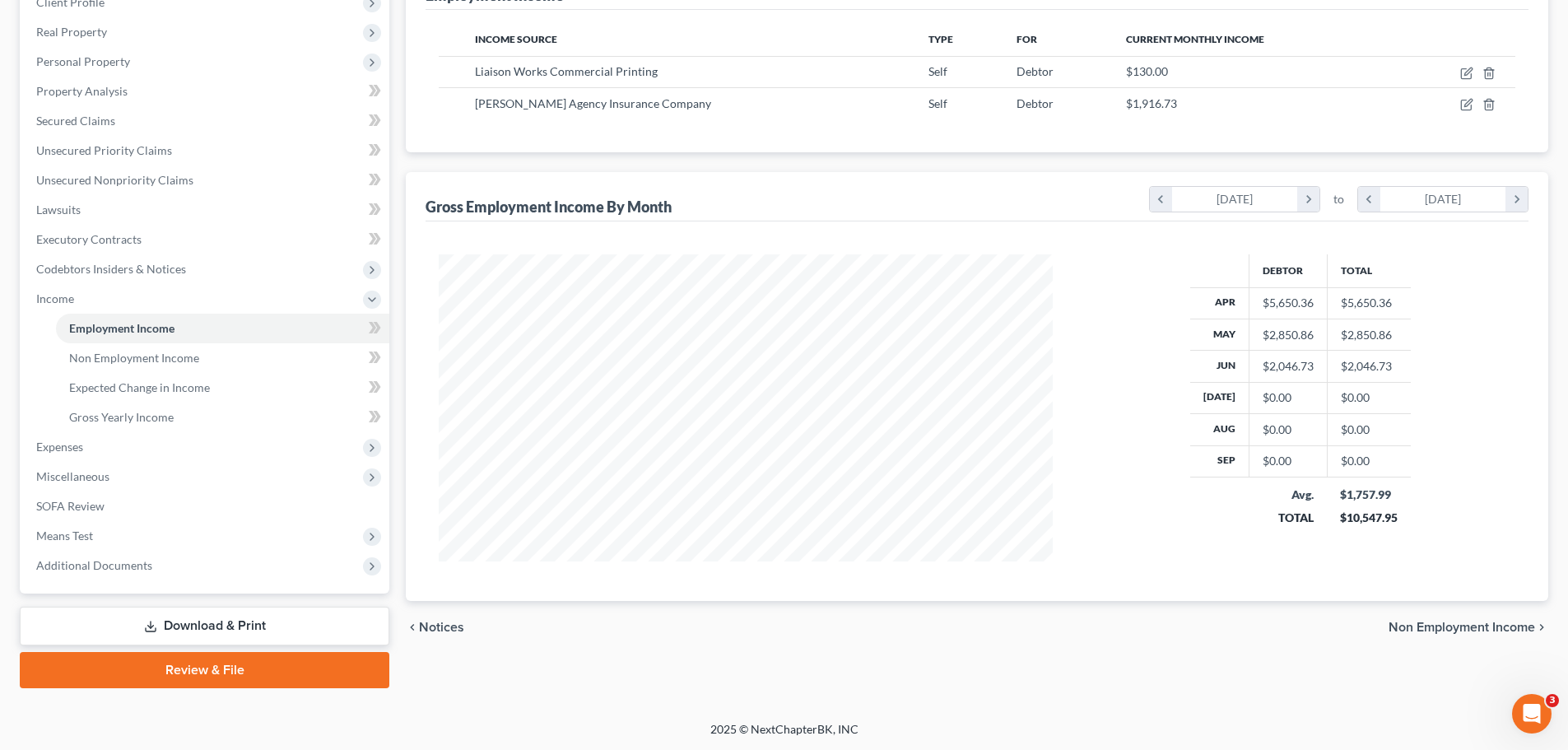
scroll to position [244, 0]
click at [249, 535] on span "Means Test" at bounding box center [207, 535] width 367 height 29
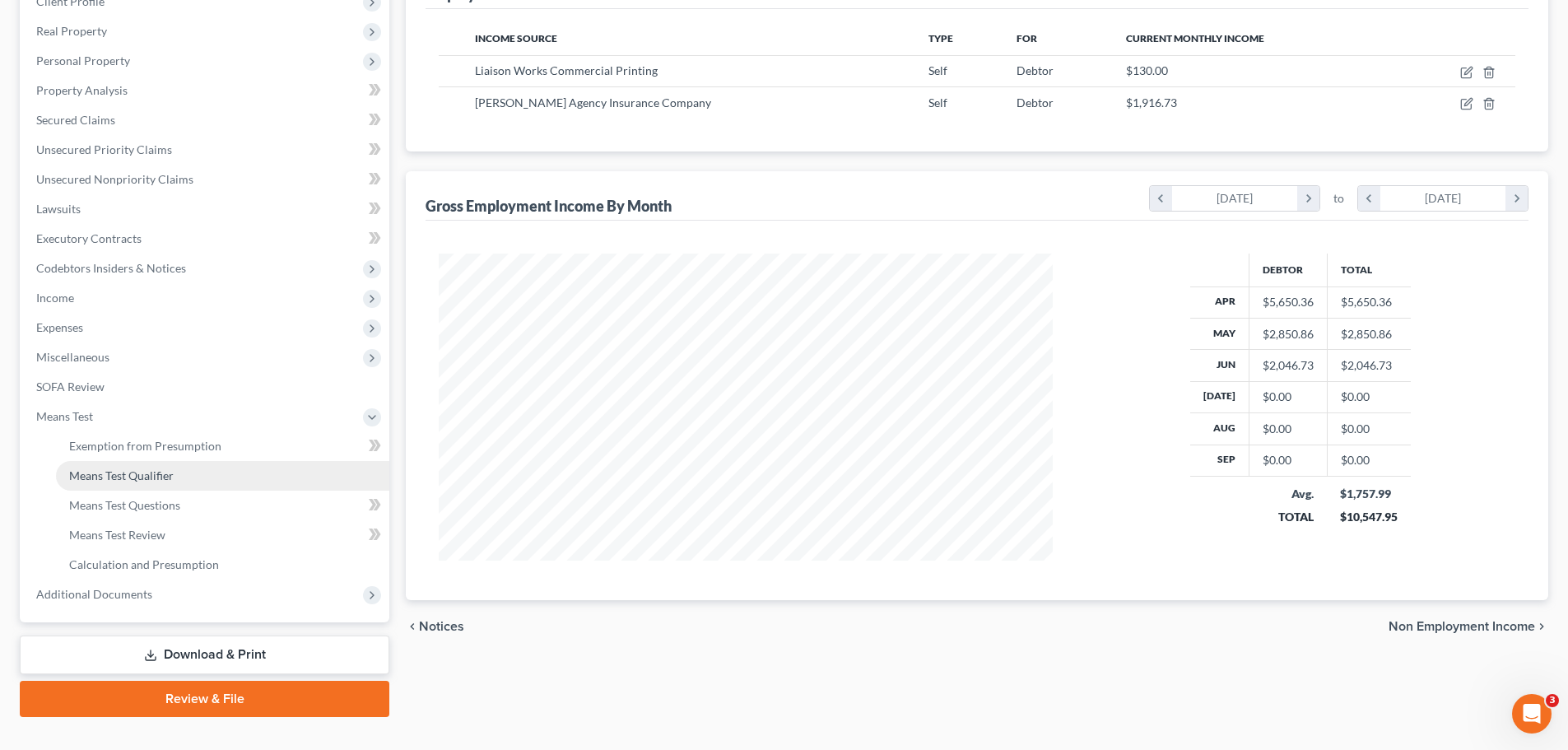
click at [223, 470] on link "Means Test Qualifier" at bounding box center [223, 476] width 333 height 29
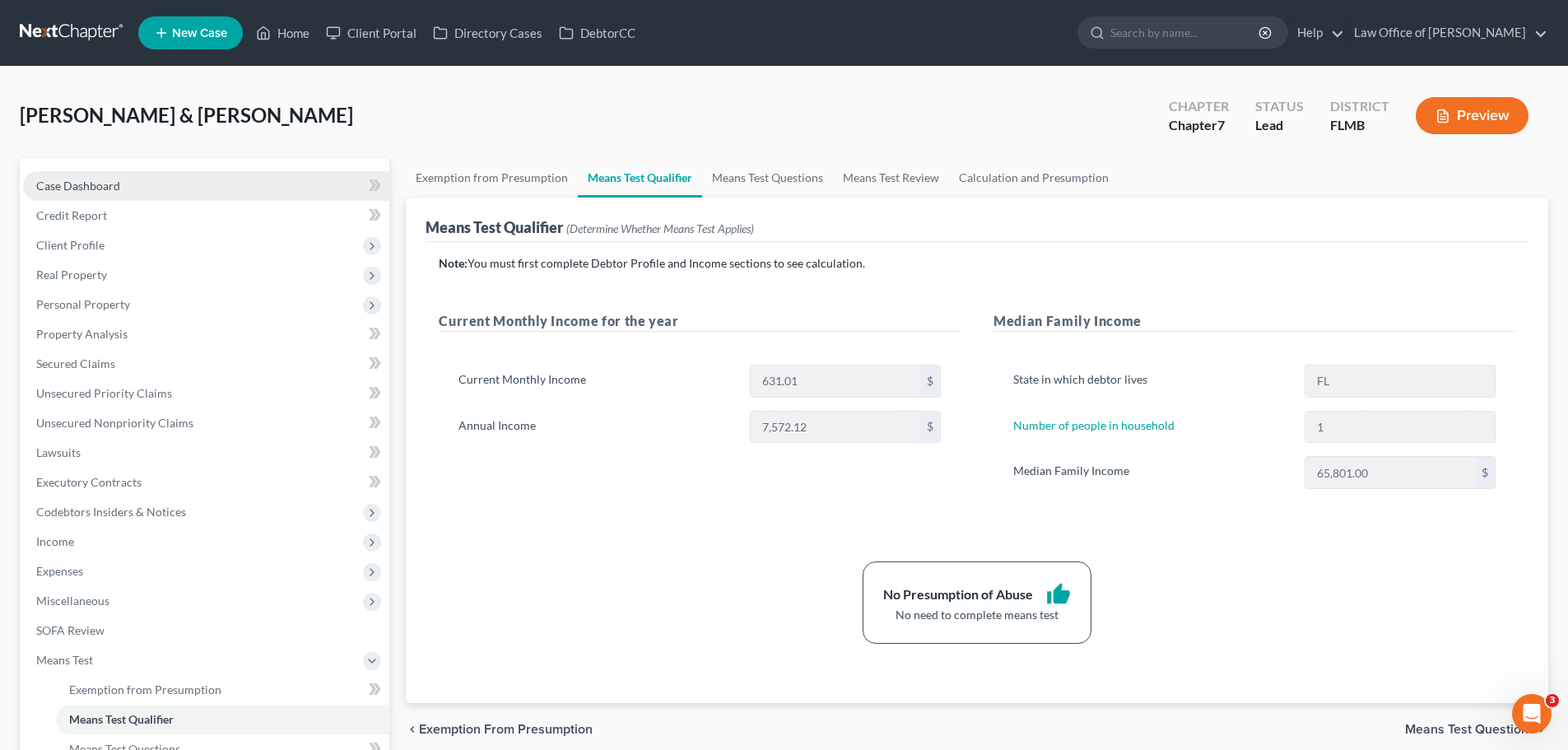
click at [254, 190] on link "Case Dashboard" at bounding box center [207, 186] width 367 height 29
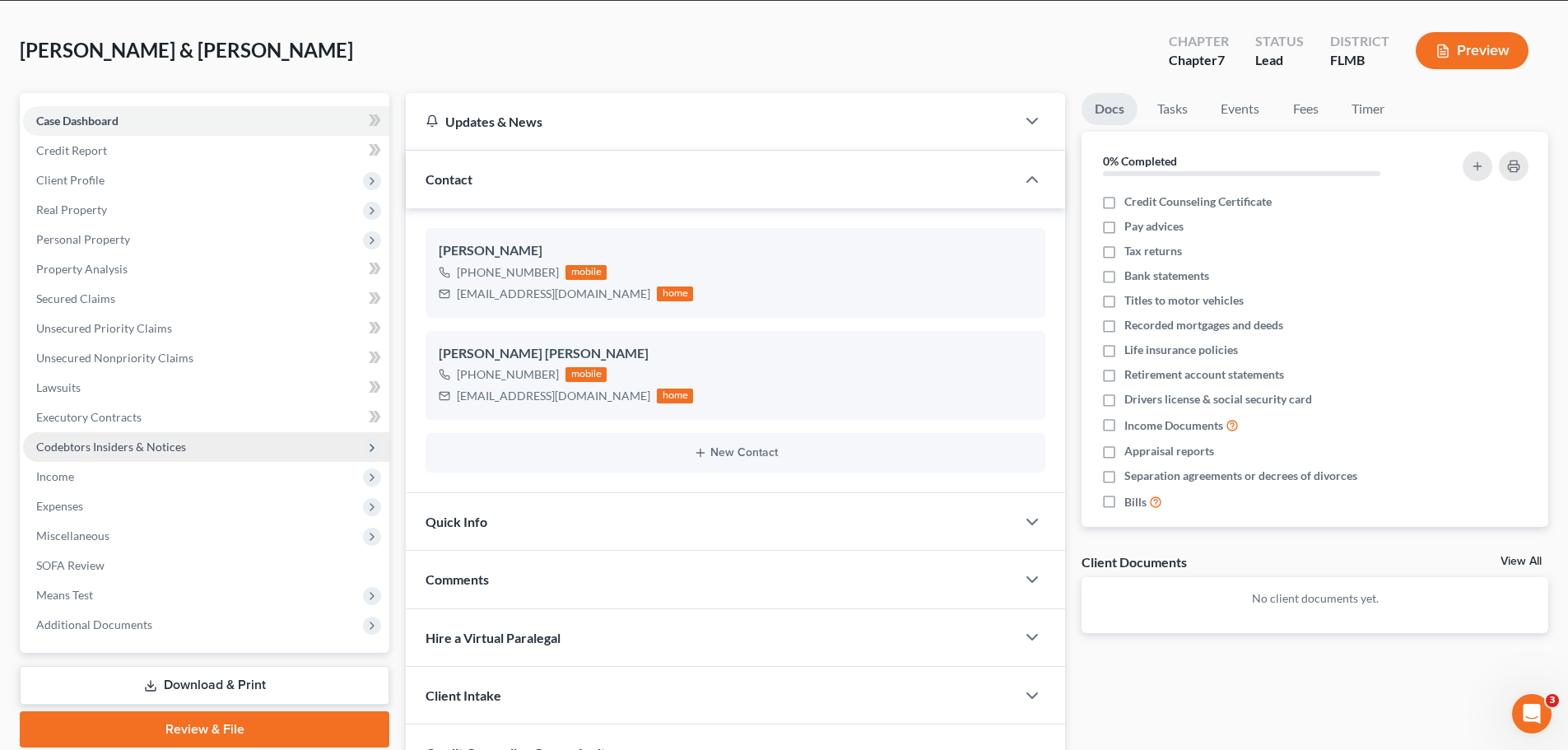
scroll to position [164, 0]
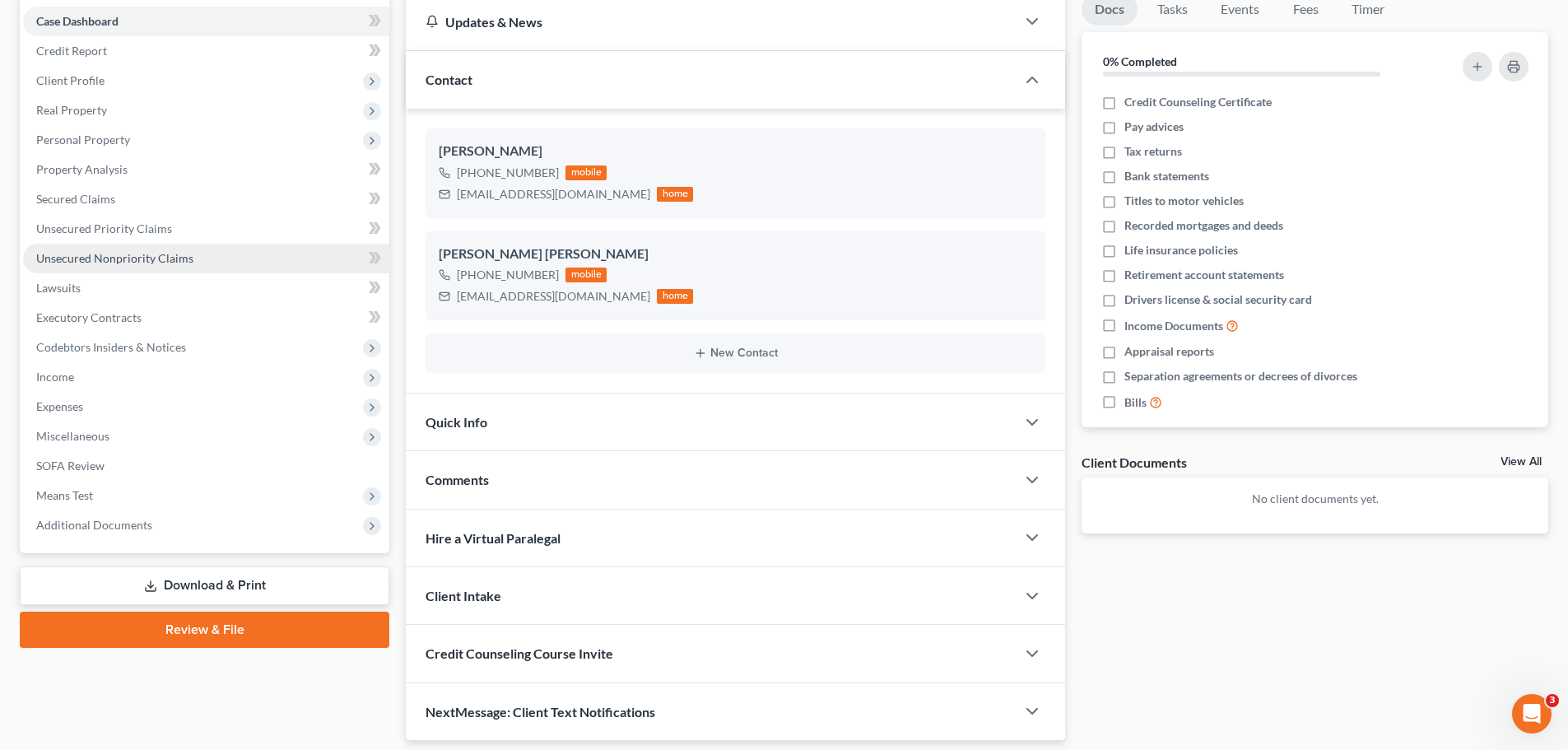
click at [195, 265] on link "Unsecured Nonpriority Claims" at bounding box center [207, 258] width 367 height 29
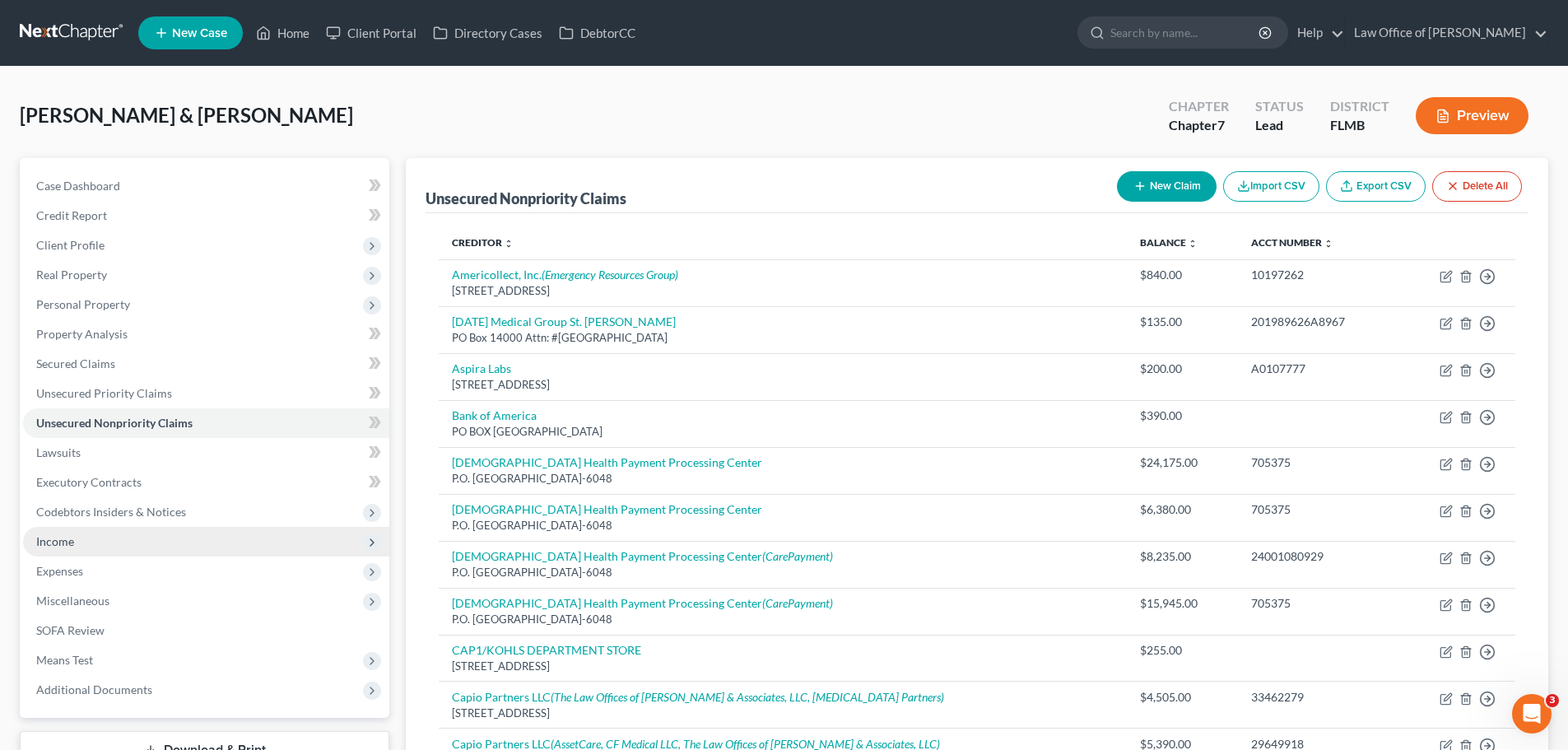
click at [114, 550] on span "Income" at bounding box center [207, 541] width 367 height 29
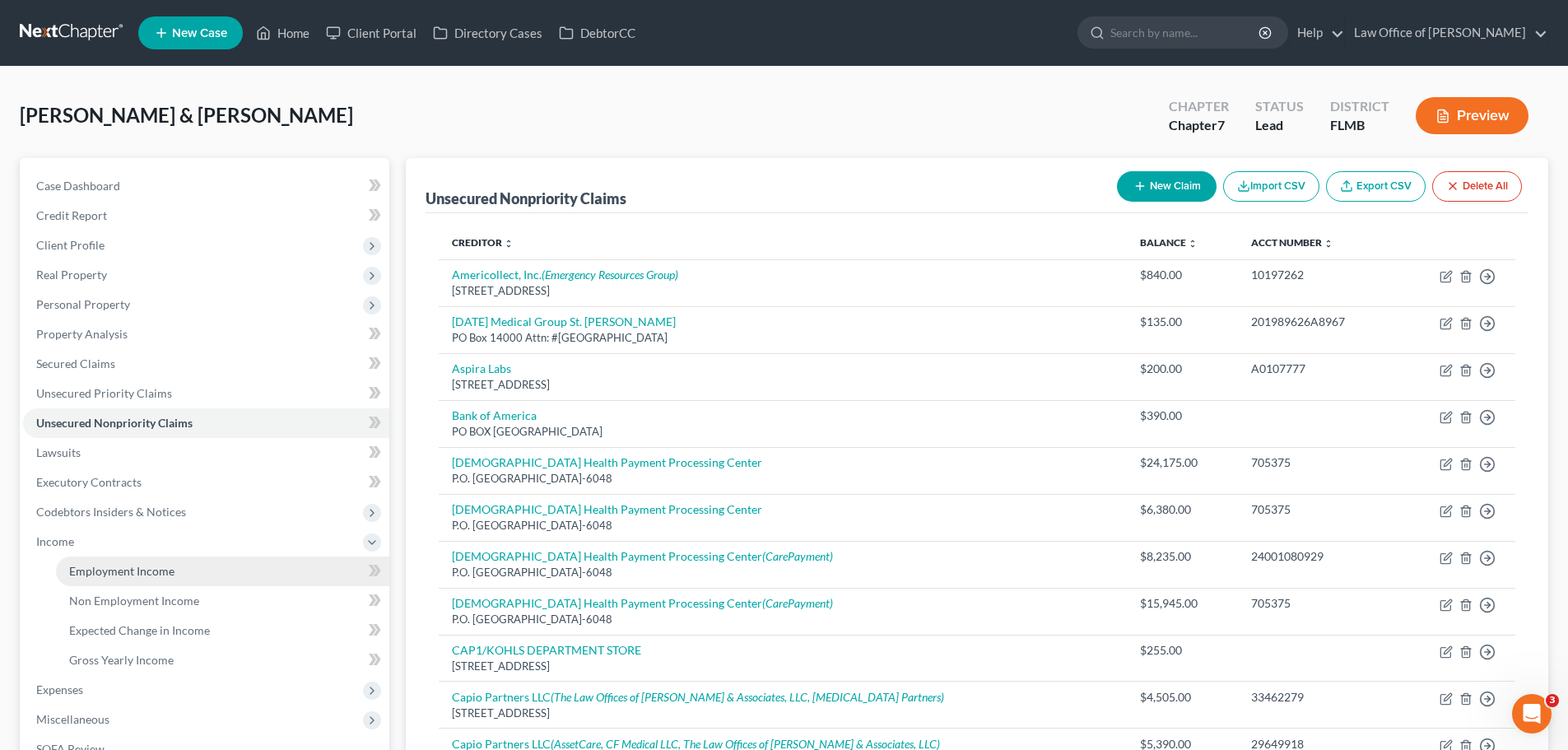
click at [137, 576] on span "Employment Income" at bounding box center [122, 571] width 105 height 14
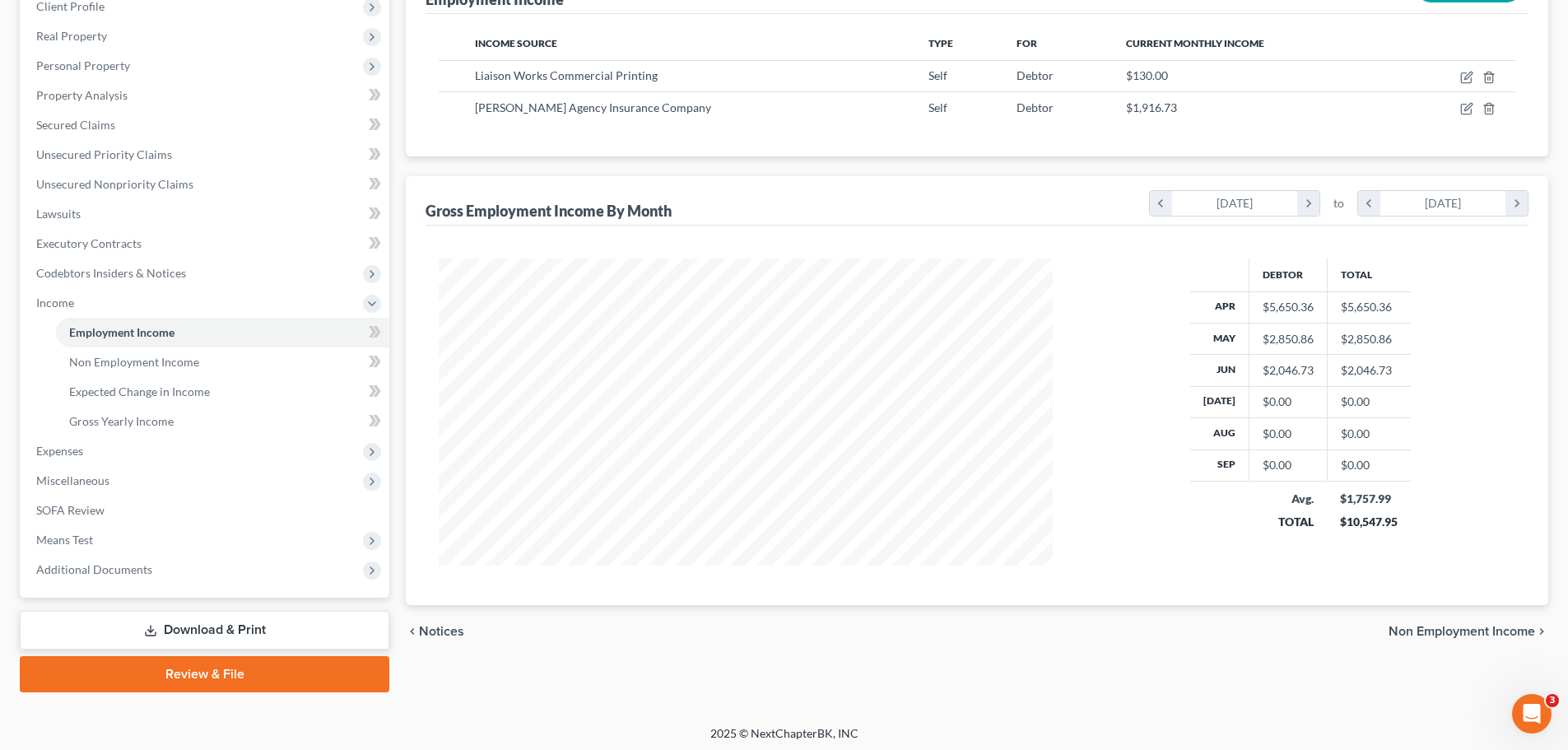
scroll to position [244, 0]
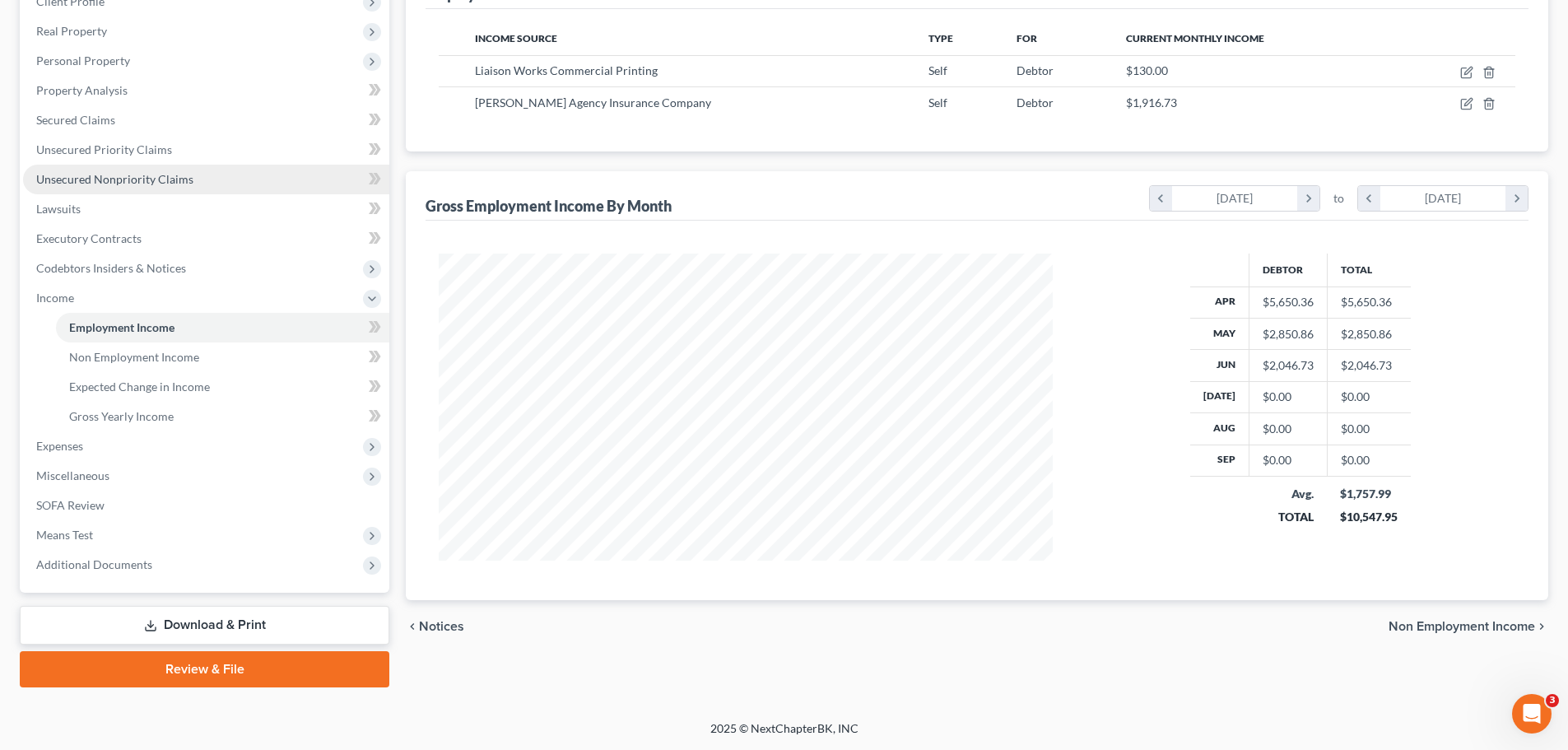
click at [67, 179] on span "Unsecured Nonpriority Claims" at bounding box center [115, 179] width 157 height 14
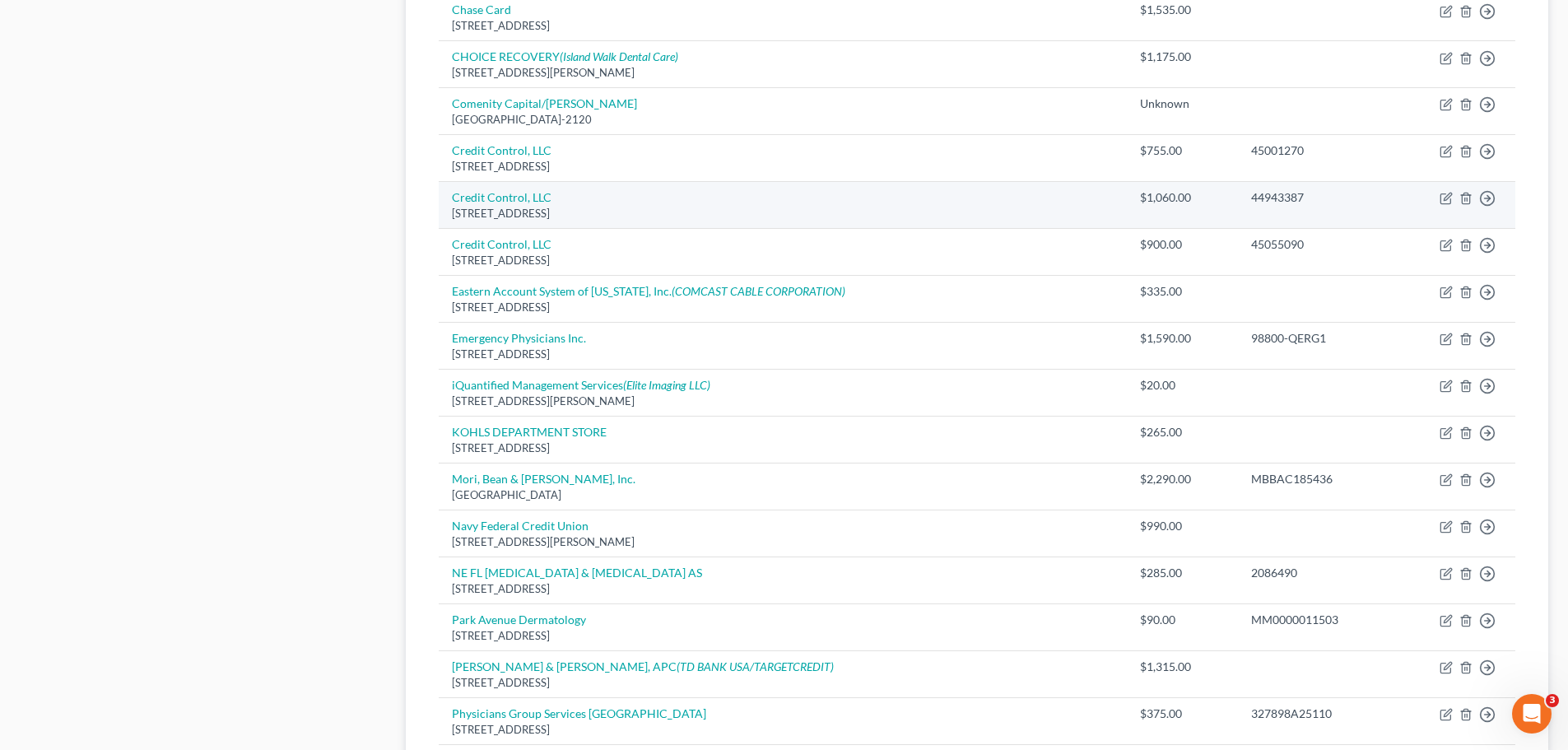
scroll to position [1150, 0]
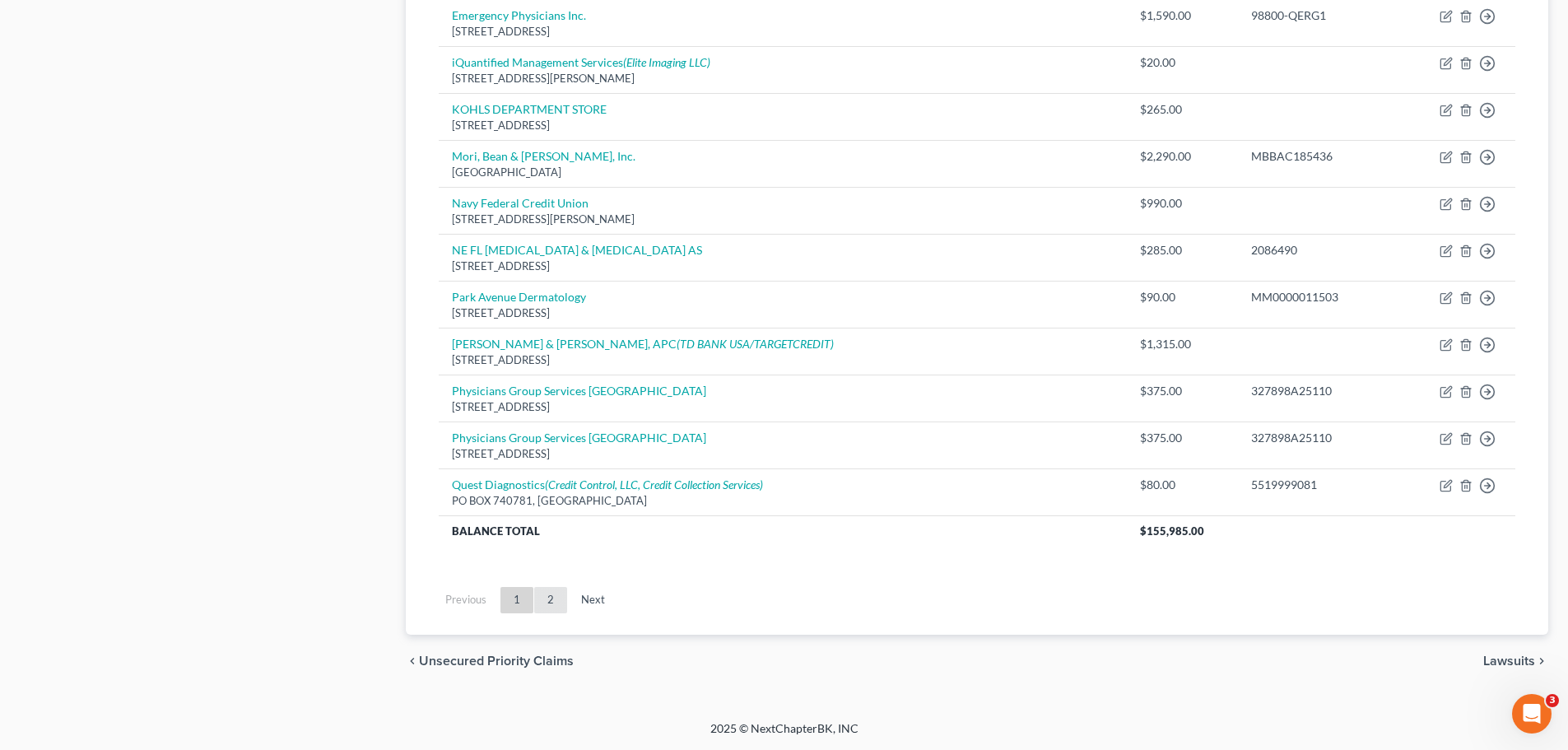
click at [557, 603] on link "2" at bounding box center [551, 599] width 33 height 26
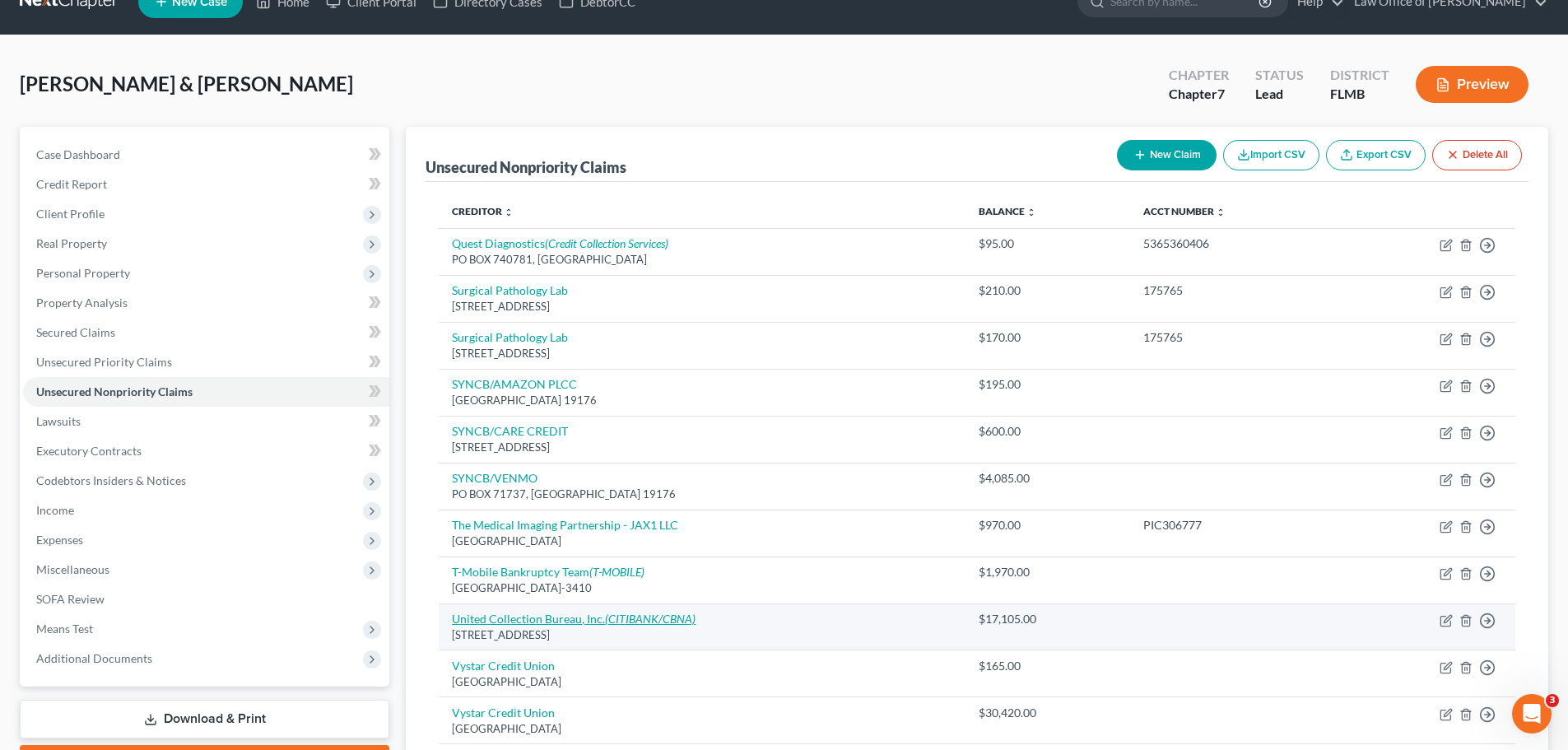
scroll to position [0, 0]
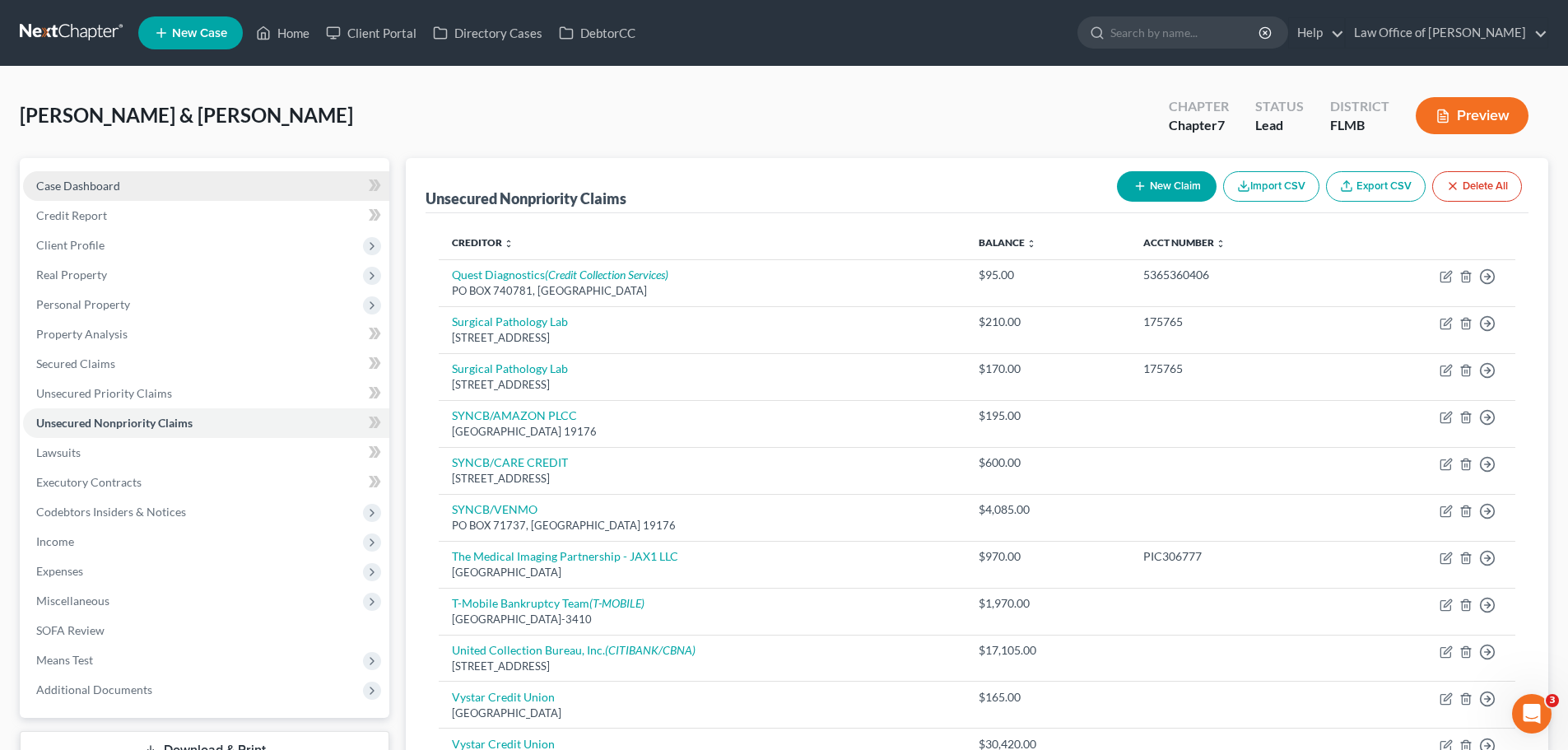
click at [152, 185] on link "Case Dashboard" at bounding box center [207, 186] width 367 height 29
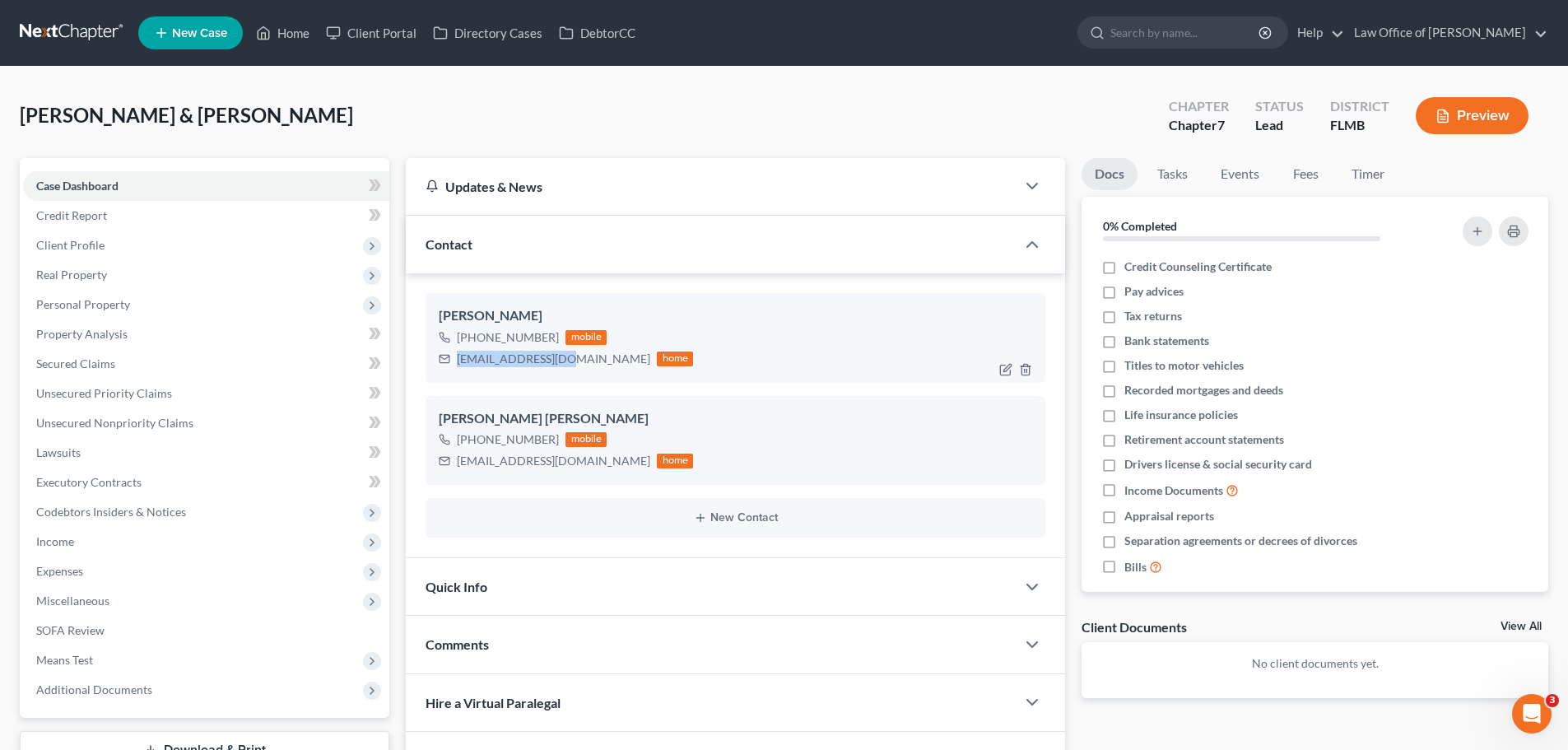
drag, startPoint x: 570, startPoint y: 356, endPoint x: 458, endPoint y: 365, distance: 112.4
click at [458, 365] on div "[EMAIL_ADDRESS][DOMAIN_NAME] home" at bounding box center [566, 358] width 254 height 21
drag, startPoint x: 556, startPoint y: 472, endPoint x: 570, endPoint y: 467, distance: 14.9
click at [556, 472] on div "[PERSON_NAME] [PERSON_NAME] [PHONE_NUMBER] mobile [EMAIL_ADDRESS][DOMAIN_NAME] …" at bounding box center [735, 440] width 620 height 88
drag, startPoint x: 558, startPoint y: 465, endPoint x: 447, endPoint y: 456, distance: 111.4
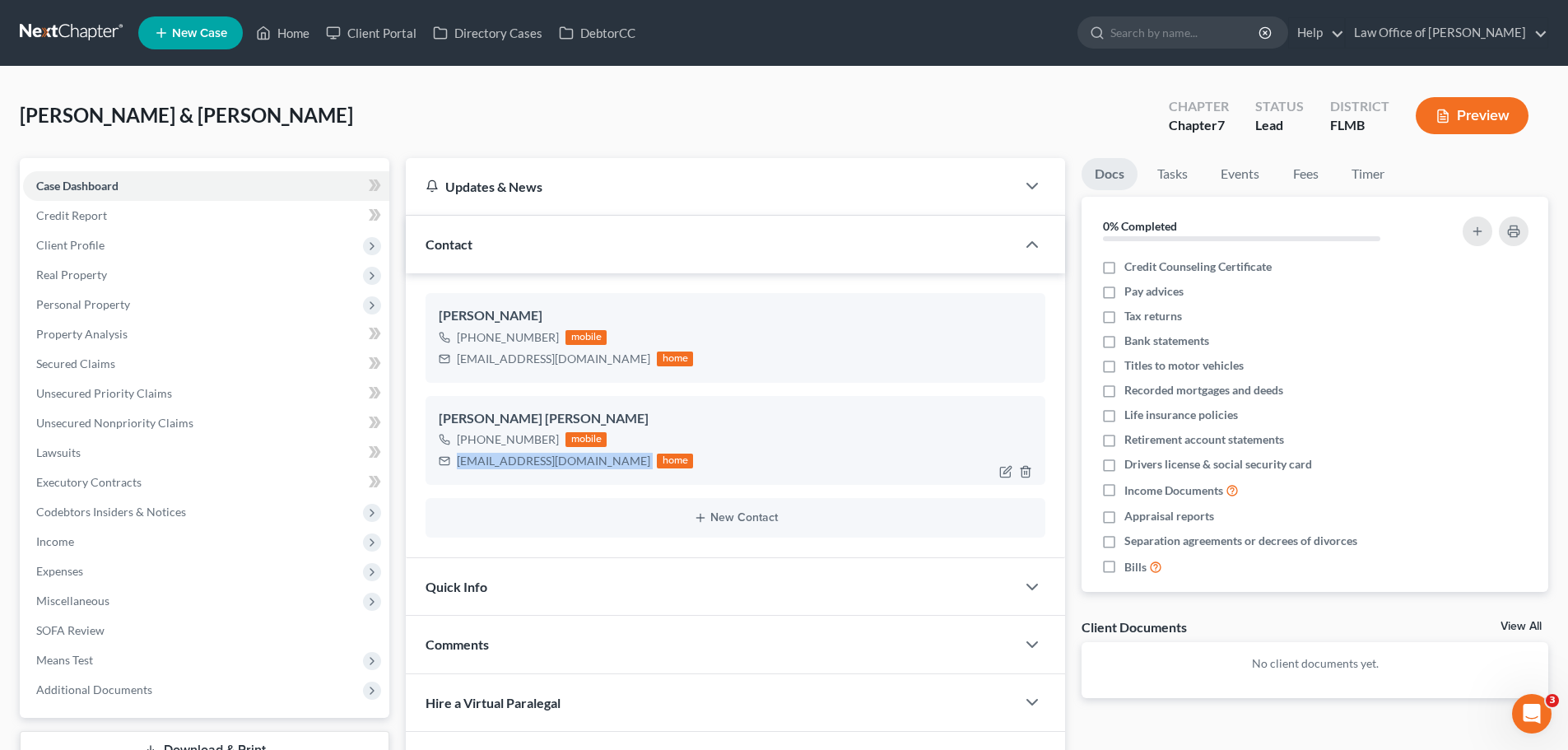
click at [447, 456] on div "[EMAIL_ADDRESS][DOMAIN_NAME] home" at bounding box center [566, 461] width 254 height 21
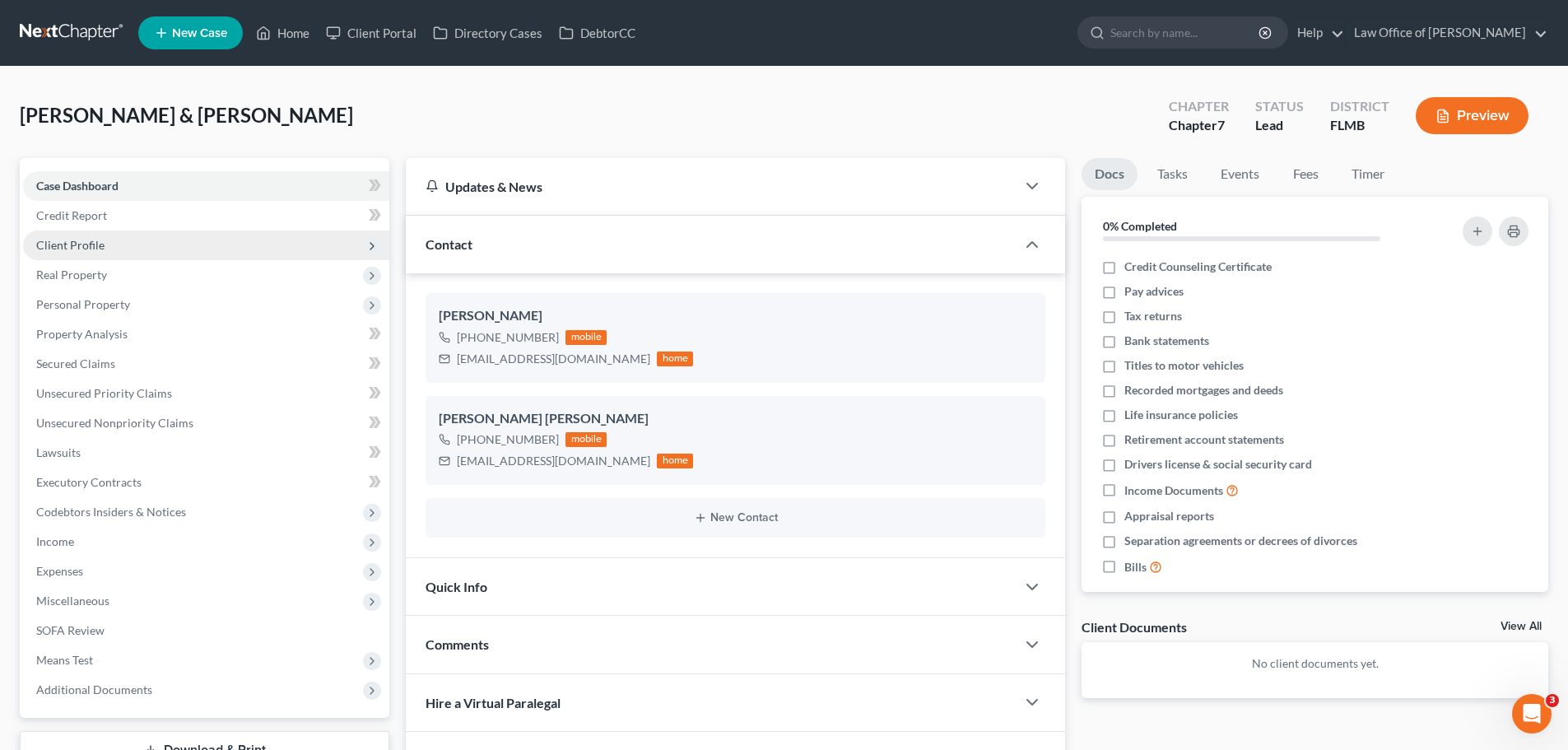
click at [189, 240] on span "Client Profile" at bounding box center [207, 245] width 367 height 29
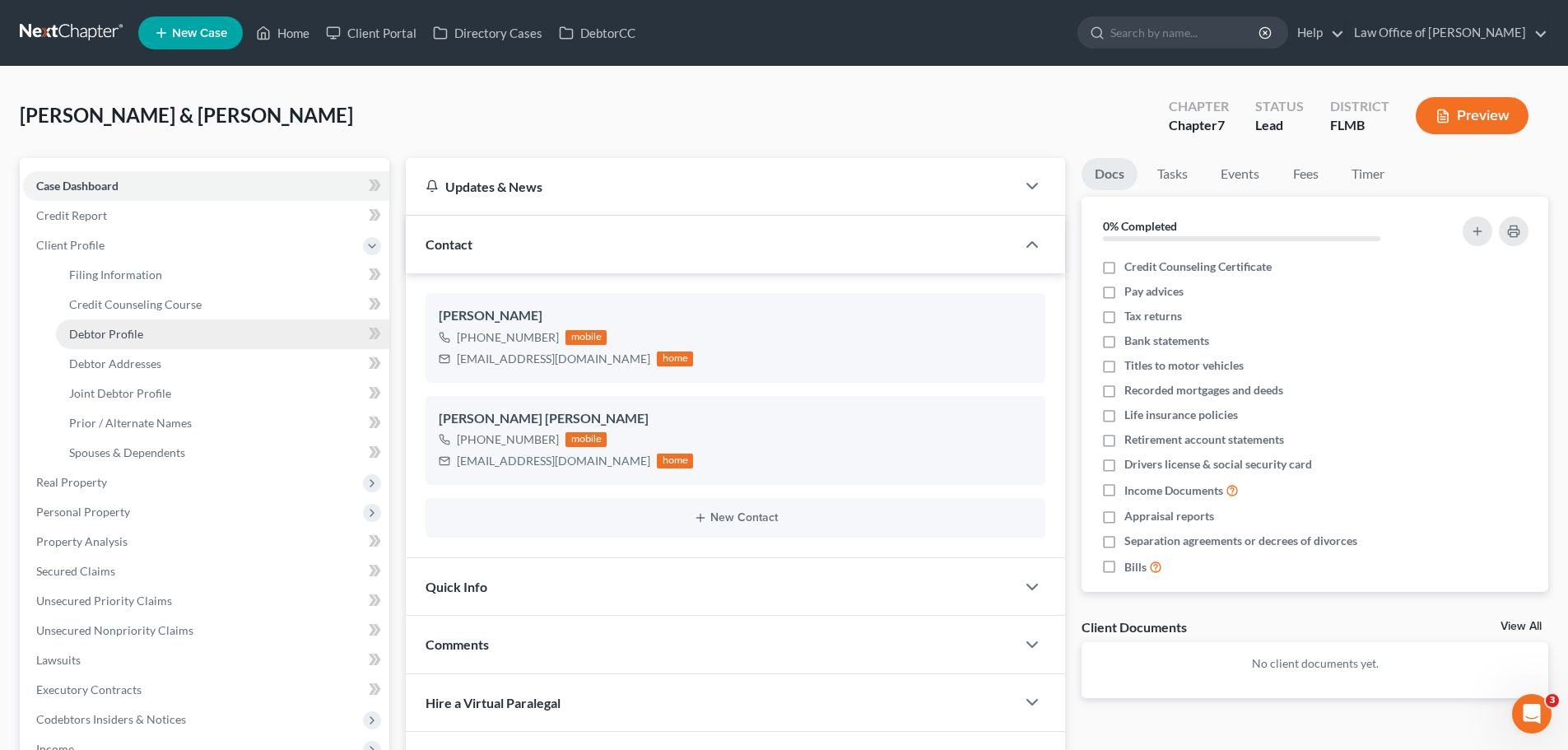
click at [191, 336] on link "Debtor Profile" at bounding box center [223, 333] width 333 height 29
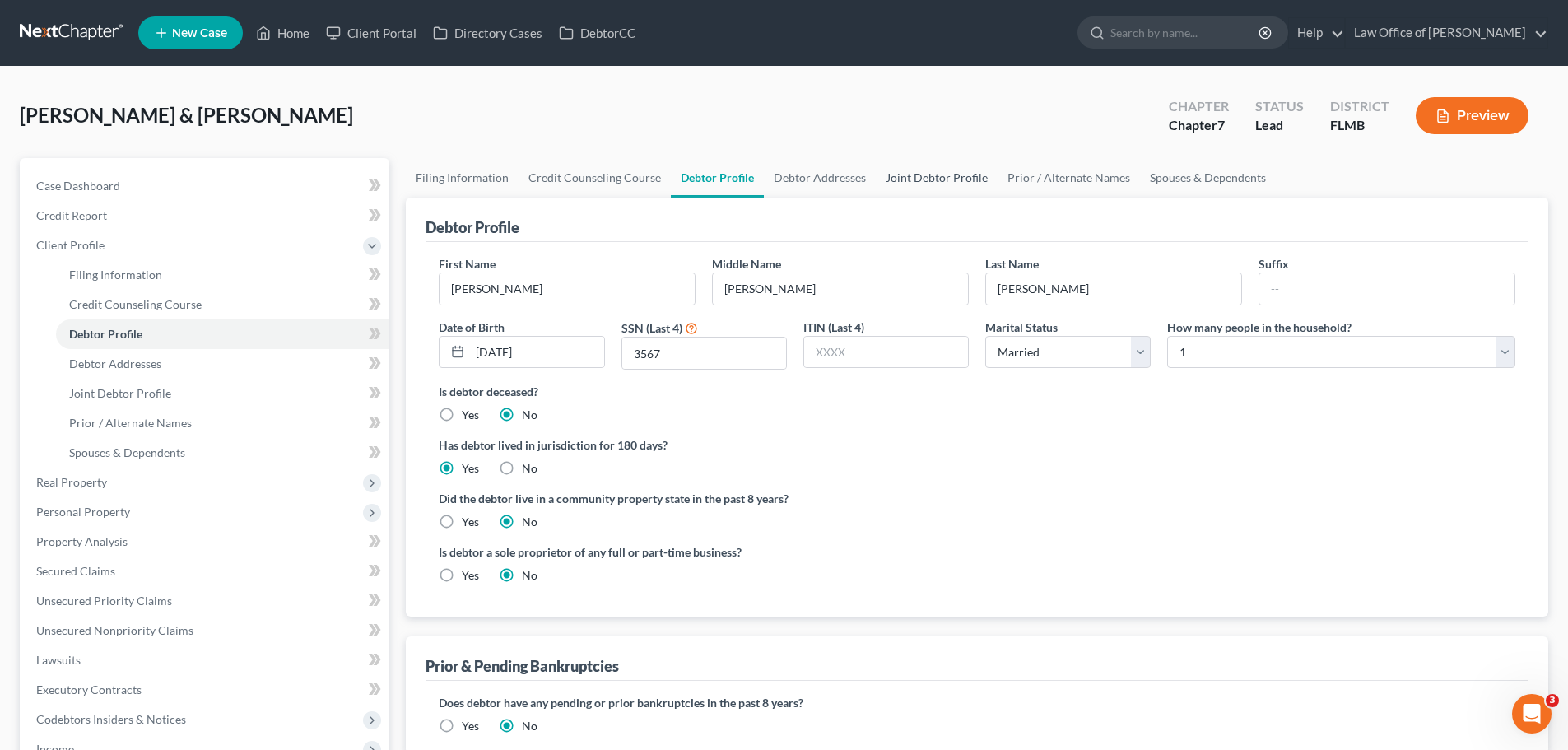
click at [934, 179] on link "Joint Debtor Profile" at bounding box center [937, 178] width 122 height 39
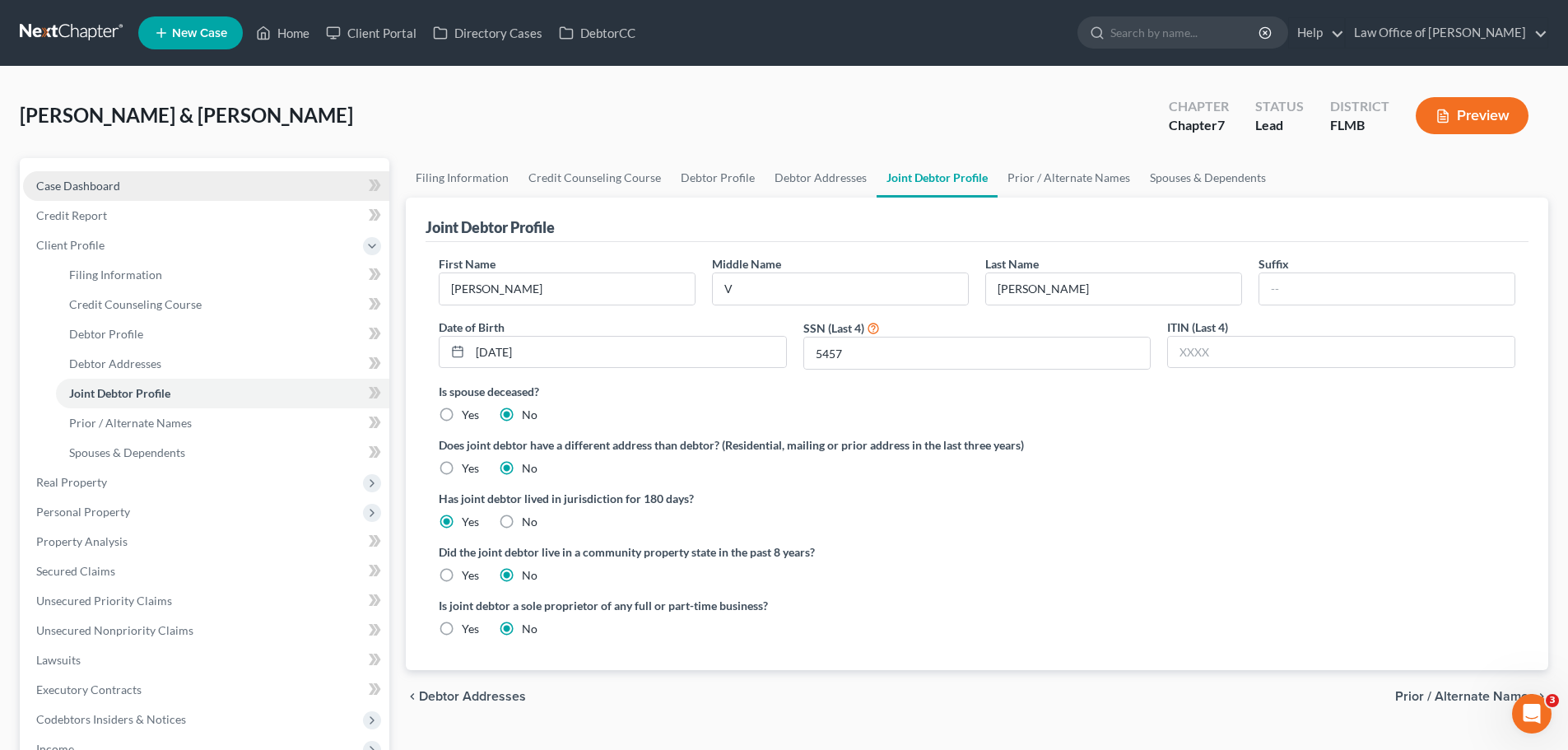
click at [139, 176] on link "Case Dashboard" at bounding box center [207, 186] width 367 height 29
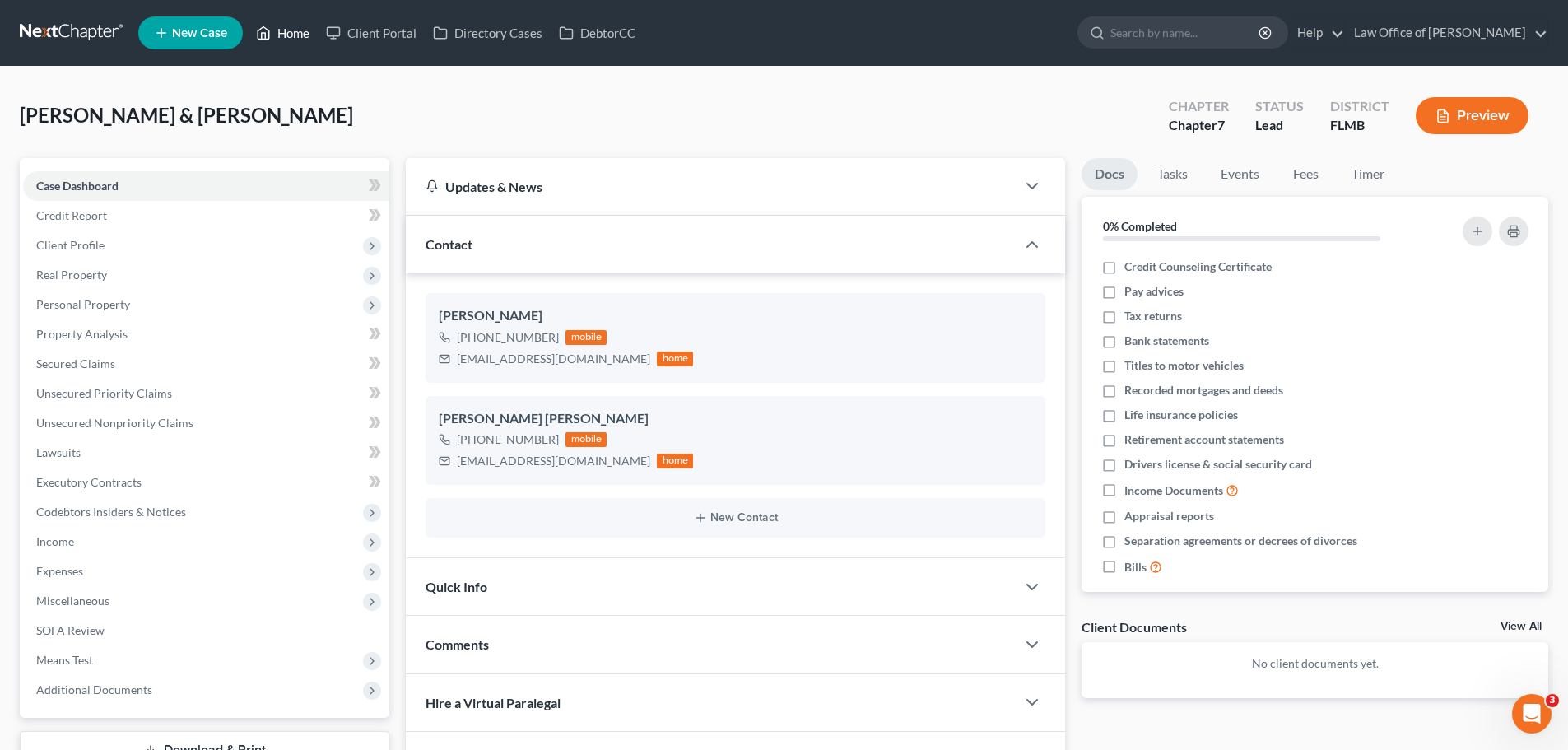
click at [273, 36] on link "Home" at bounding box center [282, 32] width 70 height 29
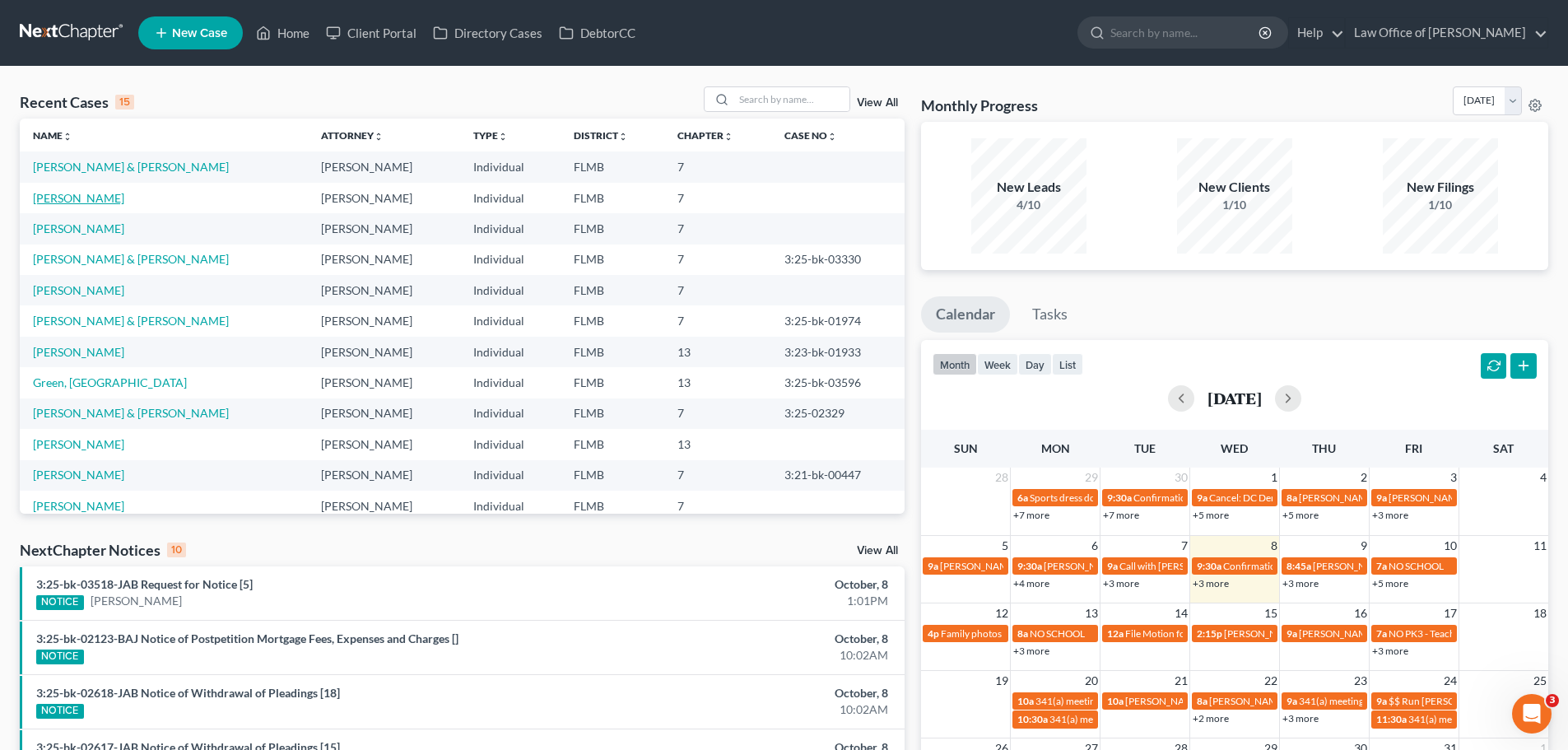
click at [83, 195] on link "[PERSON_NAME]" at bounding box center [79, 198] width 91 height 14
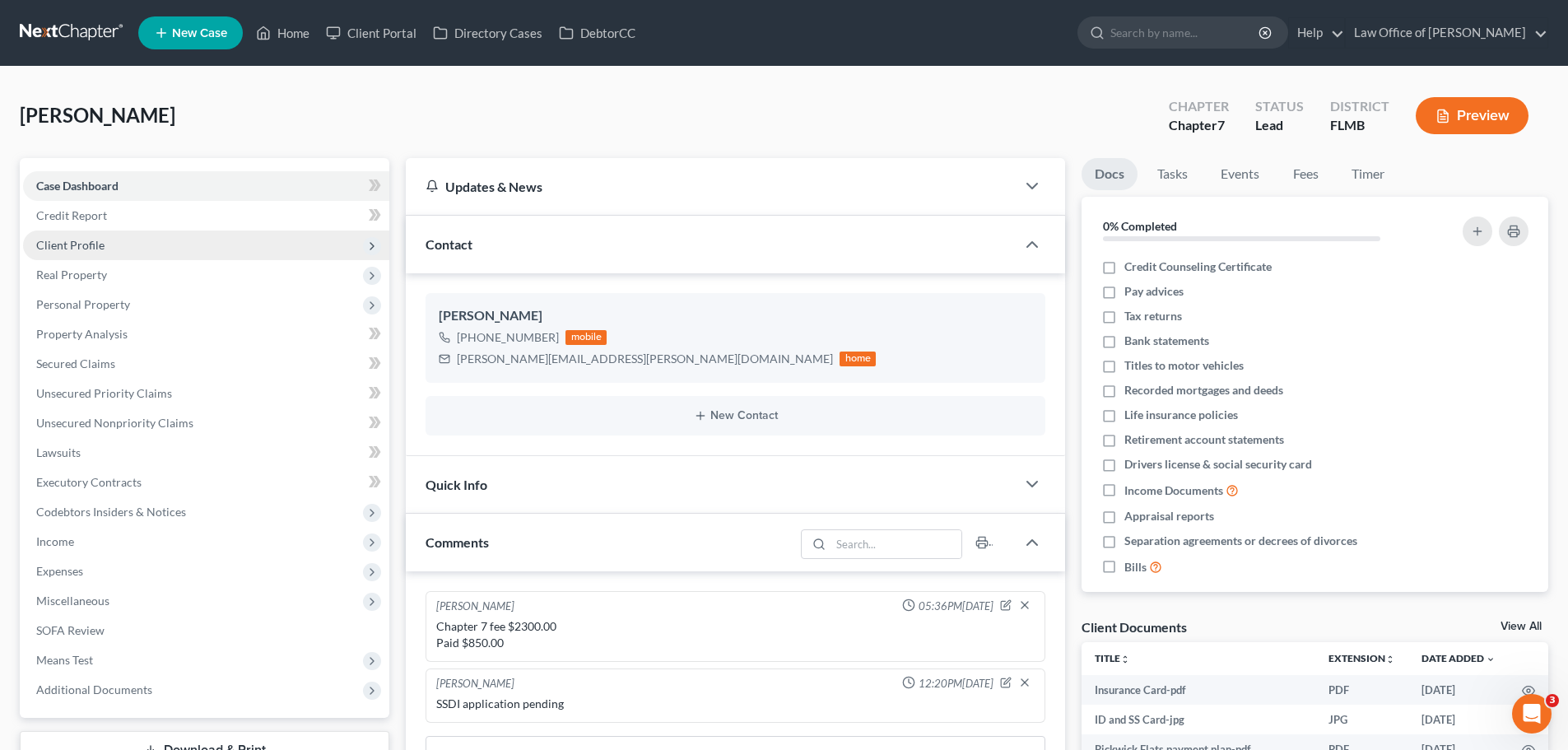
click at [95, 245] on span "Client Profile" at bounding box center [71, 245] width 68 height 14
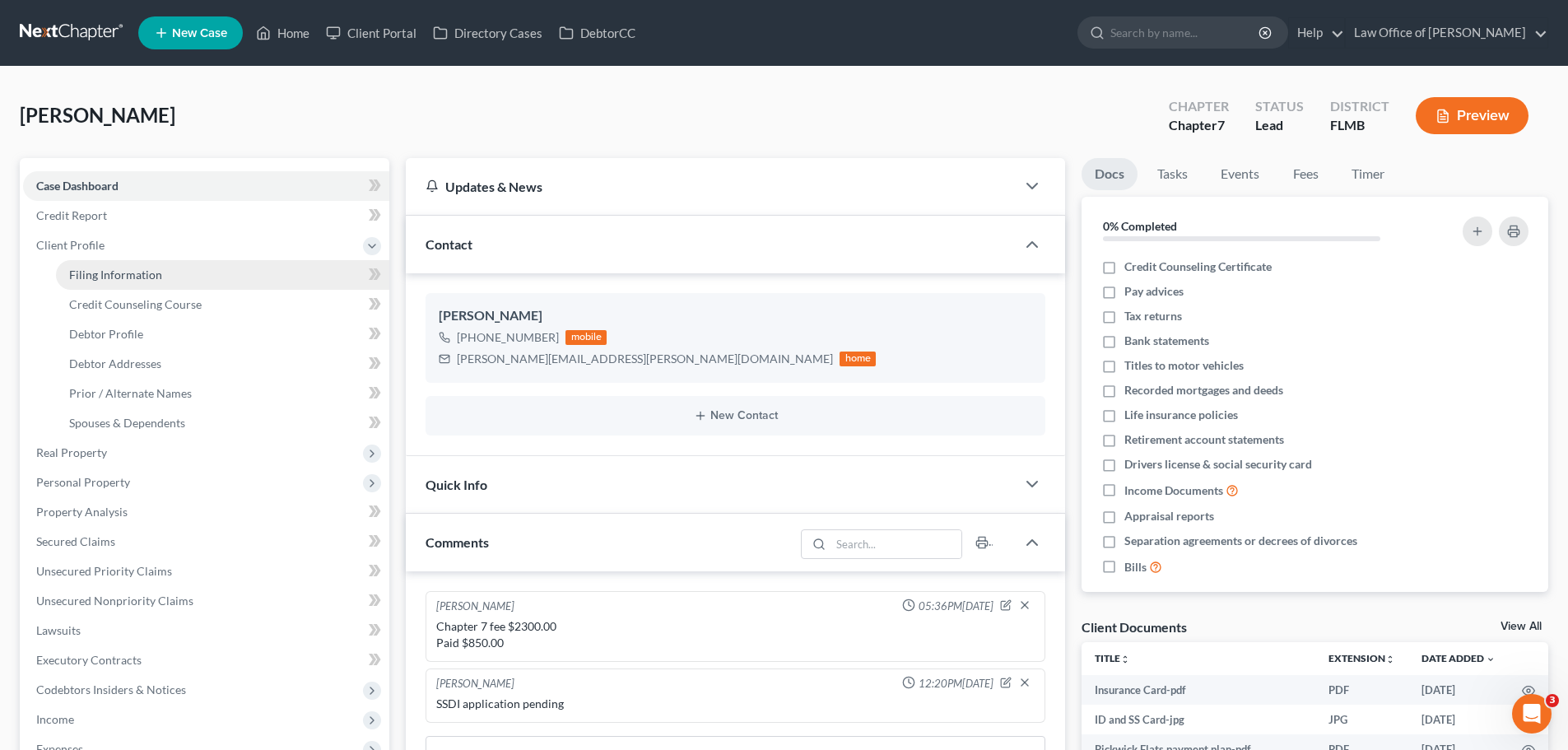
click at [125, 281] on span "Filing Information" at bounding box center [115, 274] width 93 height 14
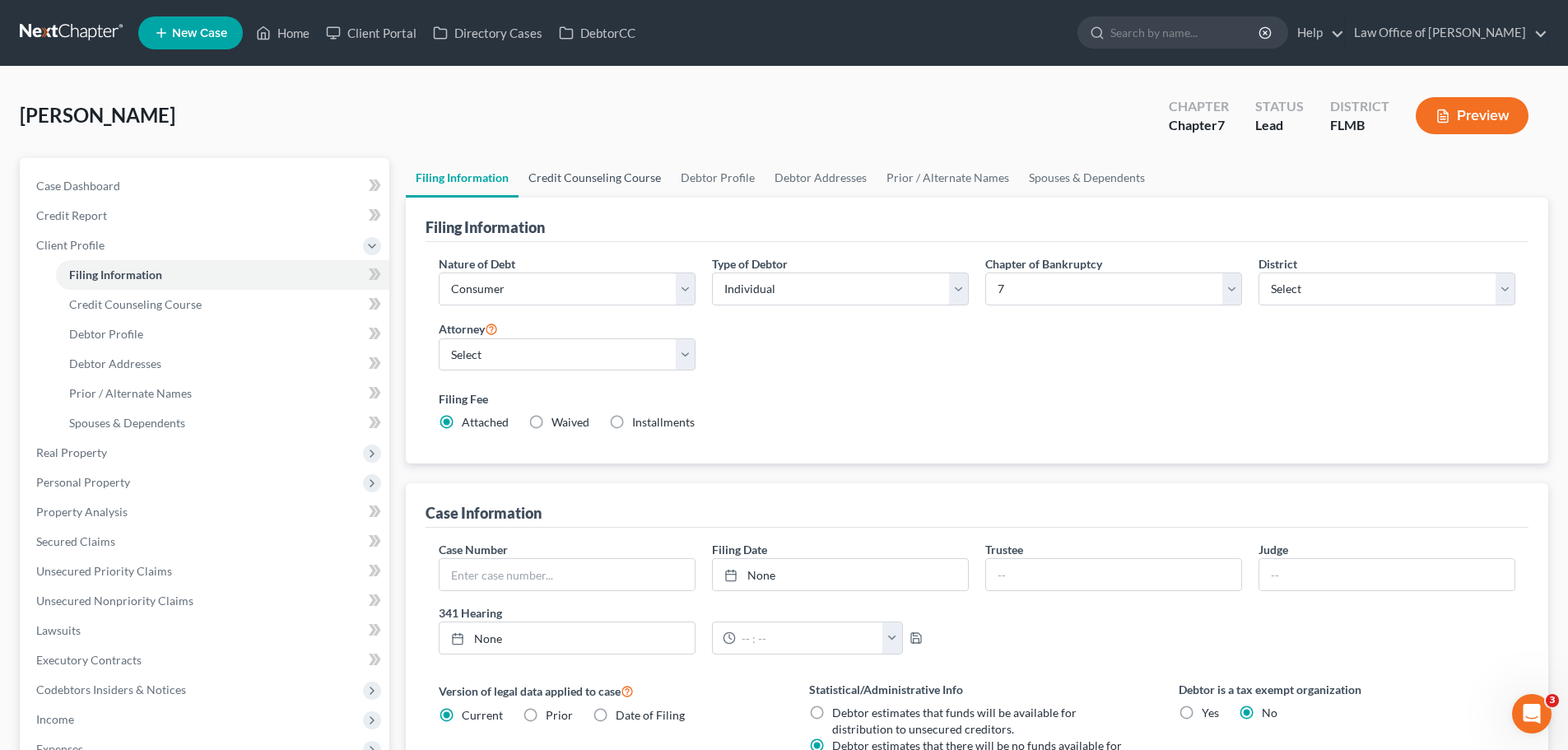
click at [632, 187] on link "Credit Counseling Course" at bounding box center [594, 178] width 152 height 39
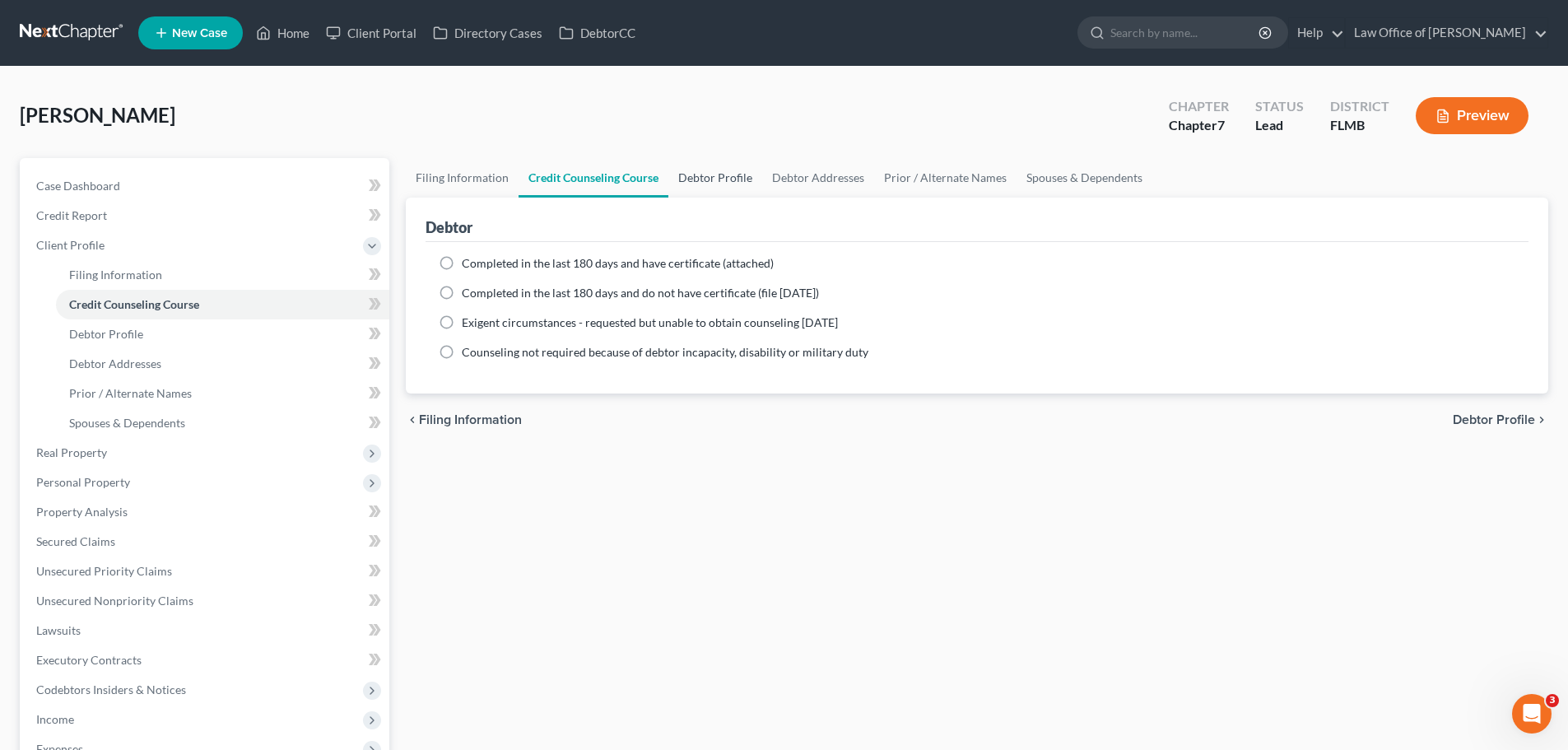
click at [756, 179] on link "Debtor Profile" at bounding box center [715, 178] width 94 height 39
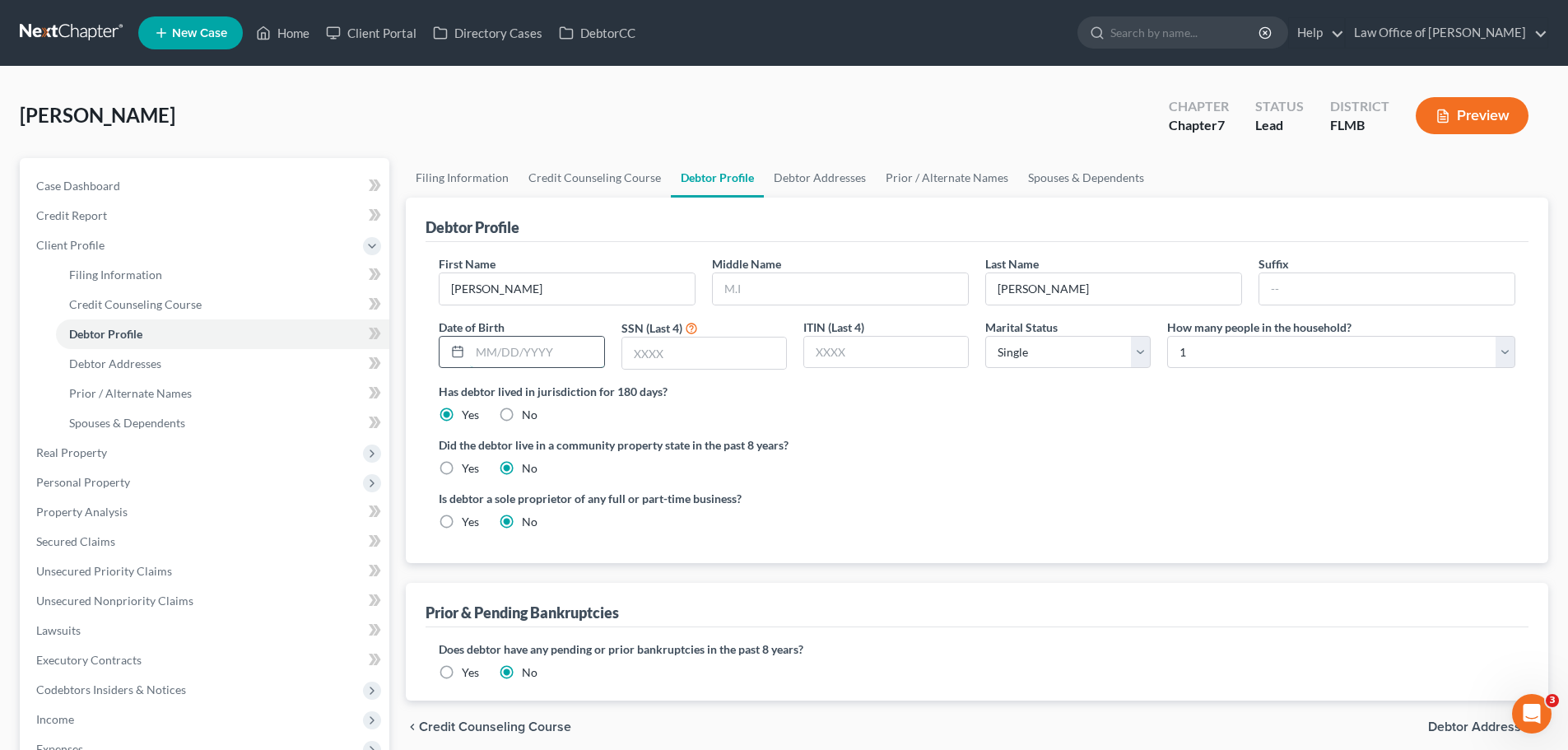
click at [561, 346] on input "text" at bounding box center [536, 352] width 133 height 31
click at [687, 341] on input "text" at bounding box center [704, 352] width 164 height 31
click at [794, 181] on link "Debtor Addresses" at bounding box center [819, 178] width 112 height 39
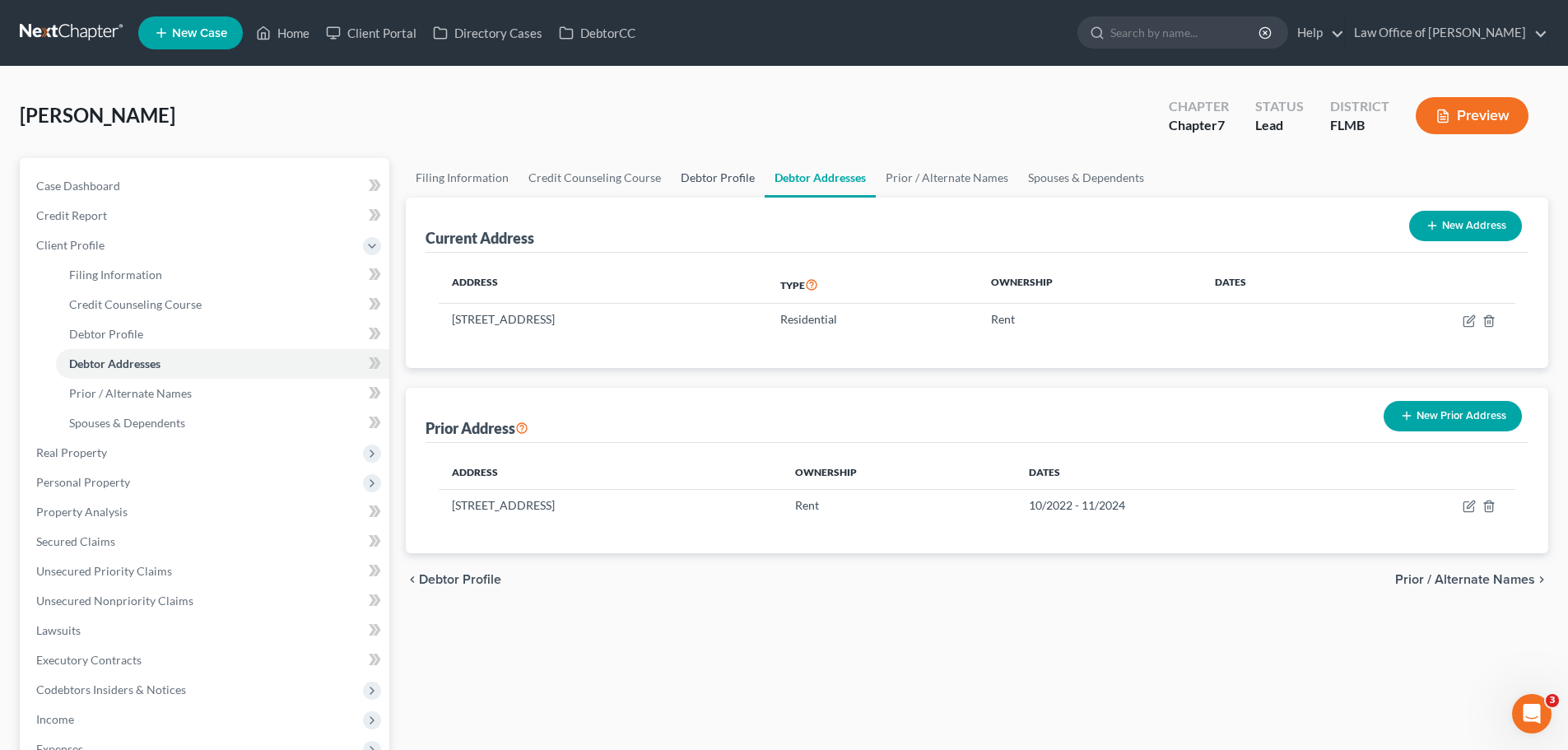
click at [707, 181] on link "Debtor Profile" at bounding box center [717, 178] width 94 height 39
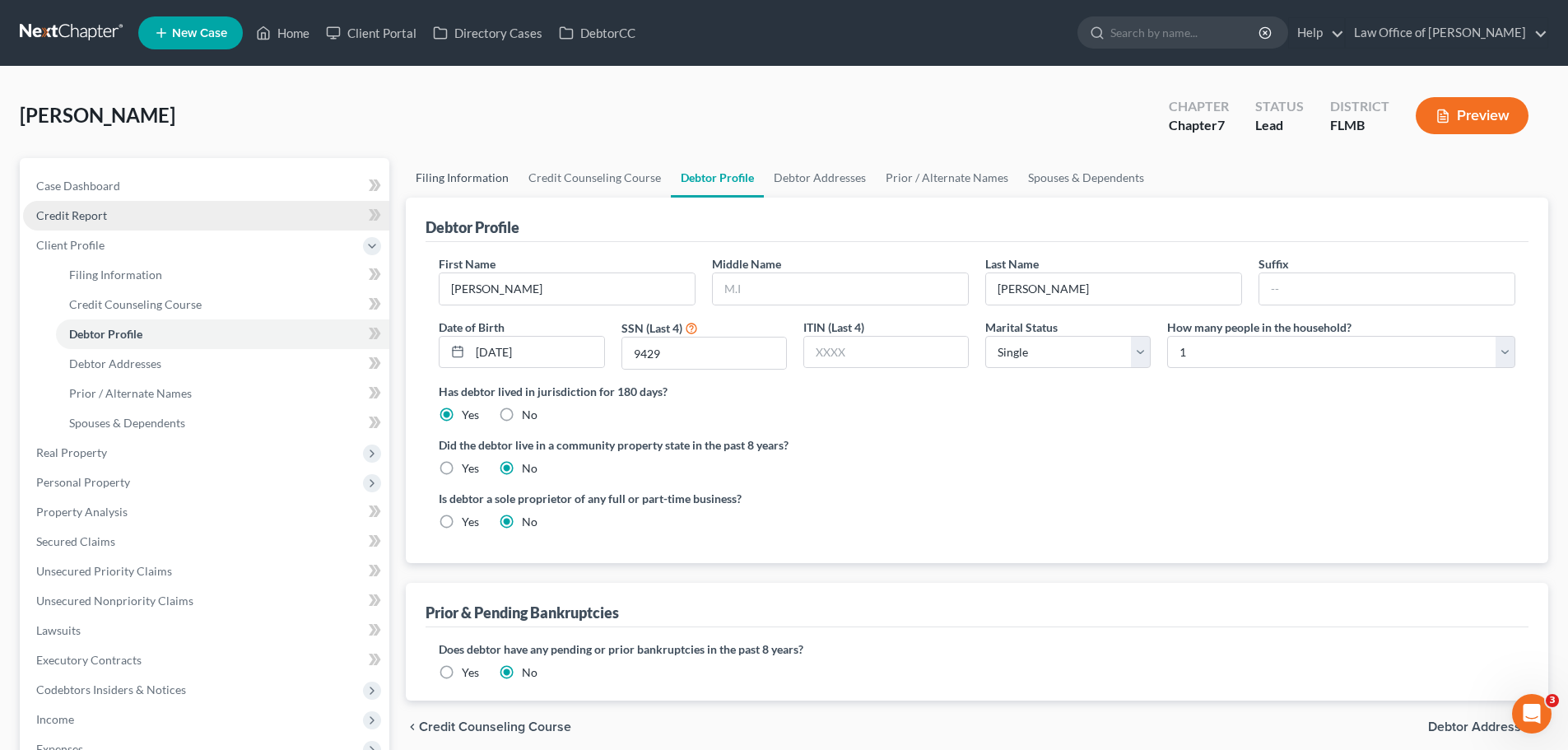
drag, startPoint x: 472, startPoint y: 174, endPoint x: 333, endPoint y: 206, distance: 142.6
click at [473, 174] on link "Filing Information" at bounding box center [462, 178] width 113 height 39
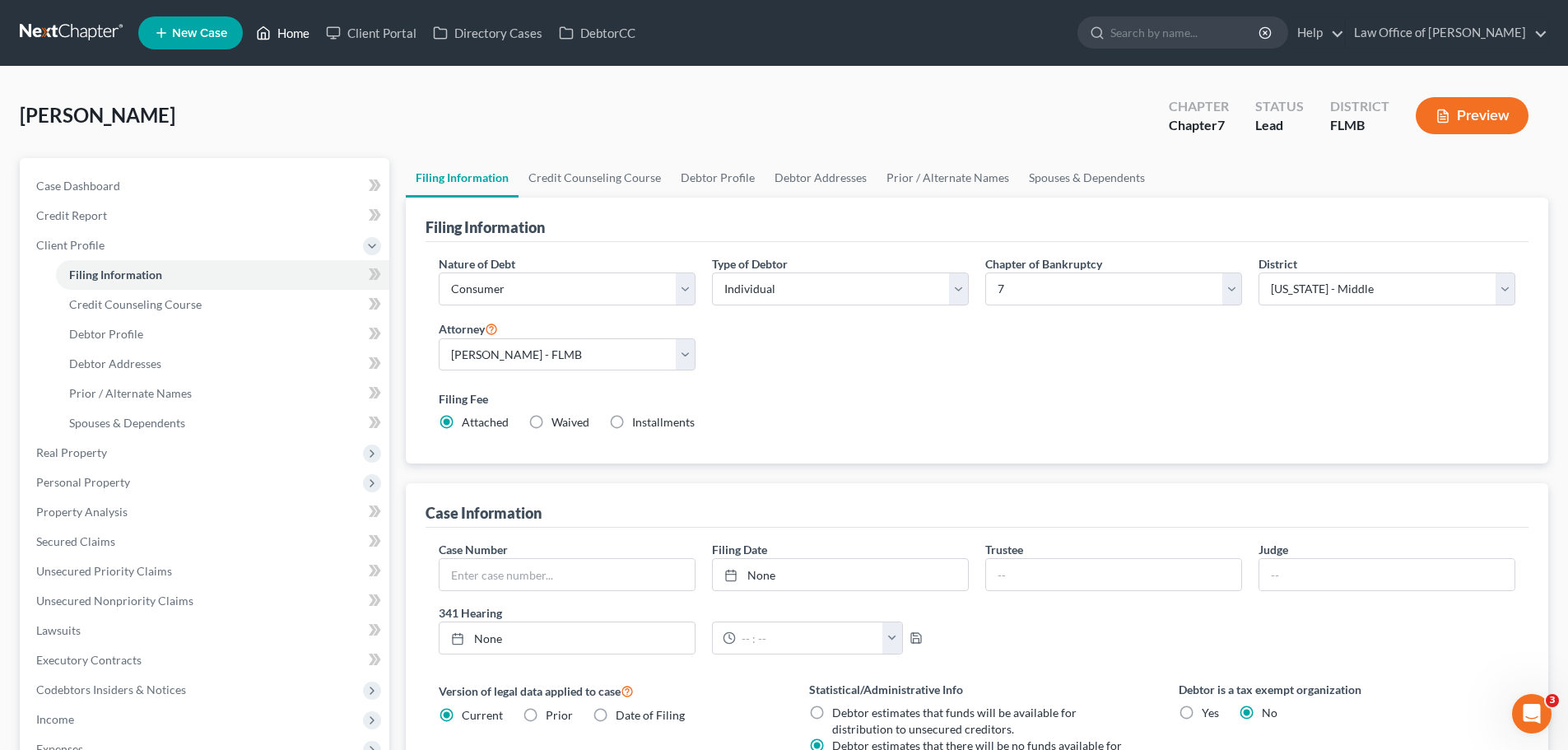
click at [280, 21] on link "Home" at bounding box center [282, 32] width 70 height 29
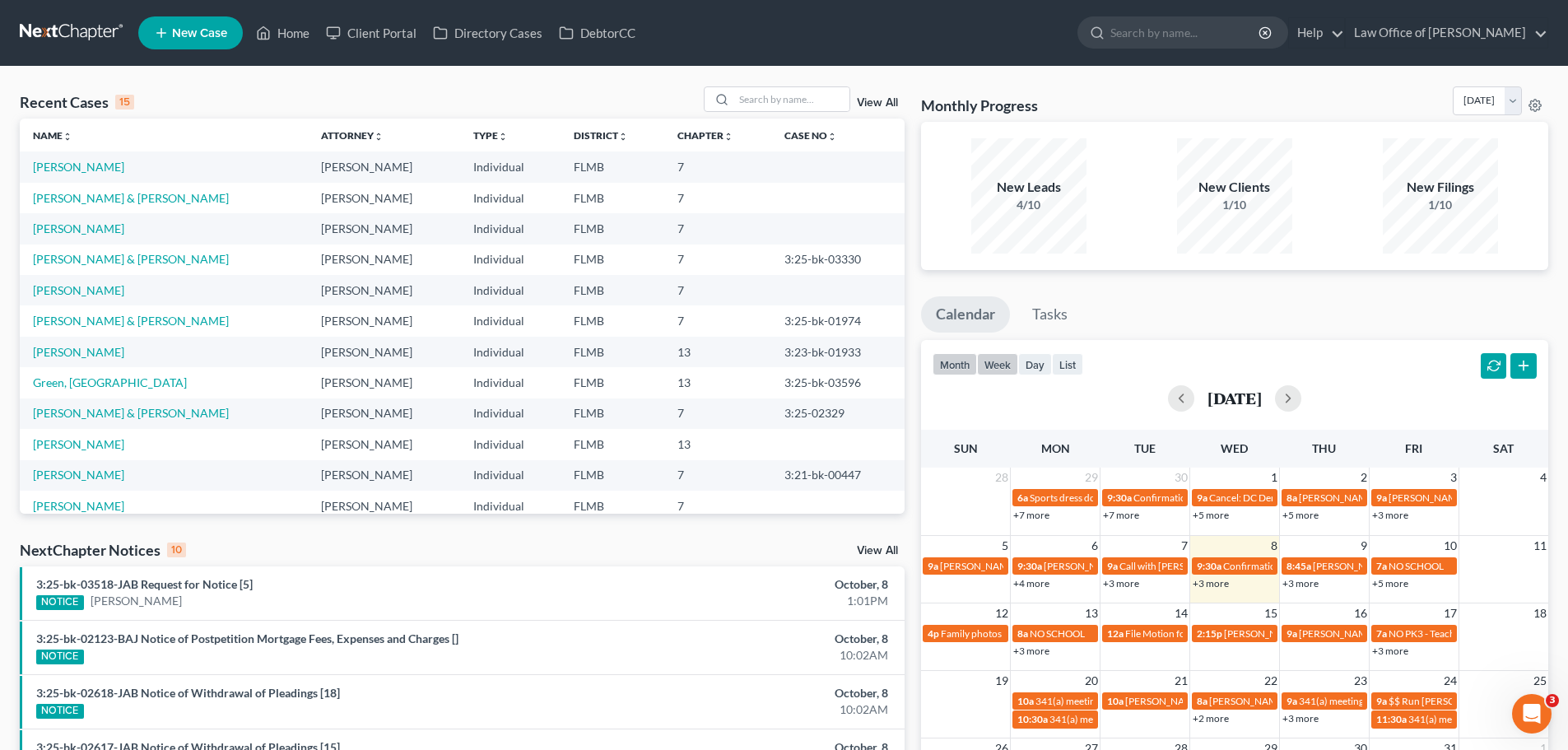
click at [998, 366] on button "week" at bounding box center [998, 364] width 41 height 22
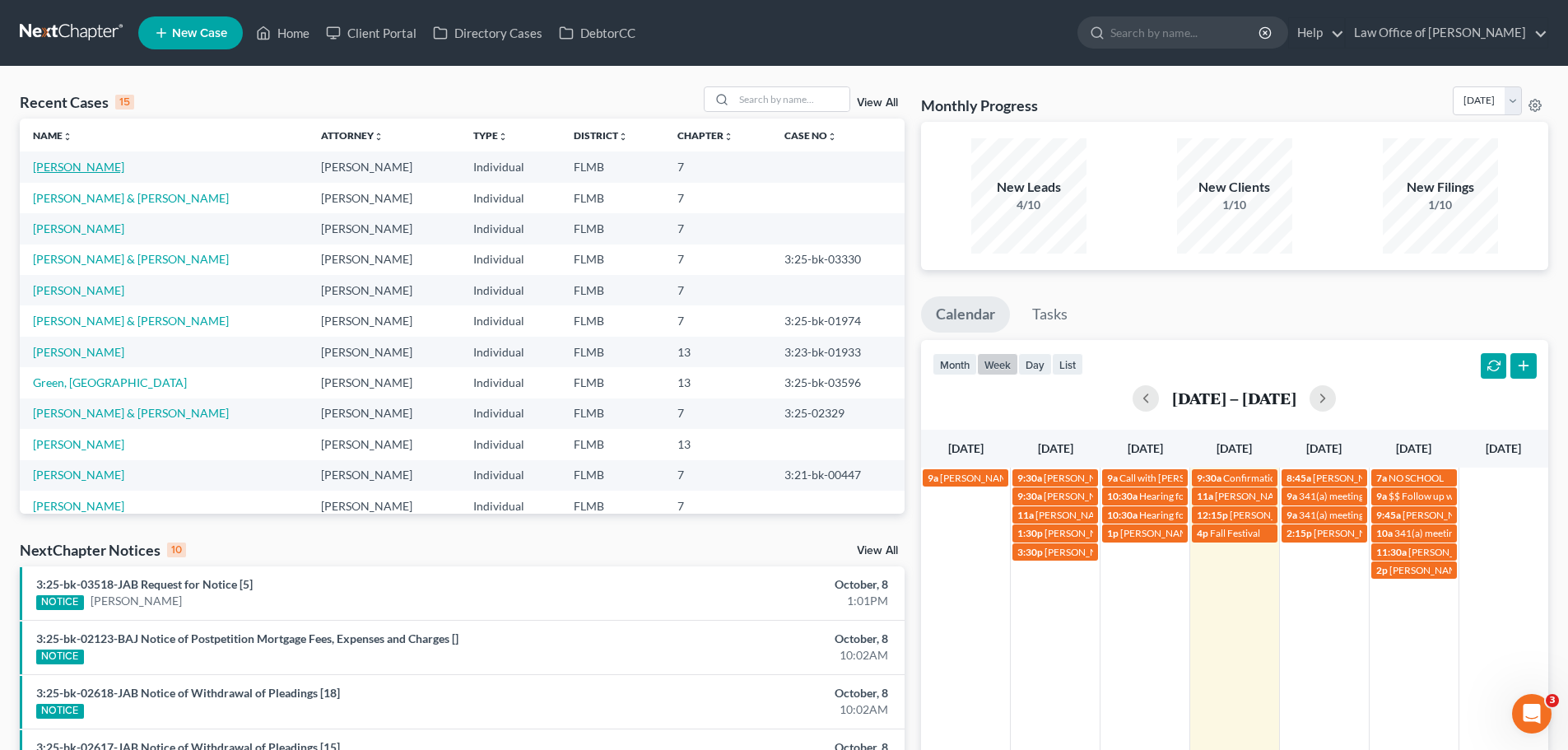
click at [81, 164] on link "[PERSON_NAME]" at bounding box center [79, 167] width 91 height 14
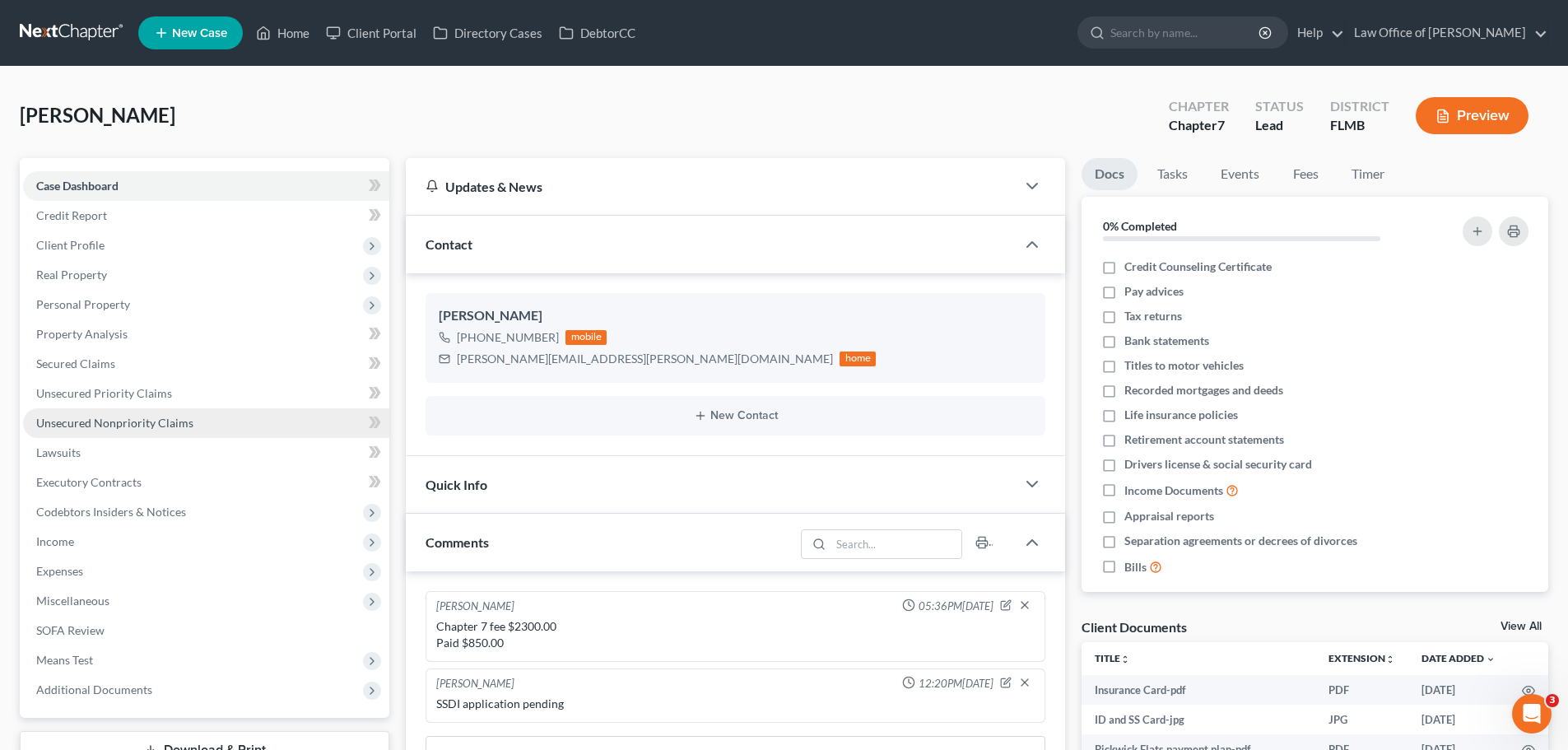
click at [87, 425] on span "Unsecured Nonpriority Claims" at bounding box center [115, 423] width 157 height 14
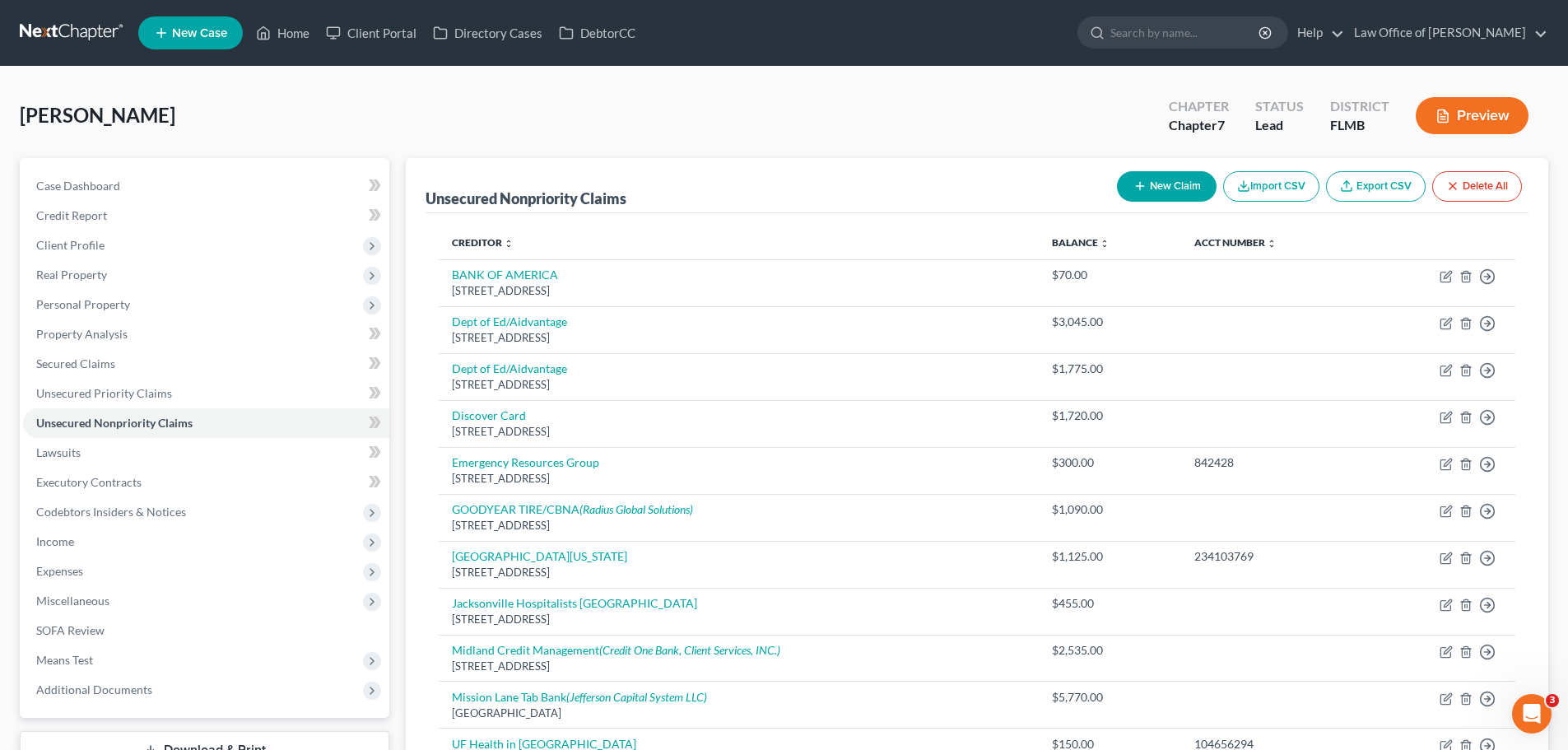
click at [1158, 182] on button "New Claim" at bounding box center [1166, 187] width 99 height 30
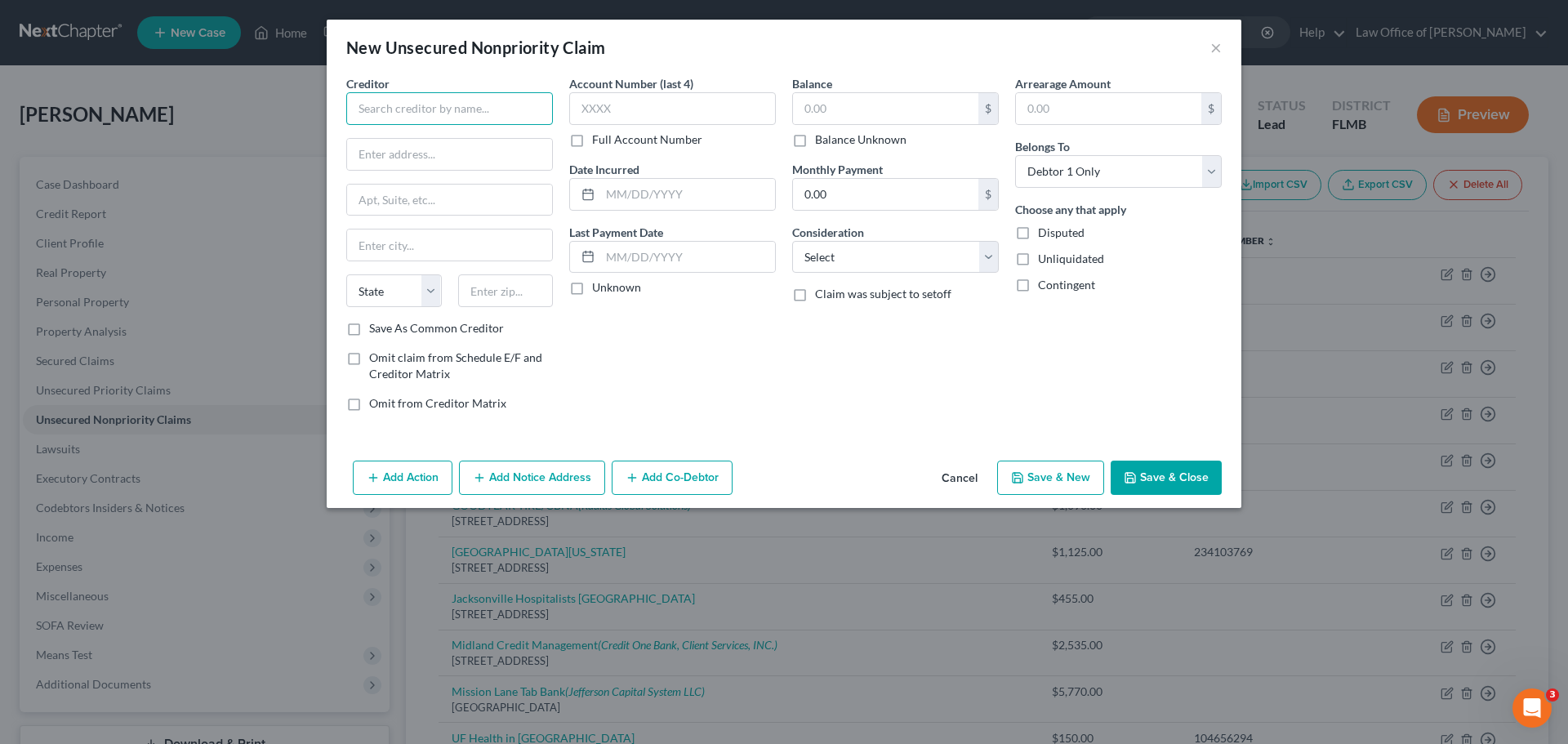
click at [395, 118] on input "text" at bounding box center [449, 108] width 207 height 33
click at [481, 158] on input "text" at bounding box center [449, 154] width 205 height 31
drag, startPoint x: 551, startPoint y: 391, endPoint x: 514, endPoint y: 319, distance: 81.0
click at [551, 390] on div "Creditor * Professional Finance Company, Inc. [STREET_ADDRESS][GEOGRAPHIC_DATA]…" at bounding box center [449, 250] width 223 height 349
click at [500, 301] on input "text" at bounding box center [506, 290] width 96 height 33
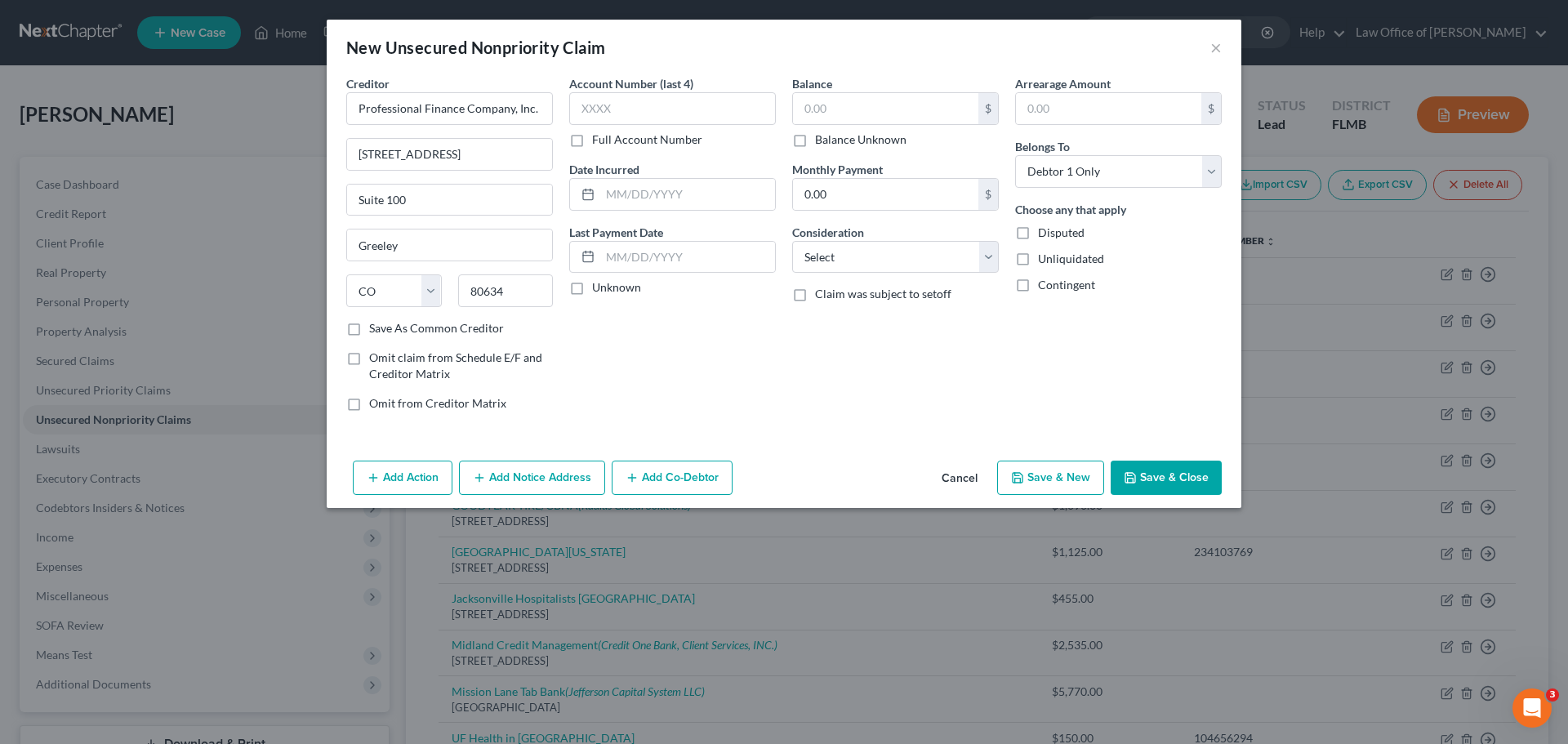
click at [609, 358] on div "Account Number (last 4) Full Account Number Date Incurred Last Payment Date Unk…" at bounding box center [672, 250] width 223 height 349
click at [876, 95] on input "text" at bounding box center [885, 108] width 185 height 31
click at [705, 106] on input "text" at bounding box center [672, 108] width 207 height 33
click at [369, 321] on label "Save As Common Creditor" at bounding box center [436, 328] width 135 height 16
click at [376, 321] on input "Save As Common Creditor" at bounding box center [381, 325] width 11 height 11
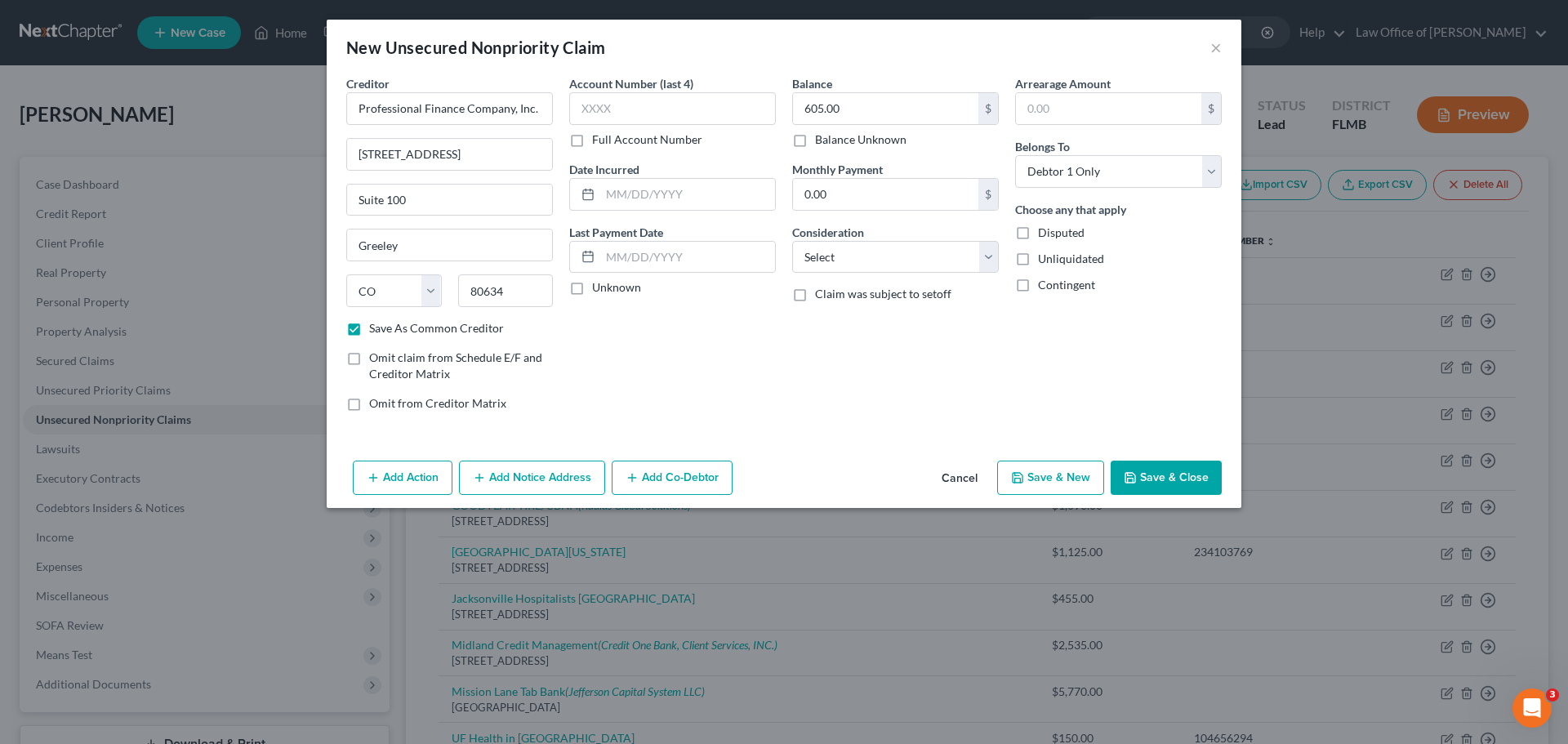
click at [490, 483] on button "Add Notice Address" at bounding box center [531, 477] width 146 height 35
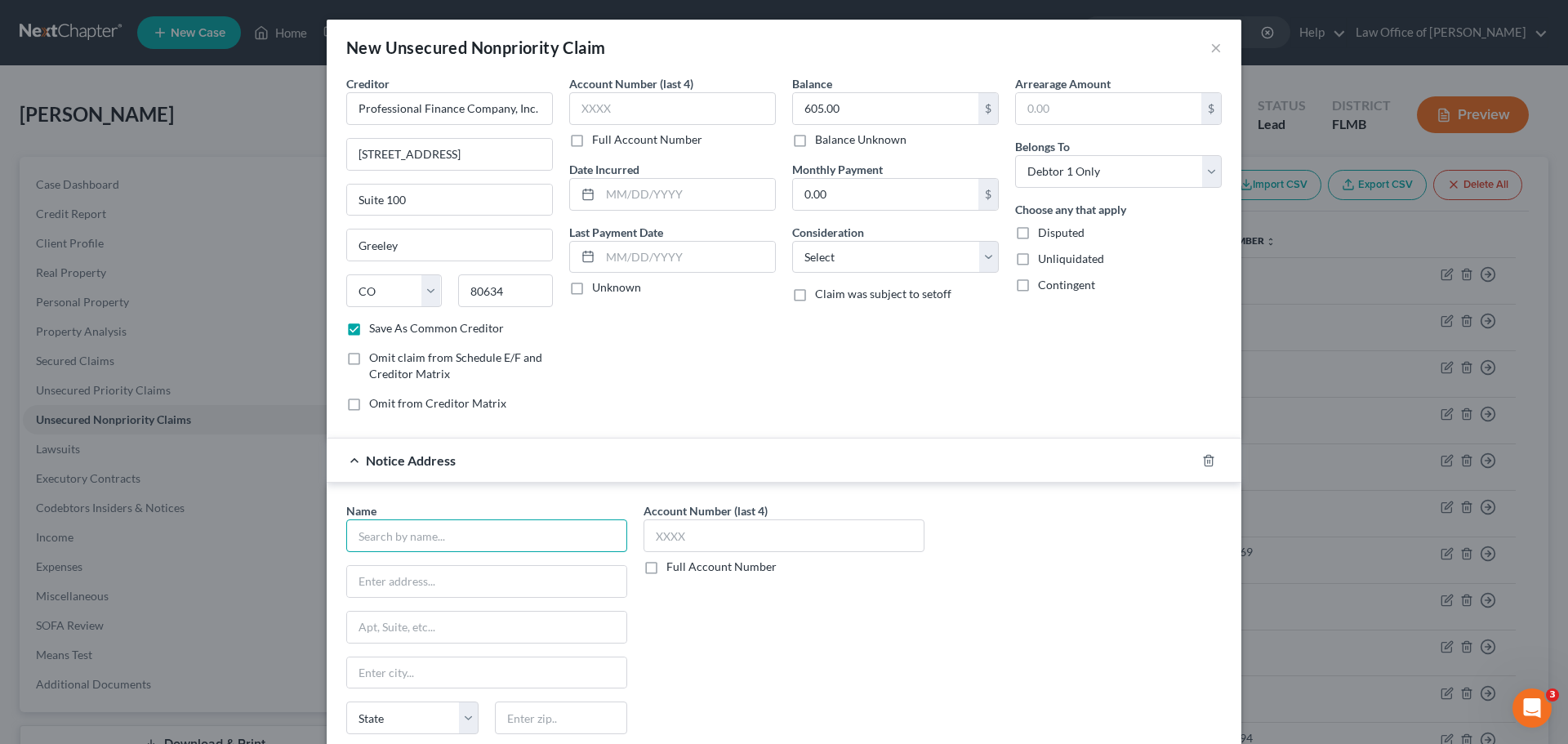
click at [423, 526] on input "text" at bounding box center [486, 536] width 281 height 33
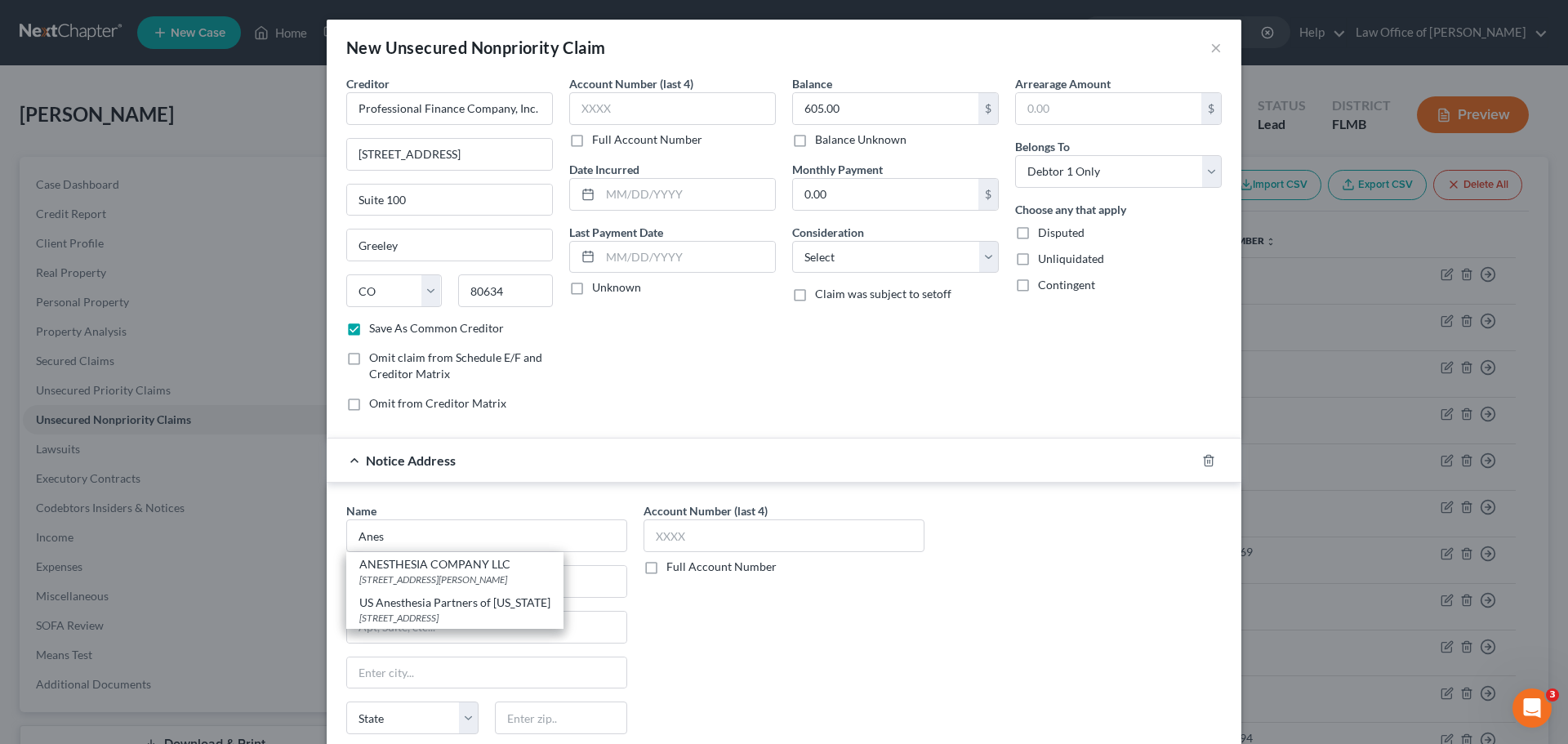
click at [448, 607] on div "US Anesthesia Partners of [US_STATE]" at bounding box center [454, 602] width 191 height 16
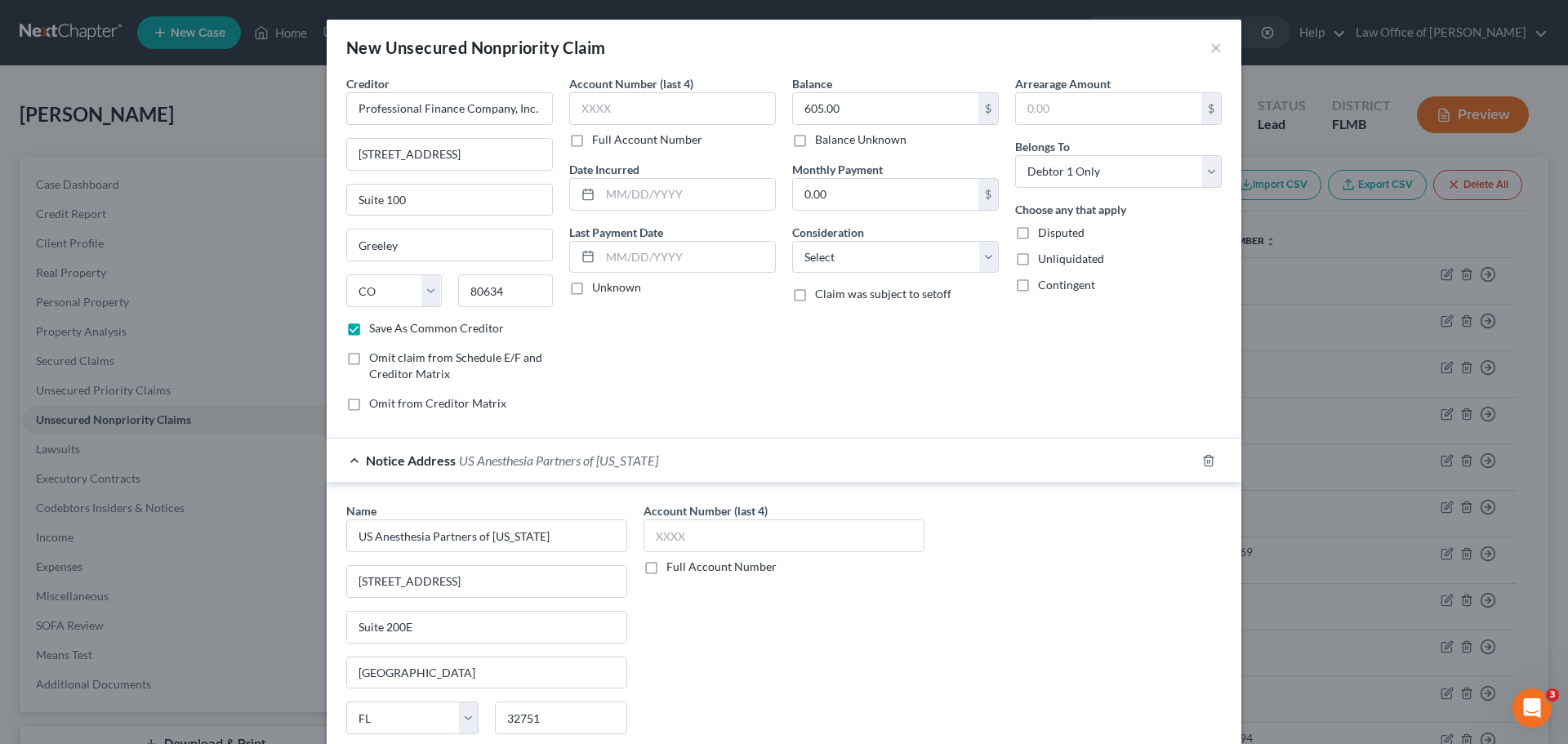
click at [758, 643] on div "Account Number (last 4) Full Account Number" at bounding box center [783, 638] width 297 height 274
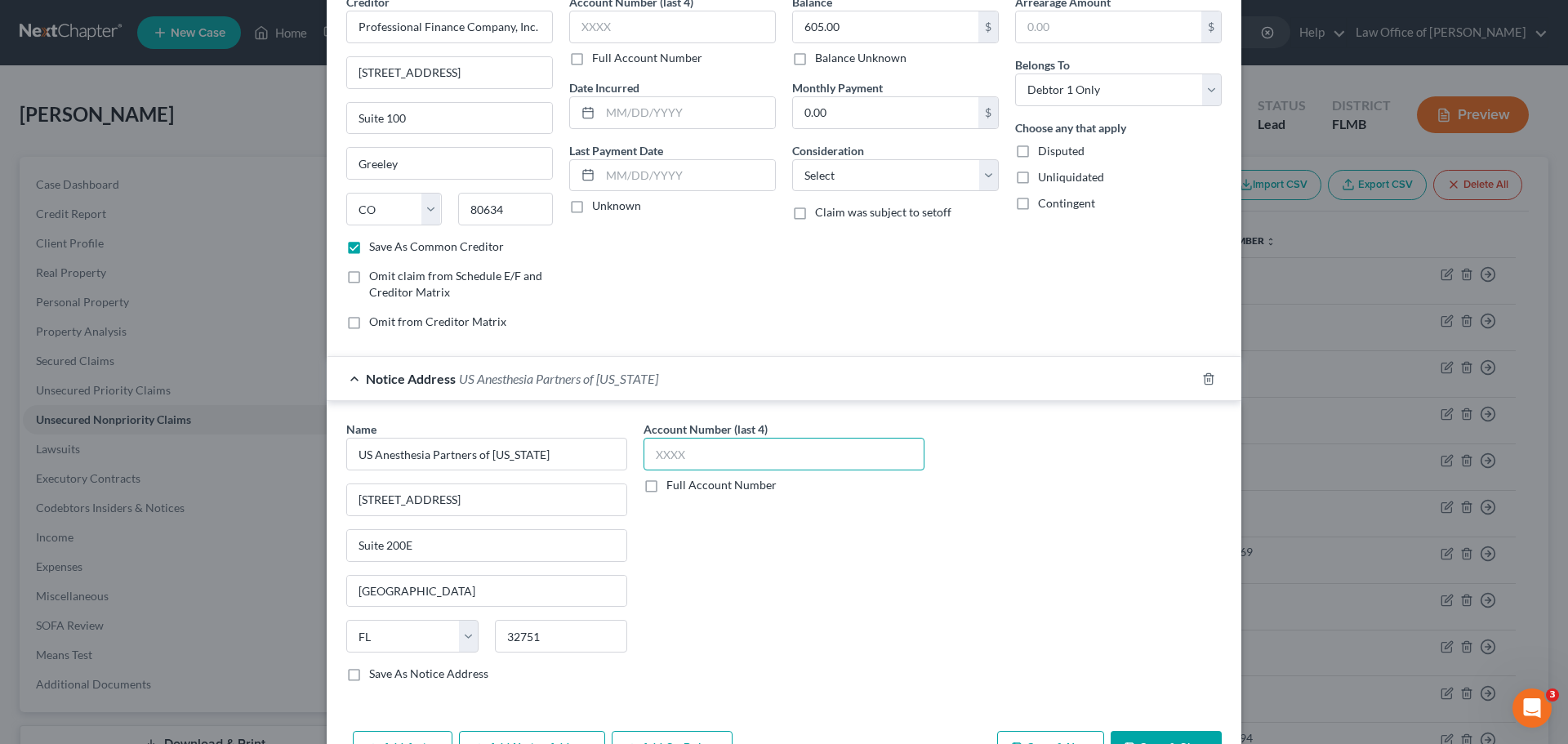
click at [713, 448] on input "text" at bounding box center [784, 454] width 281 height 33
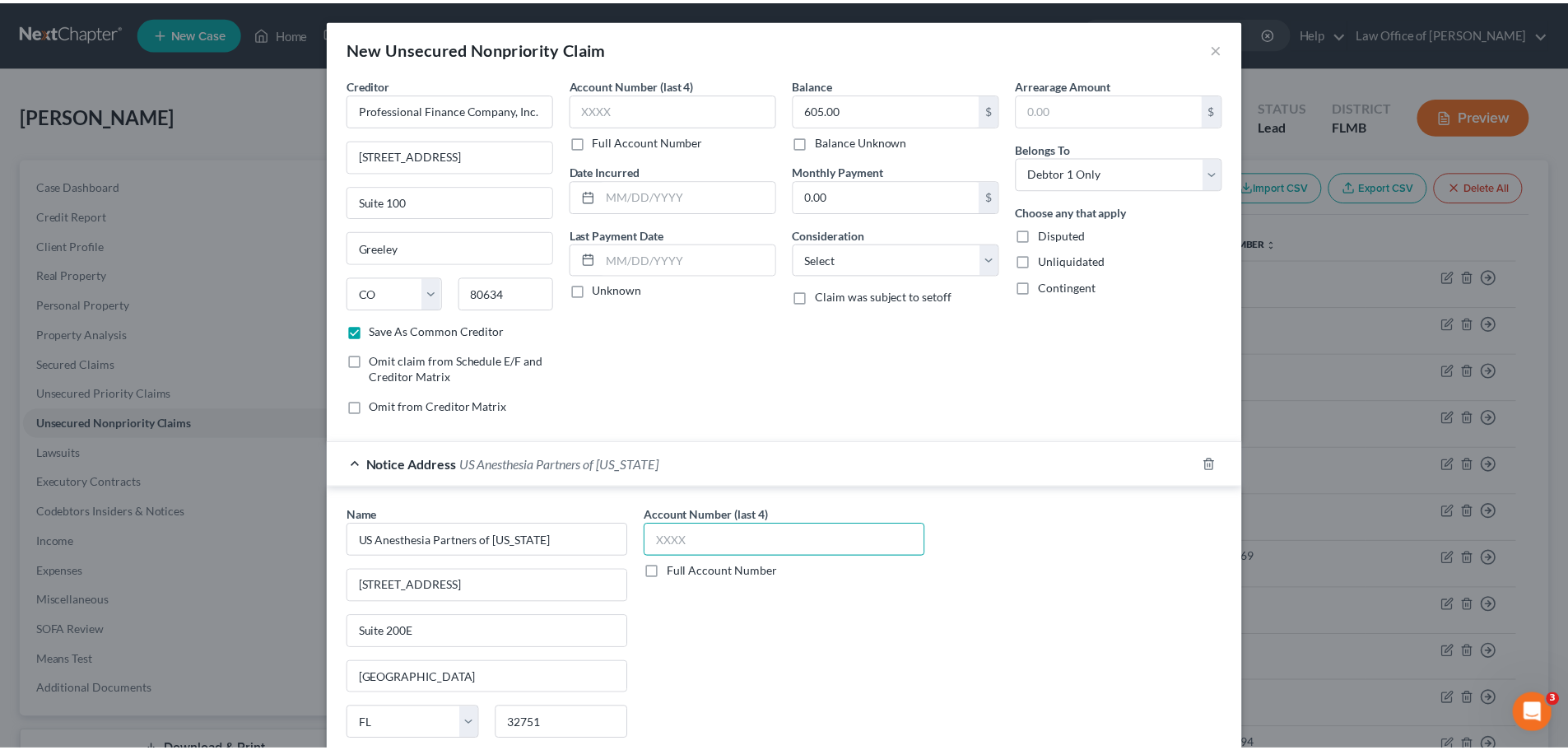
scroll to position [137, 0]
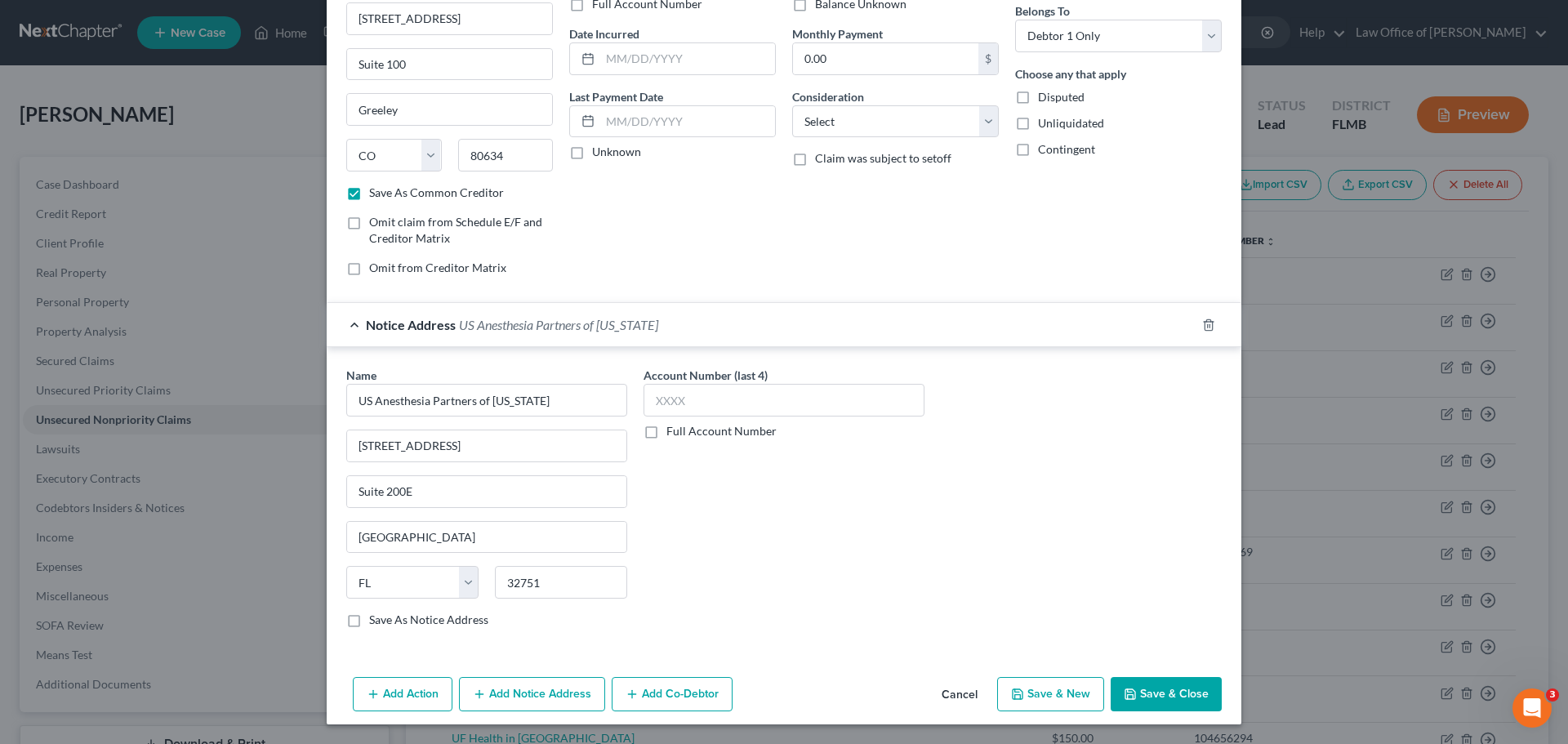
click at [1172, 695] on button "Save & Close" at bounding box center [1165, 693] width 111 height 35
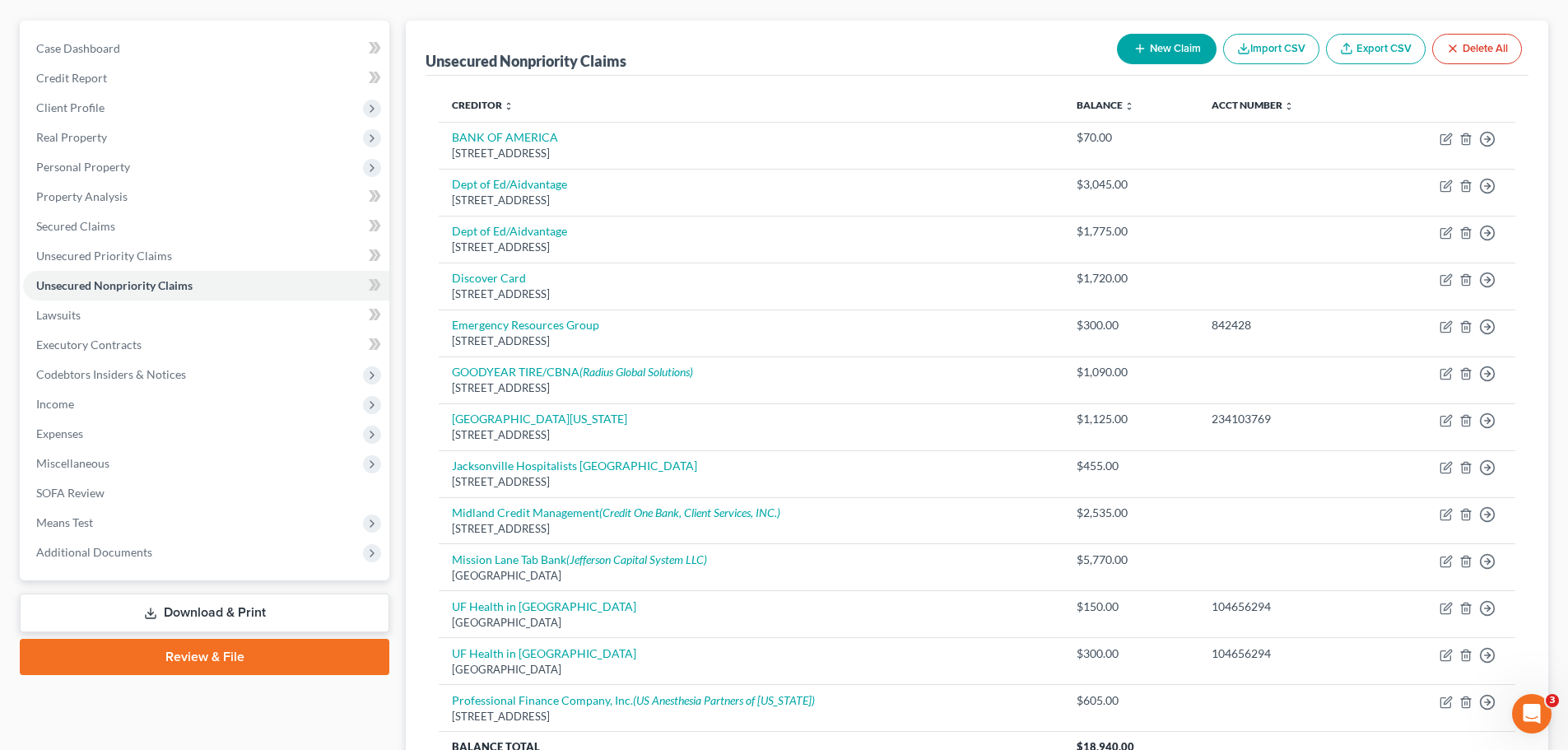
scroll to position [0, 0]
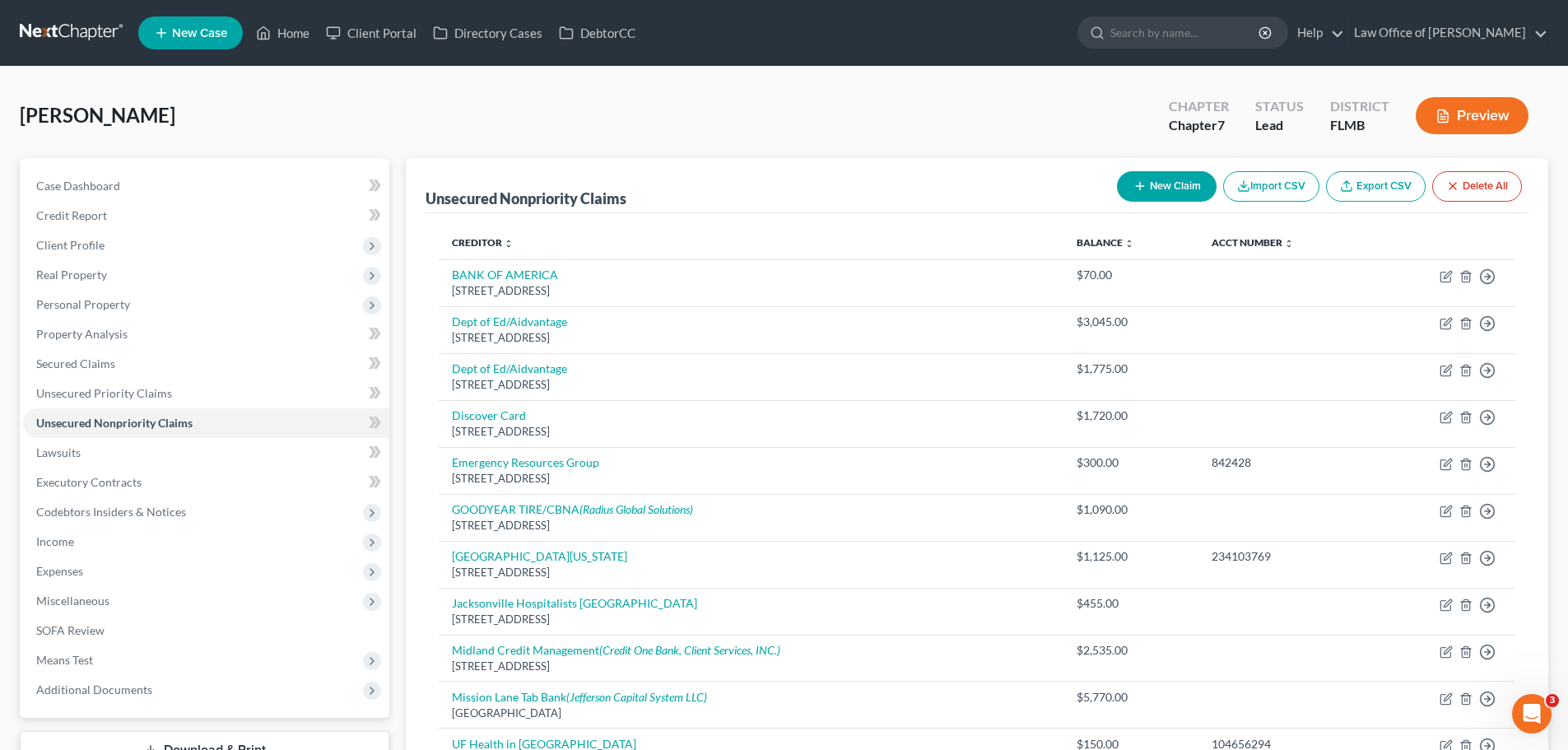
click at [1182, 183] on button "New Claim" at bounding box center [1166, 187] width 99 height 30
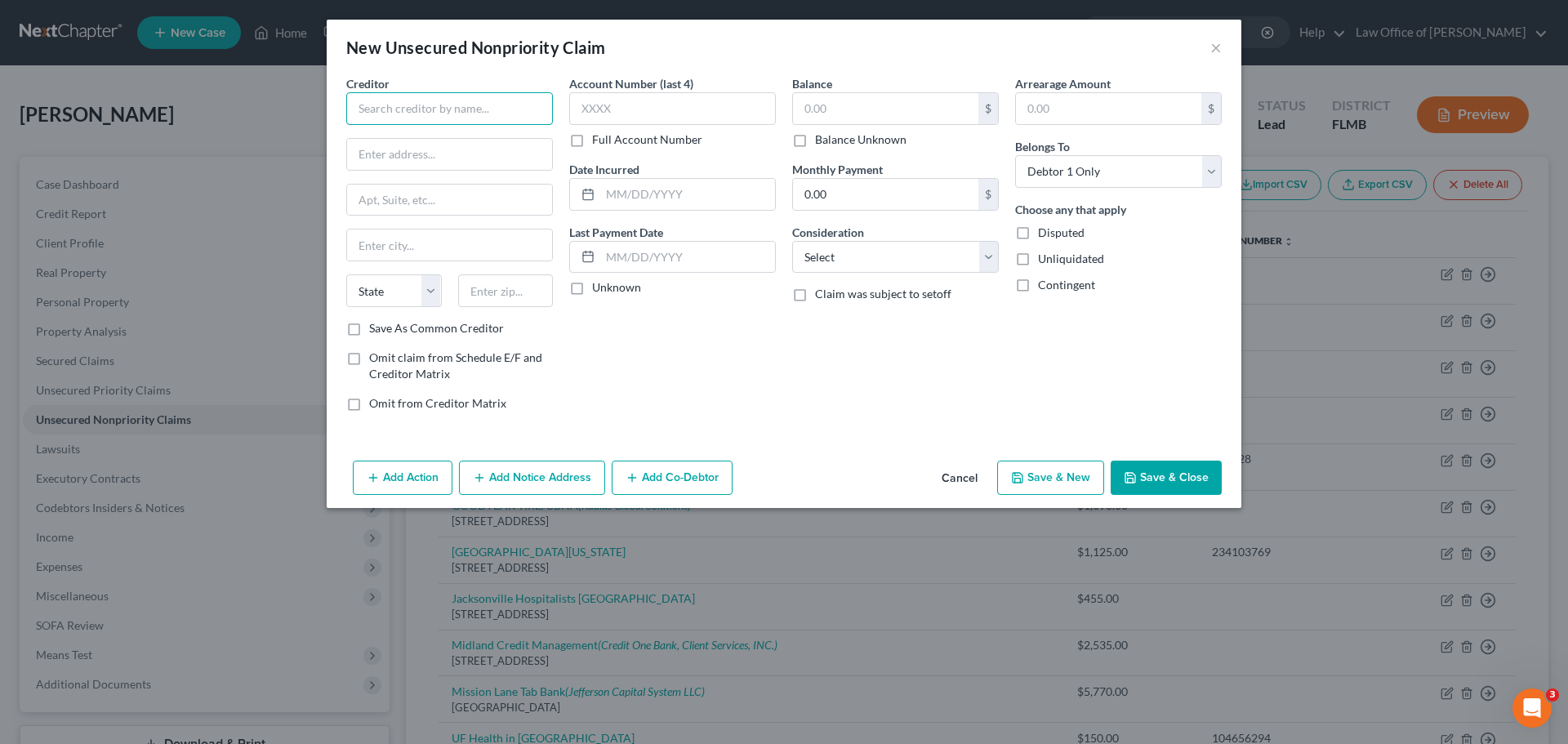
click at [398, 117] on input "text" at bounding box center [449, 108] width 207 height 33
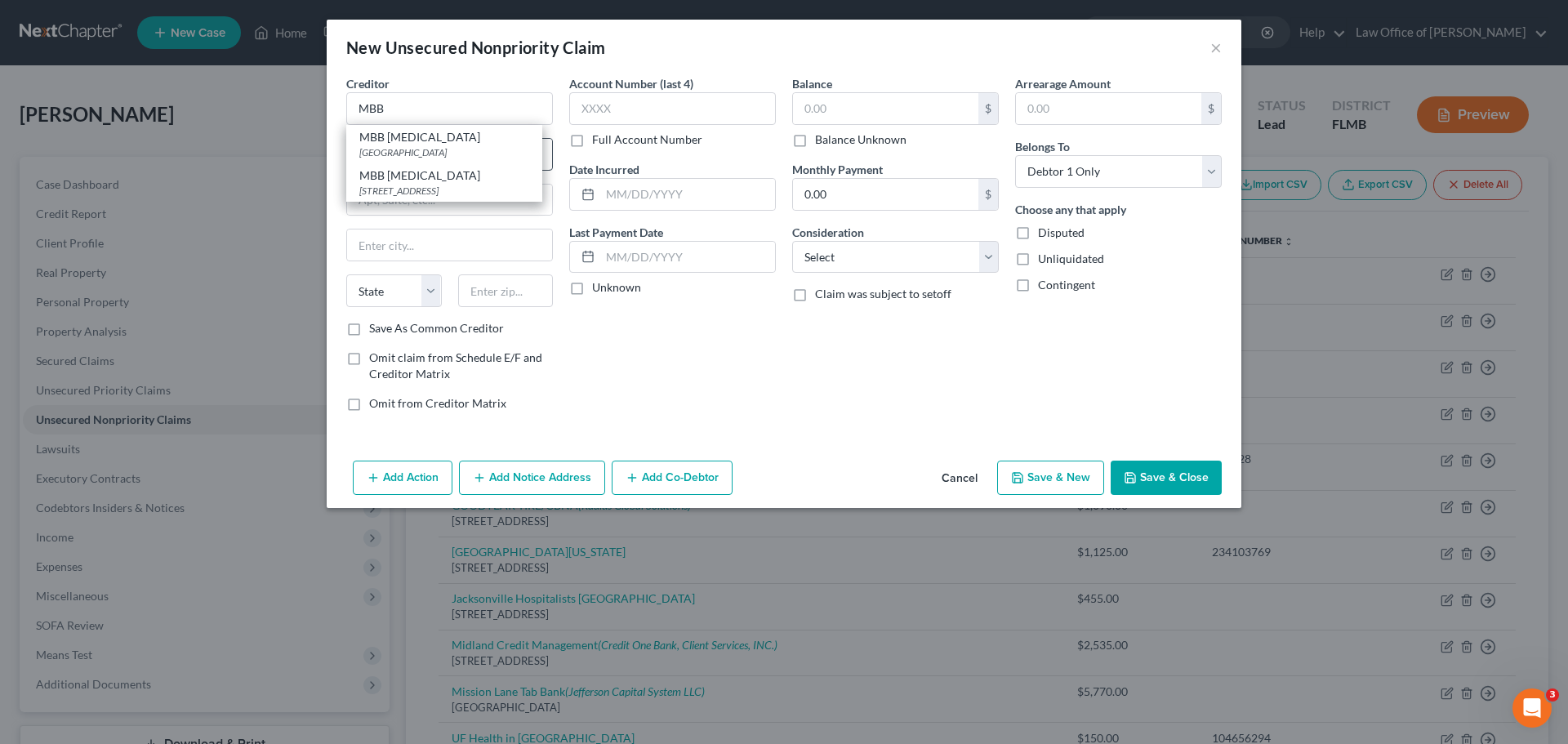
click at [388, 149] on div "[GEOGRAPHIC_DATA]" at bounding box center [444, 153] width 170 height 14
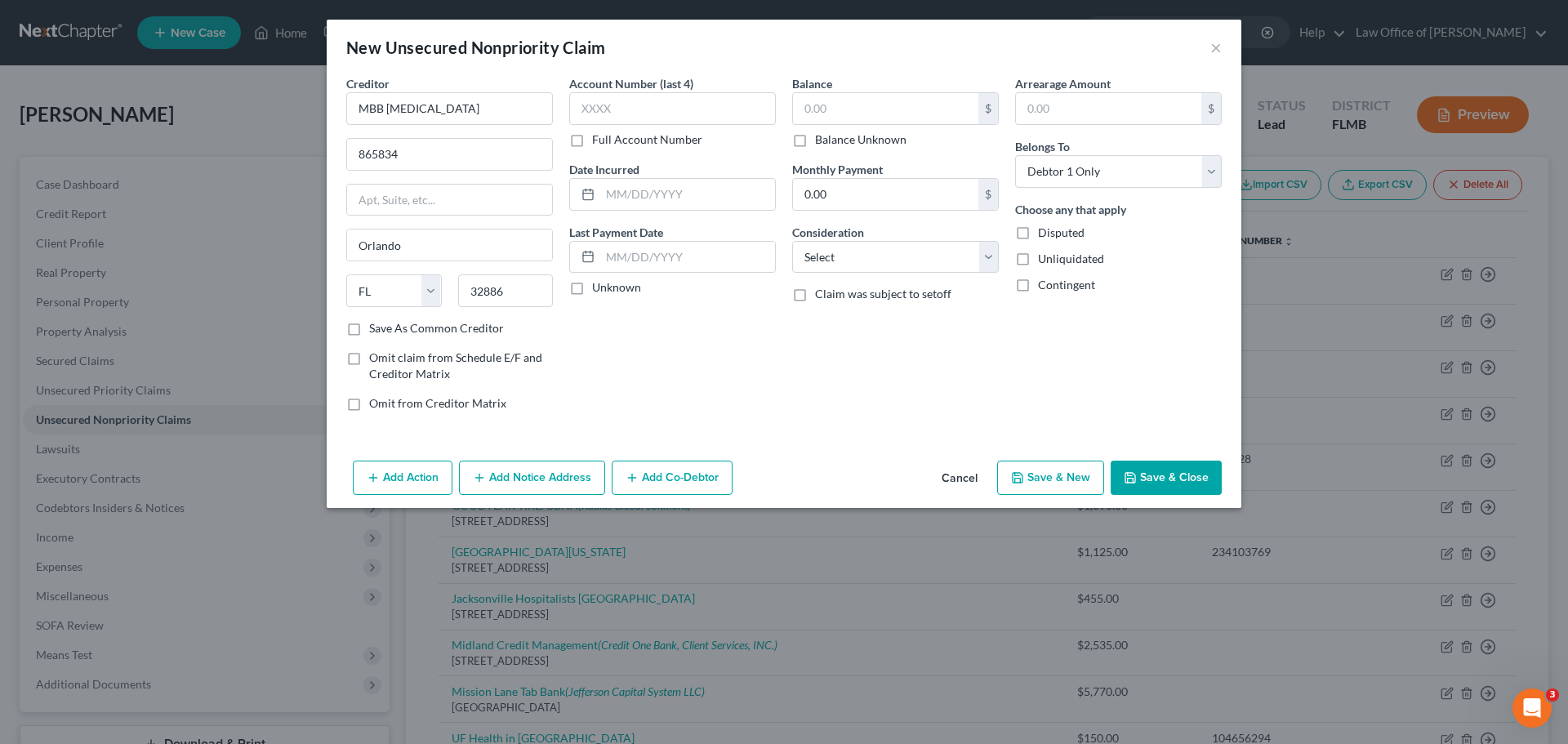
click at [369, 333] on label "Save As Common Creditor" at bounding box center [436, 328] width 135 height 16
click at [376, 331] on input "Save As Common Creditor" at bounding box center [381, 325] width 11 height 11
drag, startPoint x: 415, startPoint y: 159, endPoint x: 314, endPoint y: 151, distance: 101.3
click at [314, 151] on div "New Unsecured Nonpriority Claim × Creditor * MBB [MEDICAL_DATA] 865834 [GEOGRAP…" at bounding box center [784, 372] width 1568 height 744
click at [581, 407] on div "Account Number (last 4) Full Account Number Date Incurred Last Payment Date Unk…" at bounding box center [672, 250] width 223 height 349
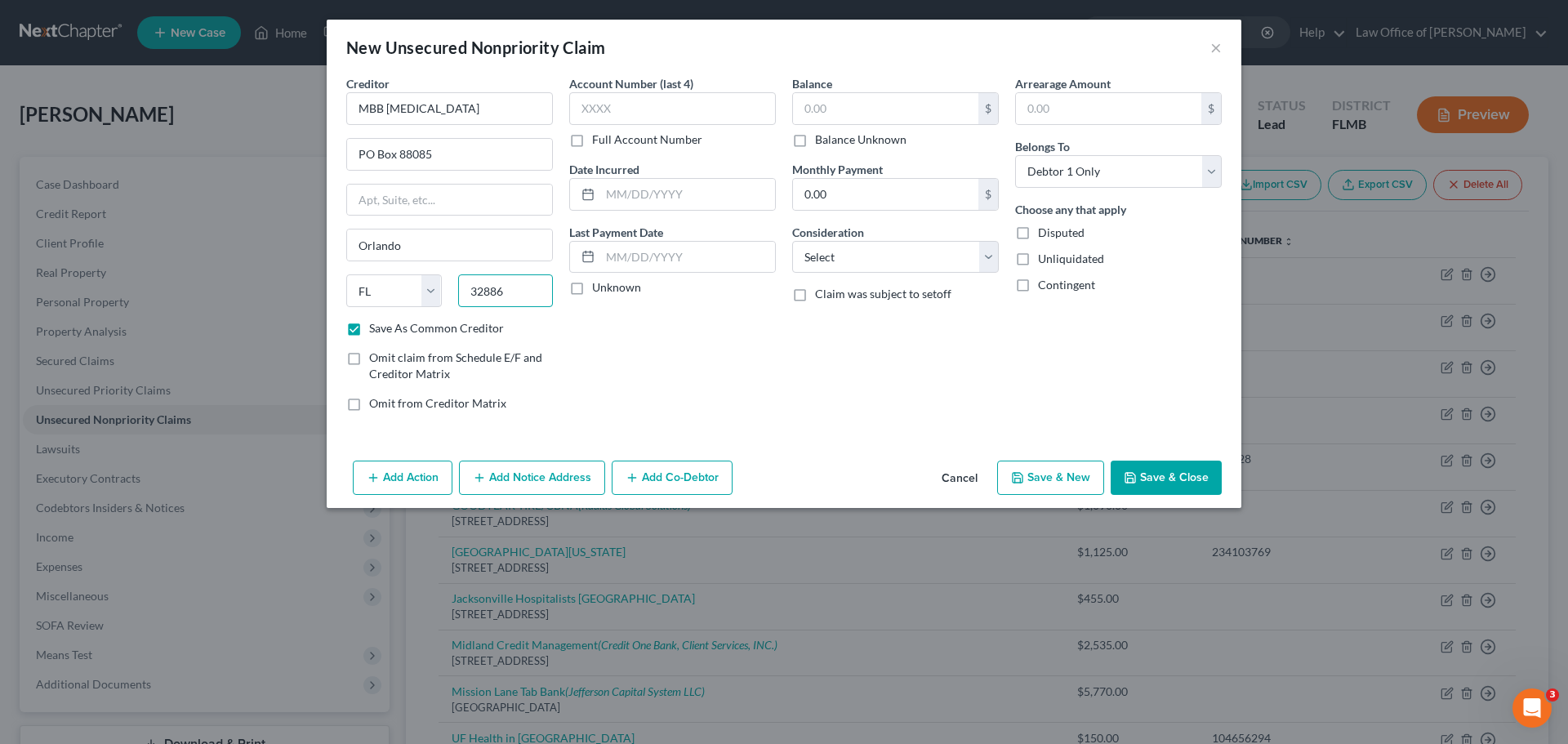
drag, startPoint x: 495, startPoint y: 297, endPoint x: 461, endPoint y: 290, distance: 34.7
click at [465, 292] on input "32886" at bounding box center [506, 290] width 96 height 33
click at [628, 396] on div "Account Number (last 4) Full Account Number Date Incurred Last Payment Date Unk…" at bounding box center [672, 250] width 223 height 349
click at [855, 100] on input "text" at bounding box center [885, 108] width 185 height 31
click at [1053, 489] on button "Save & New" at bounding box center [1050, 477] width 107 height 35
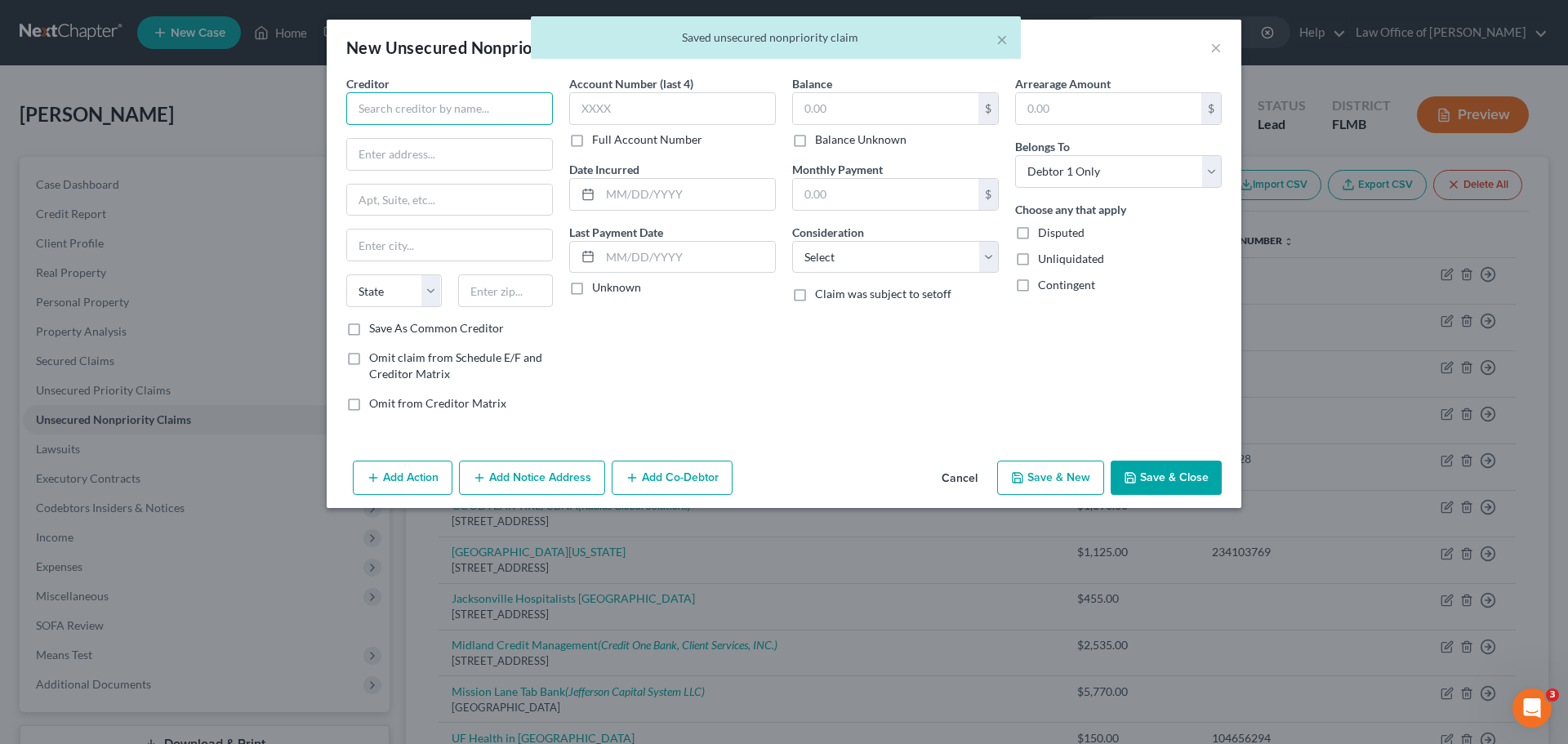
click at [403, 106] on input "text" at bounding box center [449, 108] width 207 height 33
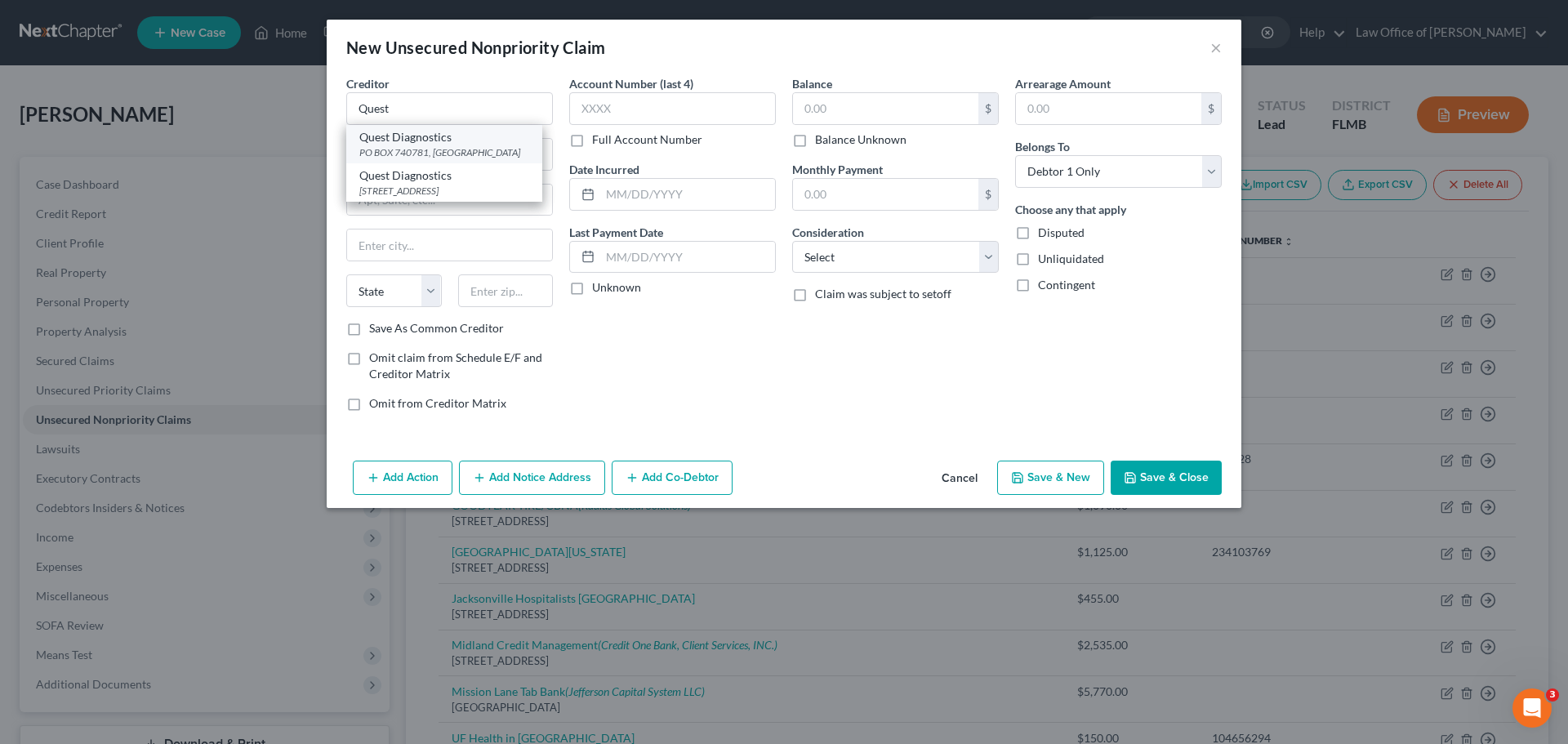
click at [504, 149] on div "PO BOX 740781, [GEOGRAPHIC_DATA]" at bounding box center [444, 153] width 170 height 14
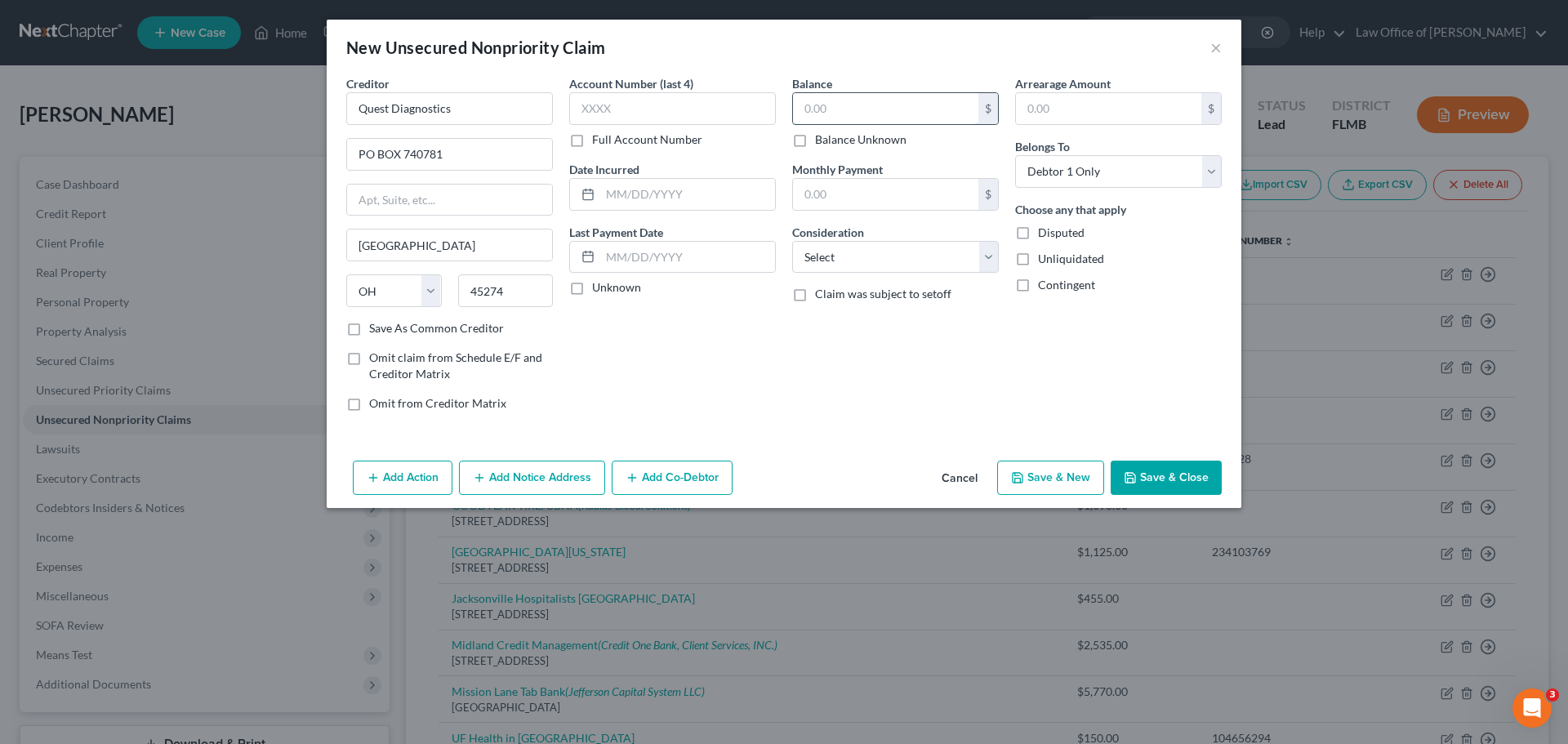
click at [842, 110] on input "text" at bounding box center [885, 108] width 185 height 31
click at [592, 141] on label "Full Account Number" at bounding box center [647, 139] width 110 height 16
click at [599, 141] on input "Full Account Number" at bounding box center [604, 137] width 11 height 11
click at [592, 106] on input "text" at bounding box center [672, 108] width 207 height 33
click at [603, 108] on input "text" at bounding box center [672, 108] width 207 height 33
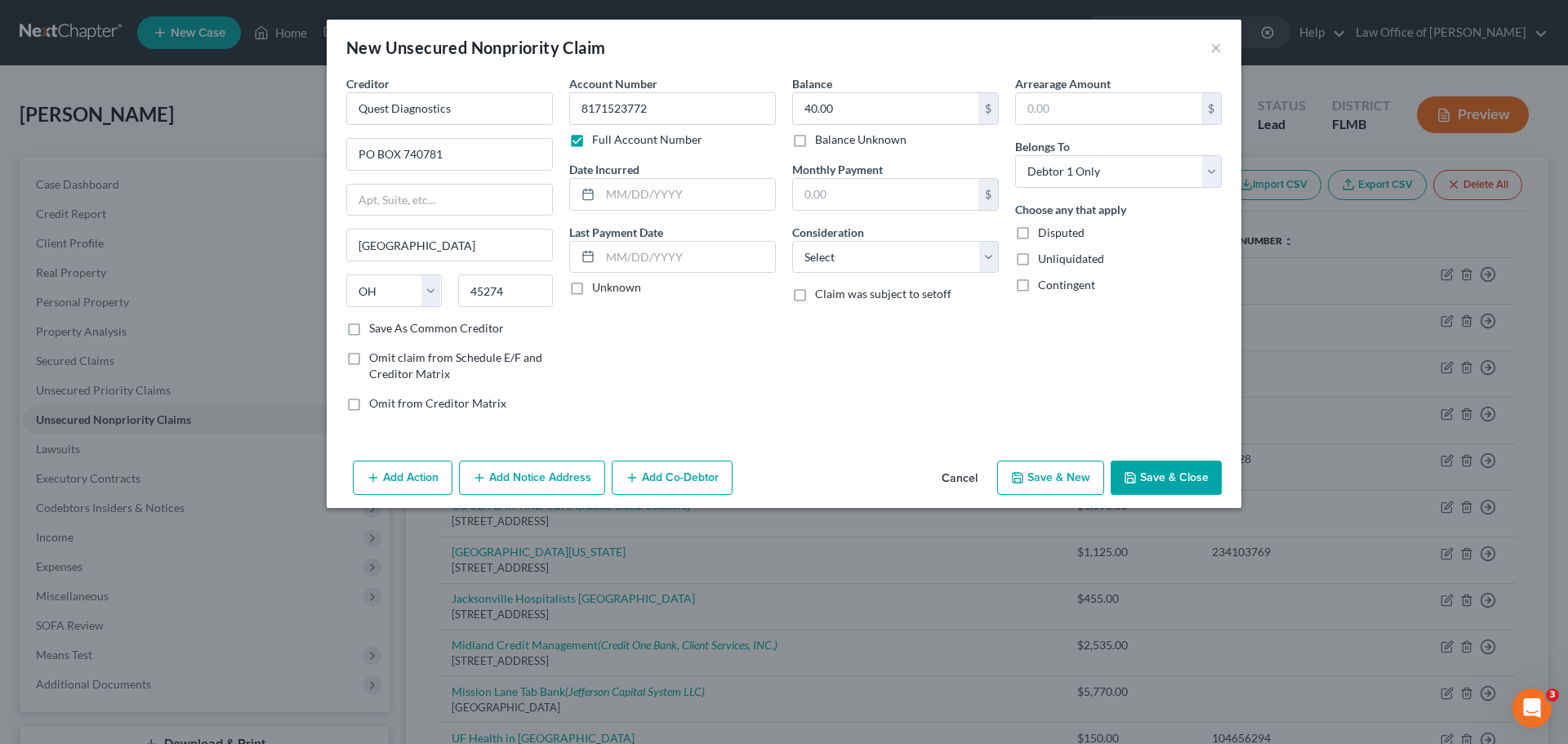
click at [717, 356] on div "Account Number 8171523772 Full Account Number Date Incurred Last Payment Date U…" at bounding box center [672, 250] width 223 height 349
click at [1075, 480] on button "Save & New" at bounding box center [1050, 477] width 107 height 35
click at [374, 107] on input "text" at bounding box center [449, 108] width 207 height 33
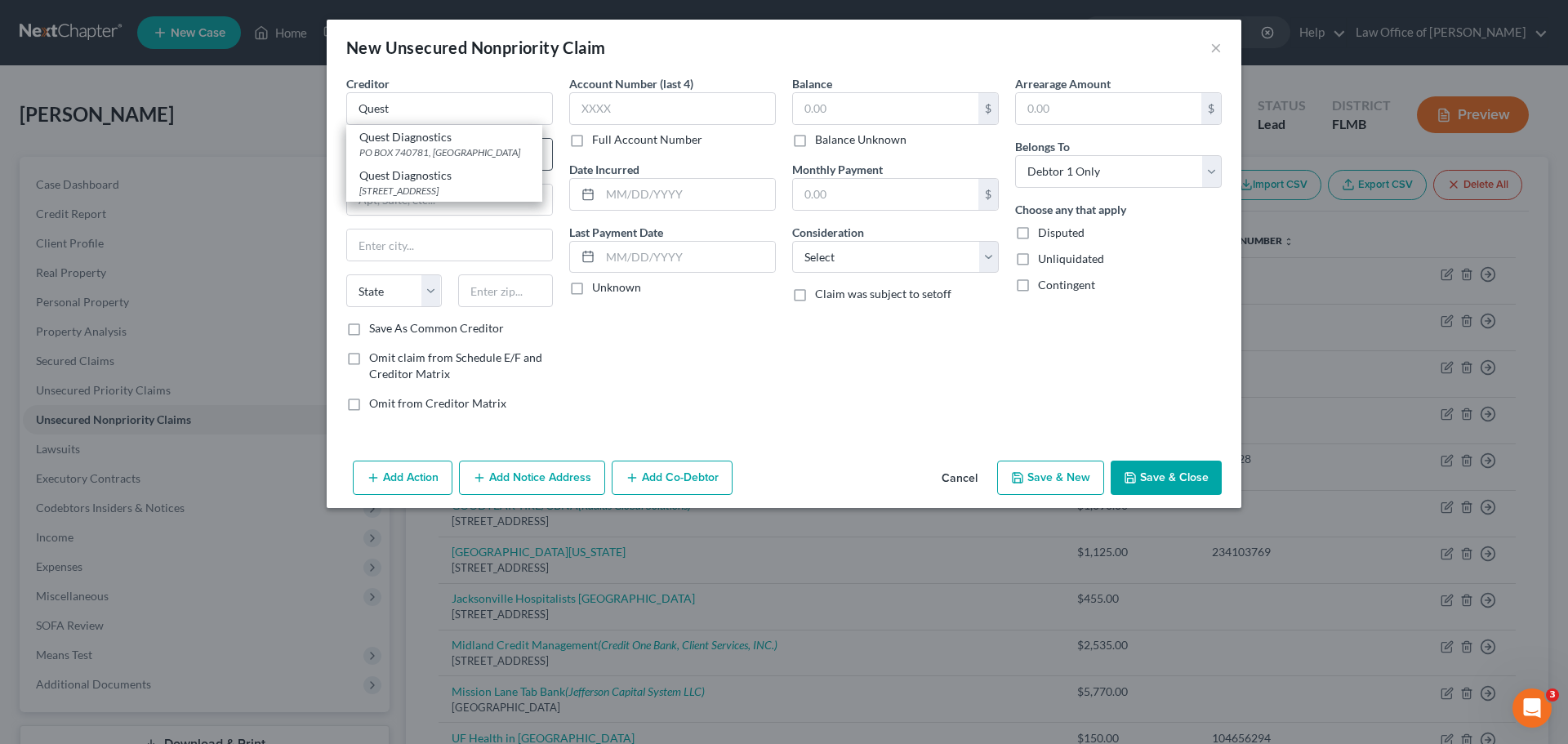
click at [498, 152] on div "PO BOX 740781, [GEOGRAPHIC_DATA]" at bounding box center [444, 153] width 170 height 14
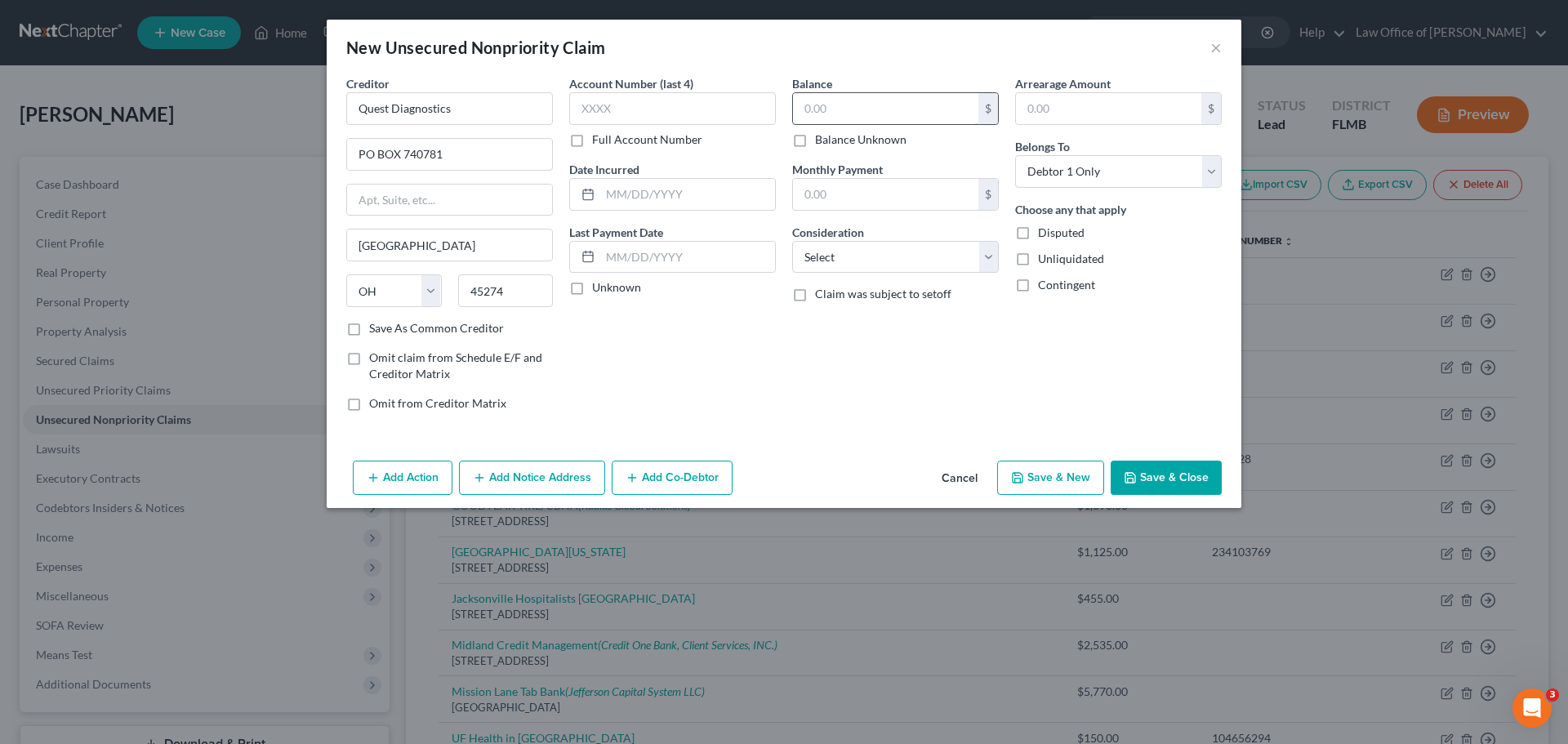
click at [890, 108] on input "text" at bounding box center [885, 108] width 185 height 31
click at [592, 142] on label "Full Account Number" at bounding box center [647, 139] width 110 height 16
click at [599, 142] on input "Full Account Number" at bounding box center [604, 137] width 11 height 11
drag, startPoint x: 584, startPoint y: 115, endPoint x: 576, endPoint y: 111, distance: 8.9
click at [584, 115] on input "text" at bounding box center [672, 108] width 207 height 33
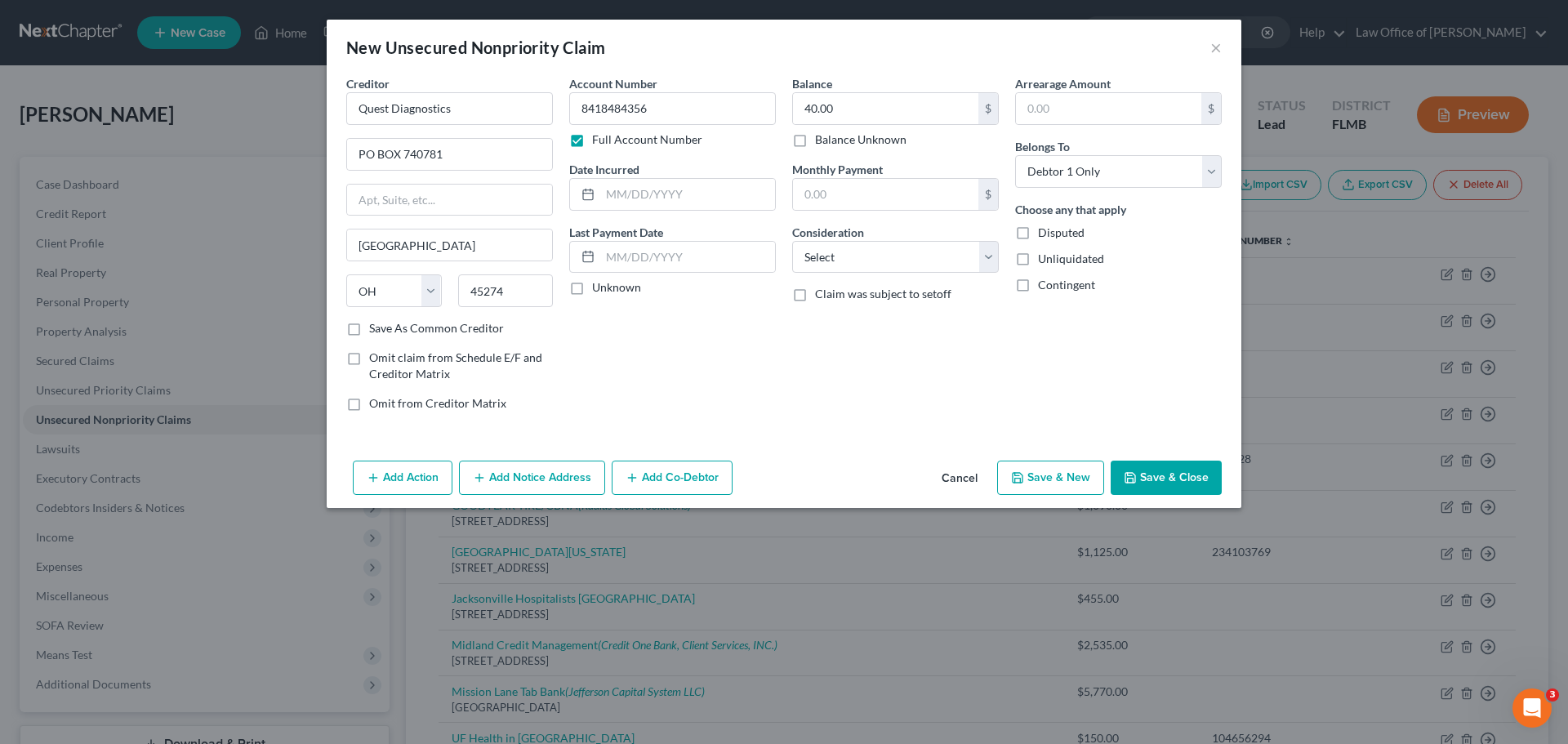
click at [1069, 475] on button "Save & New" at bounding box center [1050, 477] width 107 height 35
drag, startPoint x: 463, startPoint y: 96, endPoint x: 464, endPoint y: 108, distance: 12.0
click at [464, 96] on input "text" at bounding box center [449, 108] width 207 height 33
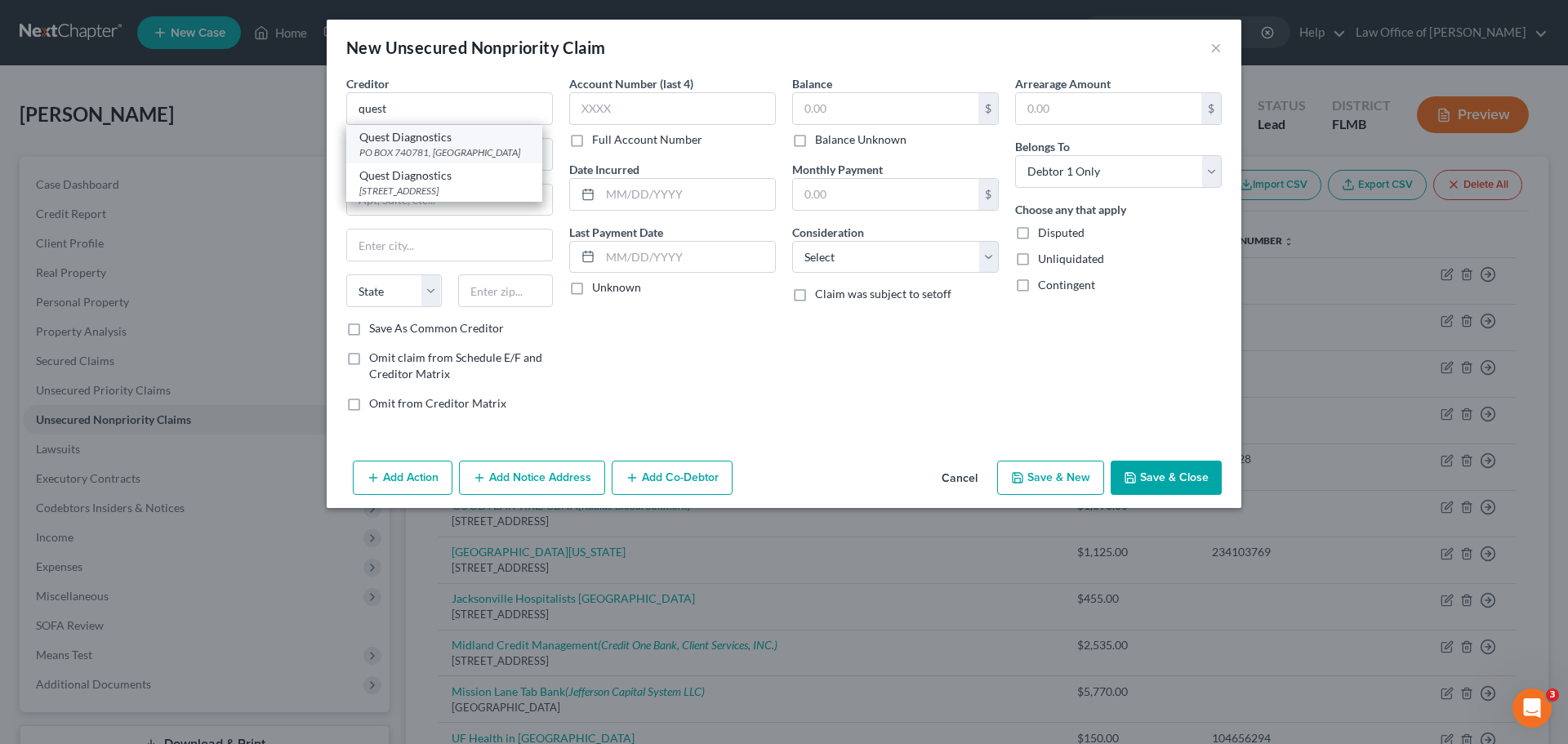
click at [455, 146] on div "PO BOX 740781, [GEOGRAPHIC_DATA]" at bounding box center [444, 153] width 170 height 14
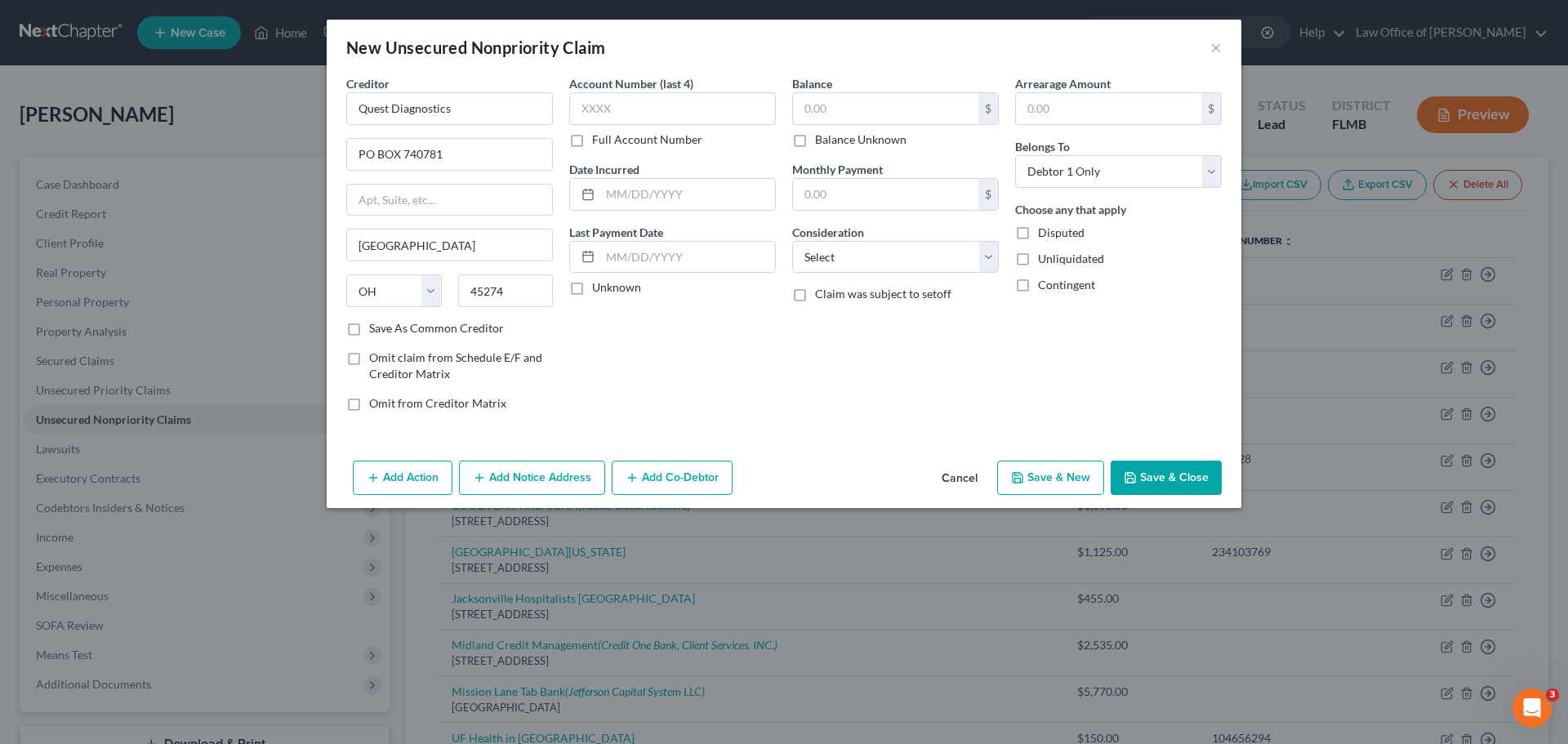
click at [592, 135] on label "Full Account Number" at bounding box center [647, 139] width 110 height 16
click at [599, 135] on input "Full Account Number" at bounding box center [604, 137] width 11 height 11
click at [615, 106] on input "text" at bounding box center [672, 108] width 207 height 33
click at [804, 114] on input "text" at bounding box center [885, 108] width 185 height 31
click at [875, 373] on div "Balance 40.00 $ Balance Unknown Balance Undetermined 40.00 $ Balance Unknown Mo…" at bounding box center [895, 250] width 223 height 349
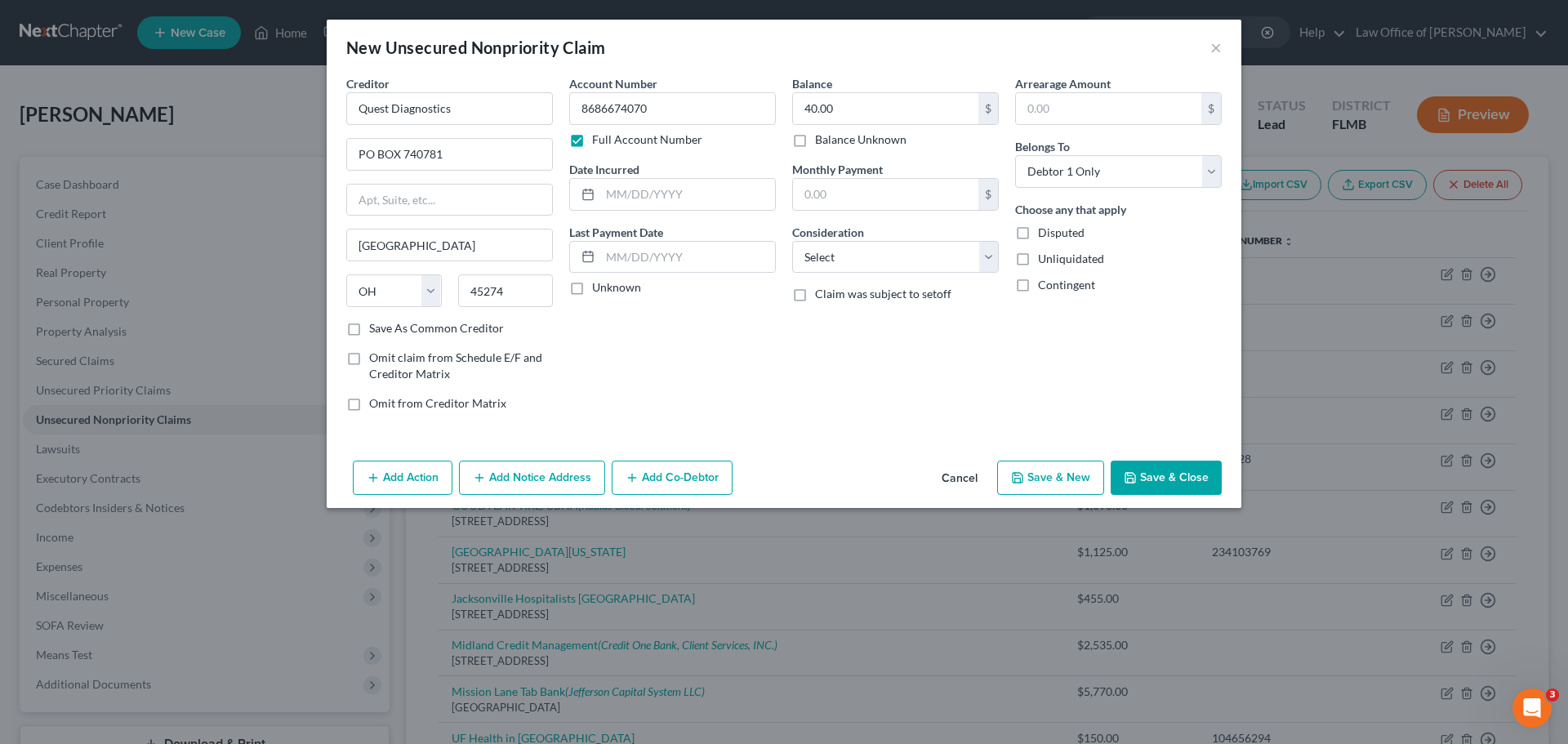
click at [1046, 475] on button "Save & New" at bounding box center [1050, 477] width 107 height 35
click at [966, 484] on button "Cancel" at bounding box center [960, 478] width 62 height 33
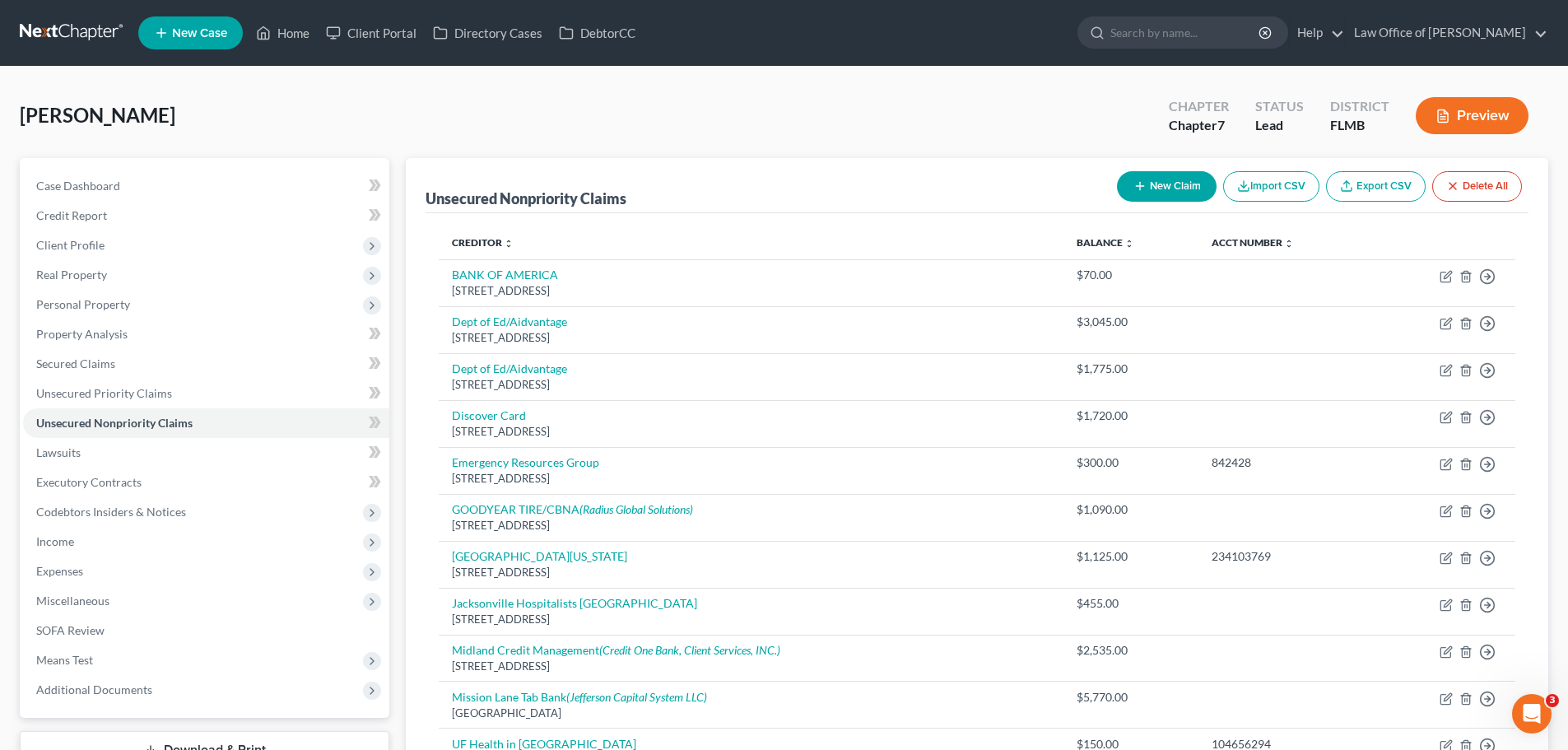
click at [1162, 189] on button "New Claim" at bounding box center [1166, 187] width 99 height 30
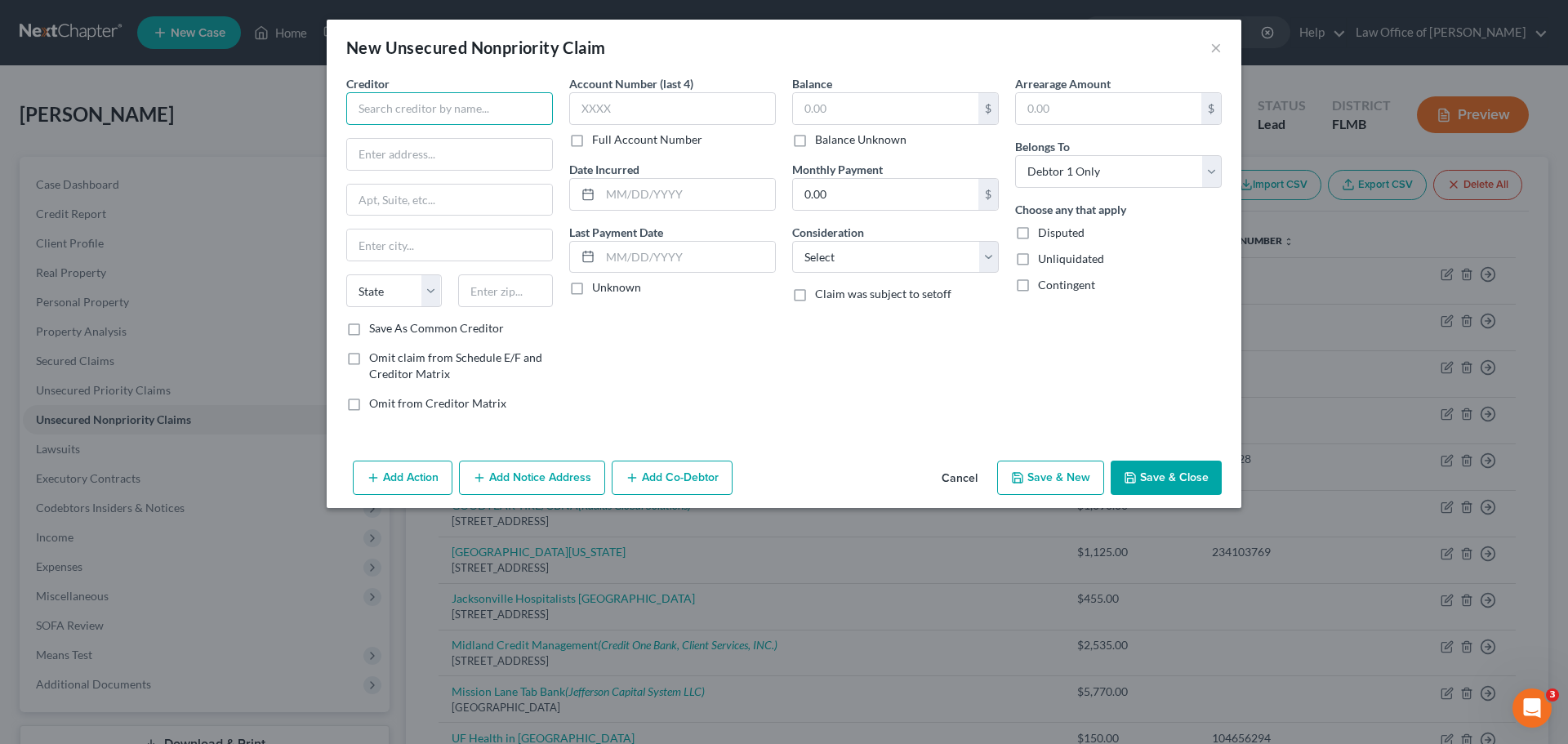
click at [465, 105] on input "text" at bounding box center [449, 108] width 207 height 33
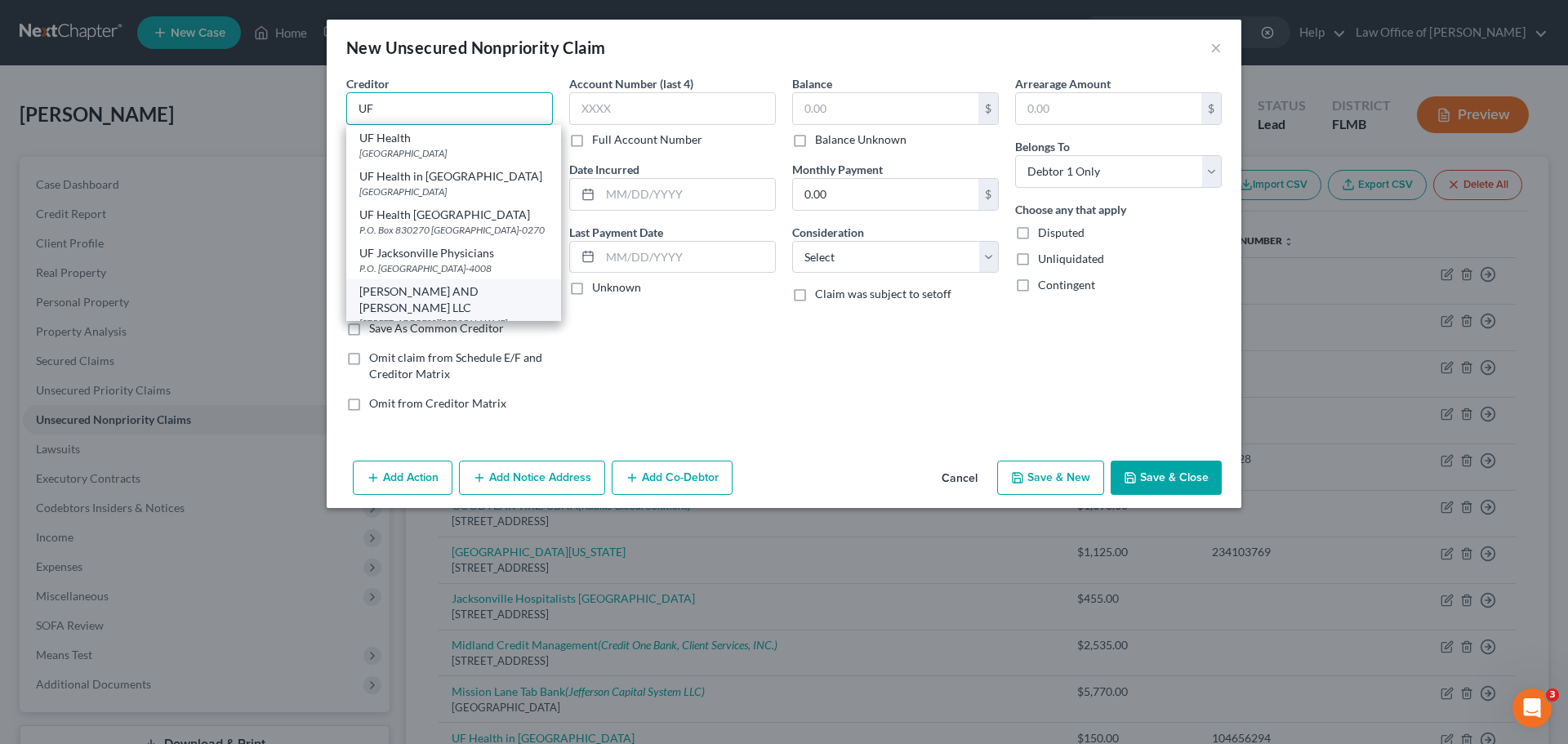
scroll to position [9, 0]
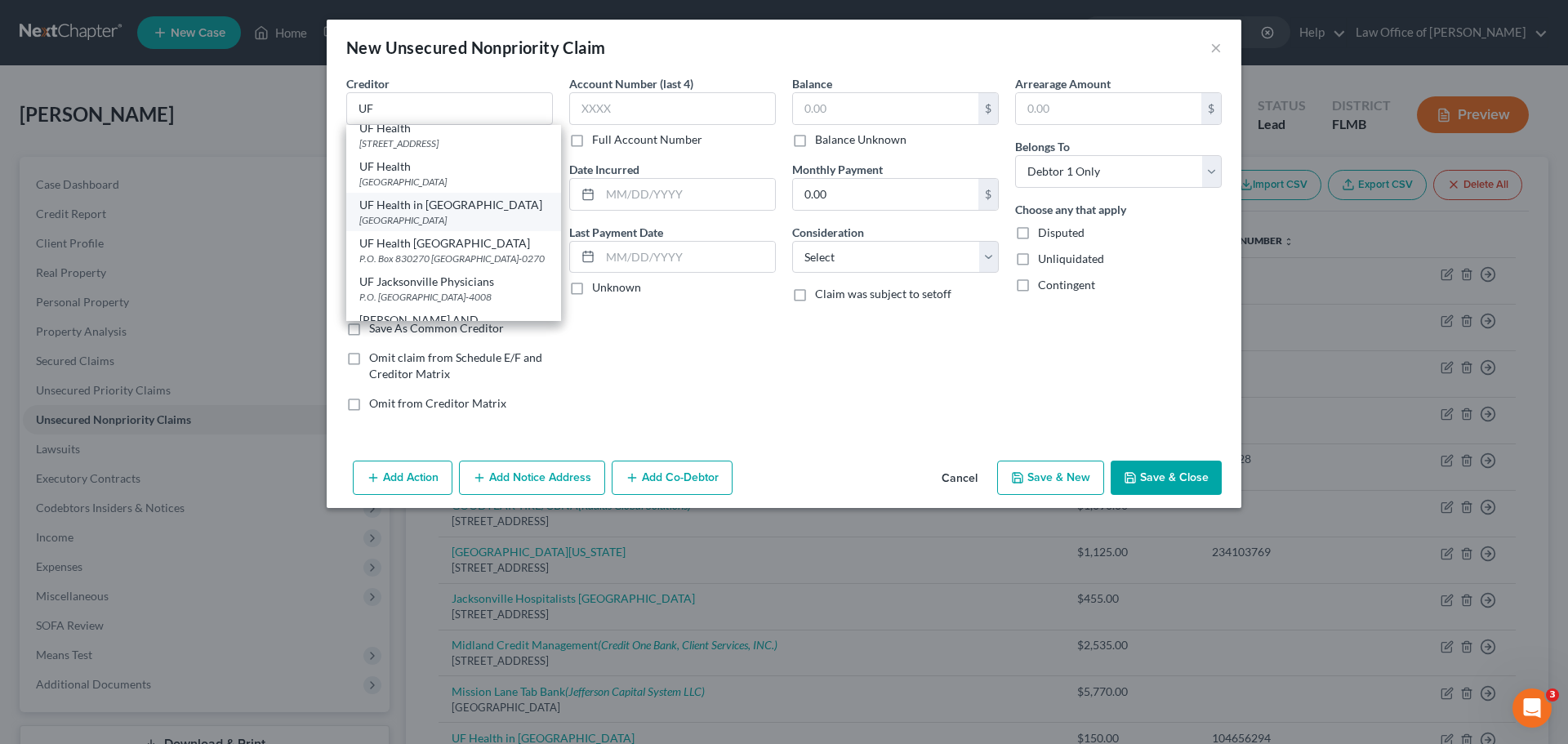
click at [511, 213] on div "UF Health in [GEOGRAPHIC_DATA]" at bounding box center [453, 205] width 189 height 16
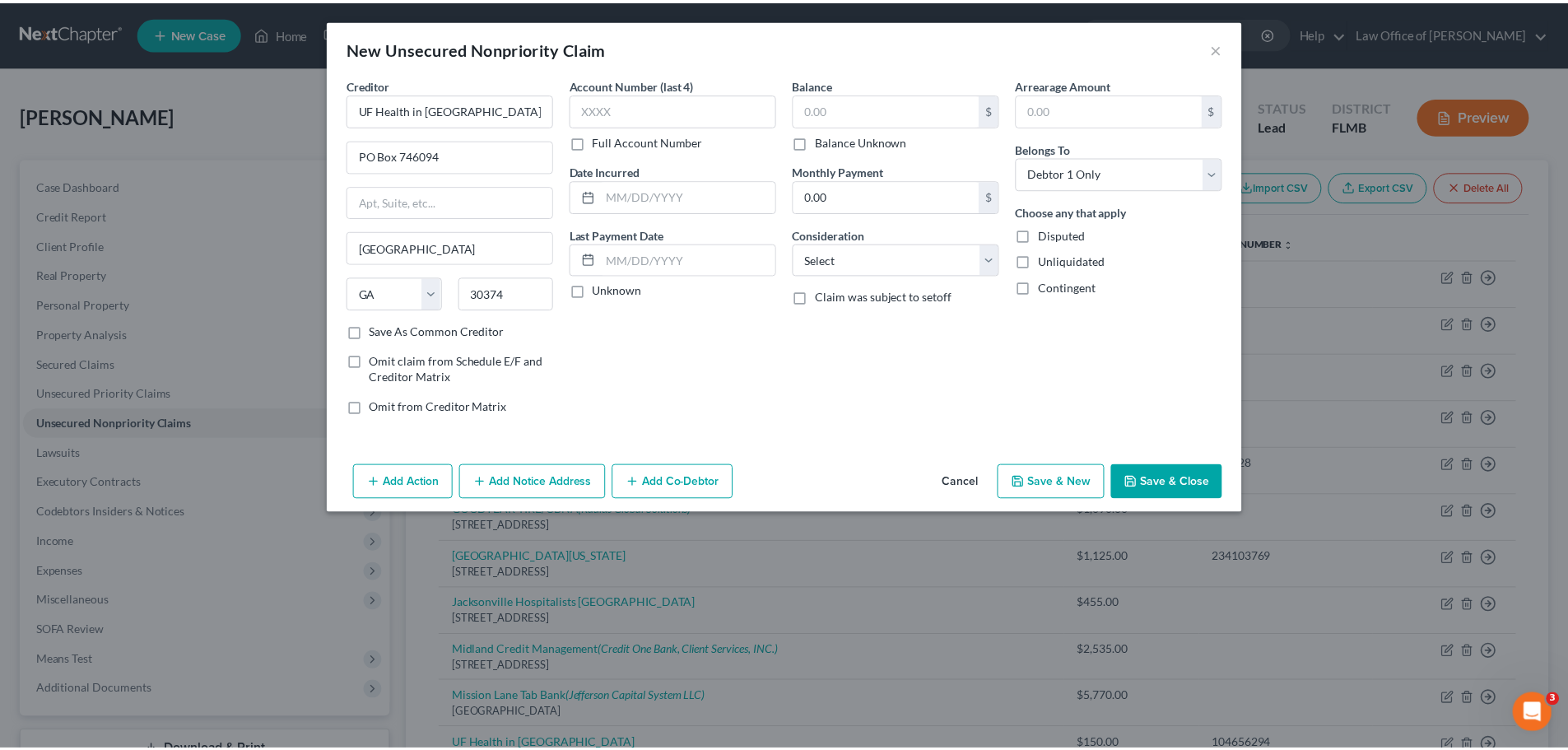
scroll to position [0, 0]
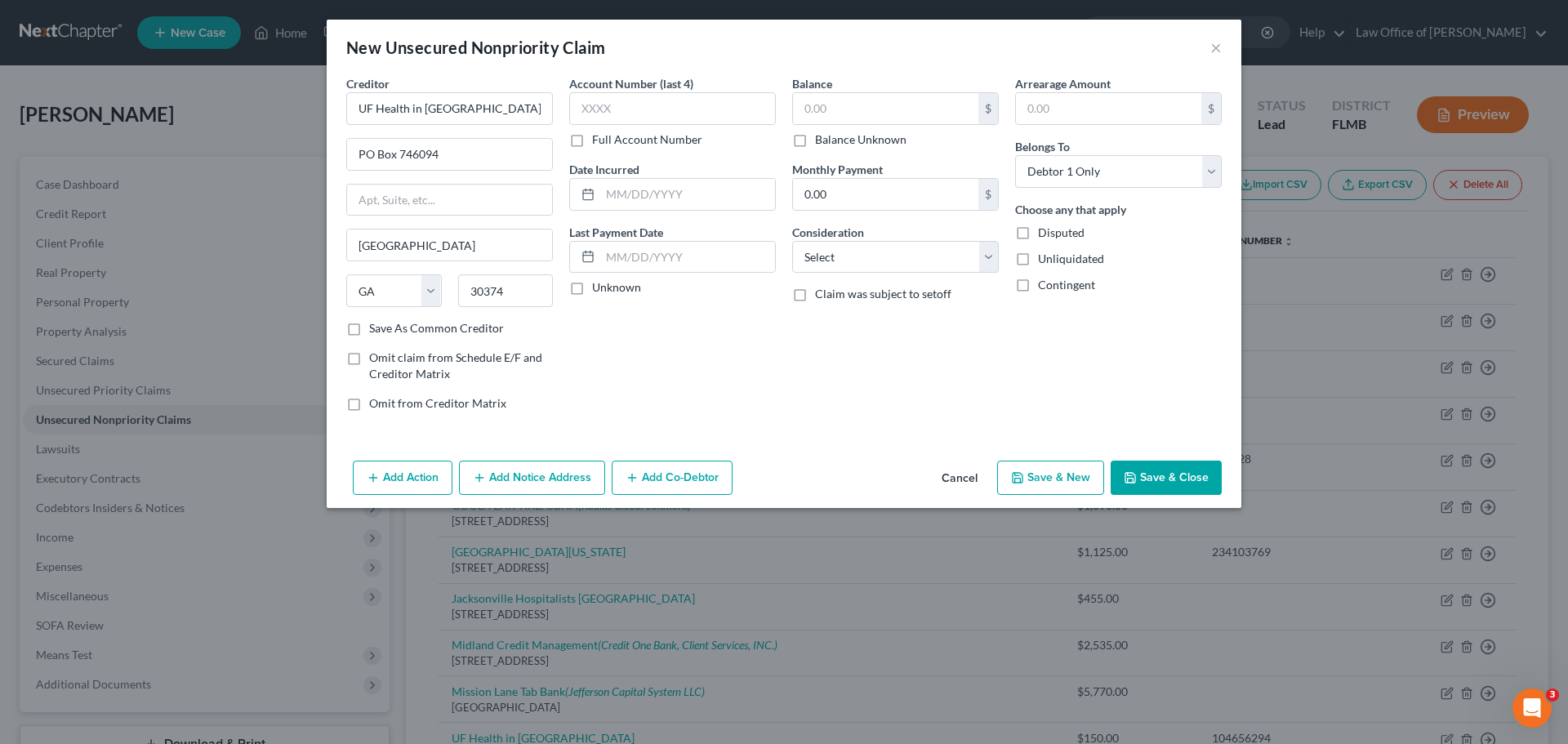
click at [592, 144] on label "Full Account Number" at bounding box center [647, 139] width 110 height 16
click at [599, 142] on input "Full Account Number" at bounding box center [604, 137] width 11 height 11
click at [589, 108] on input "text" at bounding box center [672, 108] width 207 height 33
click at [843, 106] on input "text" at bounding box center [885, 108] width 185 height 31
click at [1032, 468] on button "Save & New" at bounding box center [1050, 477] width 107 height 35
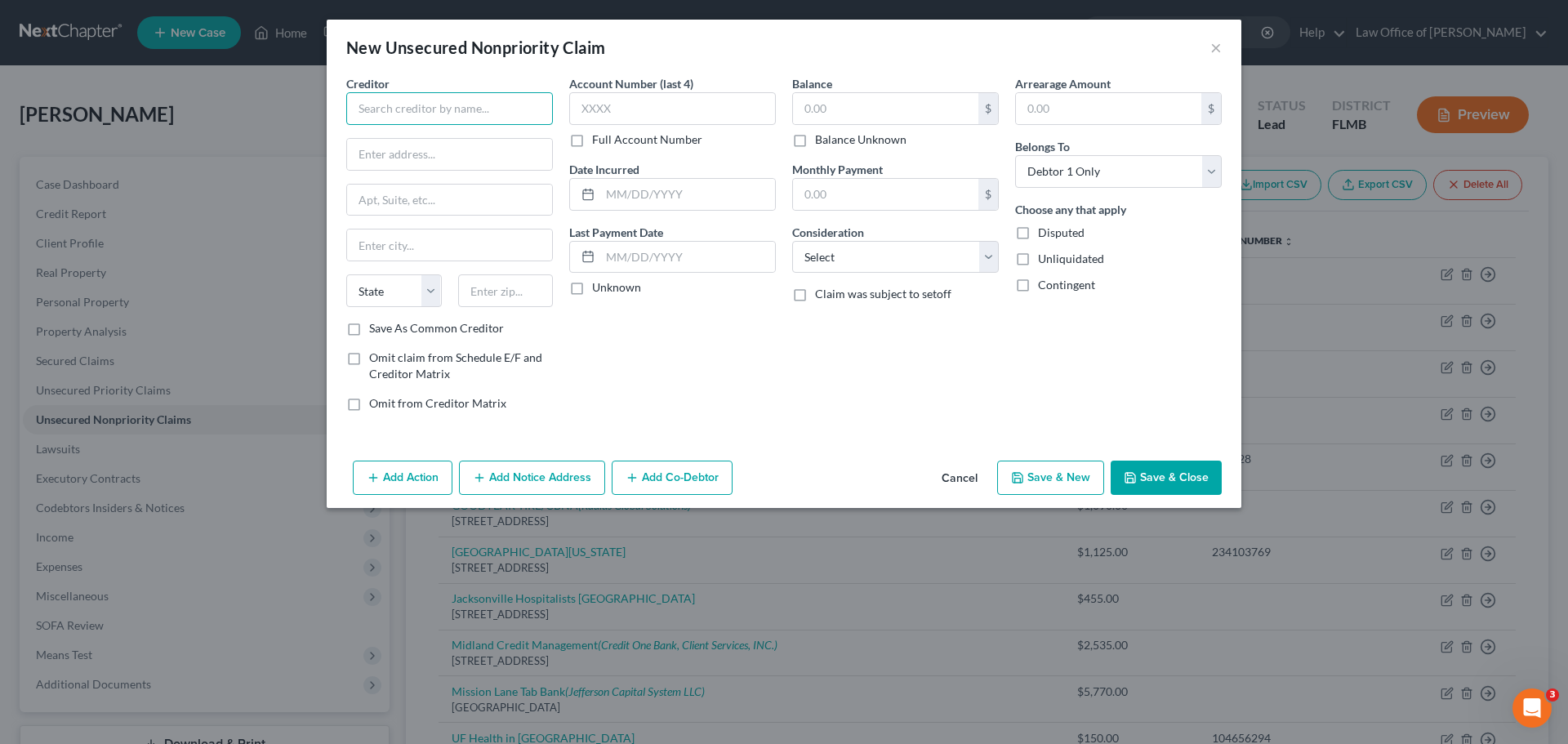
click at [419, 119] on input "text" at bounding box center [449, 108] width 207 height 33
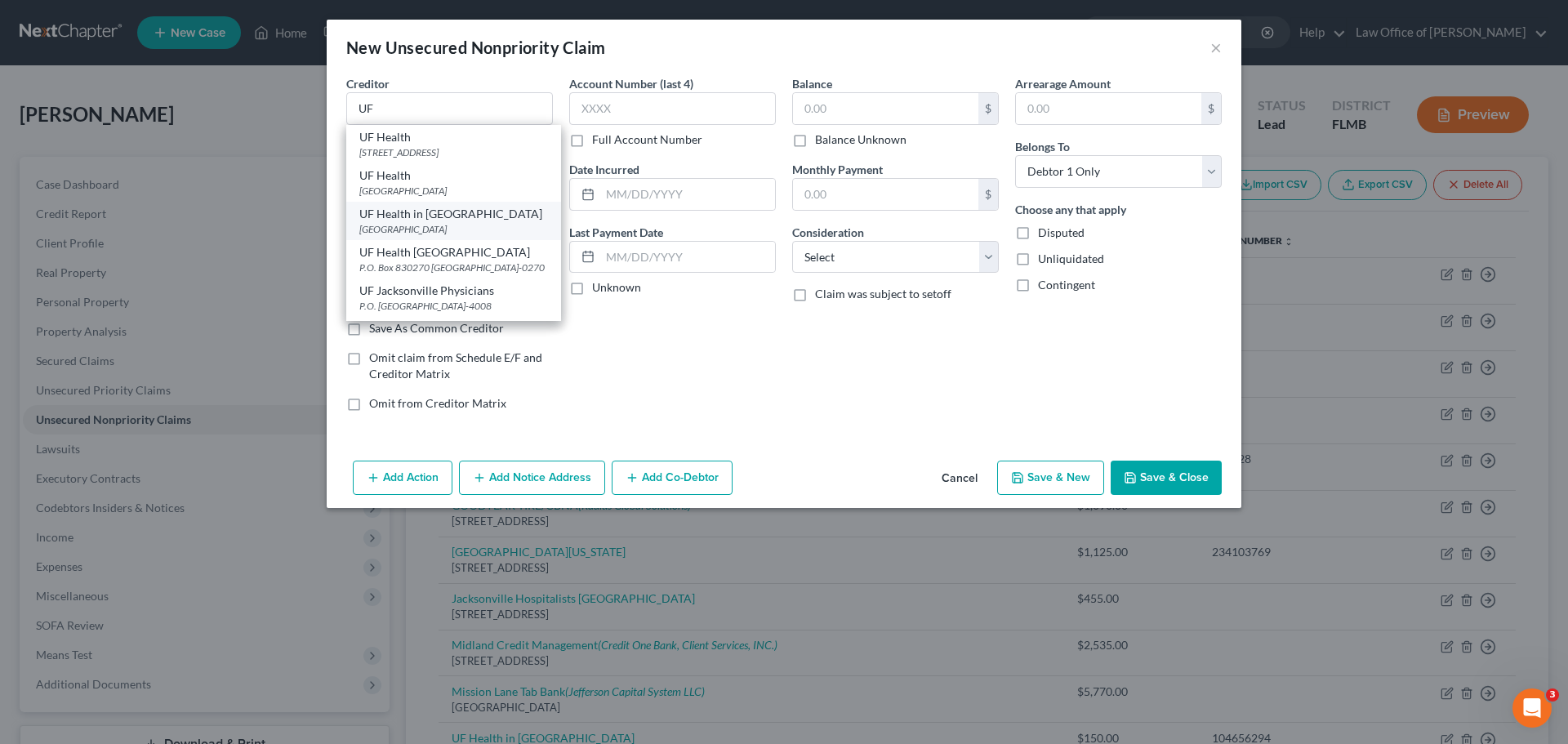
click at [451, 236] on div "[GEOGRAPHIC_DATA]" at bounding box center [453, 229] width 189 height 14
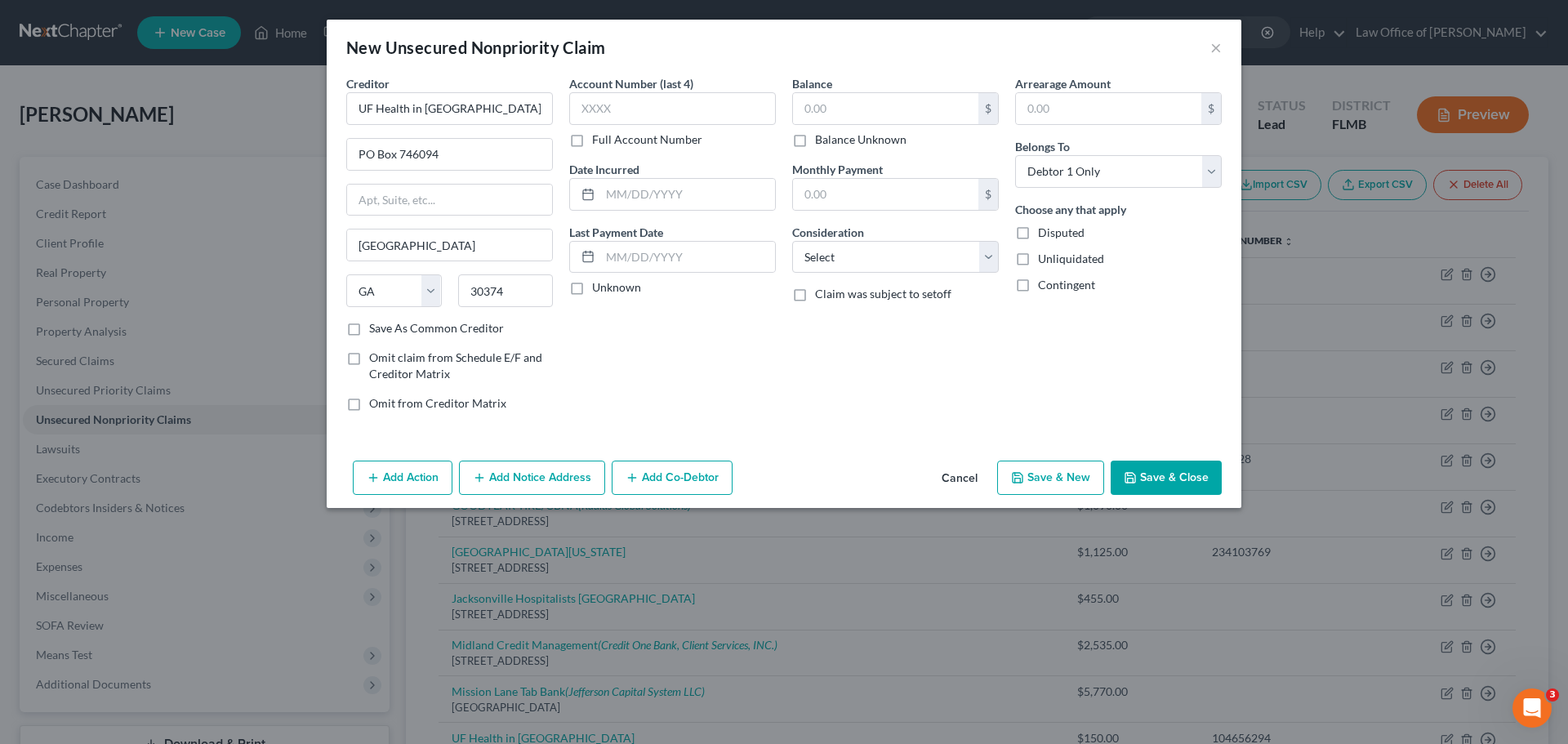
click at [592, 137] on label "Full Account Number" at bounding box center [647, 139] width 110 height 16
click at [599, 137] on input "Full Account Number" at bounding box center [604, 137] width 11 height 11
click at [602, 103] on input "text" at bounding box center [672, 108] width 207 height 33
click at [831, 109] on input "text" at bounding box center [885, 108] width 185 height 31
click at [1055, 489] on button "Save & New" at bounding box center [1050, 477] width 107 height 35
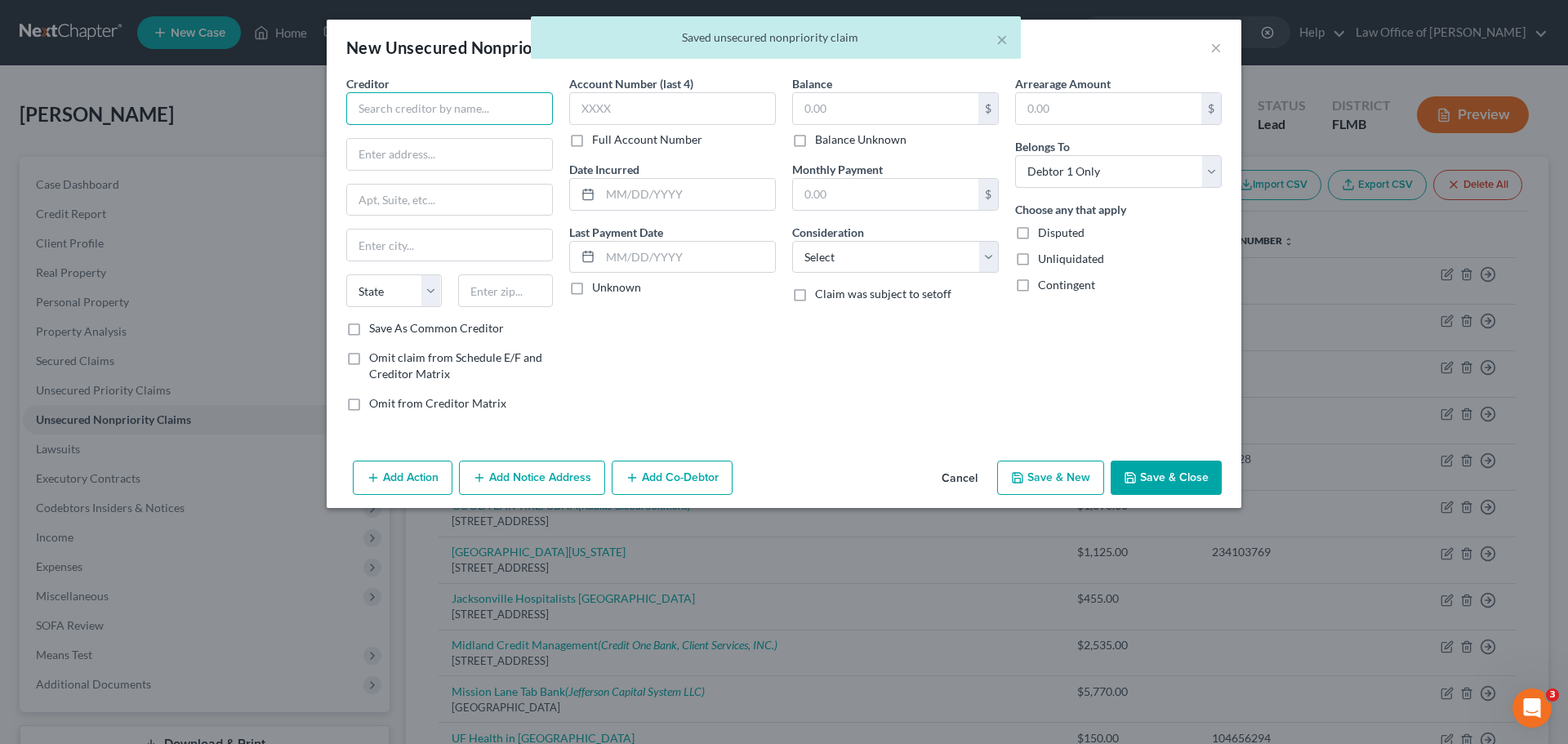
click at [390, 113] on input "text" at bounding box center [449, 108] width 207 height 33
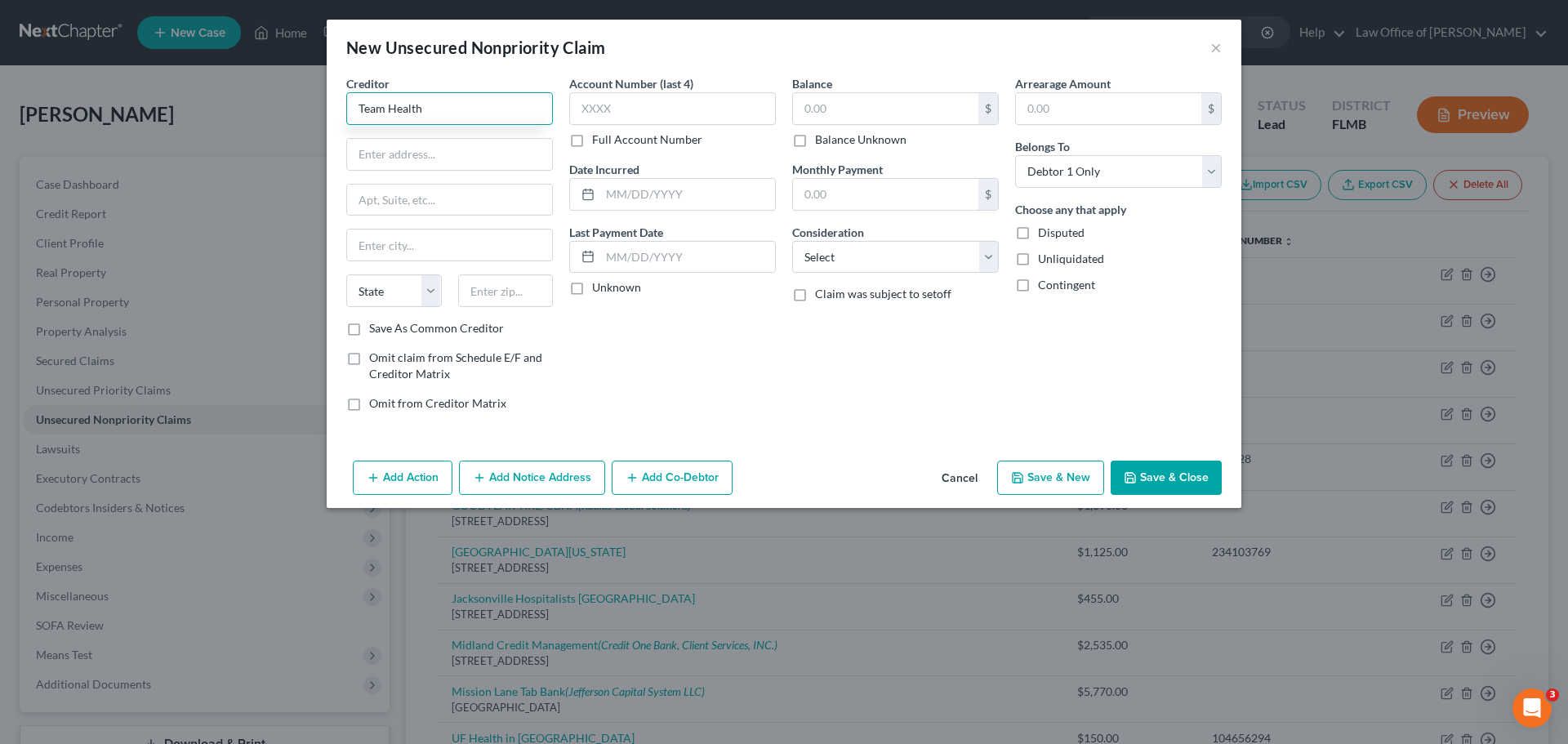
drag, startPoint x: 439, startPoint y: 112, endPoint x: 357, endPoint y: 84, distance: 86.6
click at [357, 84] on div "Creditor * Team Health" at bounding box center [449, 100] width 207 height 50
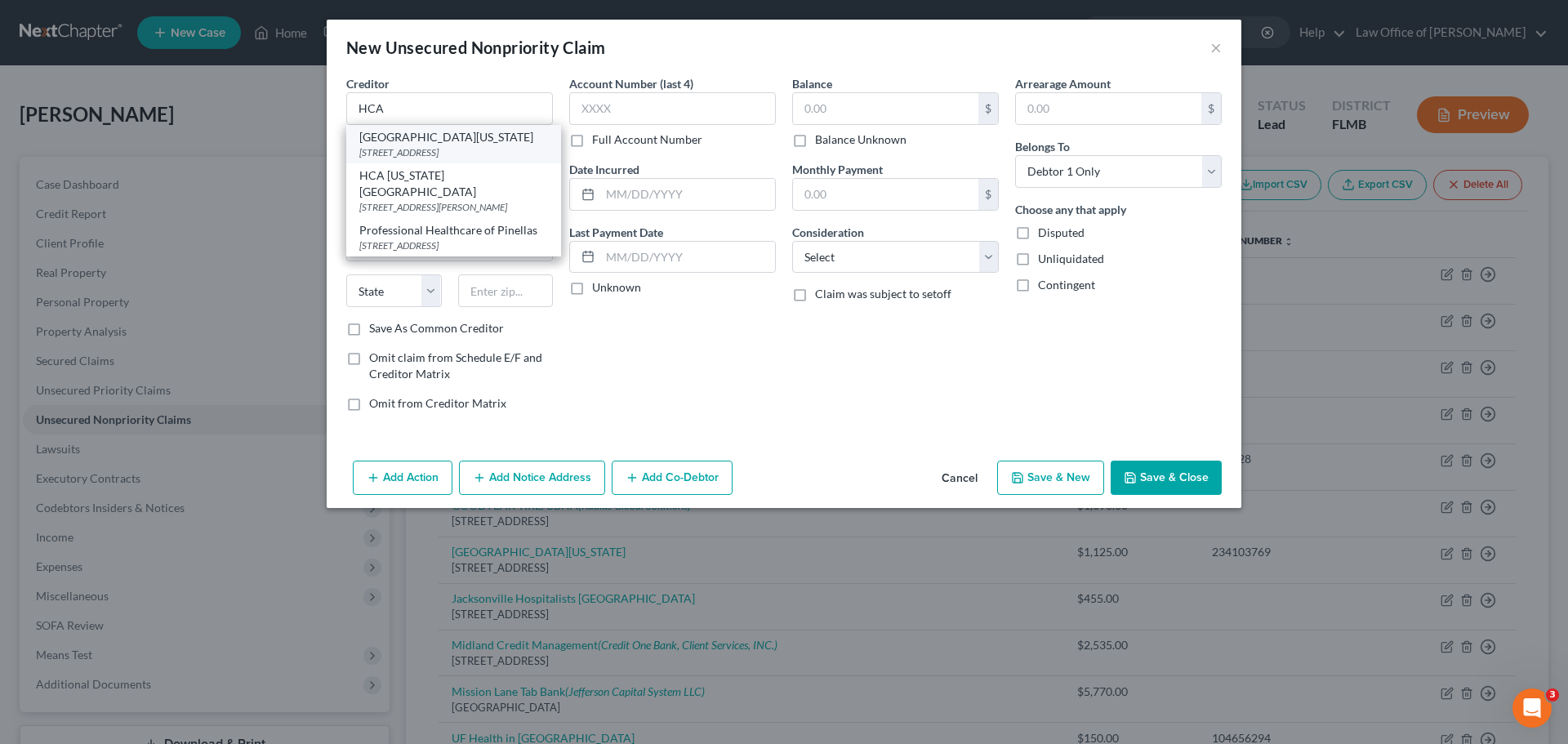
click at [529, 150] on div "[STREET_ADDRESS]" at bounding box center [453, 153] width 189 height 14
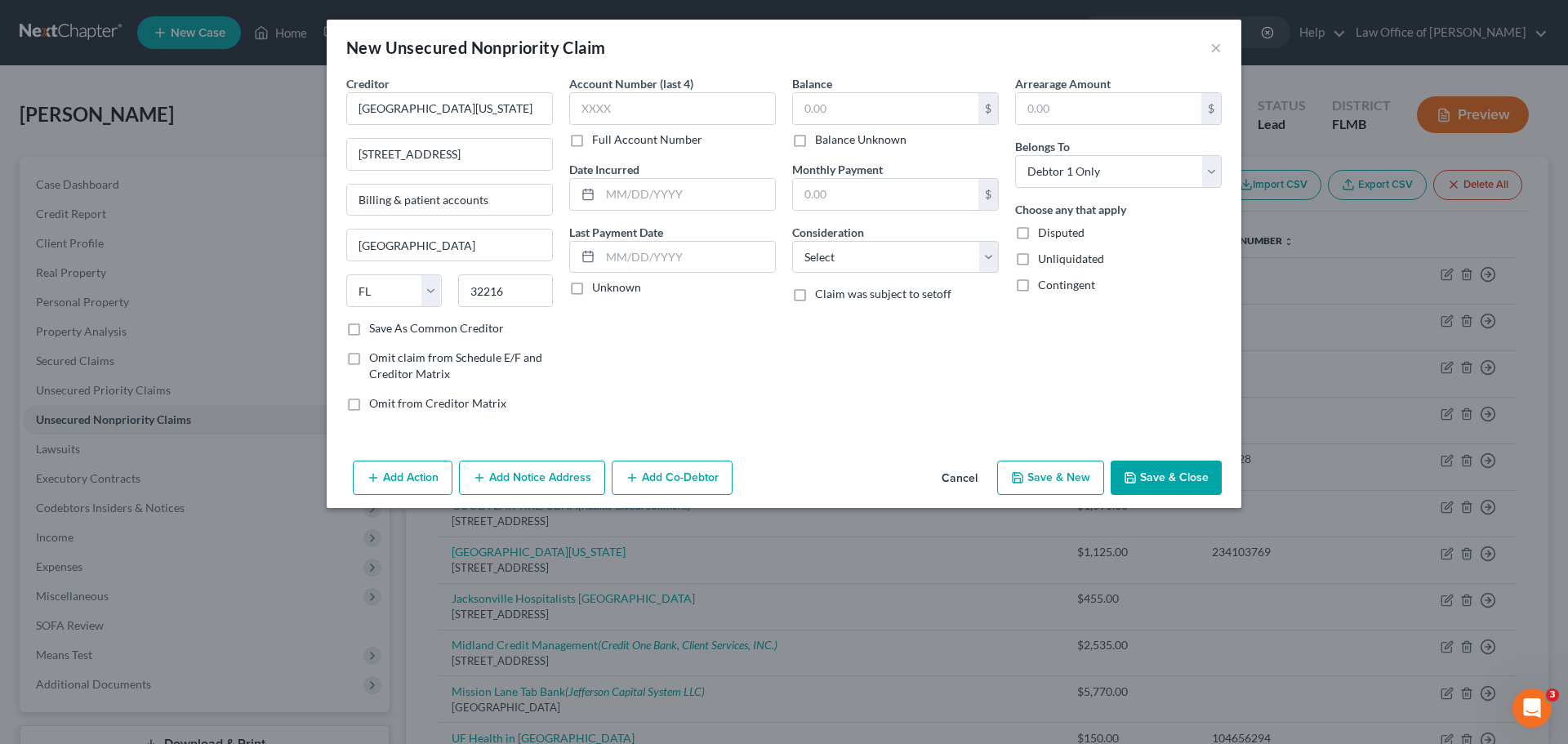
click at [592, 139] on label "Full Account Number" at bounding box center [647, 139] width 110 height 16
click at [599, 139] on input "Full Account Number" at bounding box center [604, 137] width 11 height 11
click at [597, 109] on input "text" at bounding box center [672, 108] width 207 height 33
click at [980, 479] on button "Cancel" at bounding box center [960, 478] width 62 height 33
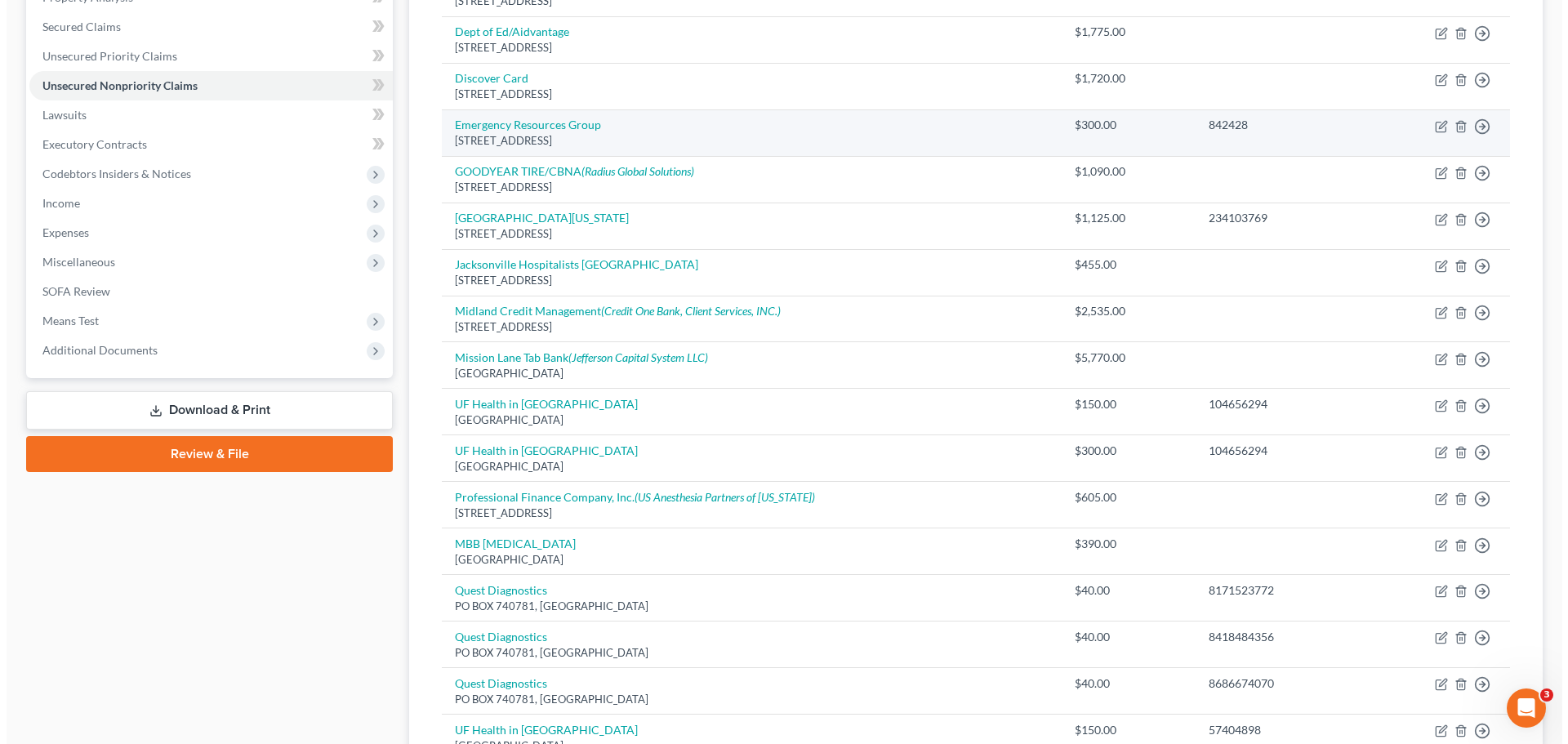
scroll to position [166, 0]
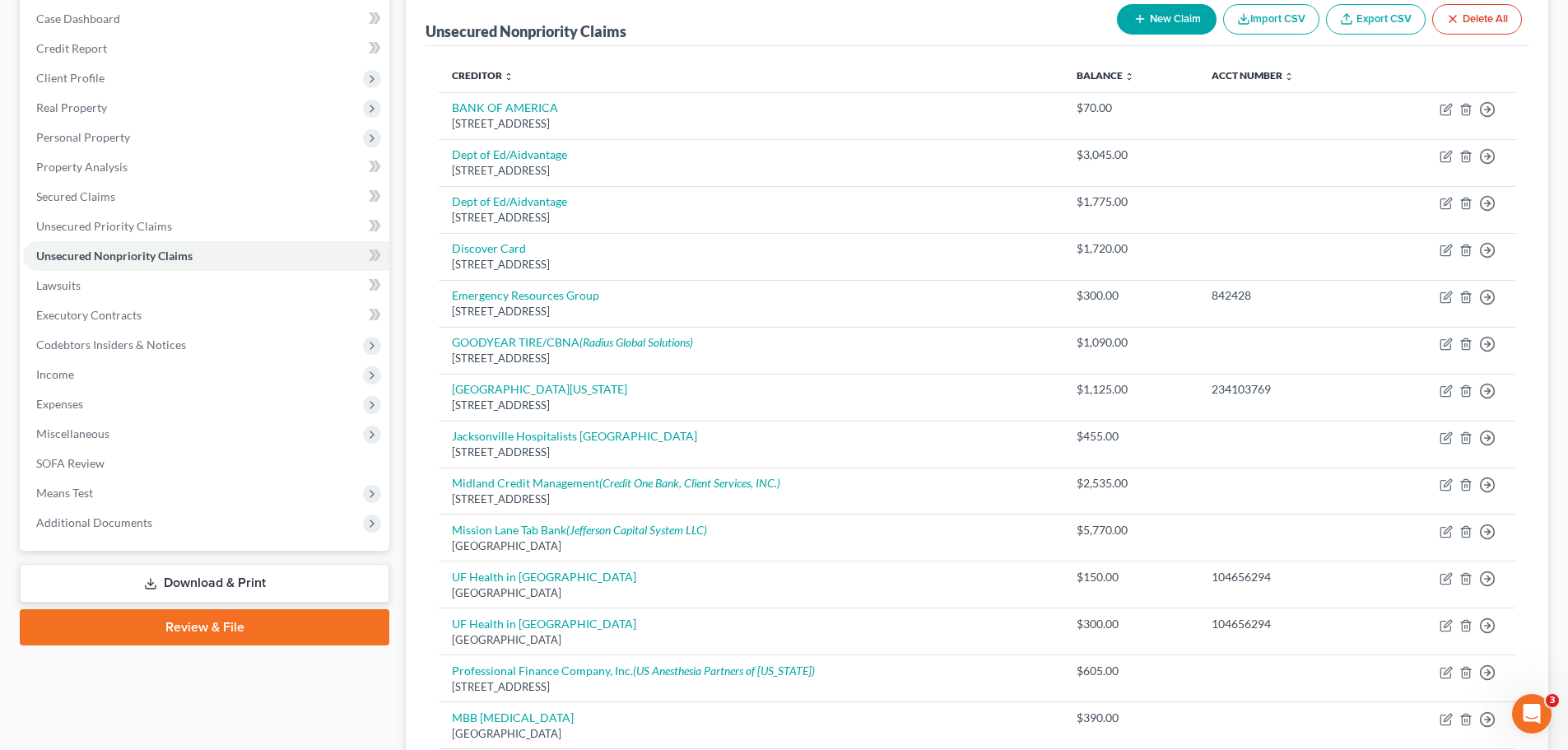
click at [1141, 26] on icon "button" at bounding box center [1140, 19] width 13 height 13
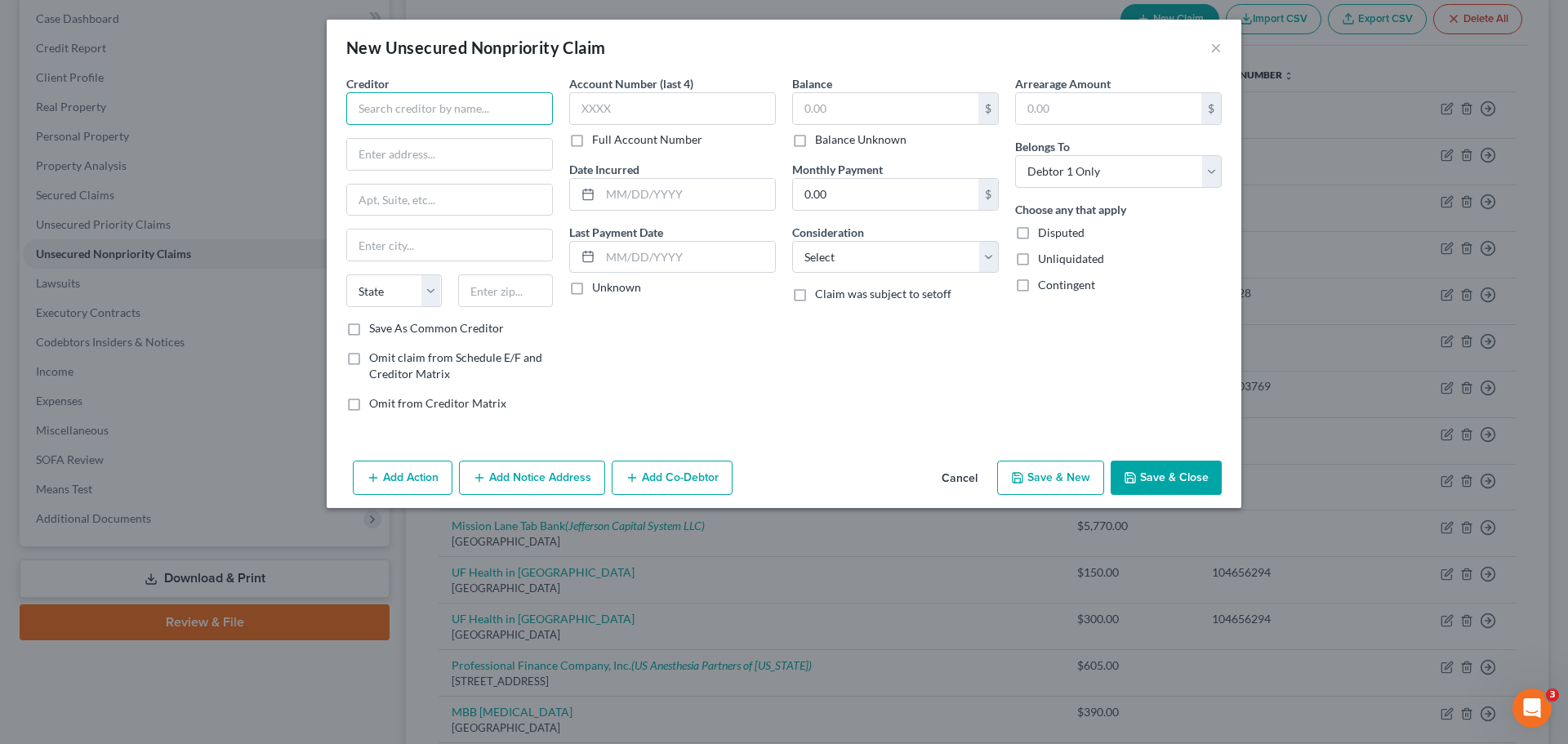
click at [415, 106] on input "text" at bounding box center [449, 108] width 207 height 33
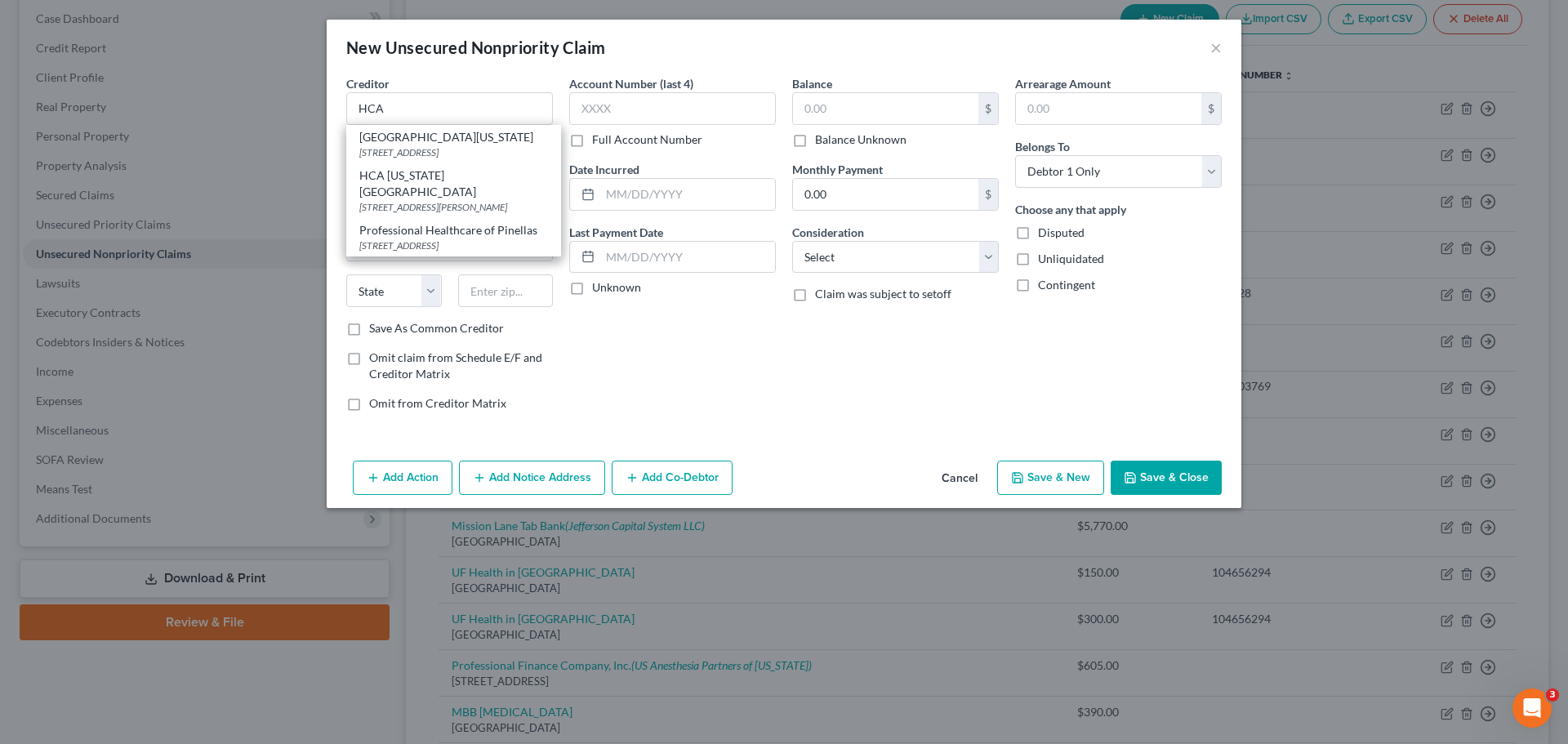
drag, startPoint x: 413, startPoint y: 153, endPoint x: 440, endPoint y: 140, distance: 30.0
click at [412, 155] on div "[STREET_ADDRESS]" at bounding box center [453, 153] width 189 height 14
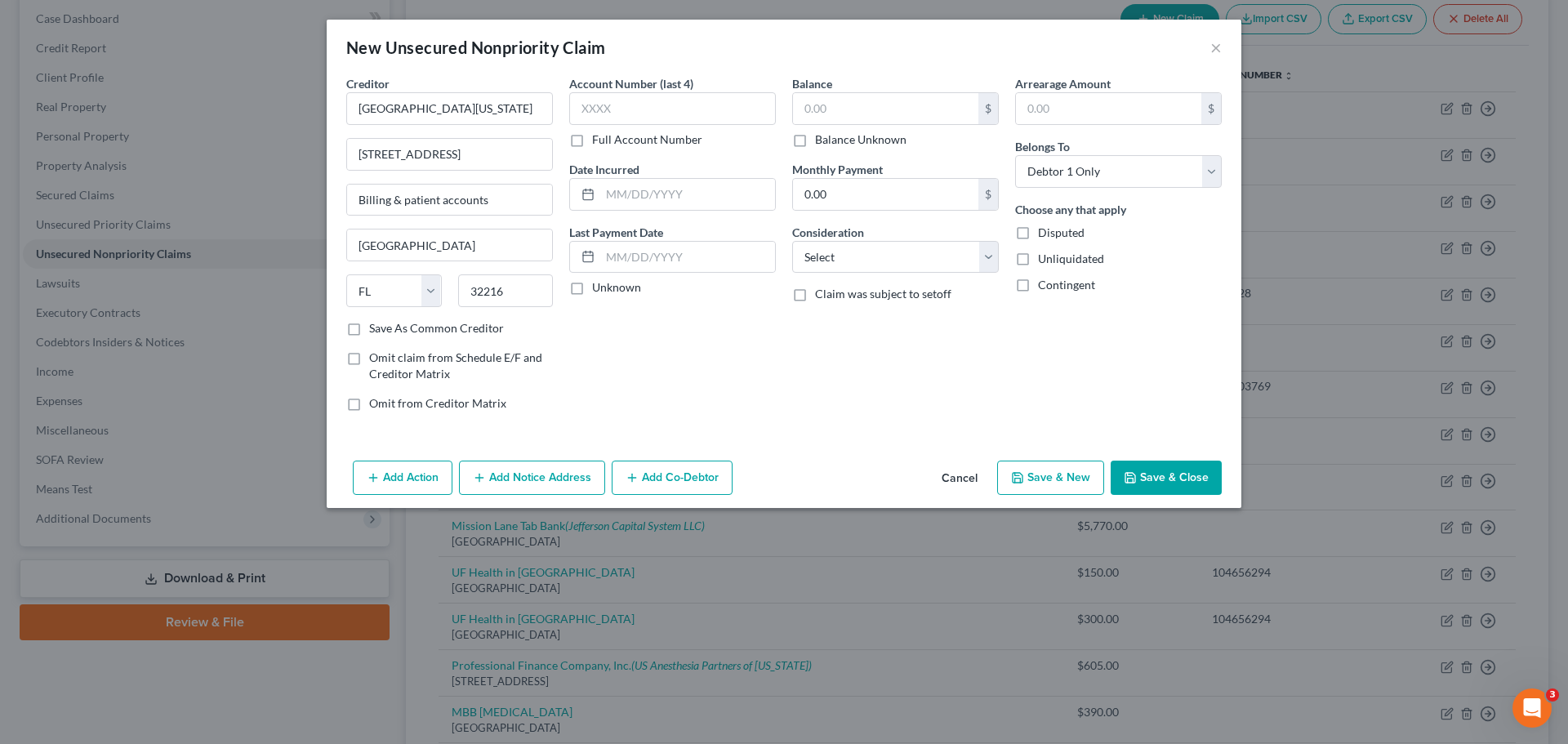
click at [592, 138] on label "Full Account Number" at bounding box center [647, 139] width 110 height 16
click at [599, 138] on input "Full Account Number" at bounding box center [604, 137] width 11 height 11
click at [600, 105] on input "text" at bounding box center [672, 108] width 207 height 33
click at [808, 105] on input "text" at bounding box center [885, 108] width 185 height 31
click at [787, 362] on div "Balance 300.00 $ Balance Unknown Balance Undetermined 300 $ Balance Unknown Mon…" at bounding box center [895, 250] width 223 height 349
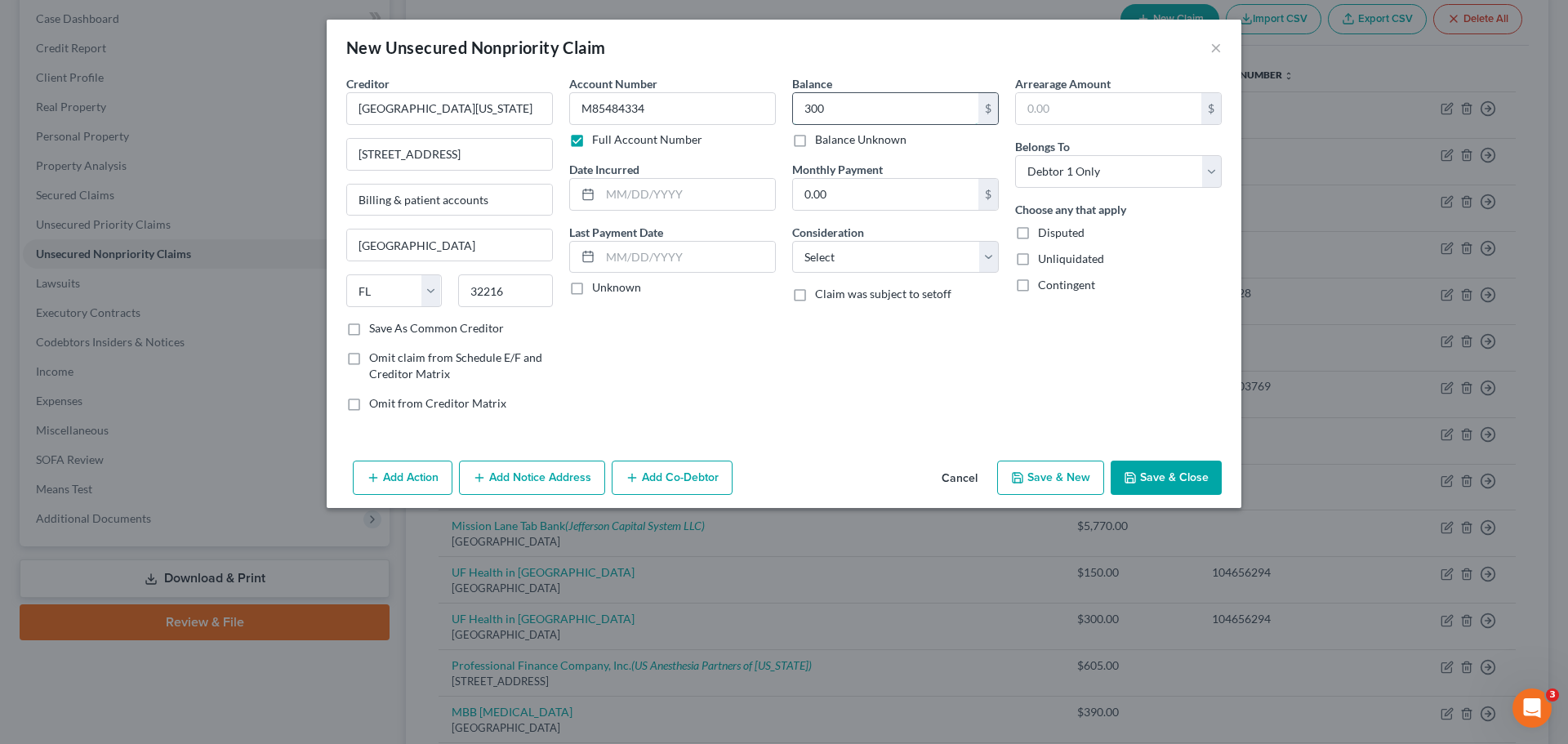
click at [877, 114] on input "300" at bounding box center [885, 108] width 185 height 31
click at [559, 483] on button "Add Notice Address" at bounding box center [531, 477] width 146 height 35
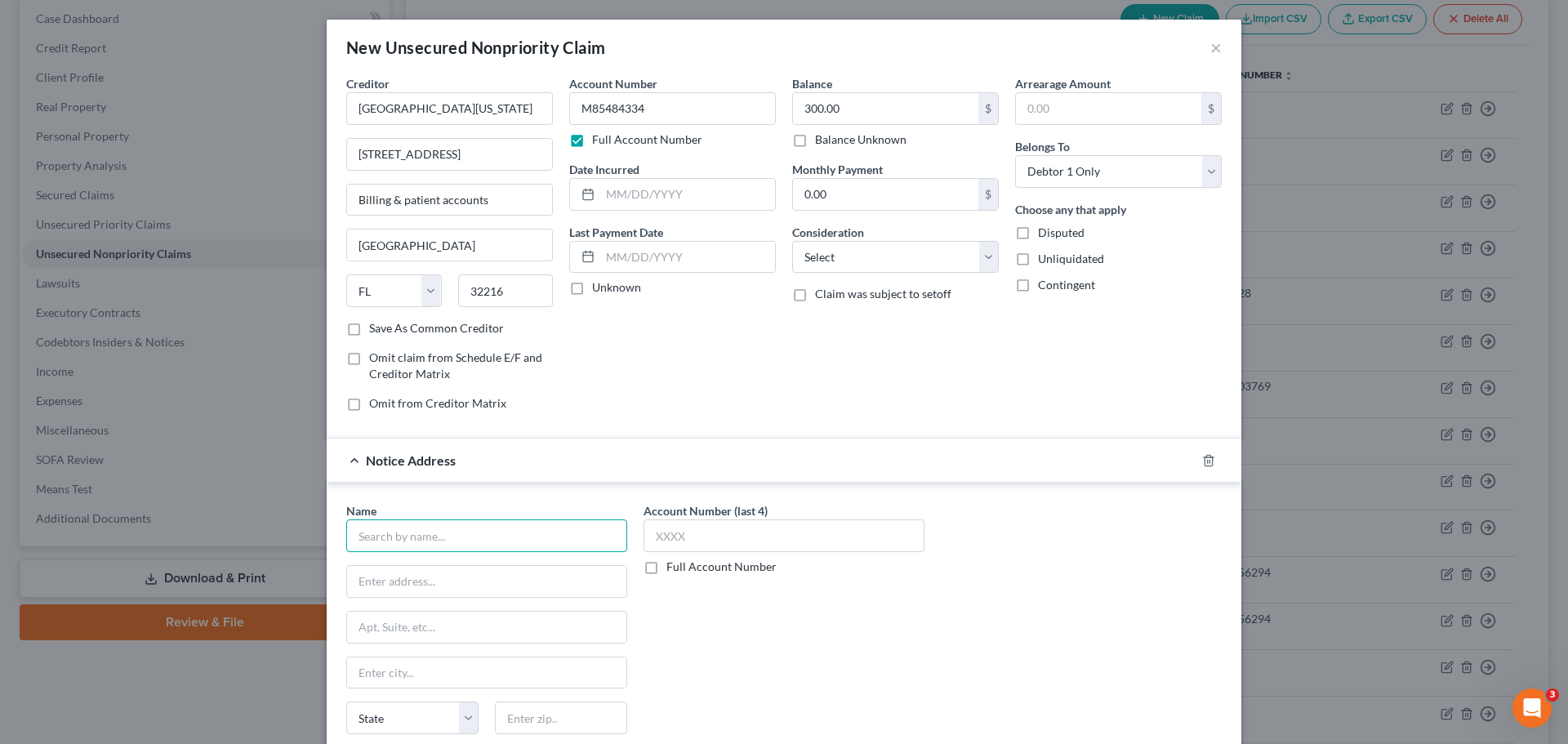
click at [404, 527] on input "text" at bounding box center [486, 536] width 281 height 33
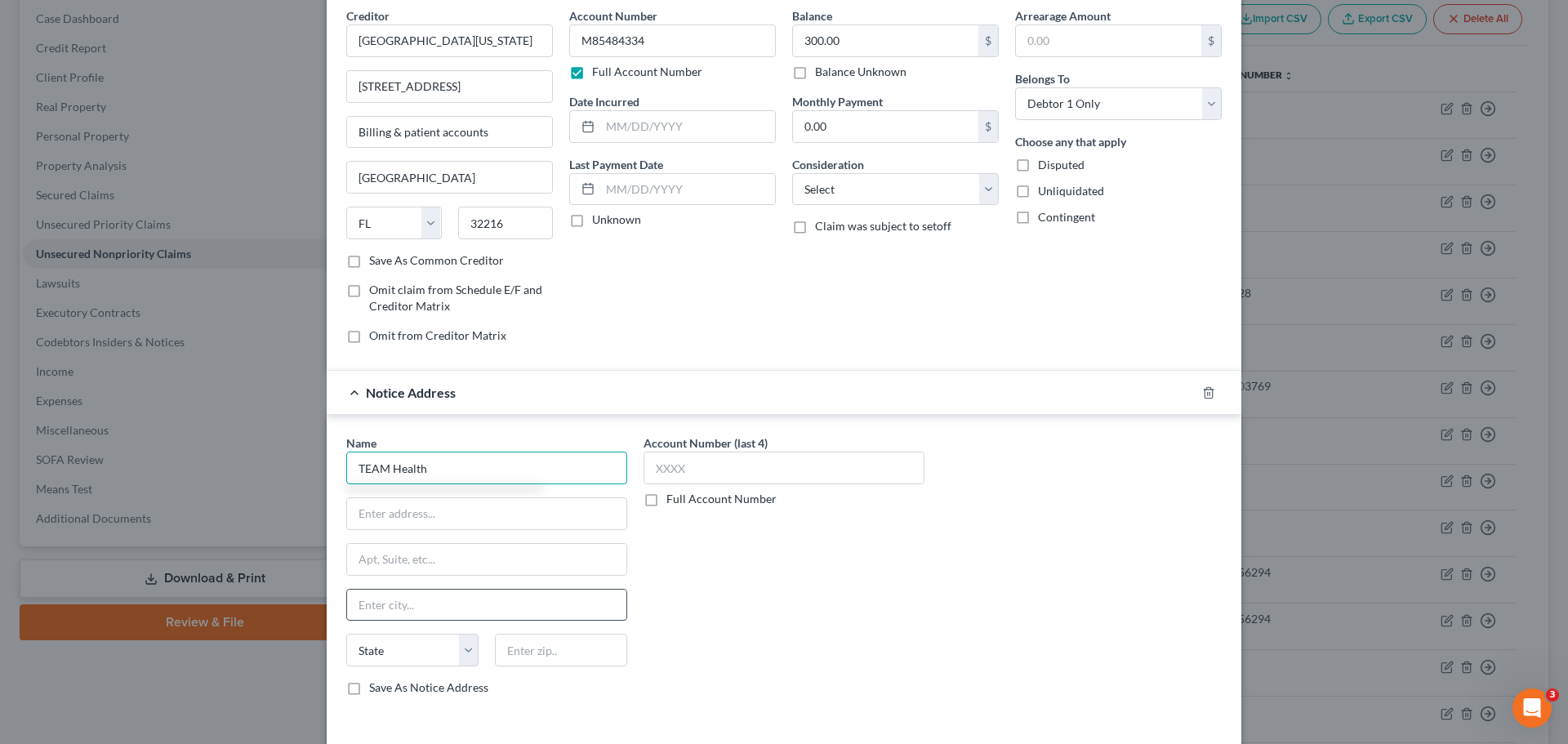
scroll to position [136, 0]
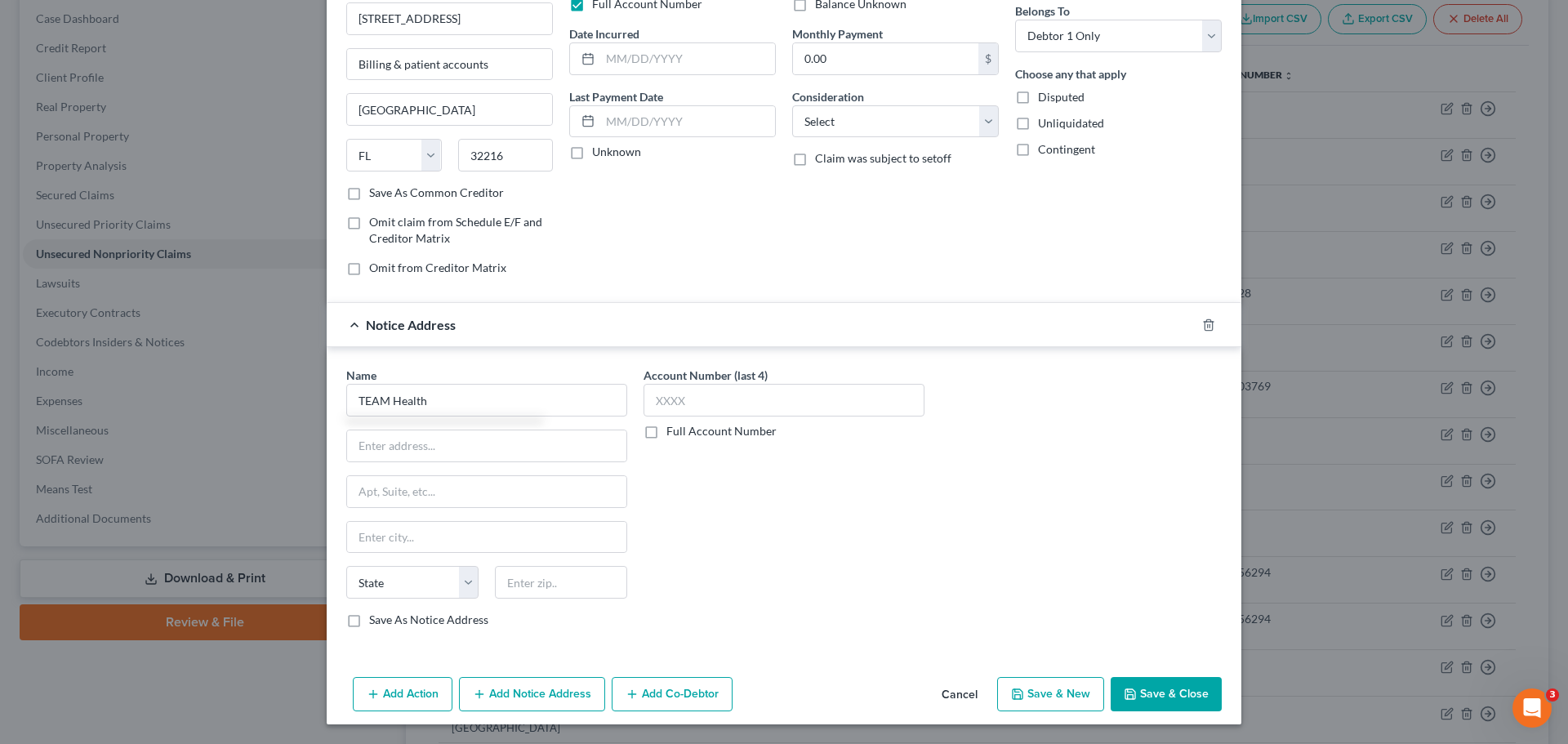
drag, startPoint x: 341, startPoint y: 620, endPoint x: 349, endPoint y: 624, distance: 8.9
click at [369, 620] on label "Save As Notice Address" at bounding box center [428, 620] width 119 height 16
click at [376, 620] on input "Save As Notice Address" at bounding box center [381, 617] width 11 height 11
click at [369, 624] on label "Save As Notice Address" at bounding box center [428, 620] width 119 height 16
click at [376, 623] on input "Save As Notice Address" at bounding box center [381, 617] width 11 height 11
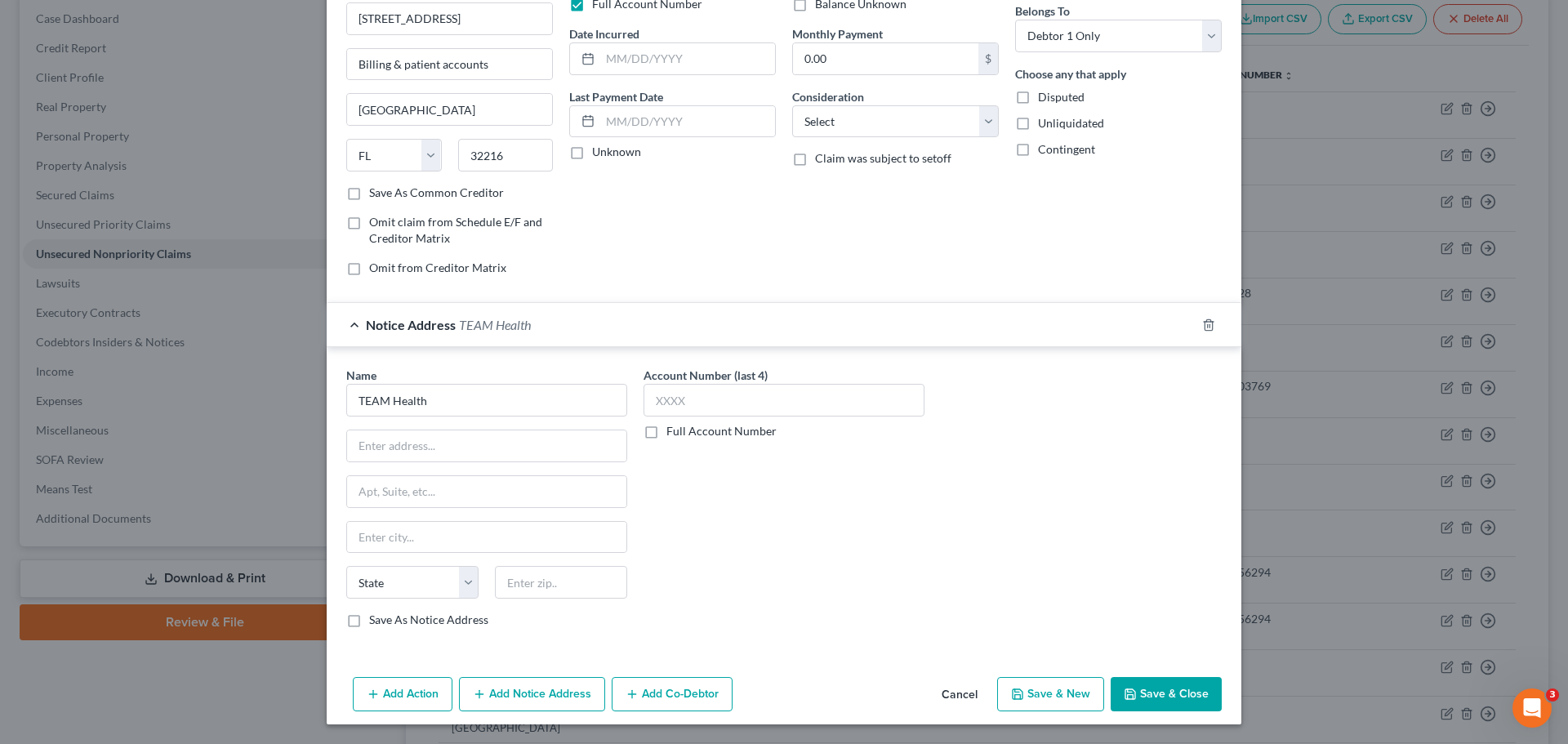
click at [369, 620] on label "Save As Notice Address" at bounding box center [428, 620] width 119 height 16
click at [376, 620] on input "Save As Notice Address" at bounding box center [381, 617] width 11 height 11
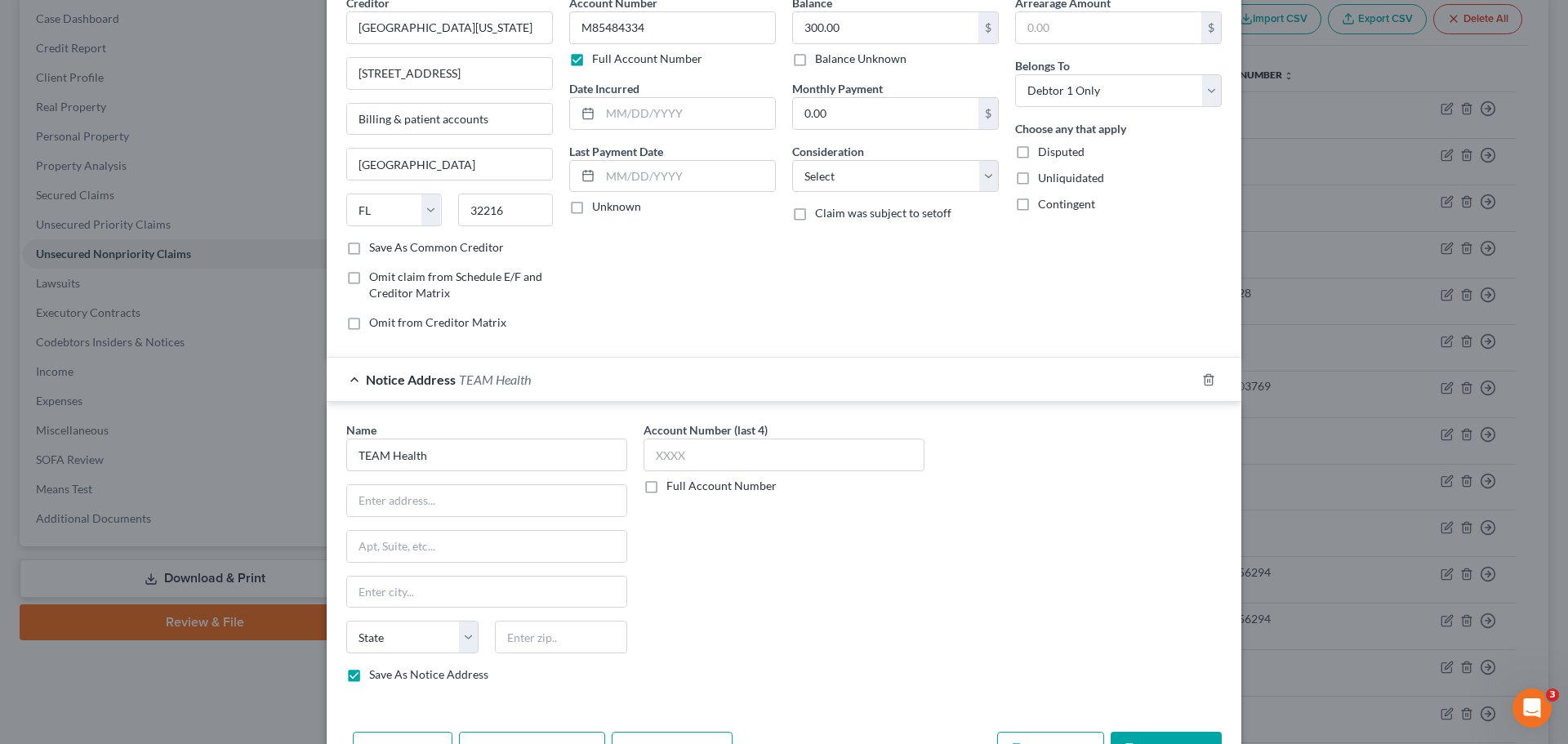
scroll to position [0, 0]
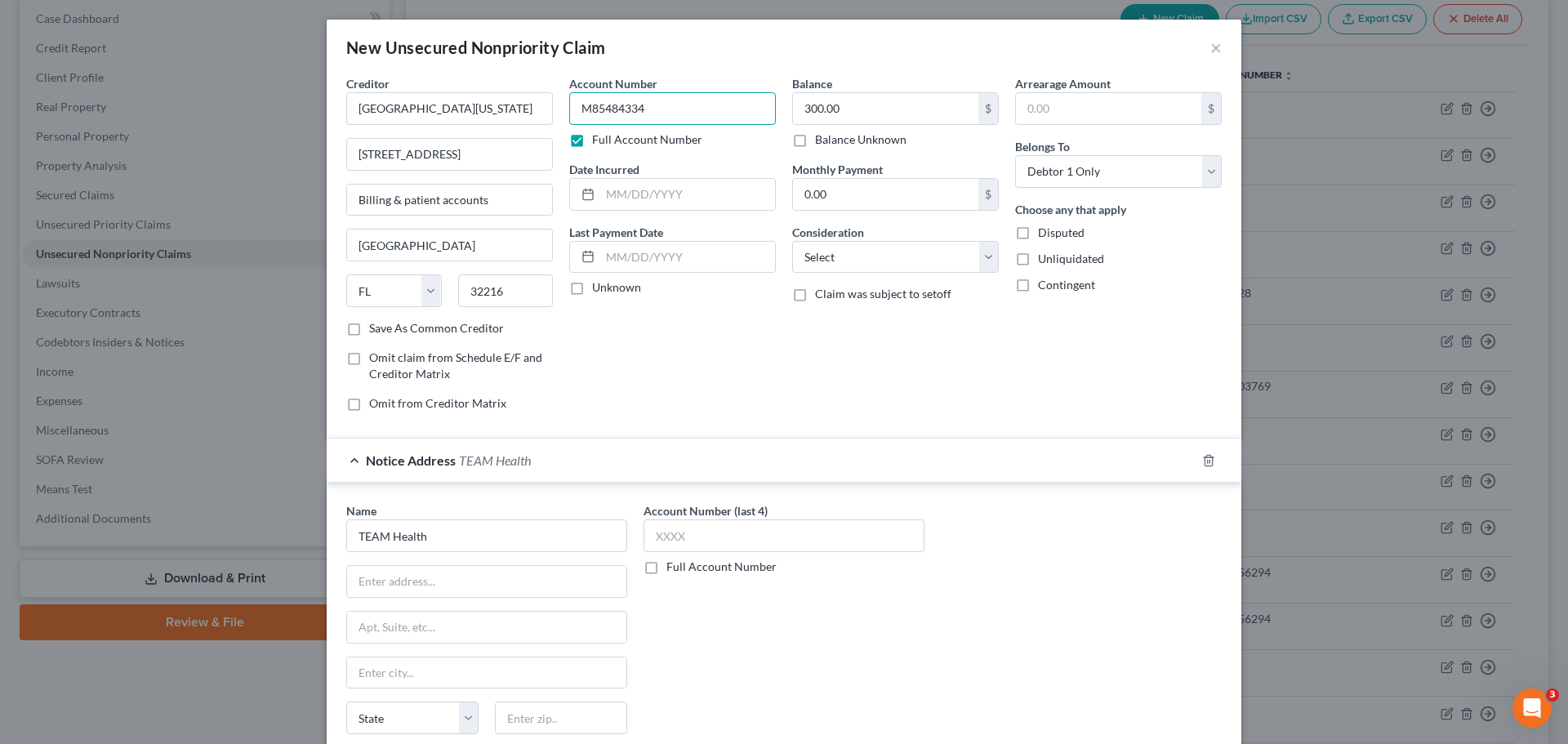
drag, startPoint x: 662, startPoint y: 112, endPoint x: 551, endPoint y: 112, distance: 111.0
click at [551, 112] on div "Creditor * [GEOGRAPHIC_DATA][US_STATE] [STREET_ADDRESS] Billing & patient accou…" at bounding box center [783, 250] width 891 height 349
click at [744, 535] on input "text" at bounding box center [784, 536] width 281 height 33
paste input "M854"
click at [666, 568] on label "Full Account Number" at bounding box center [721, 567] width 110 height 16
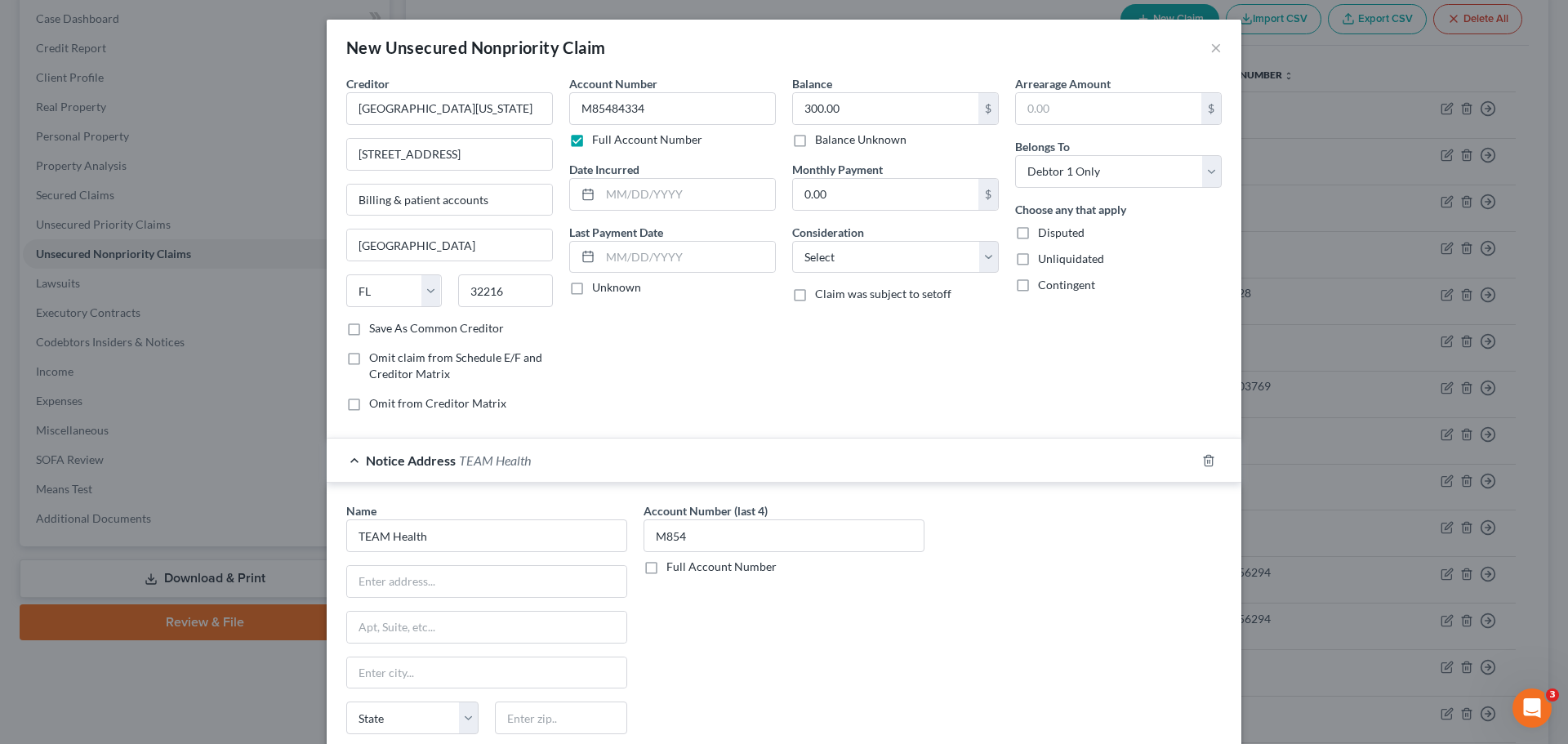
click at [673, 568] on input "Full Account Number" at bounding box center [678, 564] width 11 height 11
drag, startPoint x: 710, startPoint y: 535, endPoint x: 629, endPoint y: 538, distance: 81.1
click at [635, 538] on div "Account Number M854 Full Account Number" at bounding box center [783, 638] width 297 height 274
paste input "84334"
click at [767, 700] on div "Account Number M85484334 Full Account Number" at bounding box center [783, 638] width 297 height 274
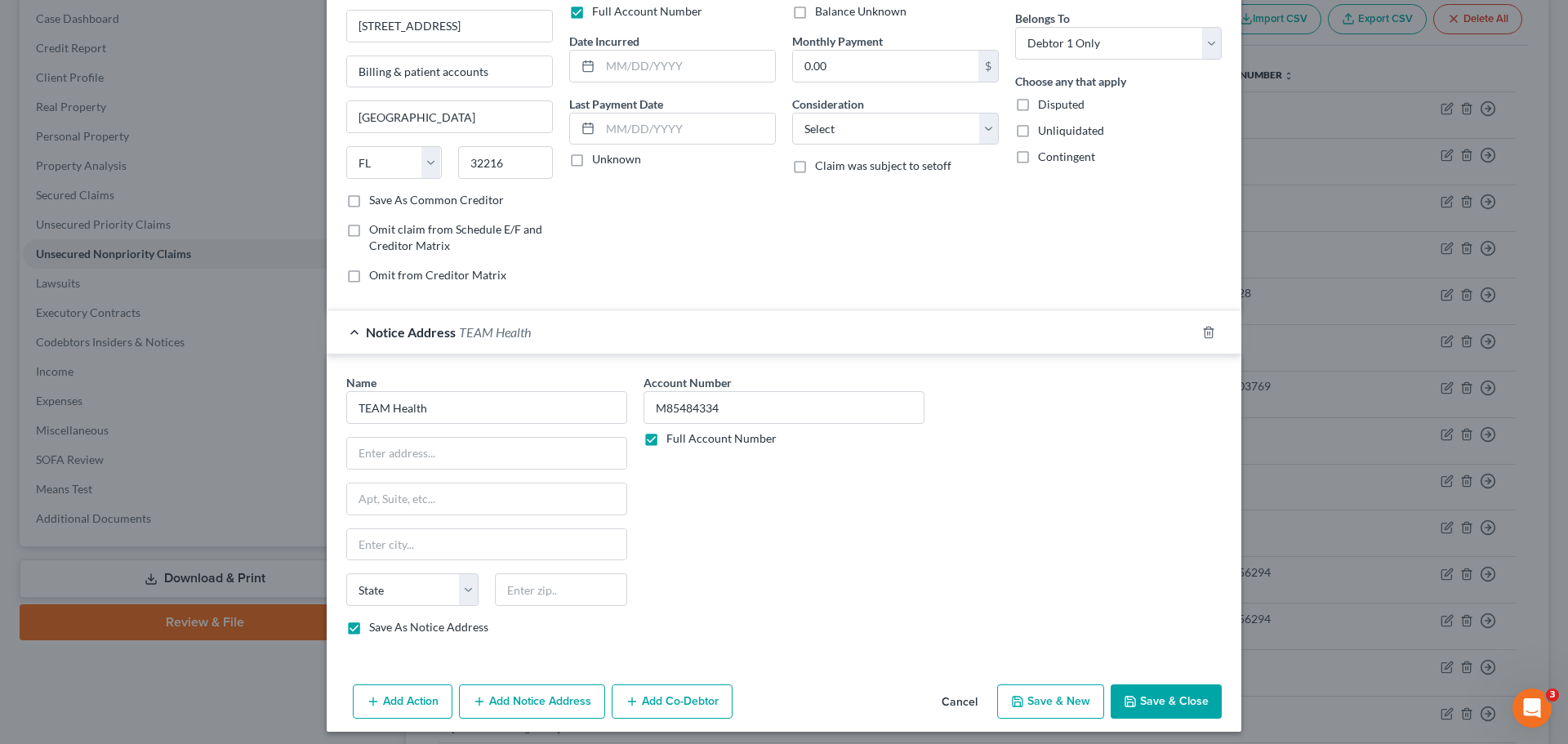
scroll to position [136, 0]
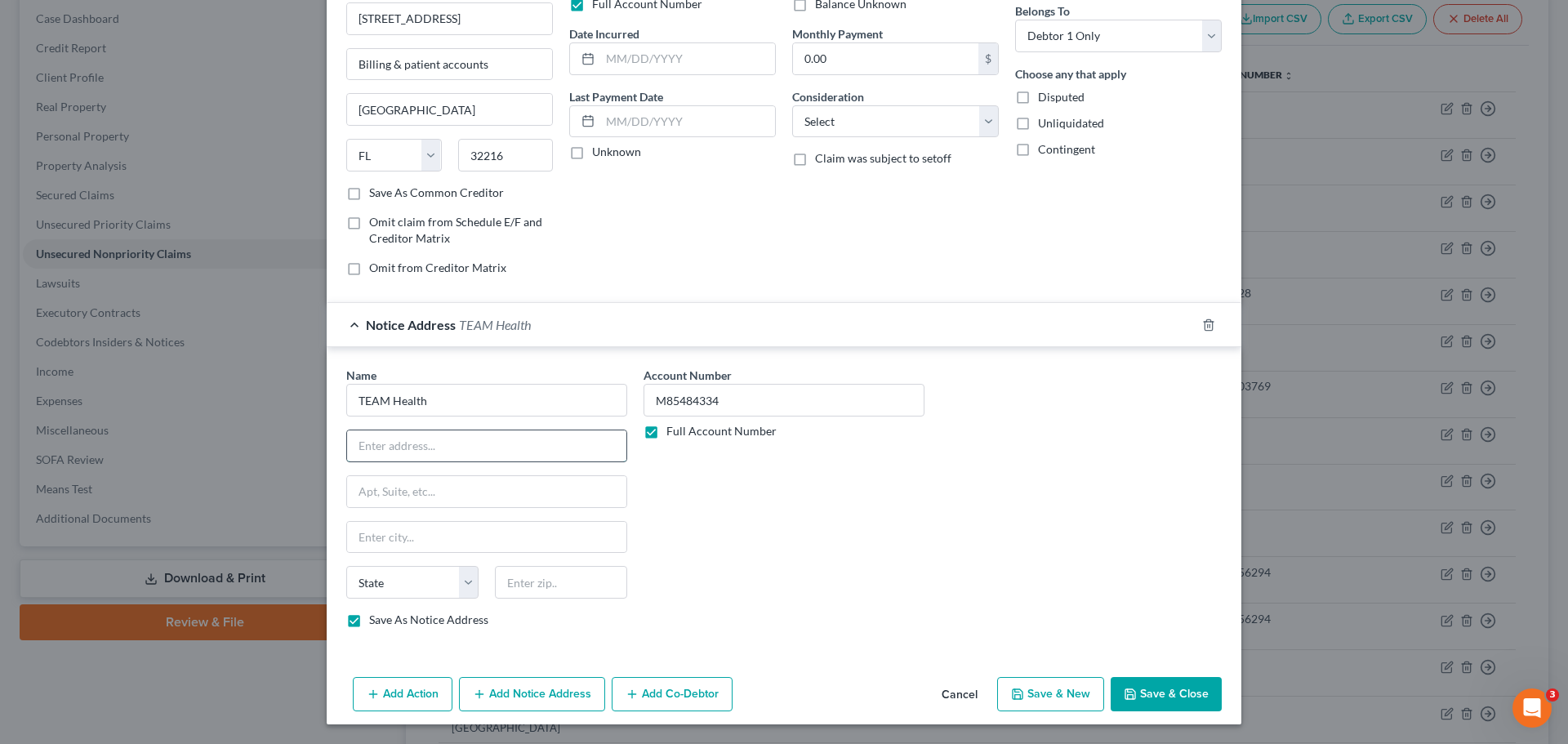
click at [517, 456] on input "text" at bounding box center [486, 445] width 279 height 31
paste input "[STREET_ADDRESS]"
click at [420, 496] on input "text" at bounding box center [486, 491] width 279 height 31
paste input "Suite 203"
click at [584, 573] on input "text" at bounding box center [561, 582] width 132 height 33
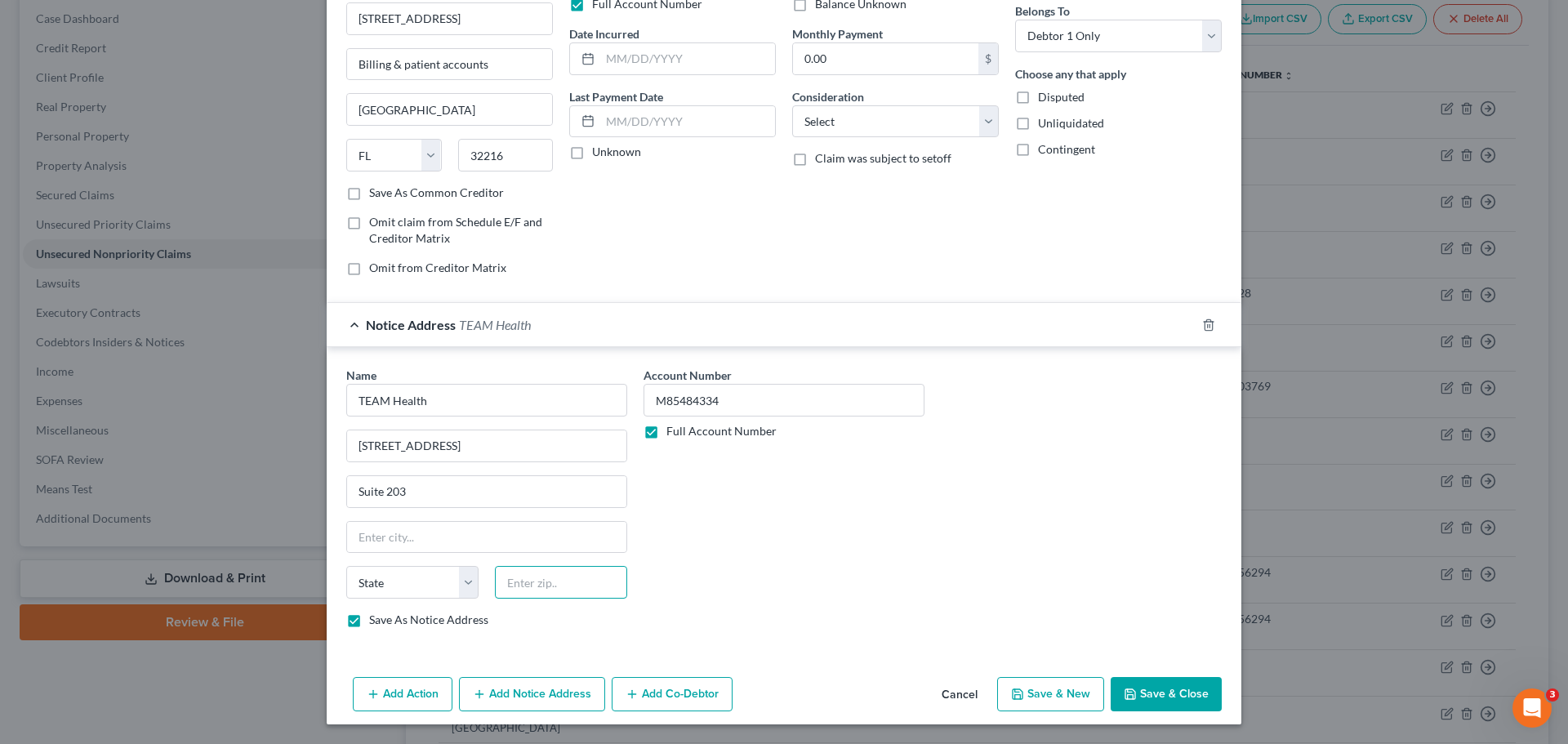
paste input "37919"
click at [779, 571] on div "Account Number M85484334 Full Account Number" at bounding box center [783, 503] width 297 height 274
click at [1075, 698] on button "Save & New" at bounding box center [1050, 693] width 107 height 35
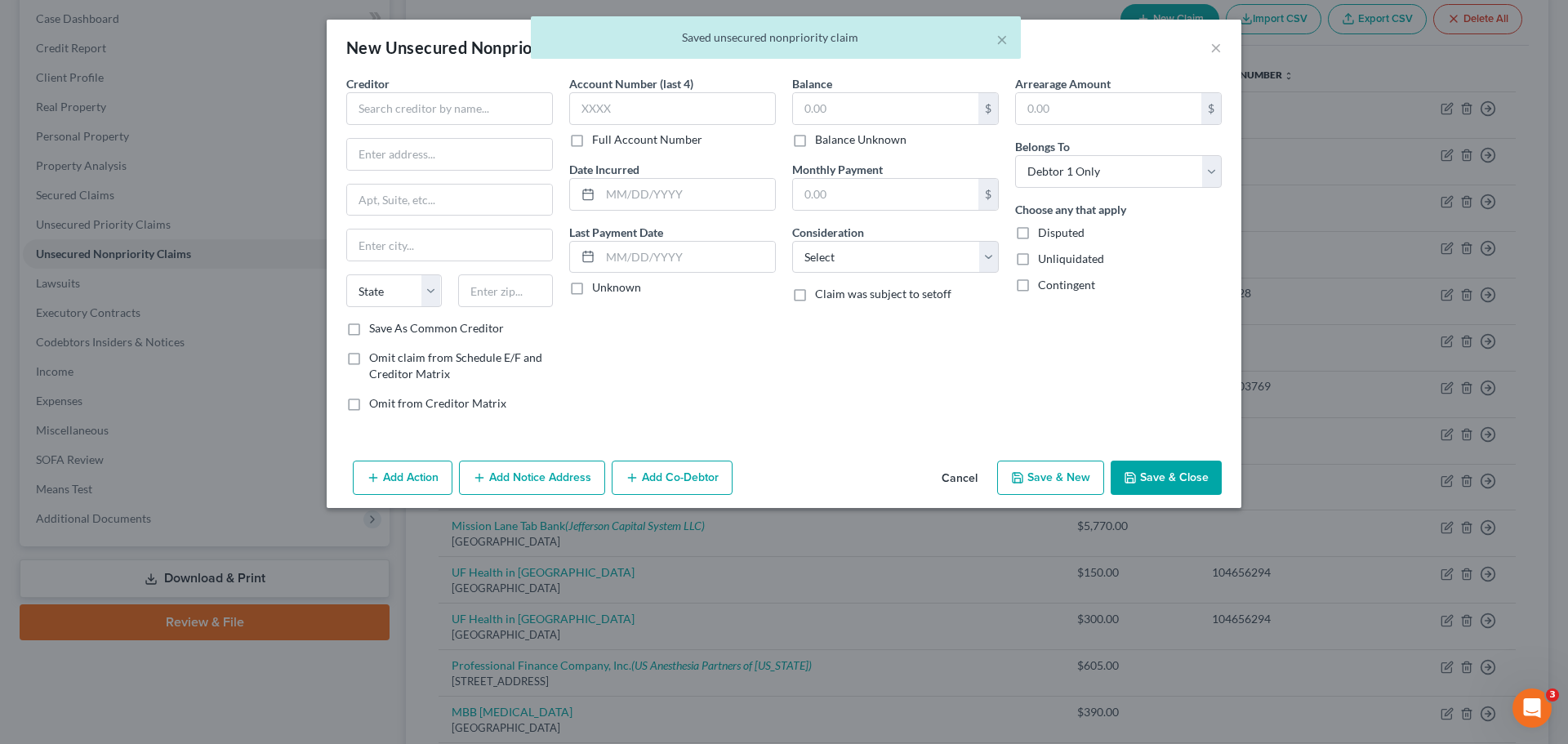
scroll to position [0, 0]
drag, startPoint x: 404, startPoint y: 111, endPoint x: 376, endPoint y: 95, distance: 32.2
click at [406, 112] on input "text" at bounding box center [449, 108] width 207 height 33
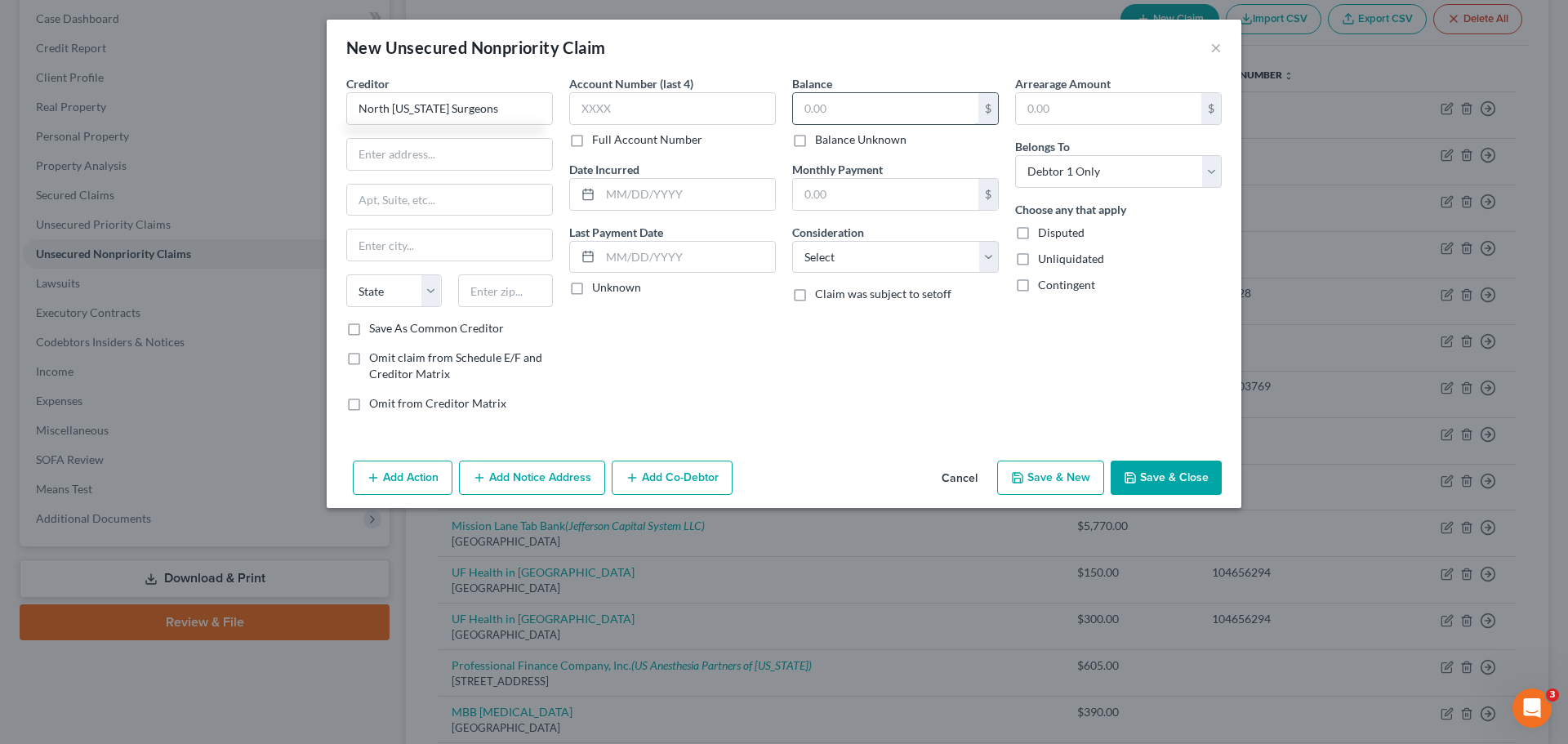
click at [849, 107] on input "text" at bounding box center [885, 108] width 185 height 31
click at [592, 139] on label "Full Account Number" at bounding box center [647, 139] width 110 height 16
click at [599, 139] on input "Full Account Number" at bounding box center [604, 137] width 11 height 11
click at [600, 112] on input "text" at bounding box center [672, 108] width 207 height 33
click at [737, 364] on div "Account Number 1679017 Full Account Number Date Incurred Last Payment Date Unkn…" at bounding box center [672, 250] width 223 height 349
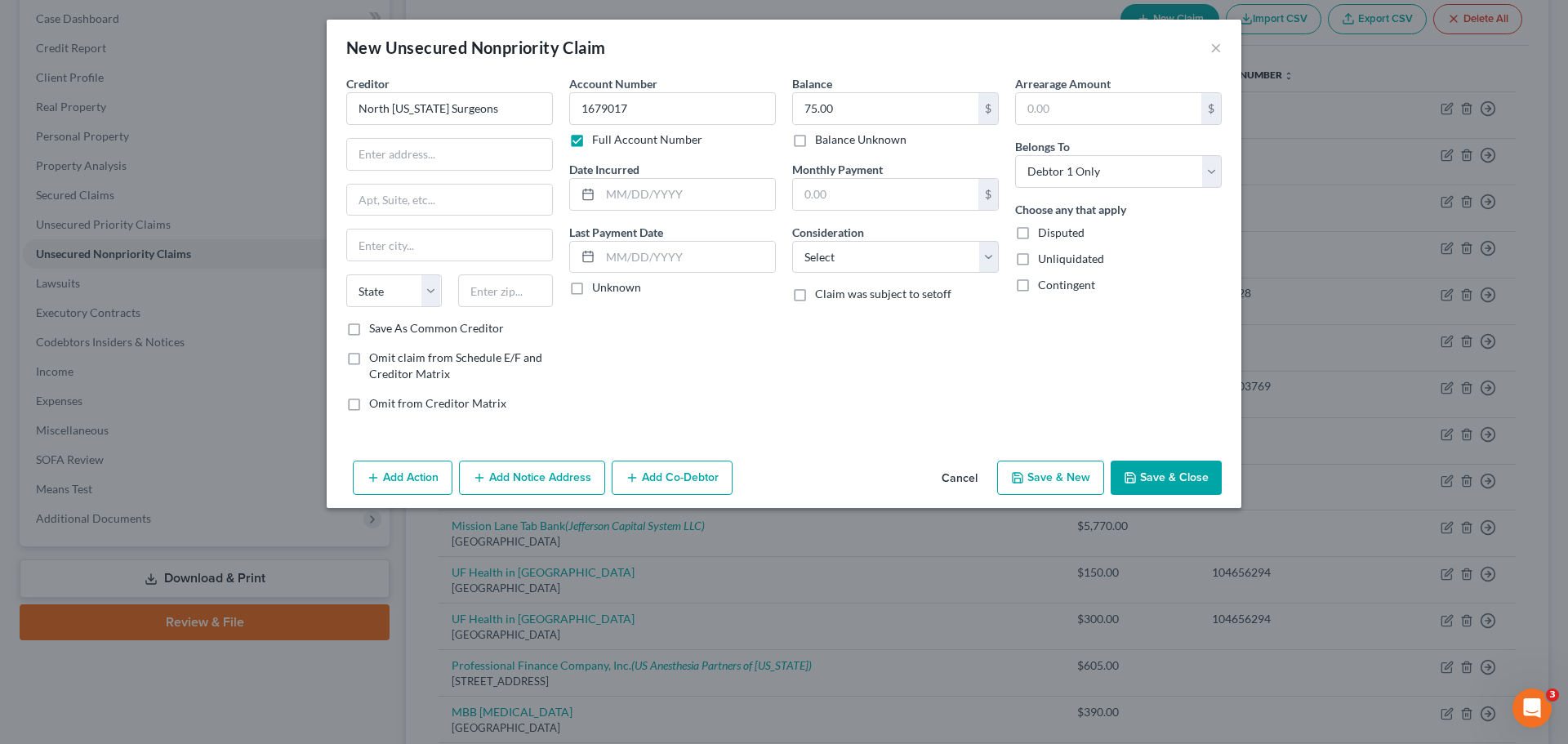
click at [369, 325] on label "Save As Common Creditor" at bounding box center [436, 328] width 135 height 16
click at [376, 325] on input "Save As Common Creditor" at bounding box center [381, 325] width 11 height 11
drag, startPoint x: 491, startPoint y: 108, endPoint x: 325, endPoint y: 115, distance: 166.1
click at [325, 115] on div "New Unsecured Nonpriority Claim × Creditor * [GEOGRAPHIC_DATA][US_STATE] Surgeo…" at bounding box center [784, 372] width 1568 height 744
click at [405, 151] on input "text" at bounding box center [449, 154] width 205 height 31
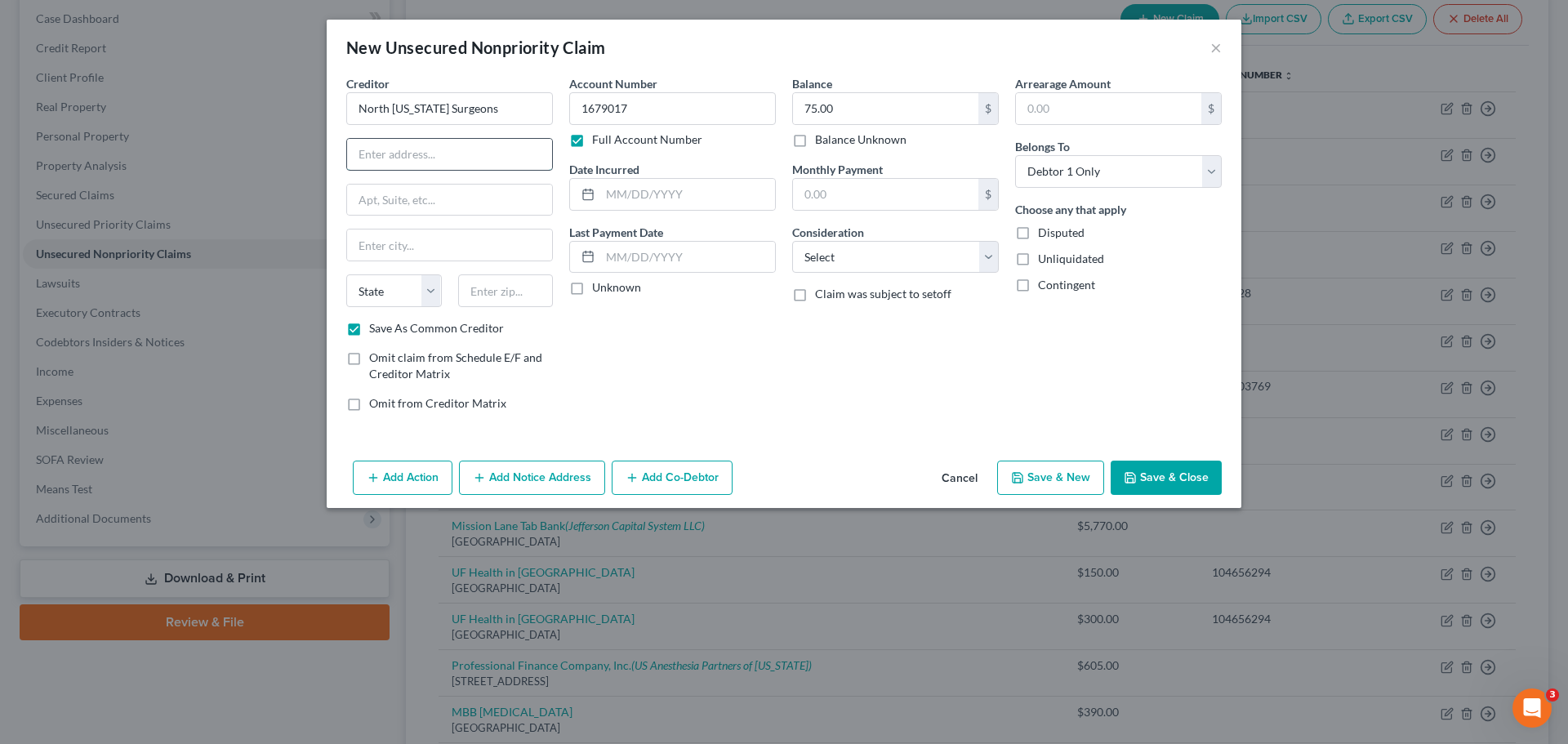
paste input "PO Box 14009"
click at [493, 286] on input "text" at bounding box center [506, 290] width 96 height 33
paste input "04915"
click at [649, 356] on div "Account Number 1679017 Full Account Number Date Incurred Last Payment Date Unkn…" at bounding box center [672, 250] width 223 height 349
click at [1044, 476] on button "Save & New" at bounding box center [1050, 477] width 107 height 35
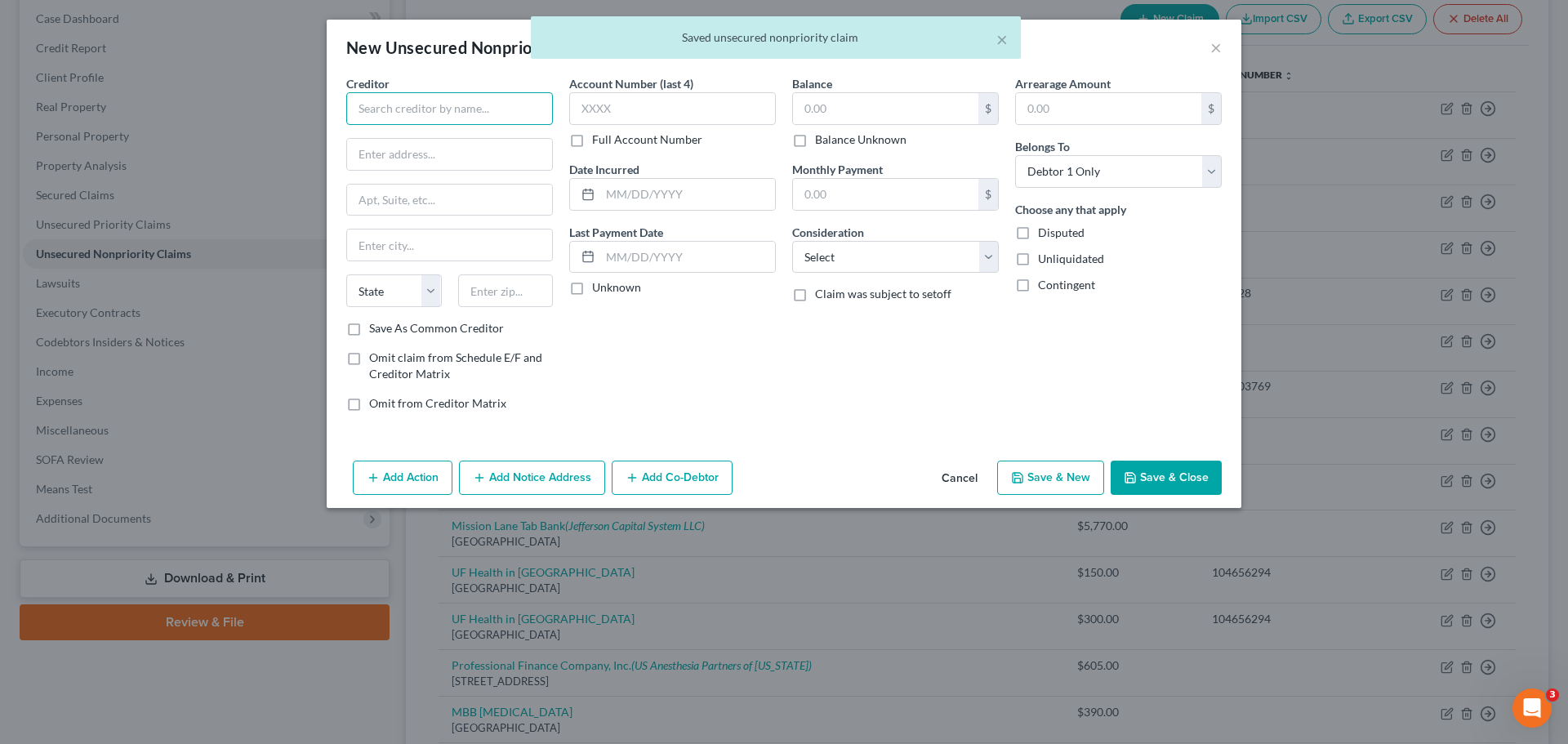
click at [371, 107] on input "text" at bounding box center [449, 108] width 207 height 33
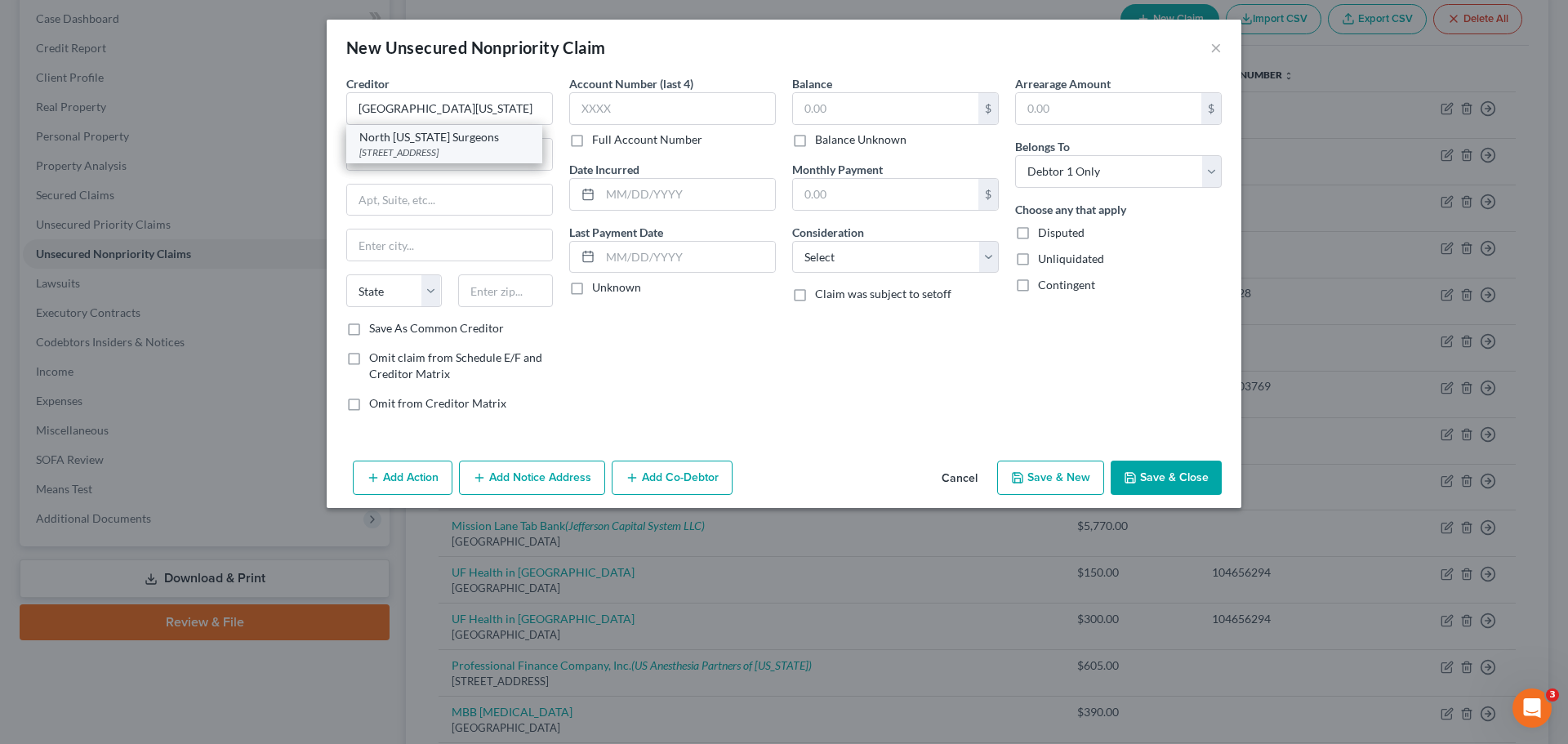
click at [442, 139] on div "North [US_STATE] Surgeons" at bounding box center [444, 137] width 170 height 16
click at [592, 140] on label "Full Account Number" at bounding box center [647, 139] width 110 height 16
click at [599, 140] on input "Full Account Number" at bounding box center [604, 137] width 11 height 11
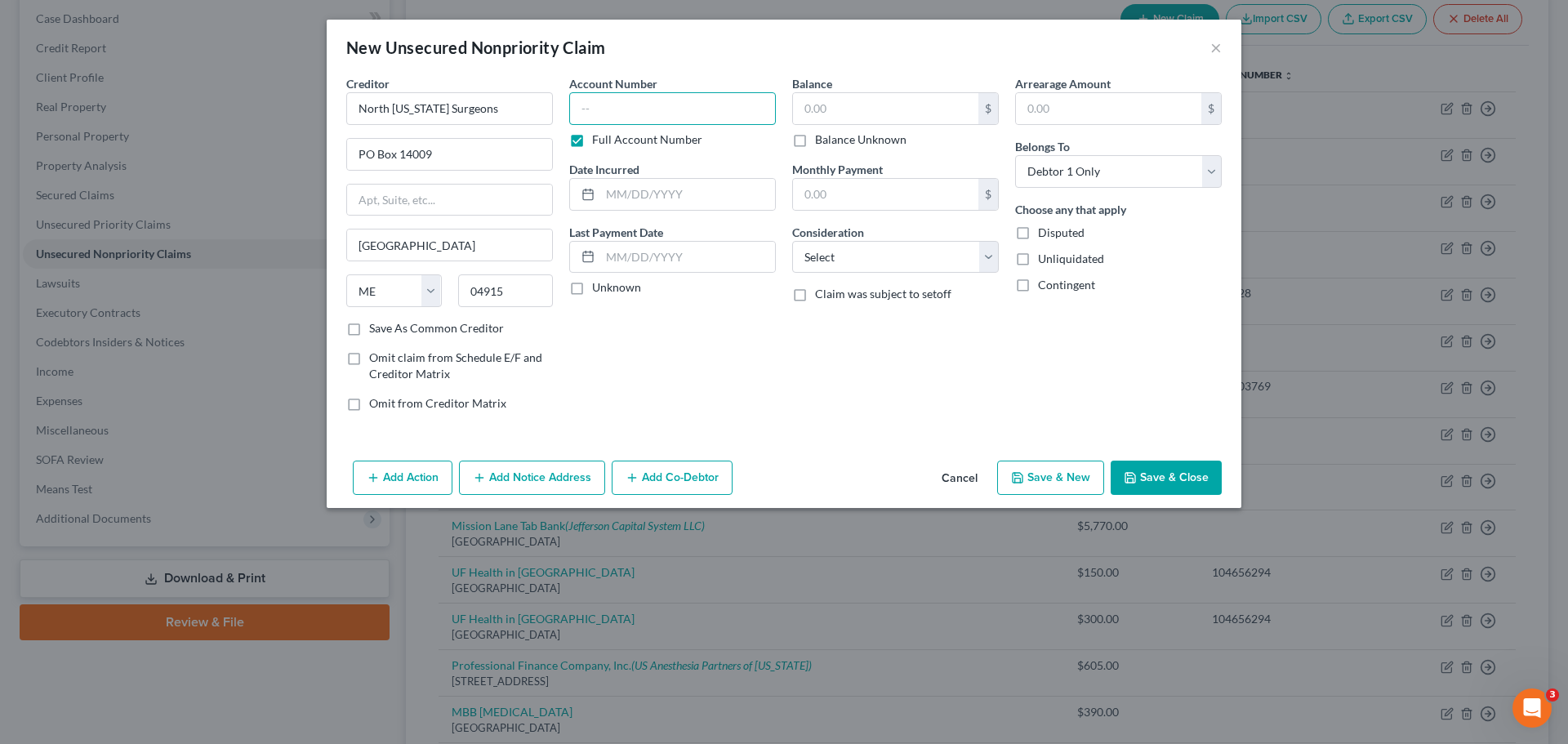
click at [611, 119] on input "text" at bounding box center [672, 108] width 207 height 33
drag, startPoint x: 857, startPoint y: 90, endPoint x: 866, endPoint y: 102, distance: 15.0
click at [866, 102] on div "Balance $ Balance Unknown Balance Undetermined $ Balance Unknown" at bounding box center [895, 112] width 207 height 73
click at [883, 118] on input "text" at bounding box center [885, 108] width 185 height 31
click at [956, 339] on div "Balance 75.00 $ Balance Unknown Balance Undetermined 75.00 $ Balance Unknown Mo…" at bounding box center [895, 250] width 223 height 349
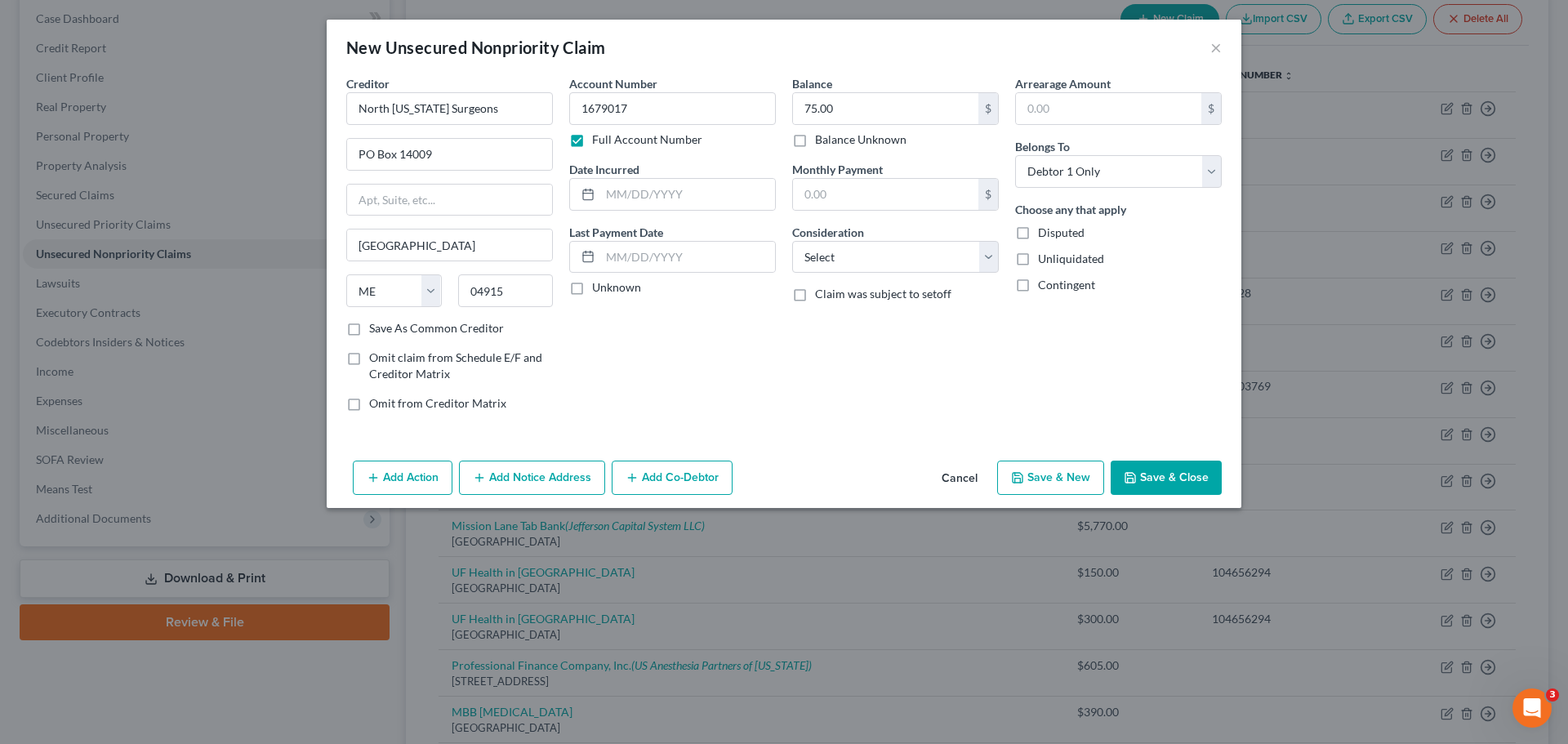
click at [1025, 484] on button "Save & New" at bounding box center [1050, 477] width 107 height 35
click at [458, 110] on input "text" at bounding box center [449, 108] width 207 height 33
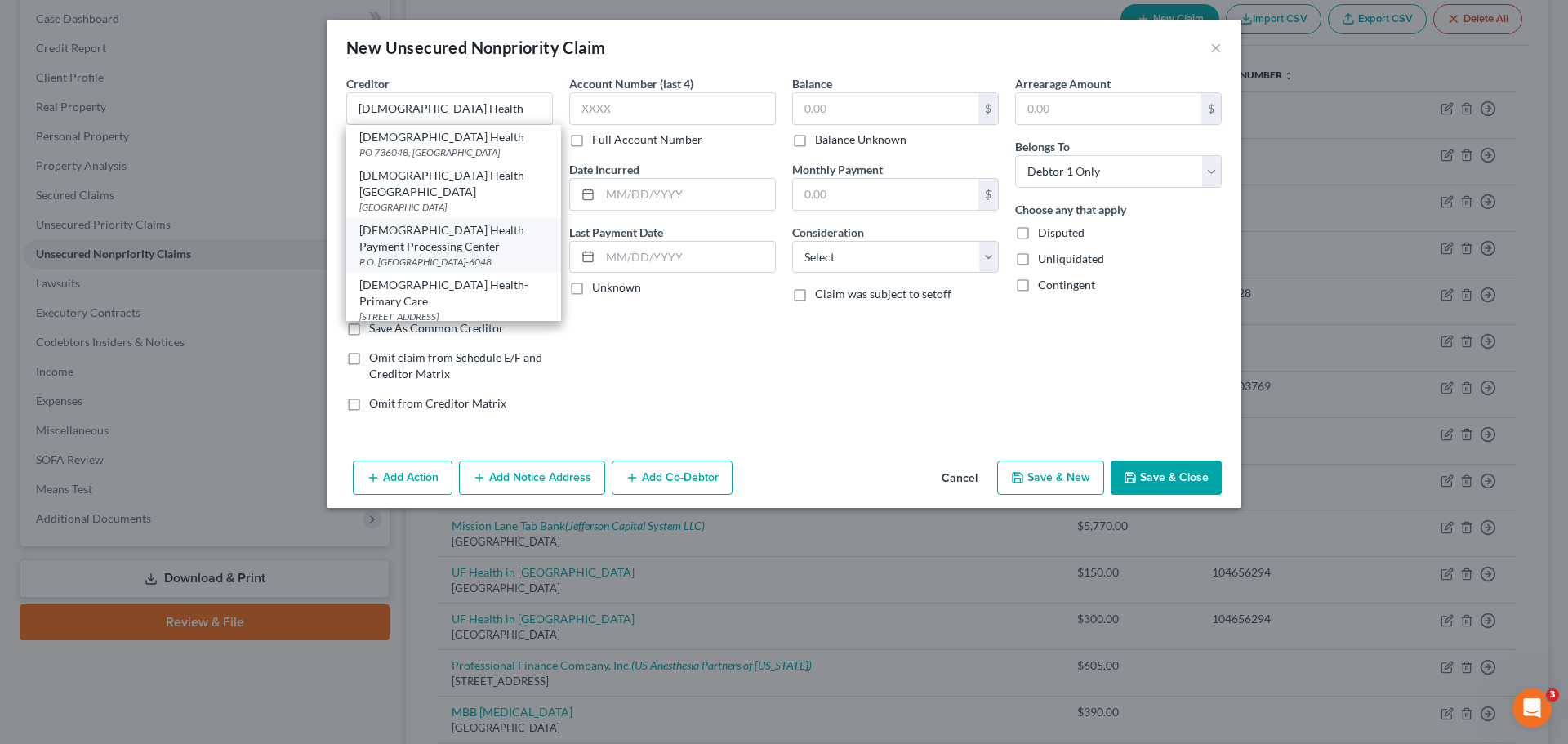
click at [506, 227] on div "[DEMOGRAPHIC_DATA] Health Payment Processing Center" at bounding box center [453, 238] width 189 height 33
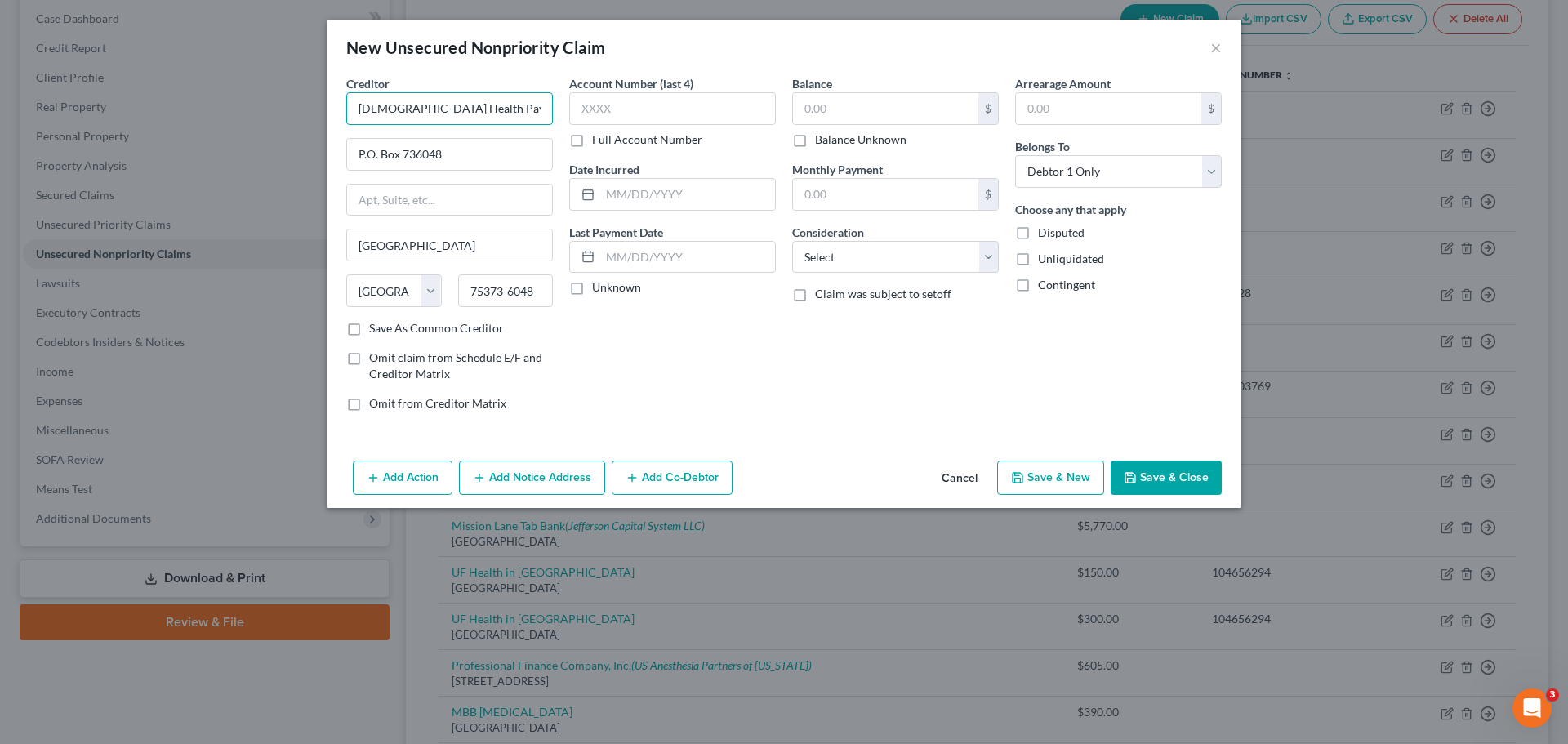
click at [506, 99] on input "[DEMOGRAPHIC_DATA] Health Payment Processing Center" at bounding box center [449, 108] width 207 height 33
click at [521, 108] on input "[DEMOGRAPHIC_DATA] Health Payment Processing Center" at bounding box center [449, 108] width 207 height 33
drag, startPoint x: 355, startPoint y: 110, endPoint x: 606, endPoint y: 145, distance: 253.4
click at [606, 145] on div "Creditor * [DEMOGRAPHIC_DATA] Health Payment Processing Center P.O. [GEOGRAPHIC…" at bounding box center [783, 250] width 891 height 349
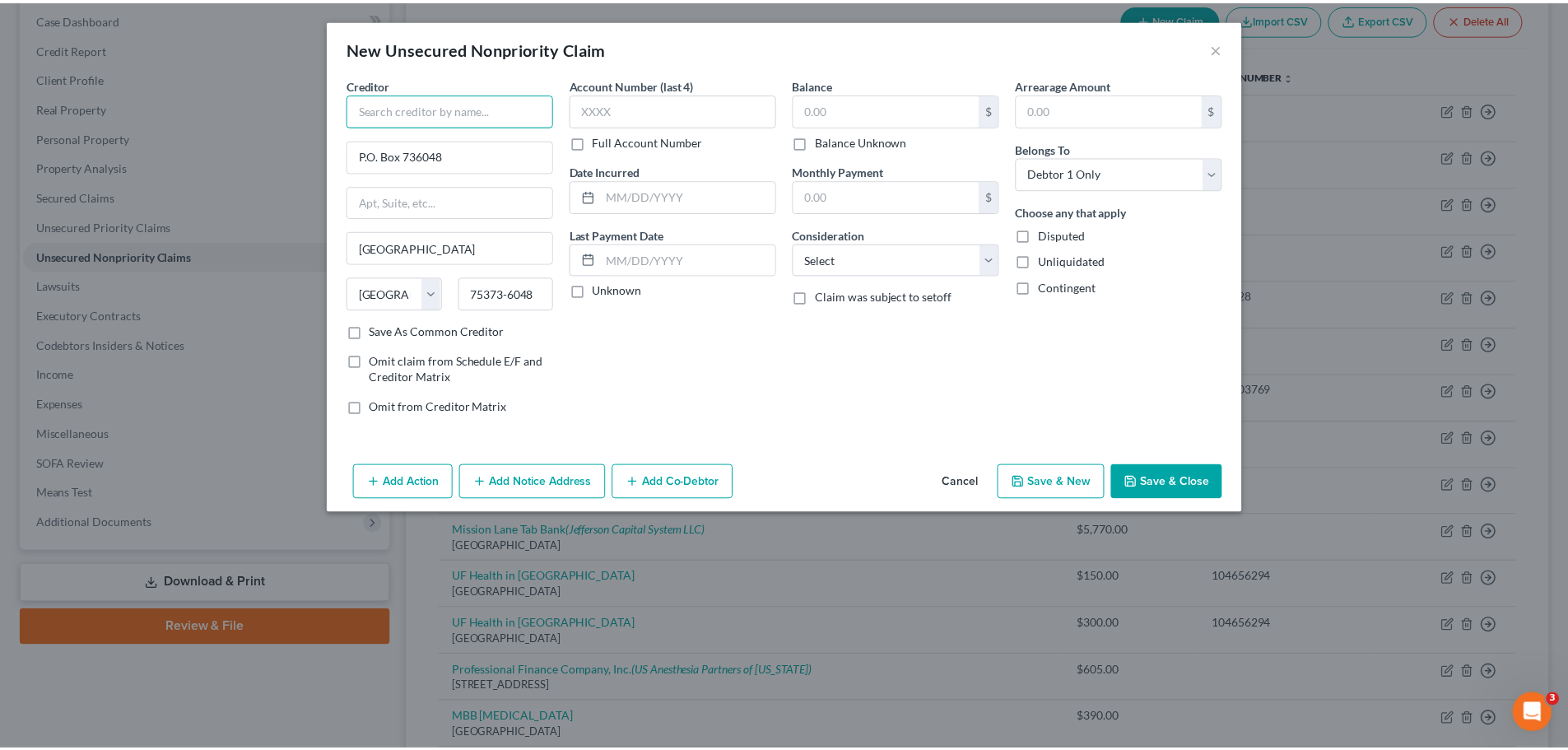
scroll to position [0, 0]
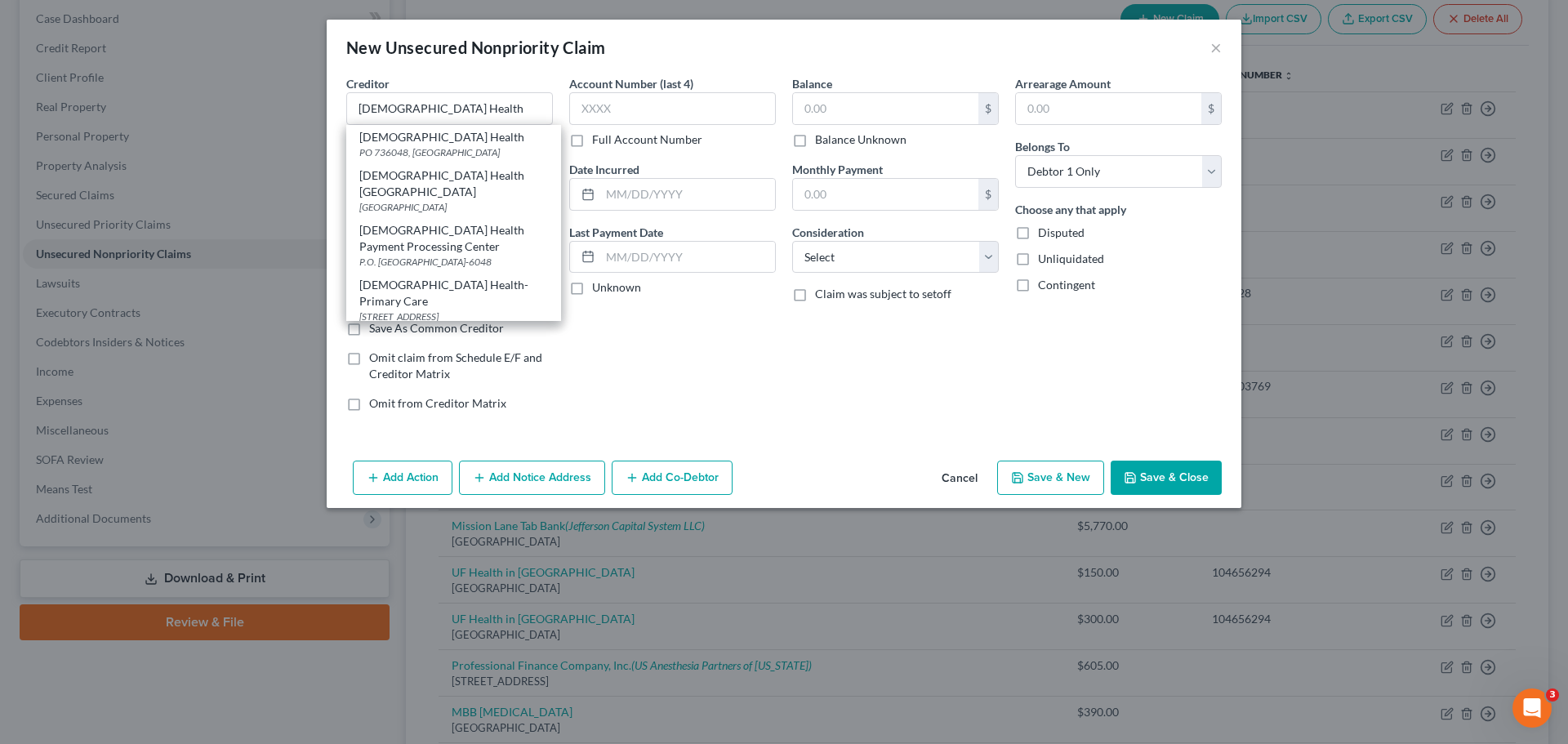
click at [506, 226] on div "[DEMOGRAPHIC_DATA] Health Payment Processing Center" at bounding box center [453, 238] width 189 height 33
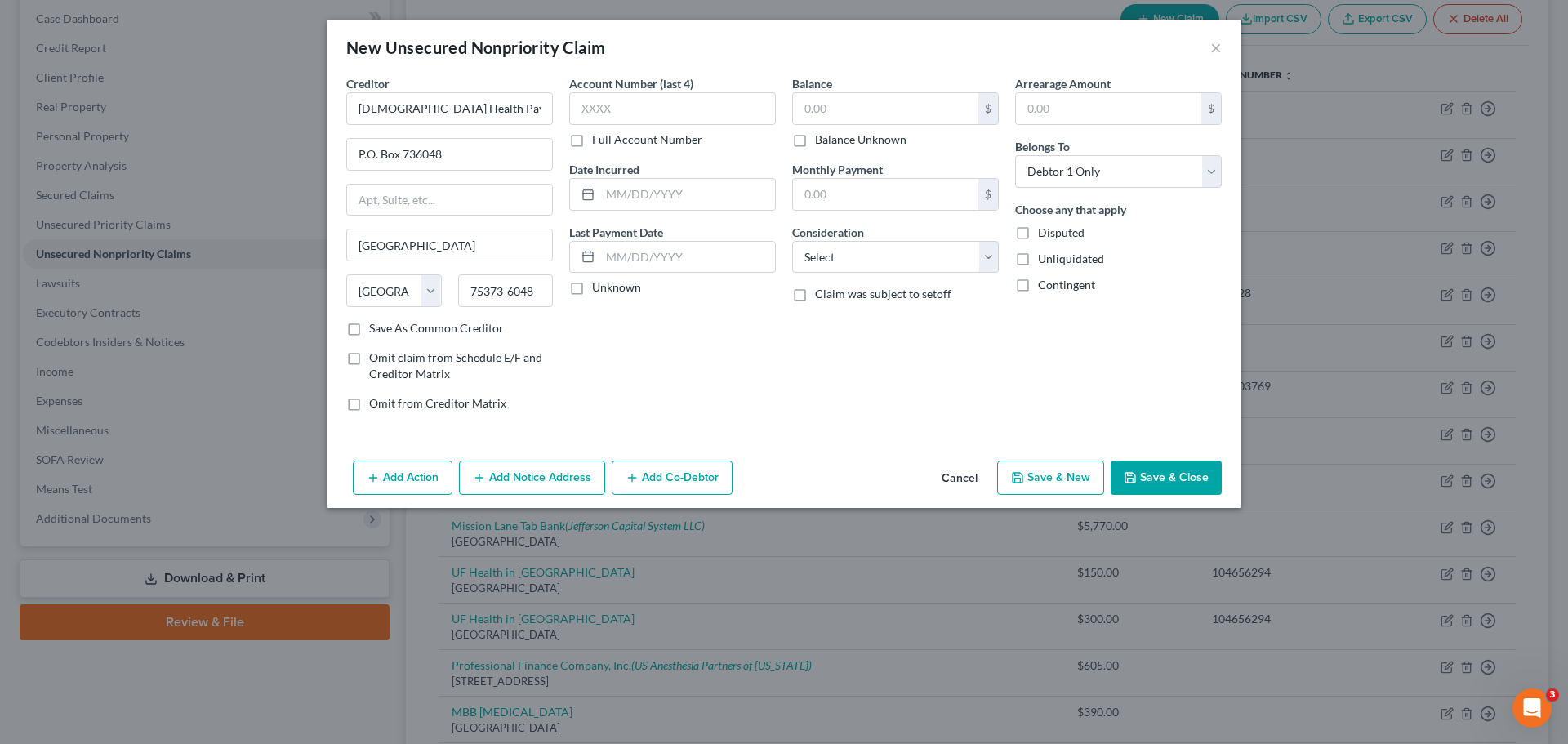
click at [592, 143] on label "Full Account Number" at bounding box center [647, 139] width 110 height 16
click at [599, 142] on input "Full Account Number" at bounding box center [604, 137] width 11 height 11
click at [619, 113] on input "text" at bounding box center [672, 108] width 207 height 33
click at [834, 105] on input "text" at bounding box center [885, 108] width 185 height 31
drag, startPoint x: 847, startPoint y: 340, endPoint x: 892, endPoint y: 370, distance: 54.1
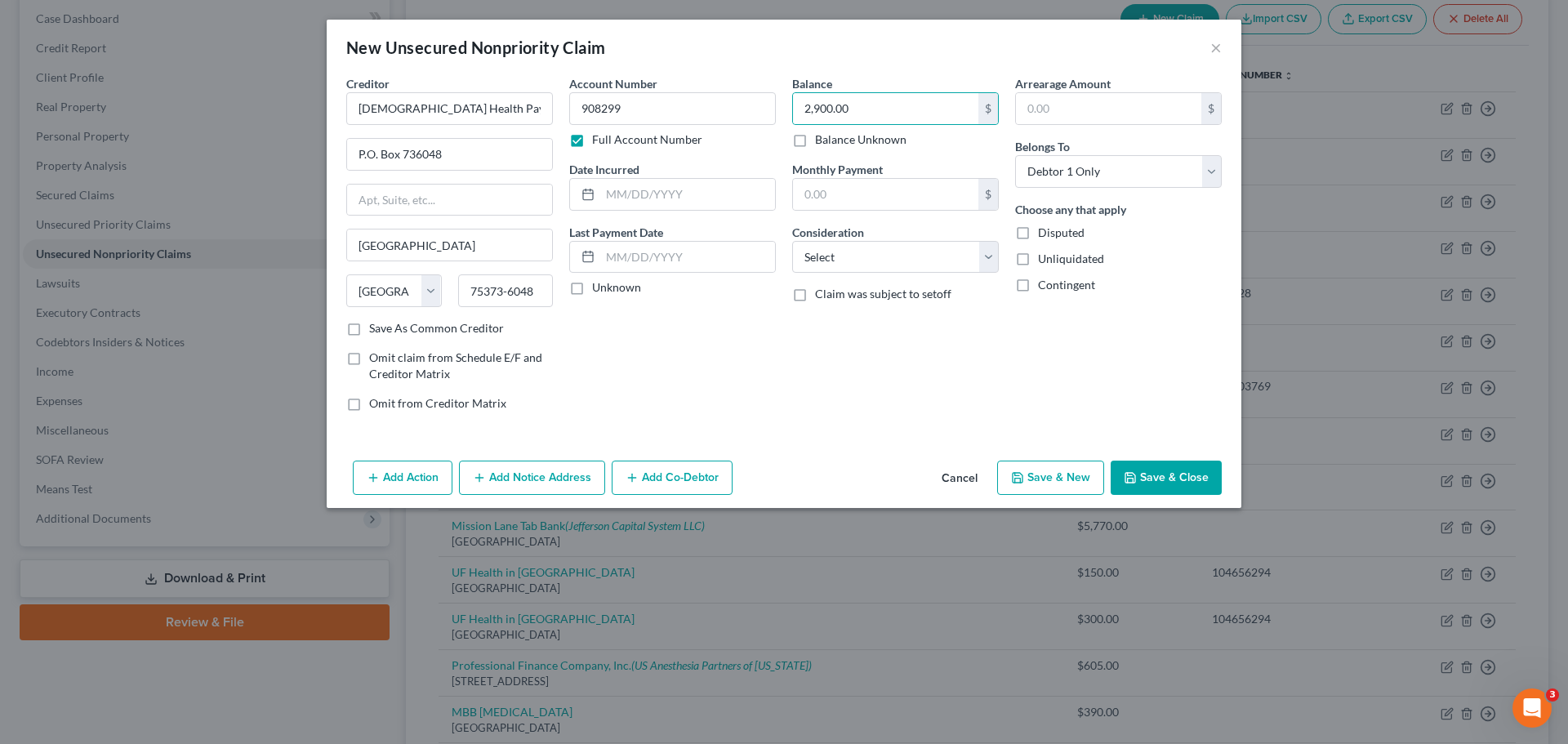
click at [848, 341] on div "Balance 2,900.00 $ Balance Unknown Balance Undetermined 2,900.00 $ Balance Unkn…" at bounding box center [895, 250] width 223 height 349
click at [1023, 479] on icon "button" at bounding box center [1017, 477] width 10 height 10
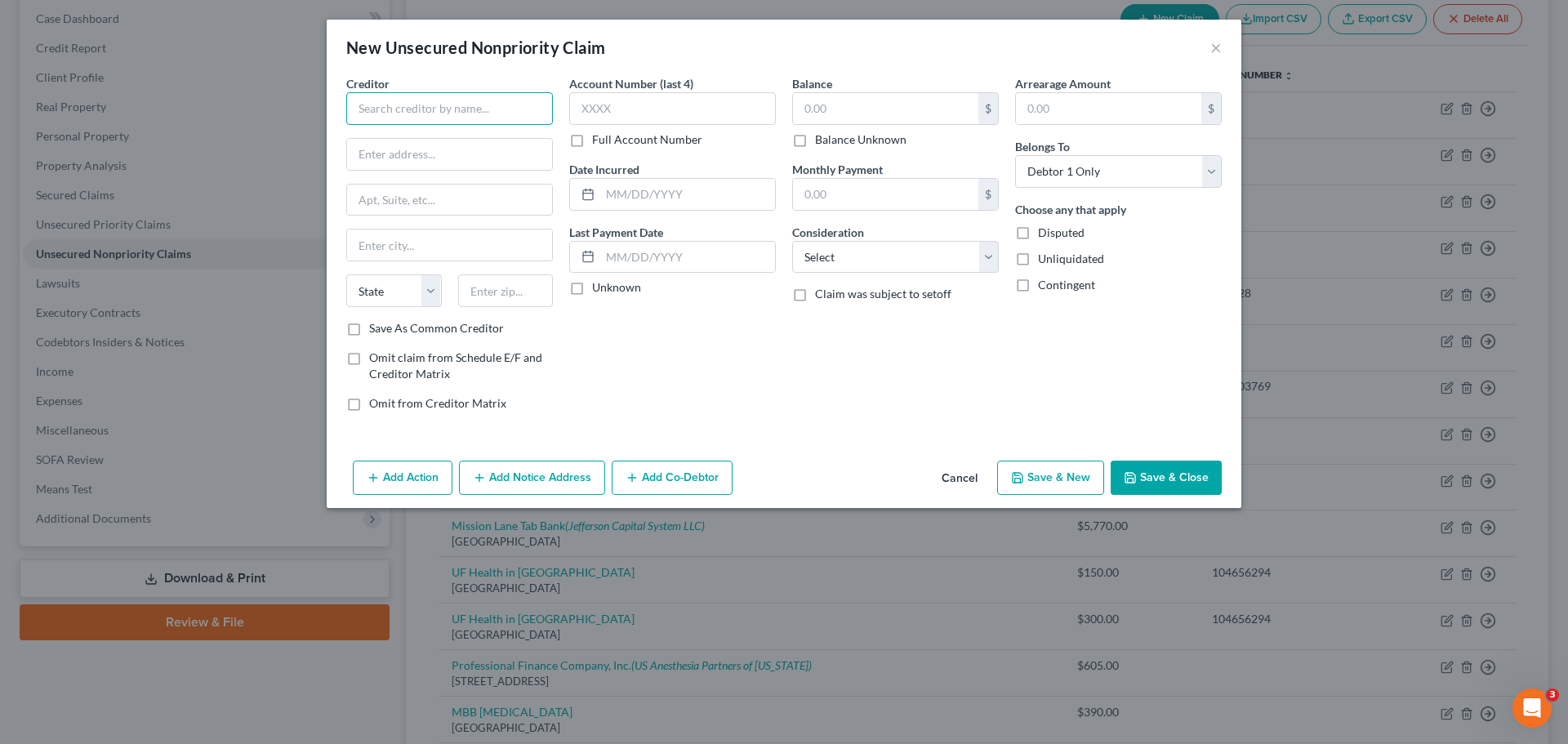
click at [396, 119] on input "text" at bounding box center [449, 108] width 207 height 33
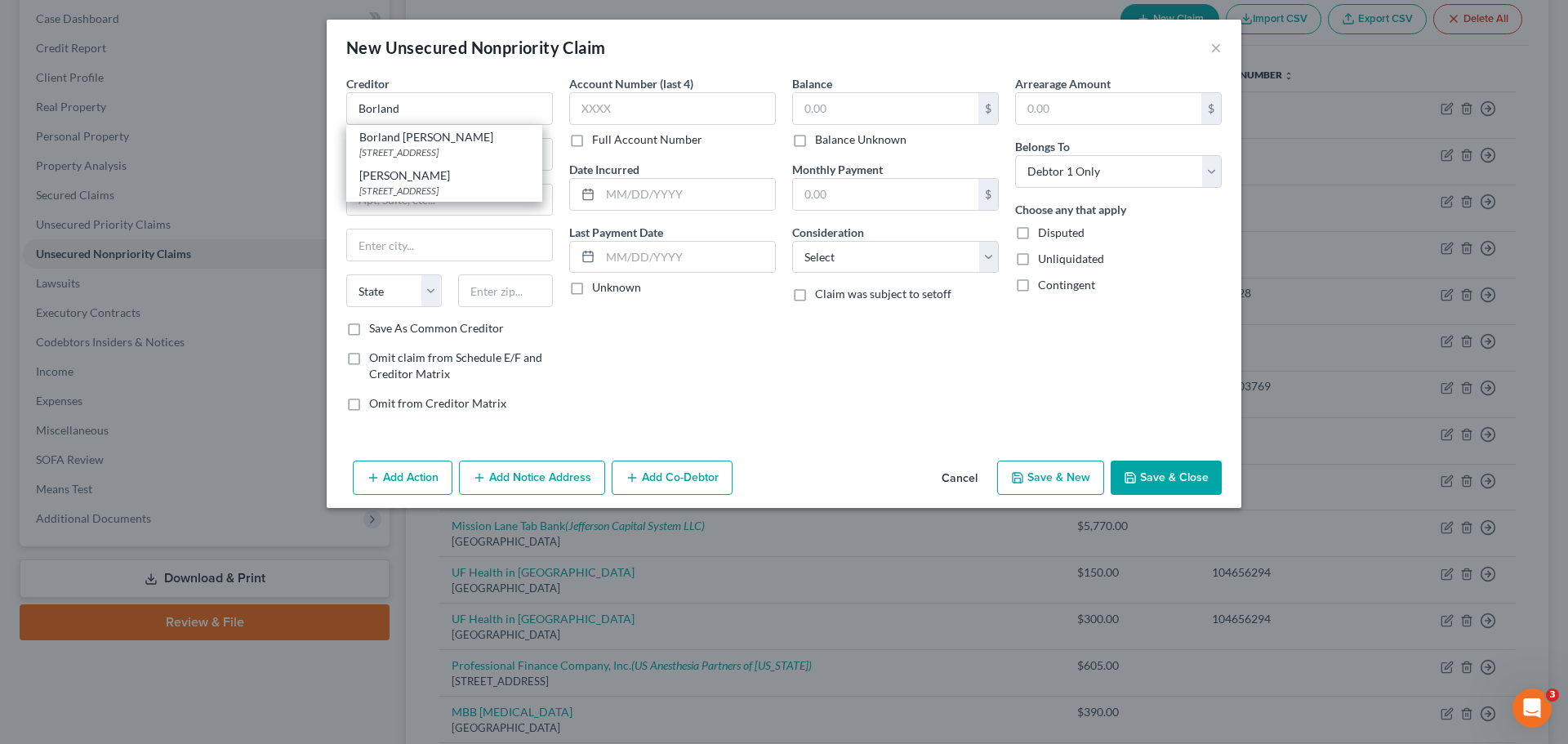
click at [665, 374] on div "Account Number (last 4) Full Account Number Date Incurred Last Payment Date Unk…" at bounding box center [672, 250] width 223 height 349
click at [413, 110] on input "Borland" at bounding box center [449, 108] width 207 height 33
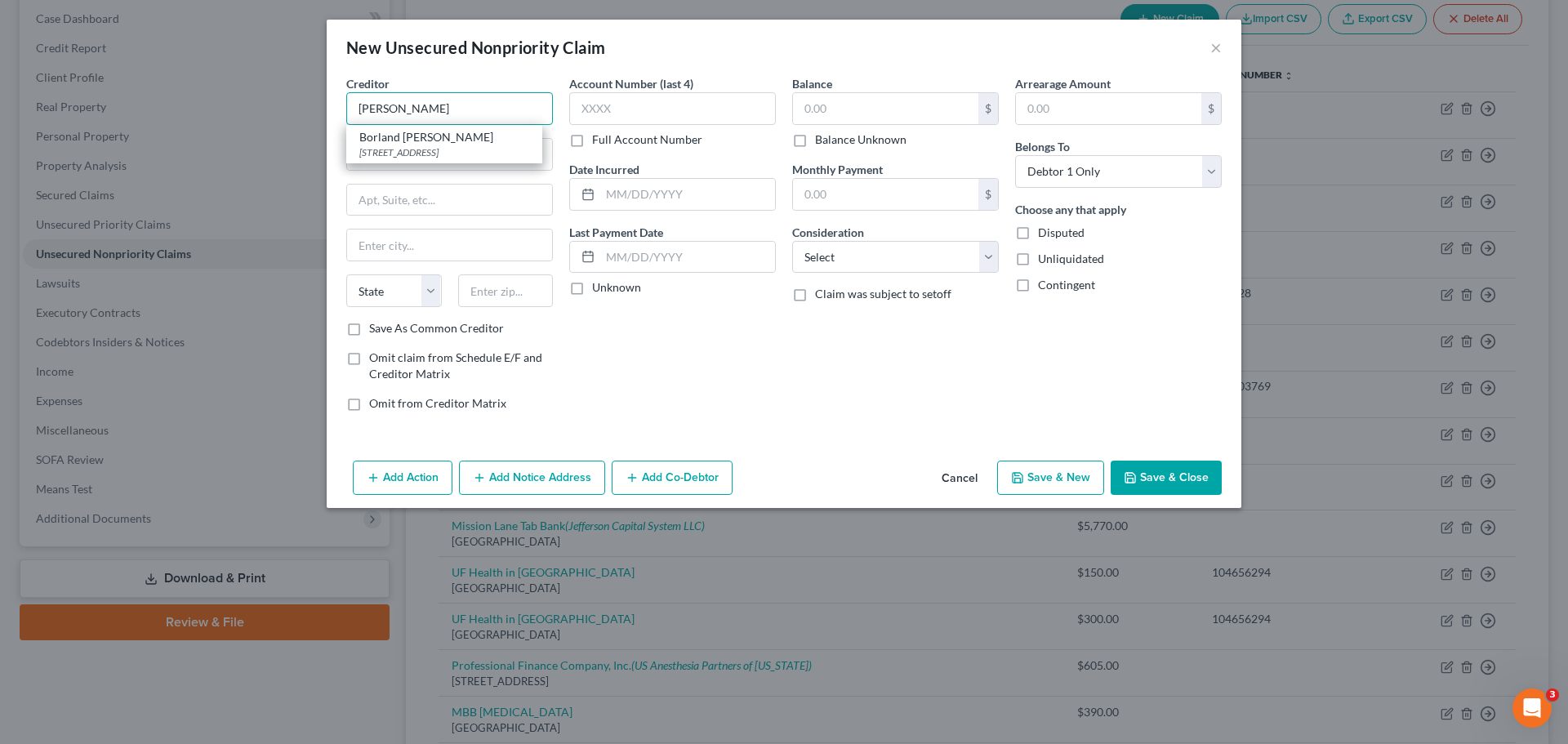
drag, startPoint x: 474, startPoint y: 105, endPoint x: 341, endPoint y: 109, distance: 133.1
click at [342, 106] on div "Creditor * Borland Groov Borland [PERSON_NAME] [STREET_ADDRESS][GEOGRAPHIC_DATA…" at bounding box center [449, 250] width 223 height 349
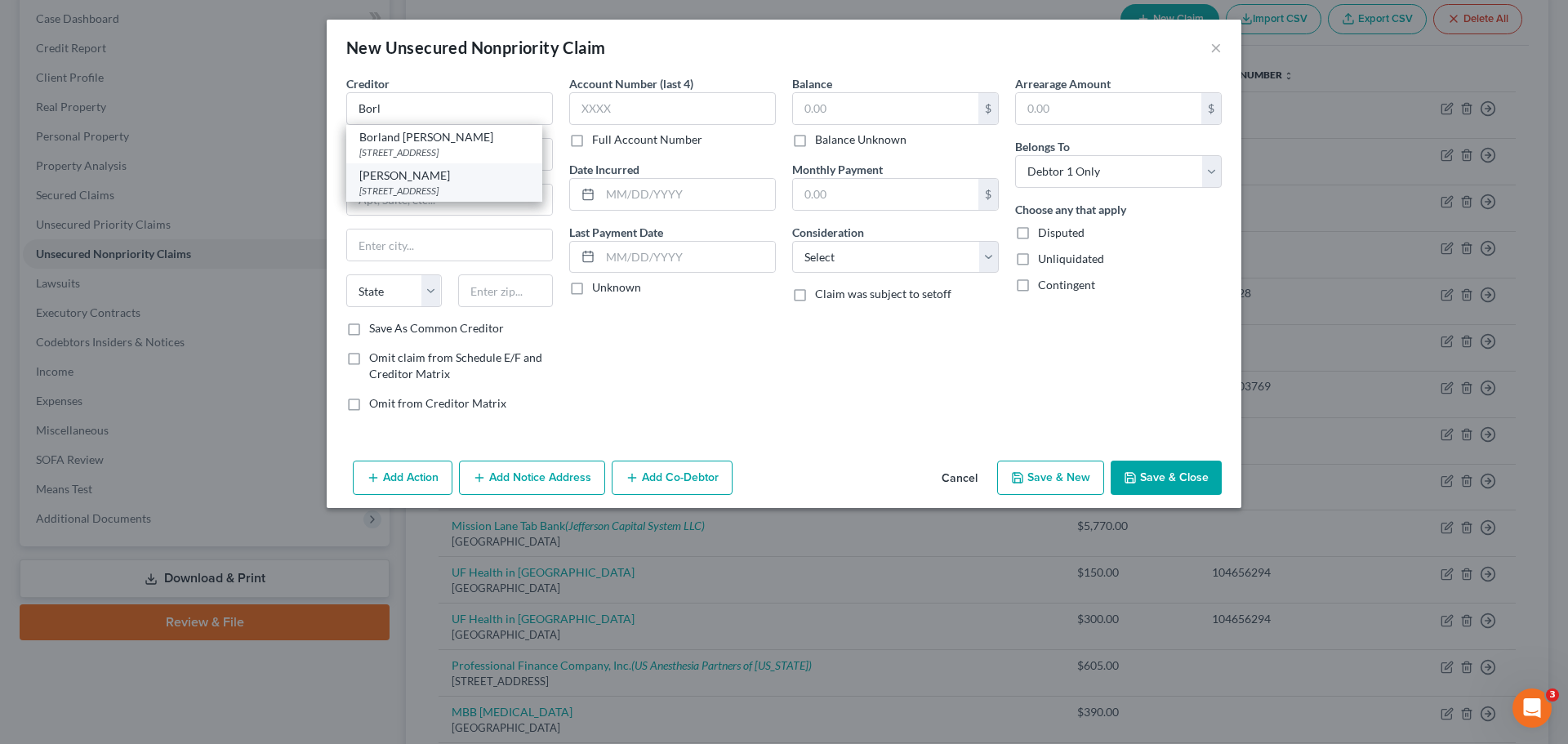
click at [396, 184] on div "[PERSON_NAME]" at bounding box center [444, 176] width 170 height 16
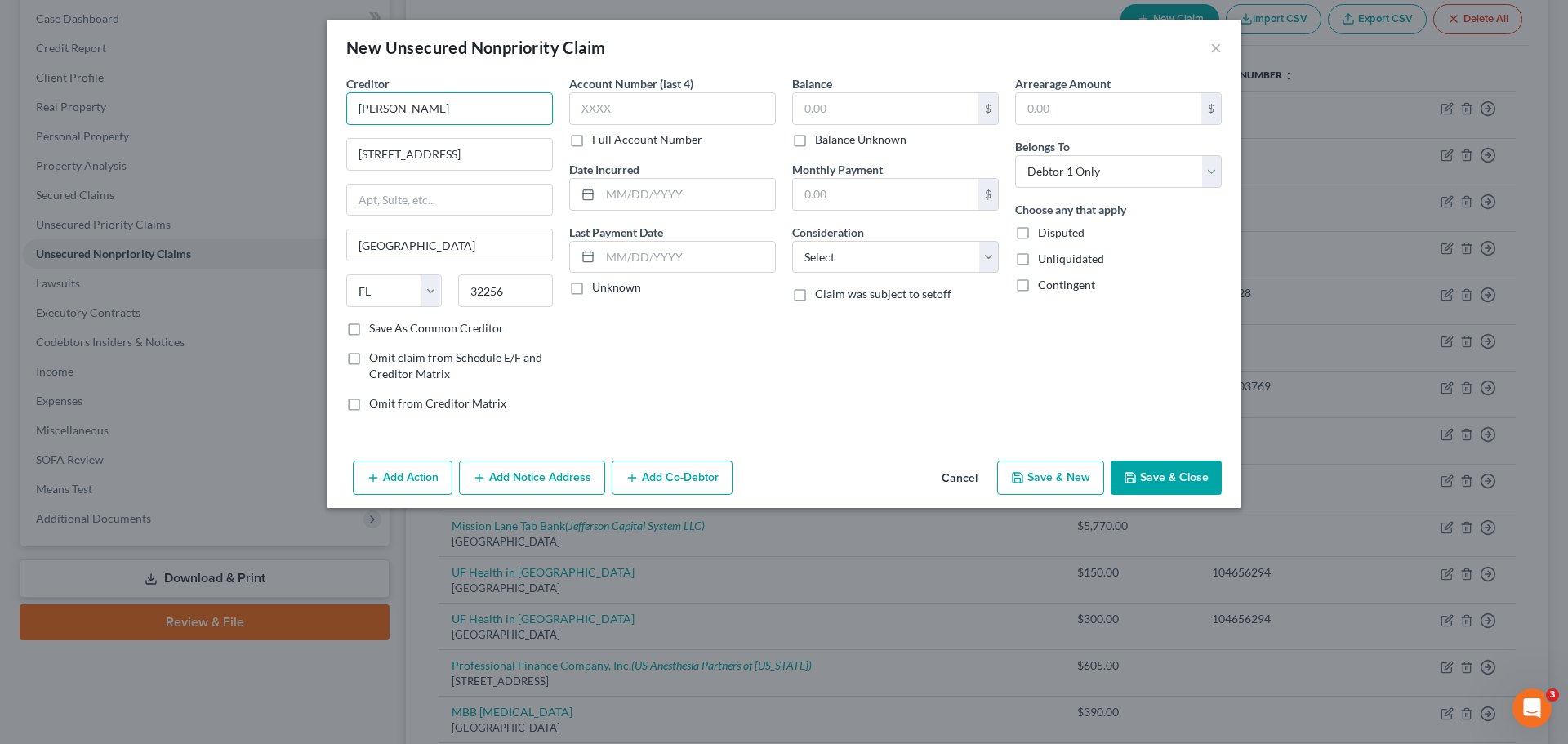
click at [419, 112] on input "[PERSON_NAME]" at bounding box center [449, 108] width 207 height 33
click at [575, 384] on div "Account Number (last 4) Full Account Number Date Incurred Last Payment Date Unk…" at bounding box center [672, 250] width 223 height 349
click at [369, 326] on label "Save As Common Creditor" at bounding box center [436, 328] width 135 height 16
click at [376, 326] on input "Save As Common Creditor" at bounding box center [381, 325] width 11 height 11
click at [647, 378] on div "Account Number (last 4) Full Account Number Date Incurred Last Payment Date Unk…" at bounding box center [672, 250] width 223 height 349
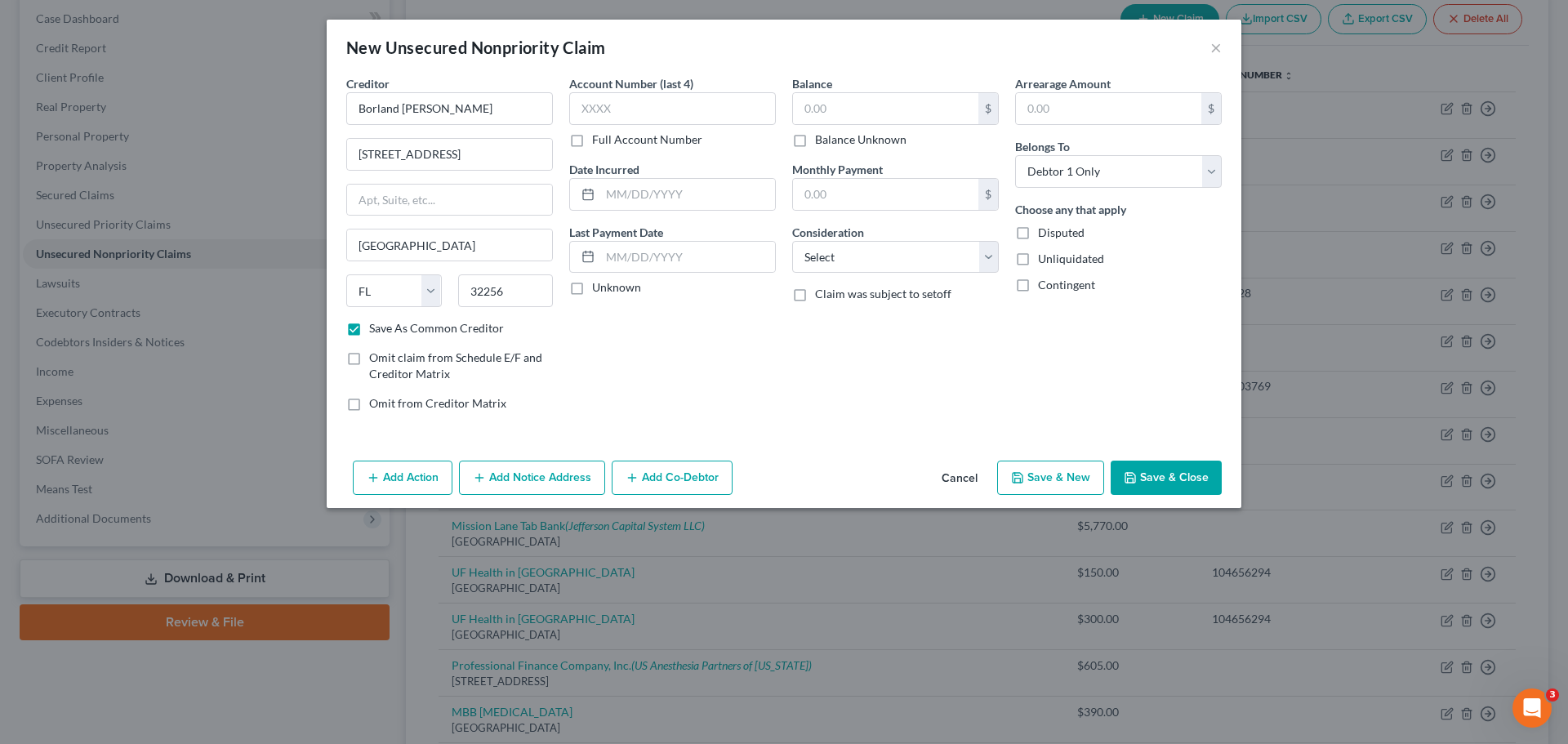
click at [592, 143] on label "Full Account Number" at bounding box center [647, 139] width 110 height 16
click at [599, 142] on input "Full Account Number" at bounding box center [604, 137] width 11 height 11
click at [614, 107] on input "text" at bounding box center [672, 108] width 207 height 33
click at [592, 145] on label "Full Account Number" at bounding box center [647, 139] width 110 height 16
click at [599, 142] on input "Full Account Number" at bounding box center [604, 137] width 11 height 11
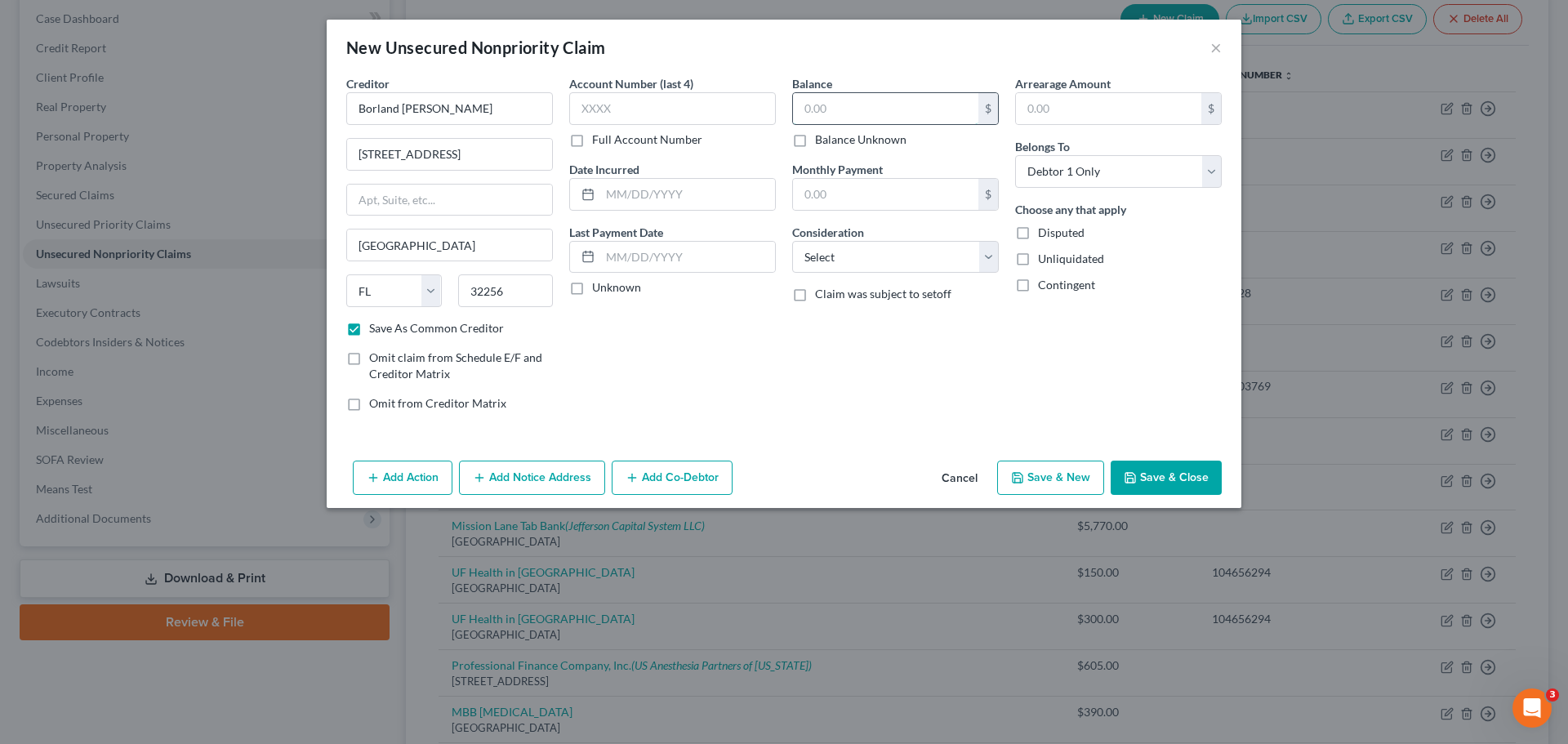
click at [818, 108] on input "text" at bounding box center [885, 108] width 185 height 31
click at [963, 384] on div "Balance 480.00 $ Balance Unknown Balance Undetermined 480.00 $ Balance Unknown …" at bounding box center [895, 250] width 223 height 349
click at [1191, 482] on button "Save & Close" at bounding box center [1165, 477] width 111 height 35
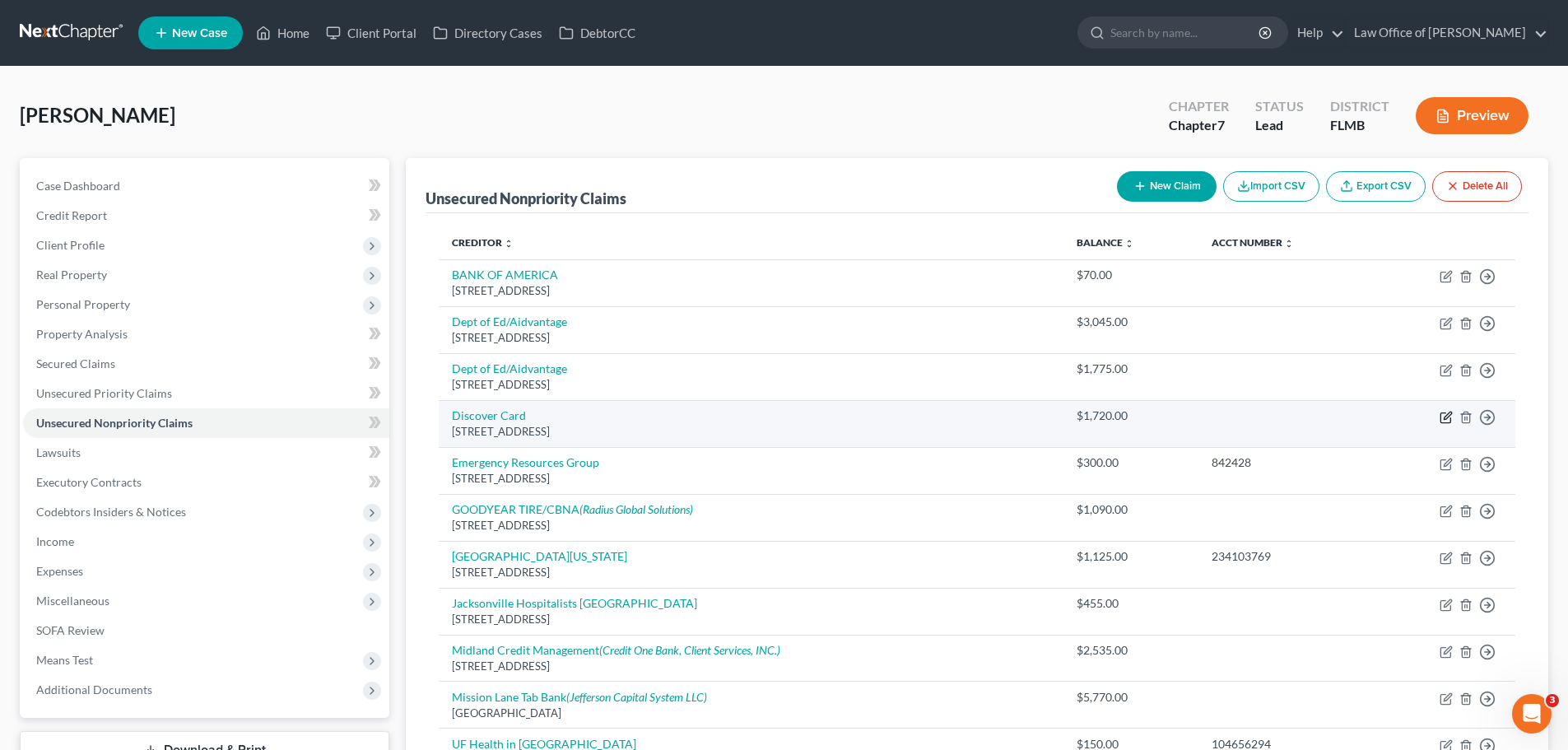
click at [1446, 417] on icon "button" at bounding box center [1446, 417] width 13 height 13
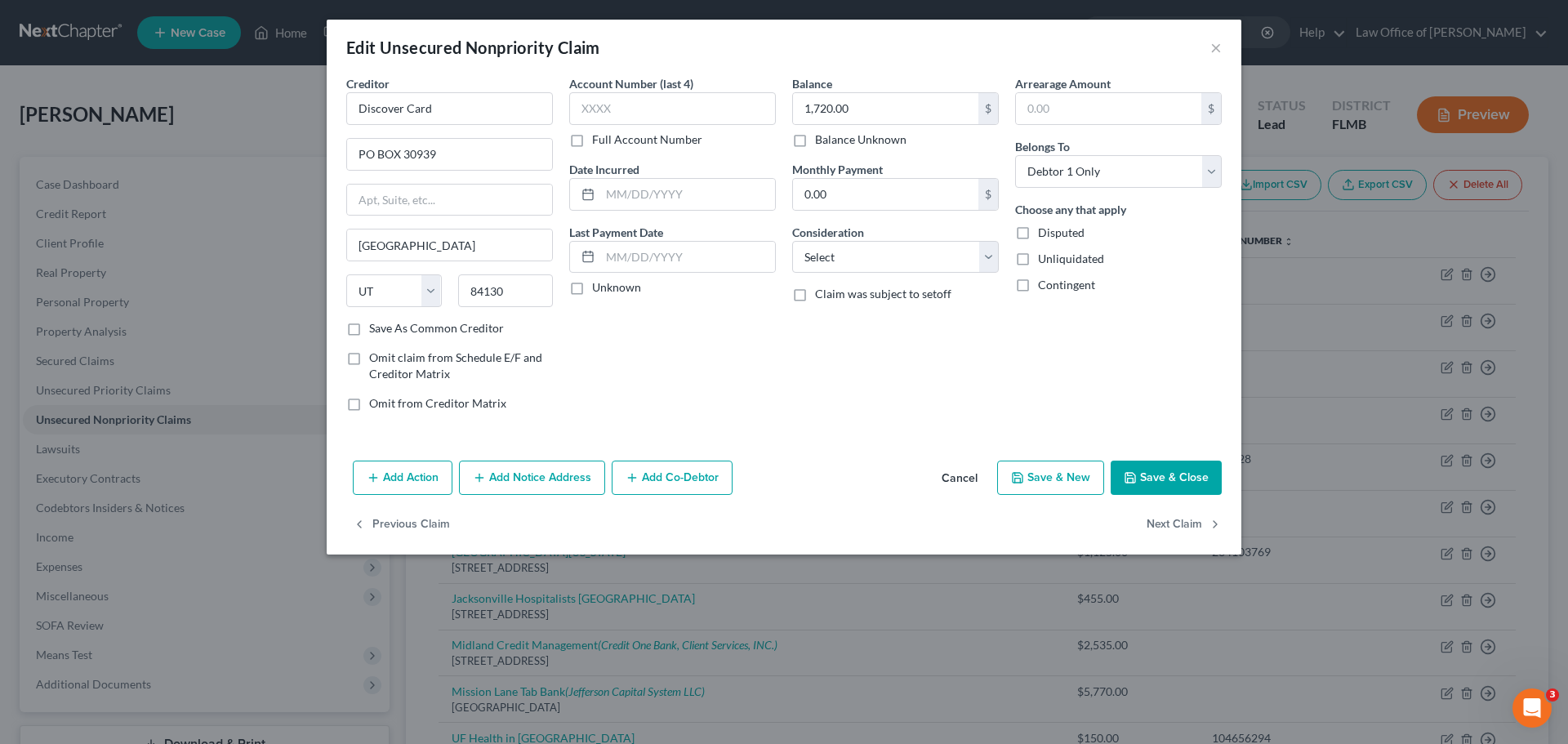
click at [543, 476] on button "Add Notice Address" at bounding box center [531, 477] width 146 height 35
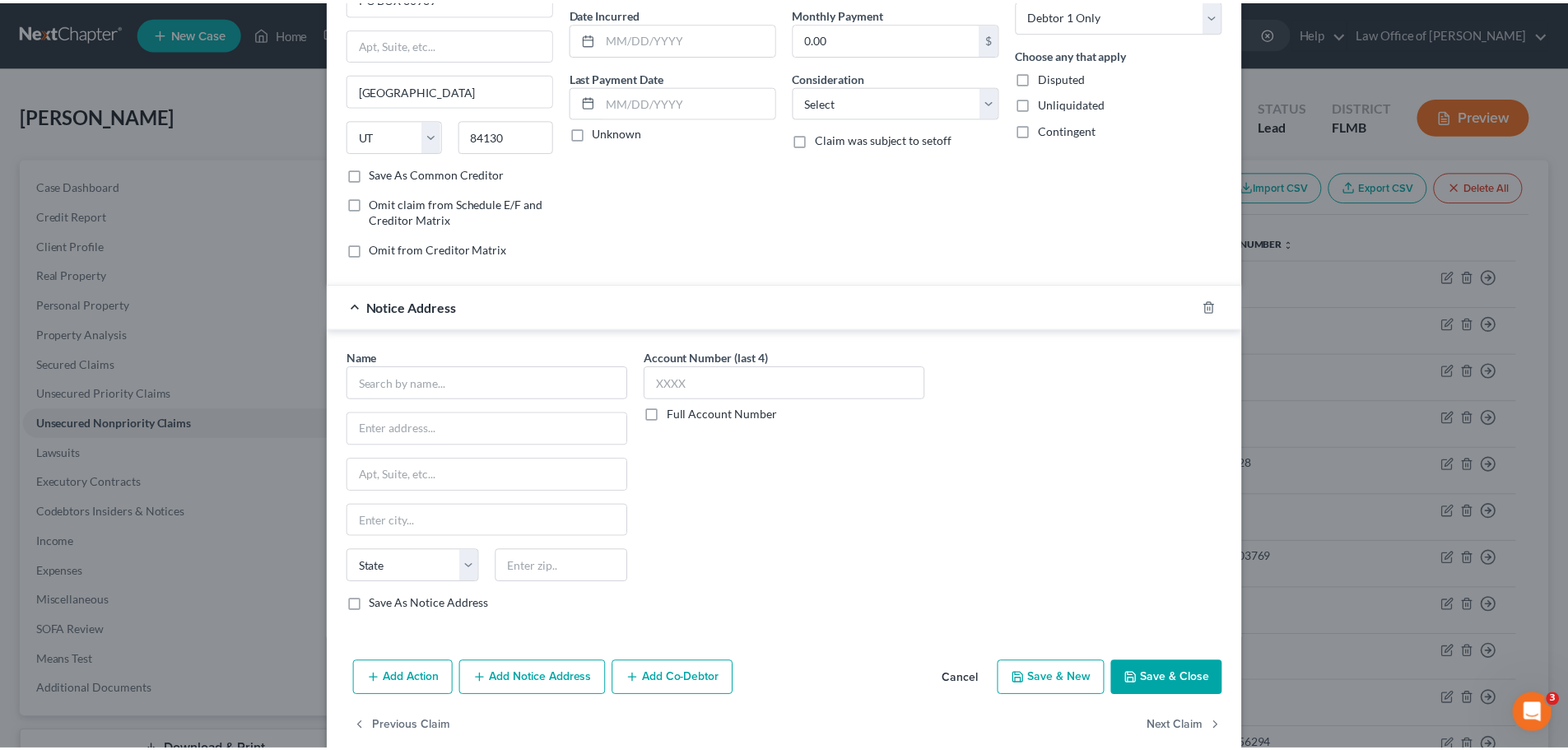
scroll to position [183, 0]
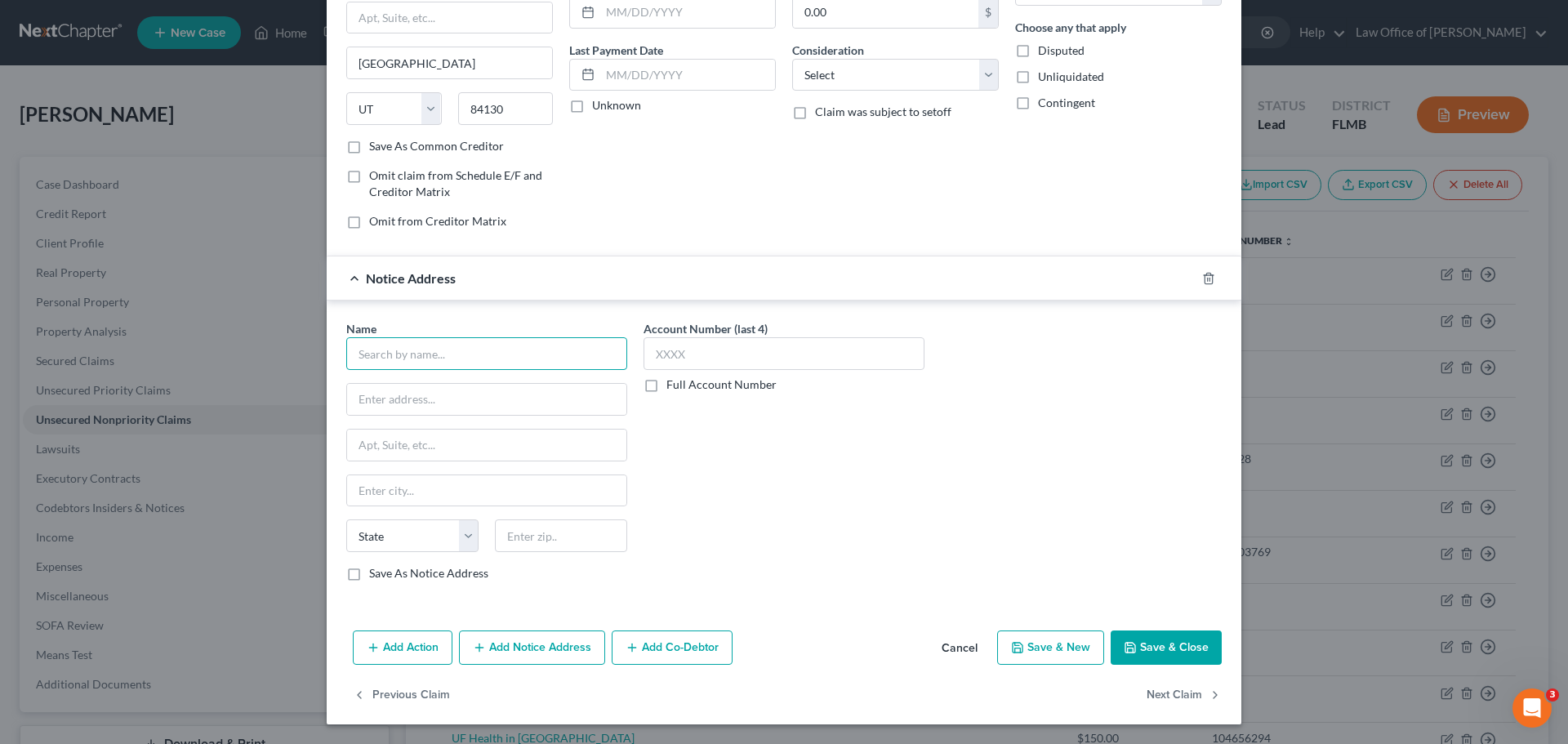
click at [438, 356] on input "text" at bounding box center [486, 353] width 281 height 33
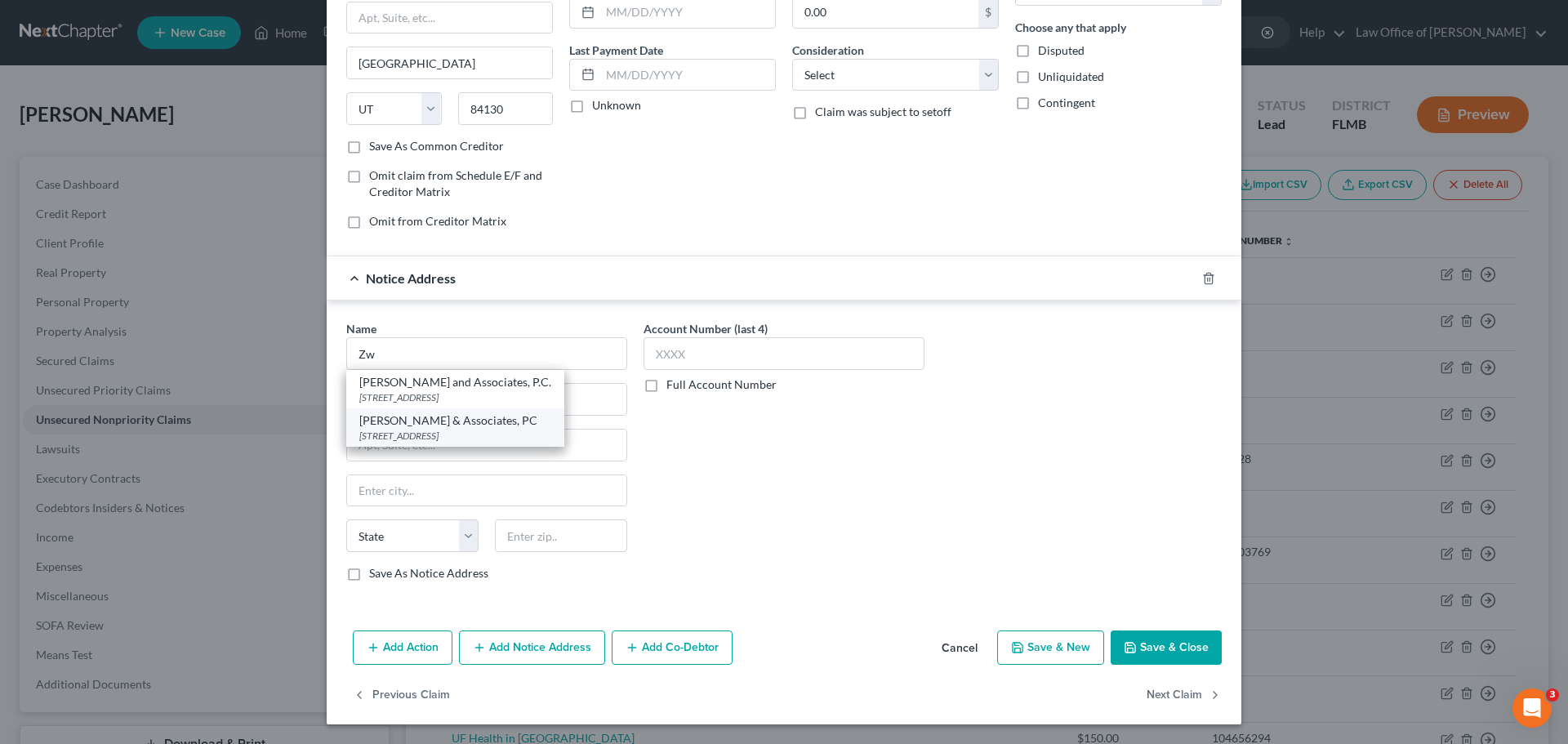
click at [456, 435] on div "[STREET_ADDRESS]" at bounding box center [455, 435] width 192 height 14
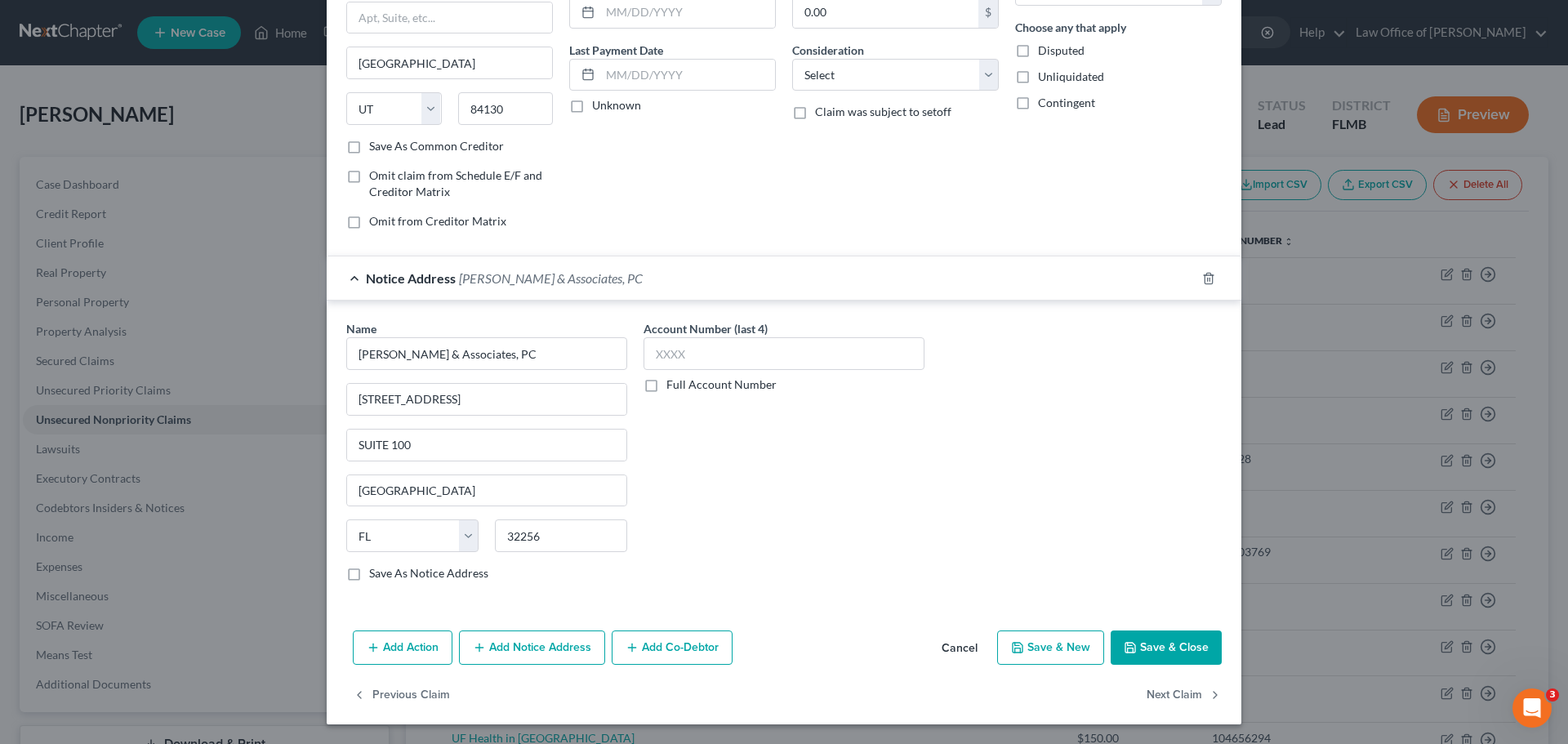
click at [746, 483] on div "Account Number (last 4) Full Account Number" at bounding box center [783, 457] width 297 height 274
click at [1164, 641] on button "Save & Close" at bounding box center [1165, 647] width 111 height 35
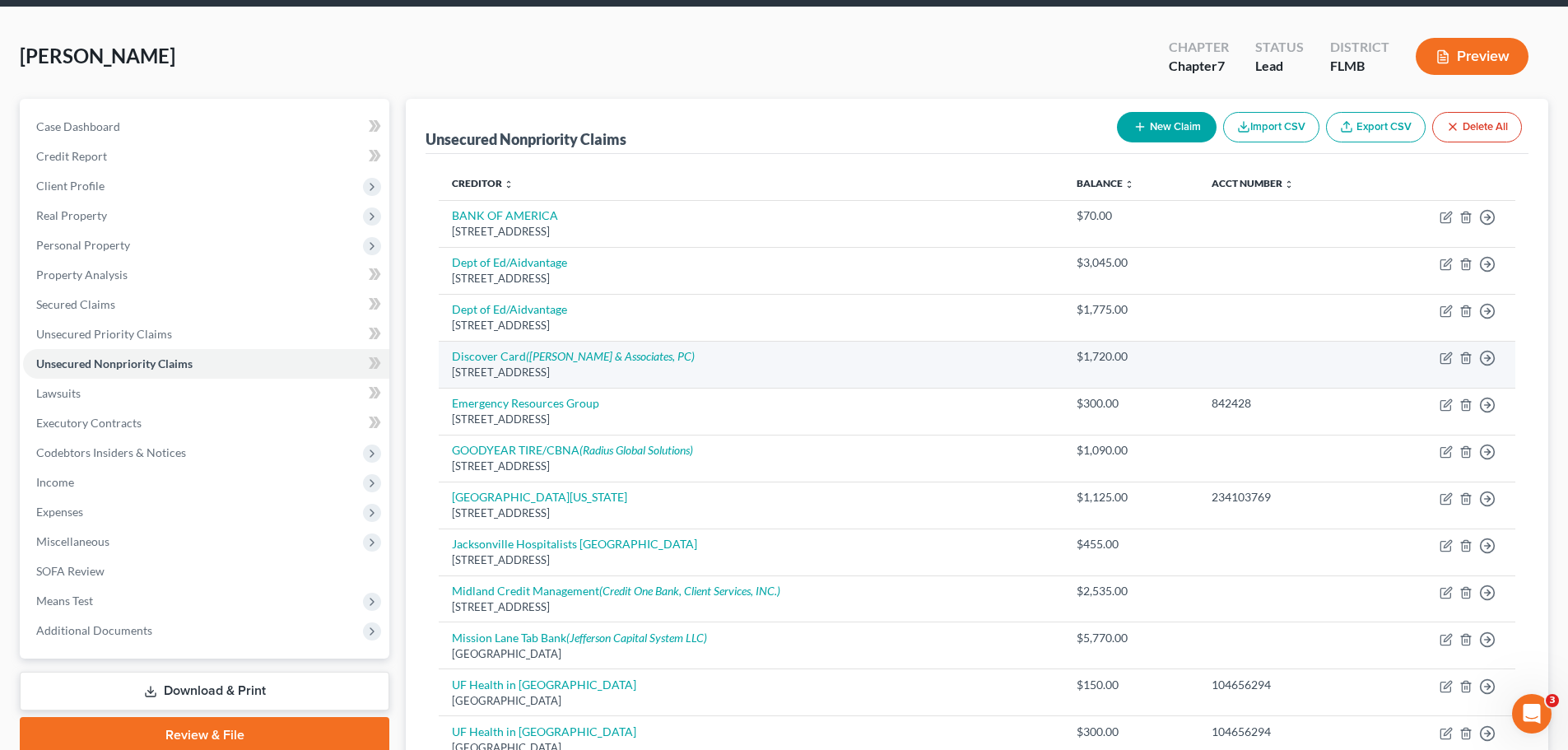
scroll to position [0, 0]
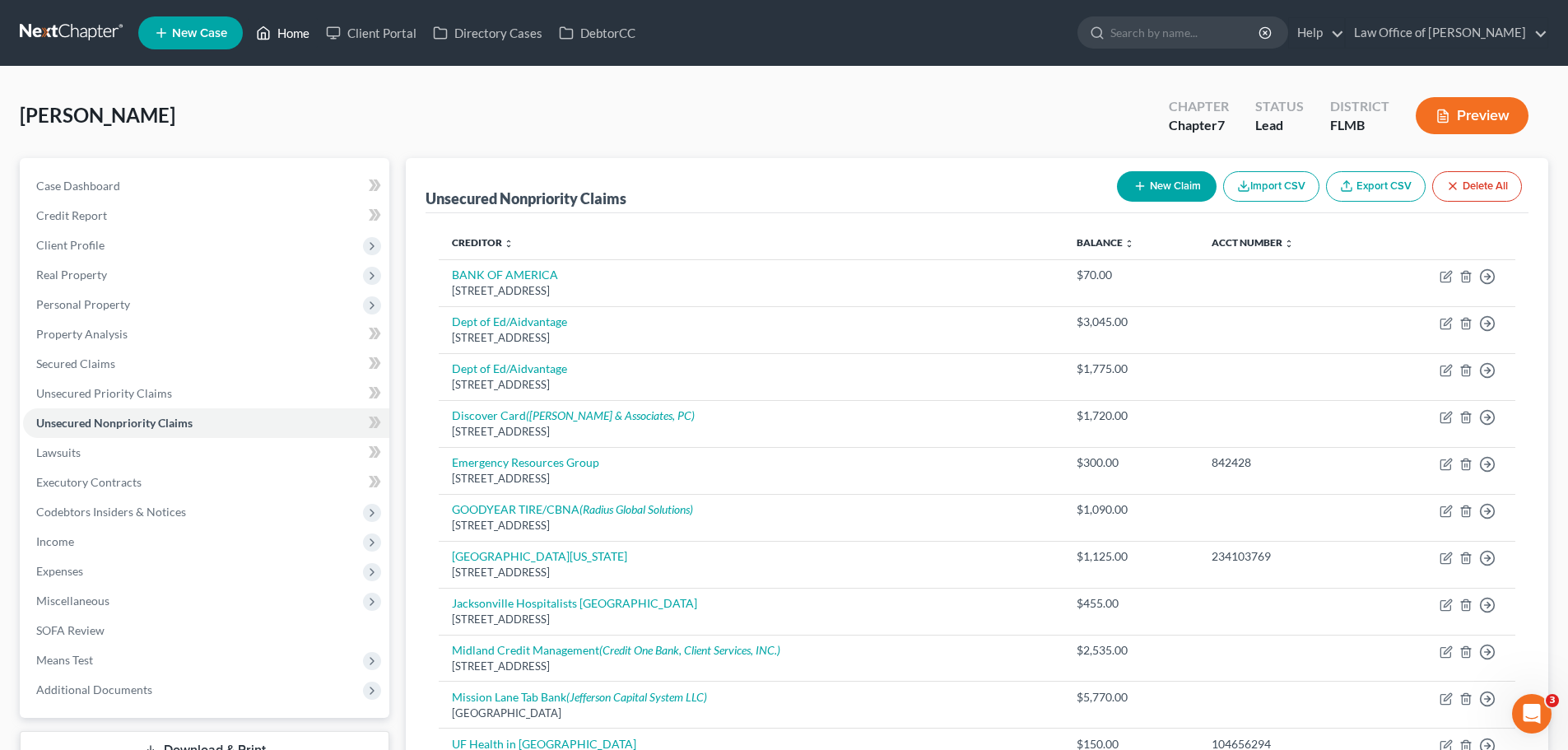
click at [293, 29] on link "Home" at bounding box center [282, 32] width 70 height 29
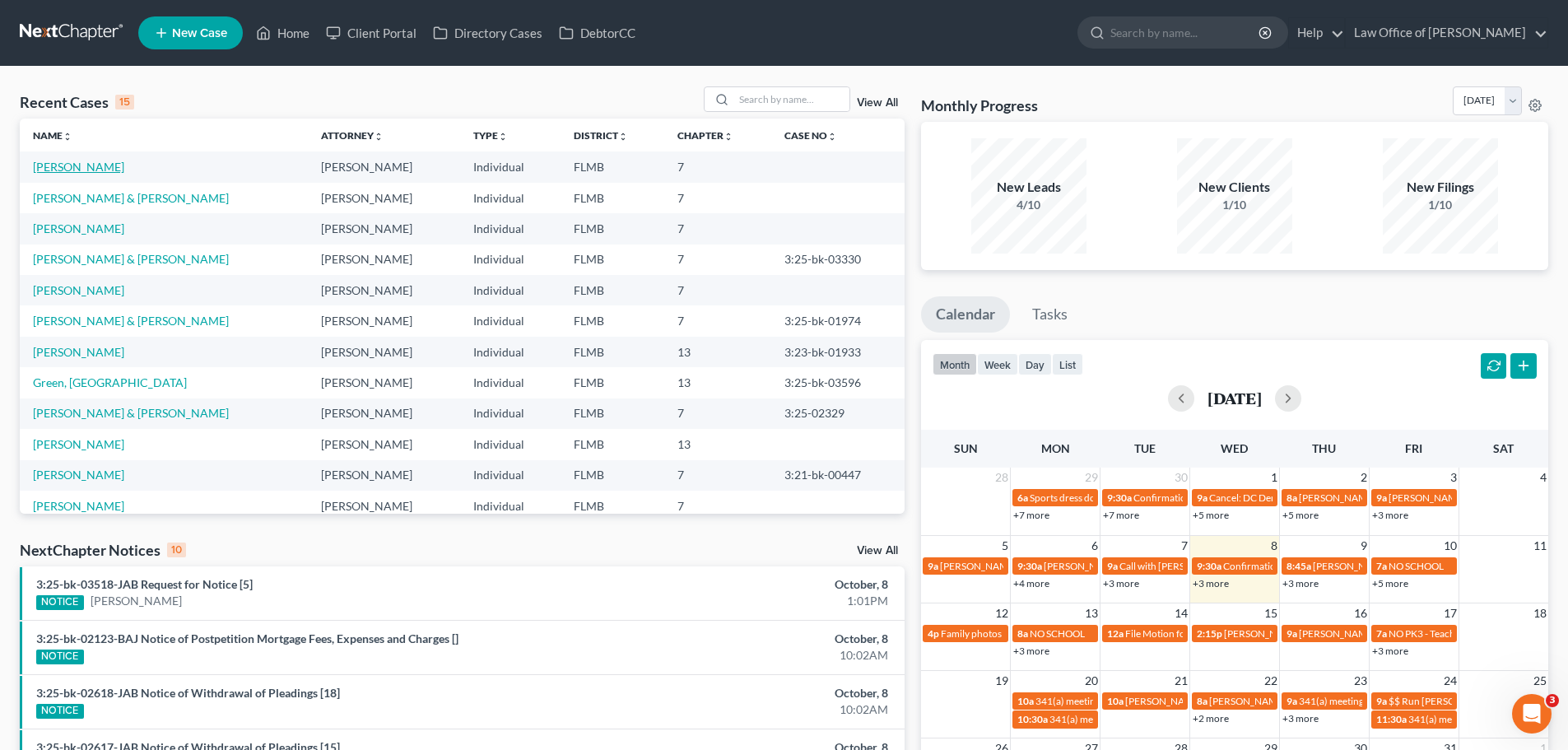
click at [82, 162] on link "[PERSON_NAME]" at bounding box center [79, 167] width 91 height 14
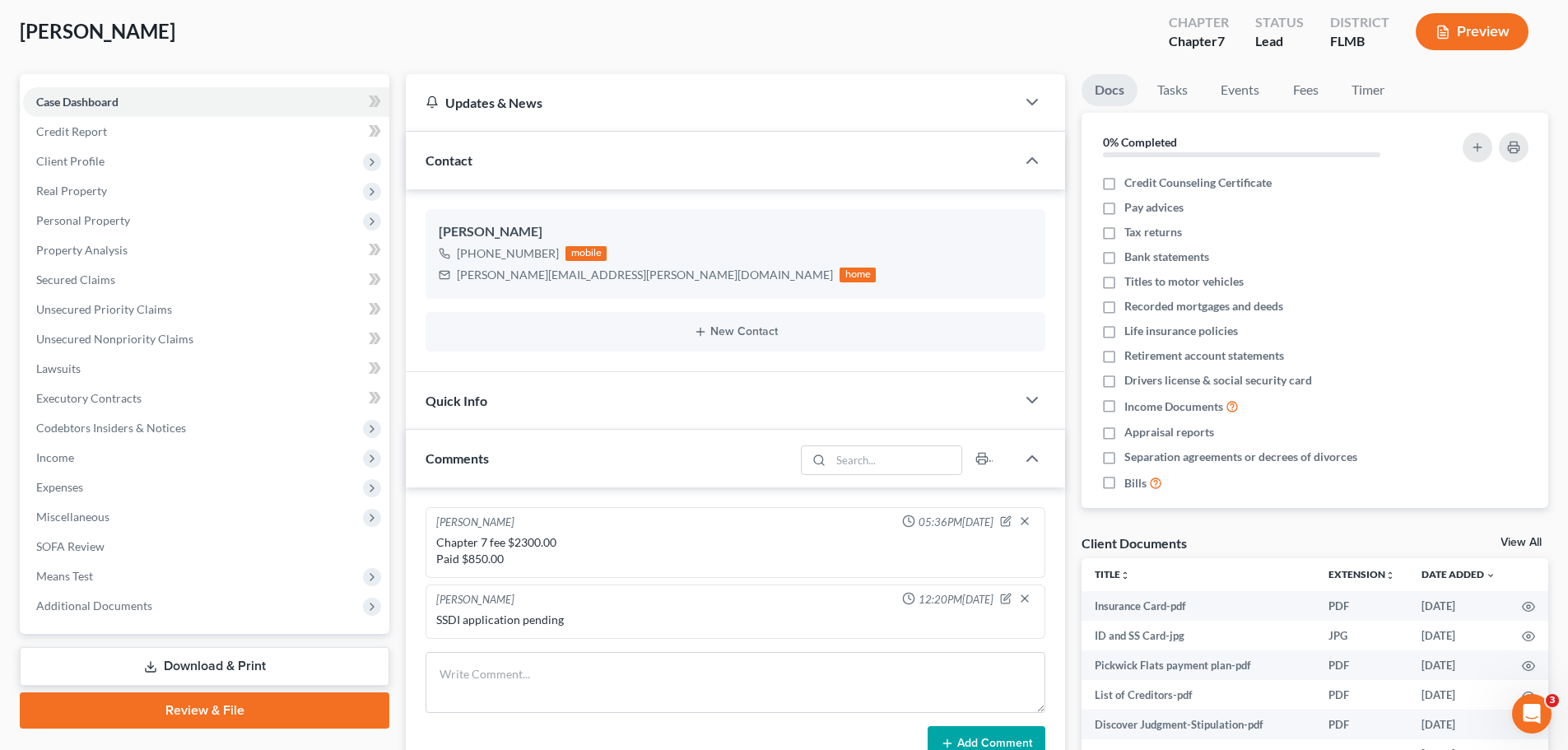
scroll to position [82, 0]
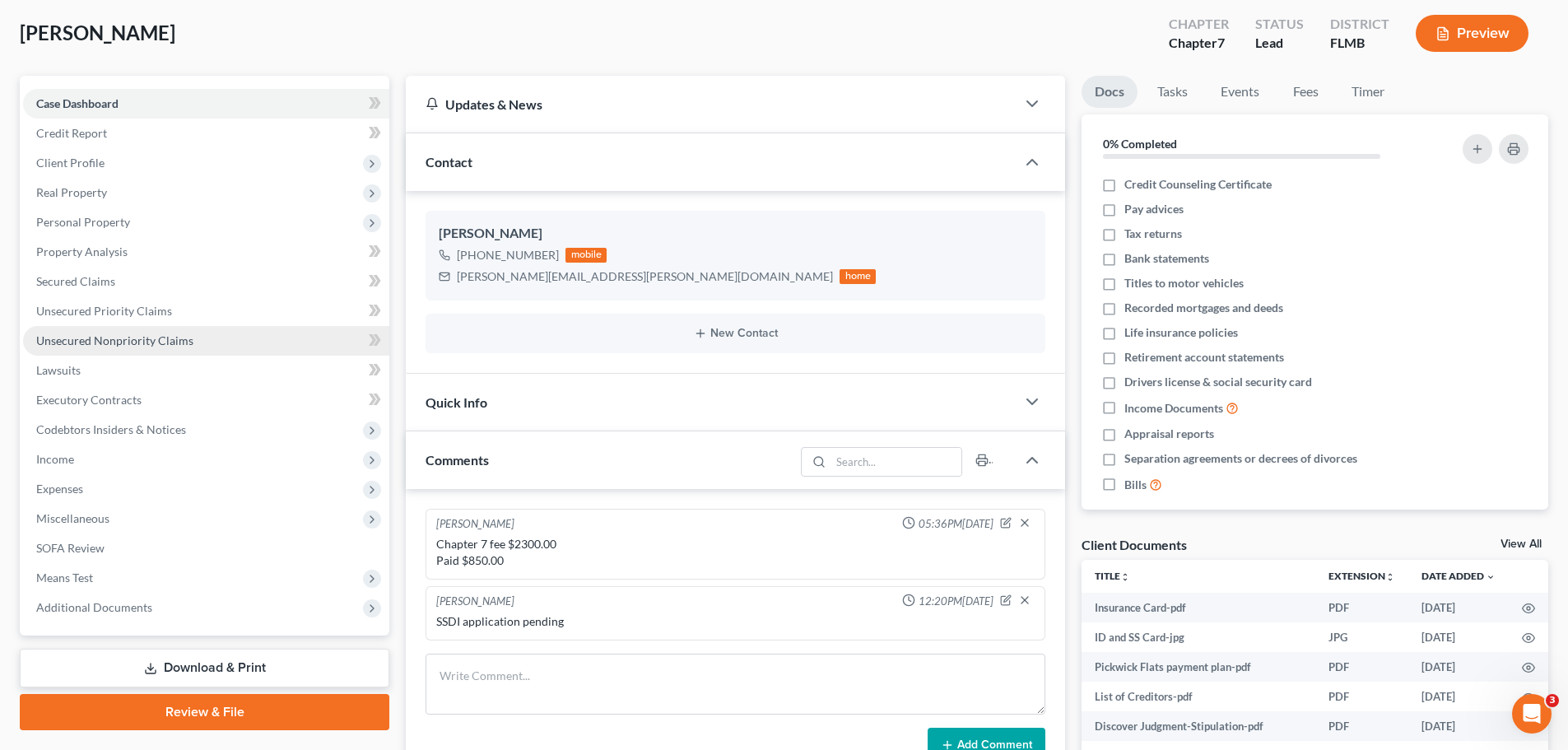
click at [95, 340] on span "Unsecured Nonpriority Claims" at bounding box center [115, 341] width 157 height 14
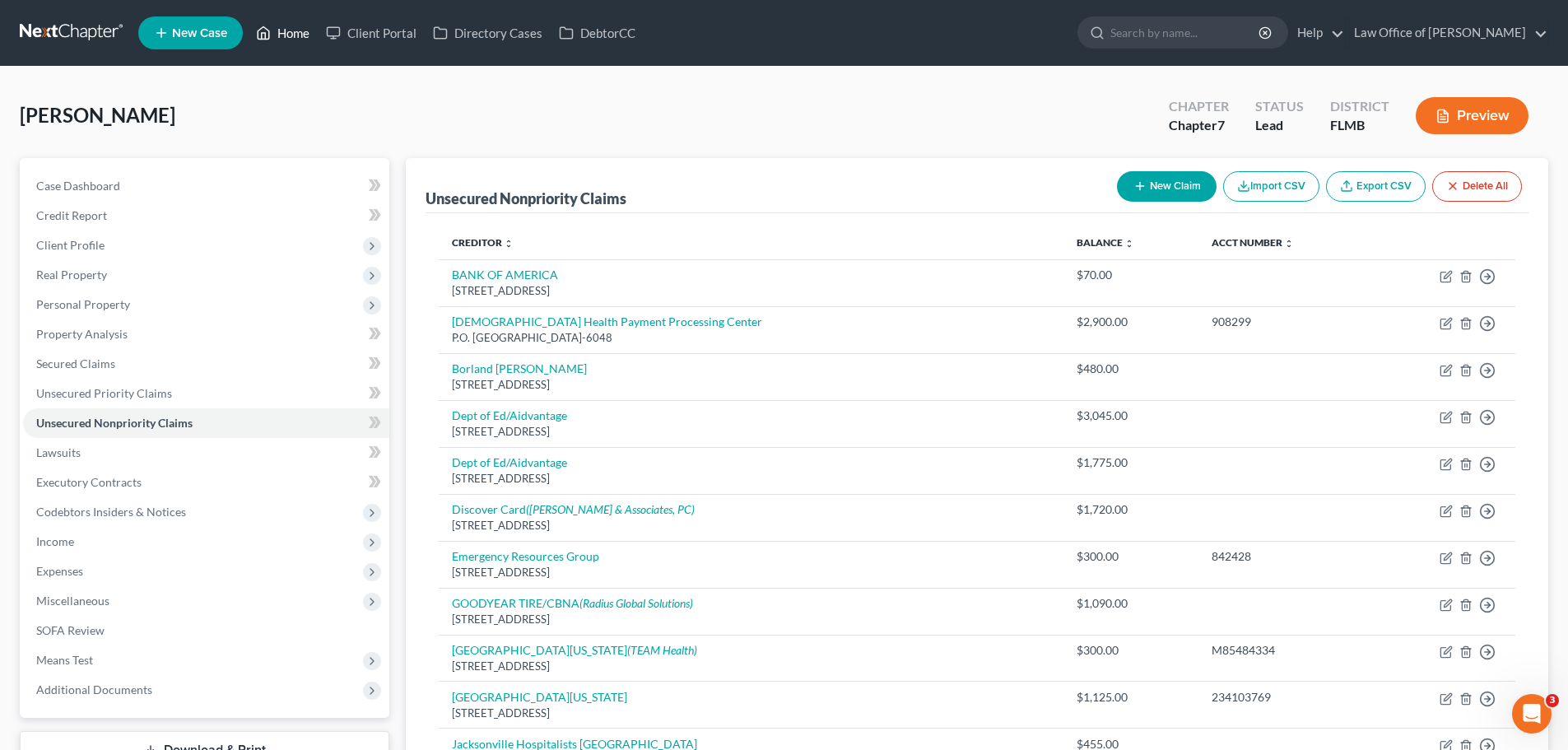
click at [265, 34] on icon at bounding box center [263, 33] width 15 height 20
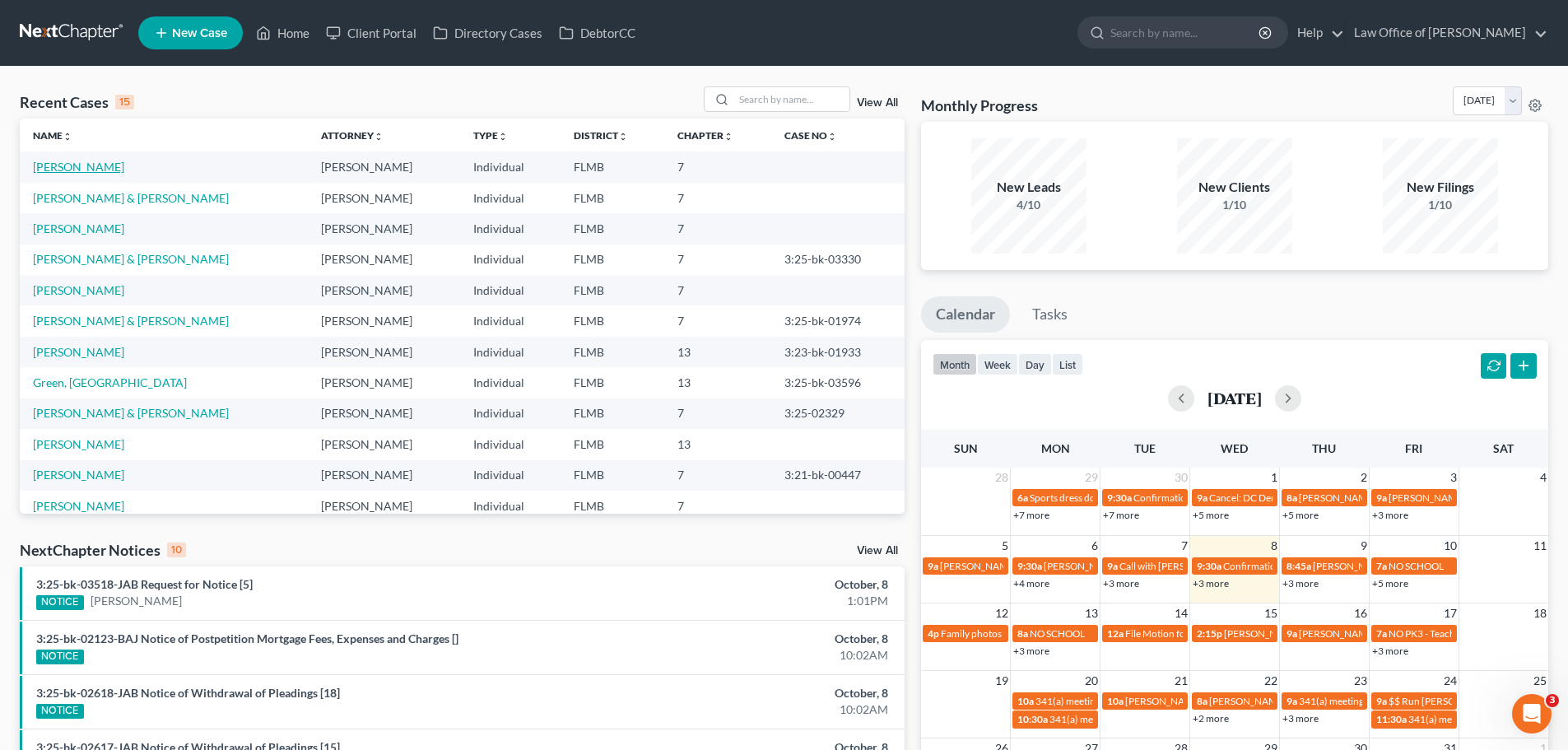
click at [81, 168] on link "[PERSON_NAME]" at bounding box center [79, 167] width 91 height 14
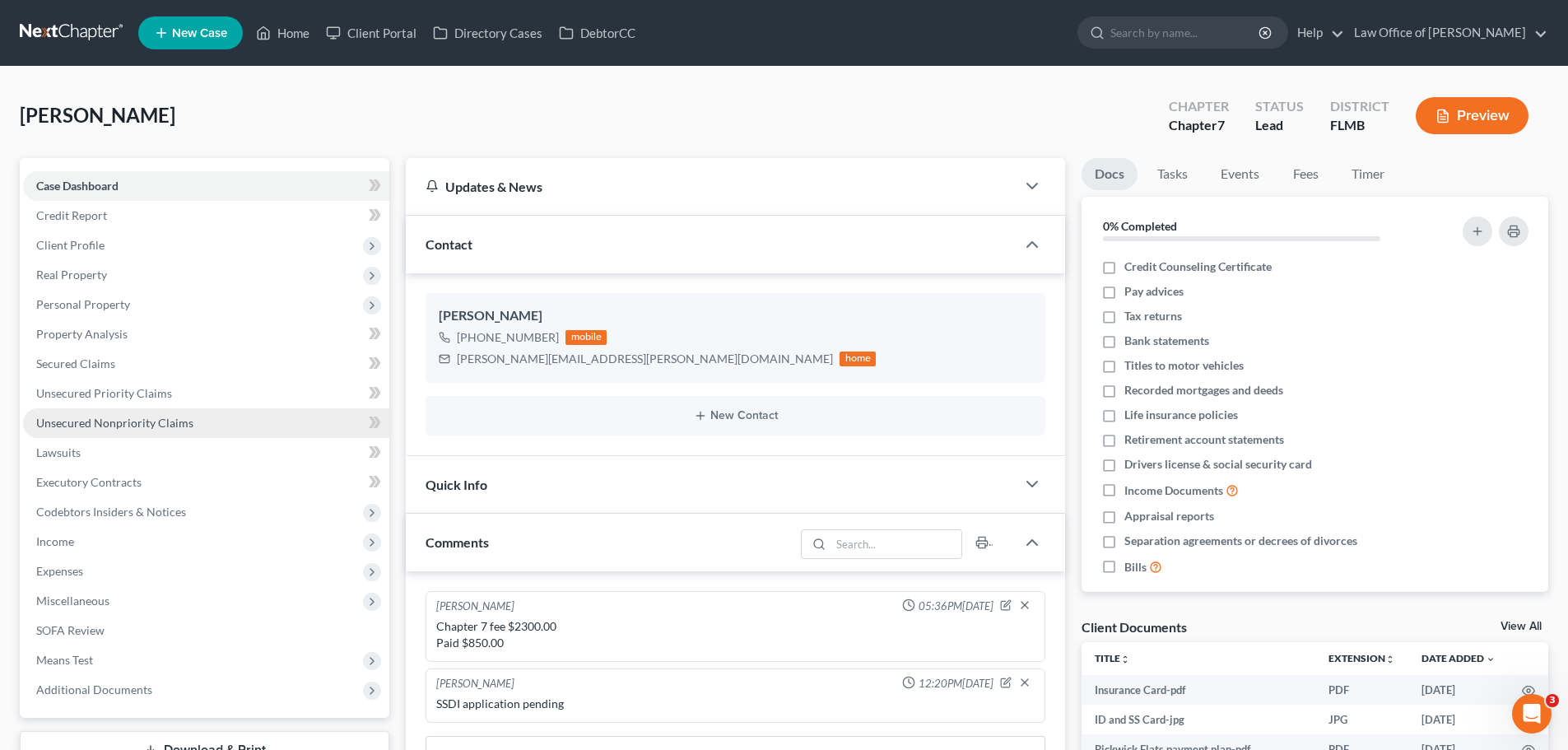
click at [134, 420] on span "Unsecured Nonpriority Claims" at bounding box center [115, 423] width 157 height 14
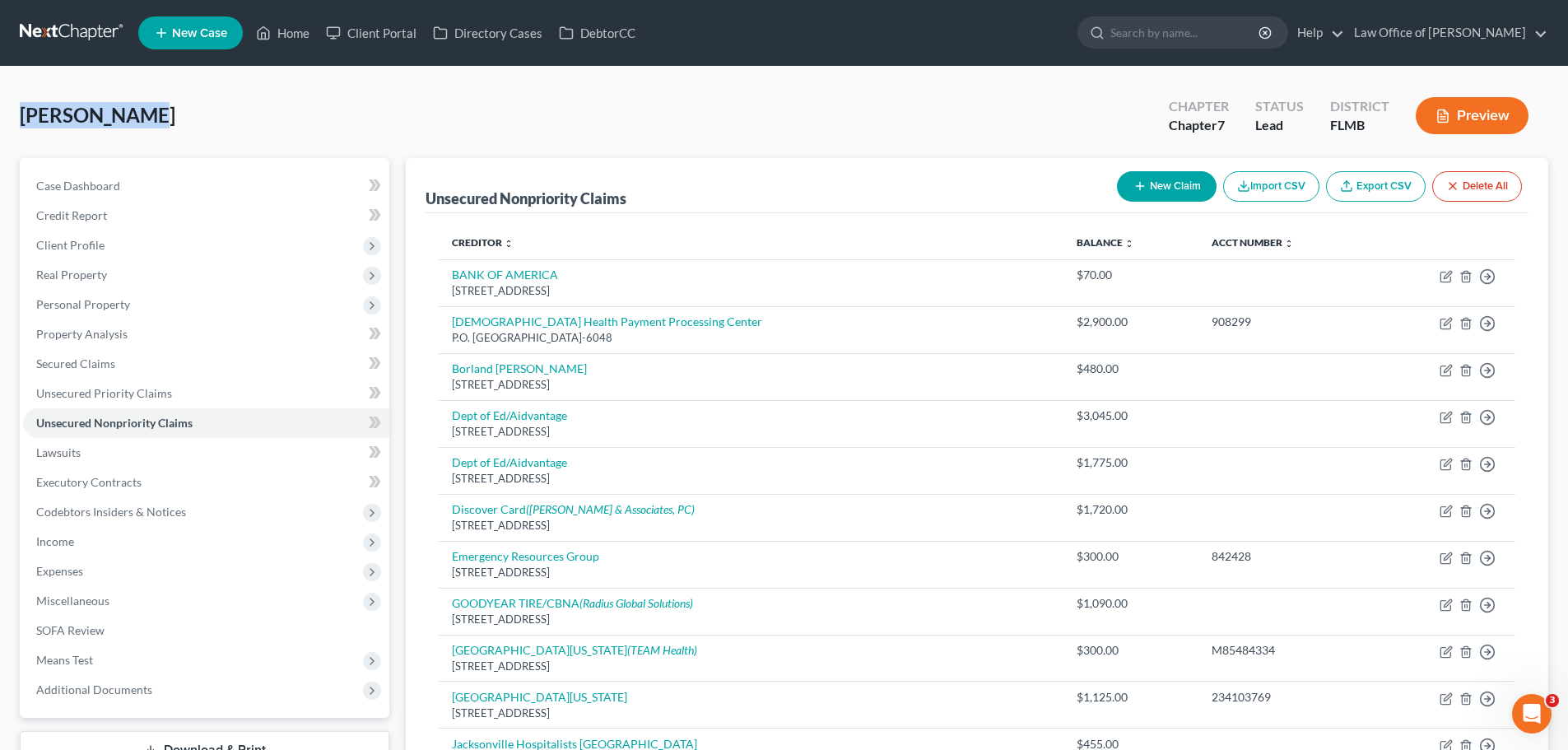
drag, startPoint x: 137, startPoint y: 122, endPoint x: 11, endPoint y: 115, distance: 126.2
click at [291, 38] on link "Home" at bounding box center [282, 32] width 70 height 29
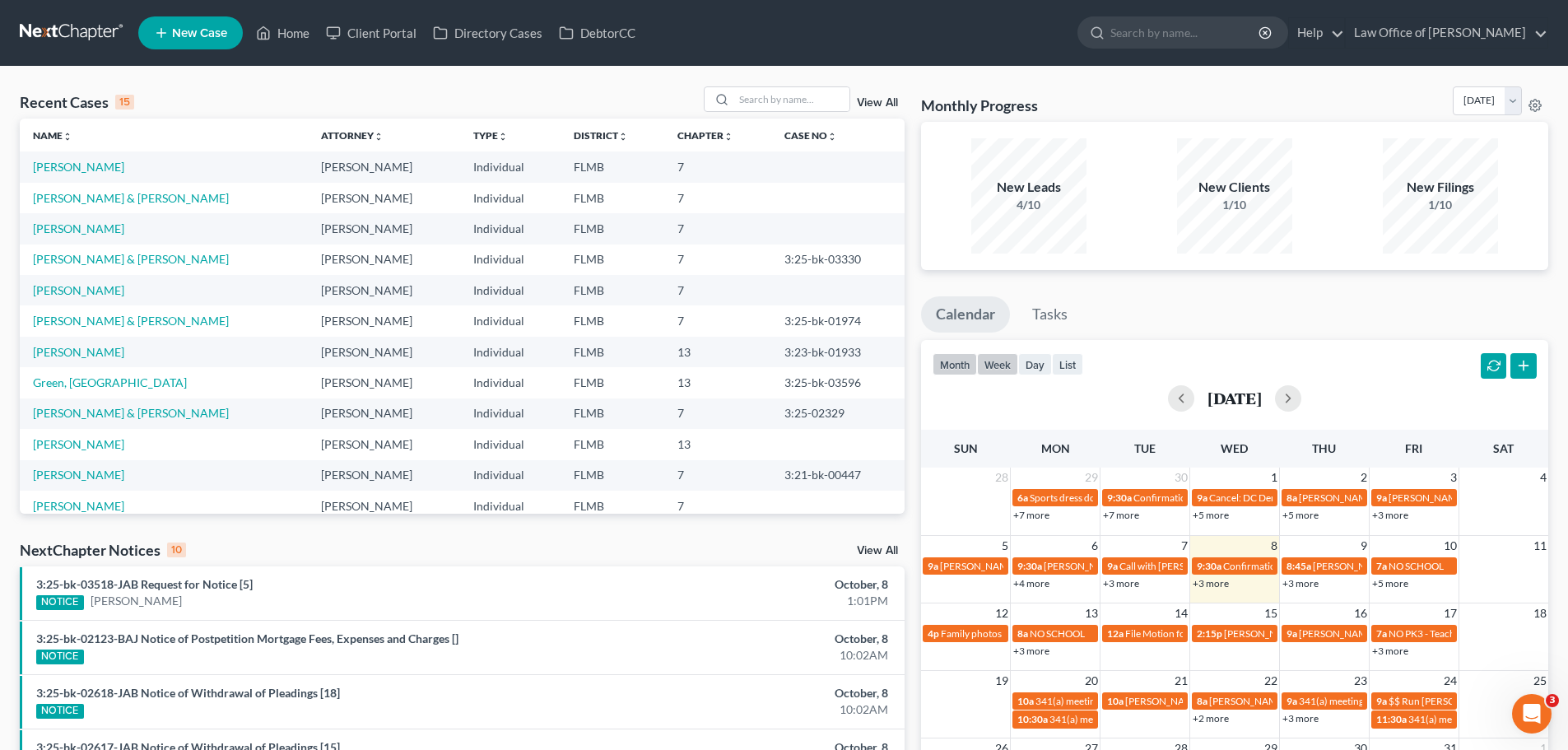
drag, startPoint x: 1007, startPoint y: 365, endPoint x: 1016, endPoint y: 369, distance: 9.8
click at [1007, 365] on button "week" at bounding box center [998, 364] width 41 height 22
